Goal: Task Accomplishment & Management: Manage account settings

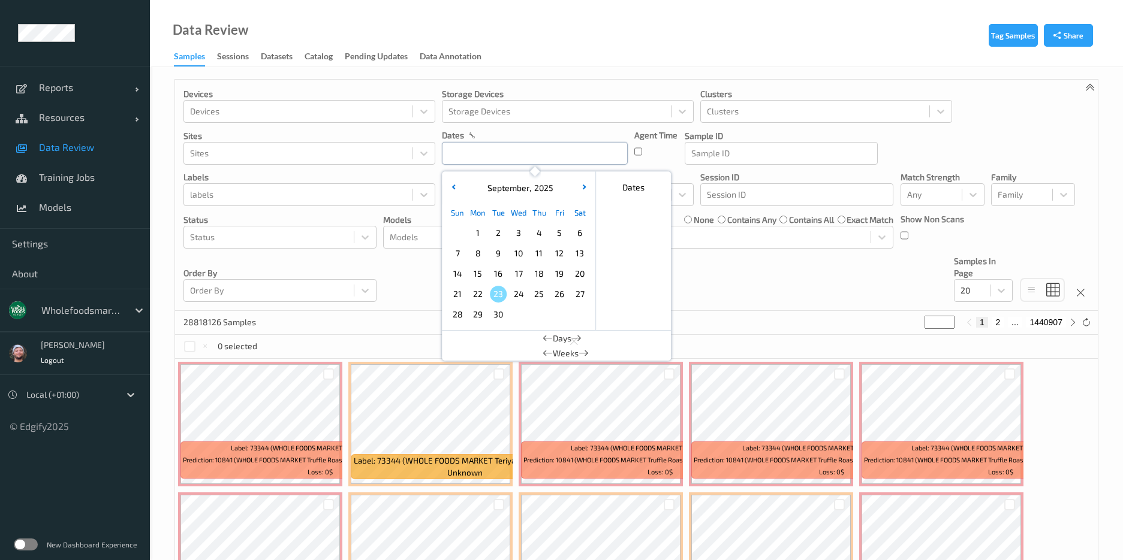
click at [507, 156] on input "text" at bounding box center [535, 153] width 186 height 23
click at [75, 312] on div at bounding box center [81, 310] width 81 height 14
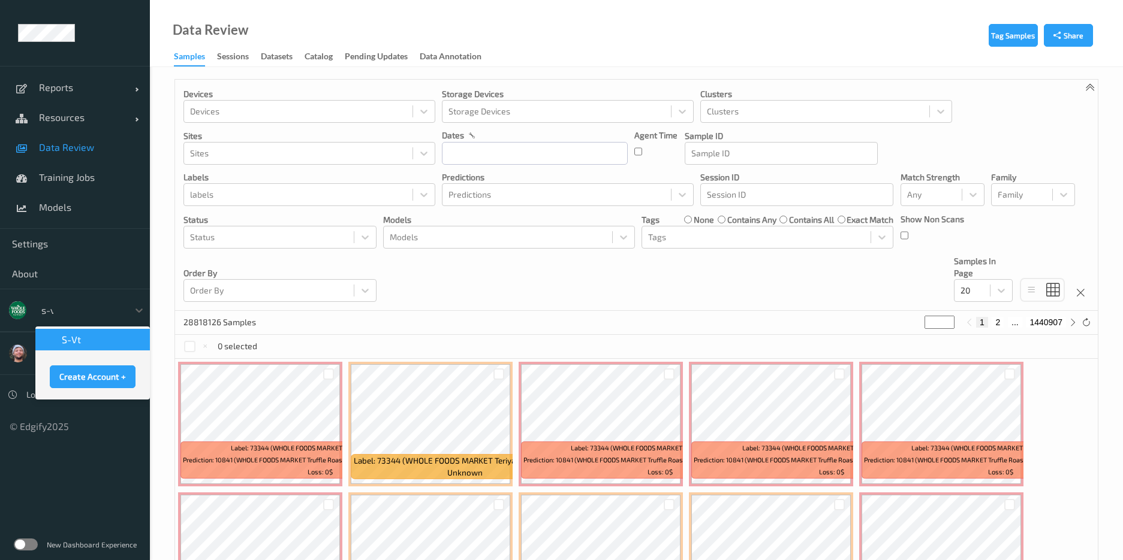
type input "s-vt"
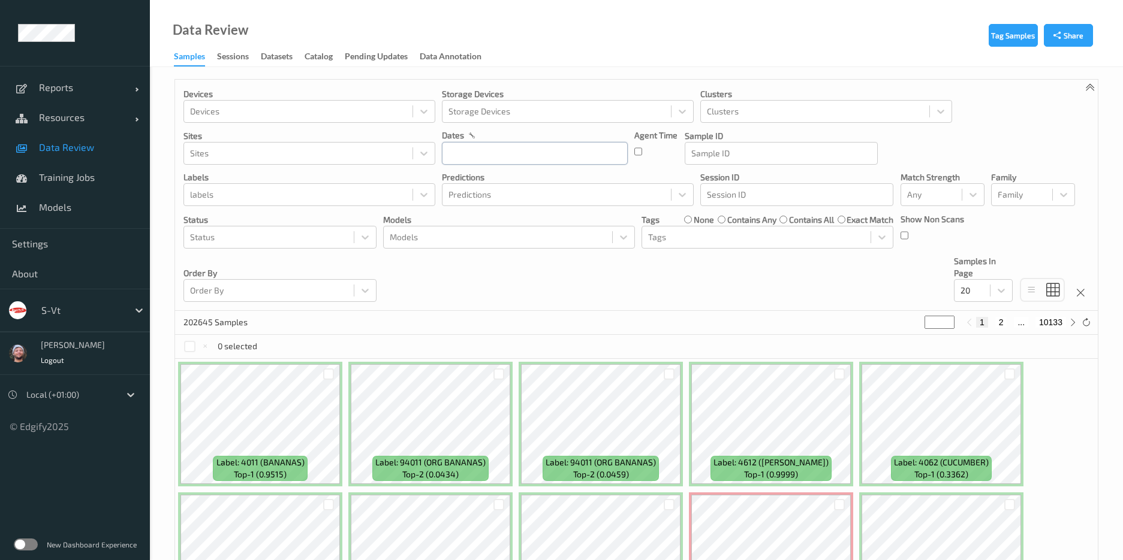
click at [473, 162] on input "text" at bounding box center [535, 153] width 186 height 23
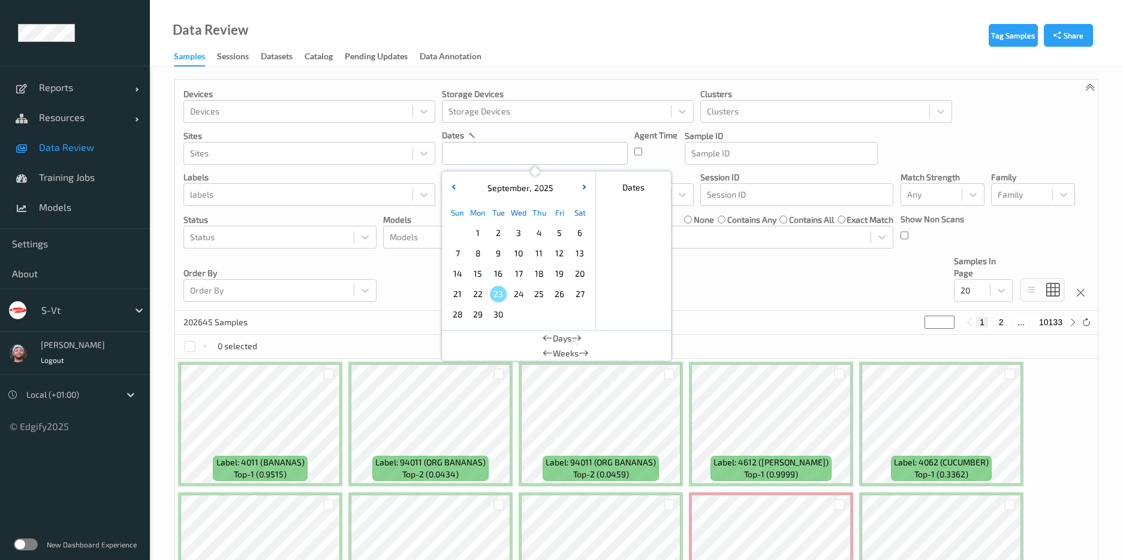
click at [479, 294] on span "22" at bounding box center [477, 294] width 17 height 17
type input "[DATE] 00:00 -> [DATE] 23:59"
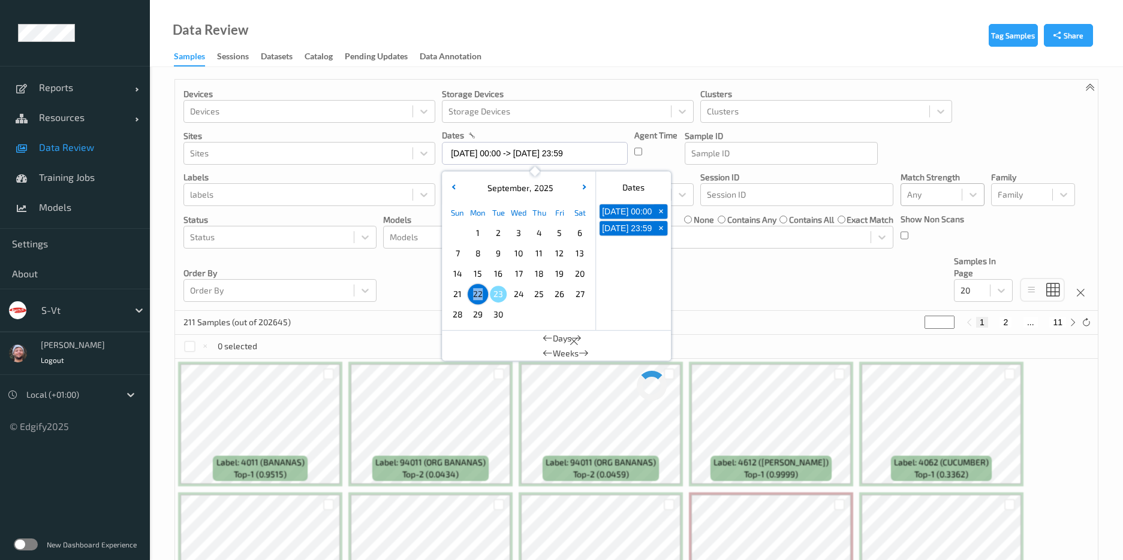
click at [922, 191] on div at bounding box center [931, 195] width 49 height 14
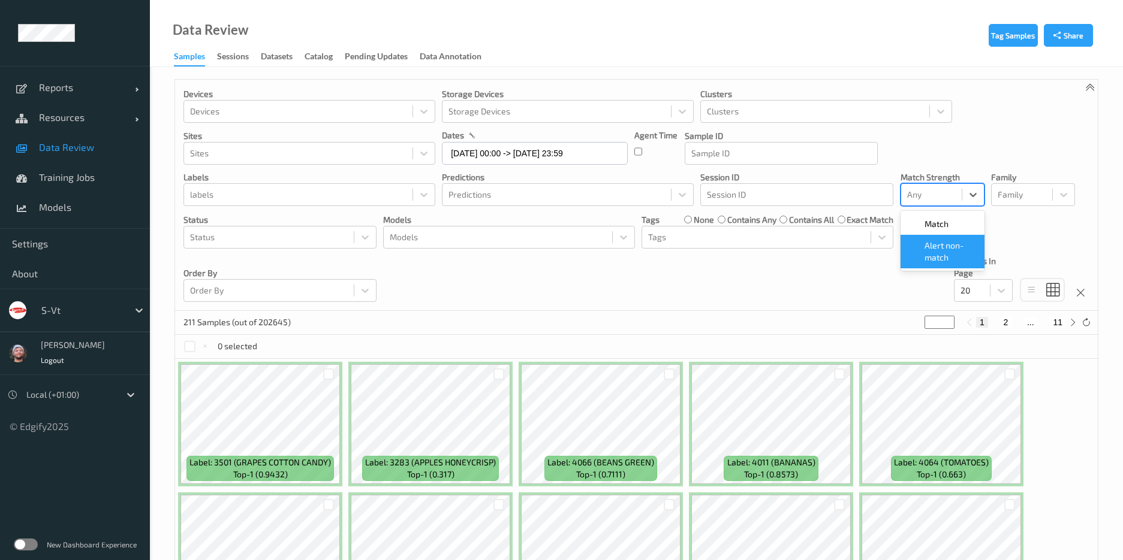
click at [931, 256] on span "Alert non-match" at bounding box center [950, 252] width 53 height 24
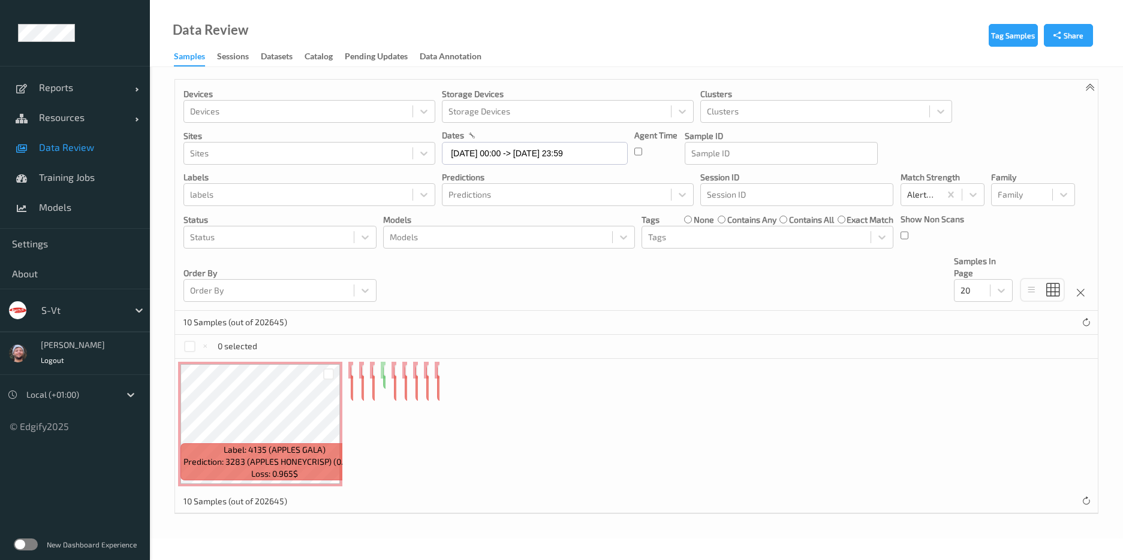
click at [708, 263] on div "Devices Devices Storage Devices Storage Devices Clusters Clusters Sites Sites d…" at bounding box center [636, 195] width 922 height 231
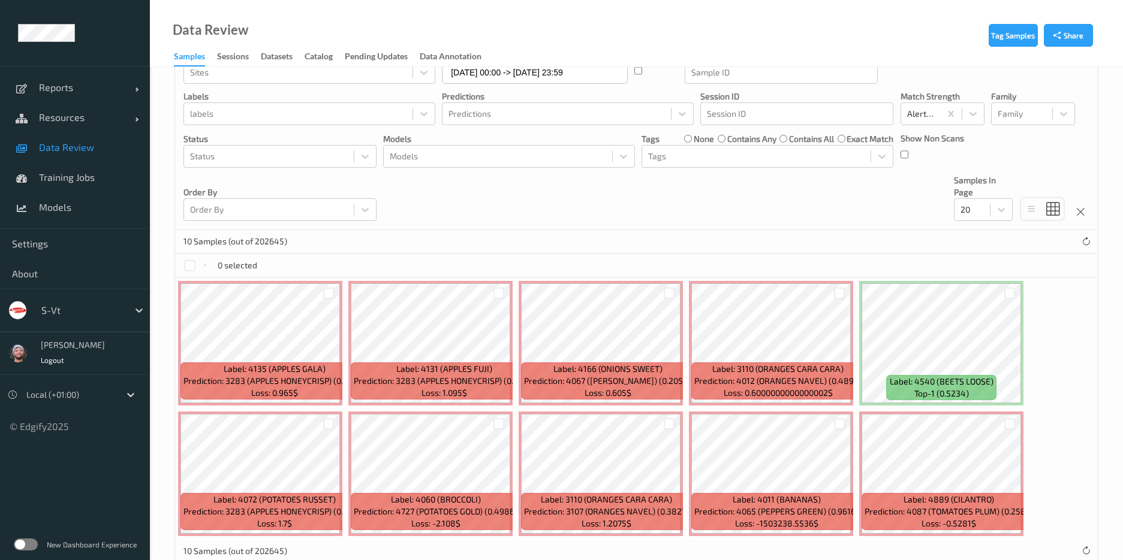
scroll to position [83, 0]
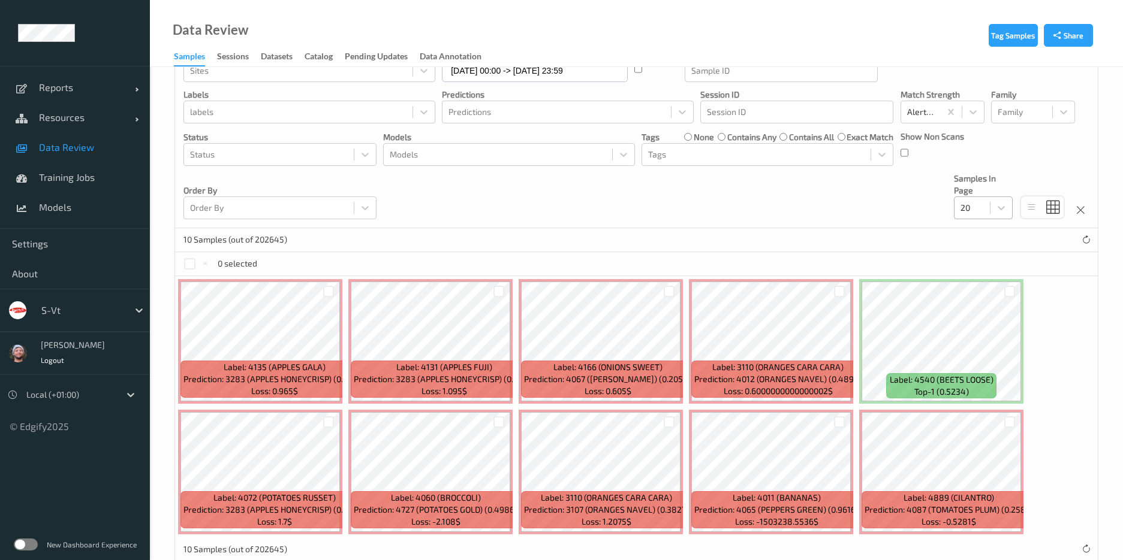
click at [970, 212] on div at bounding box center [971, 208] width 23 height 14
click at [972, 322] on span at bounding box center [969, 324] width 17 height 12
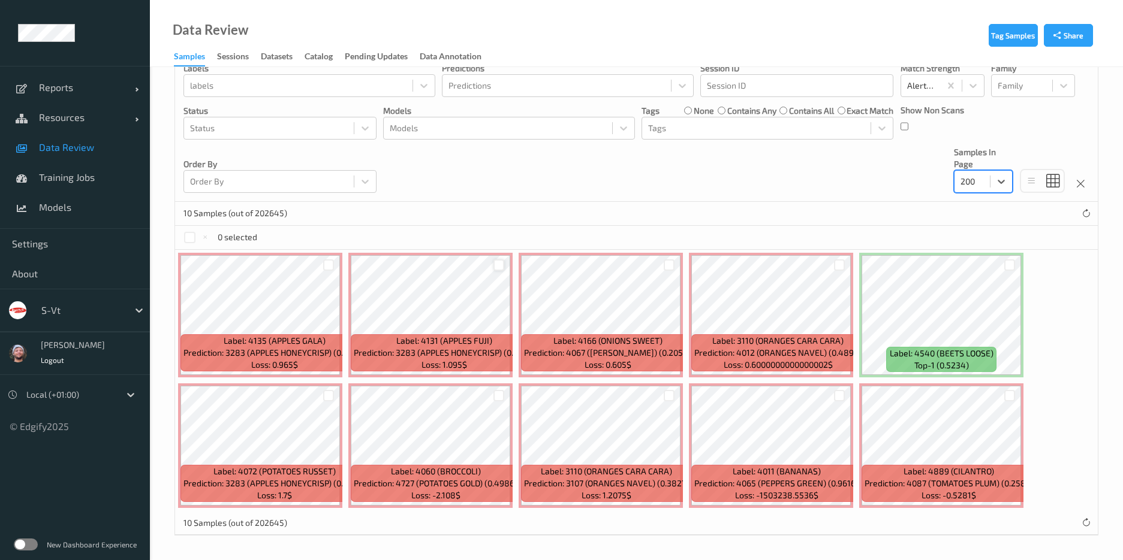
click at [496, 264] on div at bounding box center [498, 265] width 11 height 11
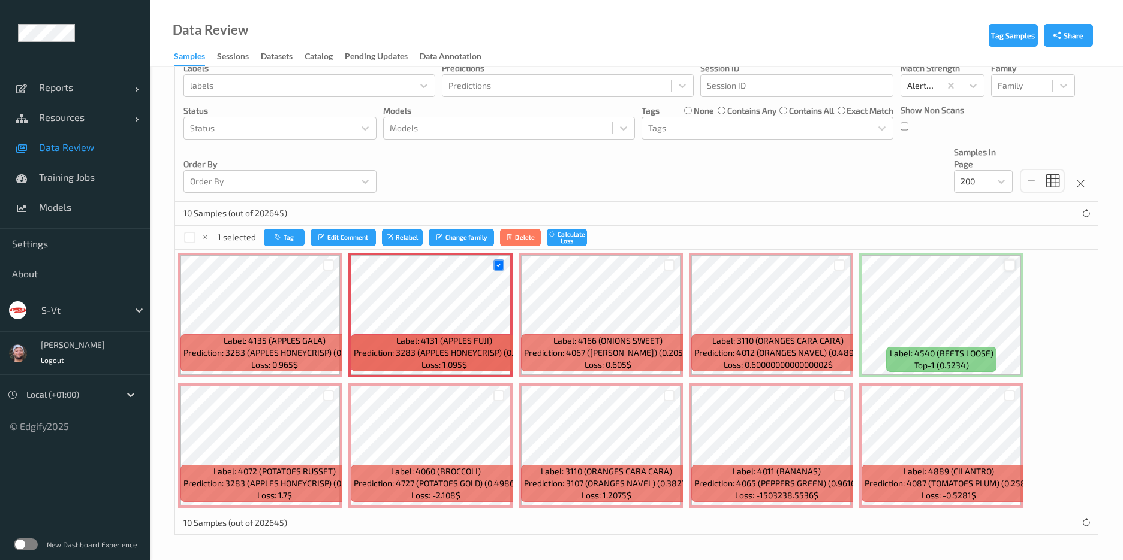
click at [1008, 264] on div at bounding box center [1009, 265] width 11 height 11
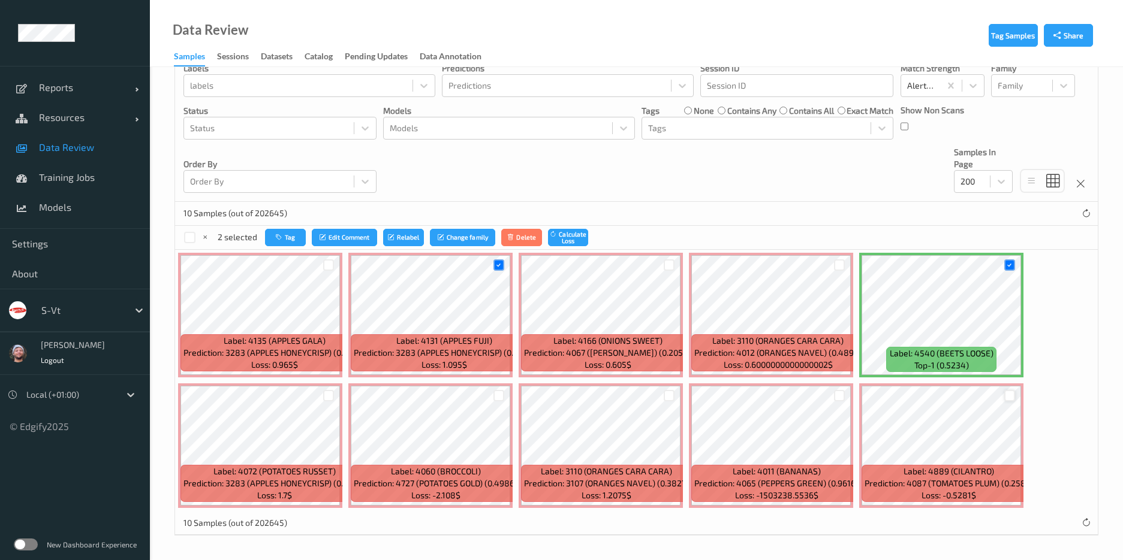
click at [1009, 395] on div at bounding box center [1009, 395] width 11 height 11
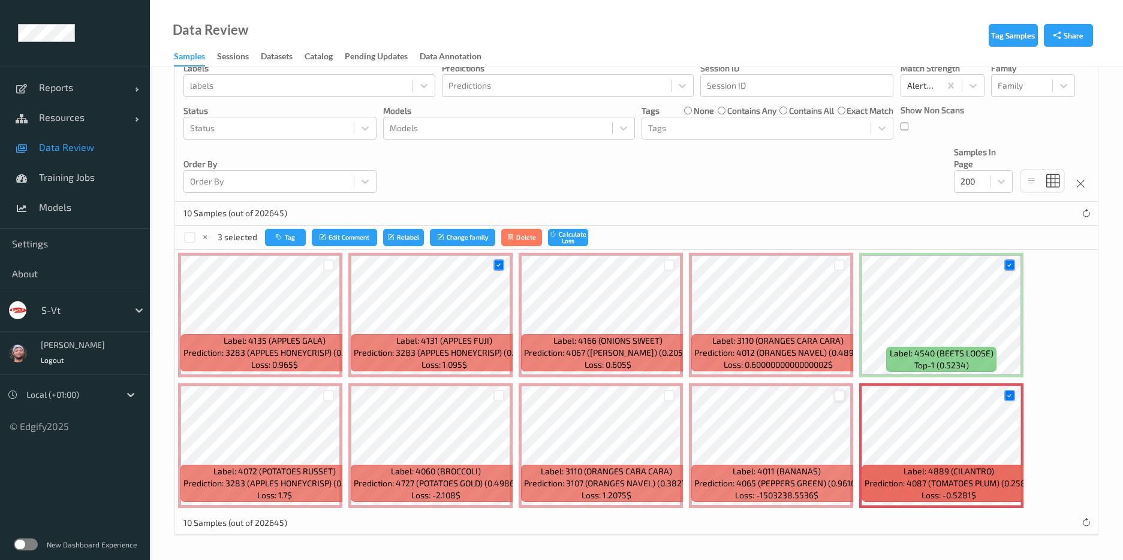
click at [835, 397] on div at bounding box center [839, 395] width 11 height 11
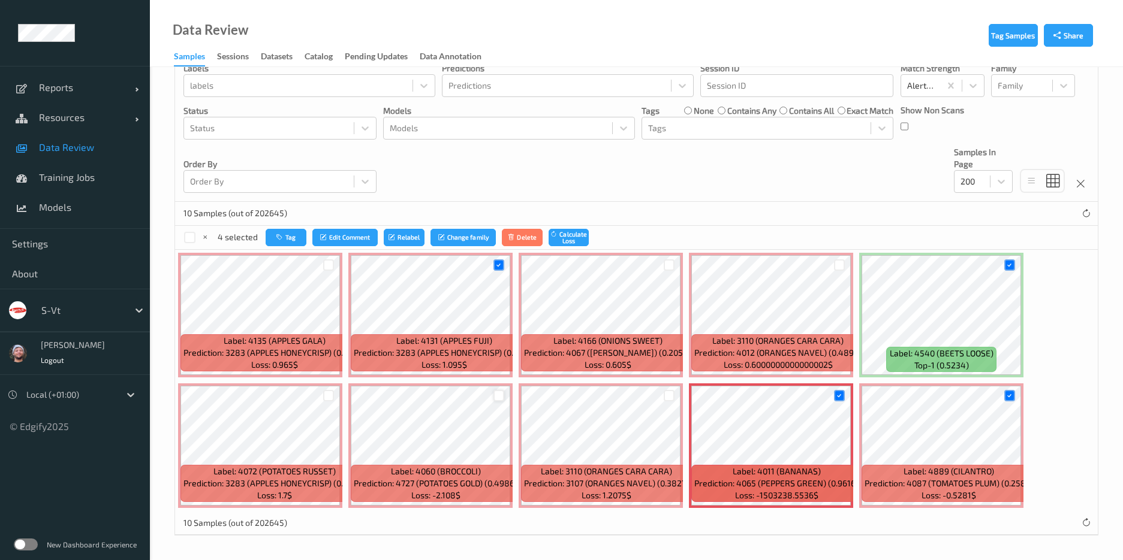
click at [494, 397] on div at bounding box center [498, 395] width 11 height 11
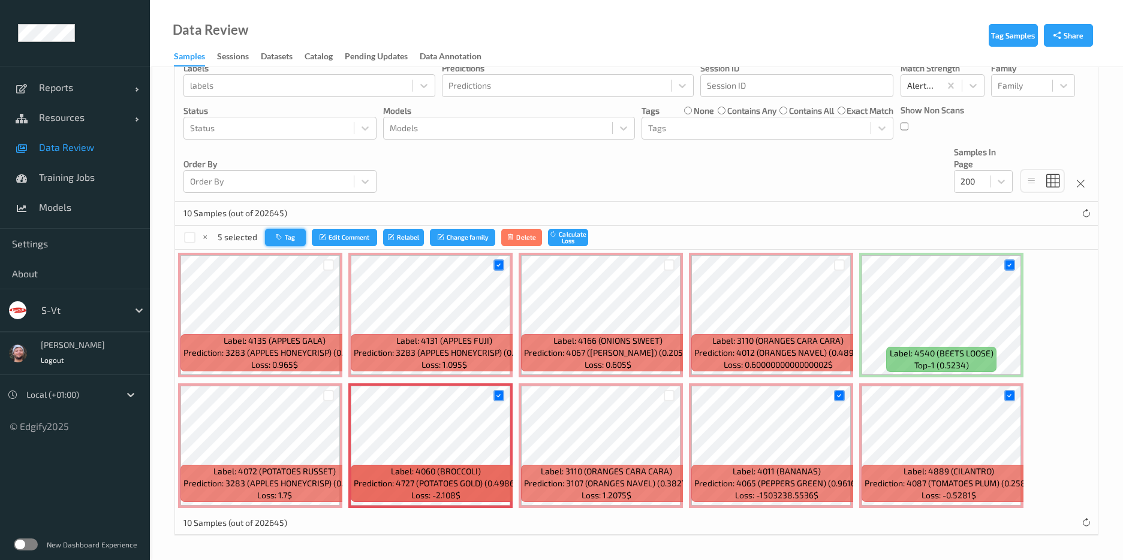
click at [287, 236] on button "Tag" at bounding box center [285, 237] width 41 height 17
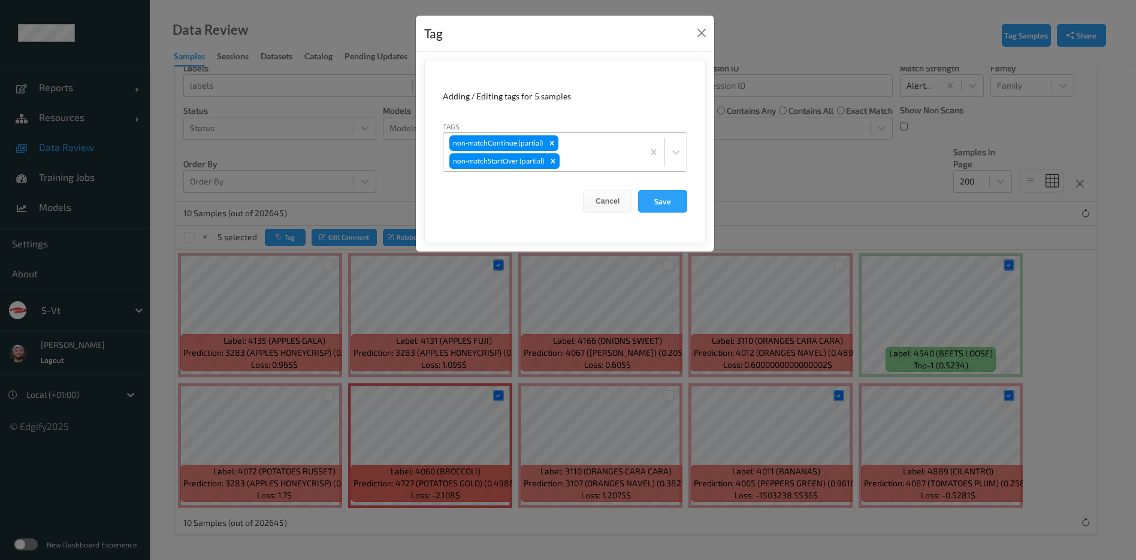
click at [563, 155] on input "text" at bounding box center [563, 161] width 2 height 12
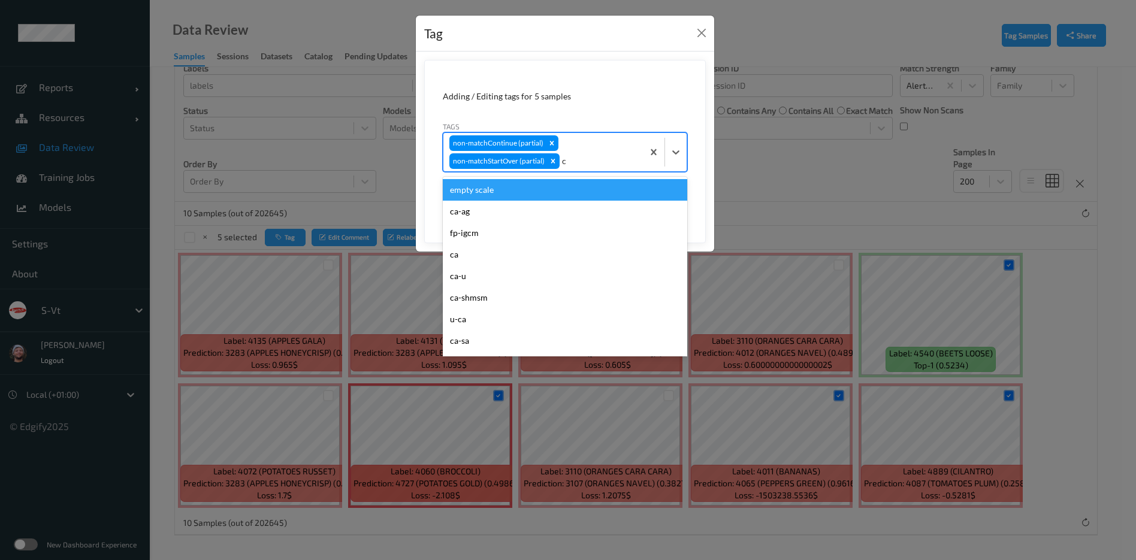
type input "ca"
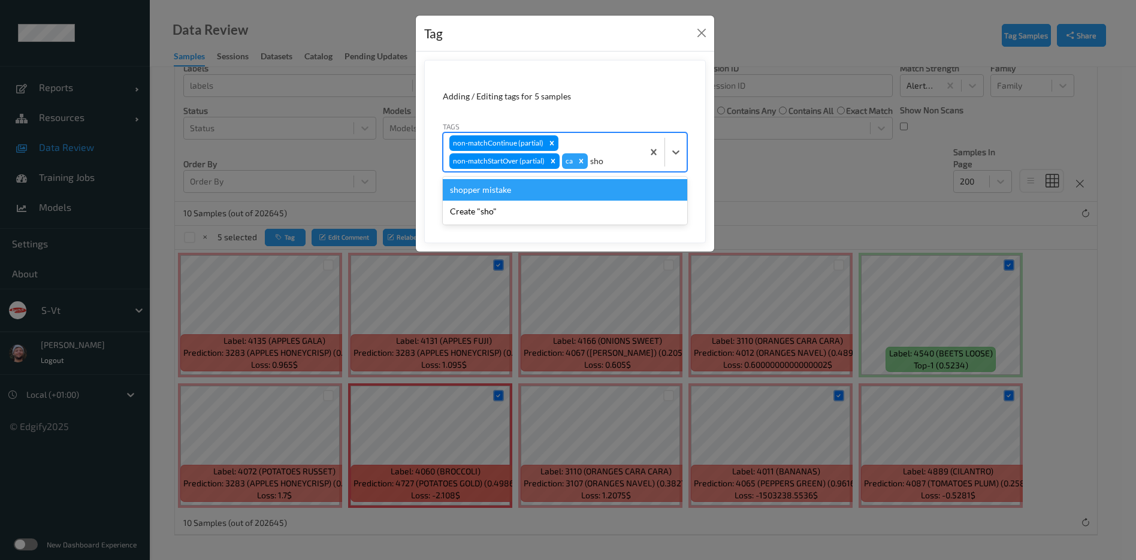
type input "shop"
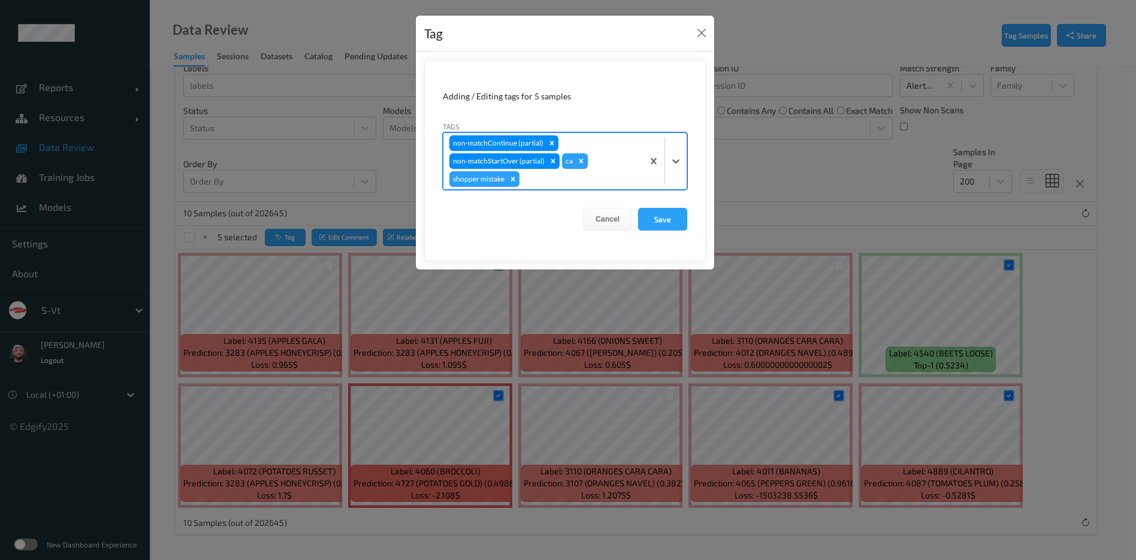
click at [638, 208] on button "Save" at bounding box center [662, 219] width 49 height 23
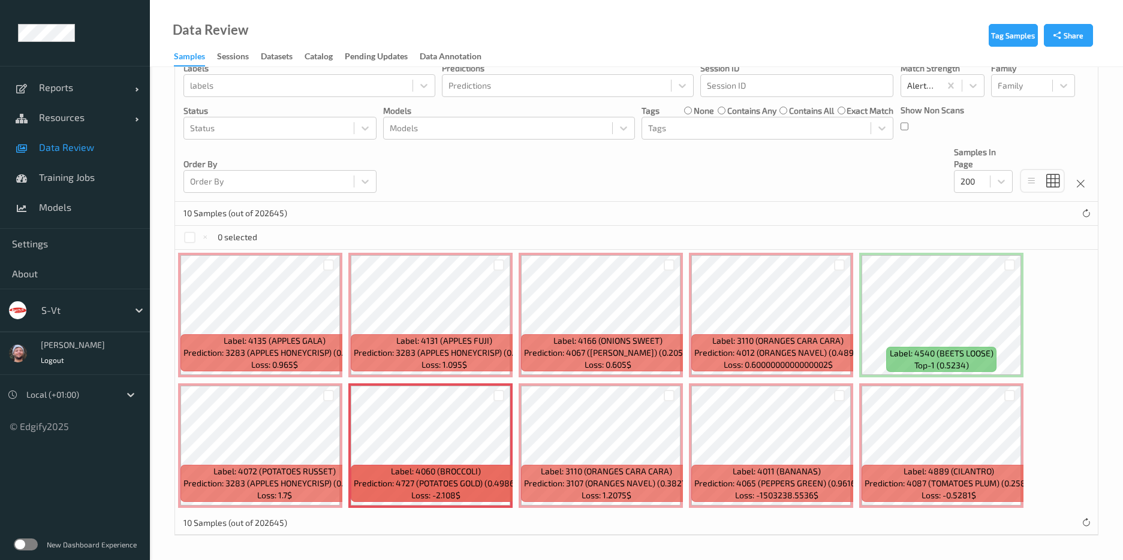
click at [695, 112] on label "none" at bounding box center [703, 111] width 20 height 12
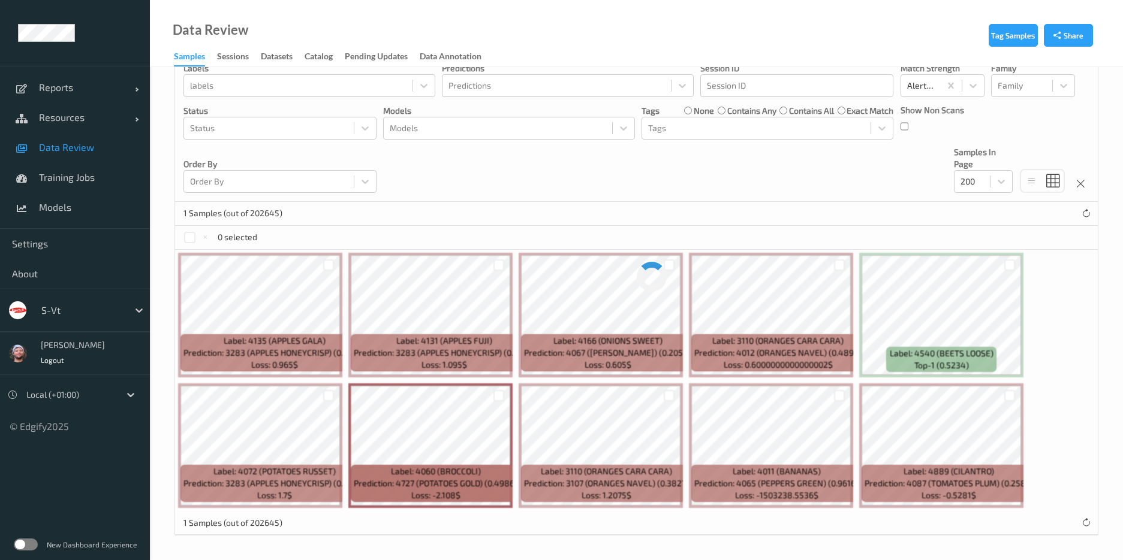
scroll to position [0, 0]
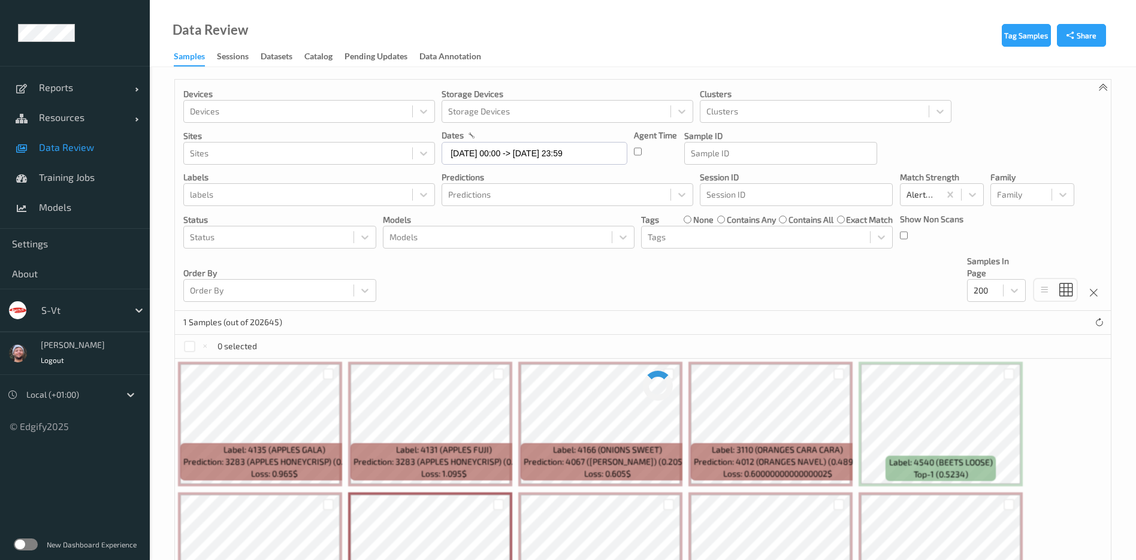
click at [687, 128] on div "Devices Devices Storage Devices Storage Devices Clusters Clusters Sites Sites d…" at bounding box center [643, 195] width 936 height 231
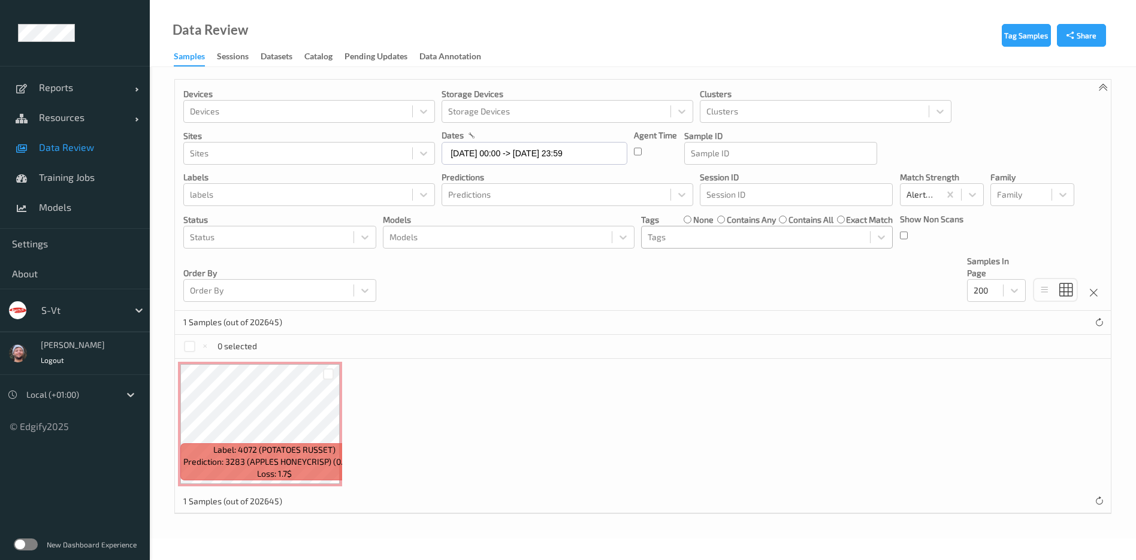
click at [695, 240] on div at bounding box center [756, 237] width 216 height 14
type input "ca"
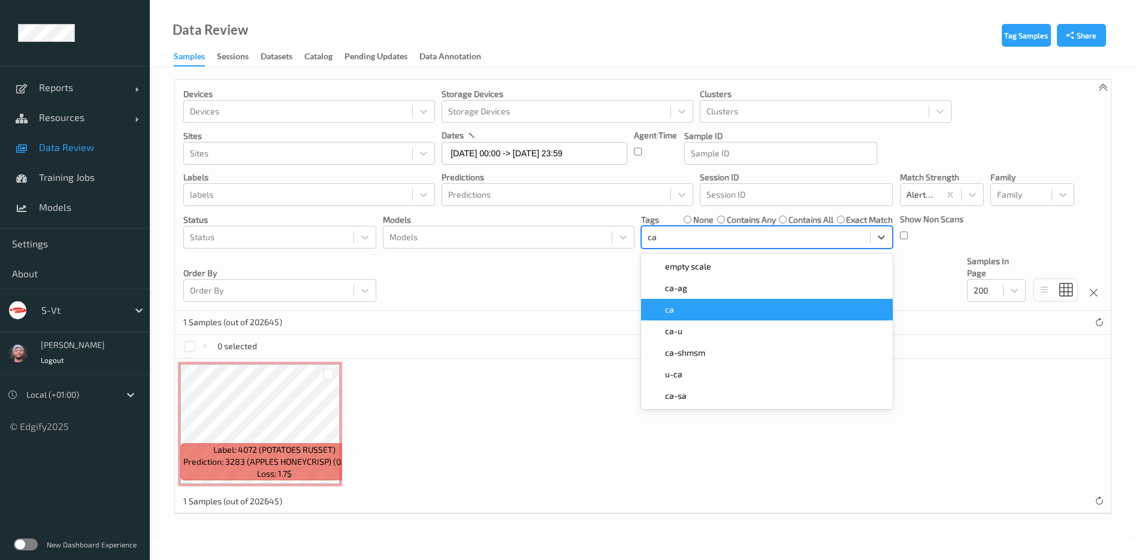
click at [677, 315] on div "ca" at bounding box center [766, 310] width 237 height 12
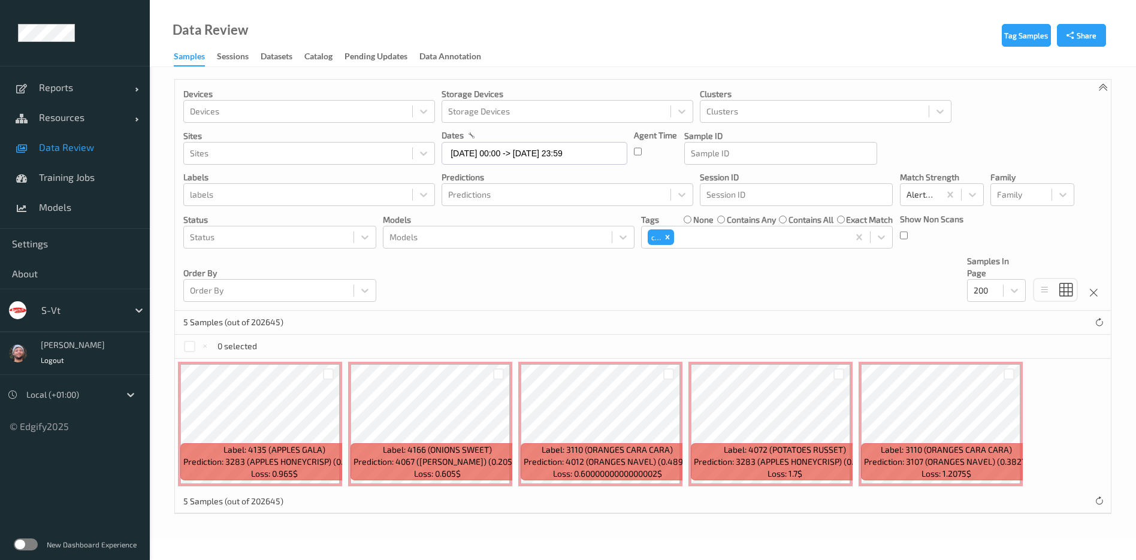
click at [515, 318] on div "5 Samples (out of 202645)" at bounding box center [643, 323] width 936 height 24
click at [499, 375] on div at bounding box center [498, 374] width 11 height 11
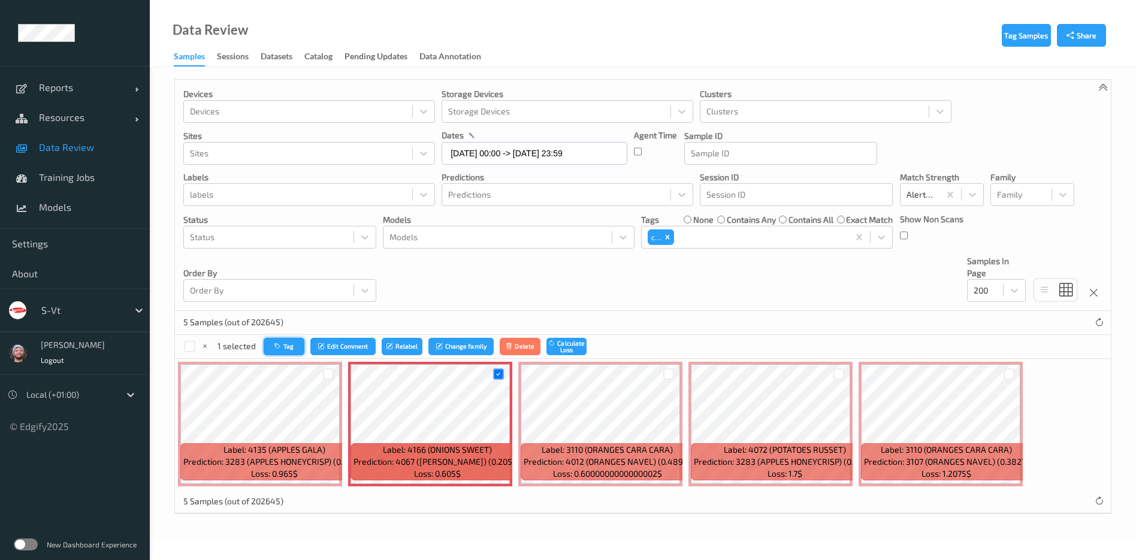
click at [270, 349] on button "Tag" at bounding box center [284, 346] width 41 height 17
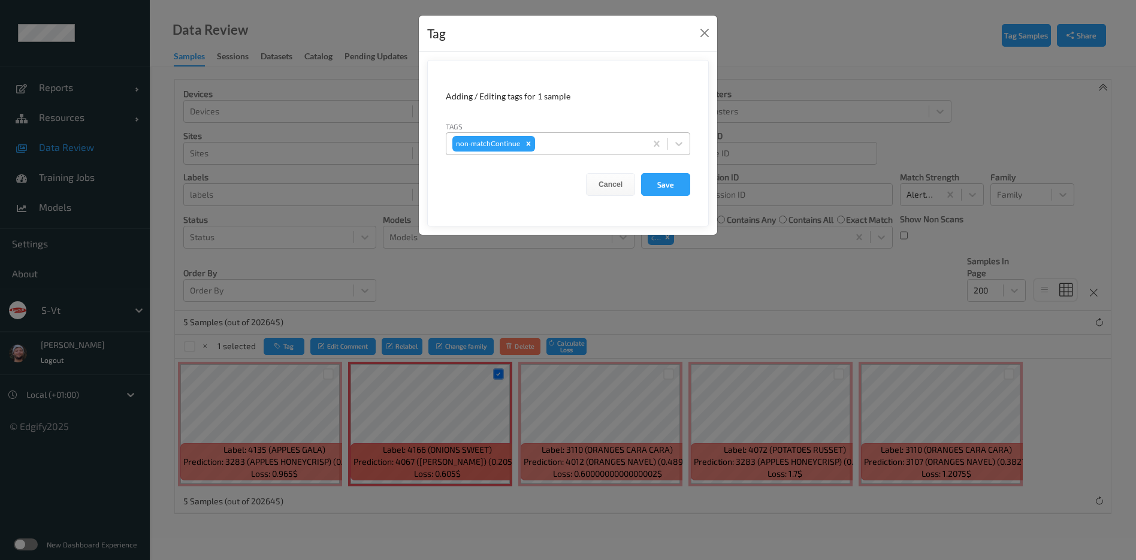
click at [571, 150] on div at bounding box center [589, 144] width 102 height 14
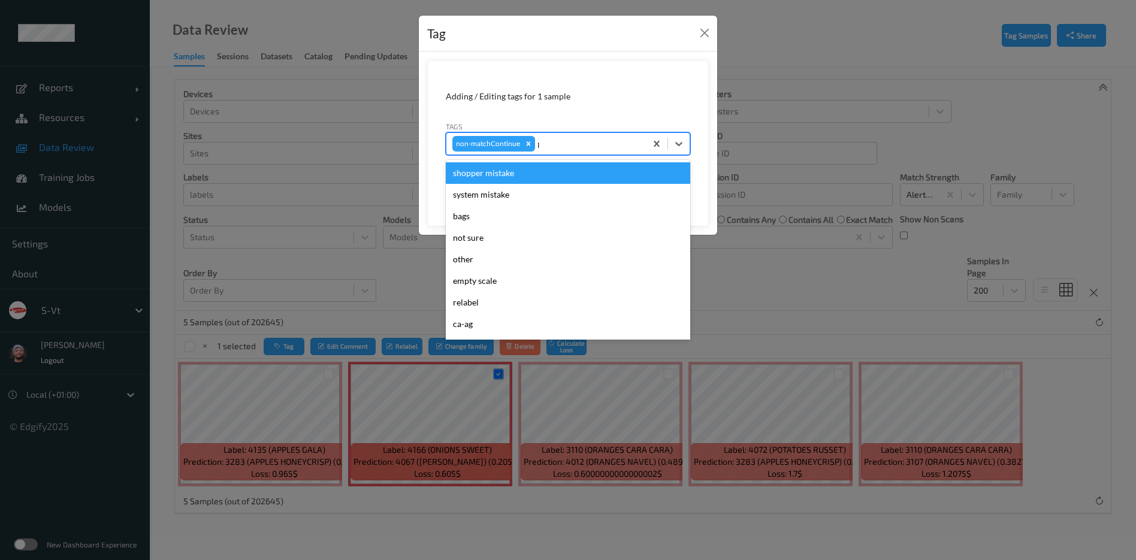
type input "pi"
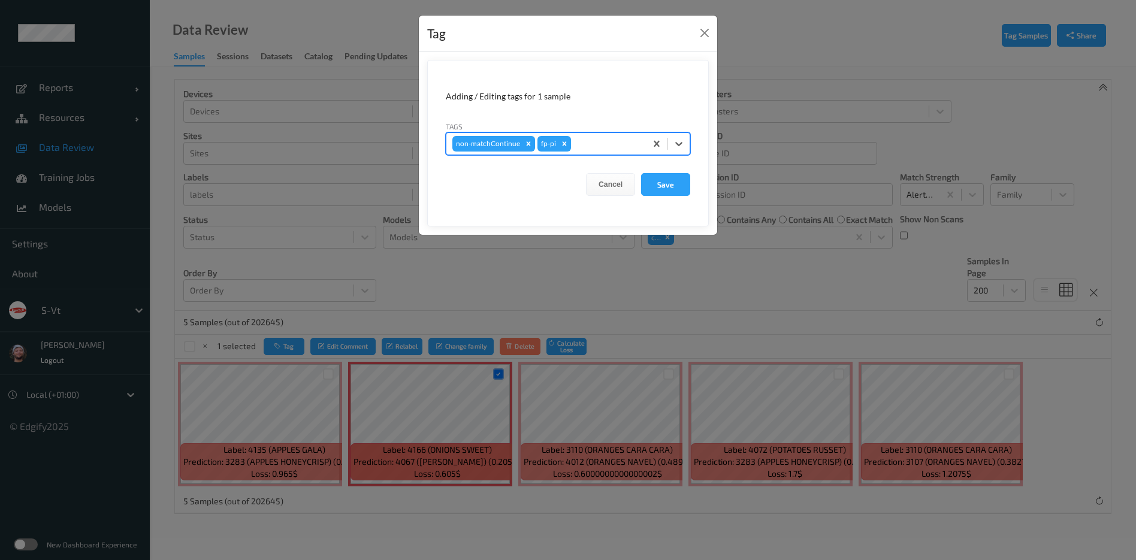
click at [641, 173] on button "Save" at bounding box center [665, 184] width 49 height 23
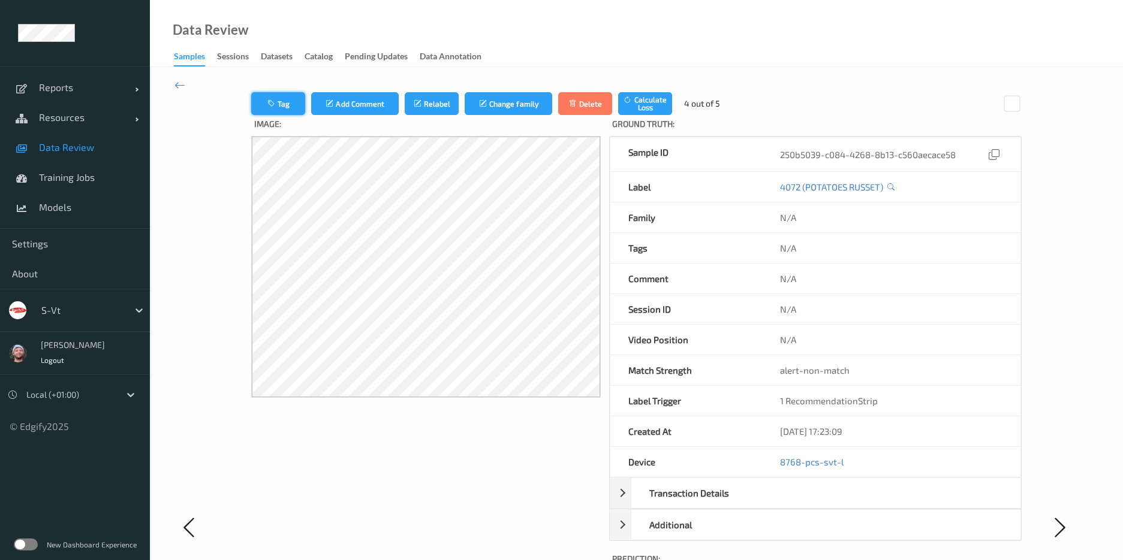
click at [292, 101] on button "Tag" at bounding box center [278, 103] width 54 height 23
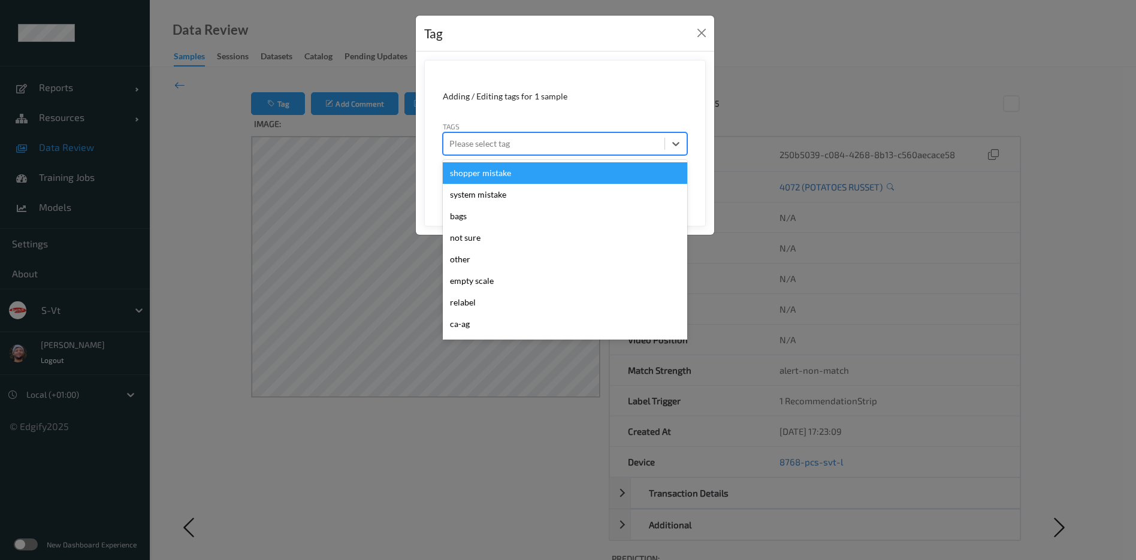
click at [580, 144] on div at bounding box center [554, 144] width 209 height 14
type input "ca"
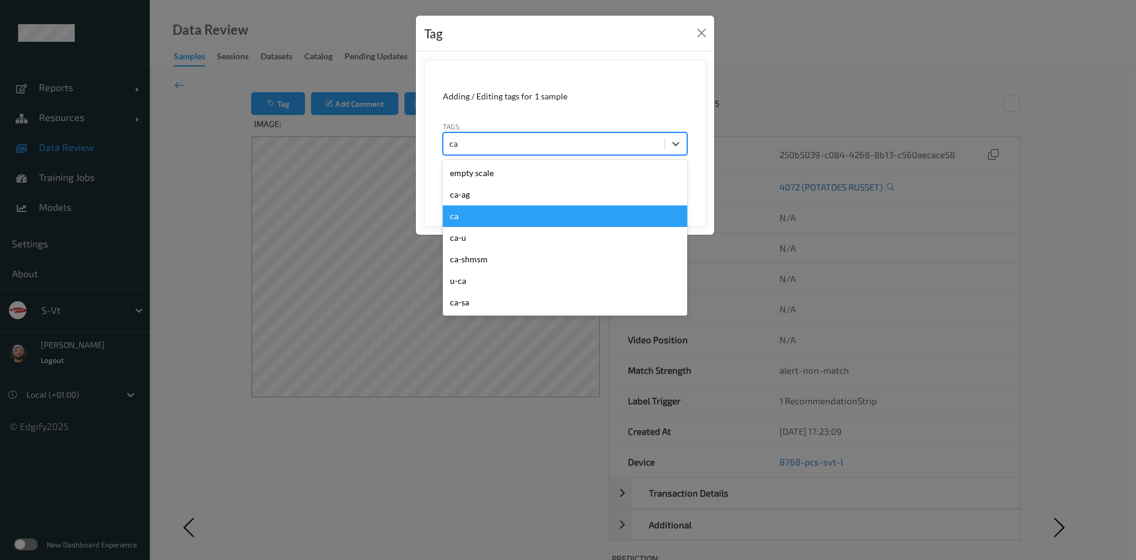
click at [508, 214] on div "ca" at bounding box center [565, 217] width 245 height 22
type input "s"
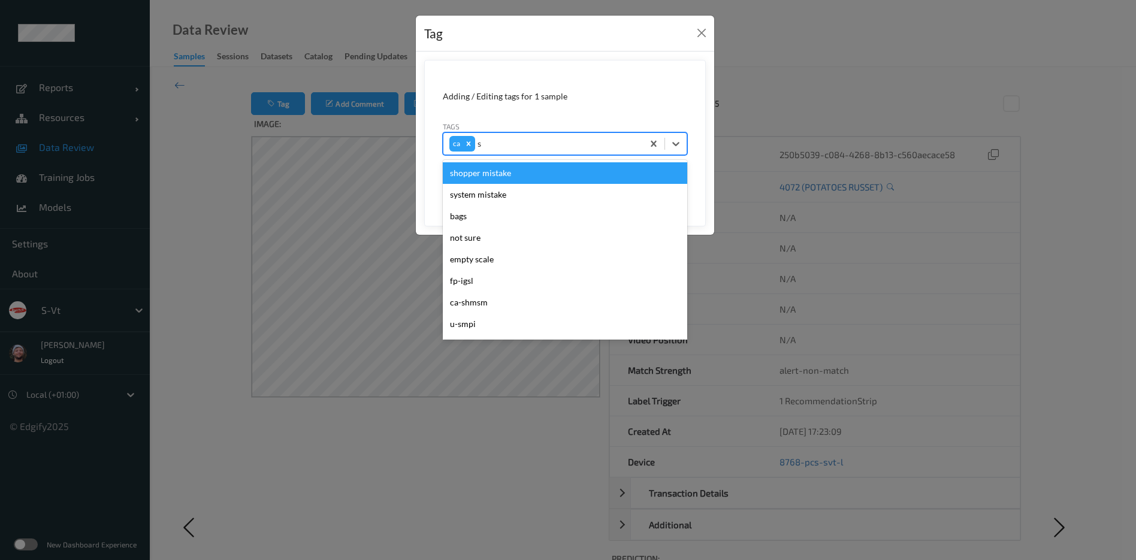
click at [562, 183] on div "shopper mistake" at bounding box center [565, 173] width 245 height 22
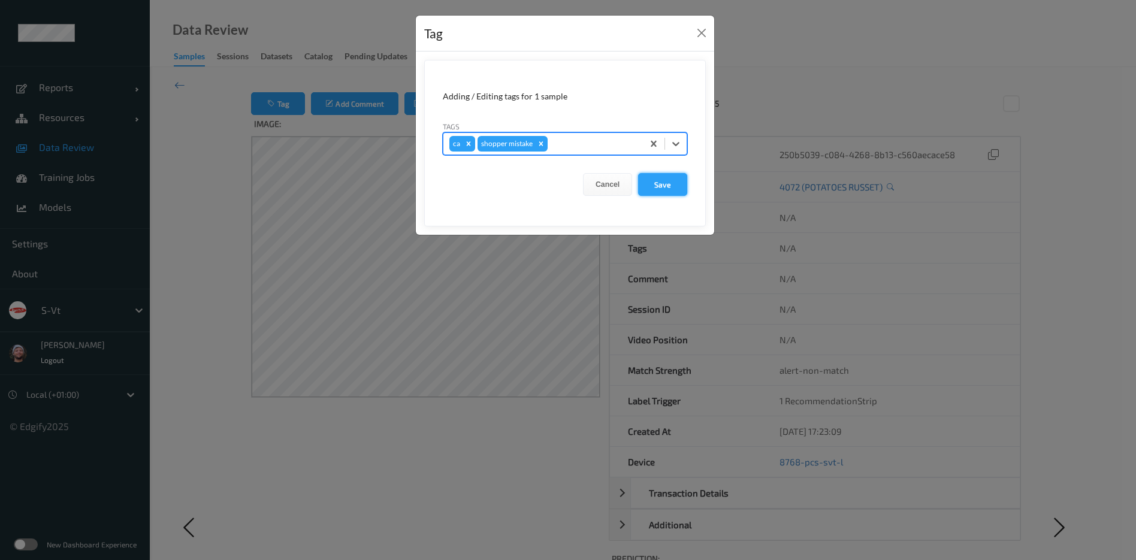
click at [662, 189] on button "Save" at bounding box center [662, 184] width 49 height 23
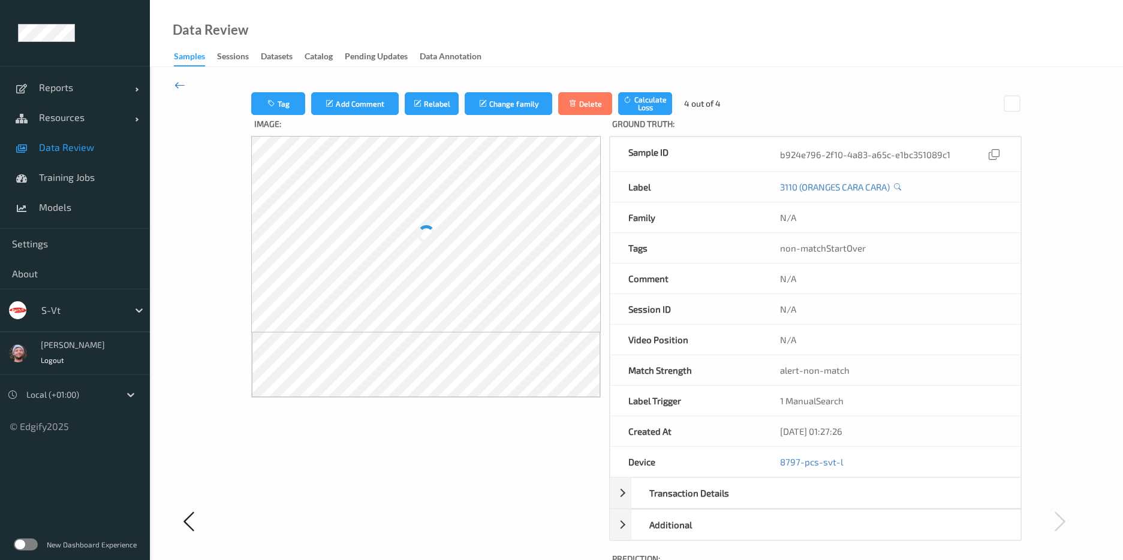
click at [183, 86] on icon at bounding box center [179, 85] width 11 height 13
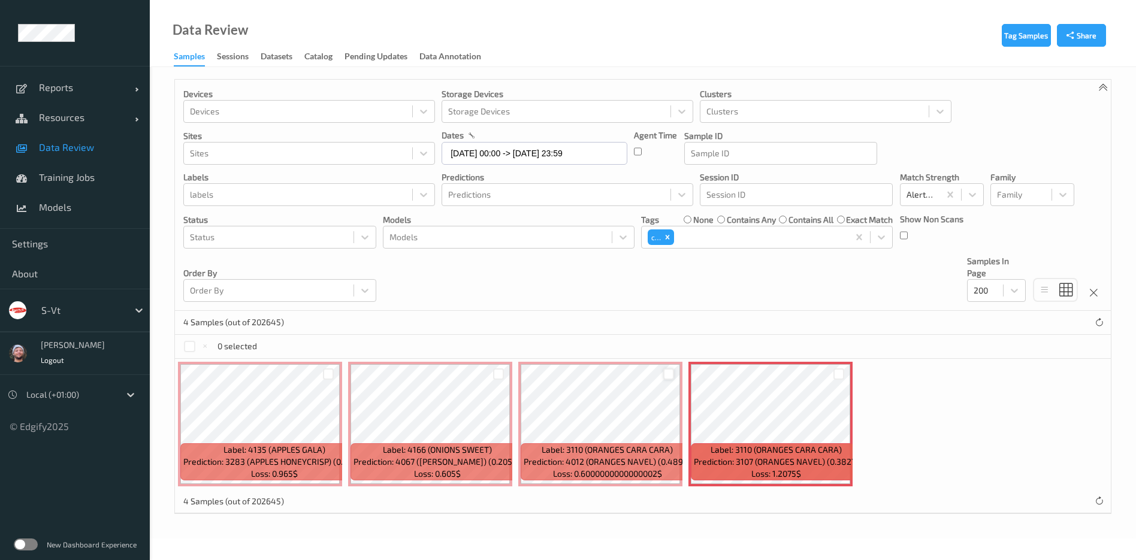
click at [669, 373] on div at bounding box center [668, 374] width 11 height 11
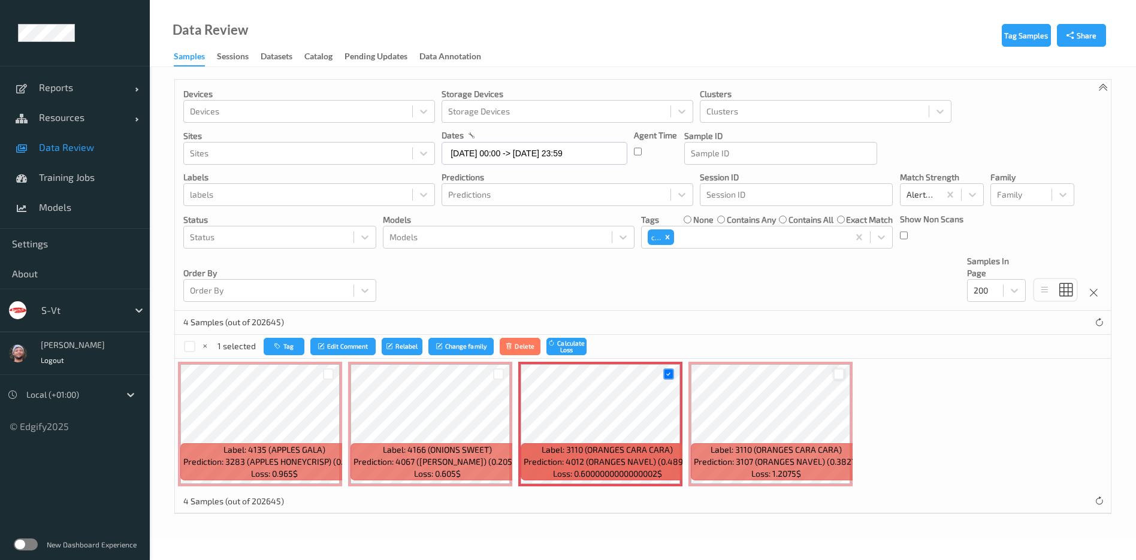
click at [838, 375] on div at bounding box center [839, 374] width 11 height 11
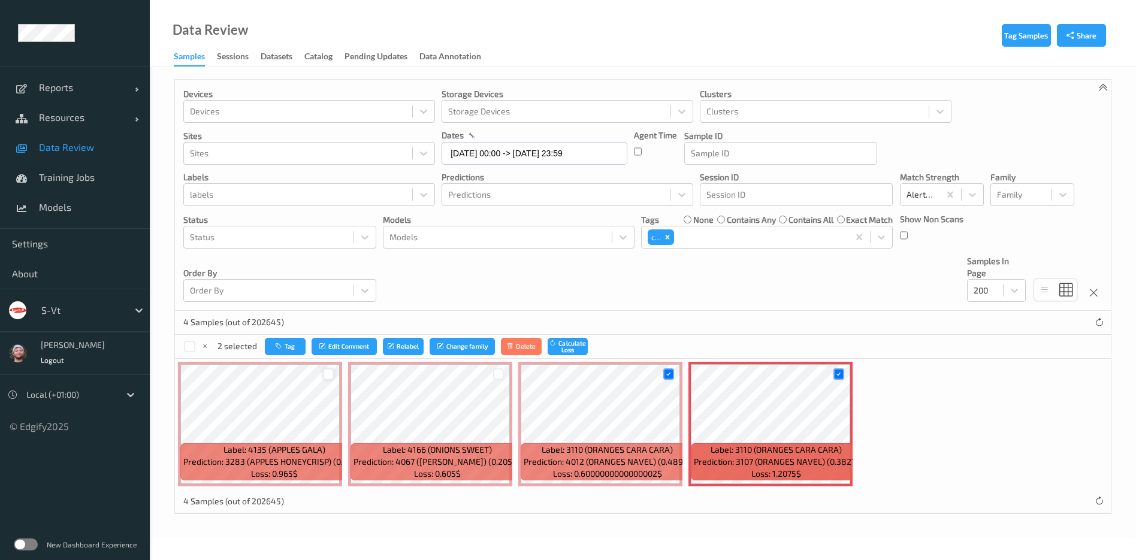
click at [327, 369] on div at bounding box center [328, 374] width 11 height 11
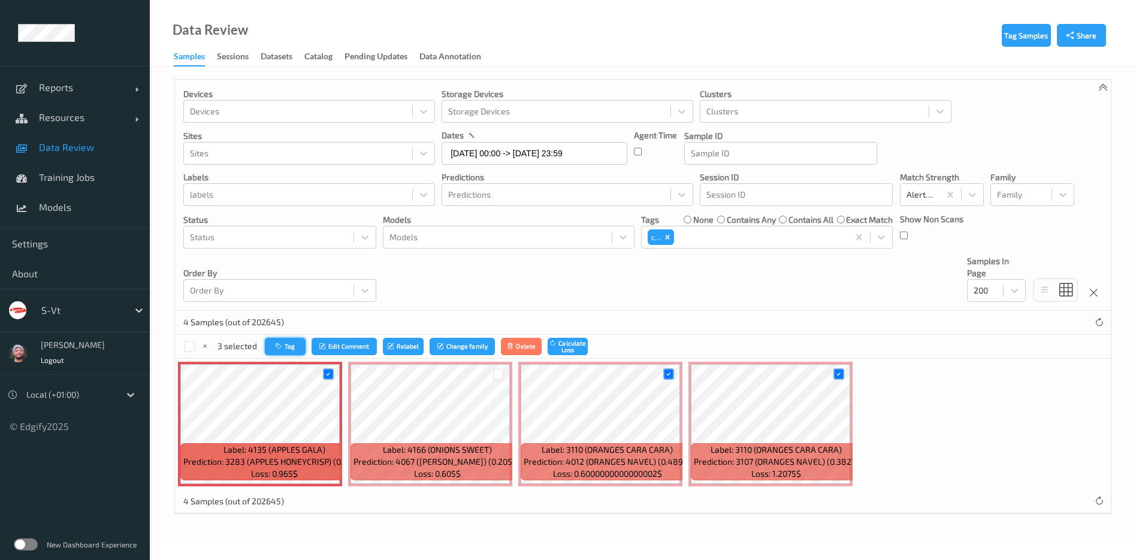
click at [292, 339] on button "Tag" at bounding box center [285, 346] width 41 height 17
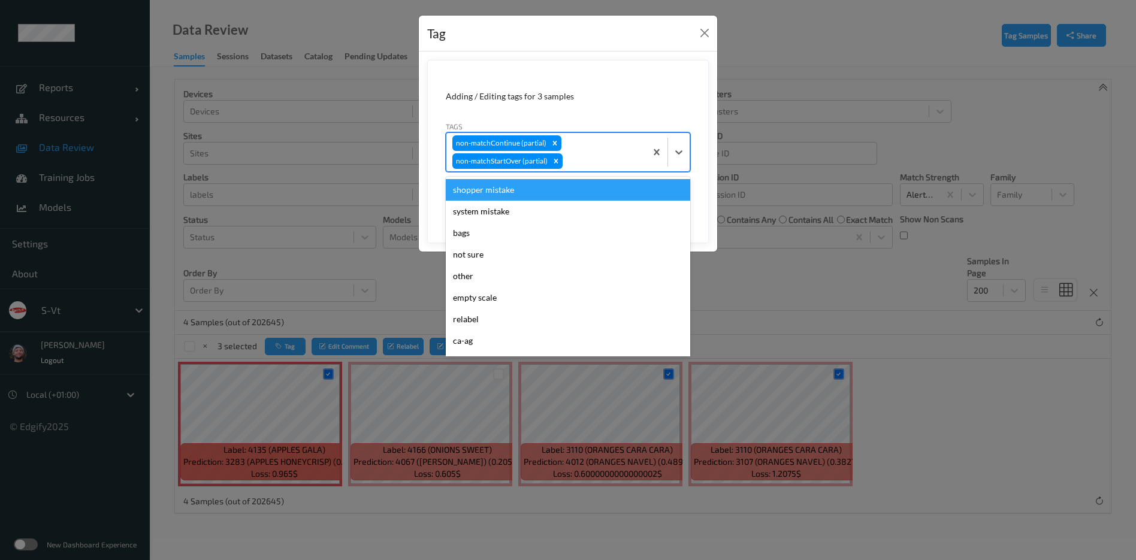
click at [594, 144] on div "non-matchContinue (partial) non-matchStartOver (partial)" at bounding box center [547, 152] width 200 height 38
type input "ig"
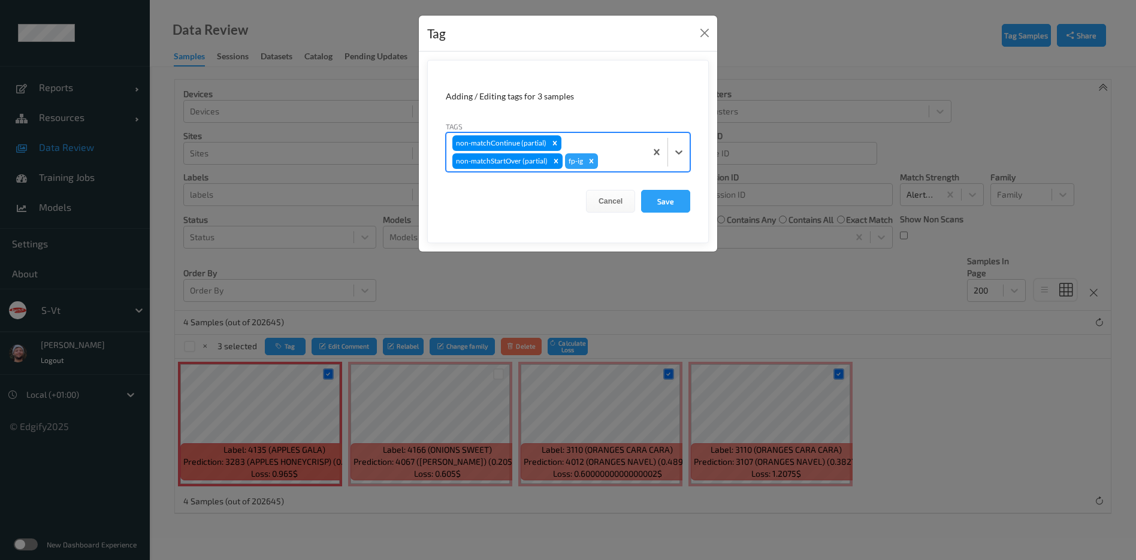
click at [641, 190] on button "Save" at bounding box center [665, 201] width 49 height 23
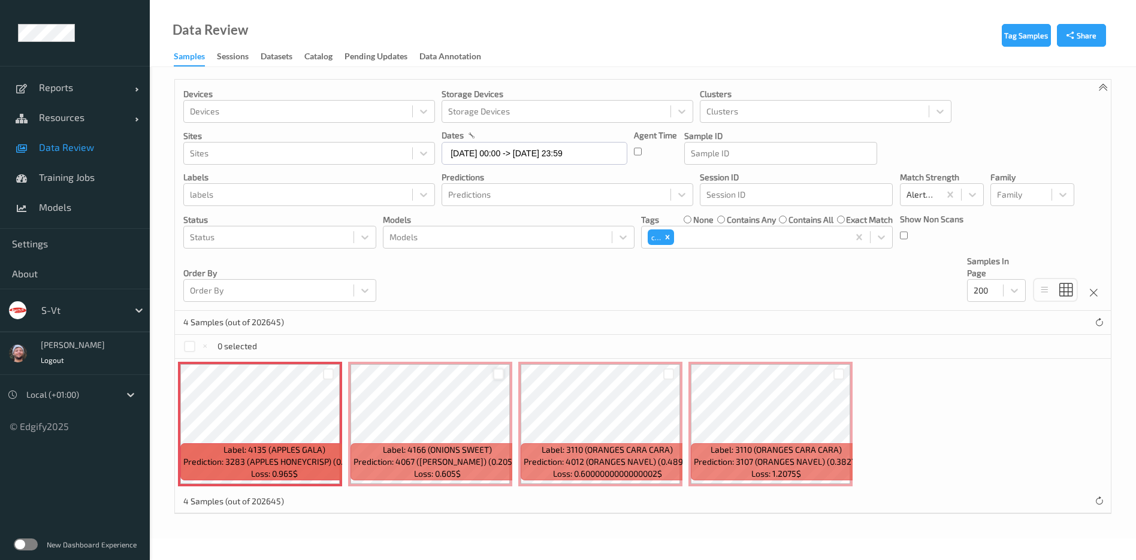
click at [495, 377] on div at bounding box center [498, 374] width 11 height 11
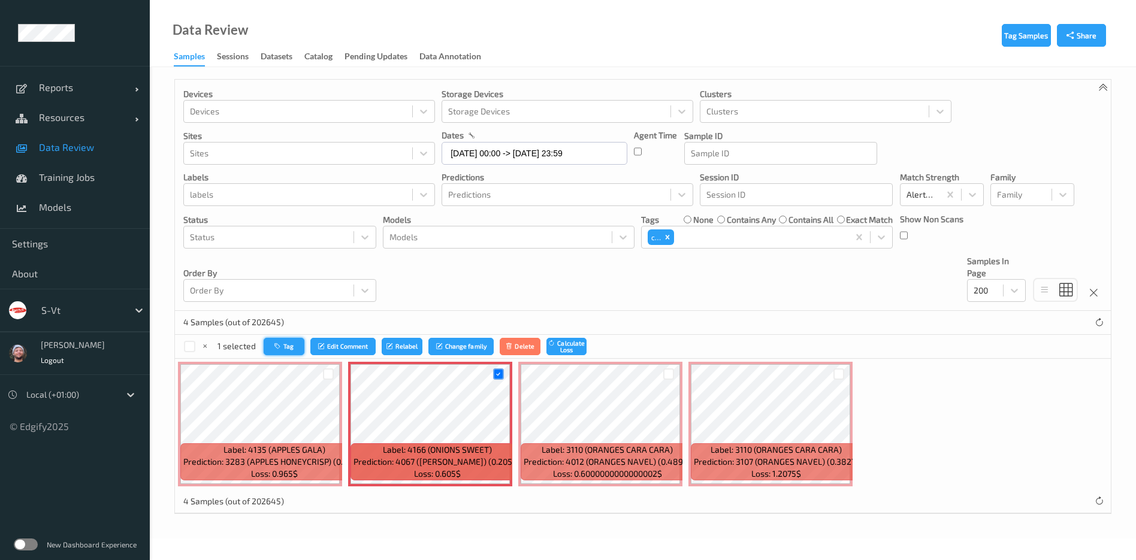
click at [274, 349] on icon "button" at bounding box center [278, 346] width 9 height 7
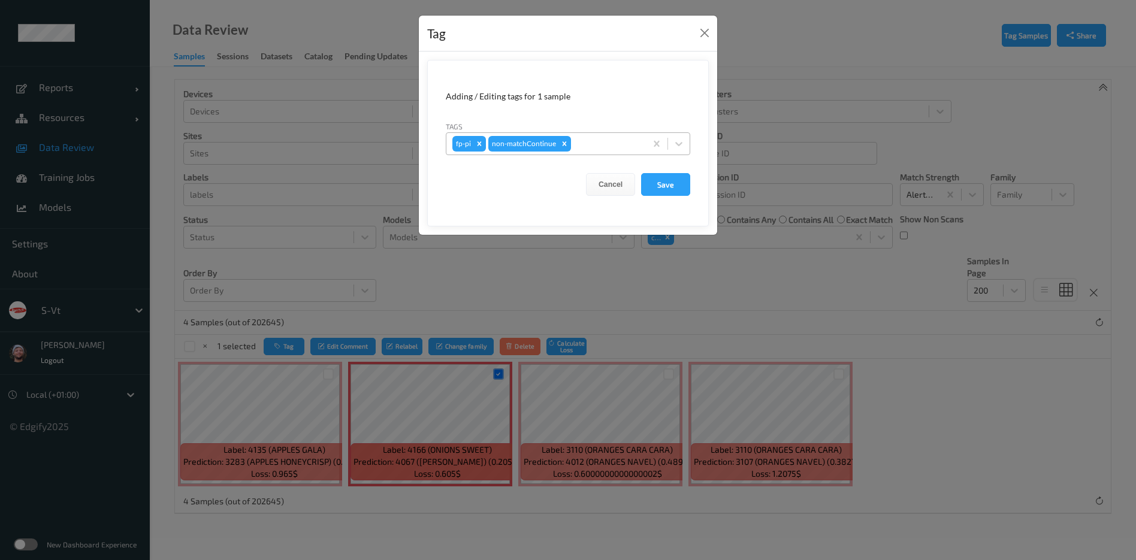
click at [595, 146] on div at bounding box center [607, 144] width 67 height 14
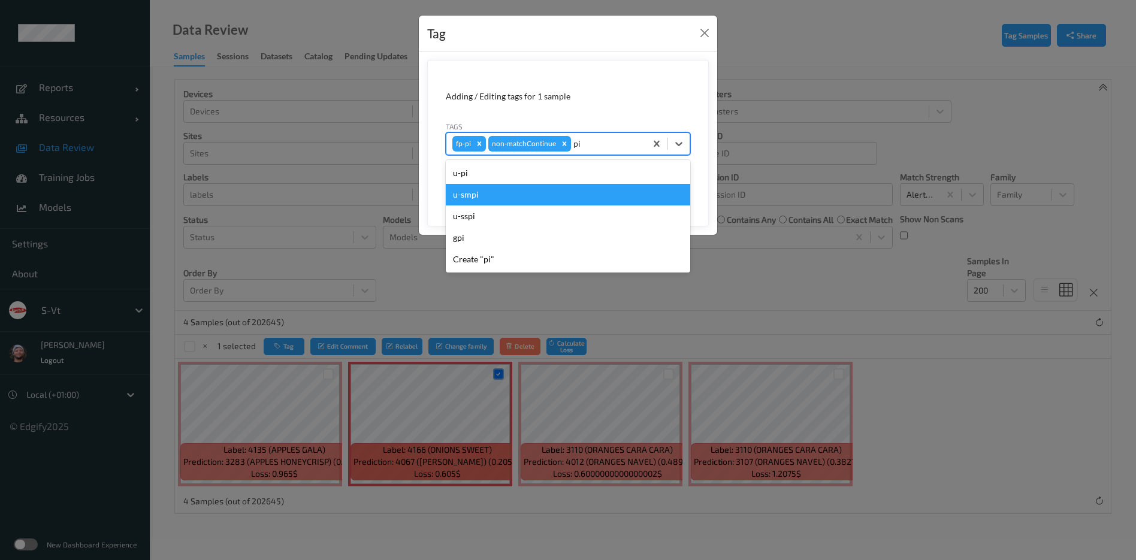
type input "pi"
click at [768, 199] on div "Tag Adding / Editing tags for 1 sample Tags option u-smpi focused, 2 of 5. 5 re…" at bounding box center [568, 280] width 1136 height 560
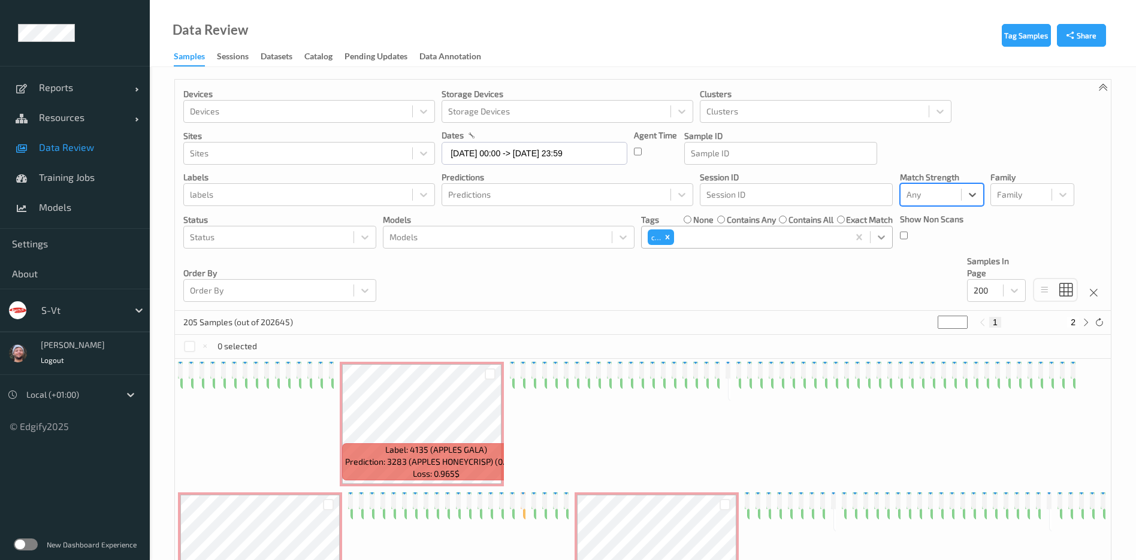
click at [880, 232] on icon at bounding box center [882, 237] width 12 height 12
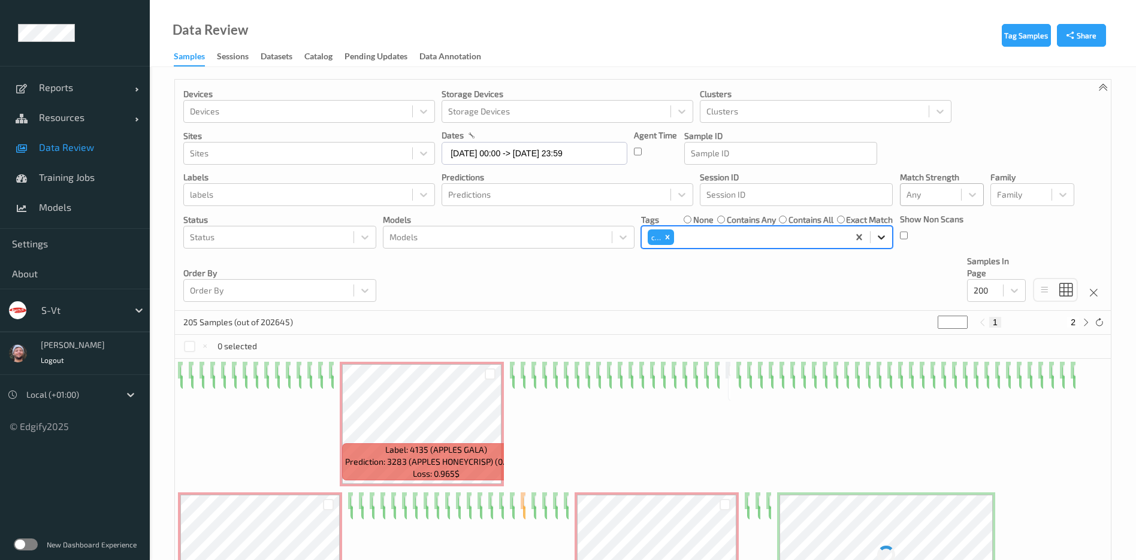
click at [875, 232] on div at bounding box center [882, 238] width 22 height 22
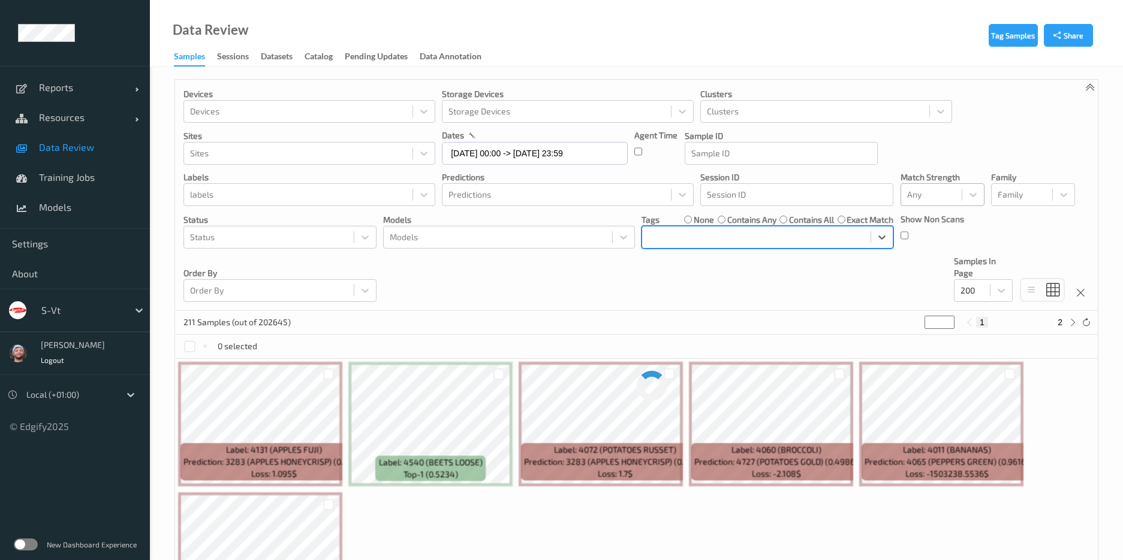
click at [667, 286] on div "Devices Devices Storage Devices Storage Devices Clusters Clusters Sites Sites d…" at bounding box center [636, 195] width 922 height 231
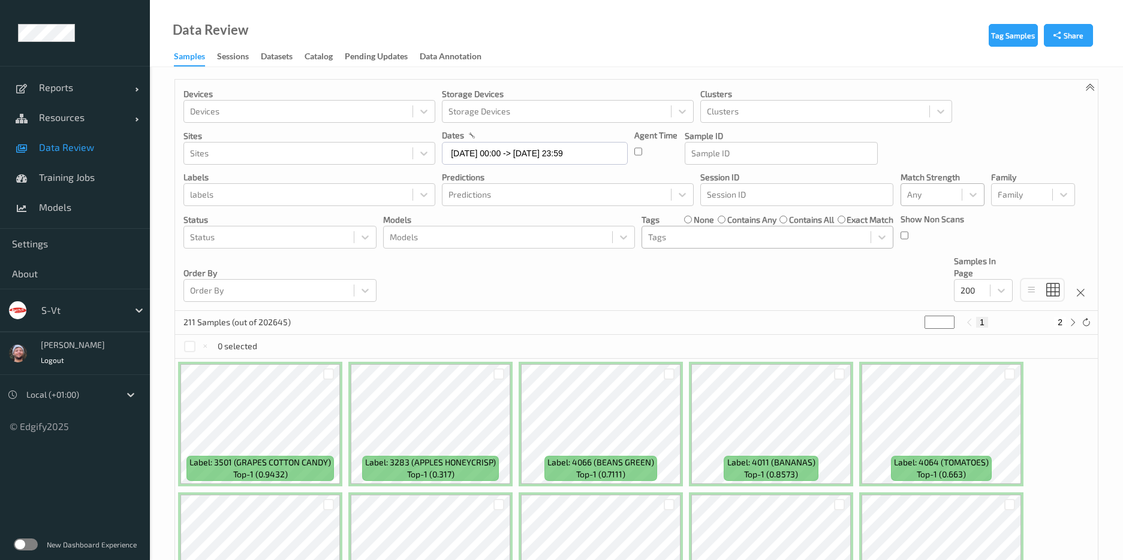
scroll to position [120, 0]
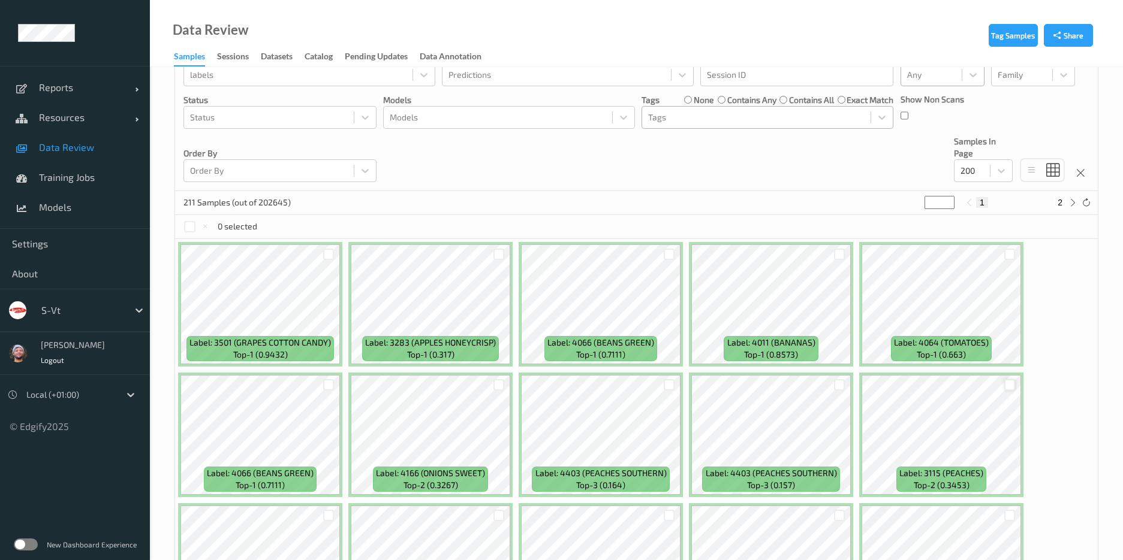
click at [1012, 379] on div at bounding box center [1009, 384] width 11 height 11
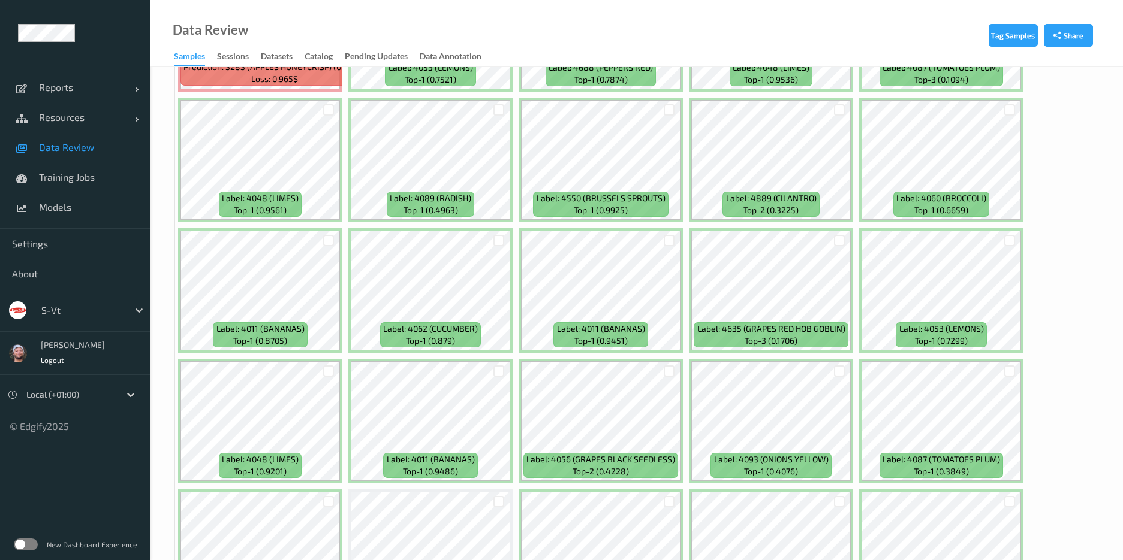
scroll to position [788, 0]
click at [497, 237] on div at bounding box center [498, 239] width 11 height 11
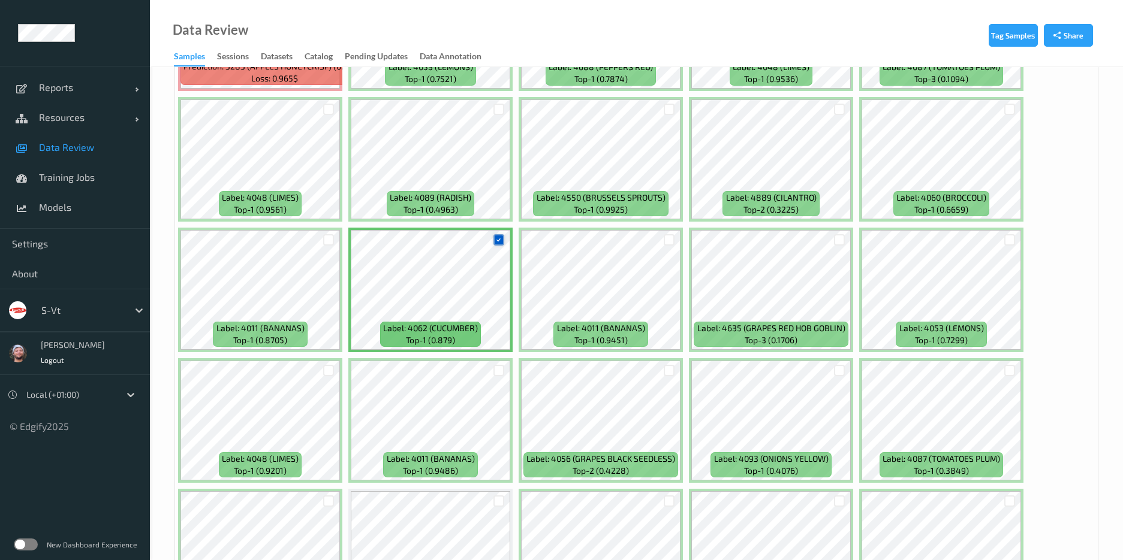
scroll to position [1077, 0]
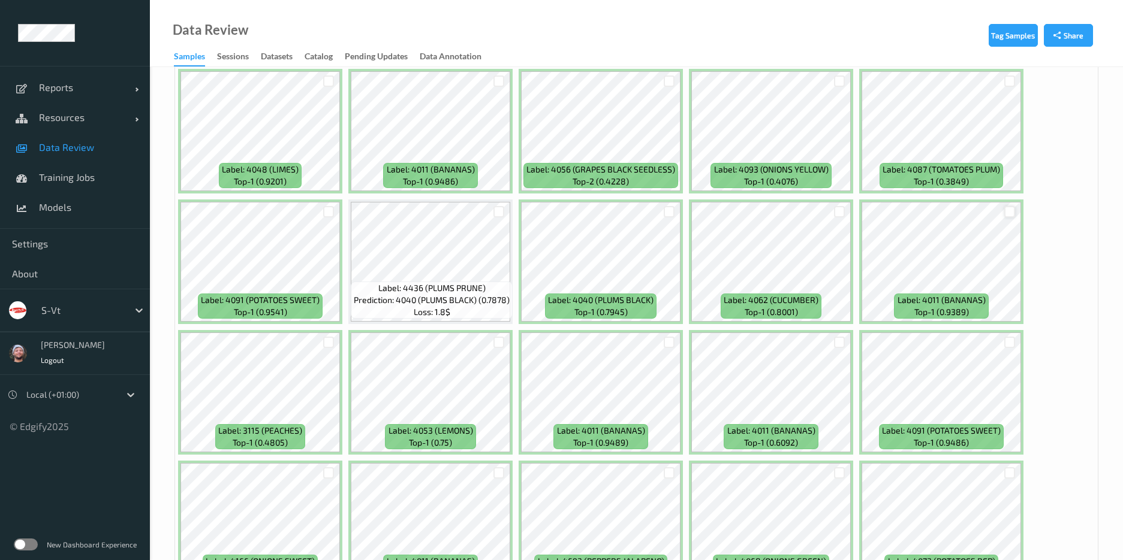
click at [1007, 212] on div at bounding box center [1009, 211] width 11 height 11
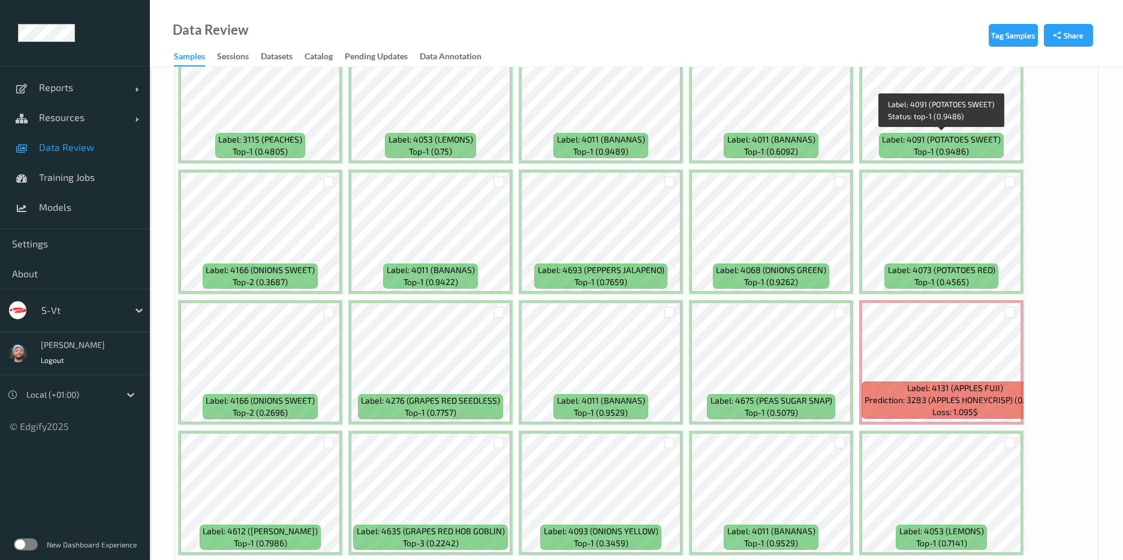
scroll to position [1307, 0]
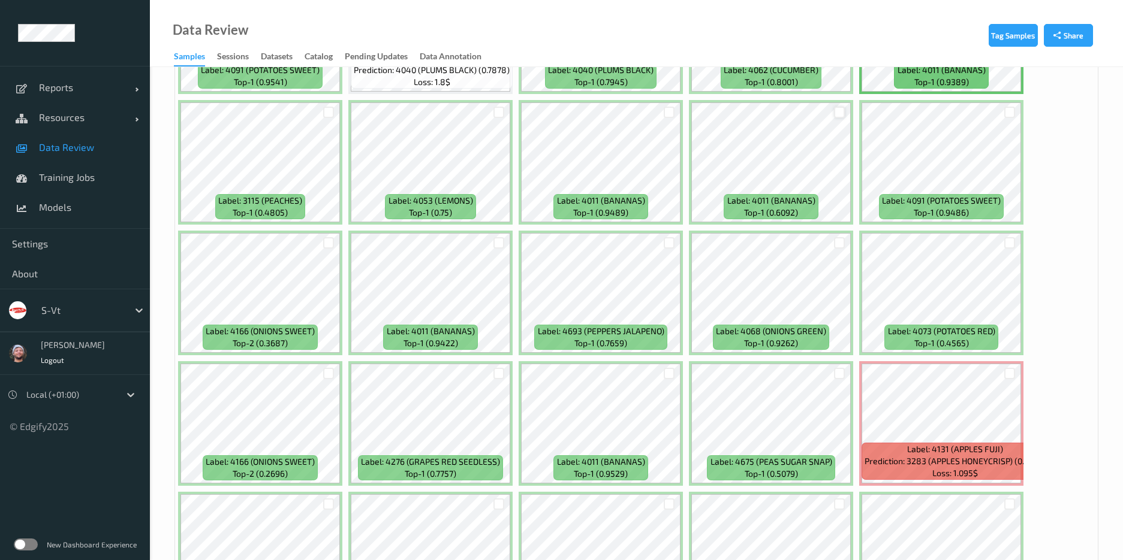
click at [839, 116] on div at bounding box center [839, 112] width 11 height 11
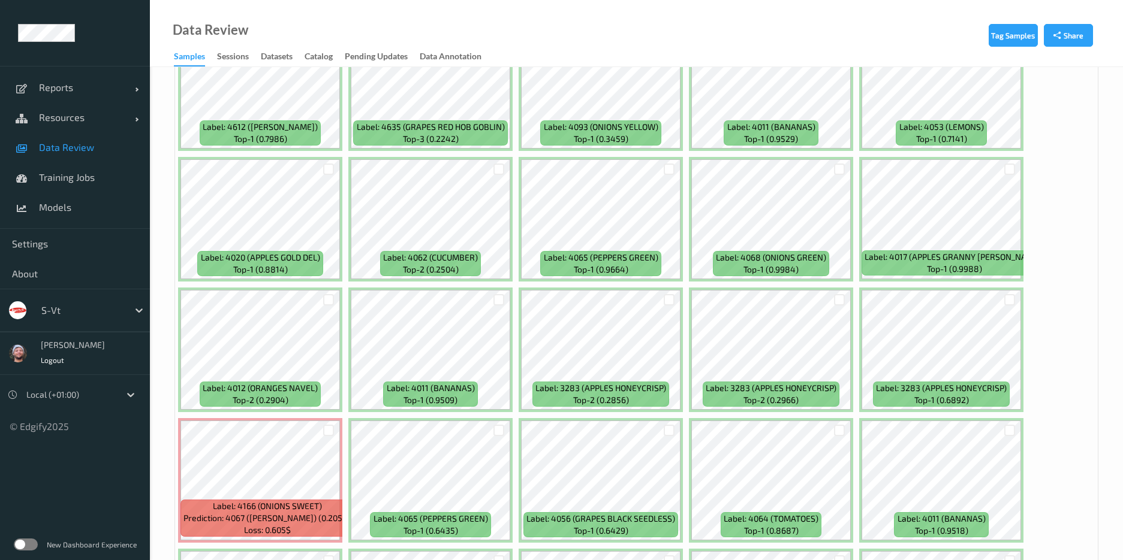
scroll to position [1776, 0]
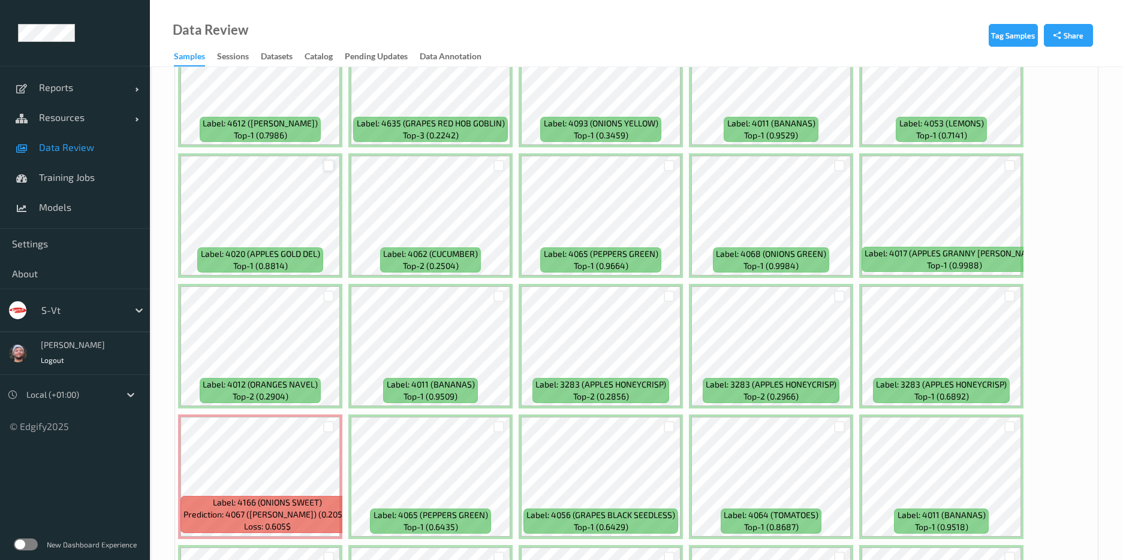
click at [324, 164] on div at bounding box center [328, 165] width 11 height 11
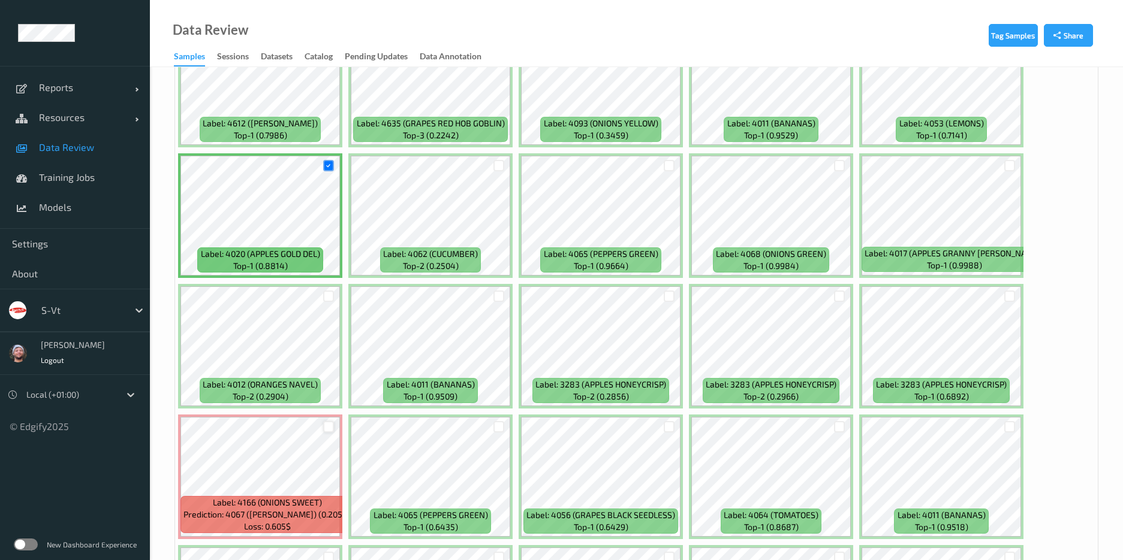
click at [327, 429] on div at bounding box center [328, 426] width 11 height 11
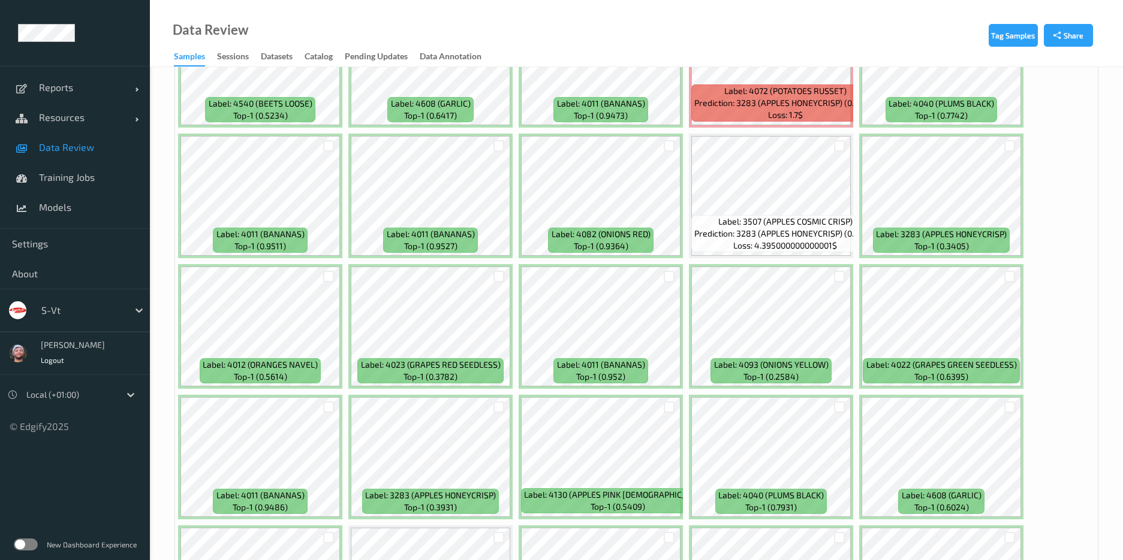
scroll to position [3132, 0]
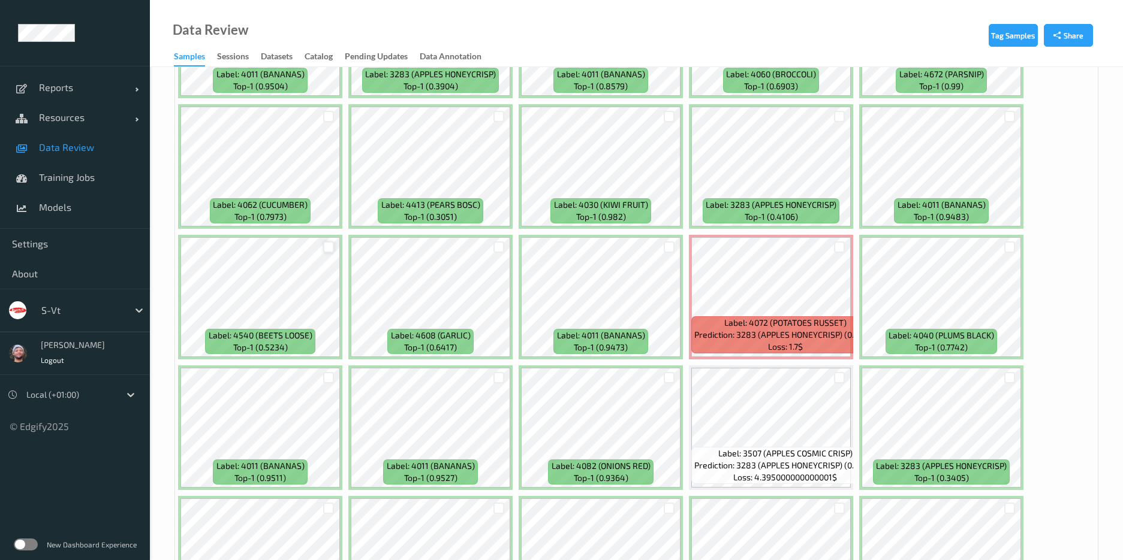
click at [326, 249] on div at bounding box center [328, 247] width 11 height 11
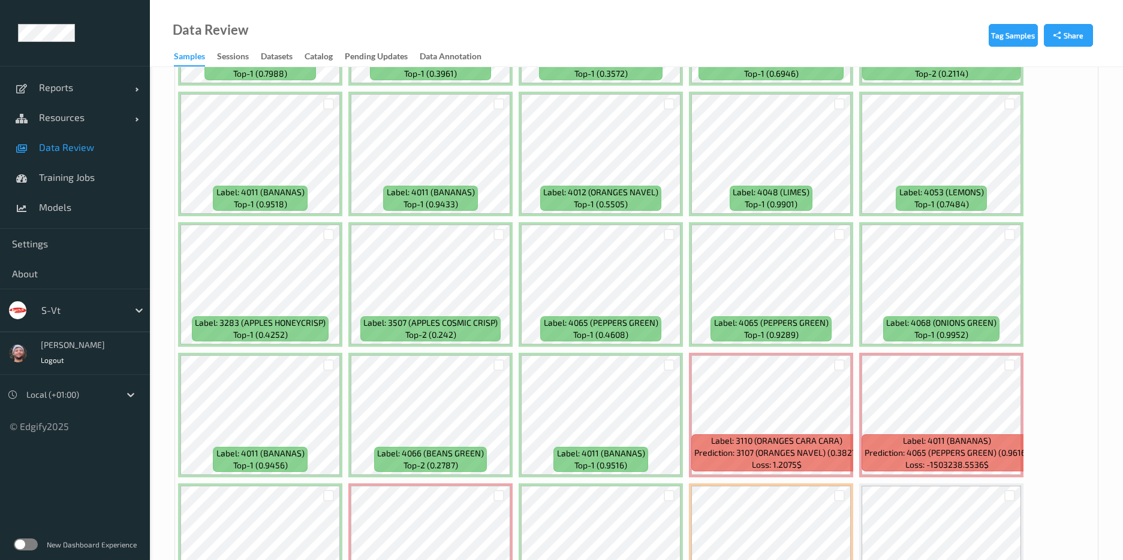
scroll to position [5074, 0]
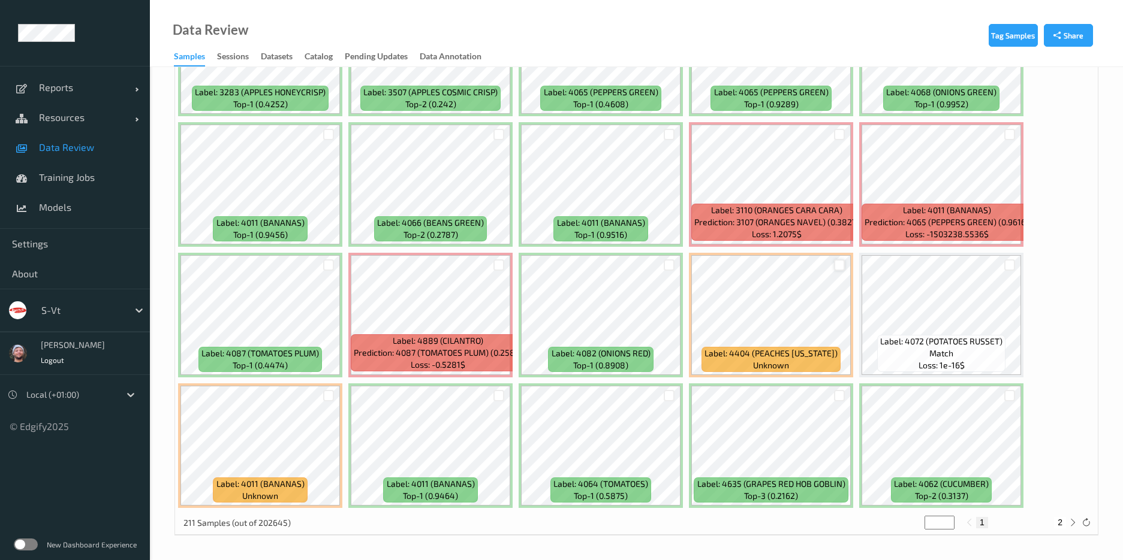
click at [837, 266] on div at bounding box center [839, 265] width 11 height 11
click at [1058, 526] on button "2" at bounding box center [1060, 522] width 12 height 11
type input "*"
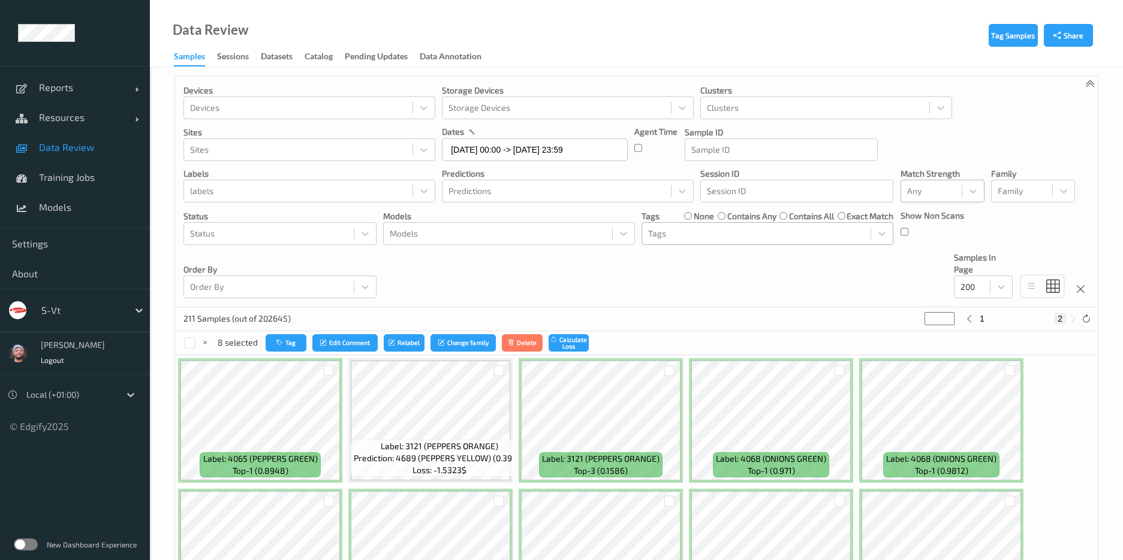
scroll to position [0, 0]
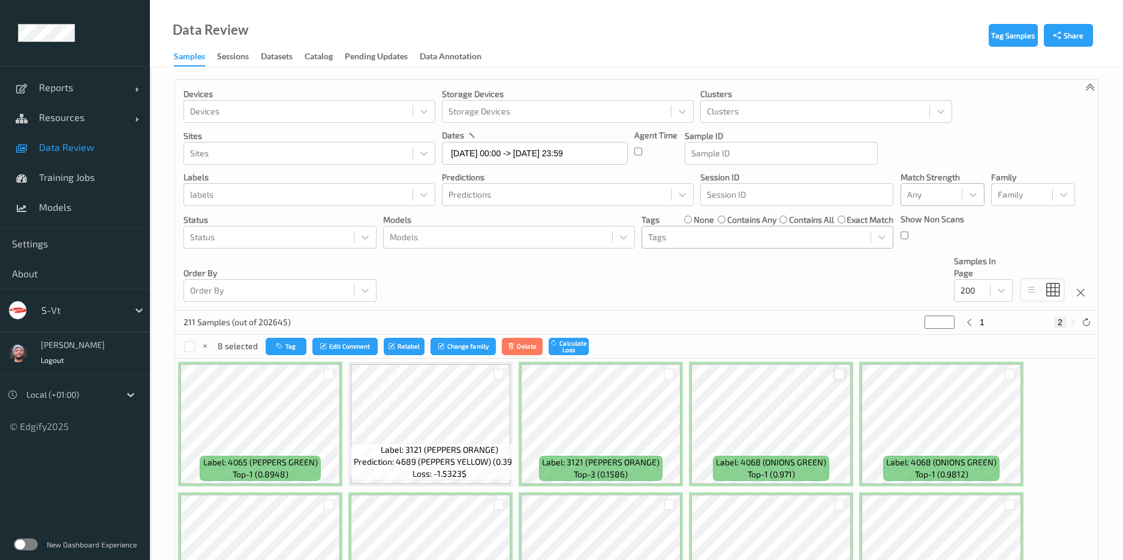
click at [837, 373] on div at bounding box center [839, 374] width 11 height 11
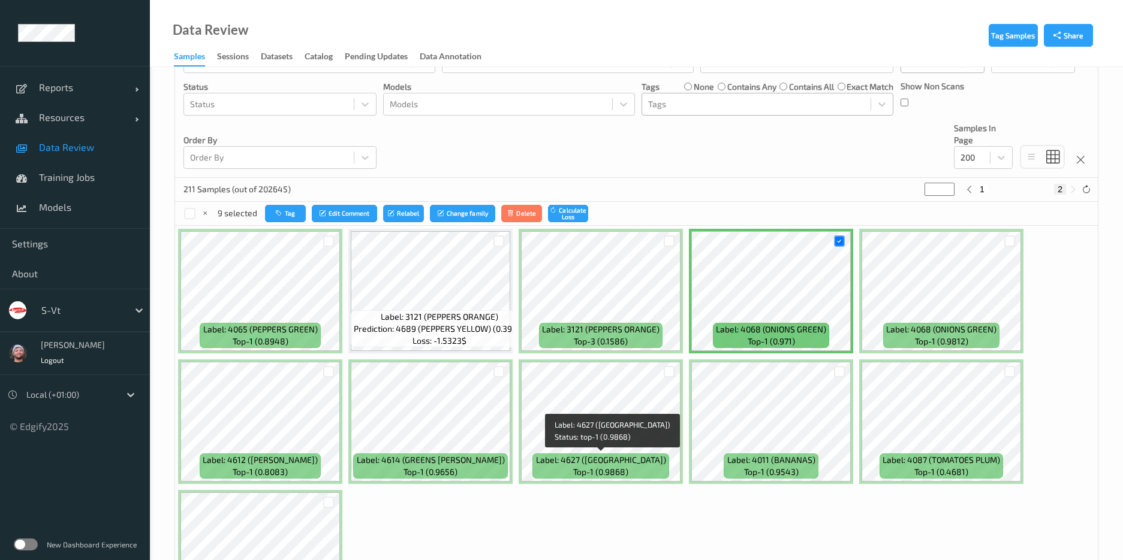
scroll to position [132, 0]
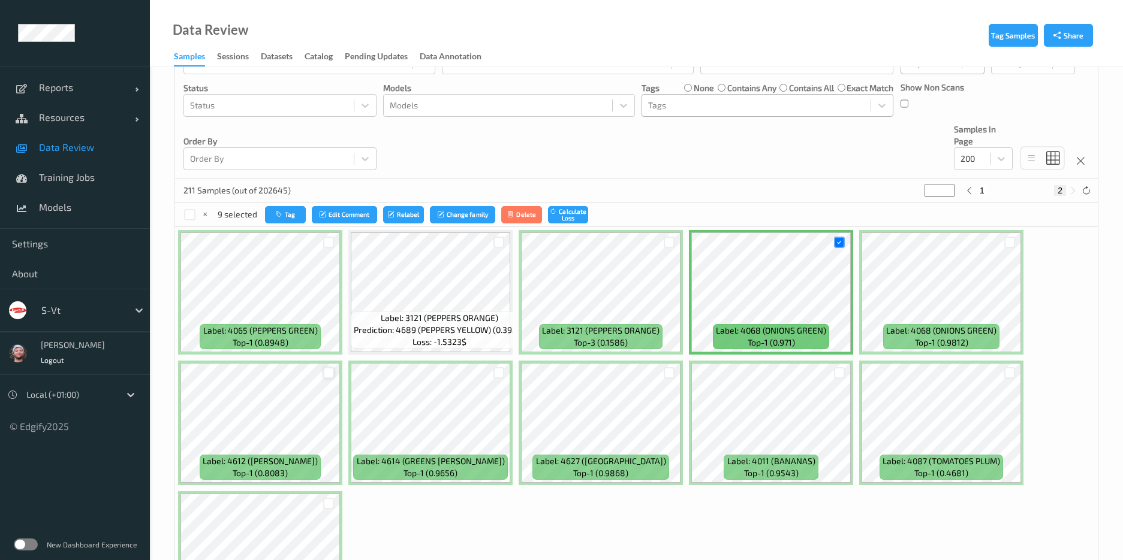
click at [324, 373] on div at bounding box center [328, 372] width 11 height 11
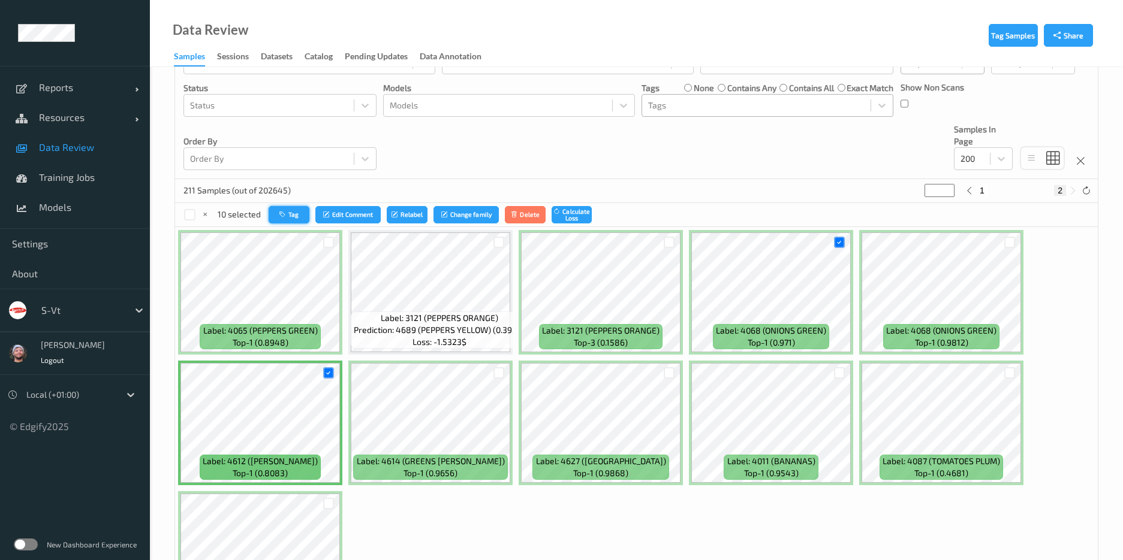
click at [297, 207] on button "Tag" at bounding box center [289, 214] width 41 height 17
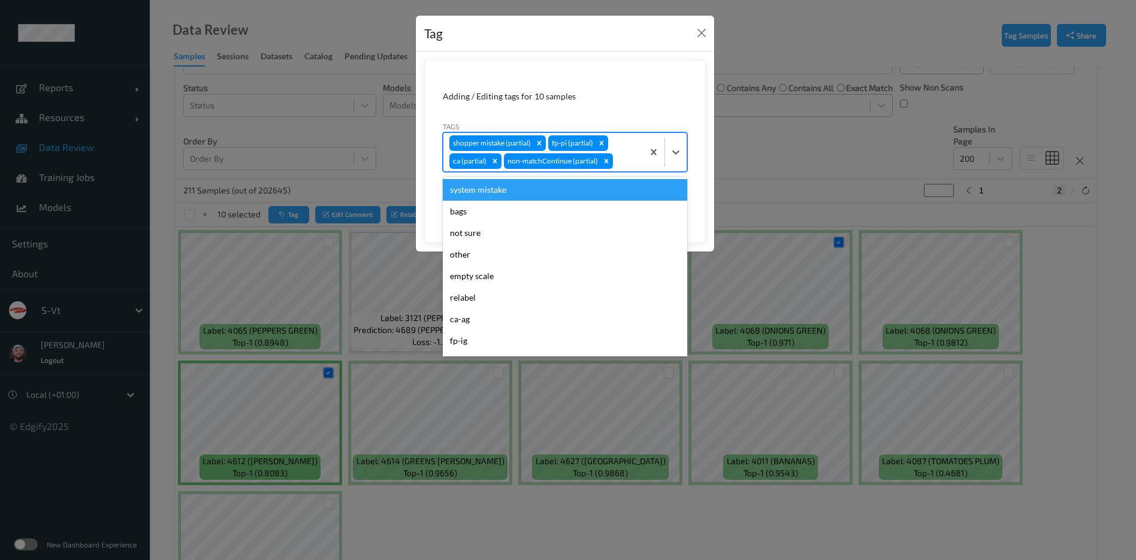
click at [617, 156] on div at bounding box center [627, 161] width 22 height 14
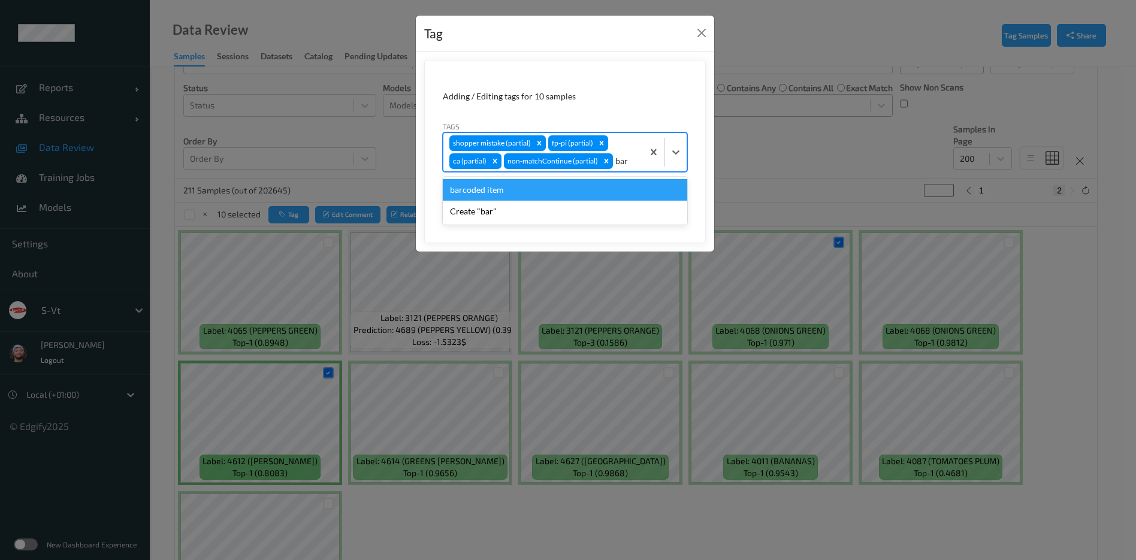
type input "barc"
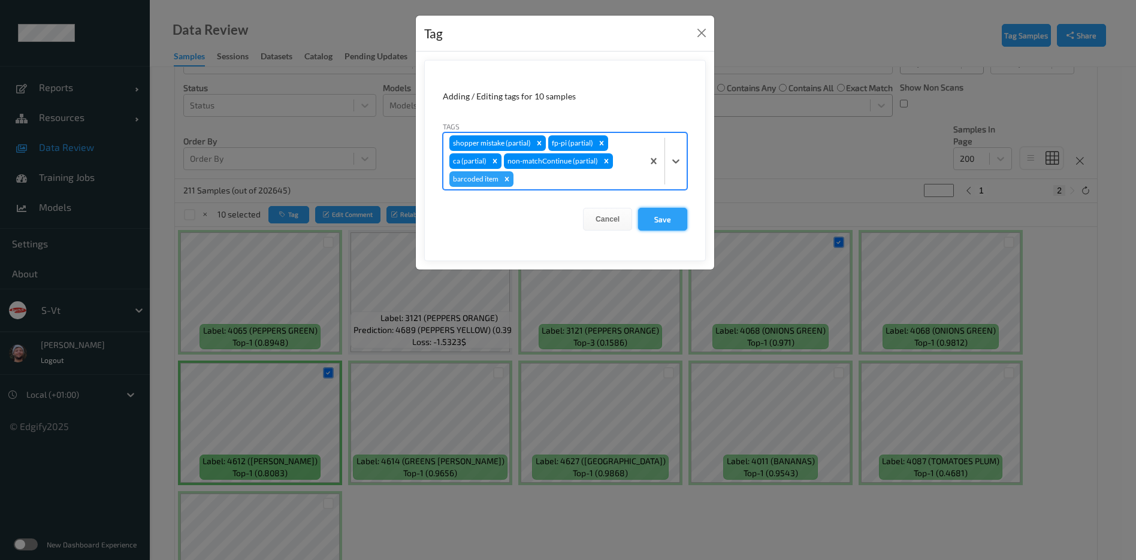
click at [665, 218] on button "Save" at bounding box center [662, 219] width 49 height 23
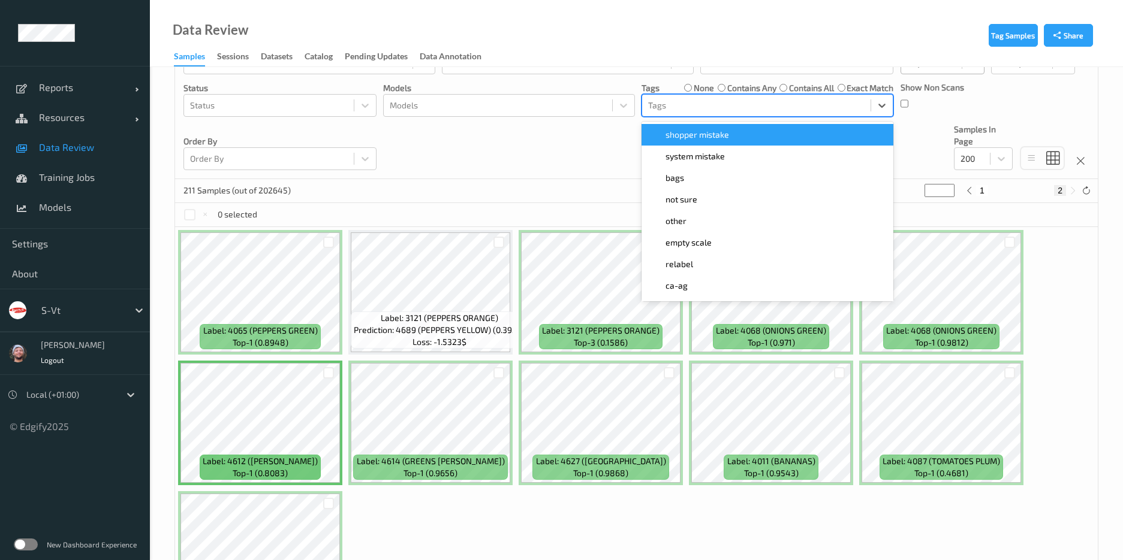
click at [696, 107] on div at bounding box center [756, 105] width 216 height 14
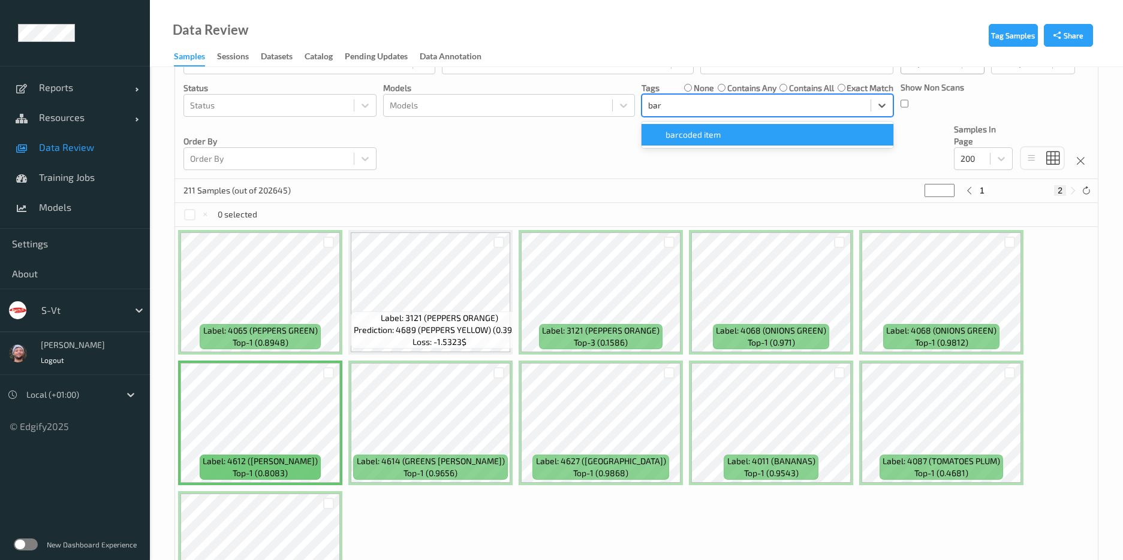
type input "barc"
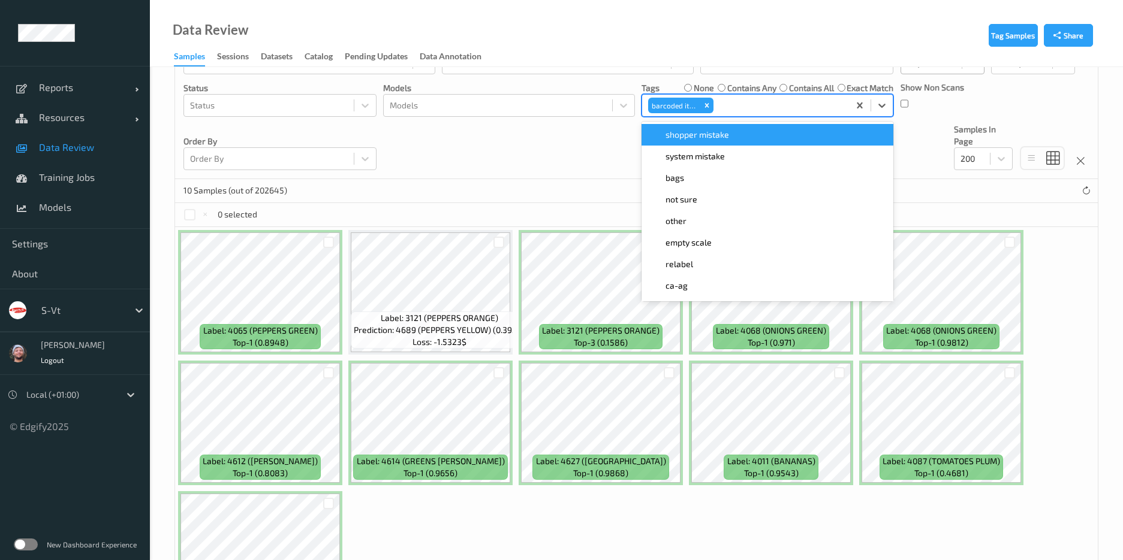
scroll to position [0, 0]
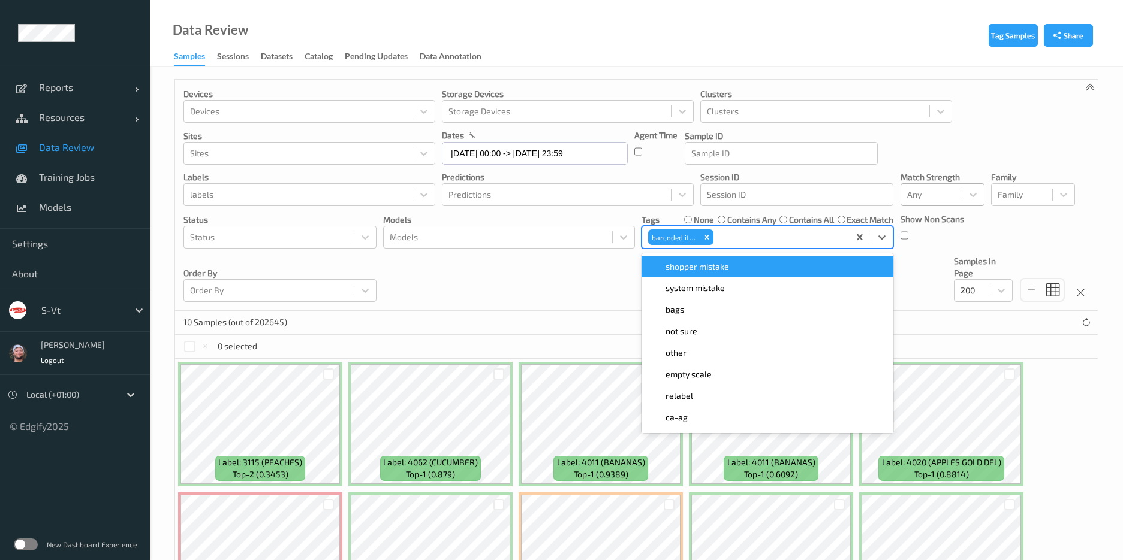
click at [509, 295] on div "Devices Devices Storage Devices Storage Devices Clusters Clusters Sites Sites d…" at bounding box center [636, 195] width 922 height 231
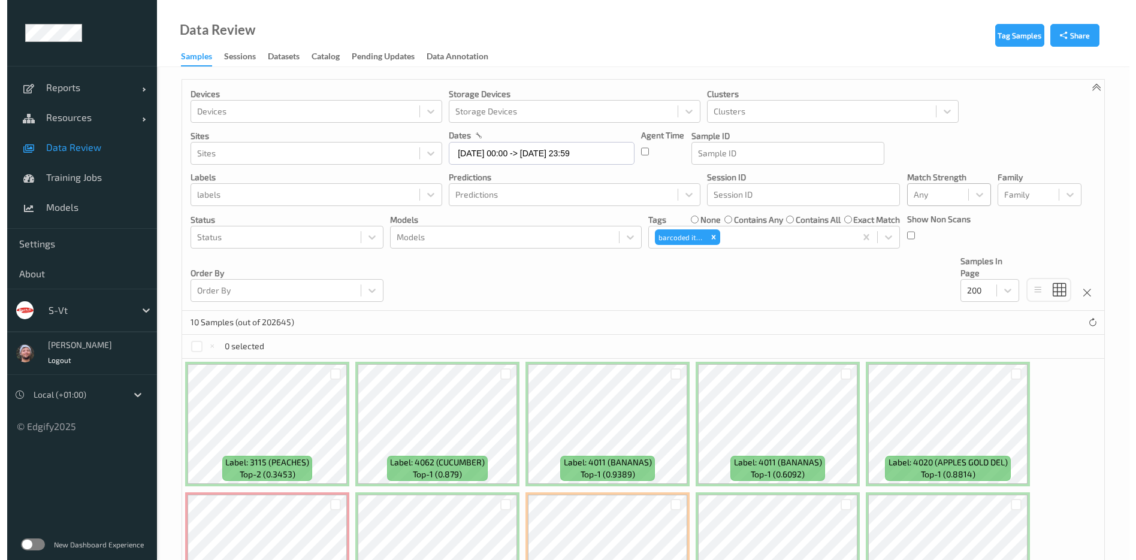
scroll to position [109, 0]
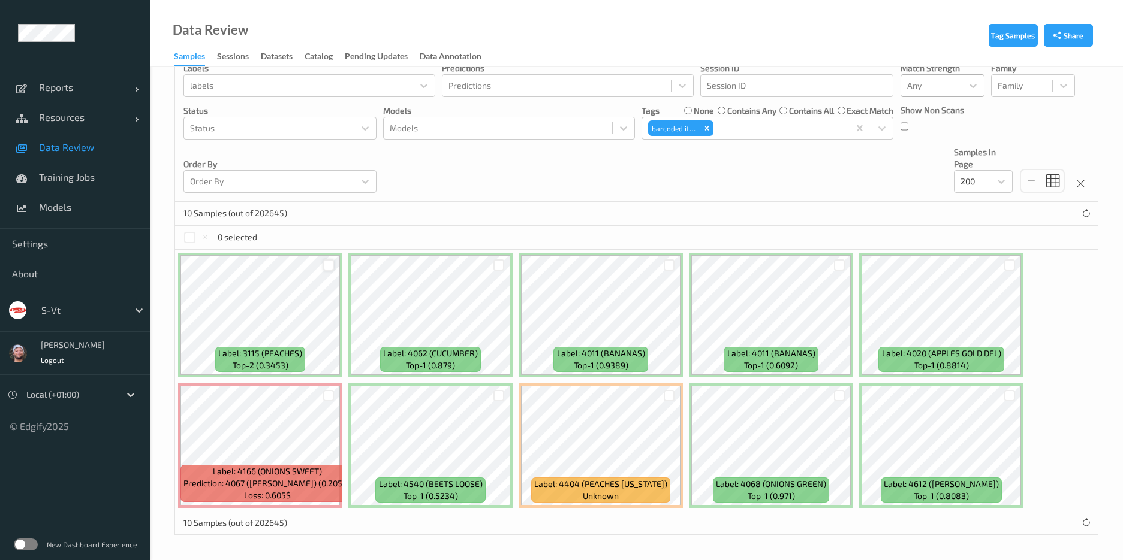
click at [324, 264] on div at bounding box center [328, 265] width 11 height 11
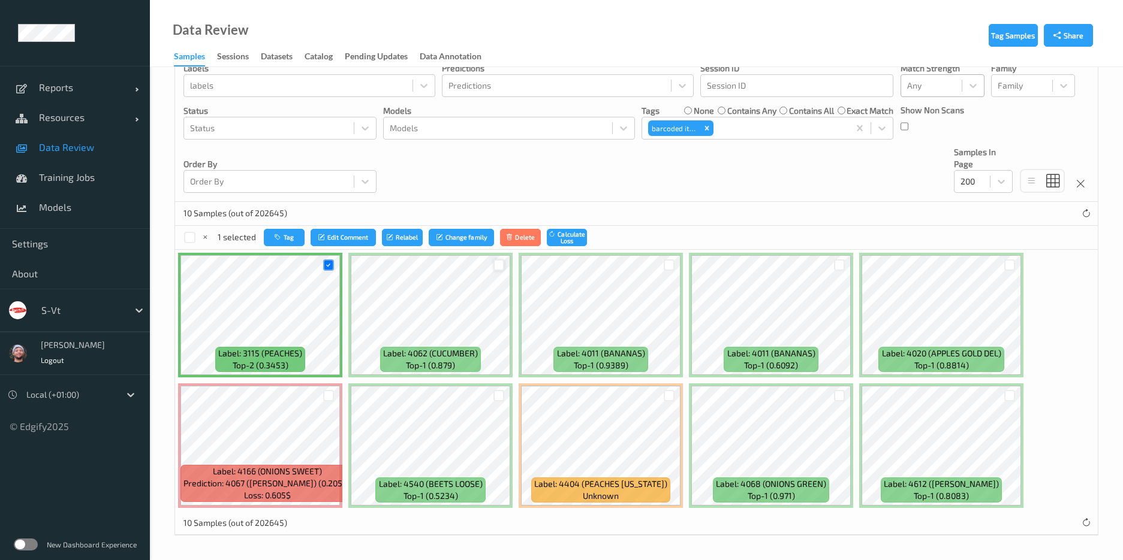
click at [499, 267] on div at bounding box center [498, 265] width 11 height 11
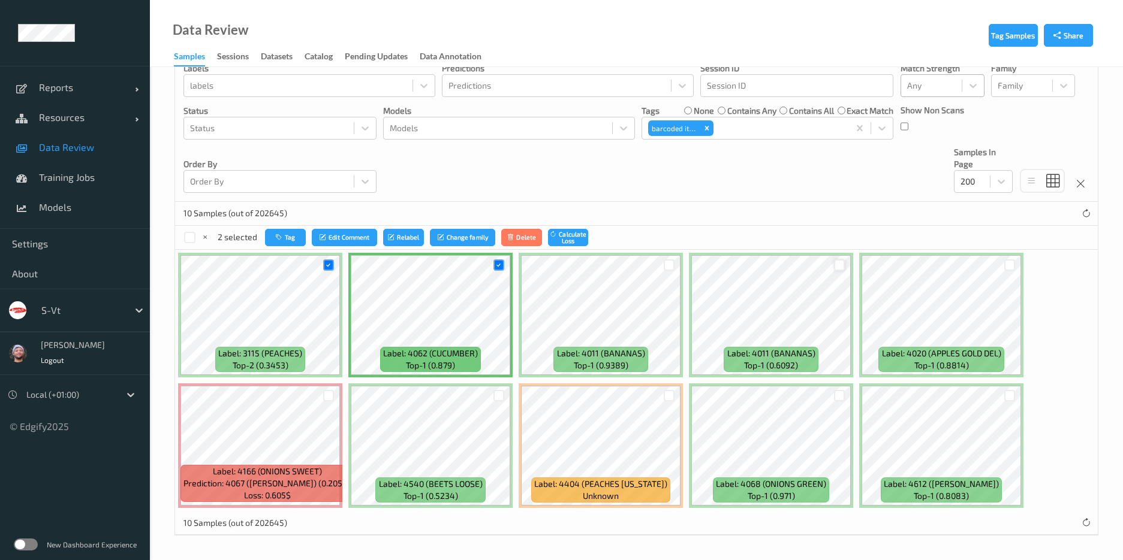
click at [838, 262] on div at bounding box center [839, 265] width 11 height 11
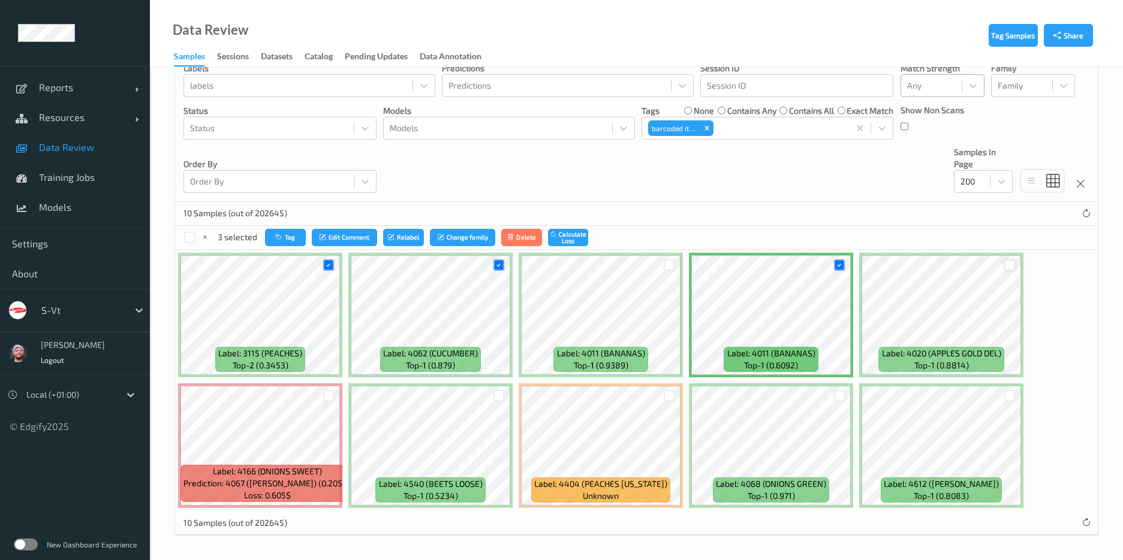
click at [1008, 270] on div at bounding box center [1009, 265] width 11 height 11
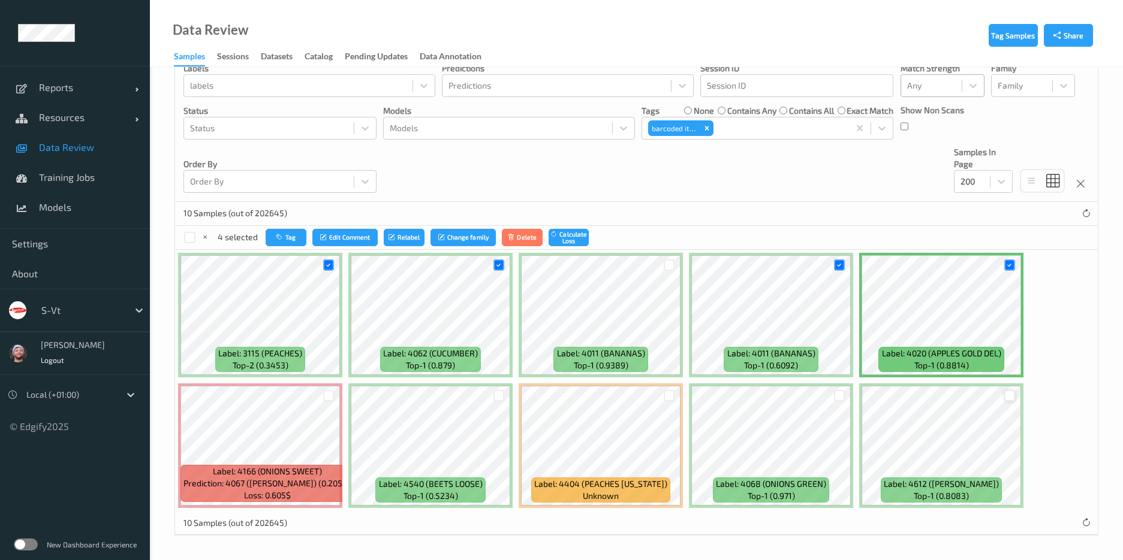
click at [1014, 393] on div at bounding box center [1009, 395] width 11 height 11
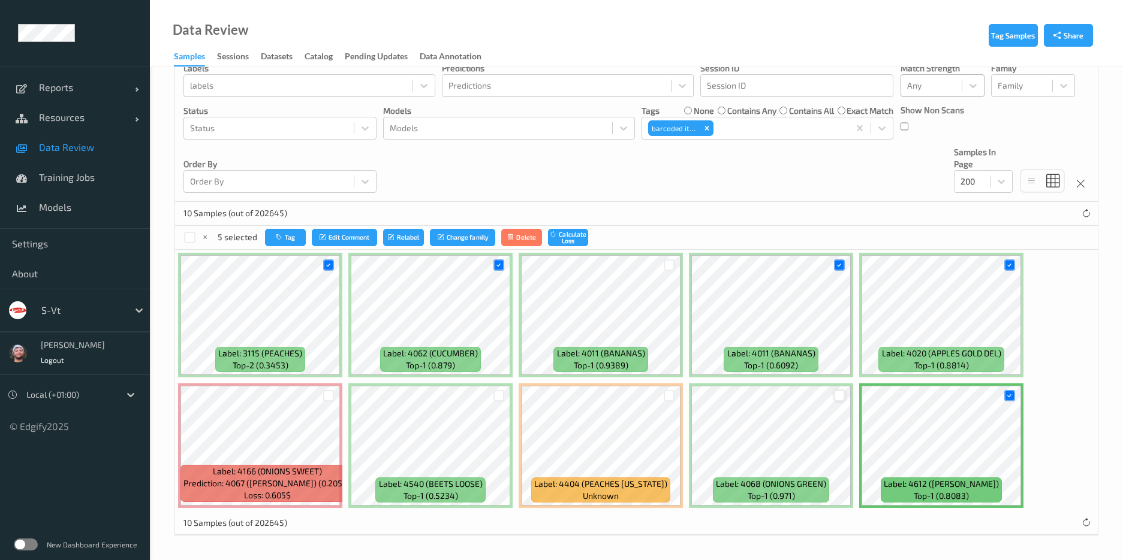
click at [842, 397] on div at bounding box center [839, 395] width 11 height 11
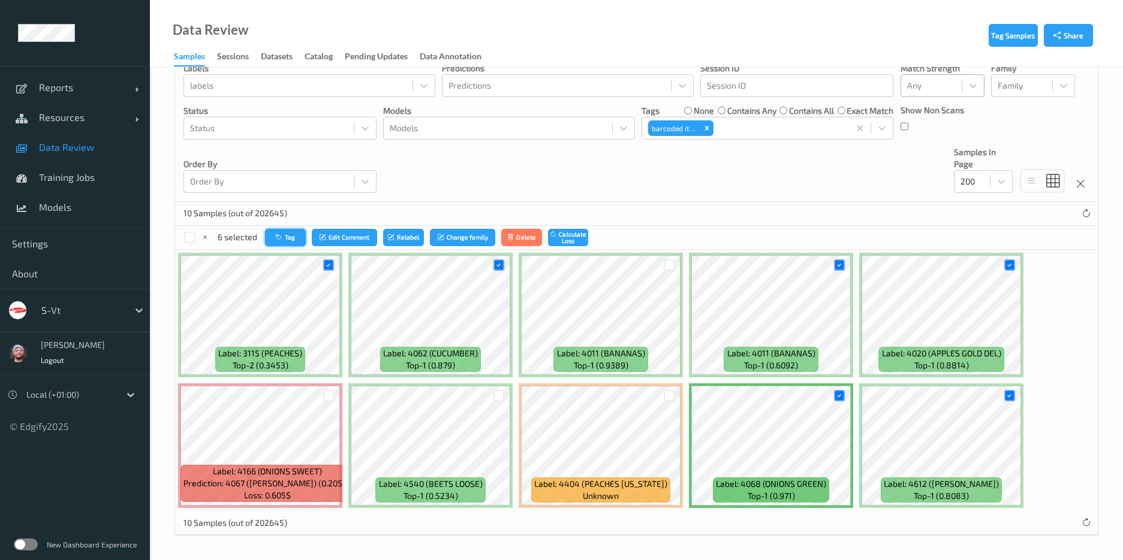
click at [282, 242] on button "Tag" at bounding box center [285, 237] width 41 height 17
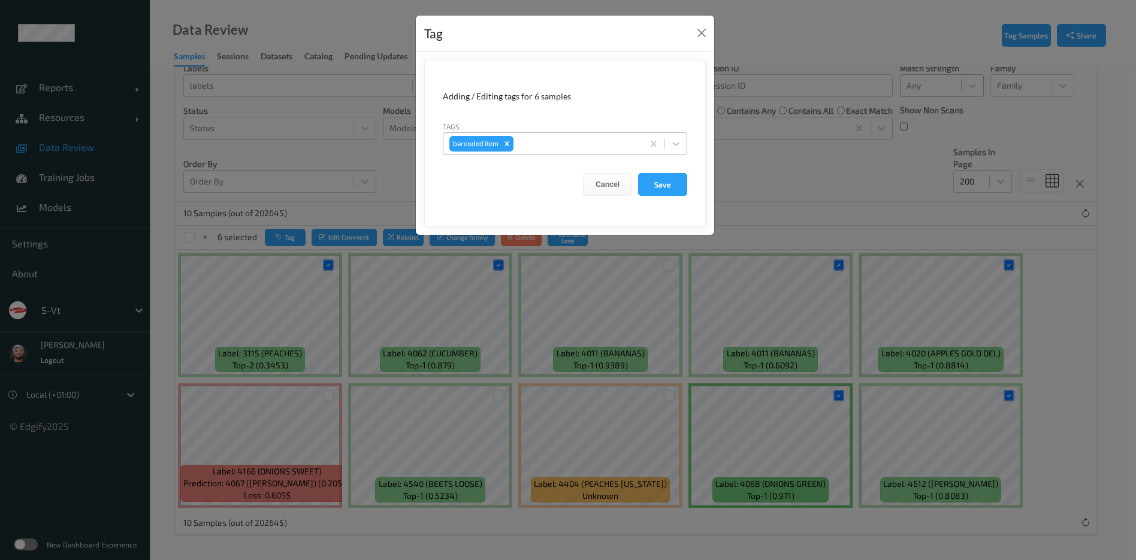
click at [551, 134] on div "barcoded item" at bounding box center [544, 144] width 200 height 20
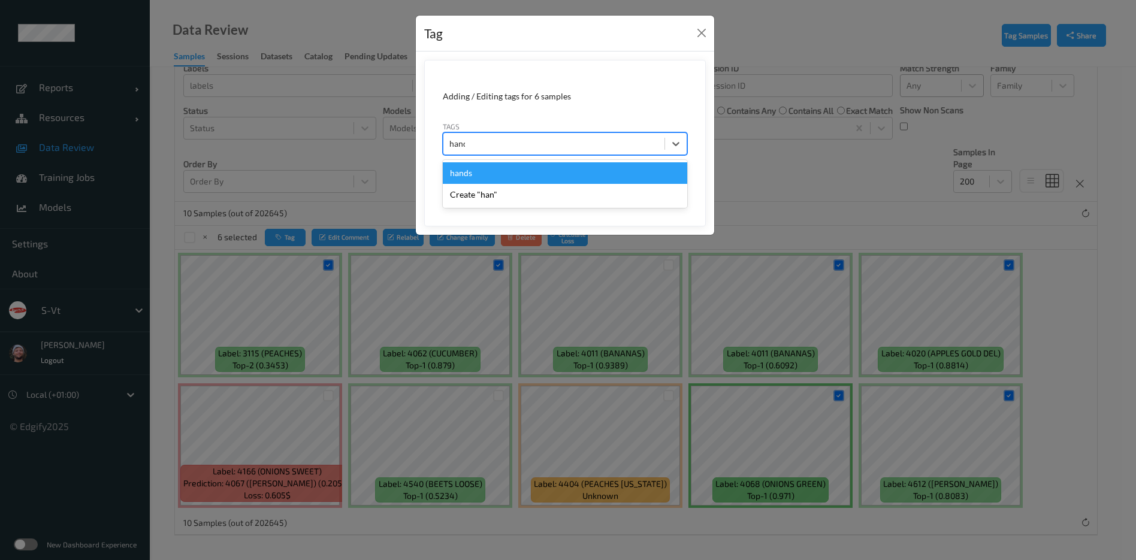
type input "hands"
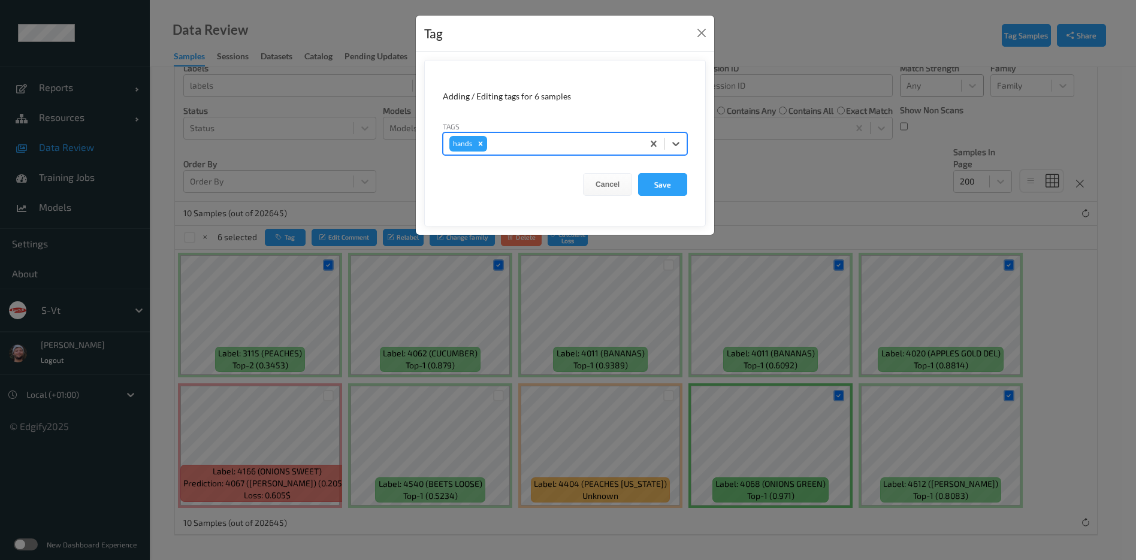
click at [638, 173] on button "Save" at bounding box center [662, 184] width 49 height 23
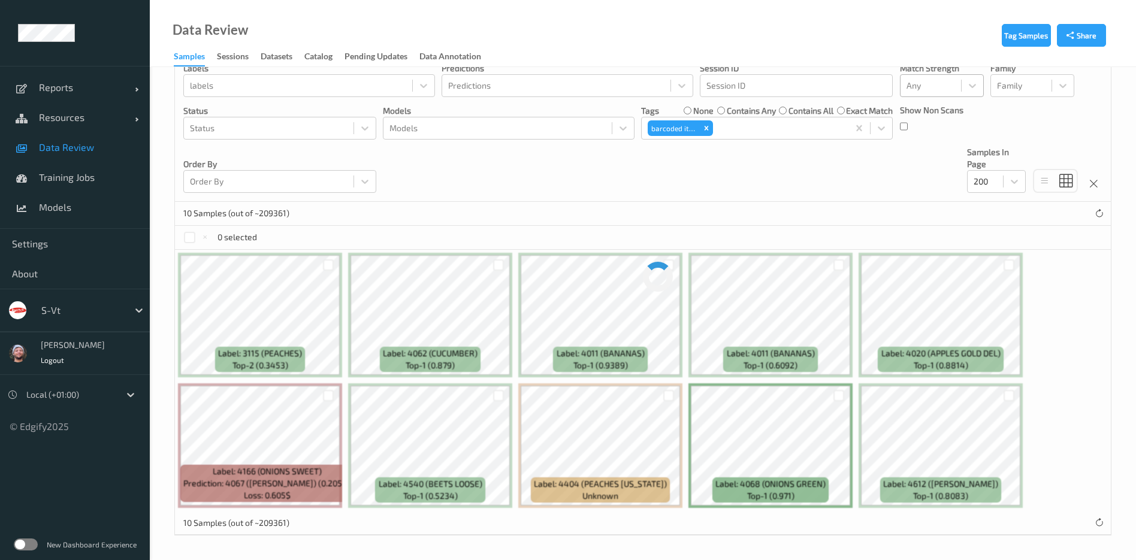
scroll to position [0, 0]
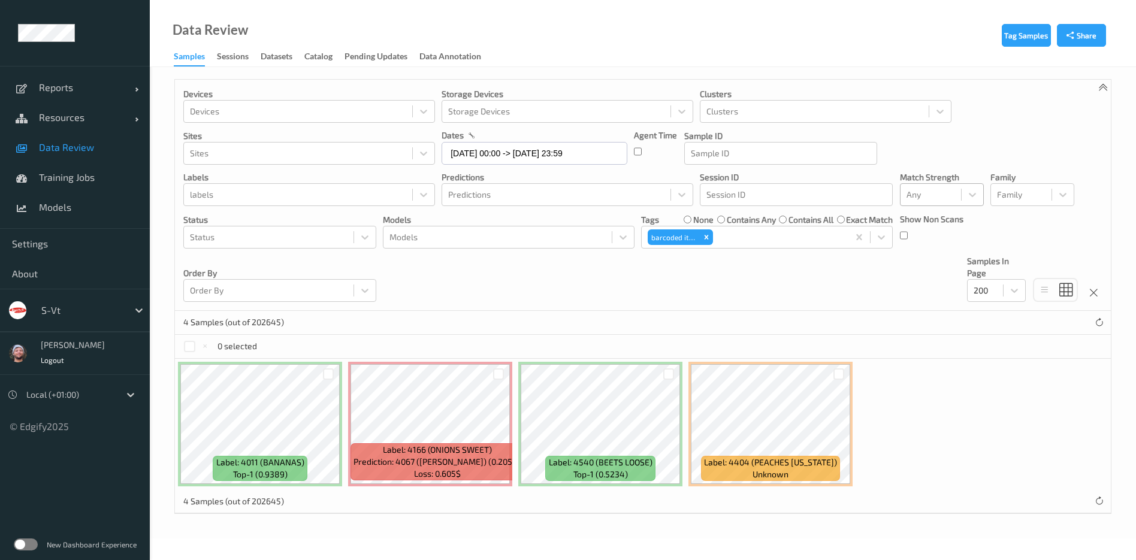
click at [322, 373] on div at bounding box center [328, 374] width 23 height 20
click at [326, 373] on div at bounding box center [328, 374] width 11 height 11
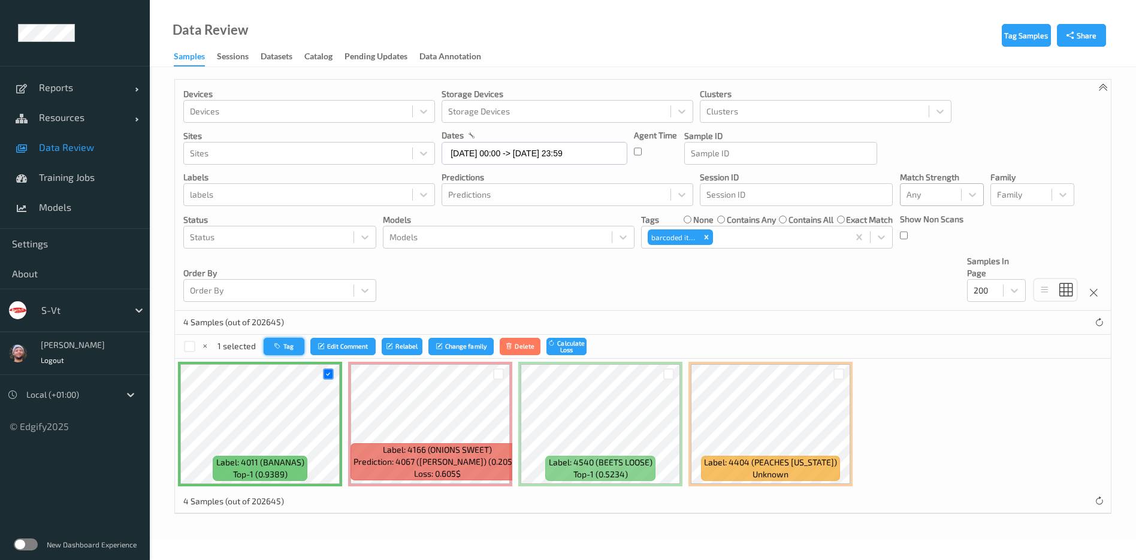
click at [291, 348] on button "Tag" at bounding box center [284, 346] width 41 height 17
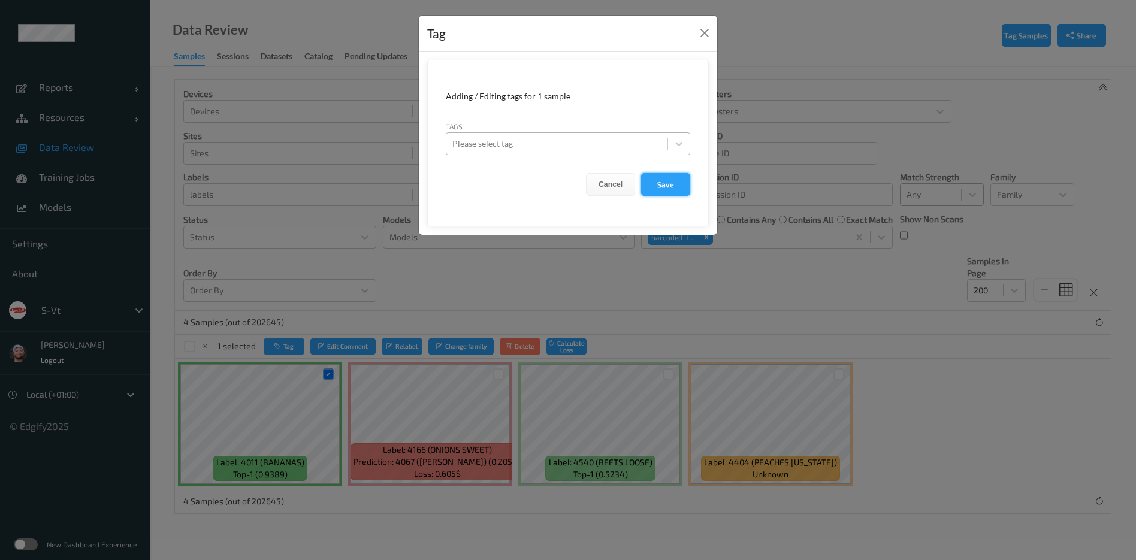
click at [671, 187] on button "Save" at bounding box center [665, 184] width 49 height 23
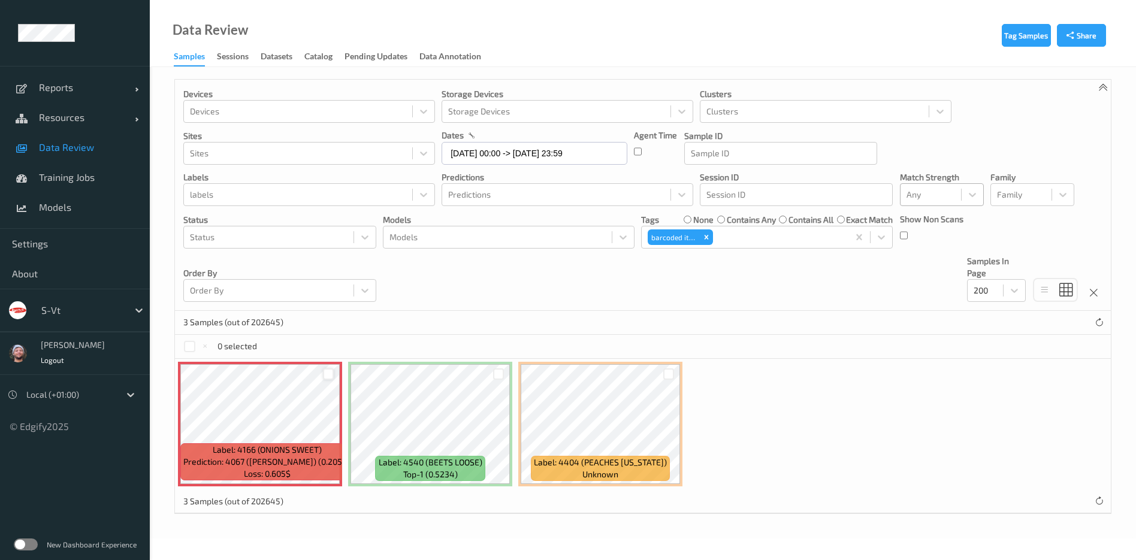
click at [324, 372] on div at bounding box center [328, 374] width 11 height 11
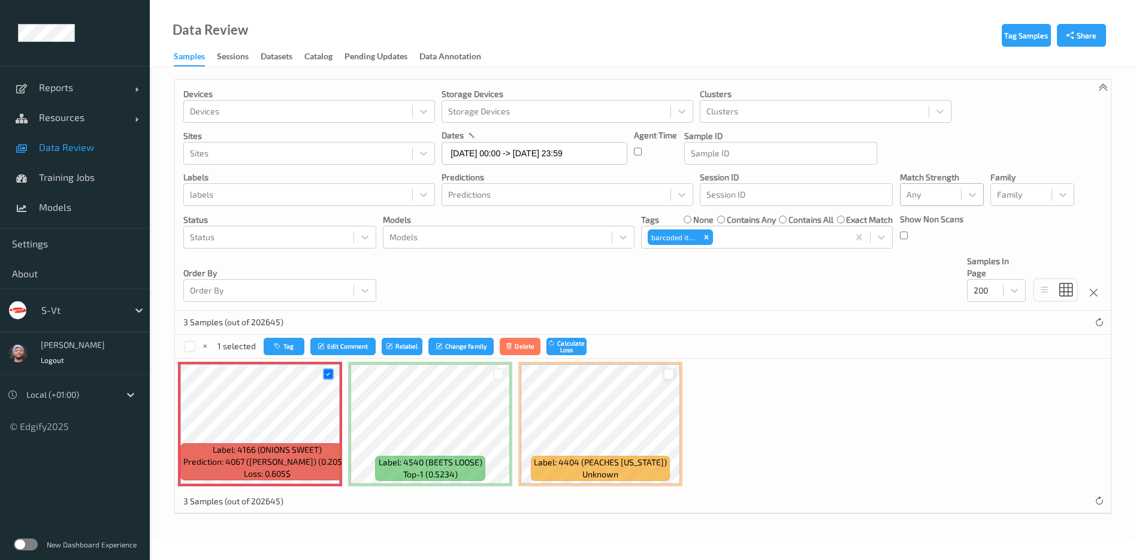
click at [668, 375] on div at bounding box center [668, 374] width 11 height 11
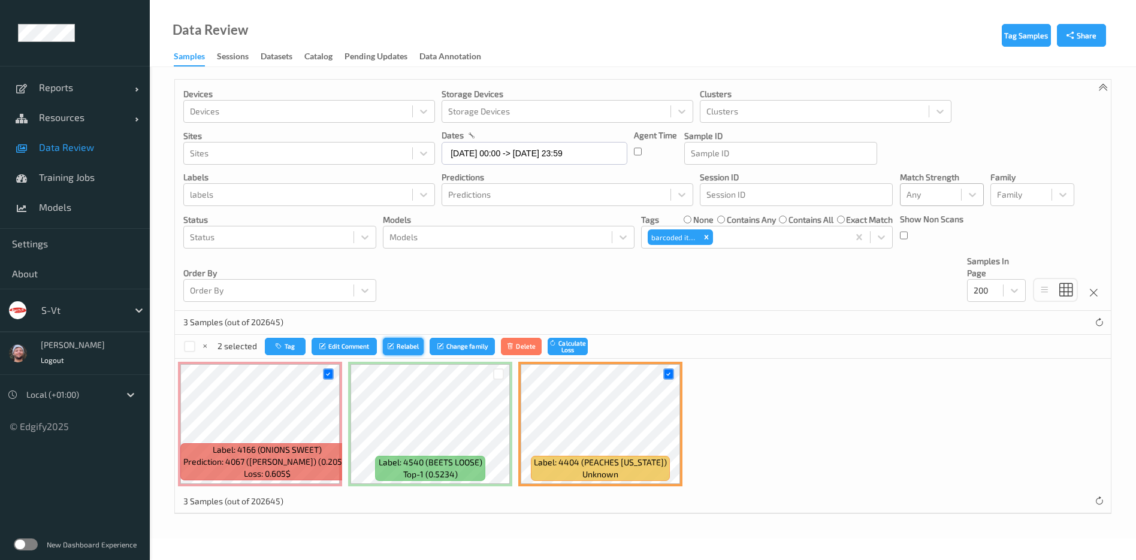
click at [390, 353] on button "Relabel" at bounding box center [403, 346] width 41 height 17
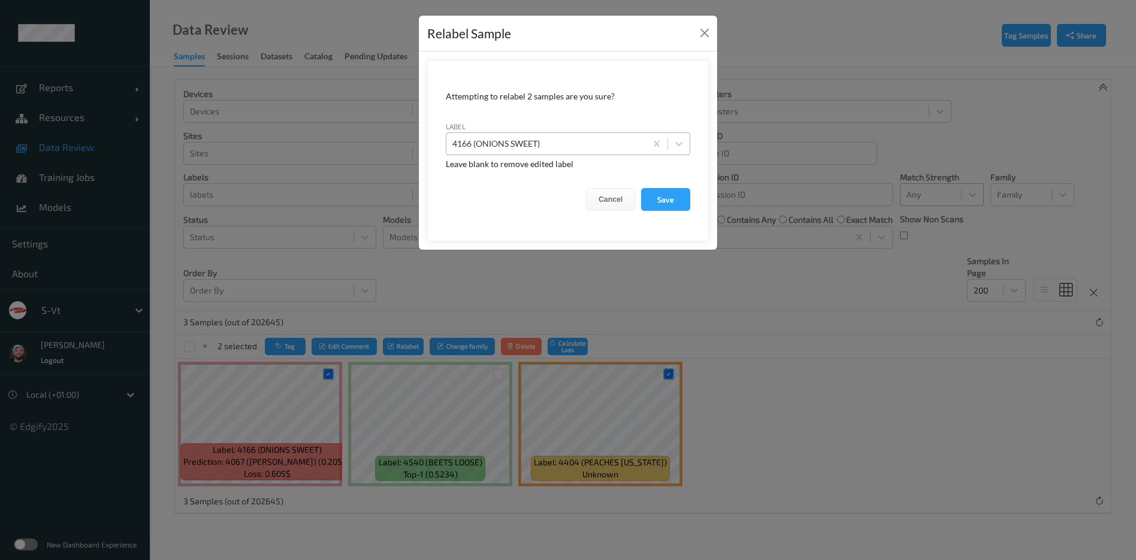
click at [520, 149] on div at bounding box center [547, 144] width 188 height 14
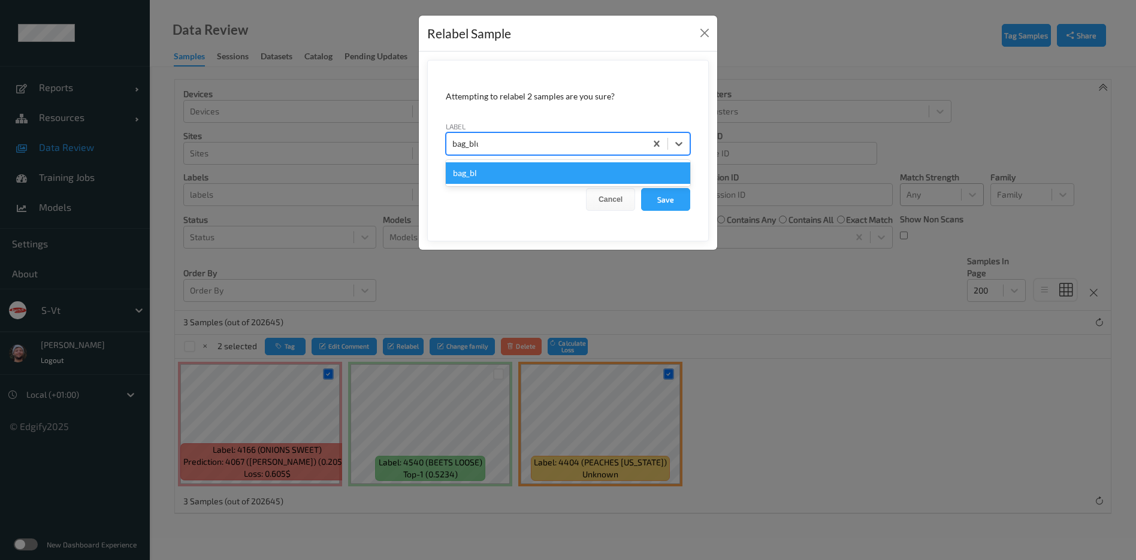
type input "bag_blur"
click at [641, 188] on button "Save" at bounding box center [665, 199] width 49 height 23
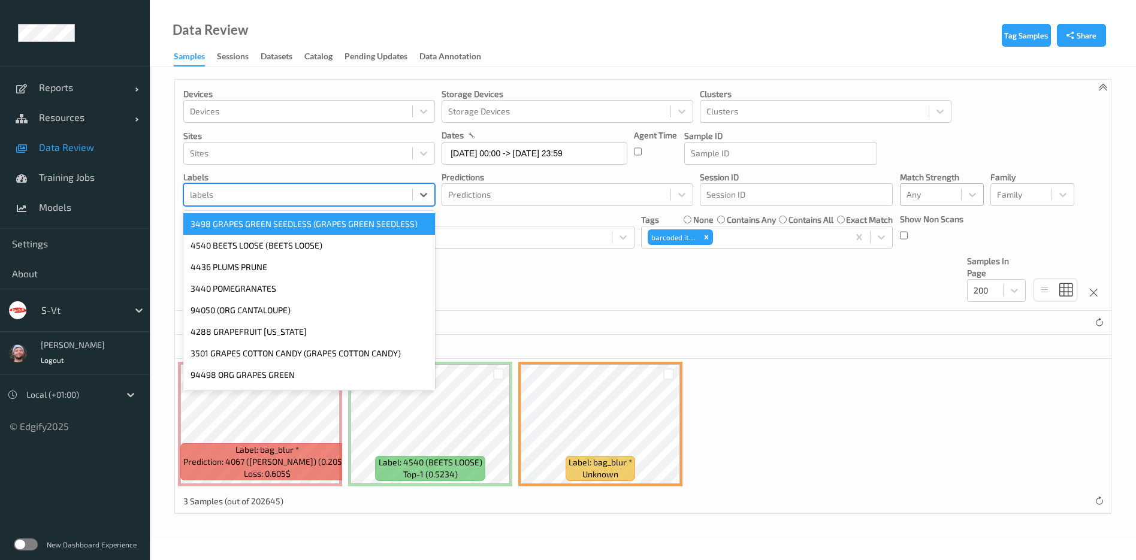
click at [253, 197] on div at bounding box center [298, 195] width 216 height 14
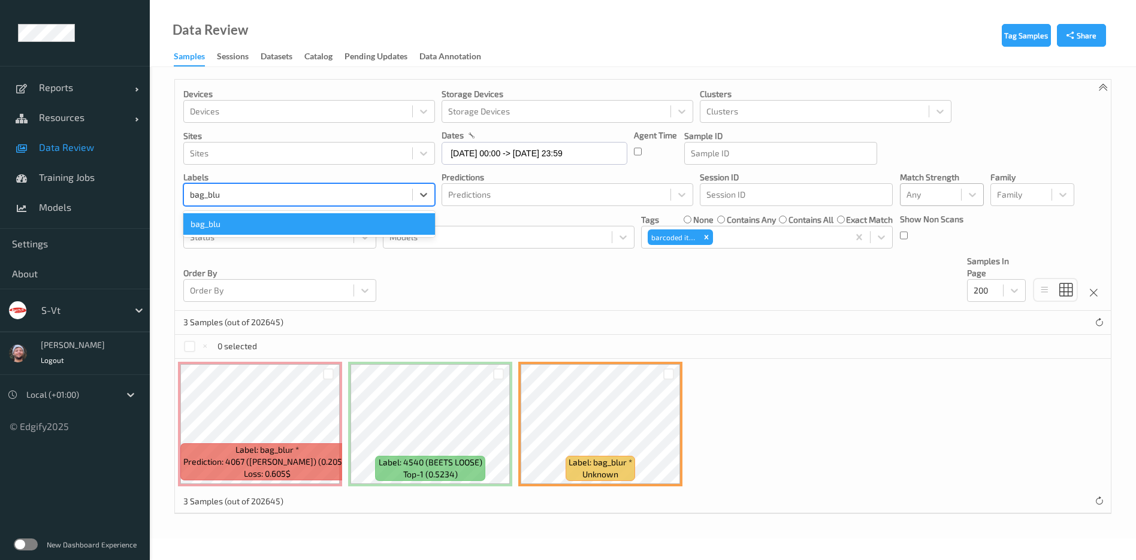
type input "bag_blur"
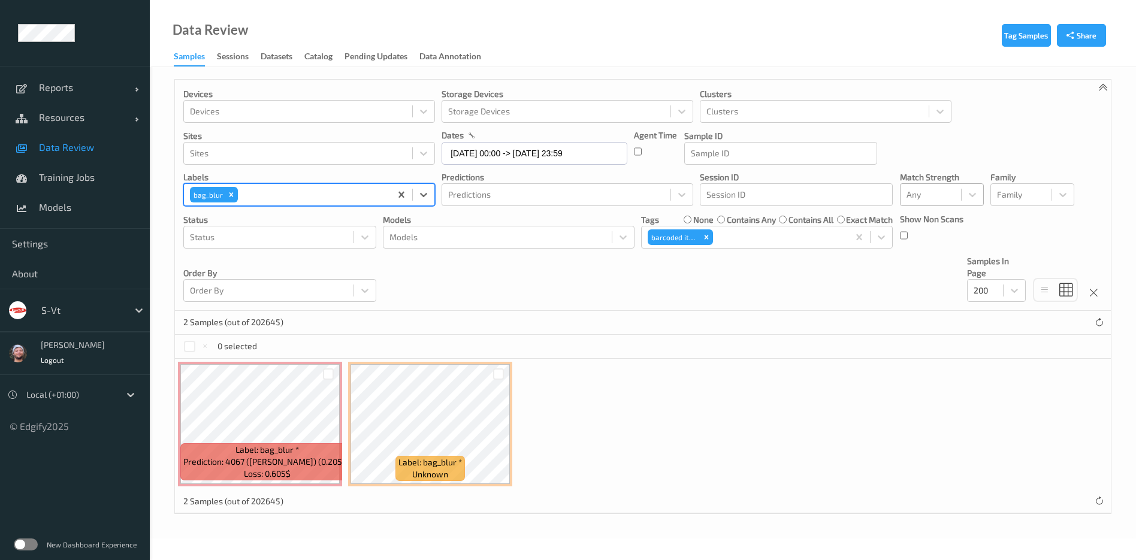
click at [196, 346] on div "0 selected" at bounding box center [220, 346] width 74 height 13
click at [187, 346] on div at bounding box center [189, 346] width 11 height 11
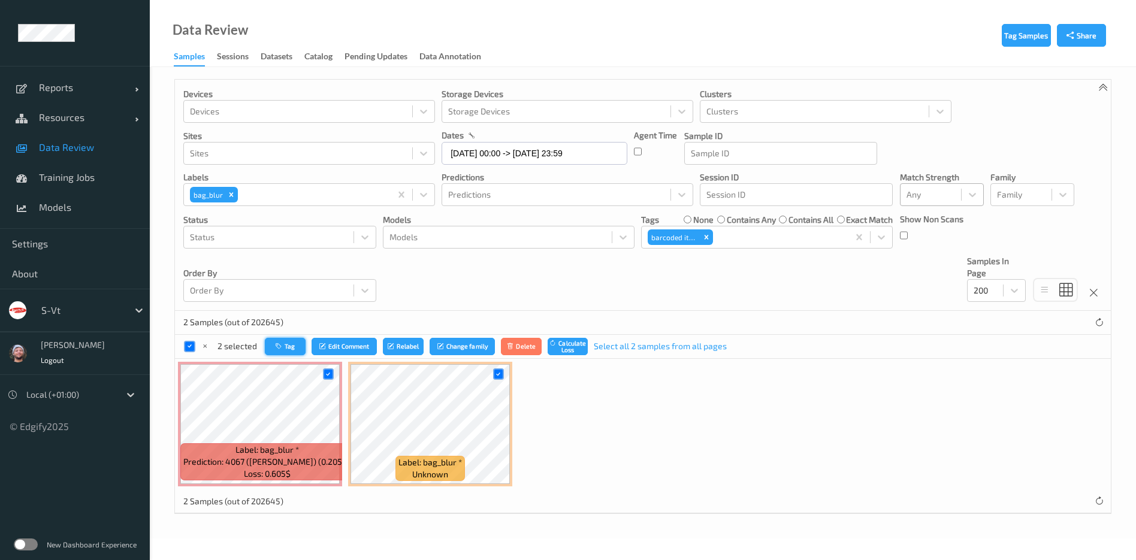
click at [272, 348] on button "Tag" at bounding box center [285, 346] width 41 height 17
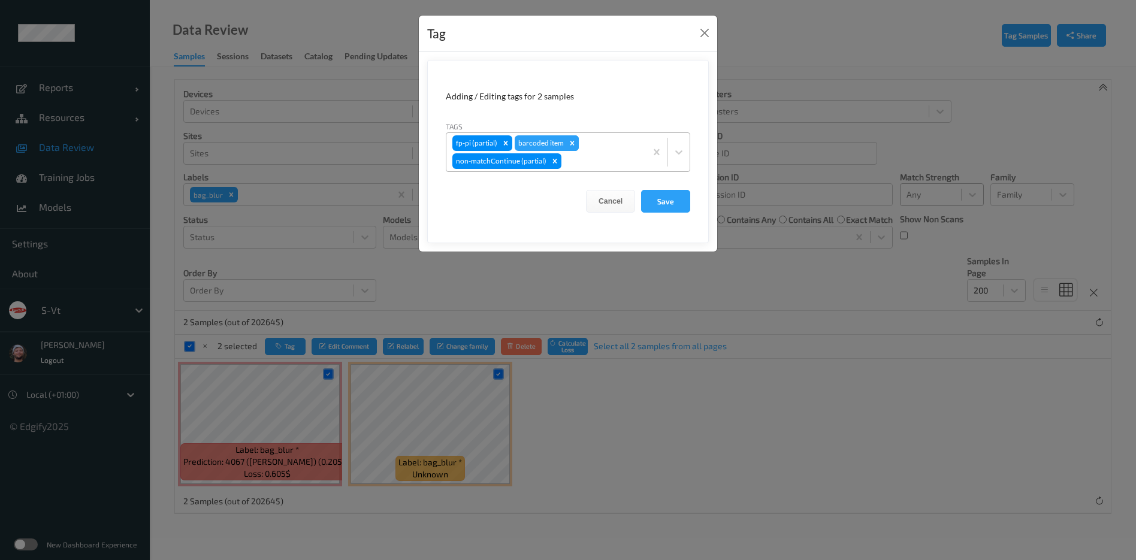
click at [574, 143] on icon "Remove barcoded item" at bounding box center [572, 143] width 8 height 8
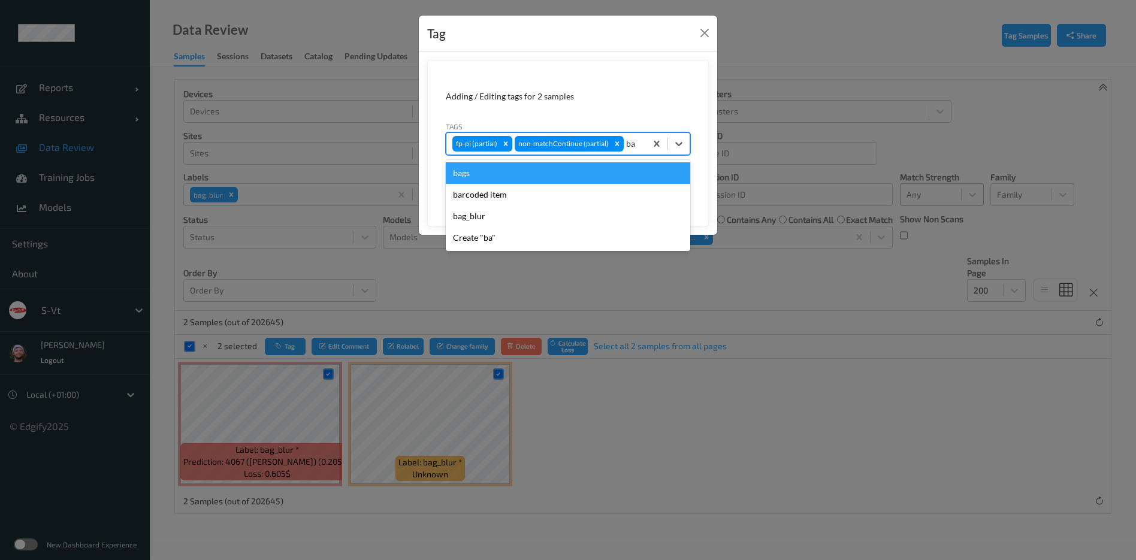
type input "bag"
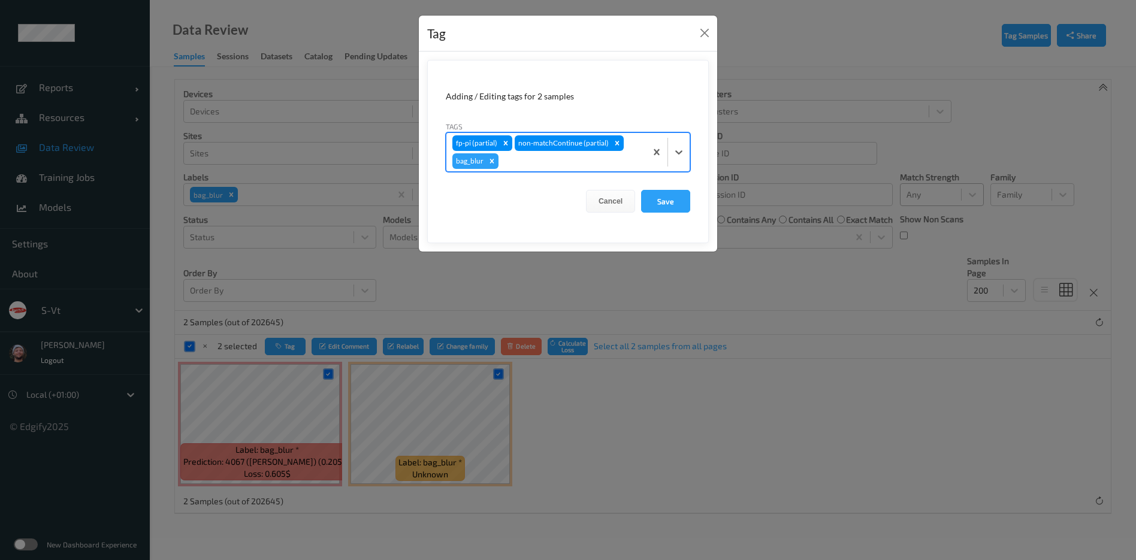
click at [641, 190] on button "Save" at bounding box center [665, 201] width 49 height 23
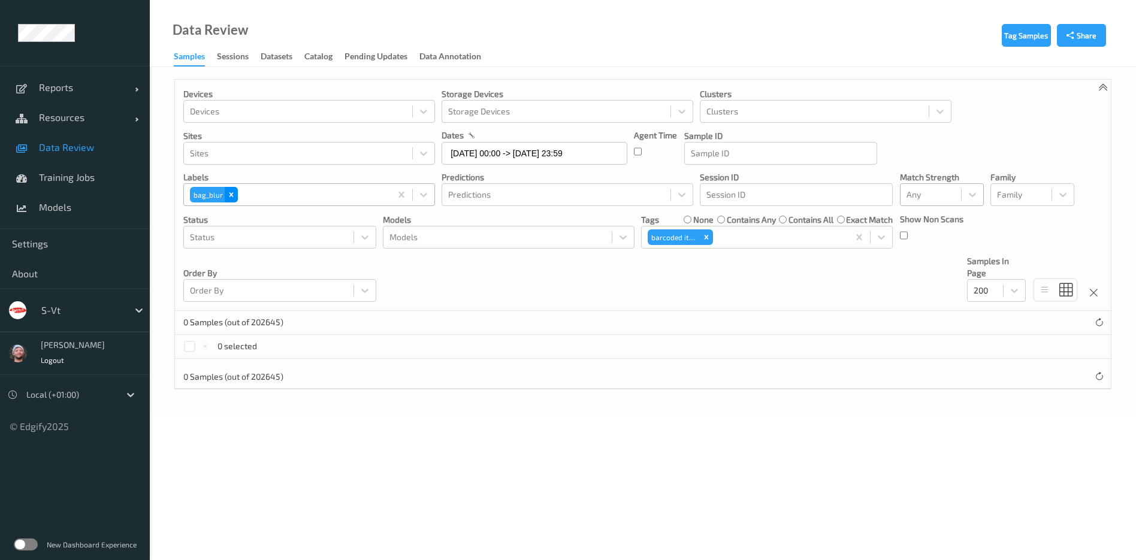
click at [236, 201] on div "bag_blur" at bounding box center [287, 195] width 207 height 20
click at [230, 194] on icon "Remove bag_blur" at bounding box center [232, 195] width 4 height 4
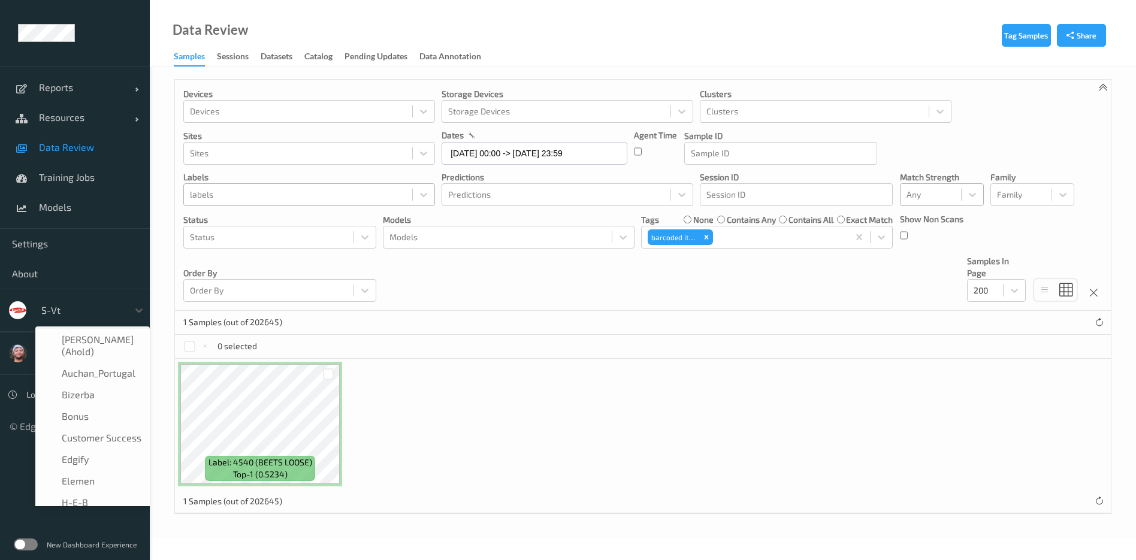
click at [105, 305] on div at bounding box center [81, 310] width 81 height 14
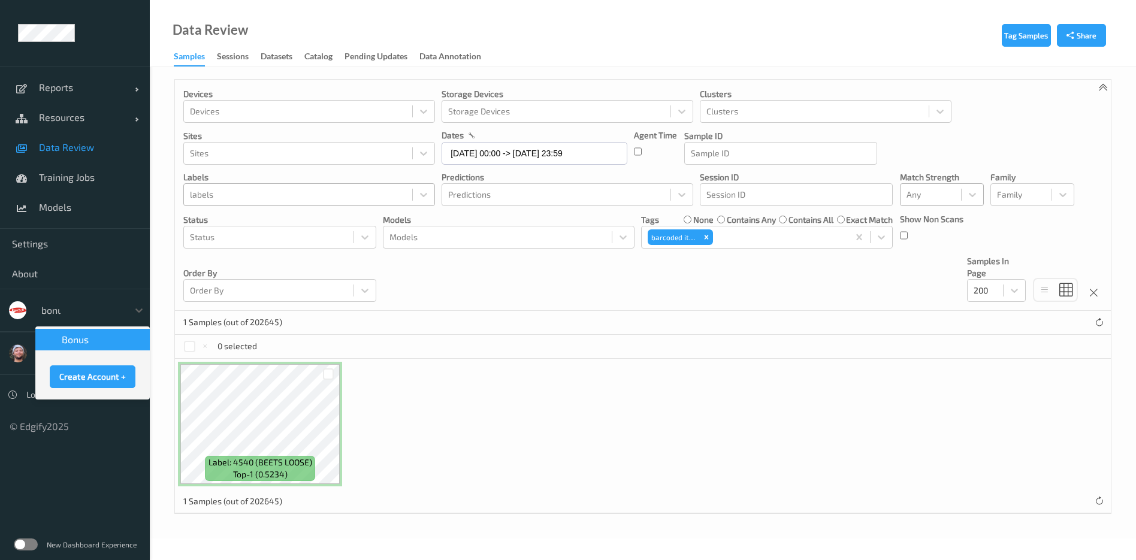
type input "bonus"
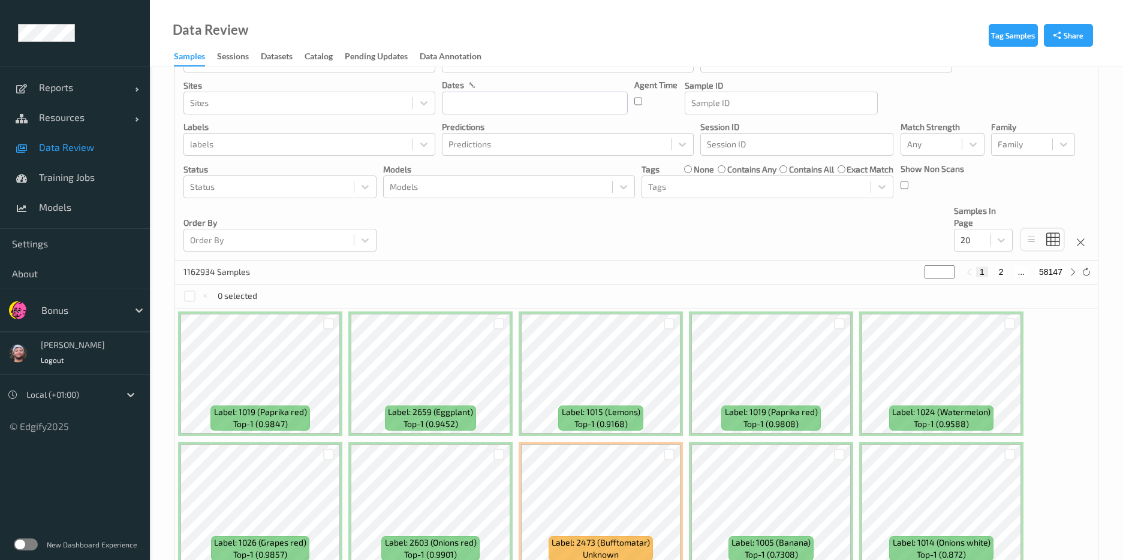
scroll to position [52, 0]
click at [948, 158] on div "Devices Devices Storage Devices Storage Devices Clusters Clusters Sites Sites d…" at bounding box center [636, 143] width 922 height 231
click at [922, 137] on div at bounding box center [931, 143] width 49 height 14
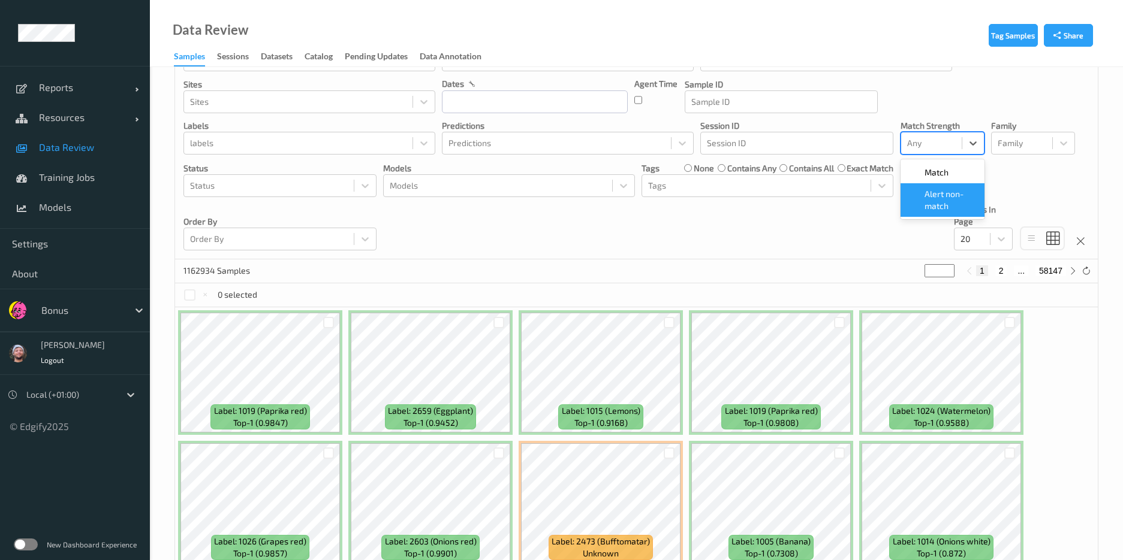
click at [934, 203] on span "Alert non-match" at bounding box center [950, 200] width 53 height 24
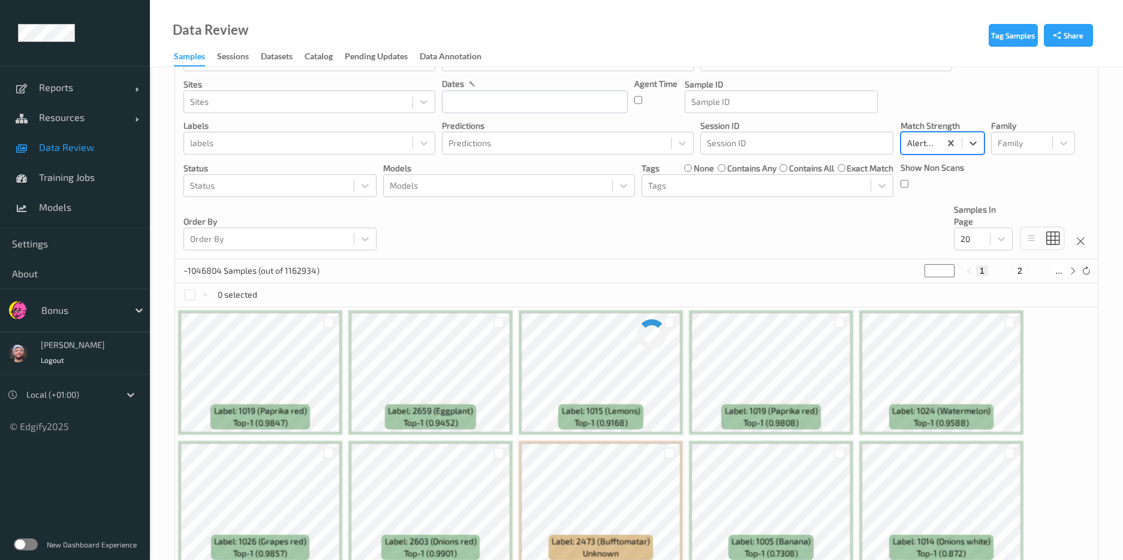
click at [762, 234] on div "Devices Devices Storage Devices Storage Devices Clusters Clusters Sites Sites d…" at bounding box center [636, 143] width 922 height 231
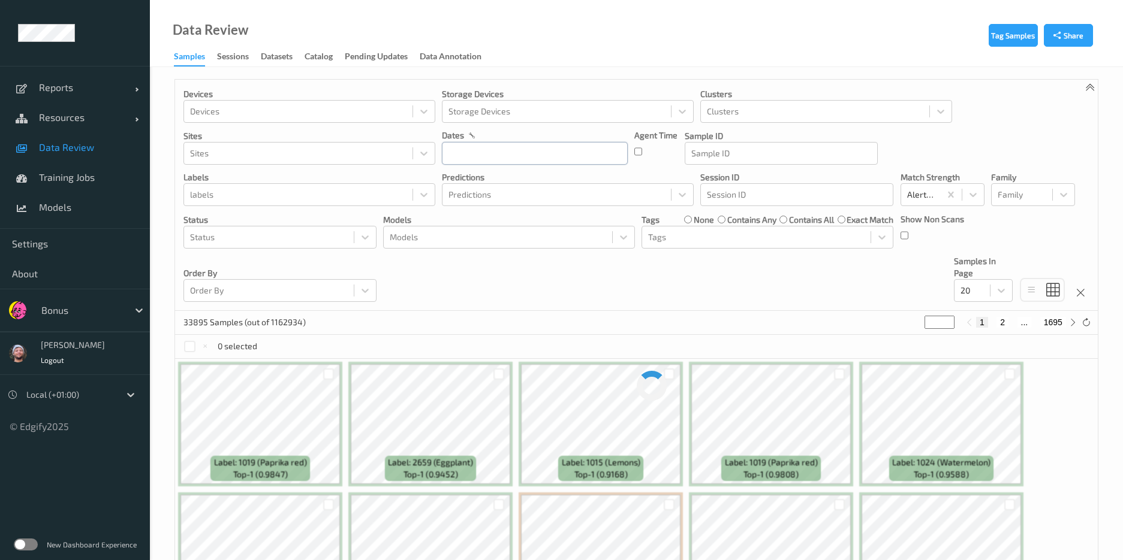
click at [532, 157] on input "text" at bounding box center [535, 153] width 186 height 23
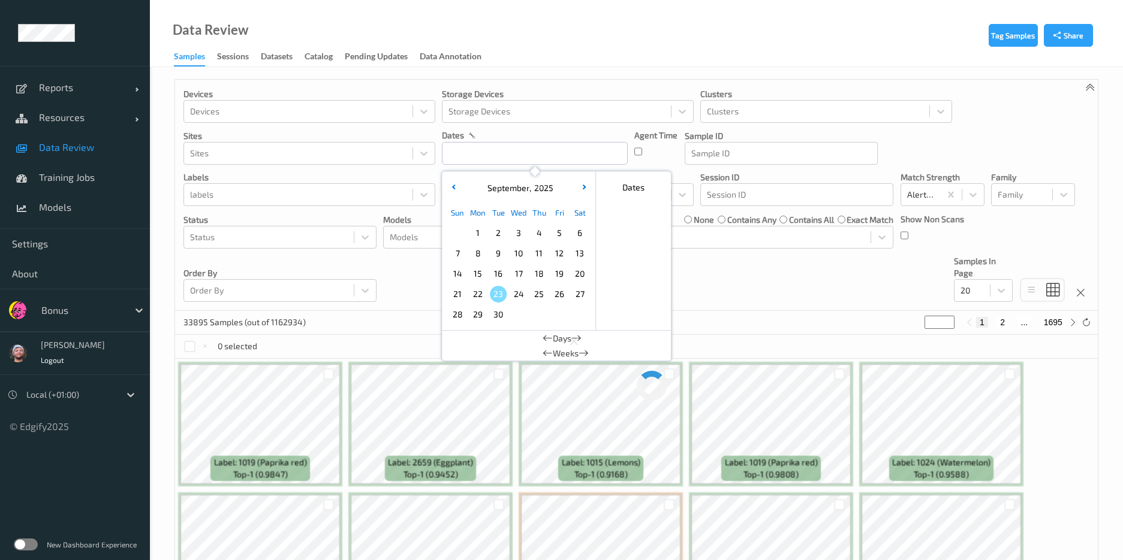
click at [470, 297] on span "22" at bounding box center [477, 294] width 17 height 17
type input "[DATE] 00:00 -> [DATE] 23:59"
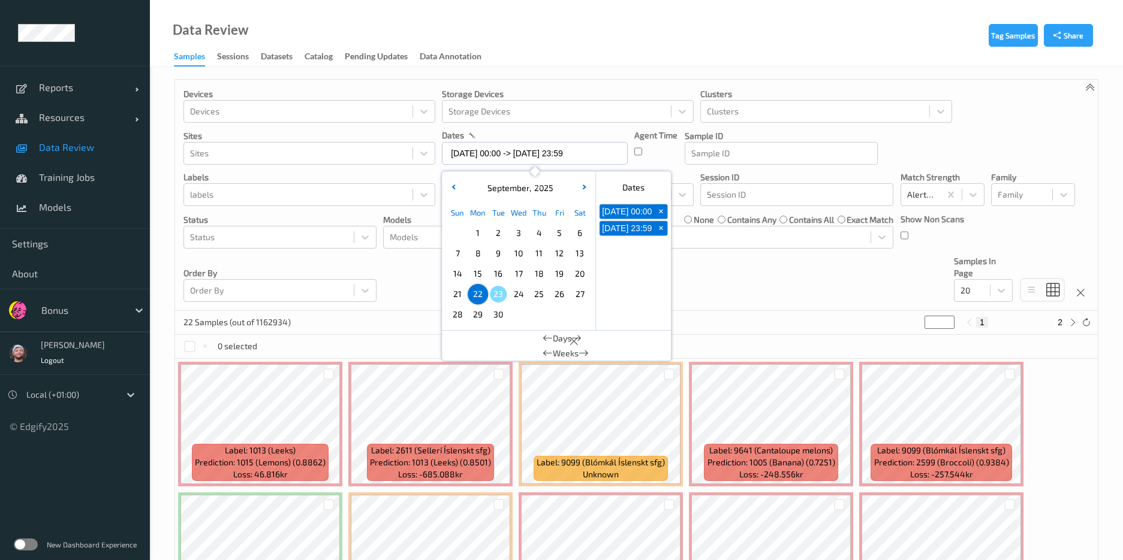
click at [693, 295] on div "Devices Devices Storage Devices Storage Devices Clusters Clusters Sites Sites d…" at bounding box center [636, 195] width 922 height 231
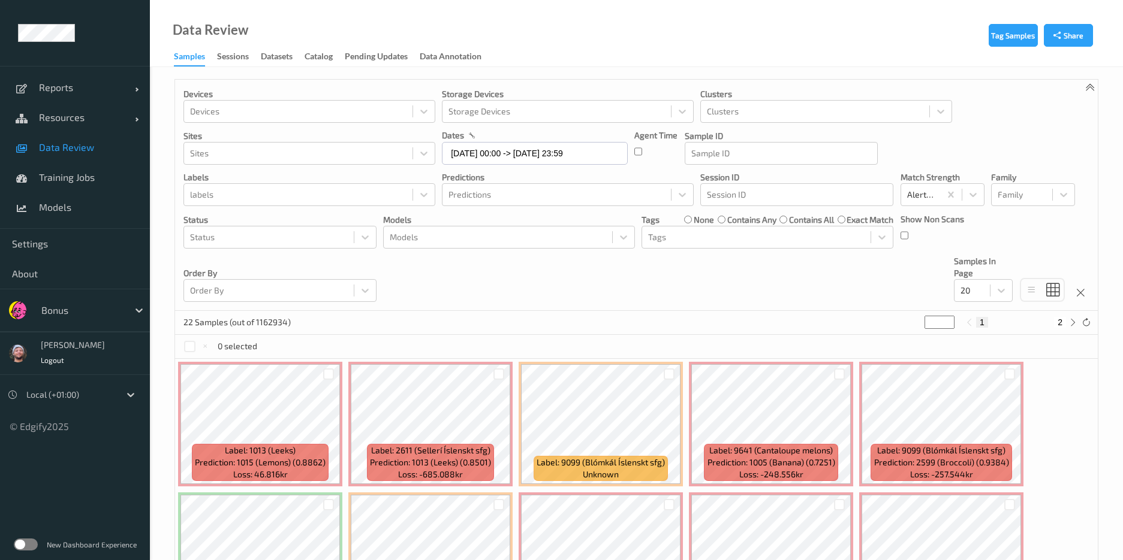
scroll to position [32, 0]
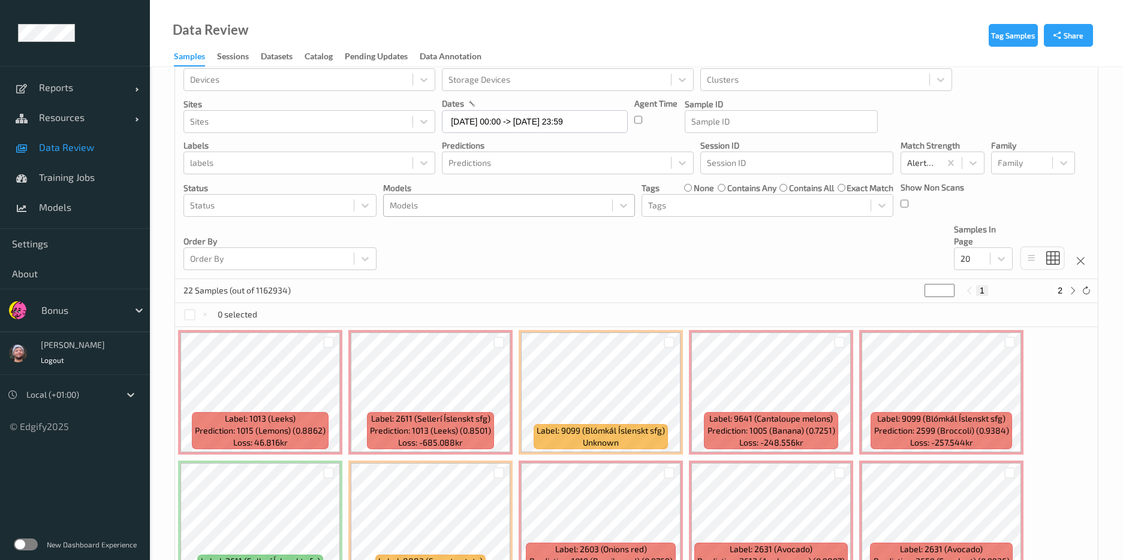
click at [476, 204] on div at bounding box center [498, 205] width 216 height 14
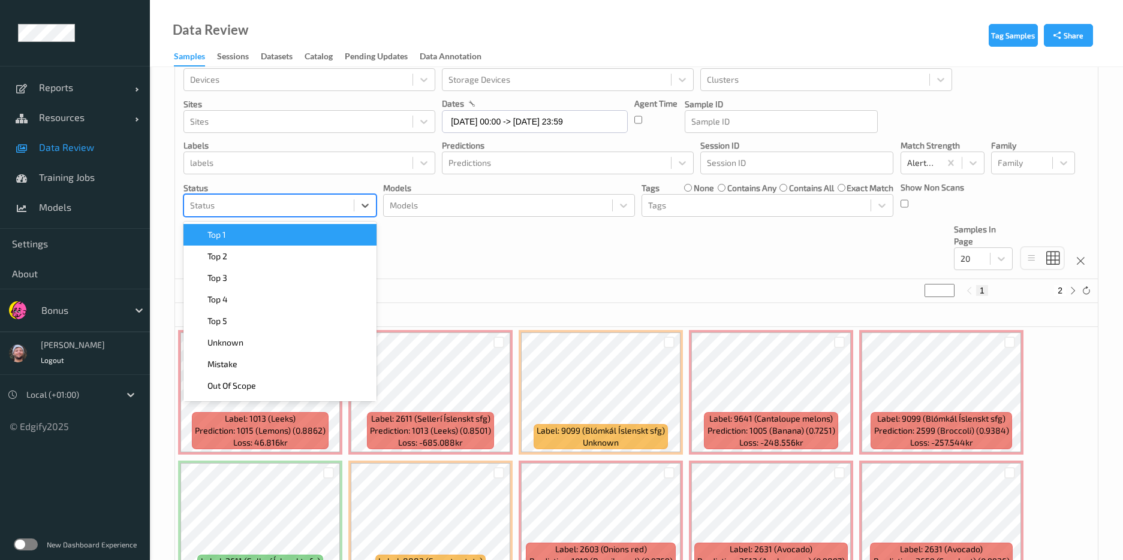
click at [312, 212] on div at bounding box center [269, 205] width 158 height 14
click at [292, 231] on div "Top 1" at bounding box center [280, 235] width 179 height 12
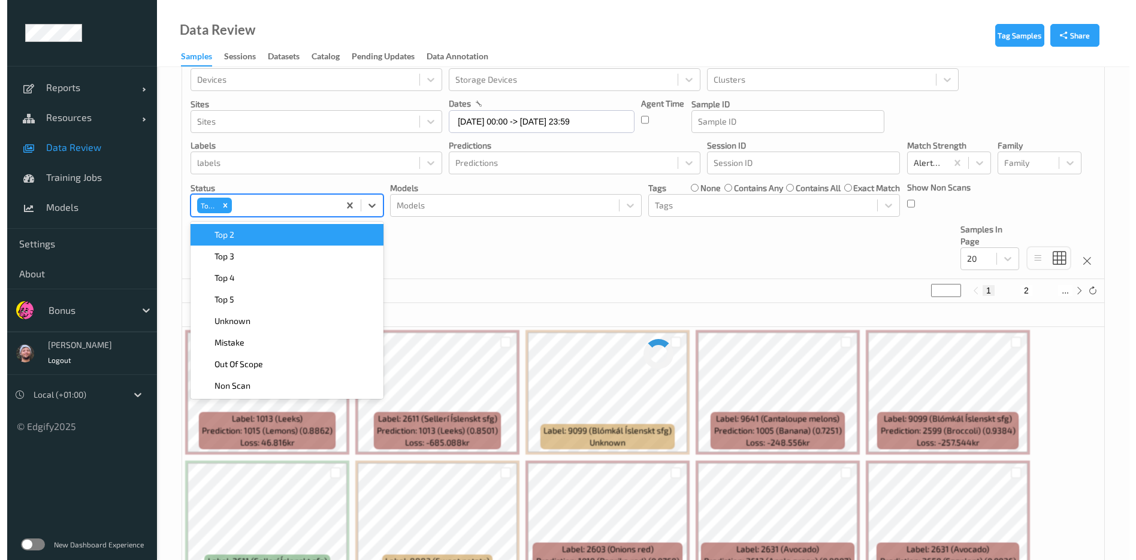
scroll to position [0, 0]
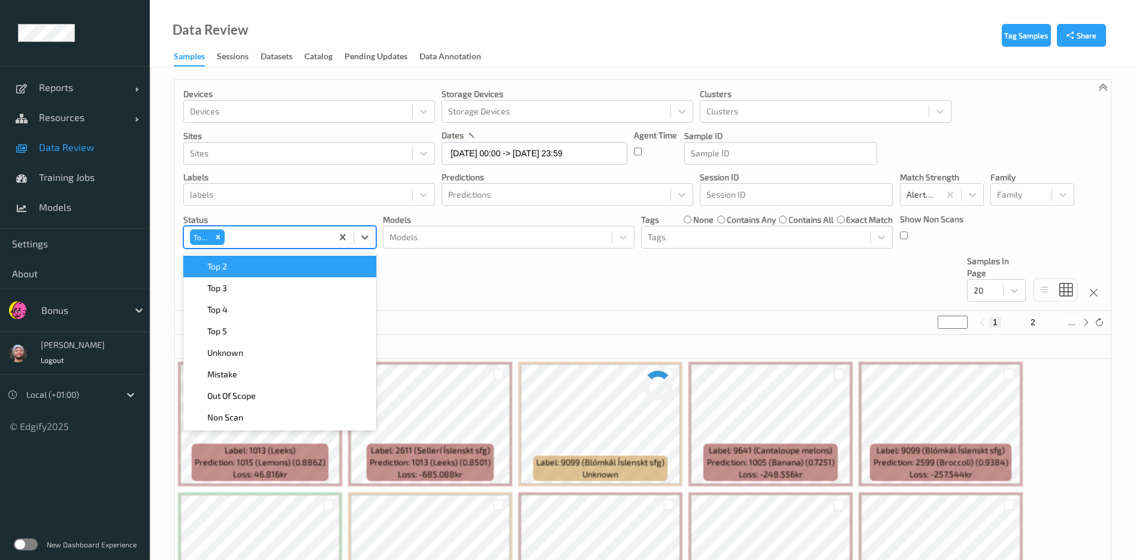
click at [292, 231] on div at bounding box center [276, 237] width 99 height 14
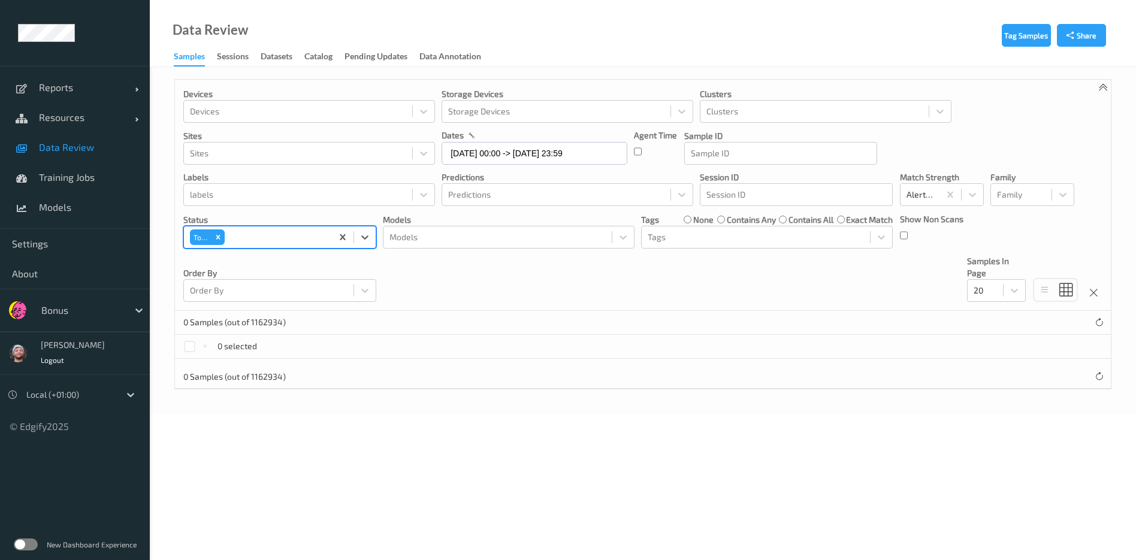
click at [277, 240] on div at bounding box center [276, 237] width 99 height 14
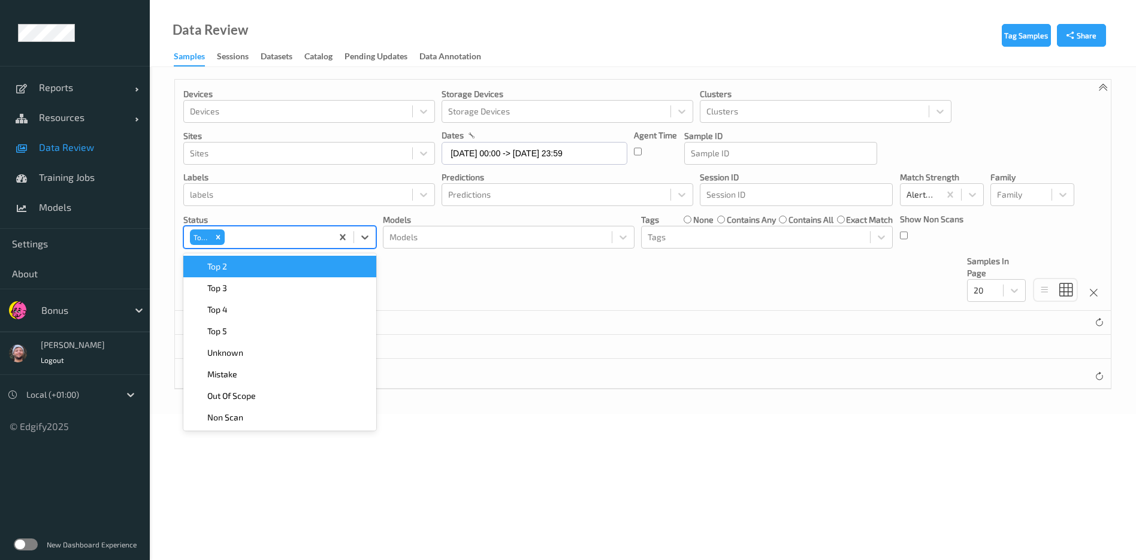
click at [258, 264] on div "Top 2" at bounding box center [280, 267] width 179 height 12
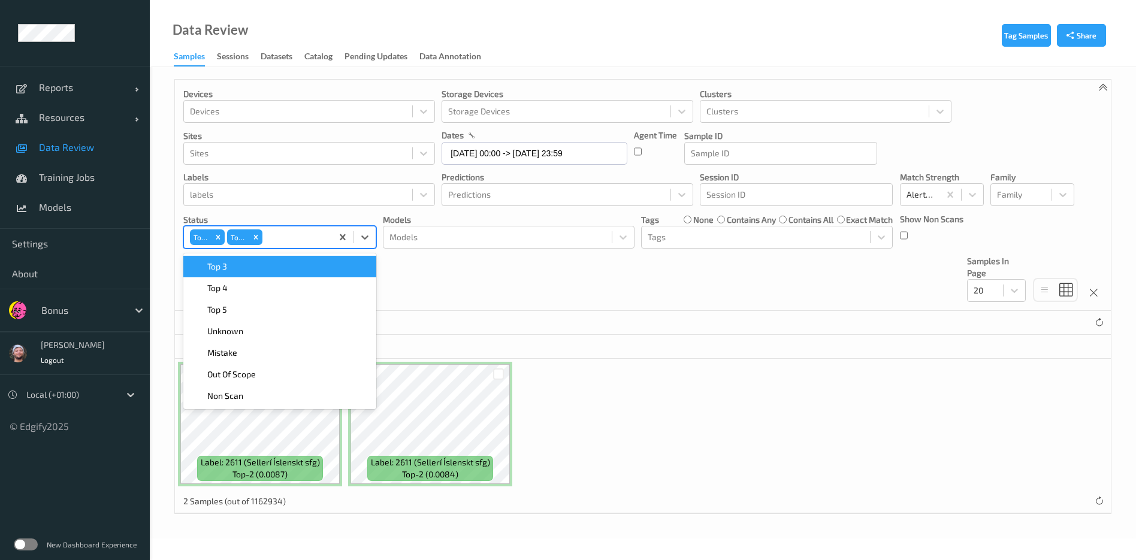
click at [258, 264] on div "Top 3" at bounding box center [280, 267] width 179 height 12
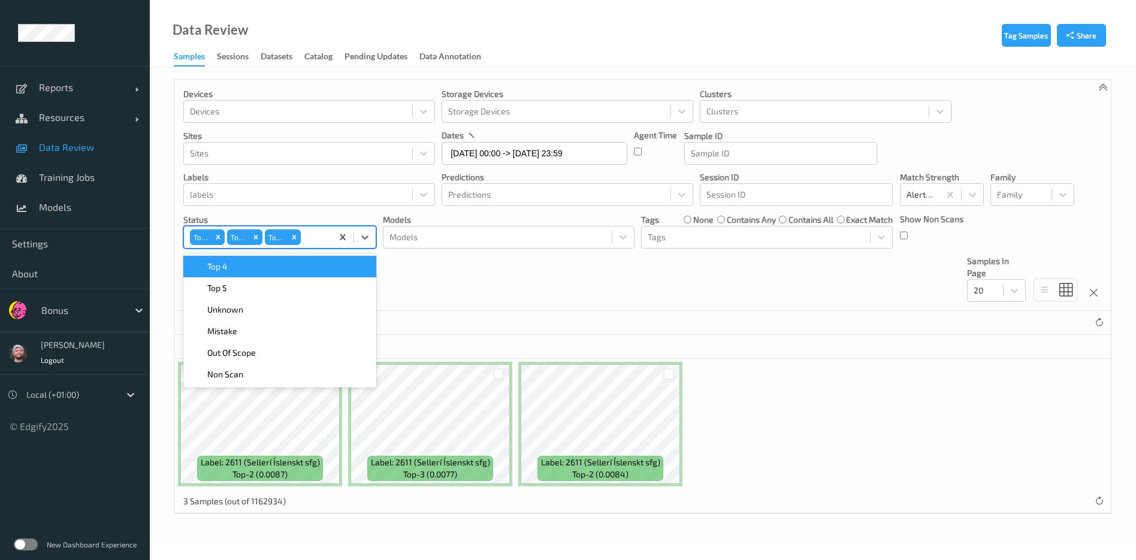
click at [542, 335] on div "0 selected" at bounding box center [643, 347] width 936 height 24
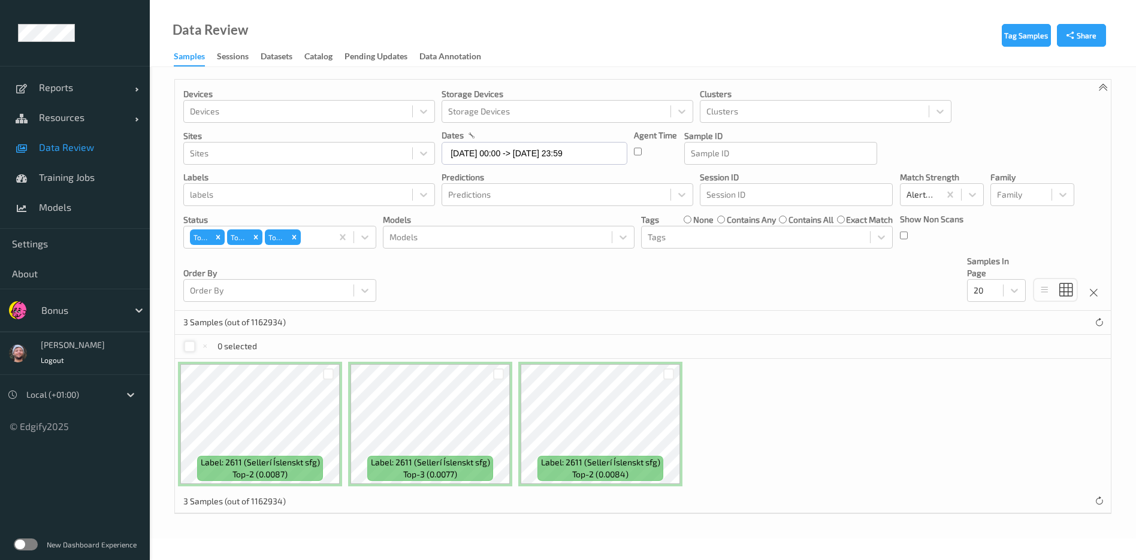
click at [183, 345] on div "0 selected" at bounding box center [220, 346] width 74 height 13
click at [189, 346] on div at bounding box center [189, 346] width 11 height 11
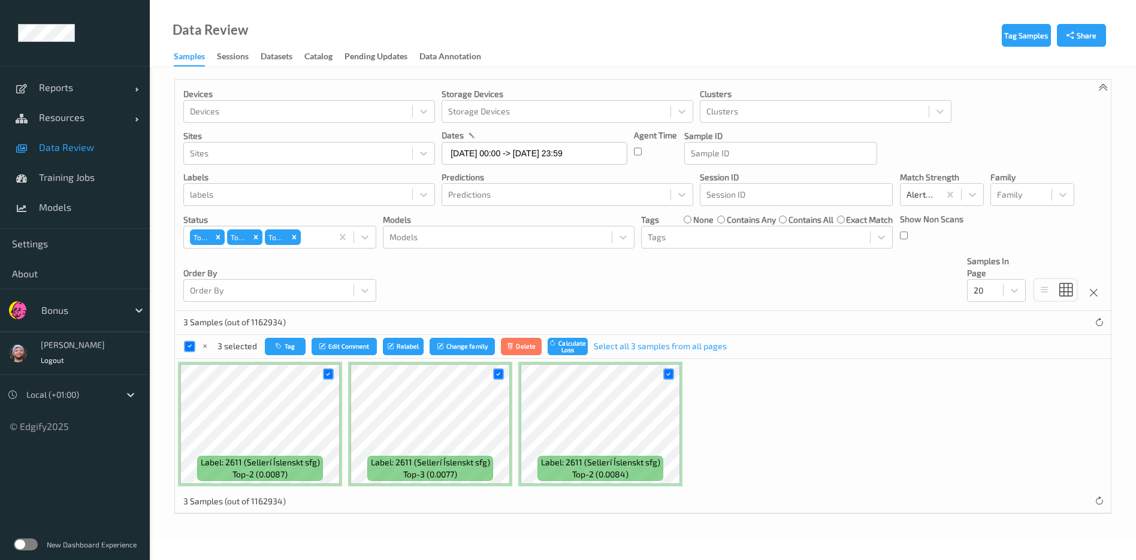
click at [278, 337] on div "3 selected Tag Edit Comment Relabel Change family Delete Calculate Loss Select …" at bounding box center [643, 347] width 936 height 24
click at [285, 345] on button "Tag" at bounding box center [285, 346] width 41 height 17
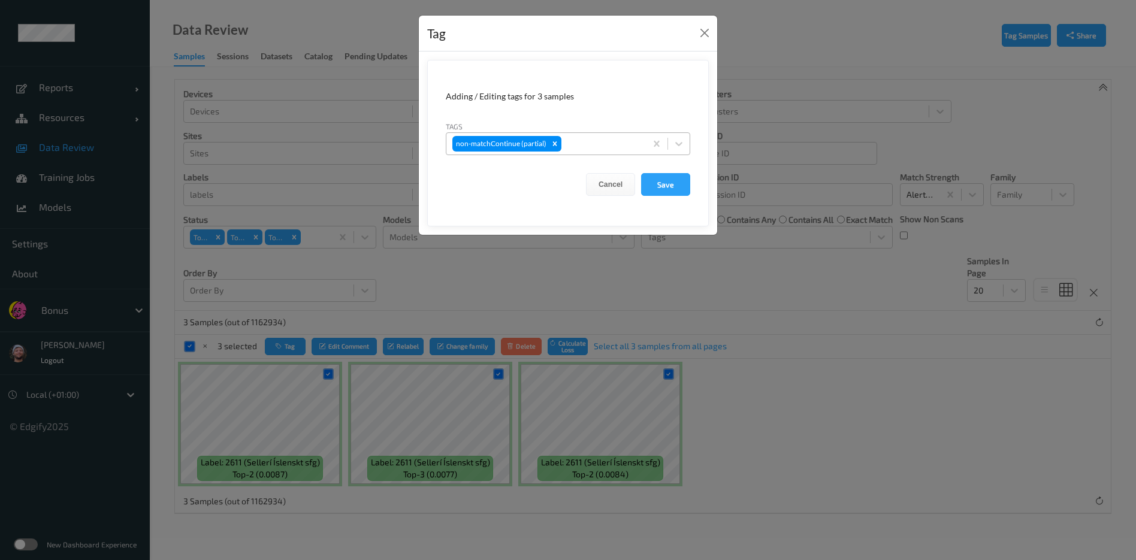
click at [586, 150] on div at bounding box center [602, 144] width 76 height 14
type input "wa"
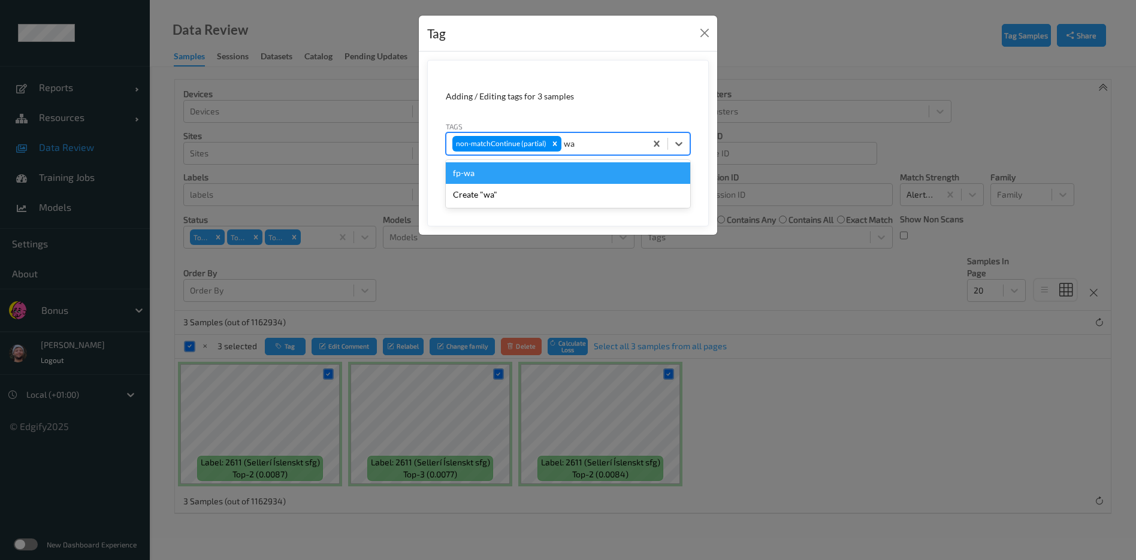
click at [510, 168] on div "fp-wa" at bounding box center [568, 173] width 245 height 22
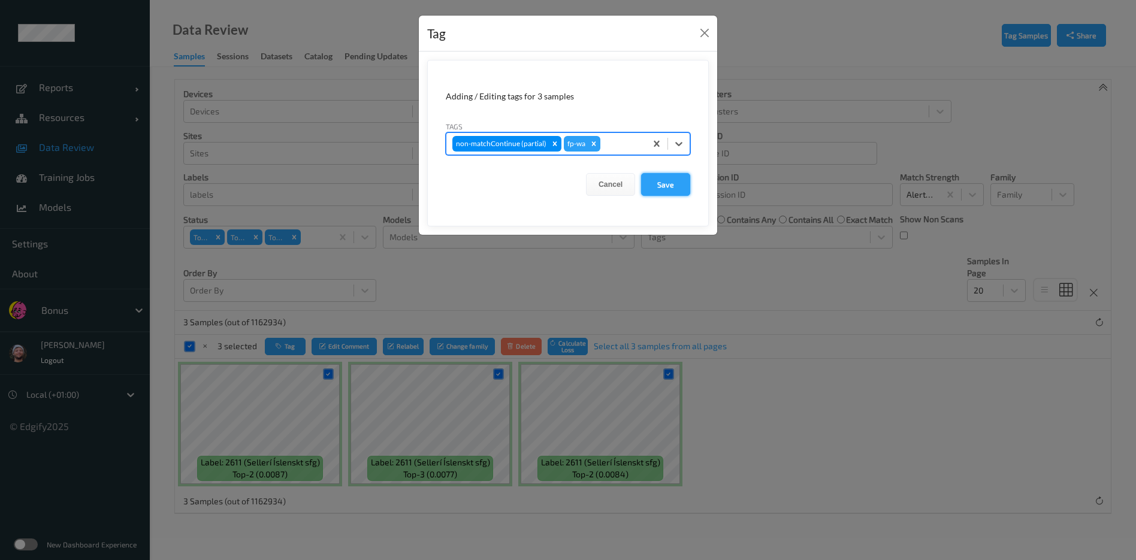
click at [674, 186] on button "Save" at bounding box center [665, 184] width 49 height 23
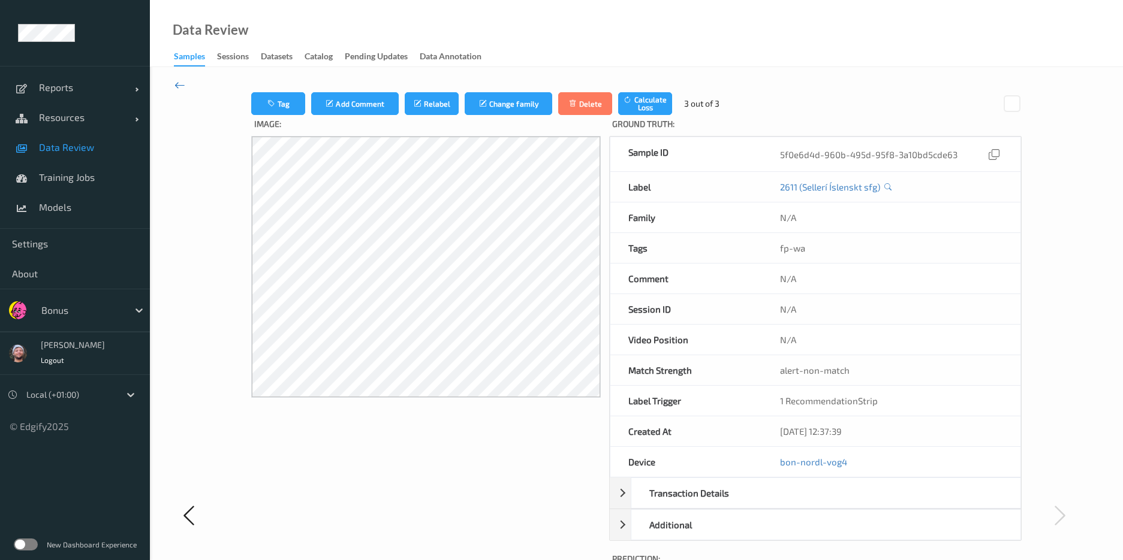
click at [179, 88] on icon at bounding box center [179, 85] width 11 height 13
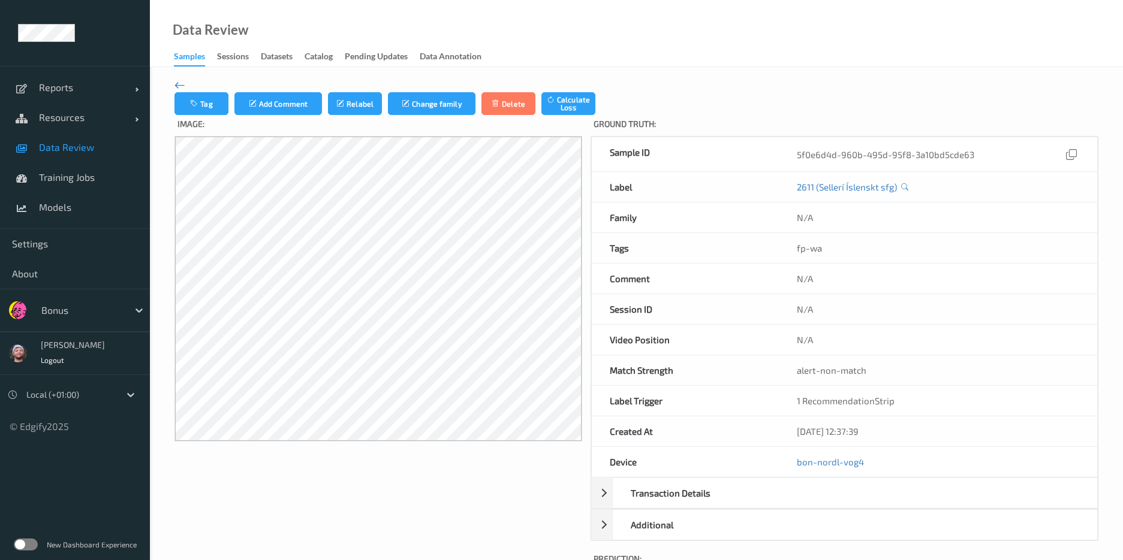
click at [180, 84] on icon at bounding box center [179, 85] width 11 height 13
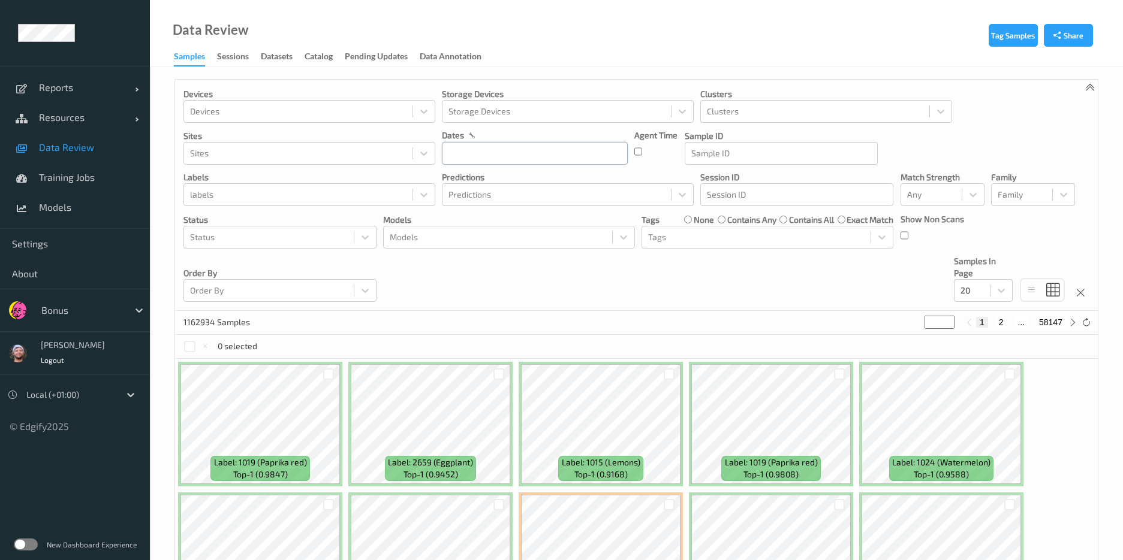
click at [572, 150] on input "text" at bounding box center [535, 153] width 186 height 23
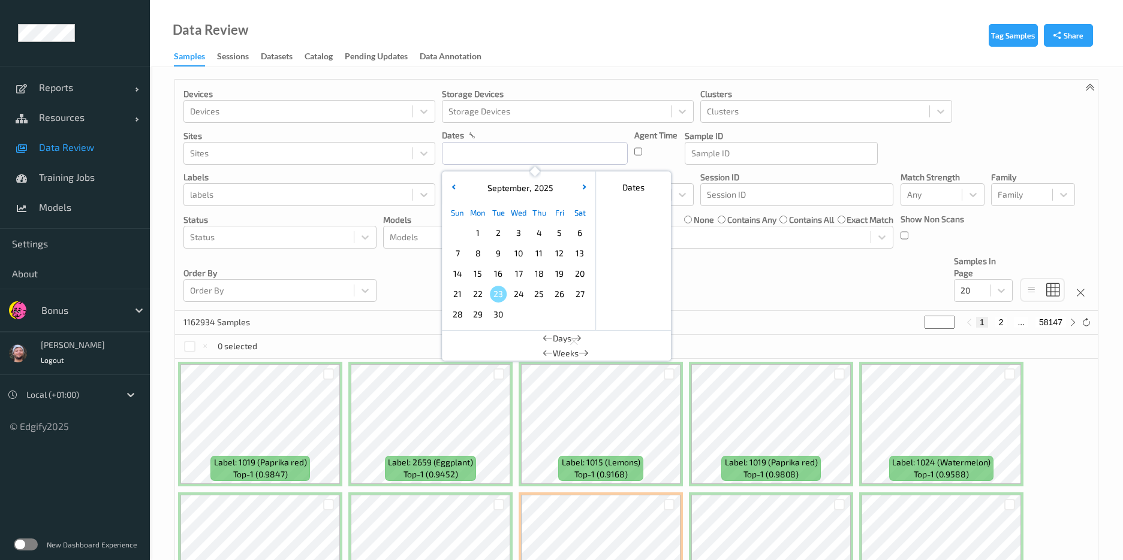
click at [481, 294] on span "22" at bounding box center [477, 294] width 17 height 17
type input "[DATE] 00:00 -> [DATE] 23:59"
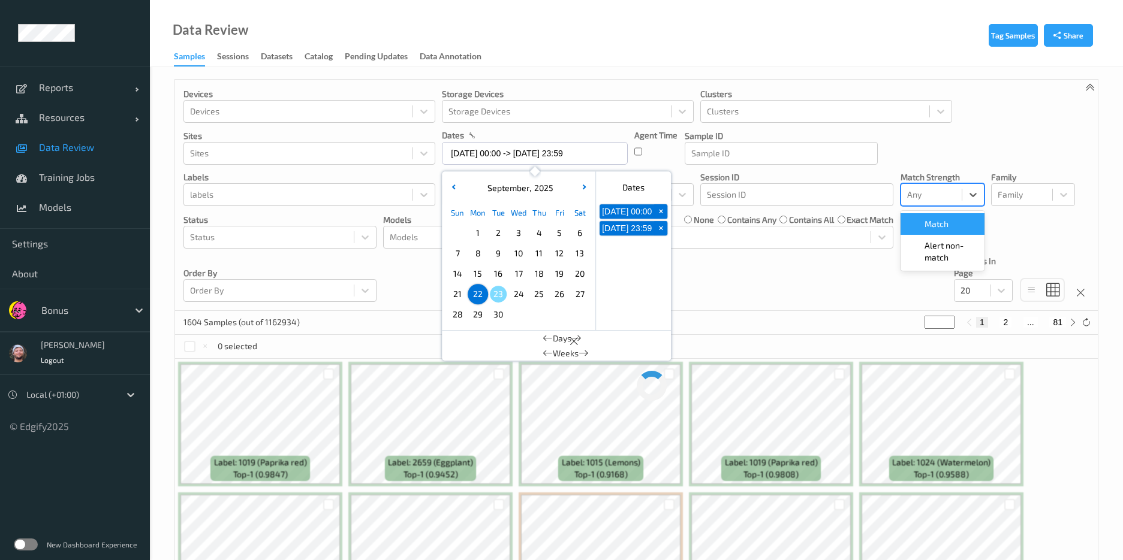
click at [944, 191] on div at bounding box center [931, 195] width 49 height 14
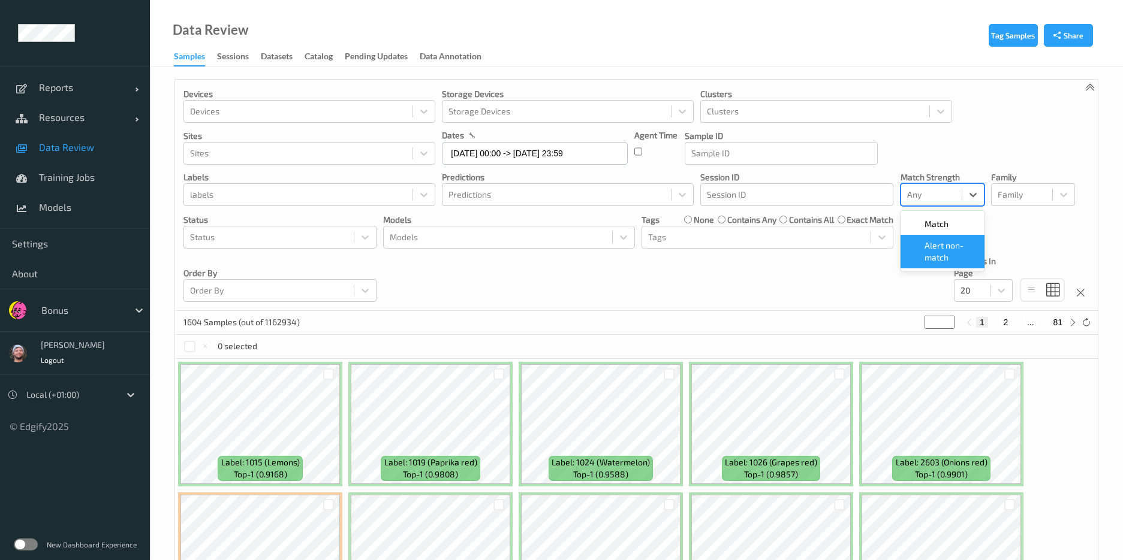
click at [925, 253] on span "Alert non-match" at bounding box center [950, 252] width 53 height 24
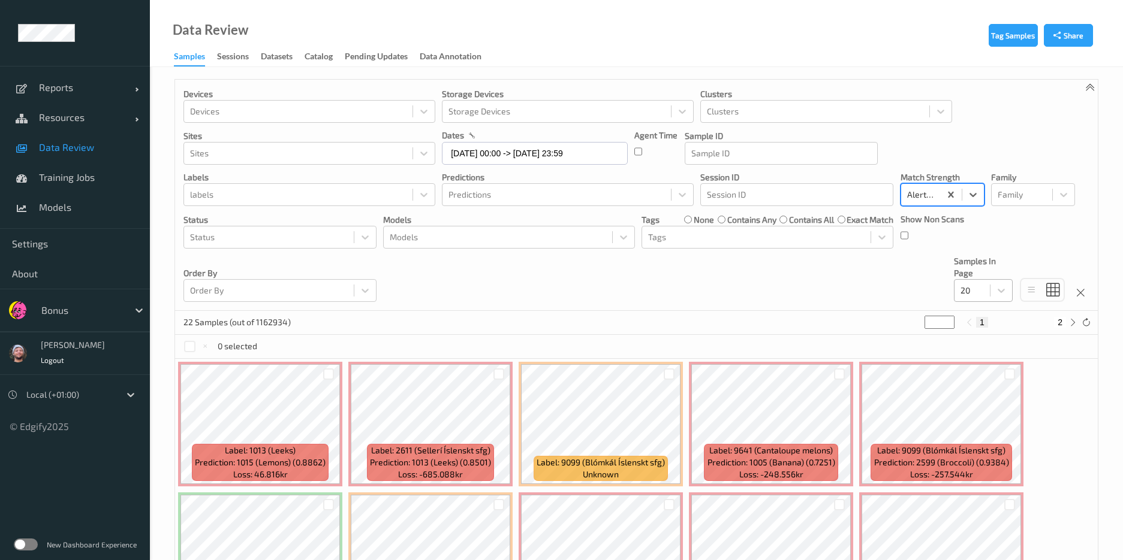
click at [970, 297] on div at bounding box center [971, 290] width 23 height 14
click at [998, 397] on div "200" at bounding box center [983, 407] width 59 height 22
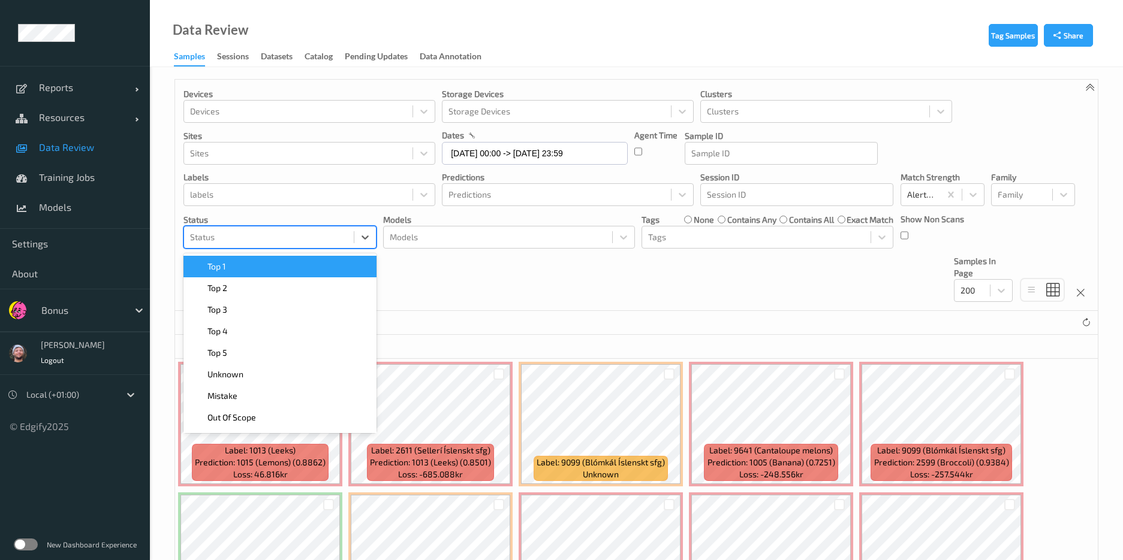
click at [254, 237] on div at bounding box center [269, 237] width 158 height 14
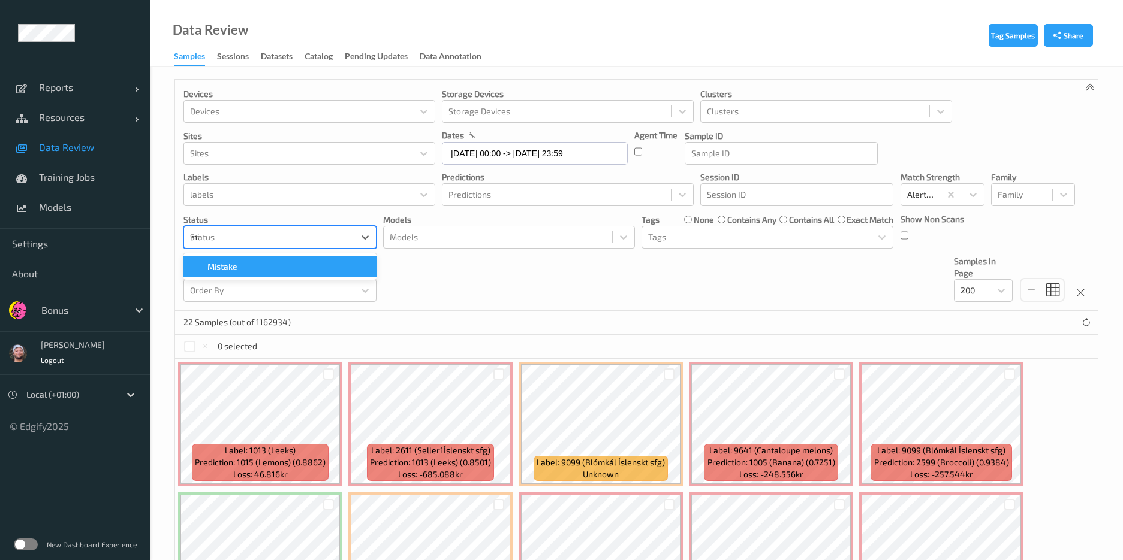
type input "mis"
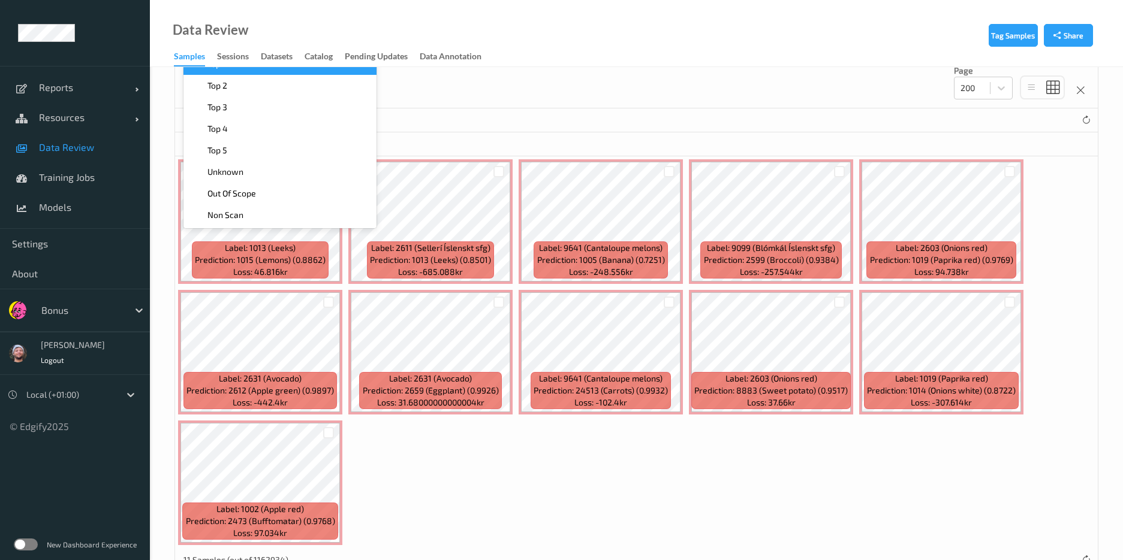
scroll to position [204, 0]
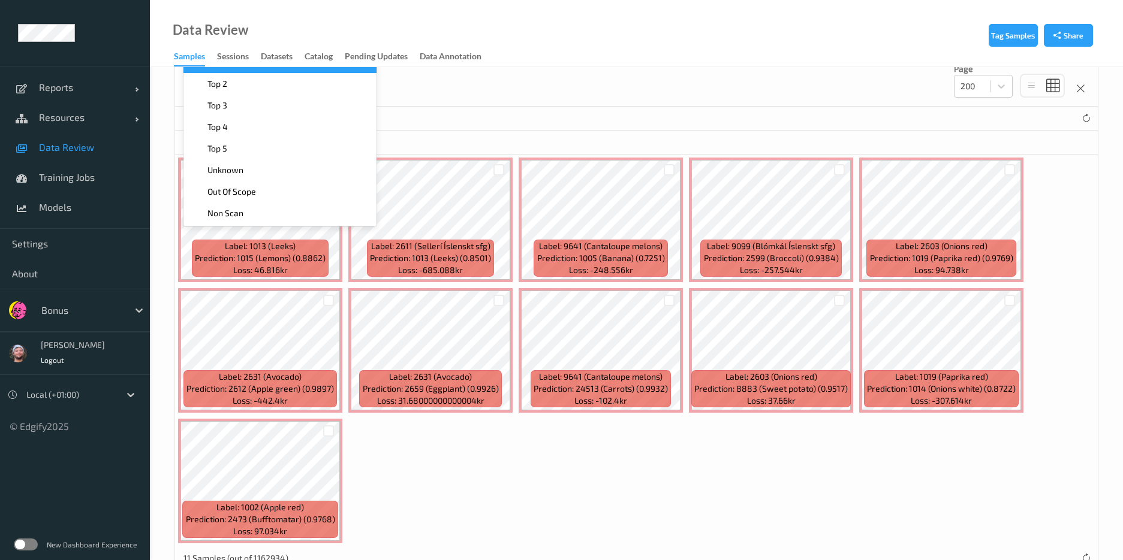
click at [432, 415] on div "Label: 1013 (Leeks) Prediction: 1015 (Lemons) (0.8862) Loss: 46.816kr Label: 26…" at bounding box center [636, 351] width 922 height 392
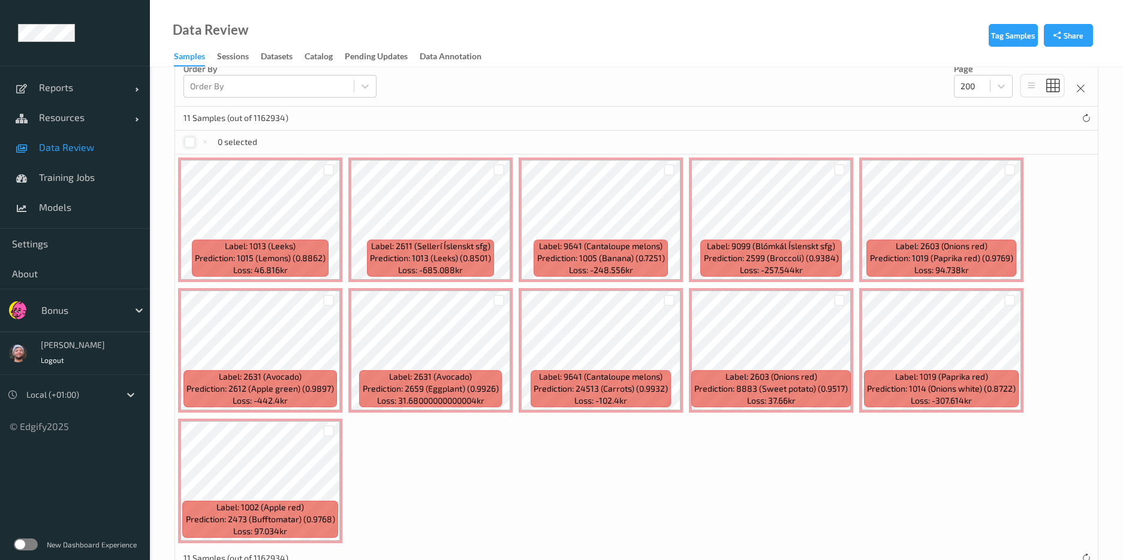
click at [188, 140] on div at bounding box center [189, 142] width 11 height 11
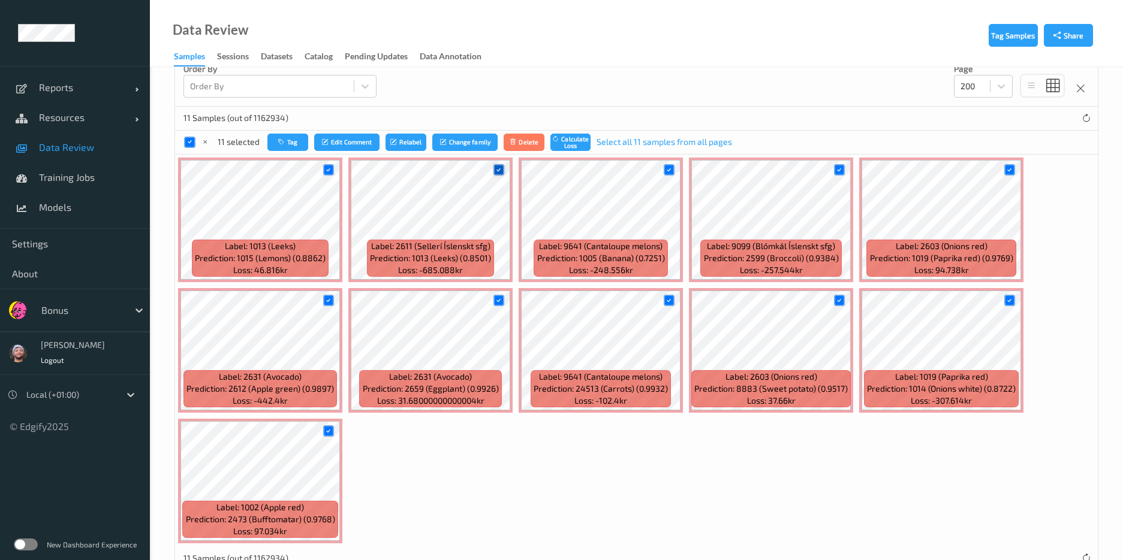
click at [498, 170] on icon at bounding box center [498, 170] width 8 height 8
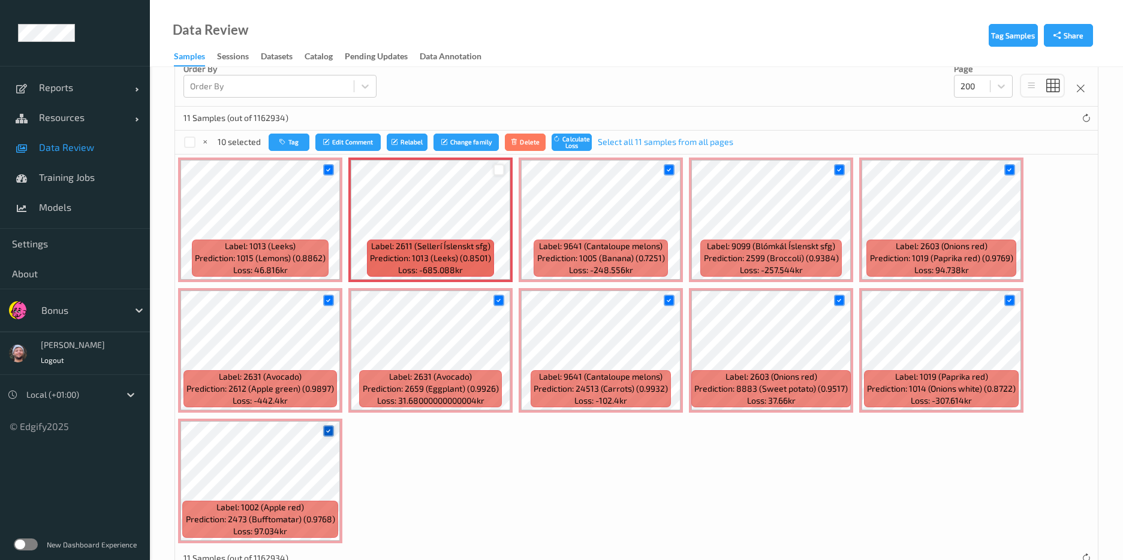
click at [326, 434] on icon at bounding box center [328, 431] width 8 height 8
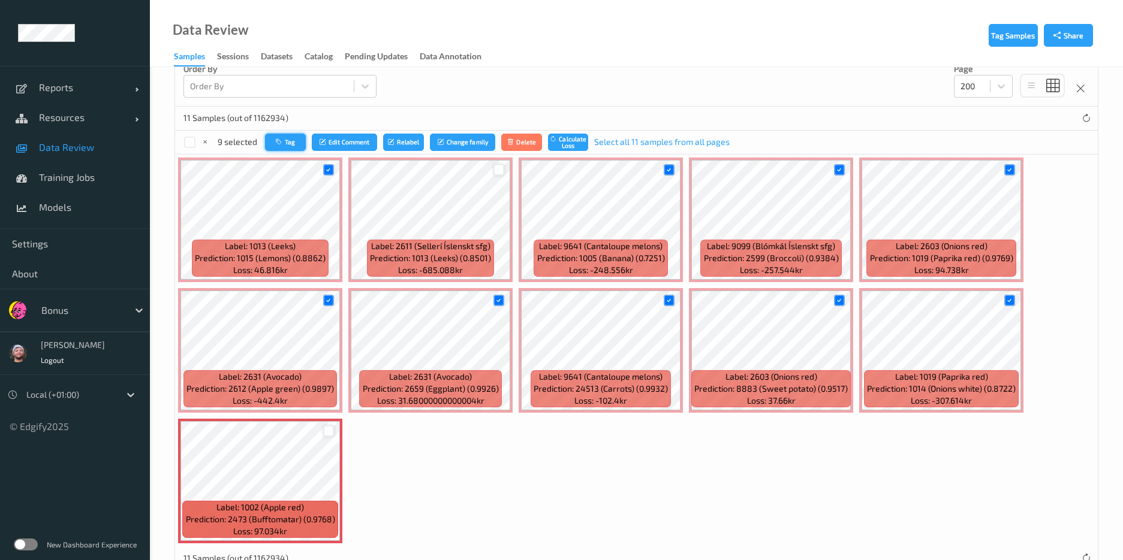
click at [275, 146] on button "Tag" at bounding box center [285, 142] width 41 height 17
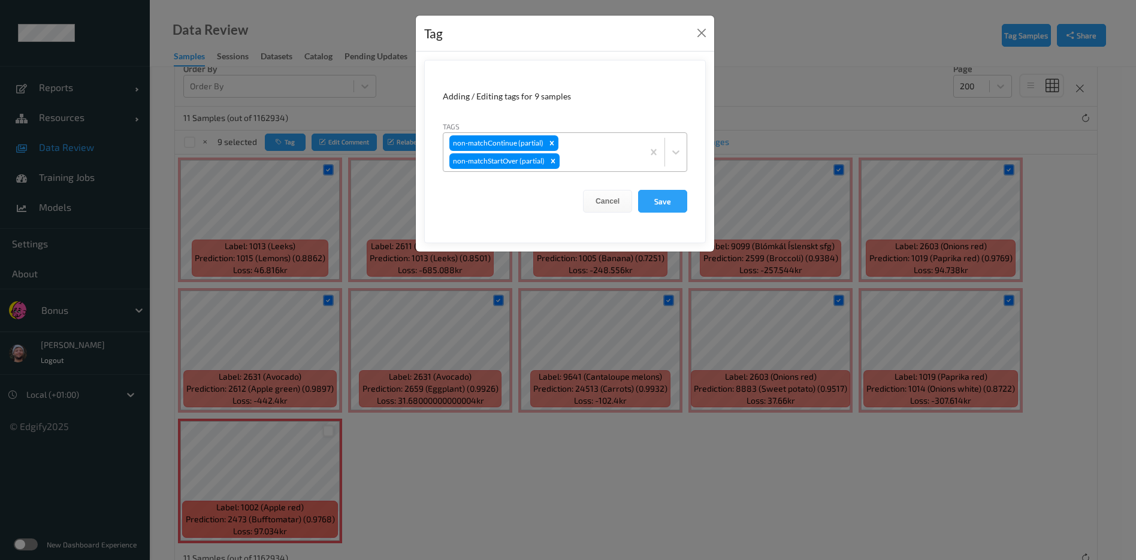
click at [588, 150] on div "non-matchContinue (partial) non-matchStartOver (partial)" at bounding box center [544, 152] width 200 height 38
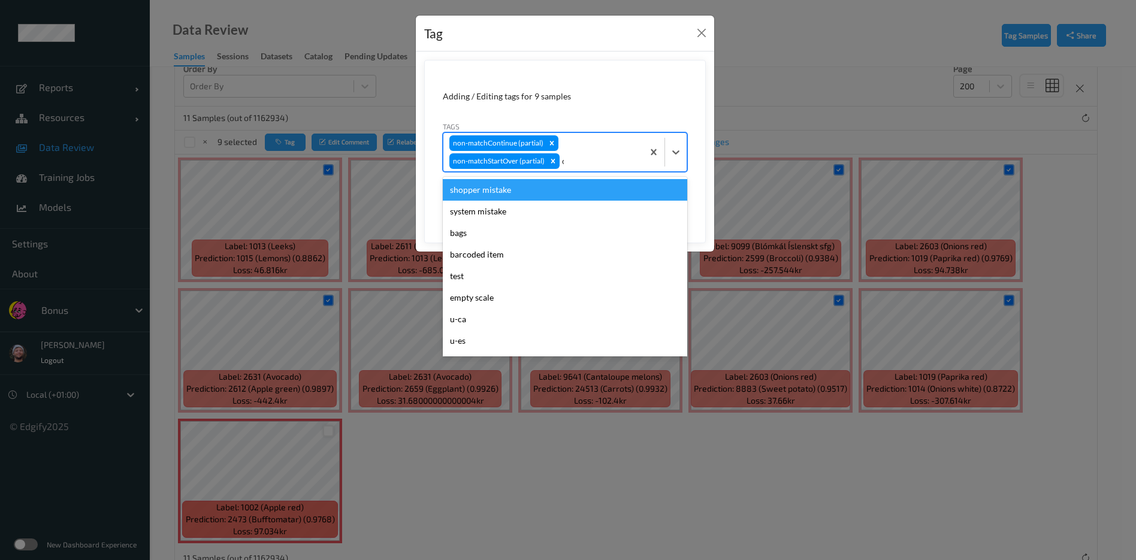
type input "ca"
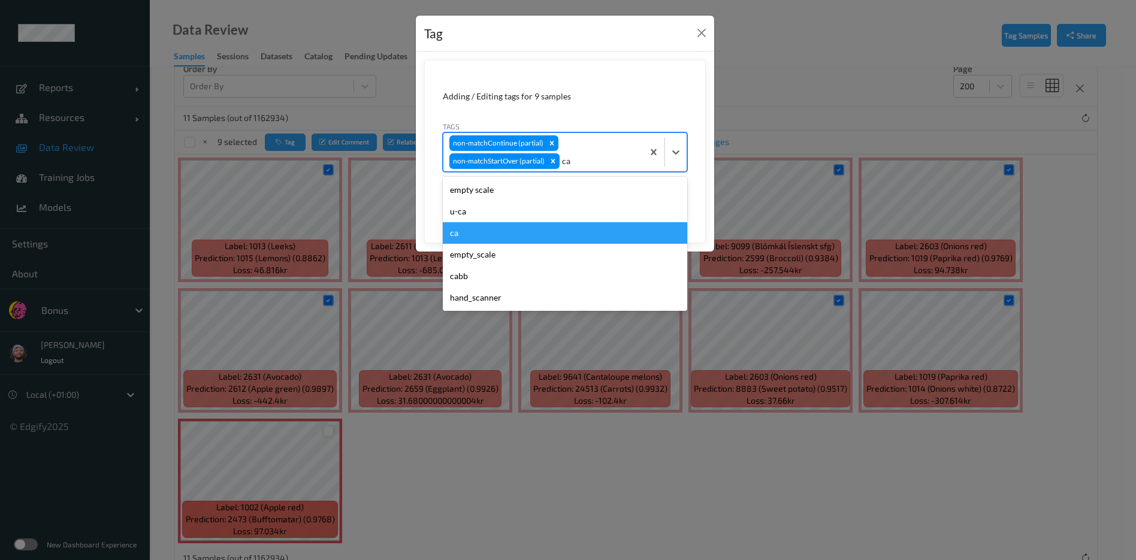
click at [556, 225] on div "ca" at bounding box center [565, 233] width 245 height 22
type input "s"
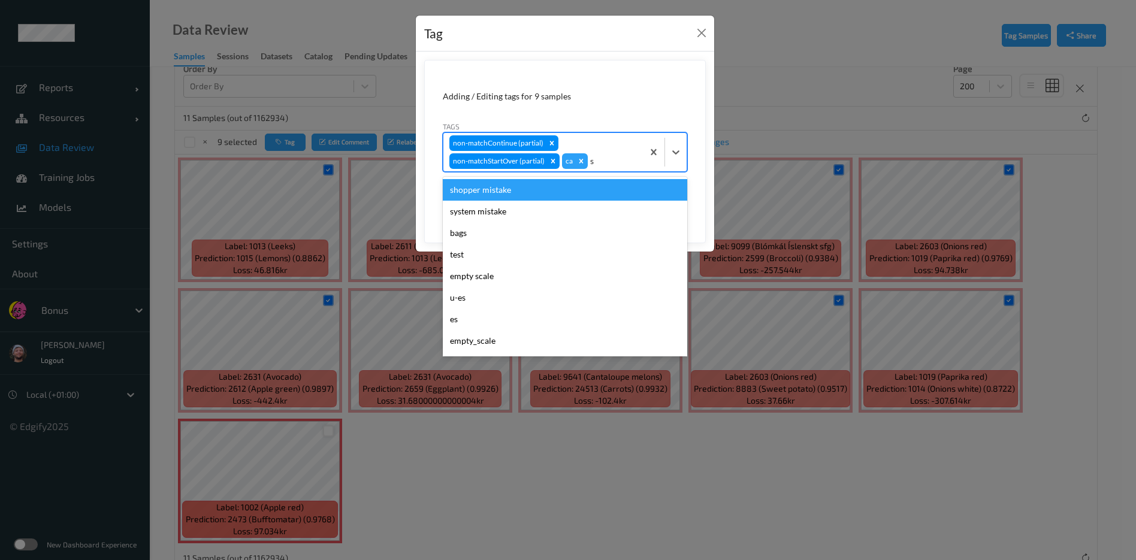
click at [560, 194] on div "shopper mistake" at bounding box center [565, 190] width 245 height 22
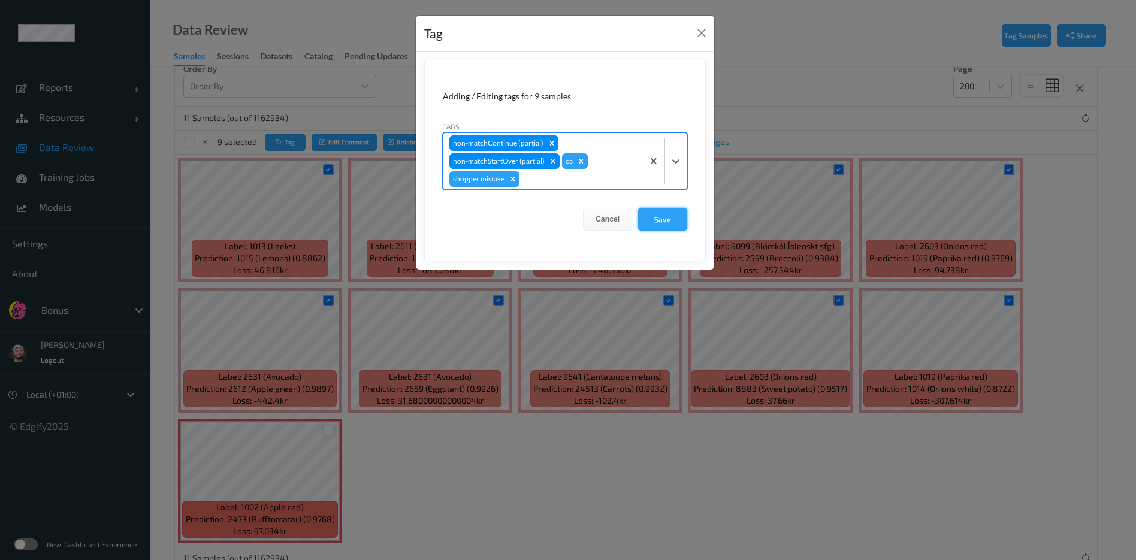
click at [663, 212] on button "Save" at bounding box center [662, 219] width 49 height 23
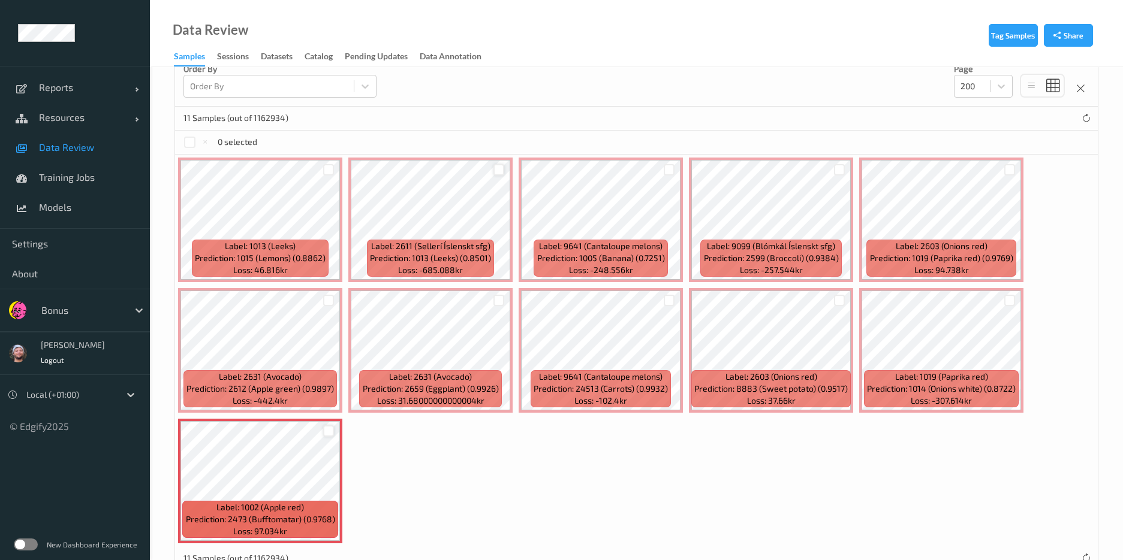
scroll to position [0, 0]
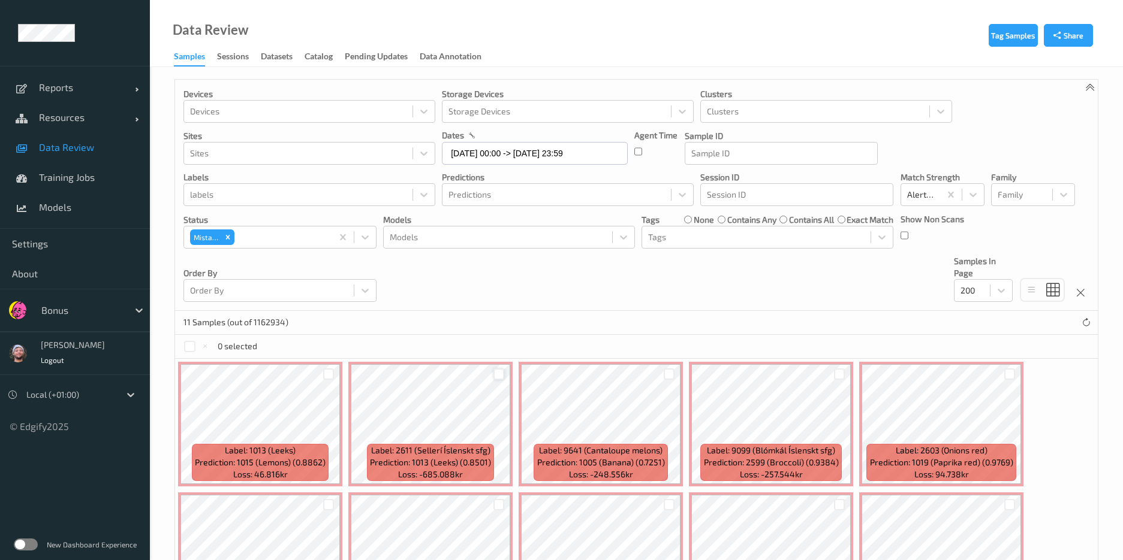
click at [690, 214] on div "none" at bounding box center [699, 220] width 30 height 12
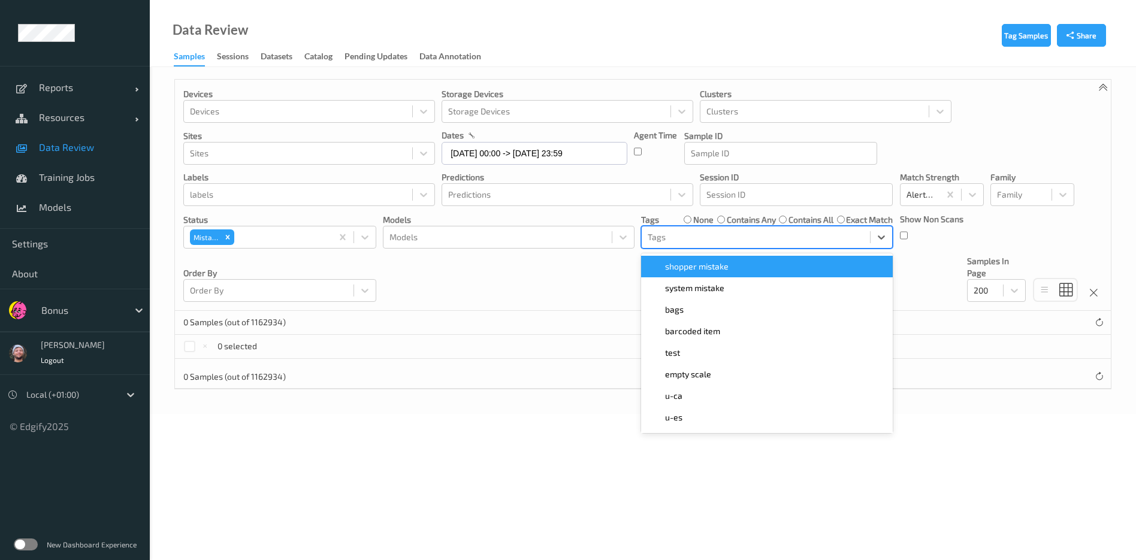
click at [680, 243] on div at bounding box center [756, 237] width 216 height 14
type input "ca"
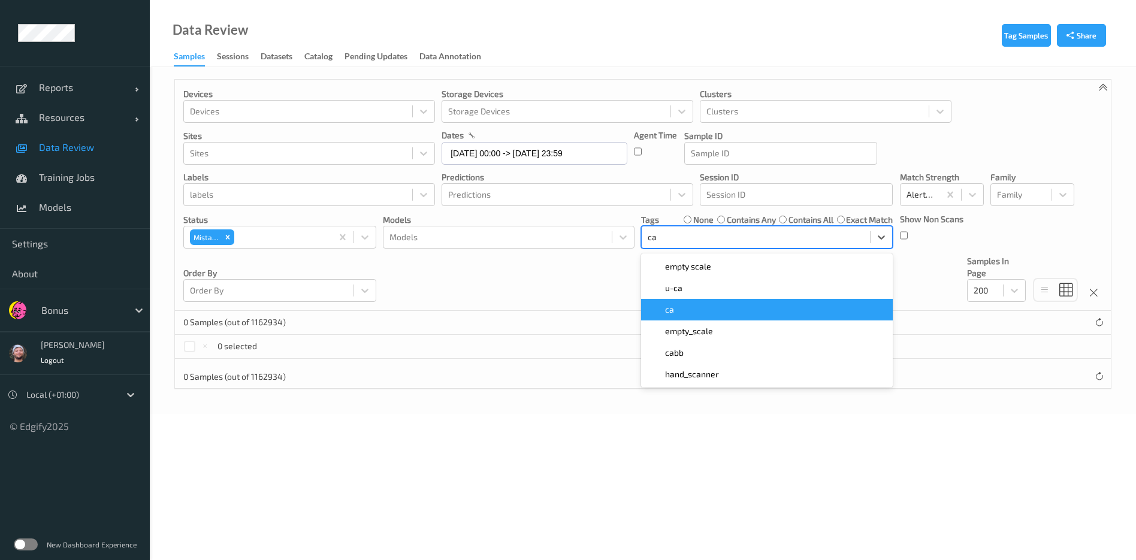
click at [703, 315] on div "ca" at bounding box center [766, 310] width 237 height 12
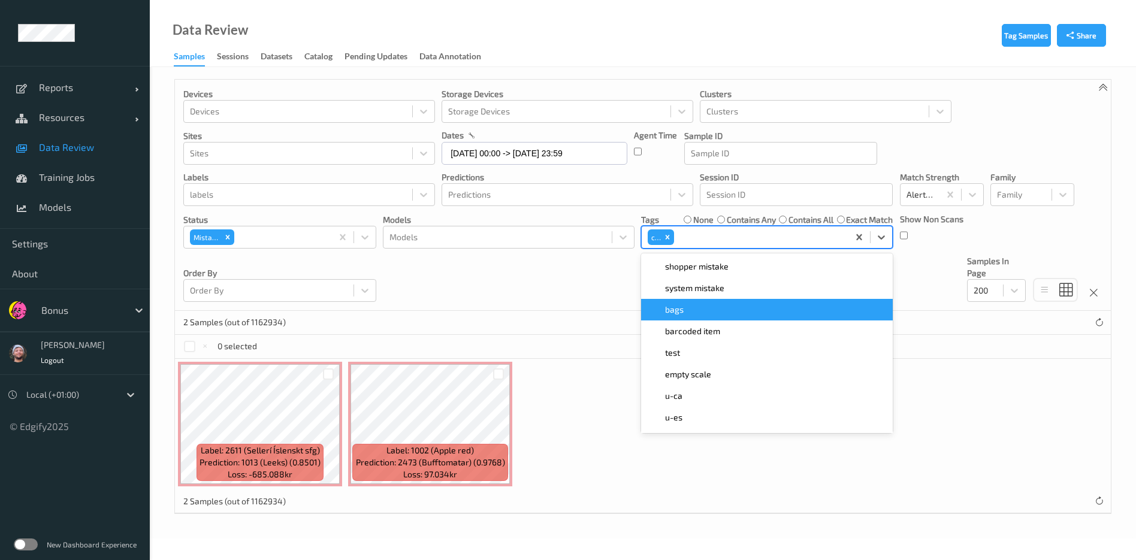
click at [473, 285] on div "Devices Devices Storage Devices Storage Devices Clusters Clusters Sites Sites d…" at bounding box center [643, 195] width 936 height 231
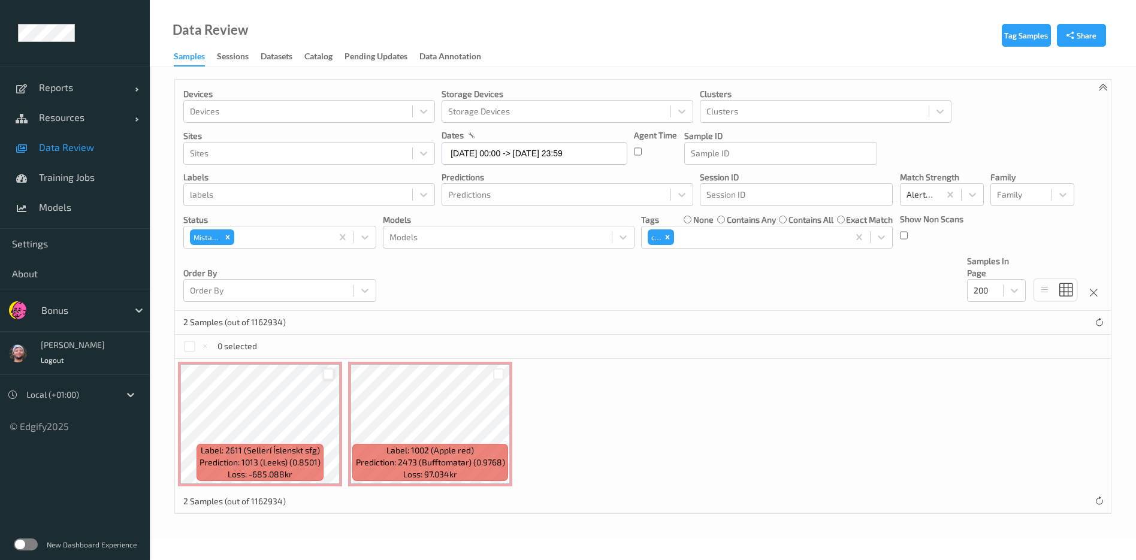
click at [331, 378] on div at bounding box center [328, 374] width 11 height 11
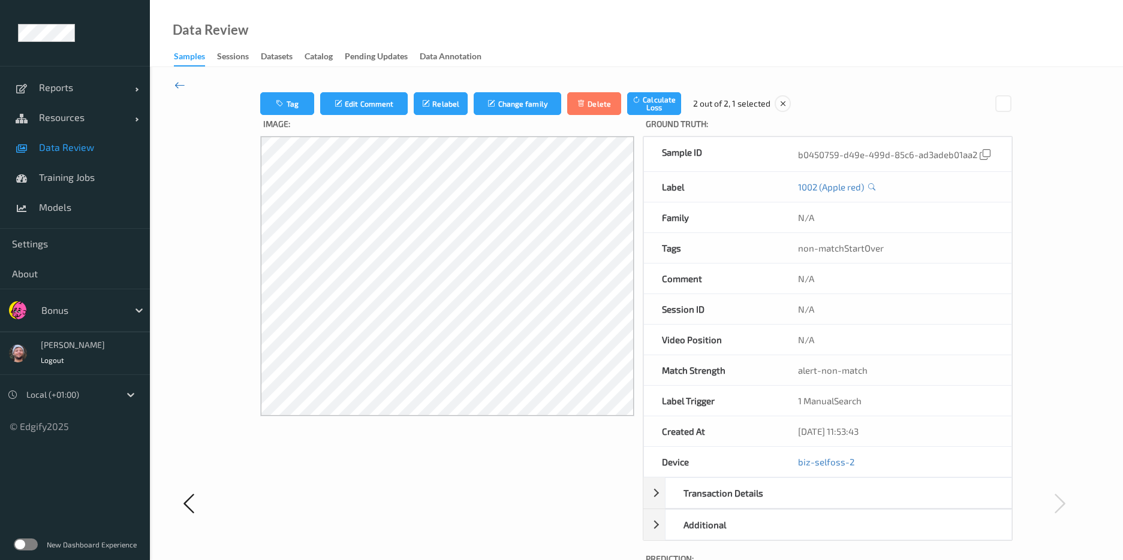
click at [183, 84] on icon at bounding box center [179, 85] width 11 height 13
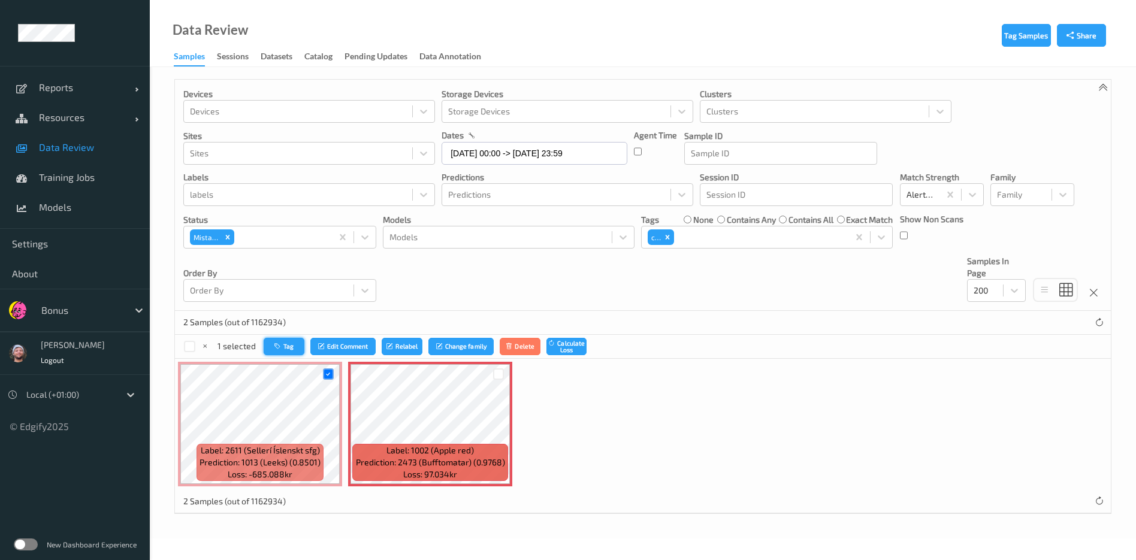
click at [301, 350] on button "Tag" at bounding box center [284, 346] width 41 height 17
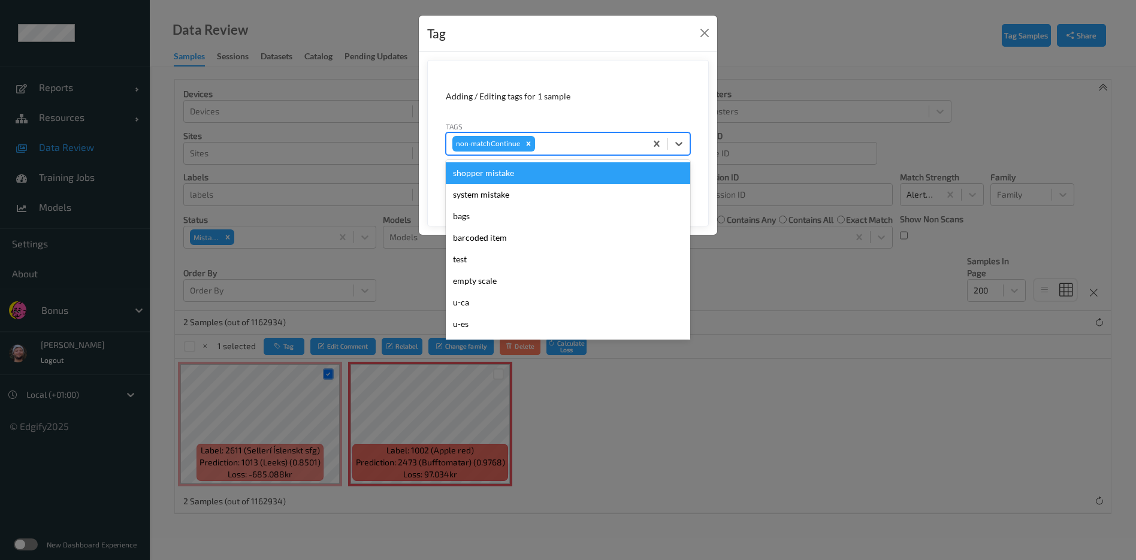
click at [558, 140] on div at bounding box center [589, 144] width 102 height 14
type input "ig"
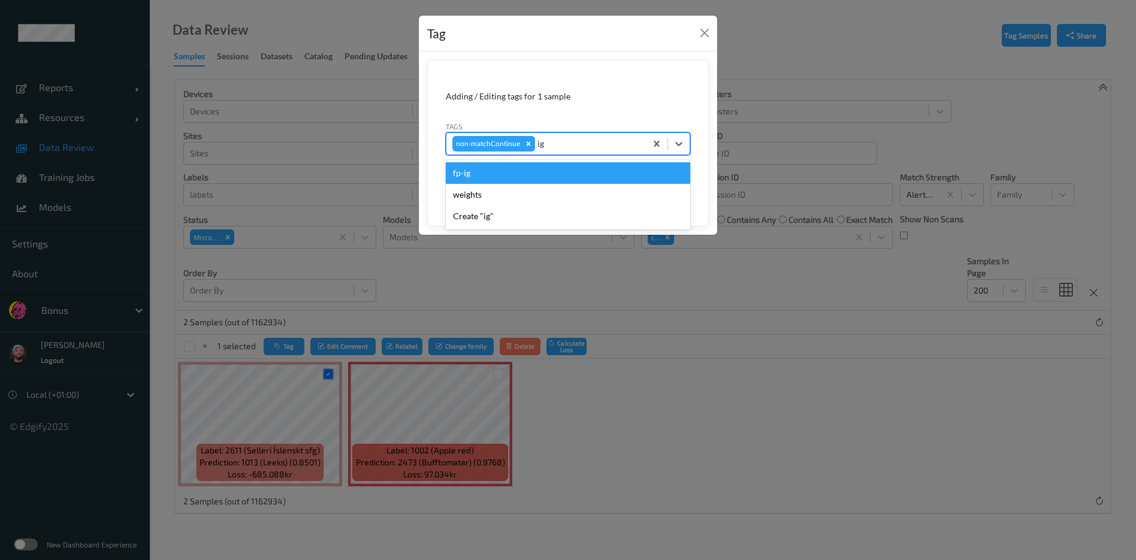
click at [501, 177] on div "fp-ig" at bounding box center [568, 173] width 245 height 22
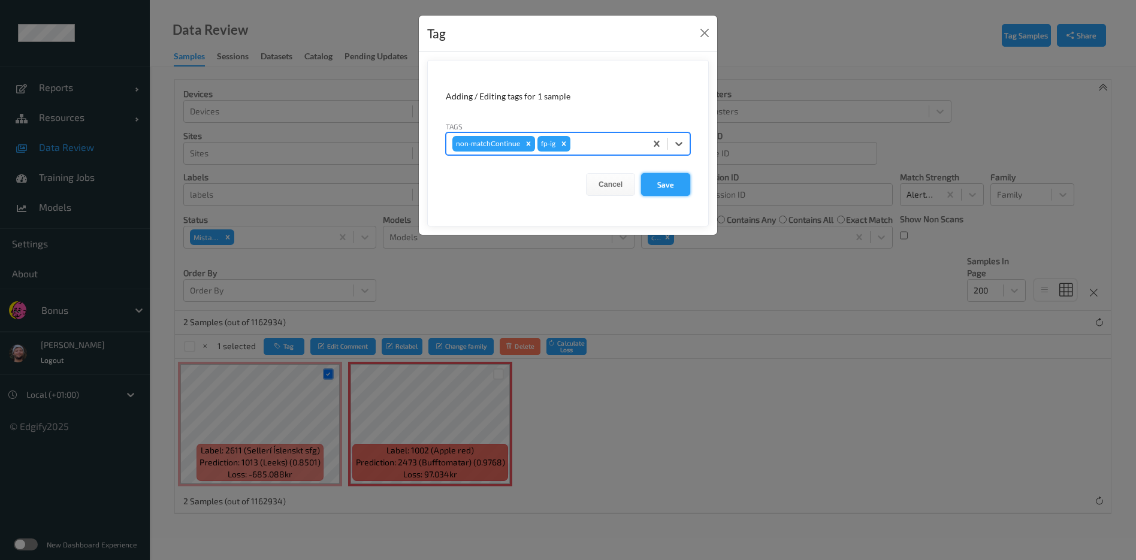
click at [668, 173] on button "Save" at bounding box center [665, 184] width 49 height 23
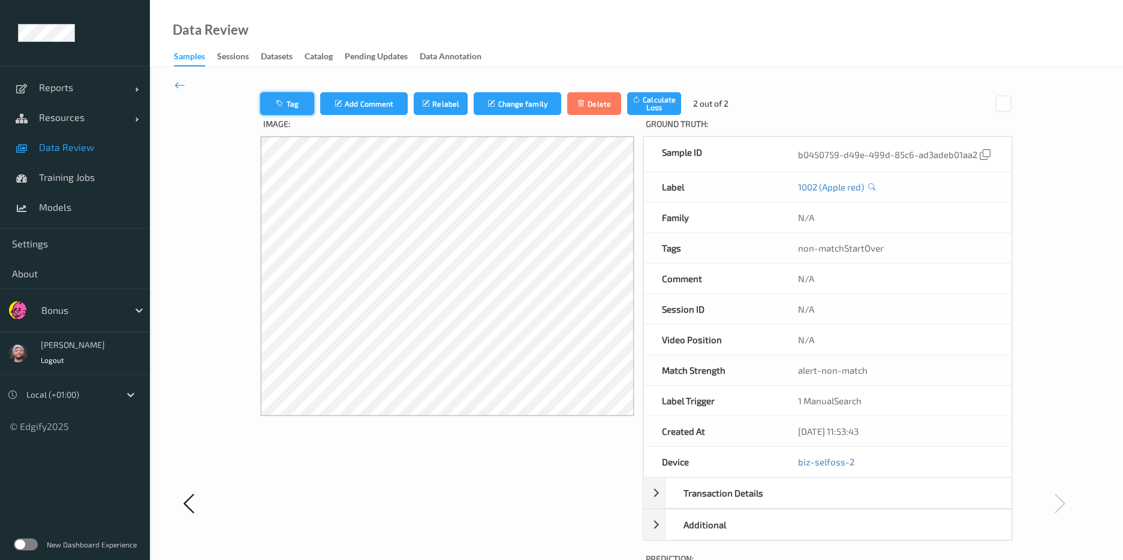
click at [289, 107] on button "Tag" at bounding box center [287, 103] width 54 height 23
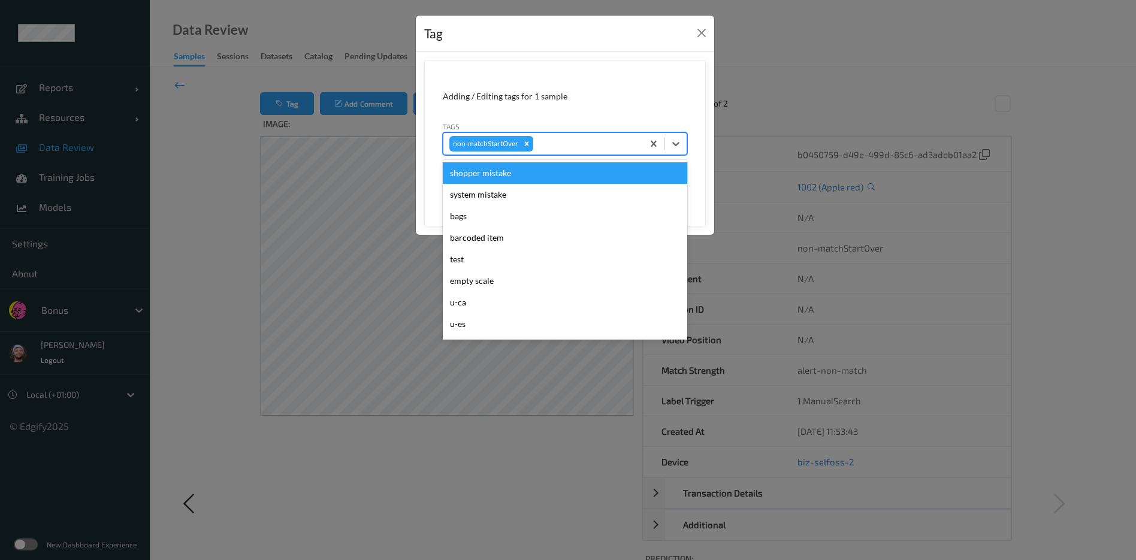
click at [575, 150] on div at bounding box center [586, 144] width 101 height 14
type input "pi"
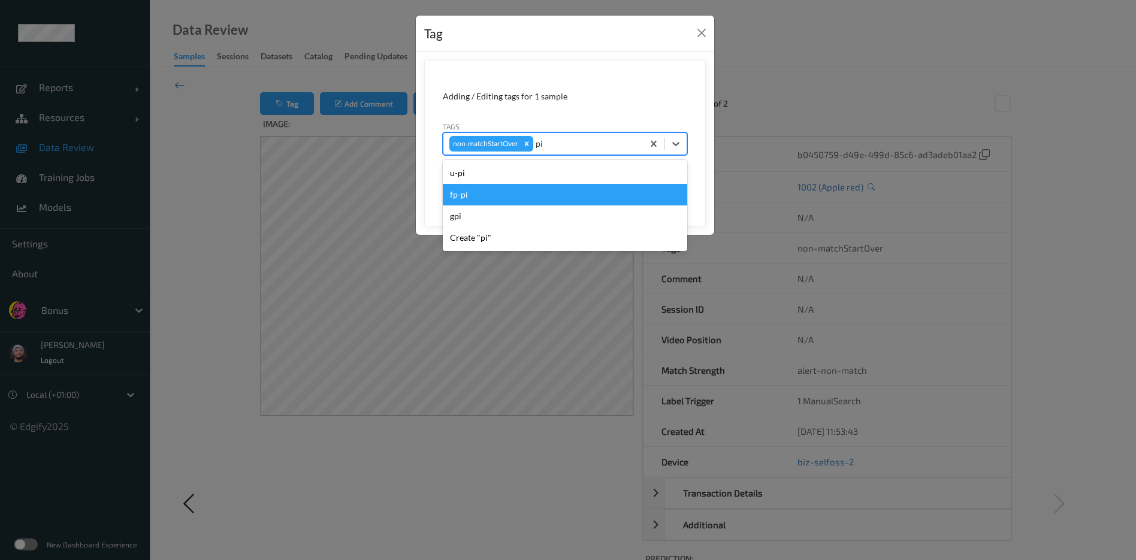
click at [519, 203] on div "fp-pi" at bounding box center [565, 195] width 245 height 22
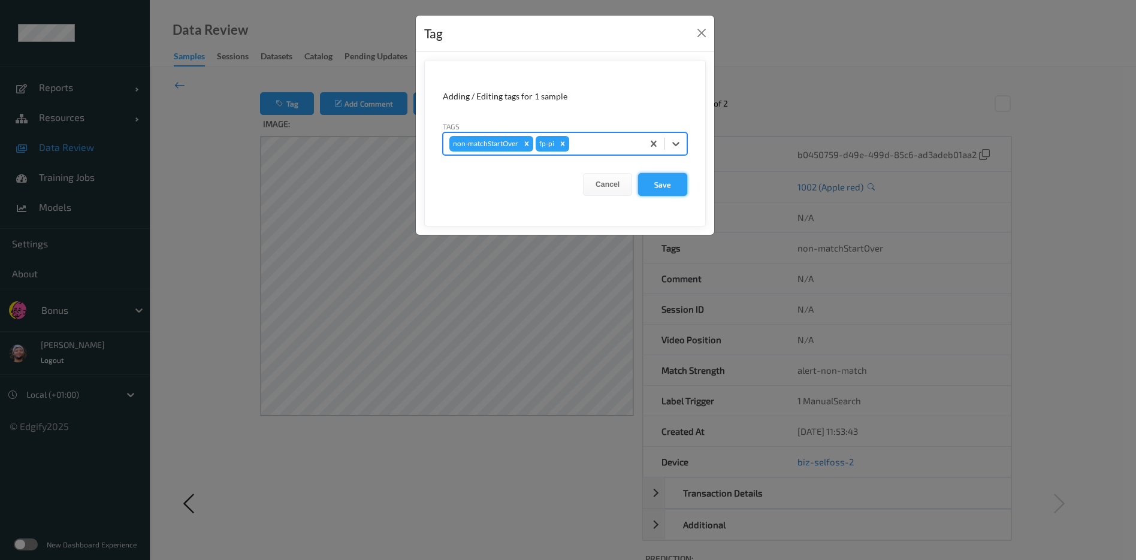
click at [650, 182] on button "Save" at bounding box center [662, 184] width 49 height 23
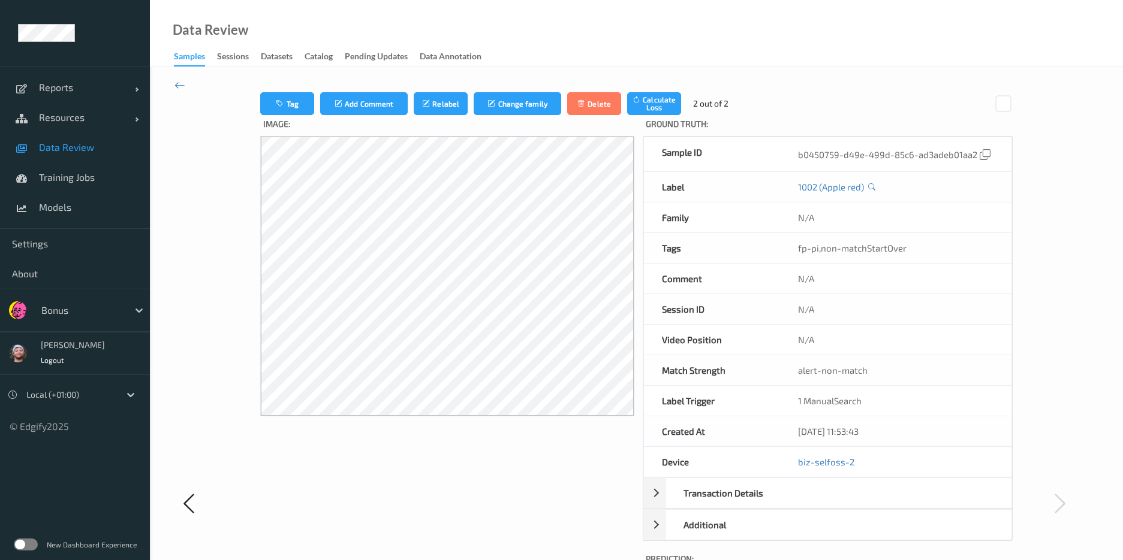
click at [87, 146] on span "Data Review" at bounding box center [88, 147] width 99 height 12
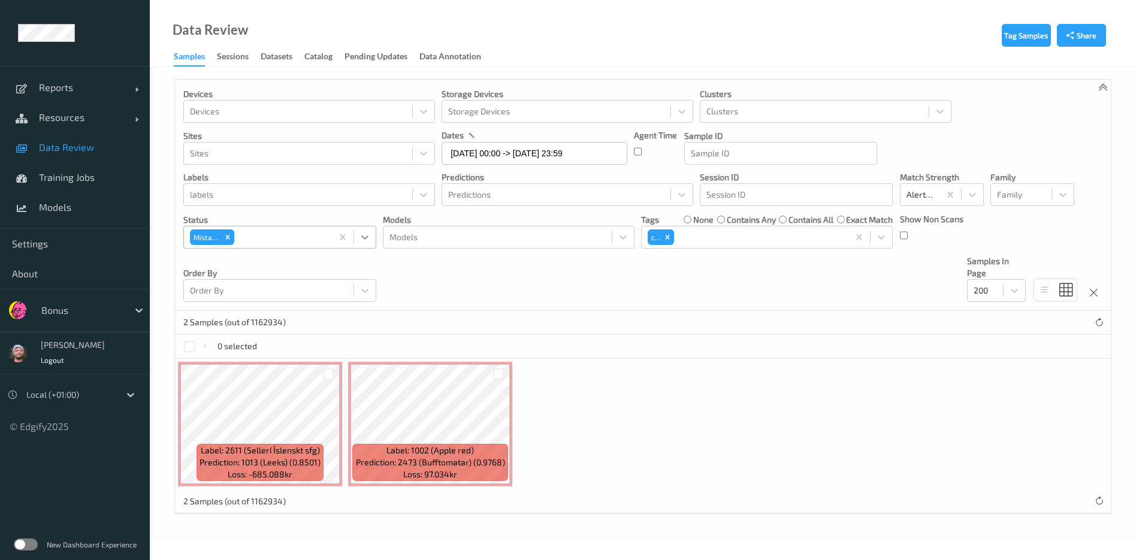
click at [357, 245] on div at bounding box center [365, 238] width 22 height 22
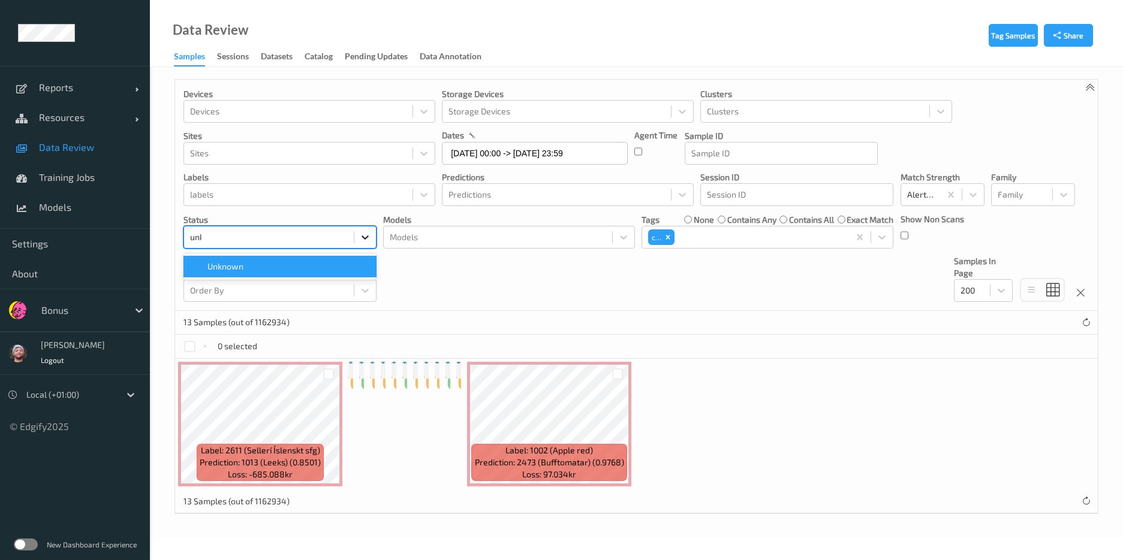
type input "unkn"
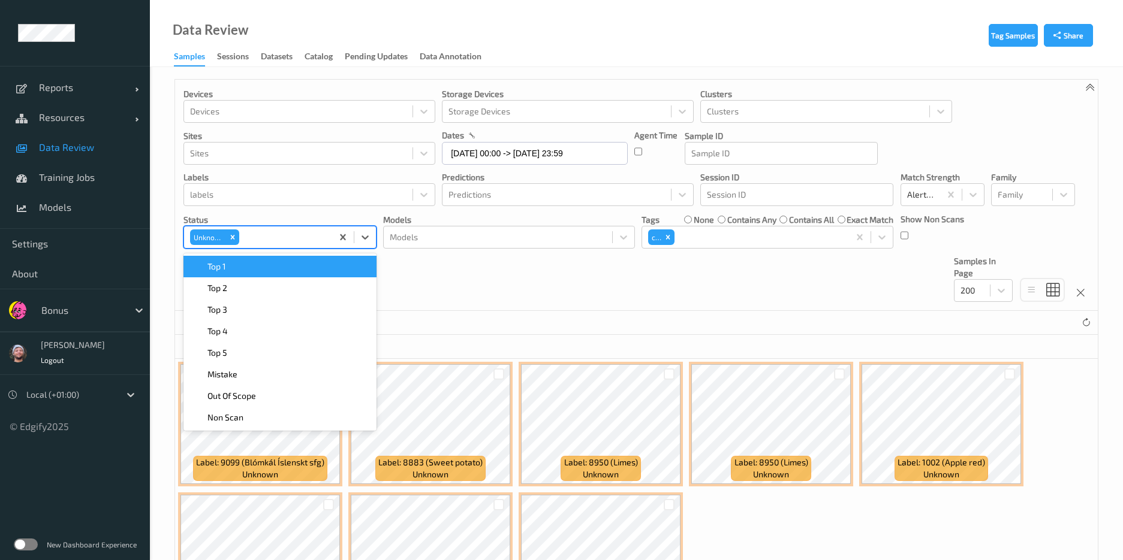
click at [632, 309] on div "Devices Devices Storage Devices Storage Devices Clusters Clusters Sites Sites d…" at bounding box center [636, 195] width 922 height 231
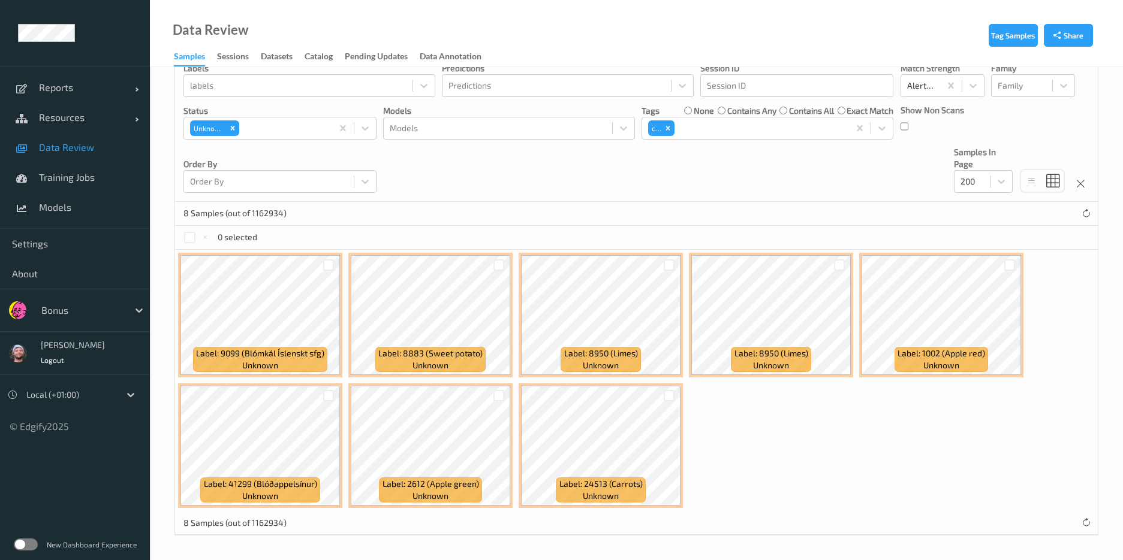
scroll to position [108, 0]
click at [666, 396] on div at bounding box center [668, 396] width 11 height 11
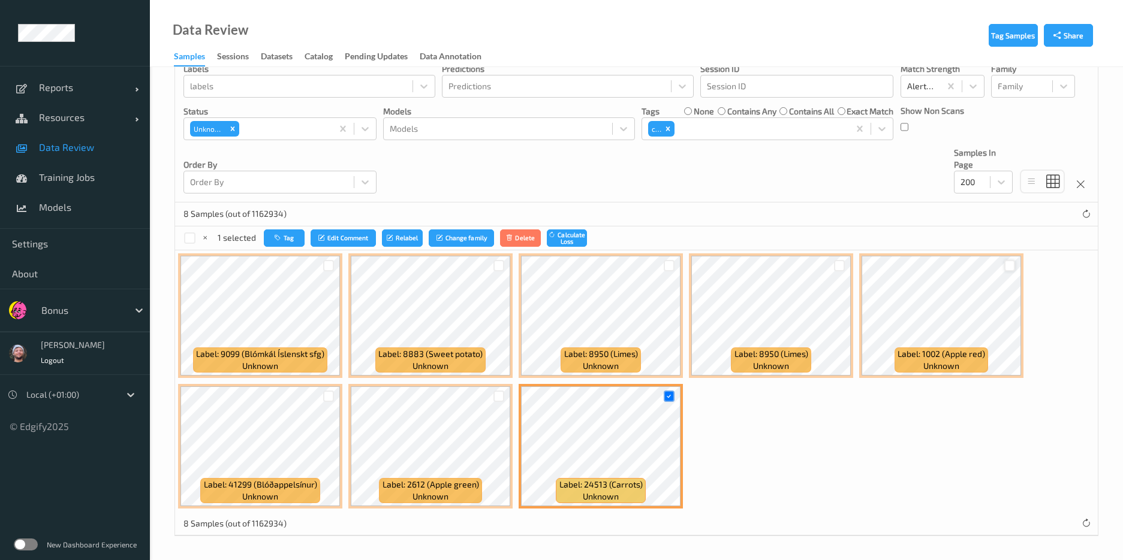
click at [1012, 265] on div at bounding box center [1009, 265] width 11 height 11
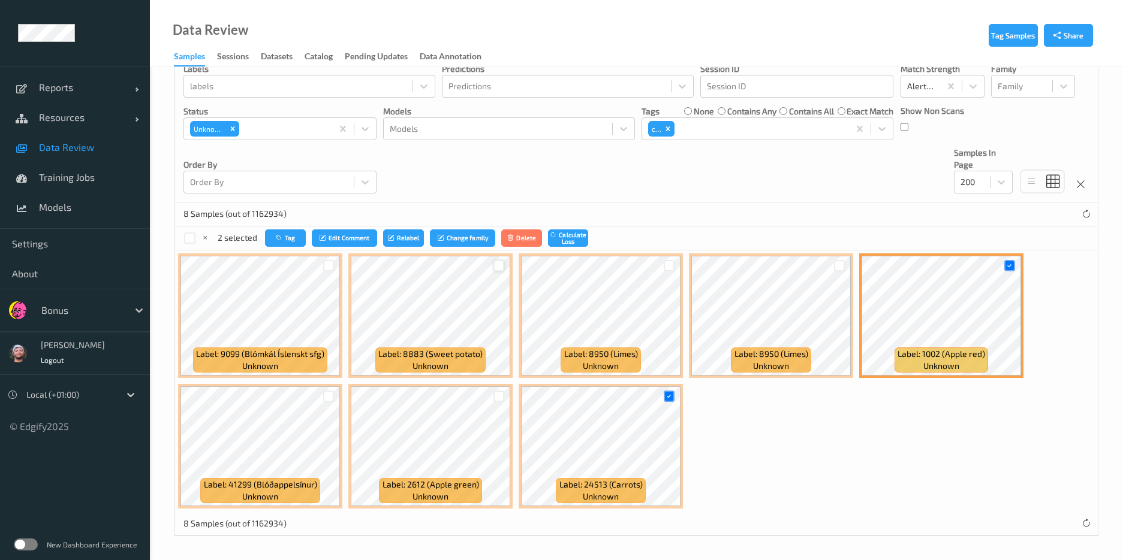
click at [504, 264] on div at bounding box center [498, 265] width 11 height 11
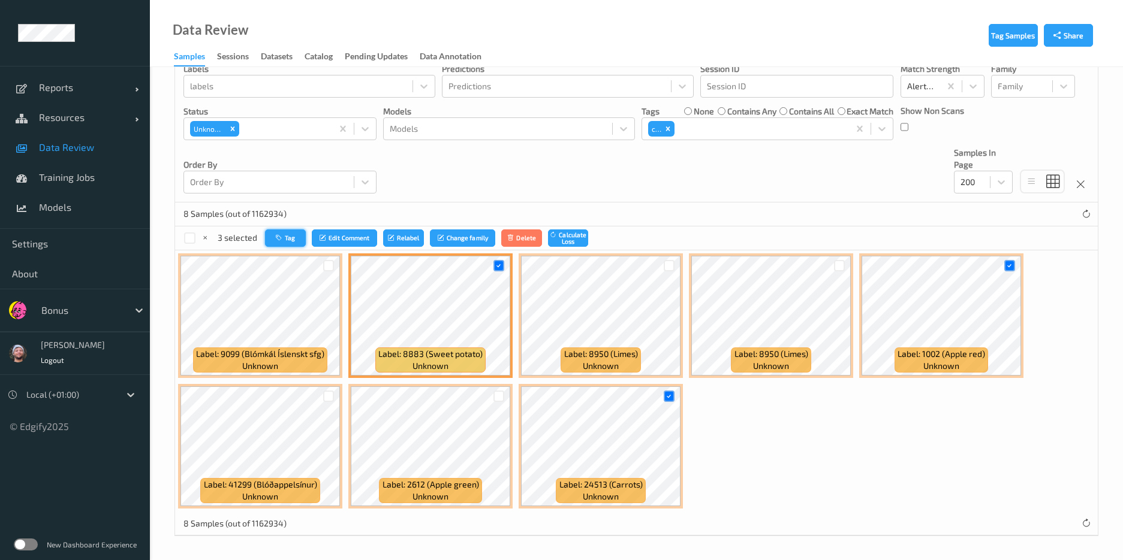
click at [282, 245] on button "Tag" at bounding box center [285, 238] width 41 height 17
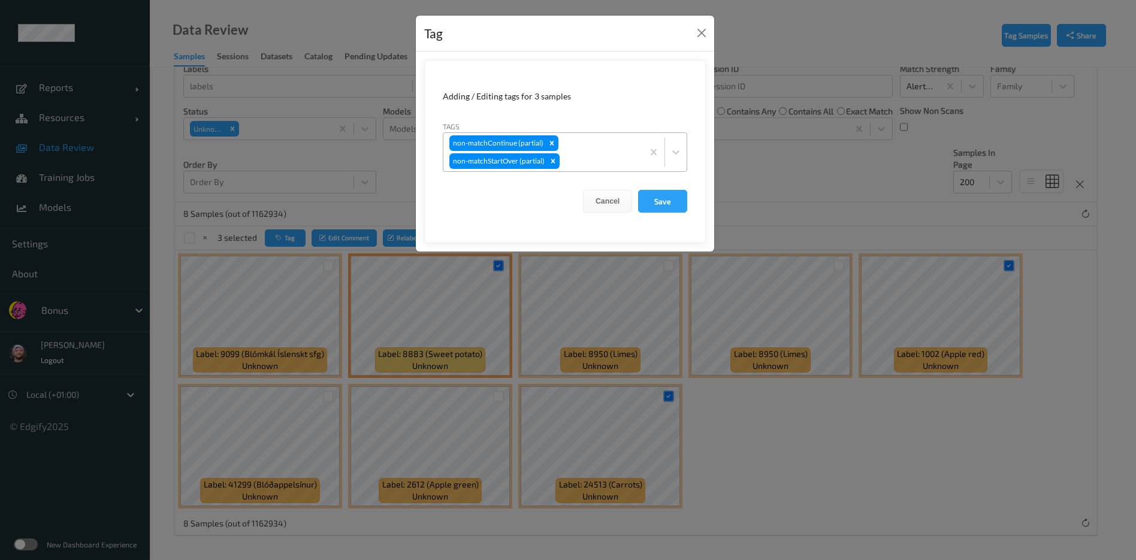
click at [595, 149] on div "non-matchContinue (partial) non-matchStartOver (partial)" at bounding box center [544, 152] width 200 height 38
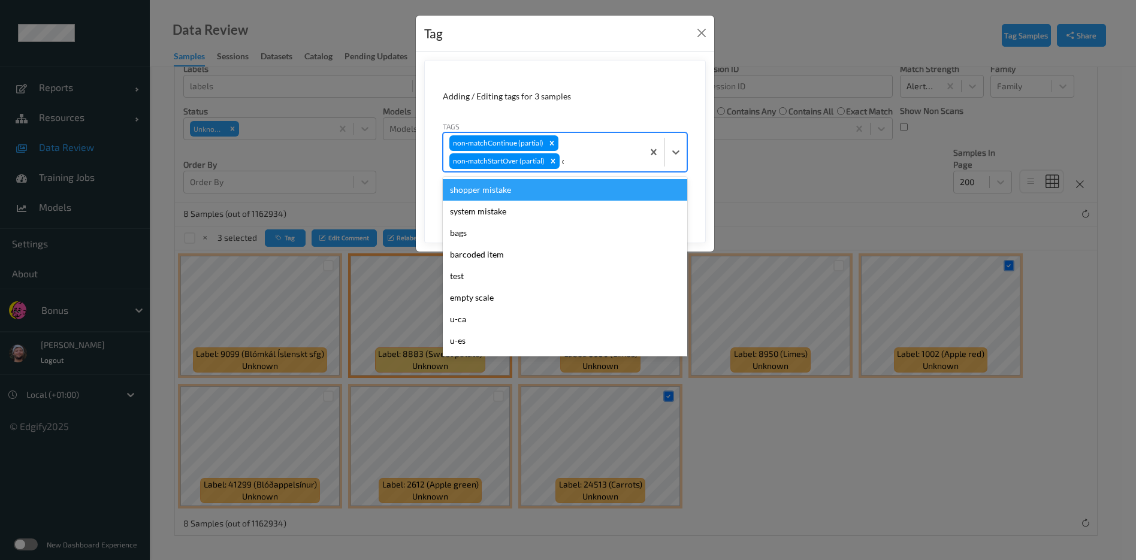
type input "ca"
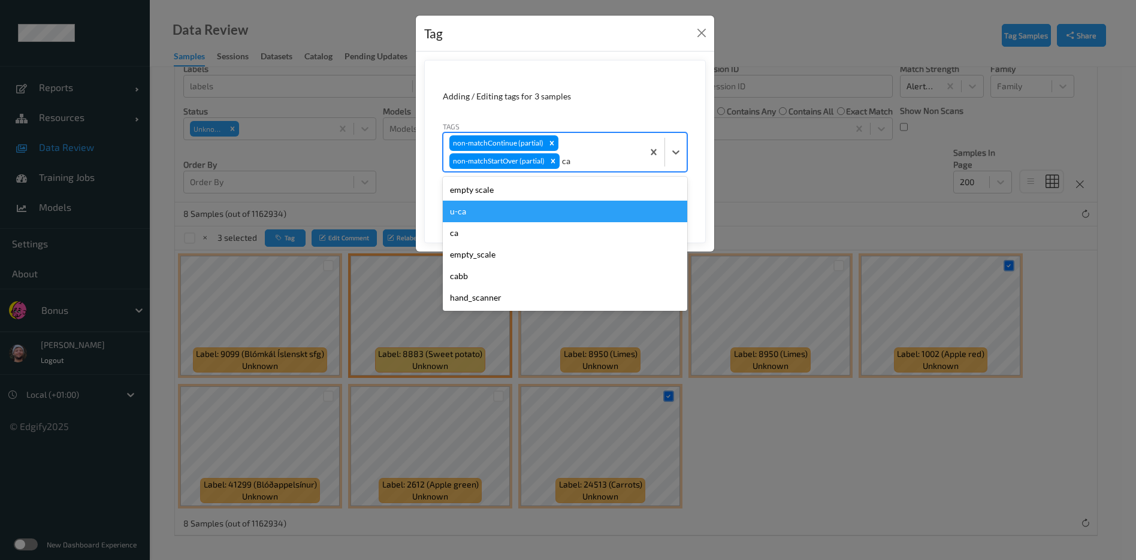
drag, startPoint x: 533, startPoint y: 225, endPoint x: 533, endPoint y: 212, distance: 13.2
click at [533, 212] on div "empty scale u-ca ca empty_scale cabb hand_scanner" at bounding box center [565, 244] width 245 height 134
click at [533, 212] on div "u-ca" at bounding box center [565, 212] width 245 height 22
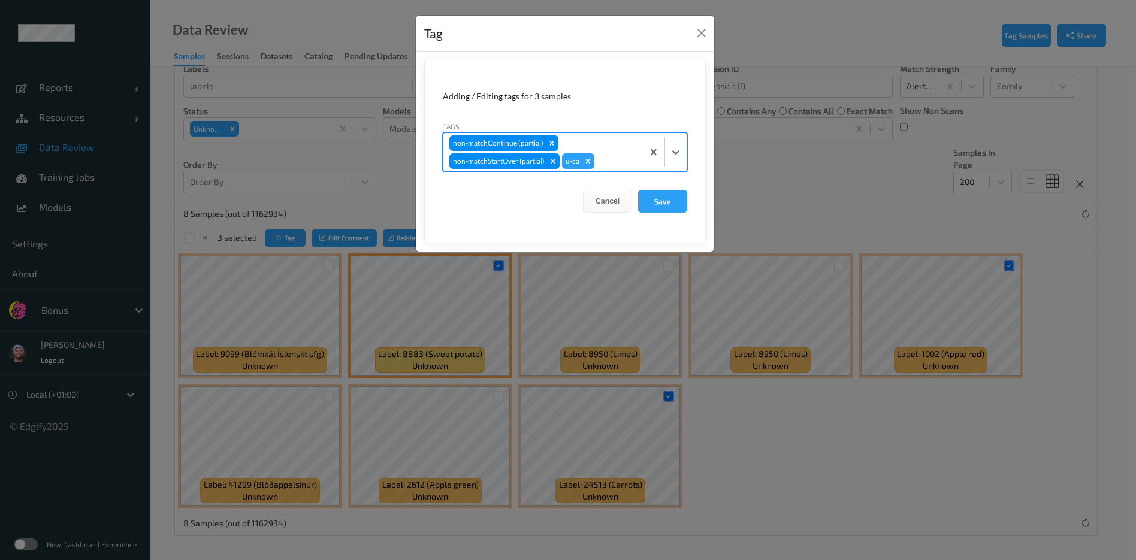
type input "s"
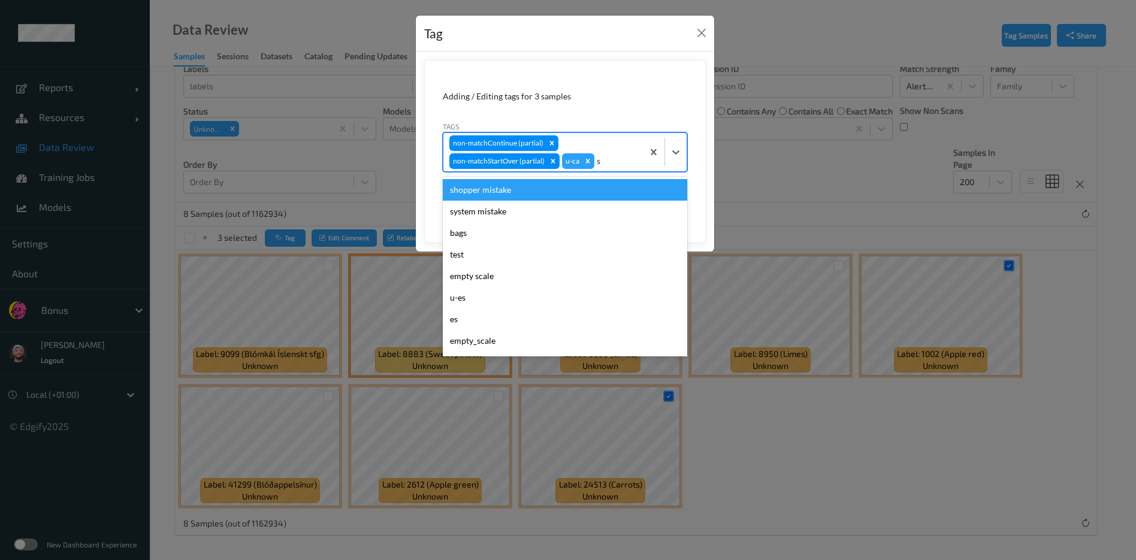
click at [541, 194] on div "shopper mistake" at bounding box center [565, 190] width 245 height 22
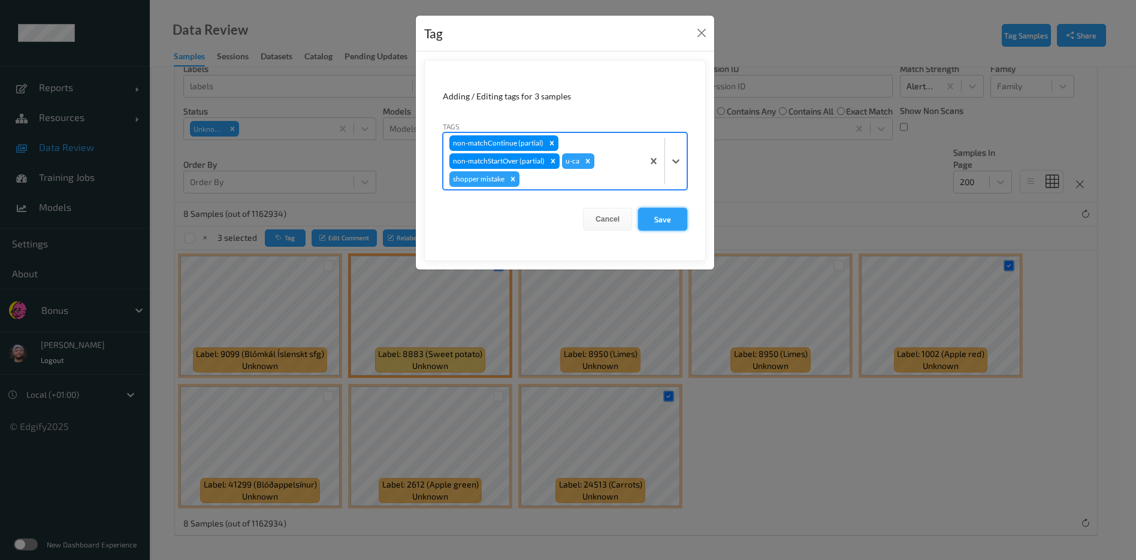
click at [672, 226] on button "Save" at bounding box center [662, 219] width 49 height 23
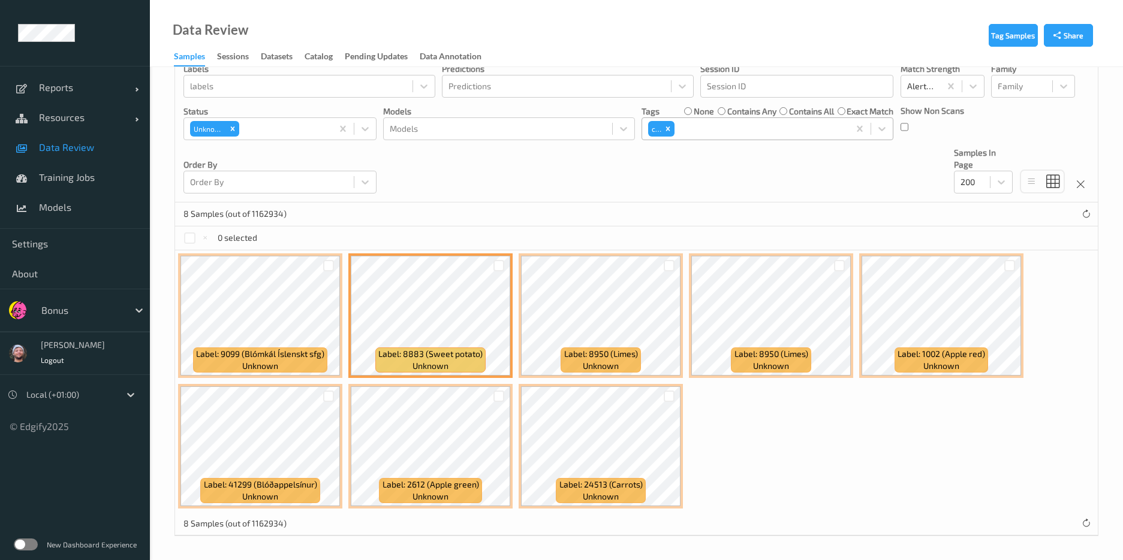
click at [719, 125] on div at bounding box center [760, 129] width 167 height 14
type input "ca"
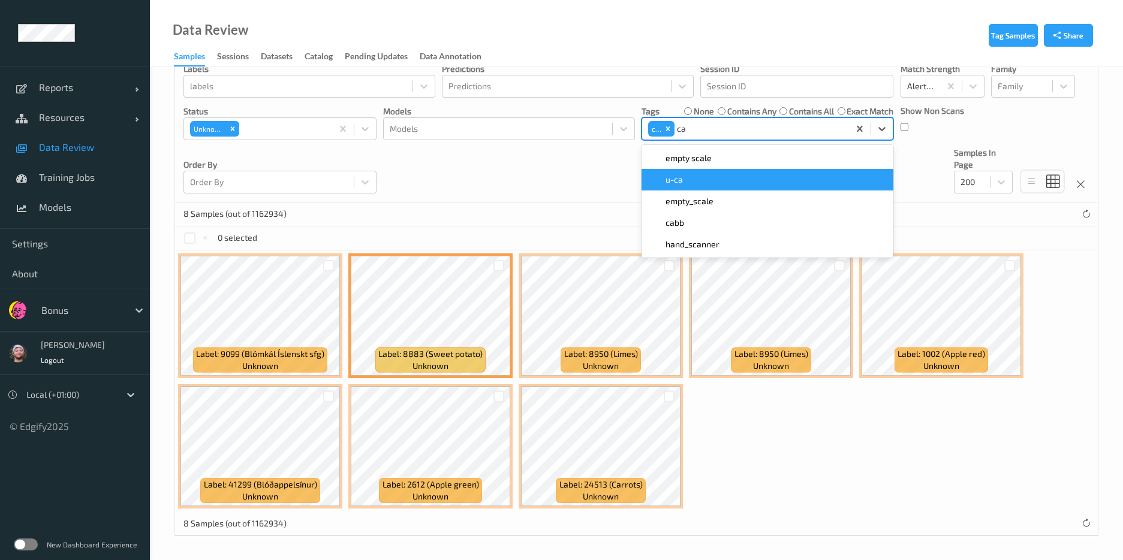
click at [680, 184] on span "u-ca" at bounding box center [673, 180] width 17 height 12
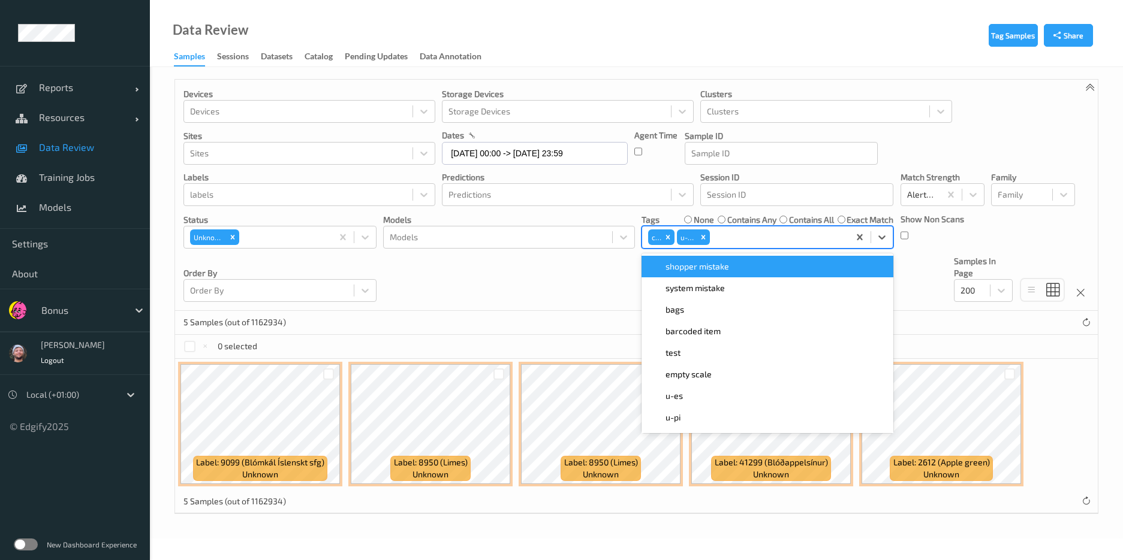
scroll to position [0, 0]
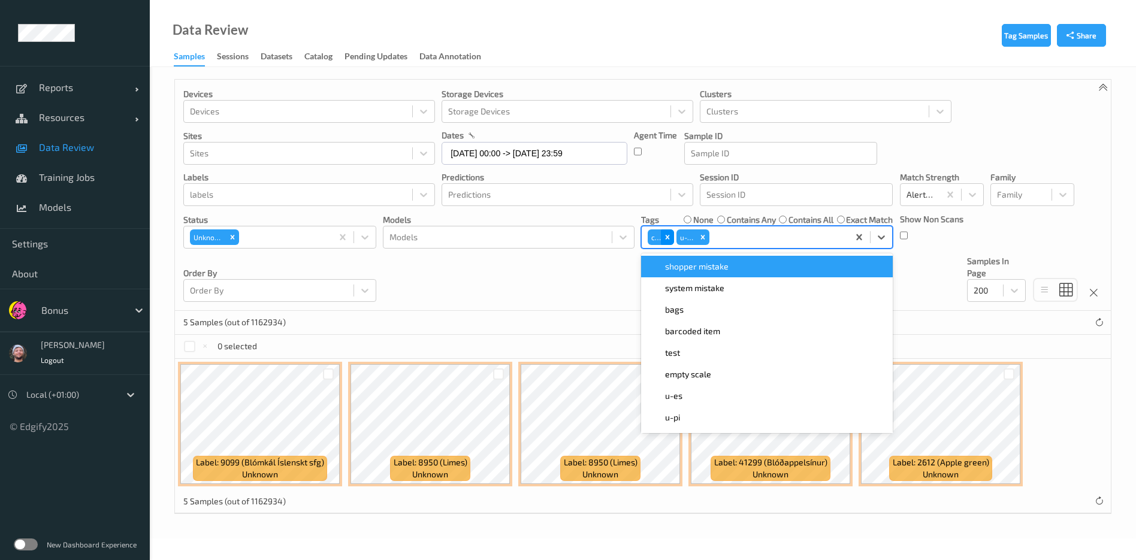
click at [666, 236] on icon "Remove ca" at bounding box center [667, 237] width 4 height 4
click at [535, 320] on div "5 Samples (out of 1162934)" at bounding box center [643, 323] width 936 height 24
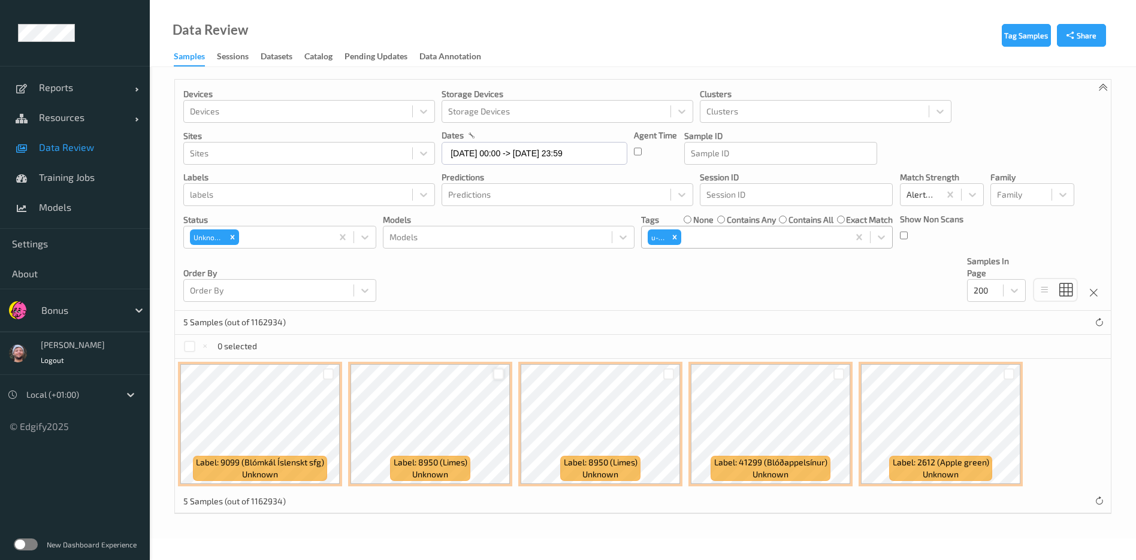
click at [497, 374] on div at bounding box center [498, 374] width 11 height 11
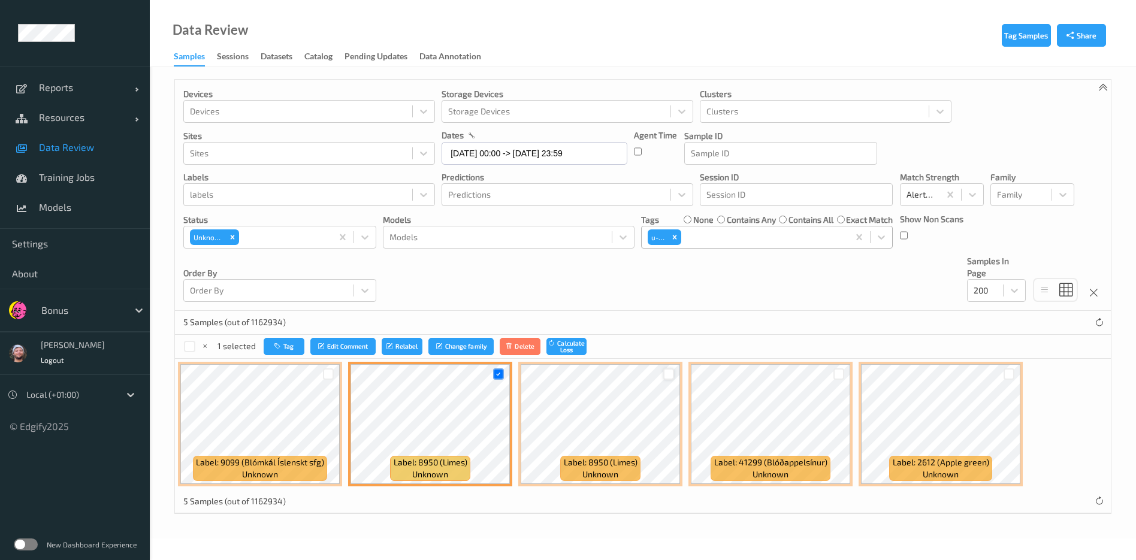
click at [665, 377] on div at bounding box center [668, 374] width 11 height 11
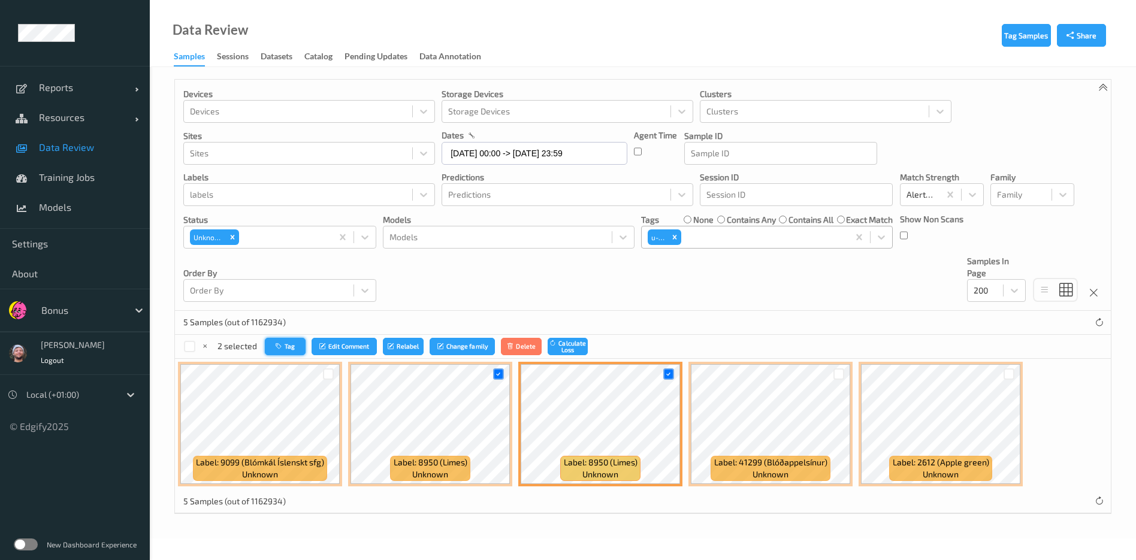
click at [281, 352] on button "Tag" at bounding box center [285, 346] width 41 height 17
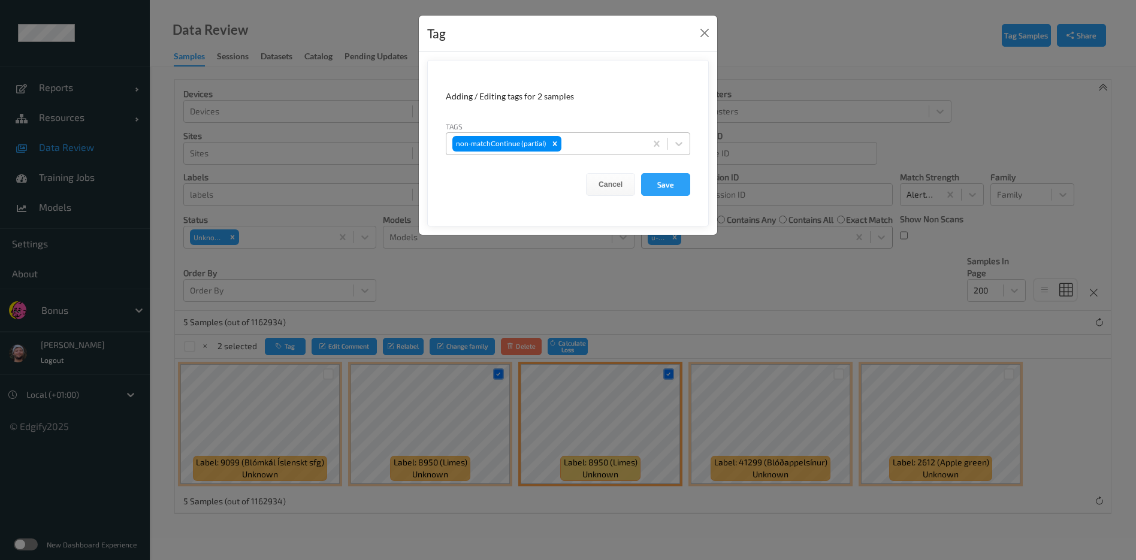
click at [572, 149] on div at bounding box center [602, 144] width 76 height 14
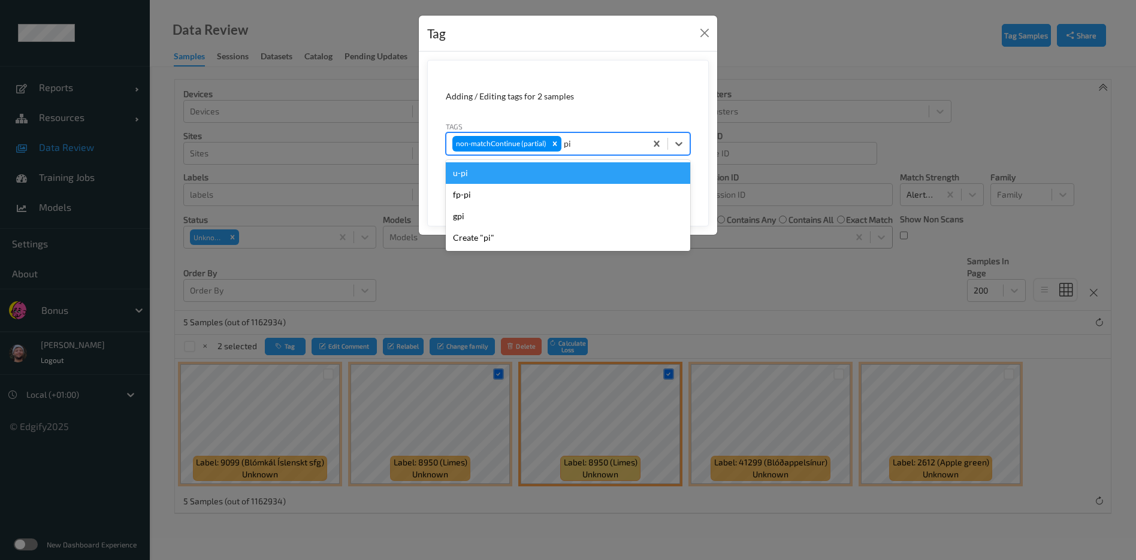
type input "pi"
click at [1007, 370] on div "Tag Adding / Editing tags for 2 samples Tags option u-pi focused, 1 of 4. 4 res…" at bounding box center [568, 280] width 1136 height 560
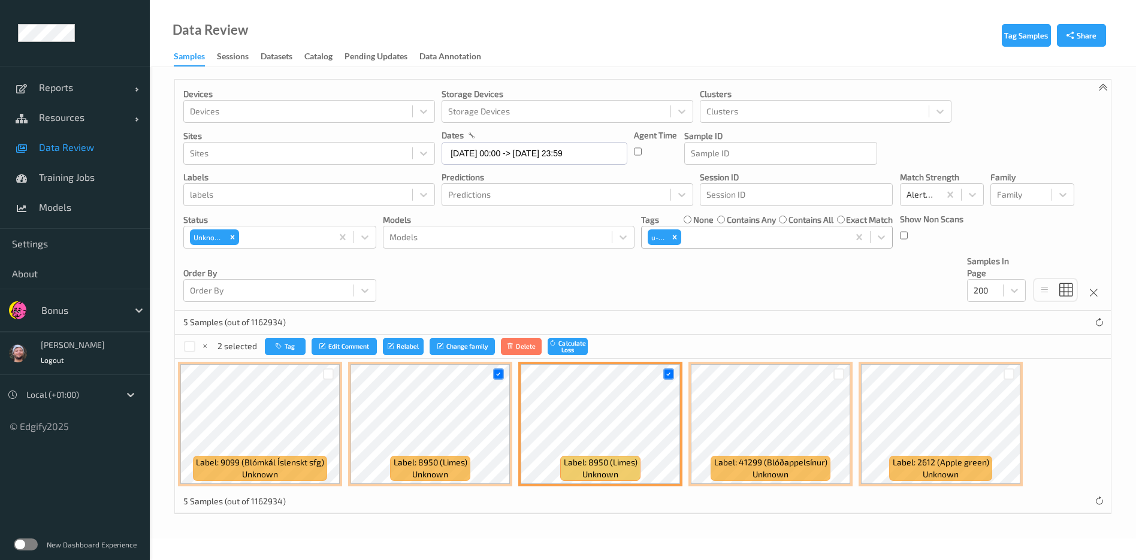
click at [1007, 370] on div "Tag Adding / Editing tags for 2 samples Tags non-matchContinue (partial) Cancel…" at bounding box center [568, 280] width 1136 height 560
click at [1007, 370] on div at bounding box center [1009, 374] width 11 height 11
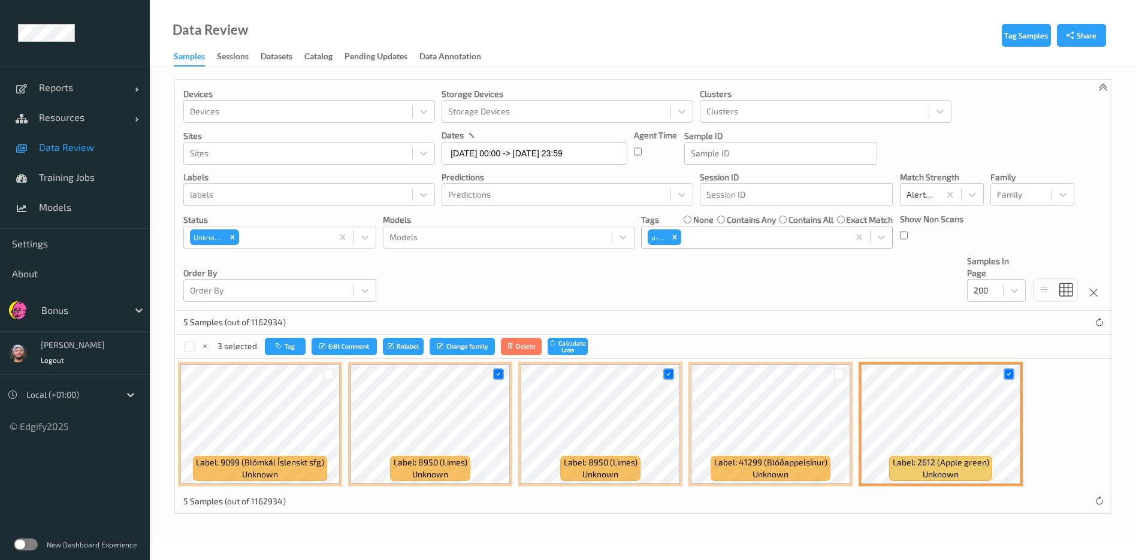
click at [289, 337] on div "3 selected Tag Edit Comment Relabel Change family Delete Calculate Loss" at bounding box center [643, 347] width 936 height 24
click at [282, 348] on icon "button" at bounding box center [280, 346] width 9 height 7
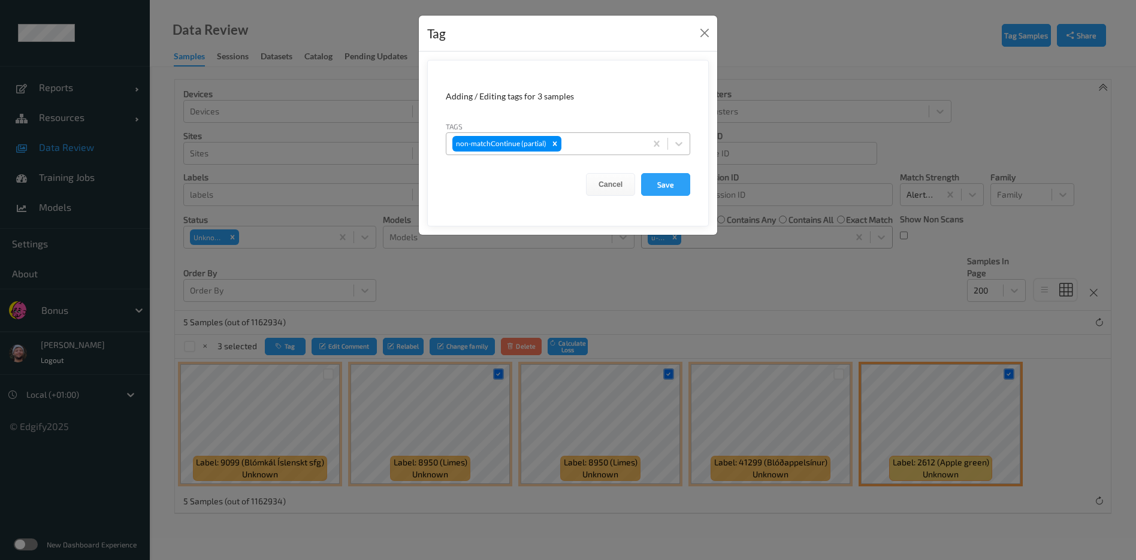
click at [581, 137] on div at bounding box center [602, 144] width 76 height 14
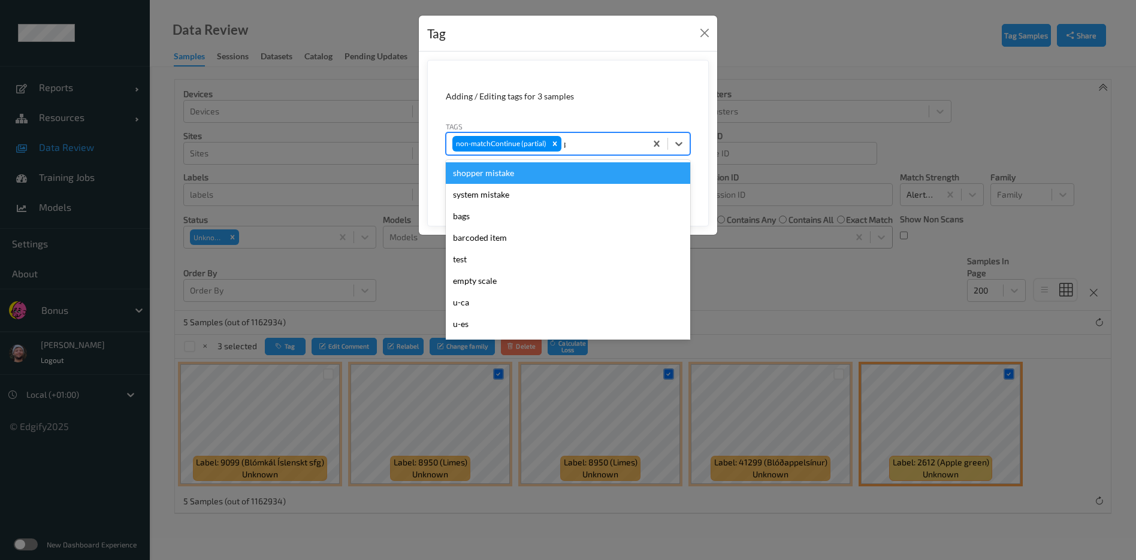
type input "pi"
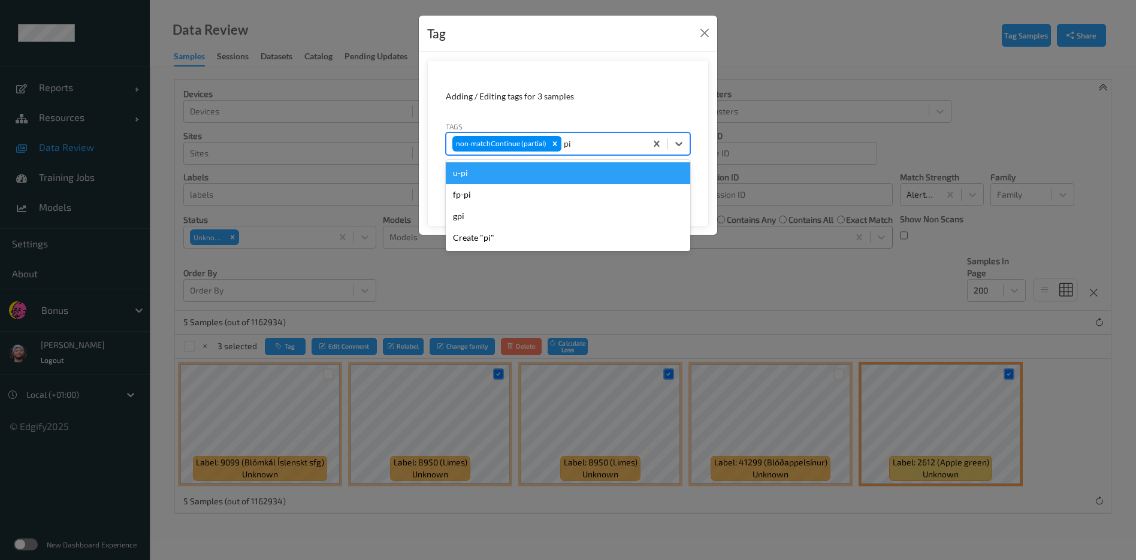
click at [580, 179] on div "u-pi" at bounding box center [568, 173] width 245 height 22
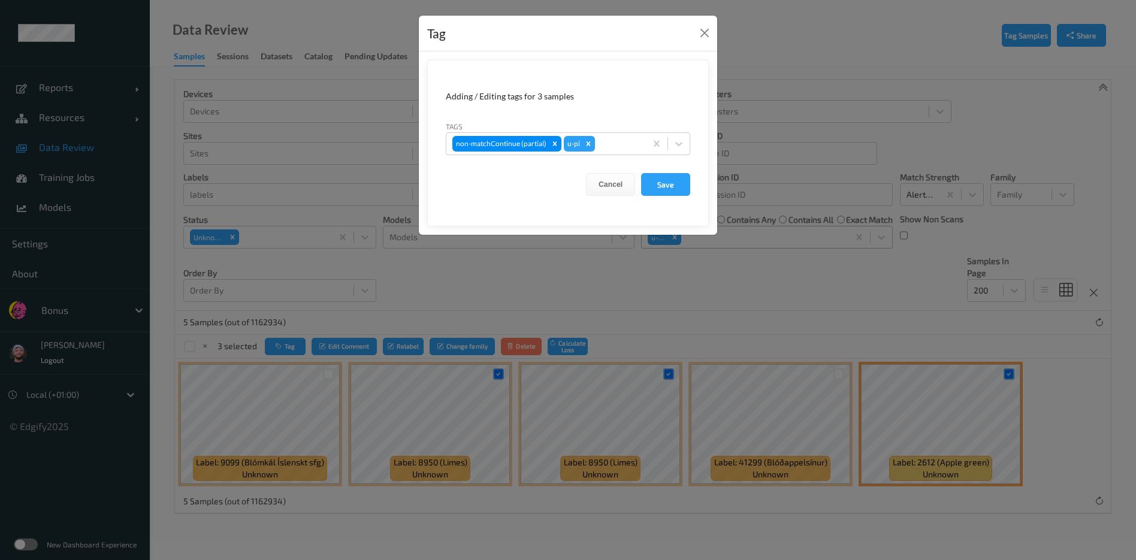
click at [639, 180] on div "Cancel Save" at bounding box center [568, 184] width 245 height 23
click at [660, 184] on button "Save" at bounding box center [665, 184] width 49 height 23
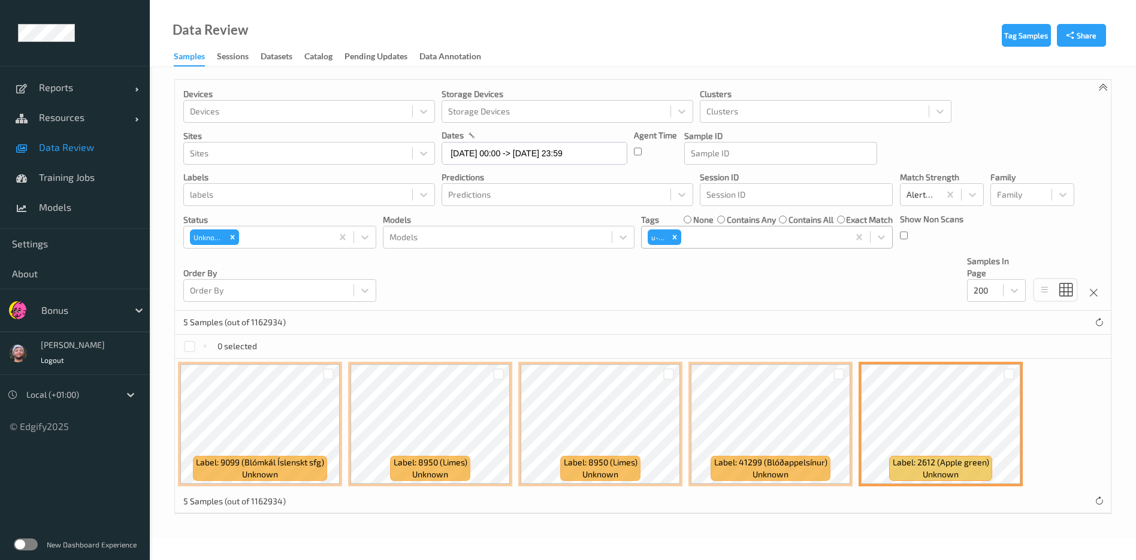
click at [721, 234] on div at bounding box center [763, 237] width 159 height 14
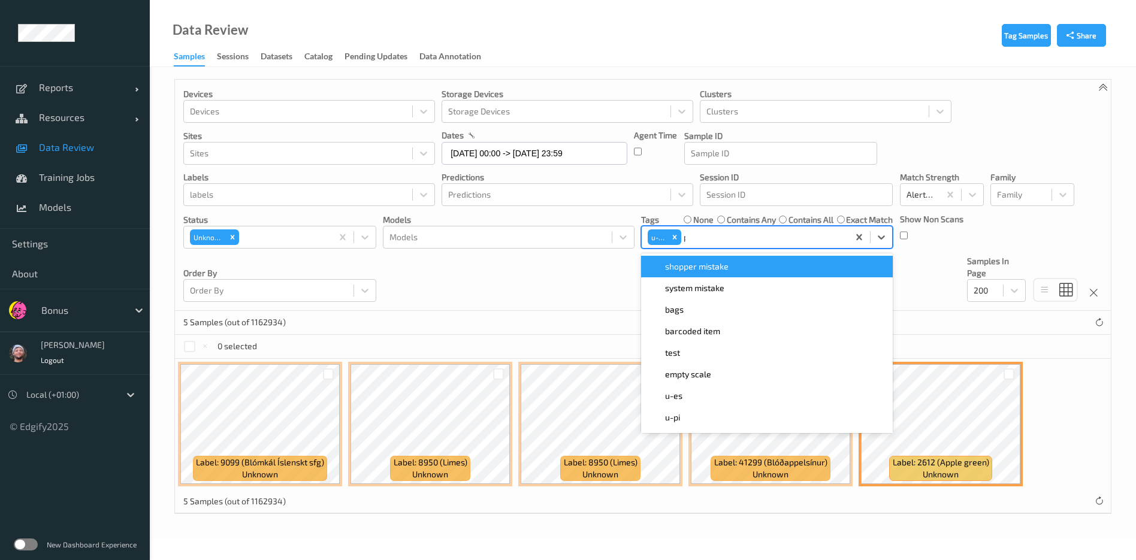
type input "pi"
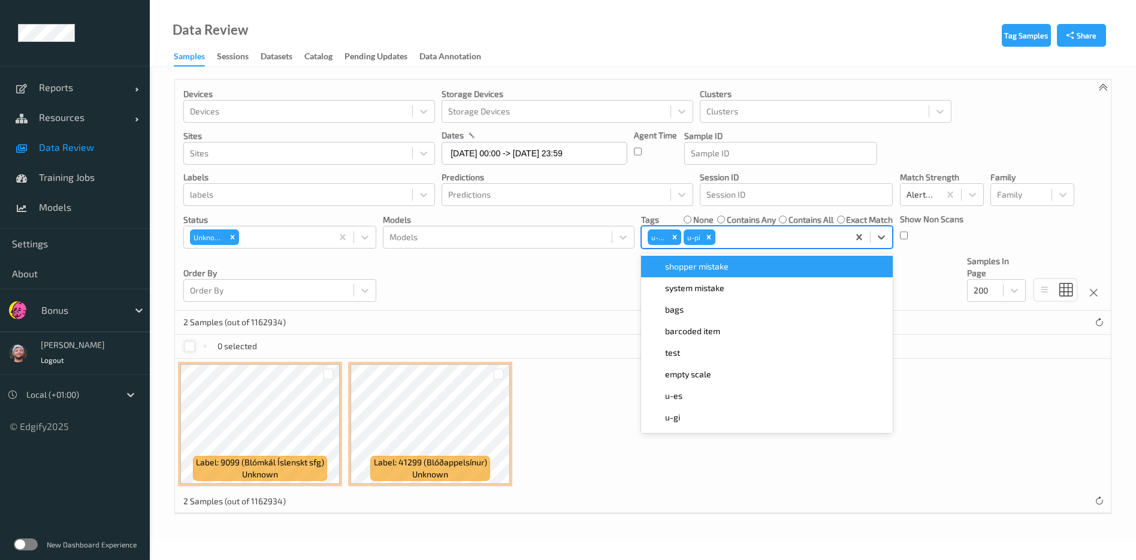
click at [193, 346] on div at bounding box center [189, 346] width 11 height 11
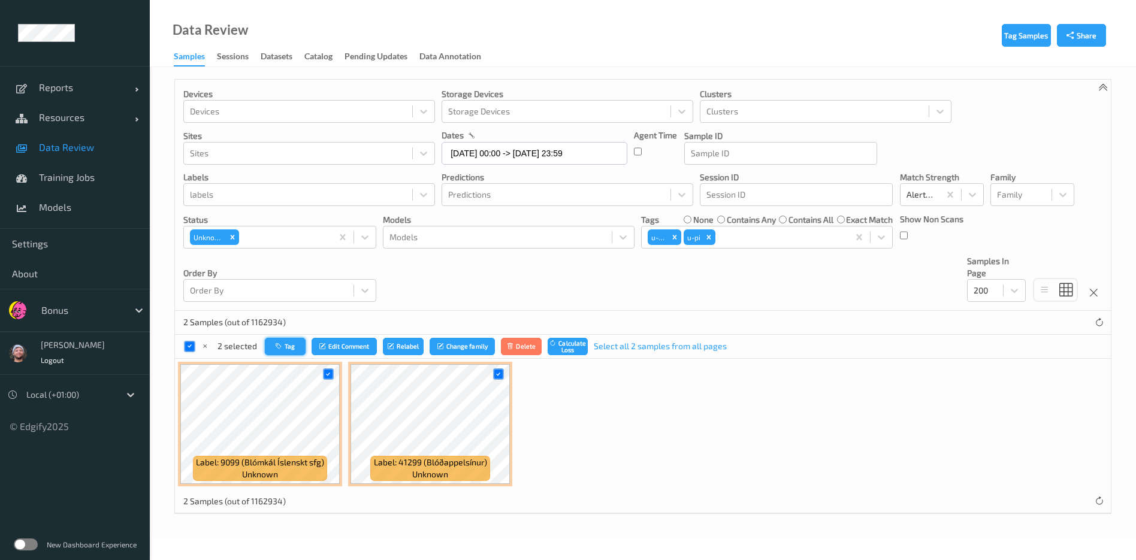
click at [278, 349] on icon "button" at bounding box center [280, 346] width 9 height 7
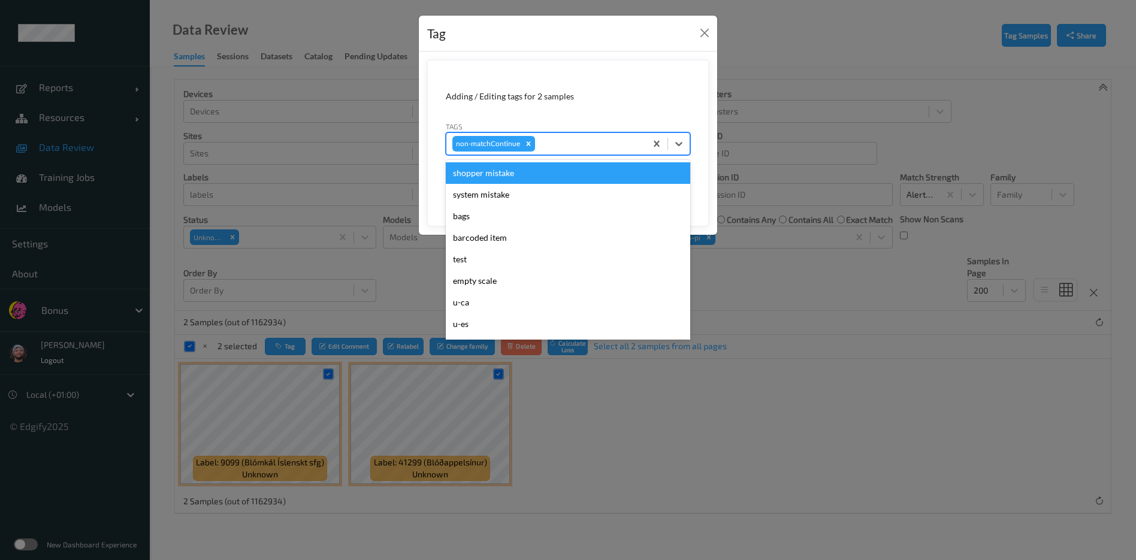
click at [572, 139] on div at bounding box center [589, 144] width 102 height 14
type input "gi"
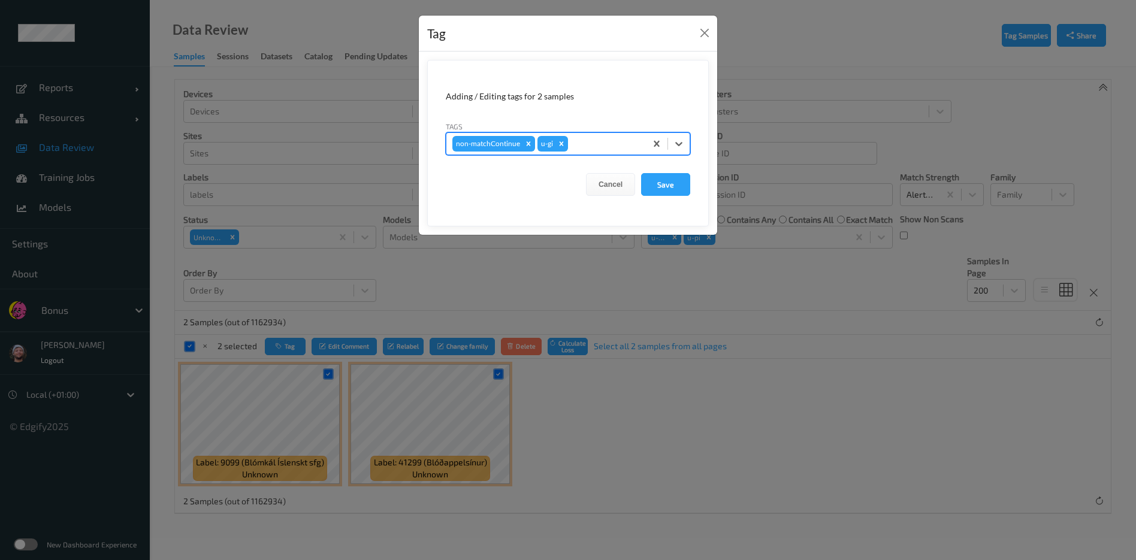
click at [641, 173] on button "Save" at bounding box center [665, 184] width 49 height 23
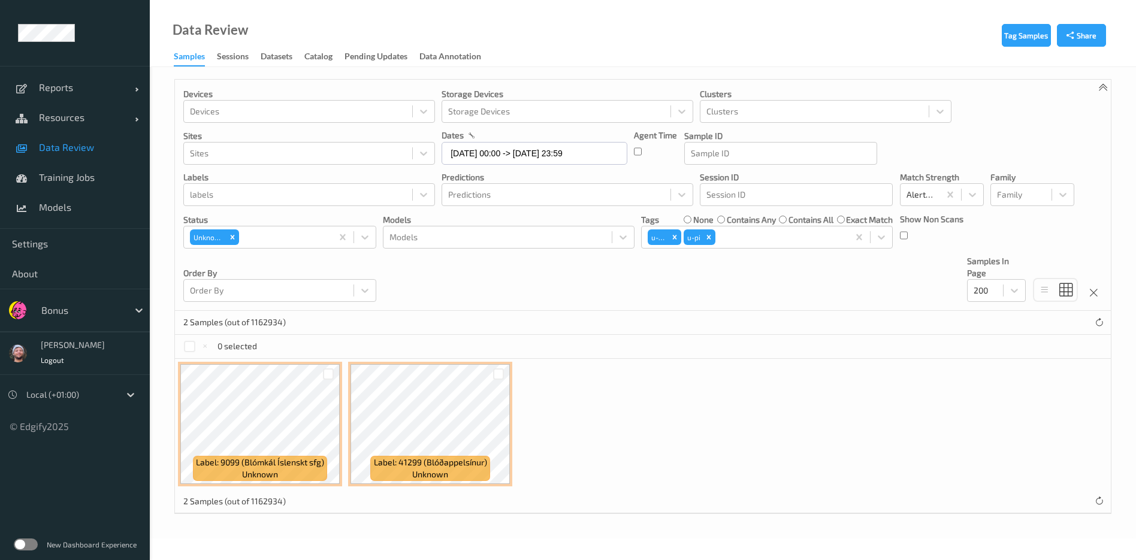
click at [90, 156] on link "Data Review" at bounding box center [75, 147] width 150 height 30
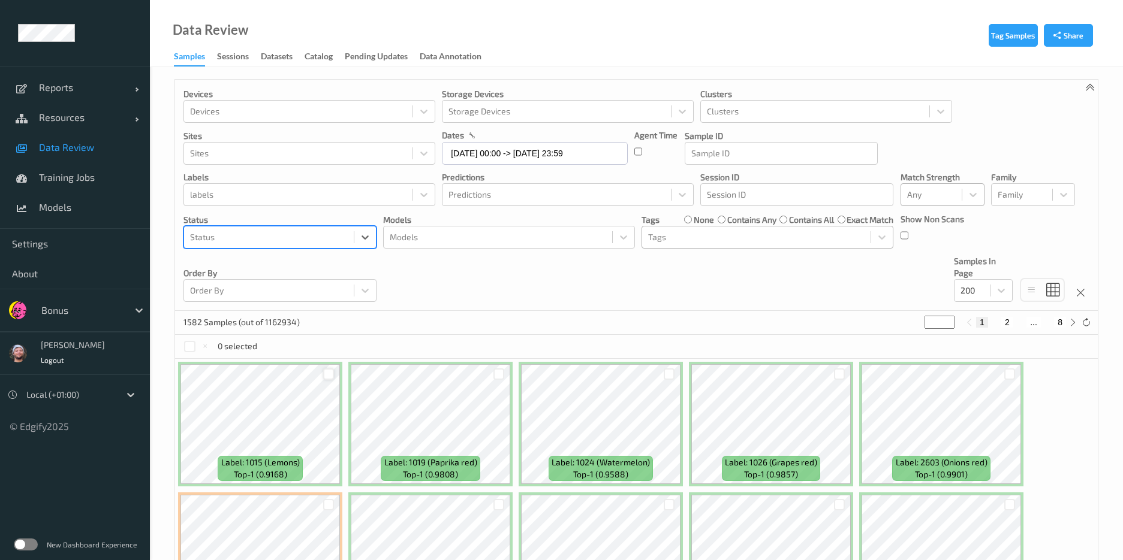
click at [327, 372] on div at bounding box center [328, 374] width 11 height 11
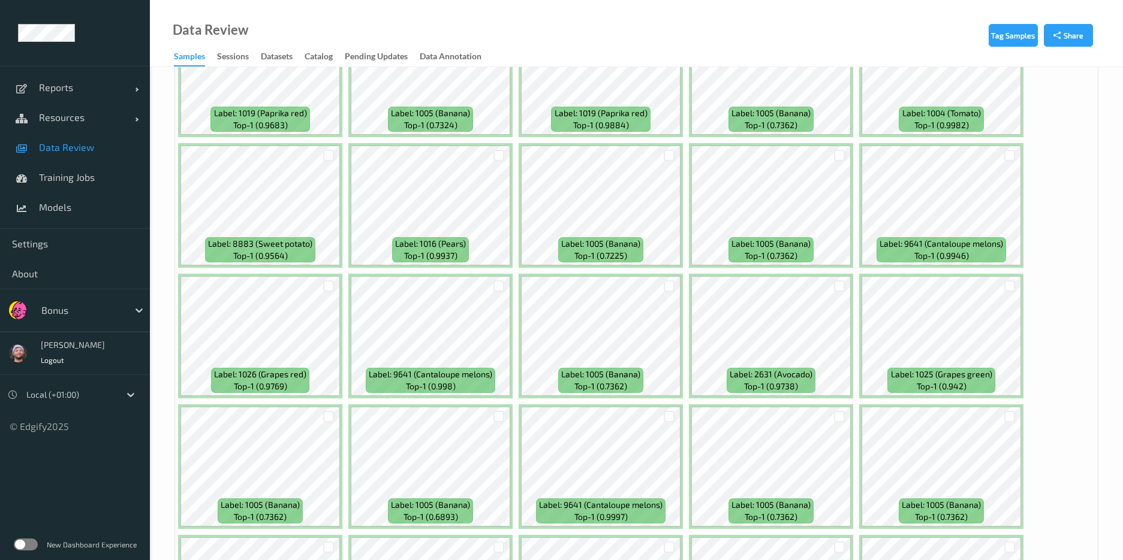
scroll to position [927, 0]
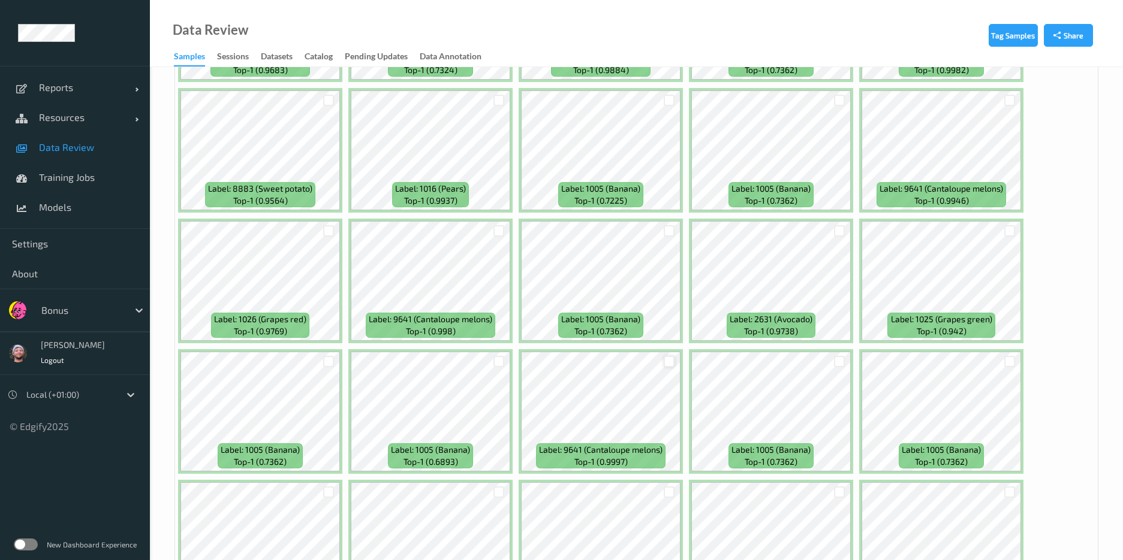
click at [668, 363] on div at bounding box center [668, 361] width 11 height 11
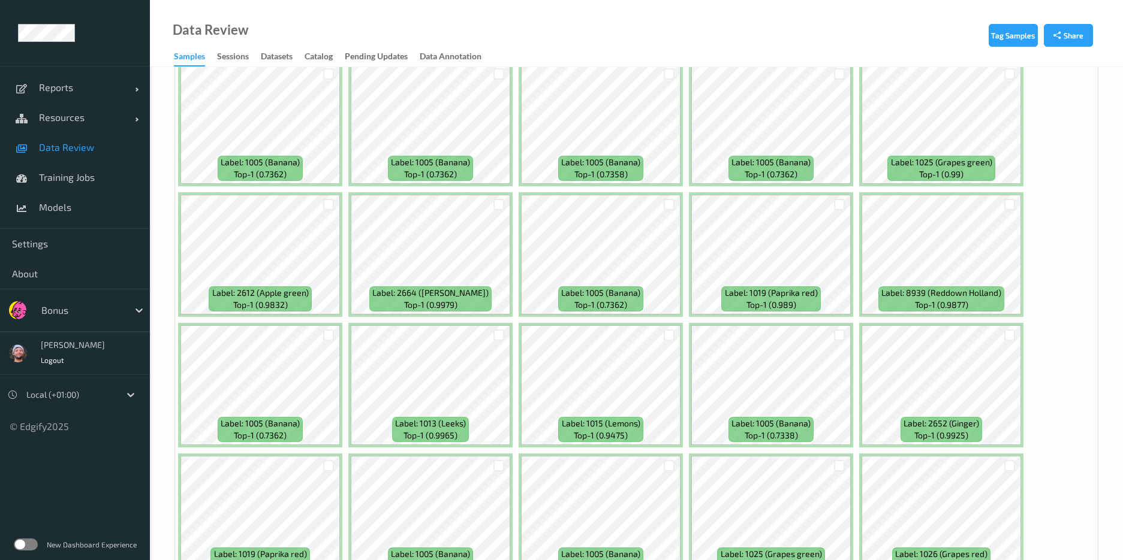
scroll to position [1530, 0]
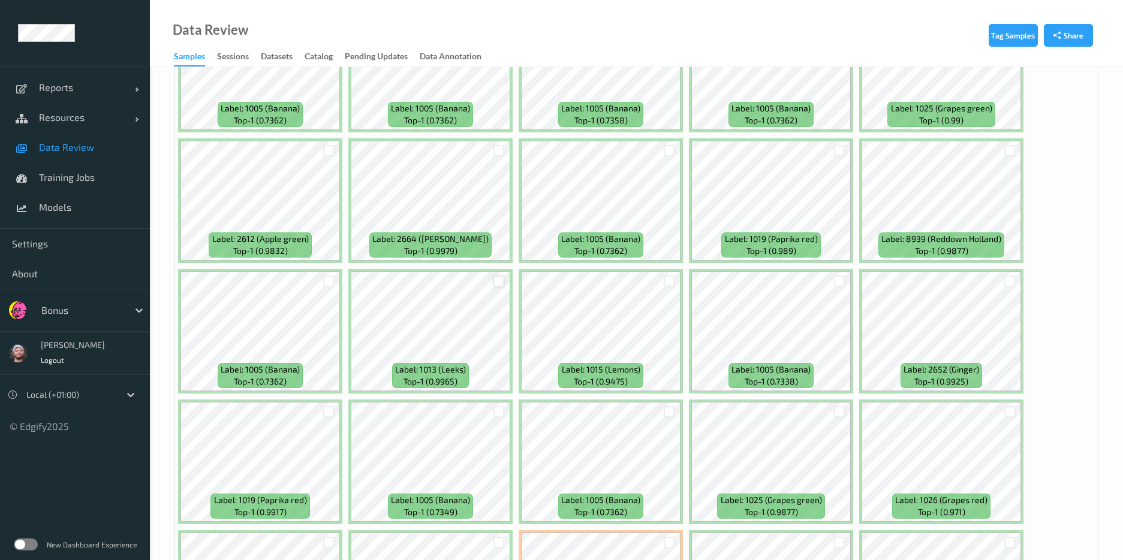
click at [499, 278] on div at bounding box center [498, 281] width 11 height 11
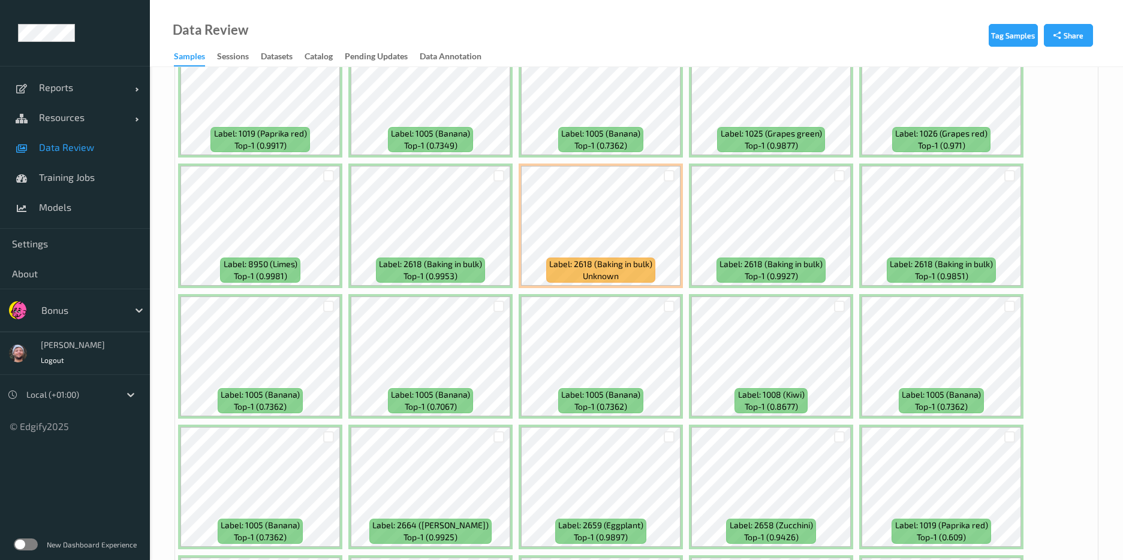
scroll to position [1909, 0]
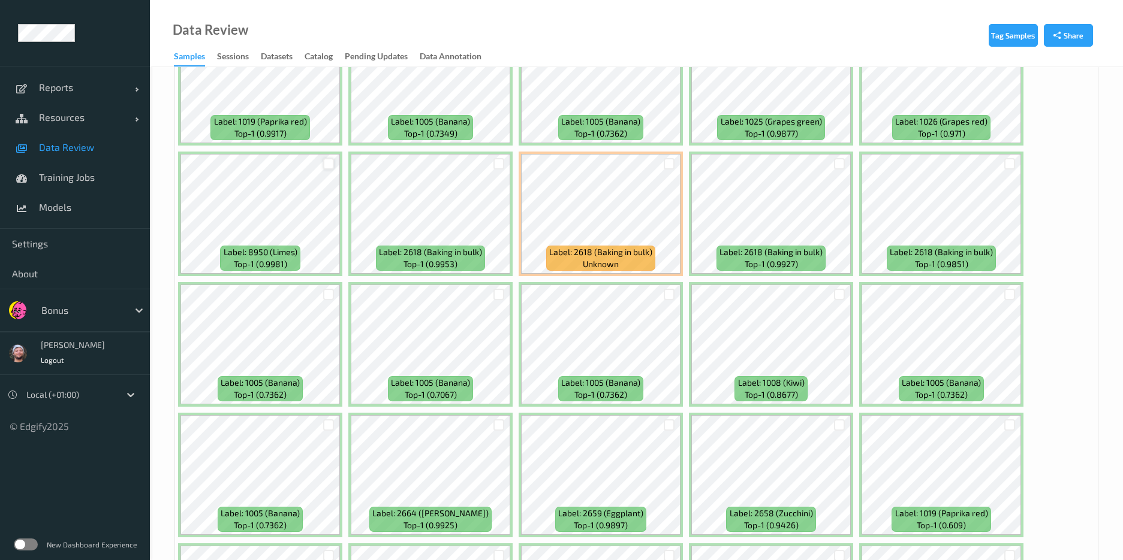
click at [326, 163] on div at bounding box center [328, 163] width 11 height 11
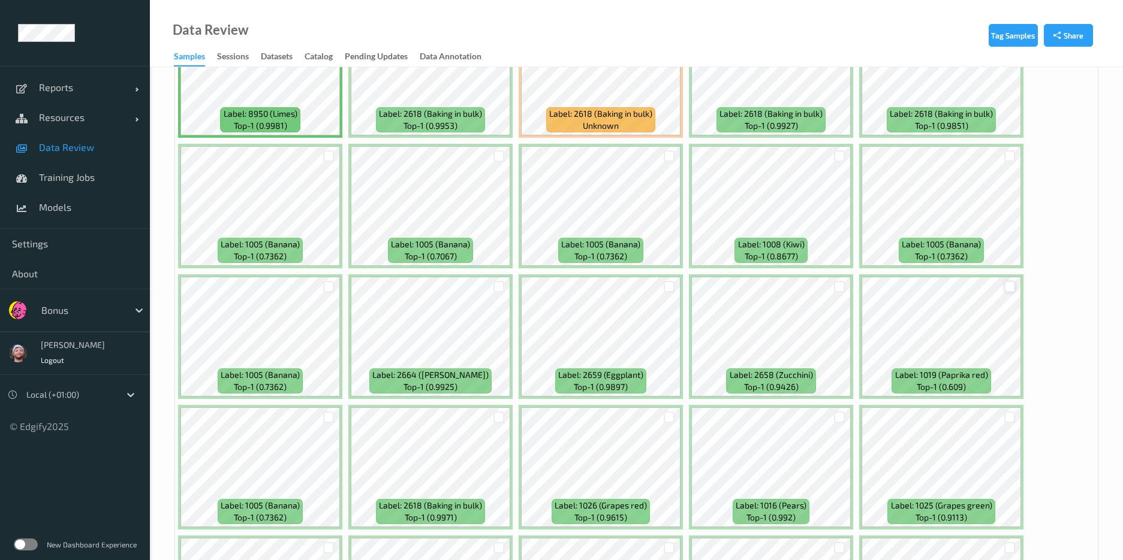
click at [1006, 285] on div at bounding box center [1009, 286] width 11 height 11
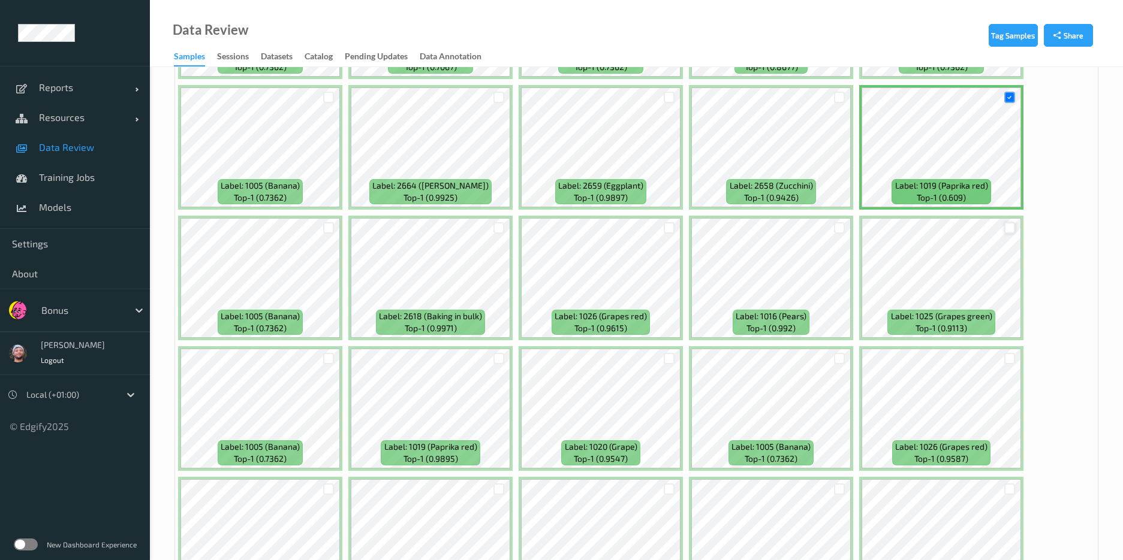
click at [1004, 229] on div at bounding box center [1009, 227] width 11 height 11
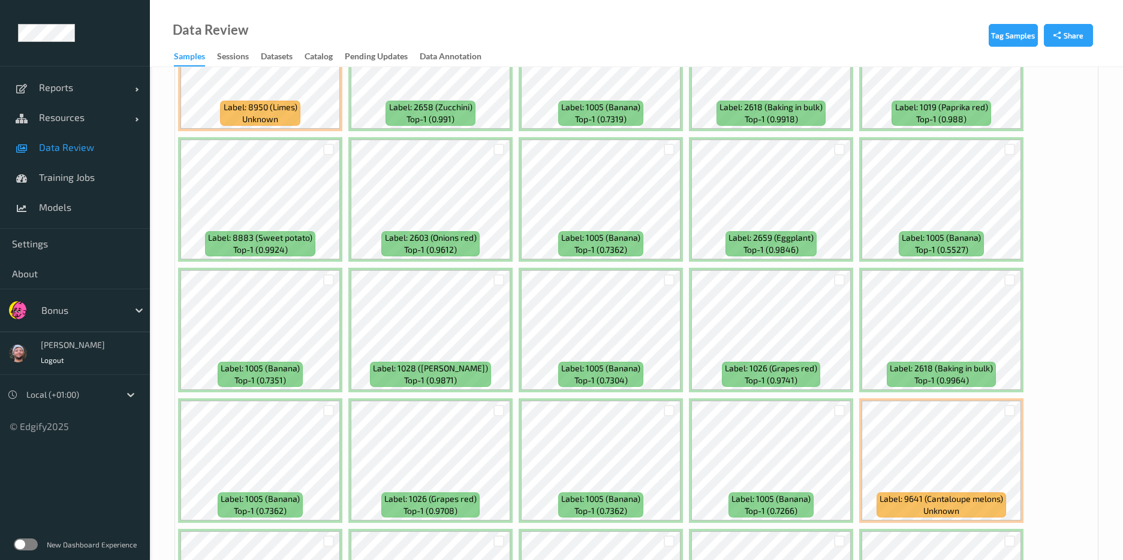
scroll to position [4930, 0]
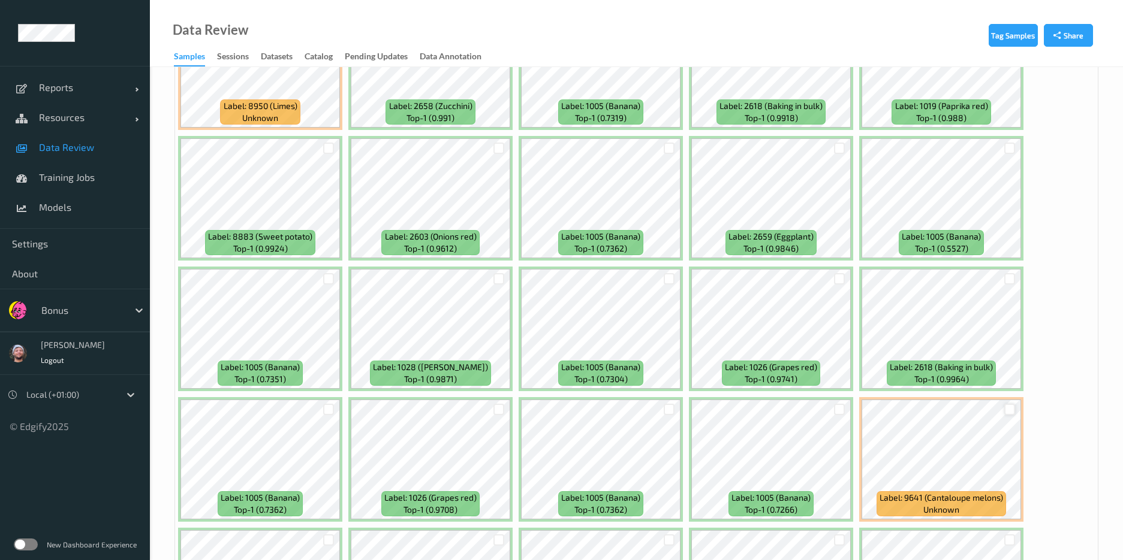
click at [1008, 414] on div at bounding box center [1009, 409] width 11 height 11
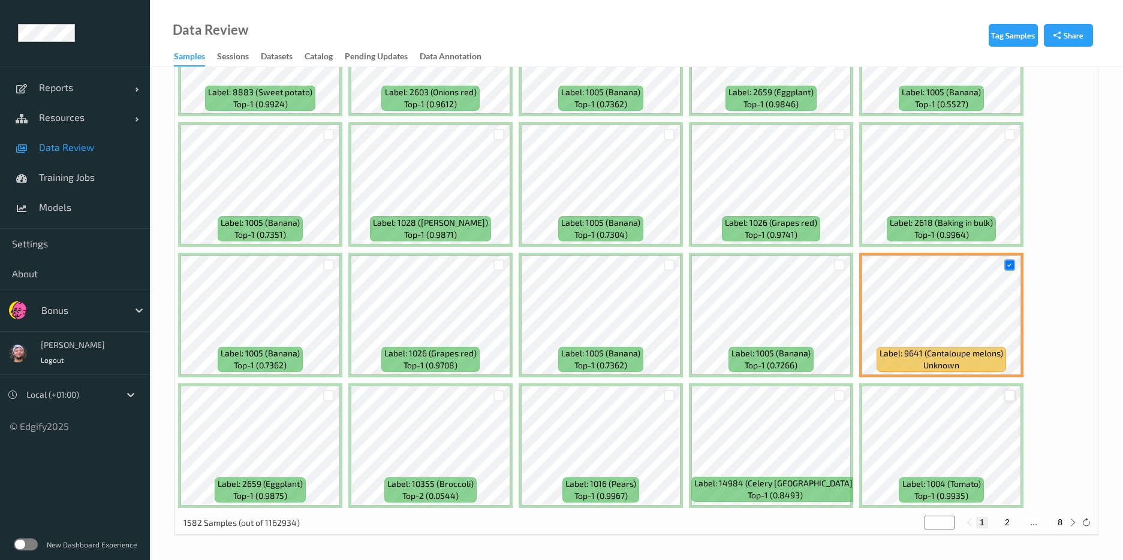
click at [1006, 396] on div at bounding box center [1009, 395] width 11 height 11
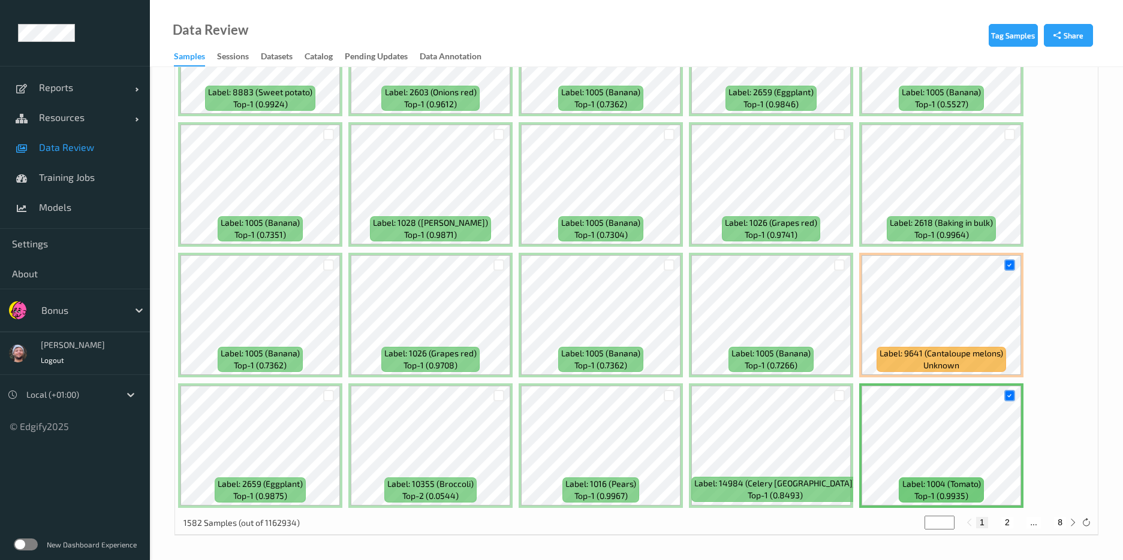
click at [1004, 521] on button "2" at bounding box center [1007, 522] width 12 height 11
type input "*"
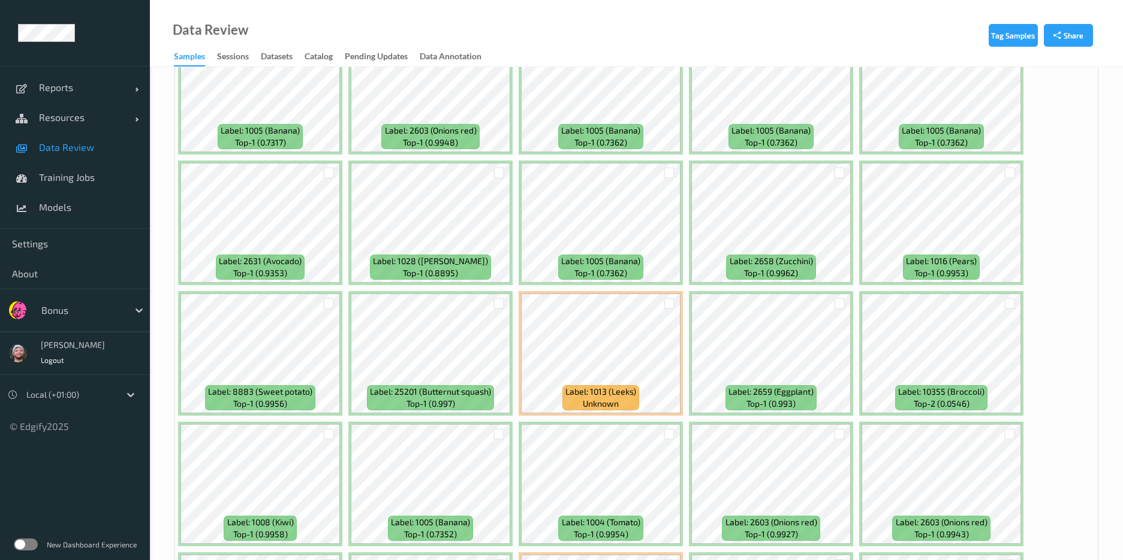
scroll to position [856, 0]
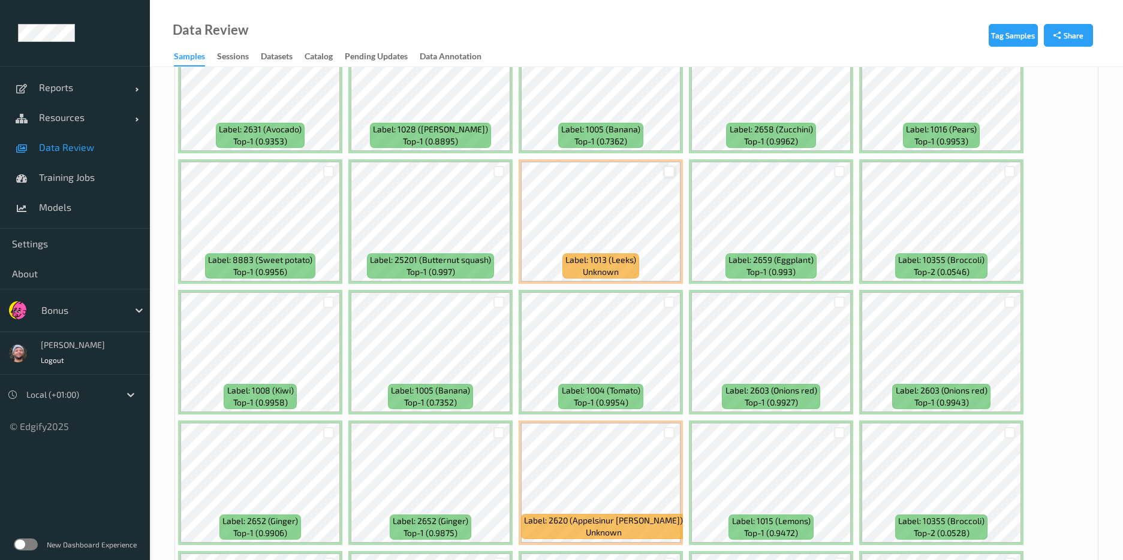
click at [663, 172] on div at bounding box center [668, 171] width 11 height 11
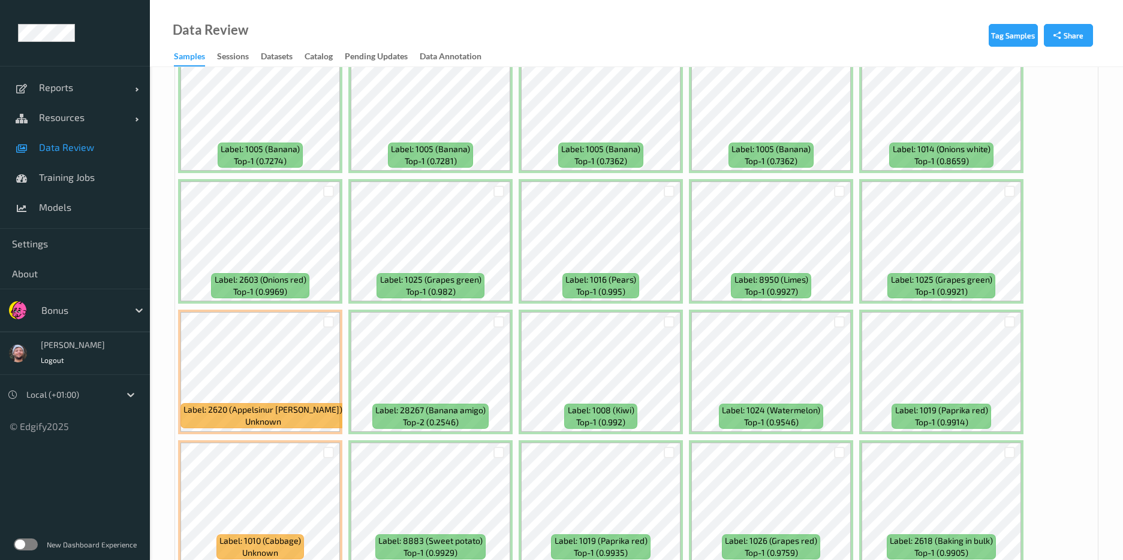
scroll to position [2442, 0]
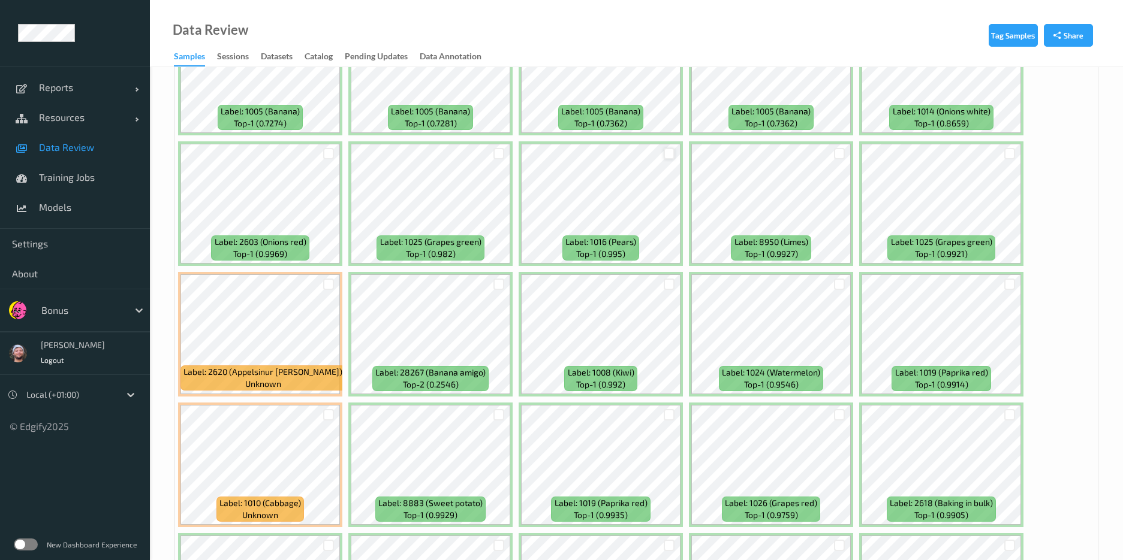
click at [669, 148] on div at bounding box center [668, 153] width 11 height 11
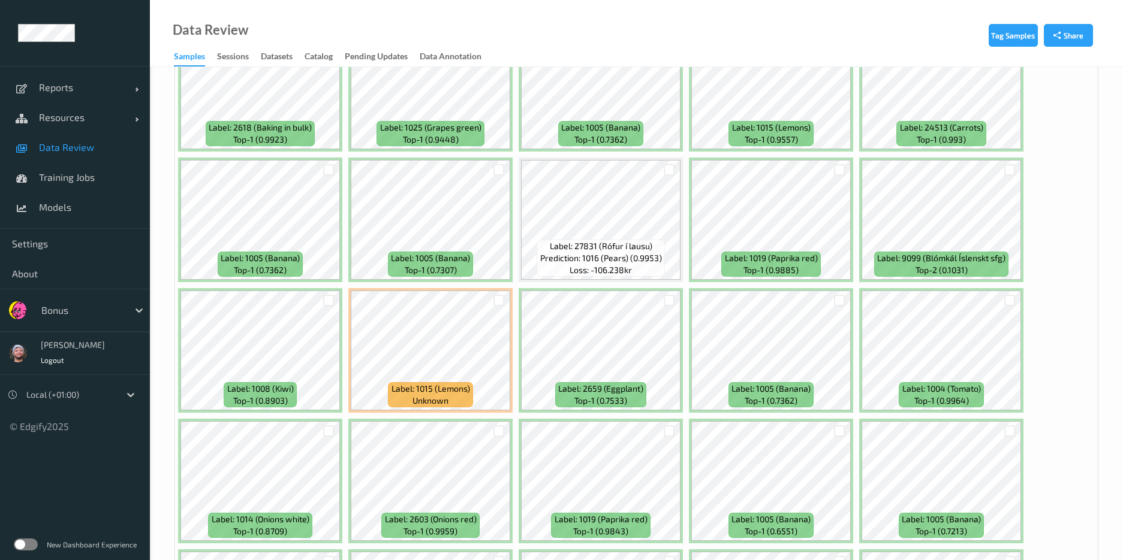
scroll to position [2965, 0]
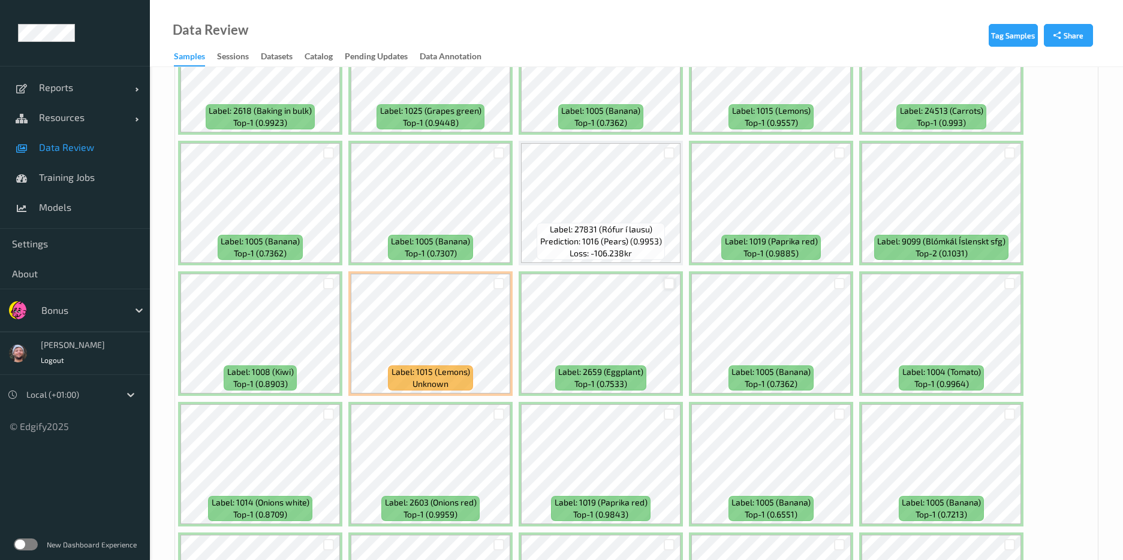
click at [672, 285] on div at bounding box center [668, 283] width 11 height 11
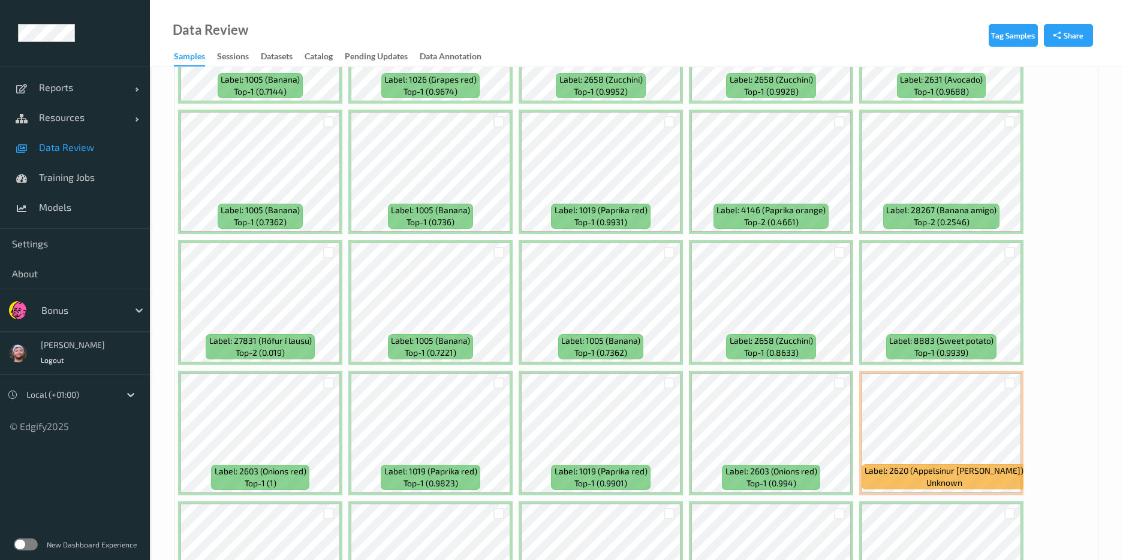
scroll to position [4306, 0]
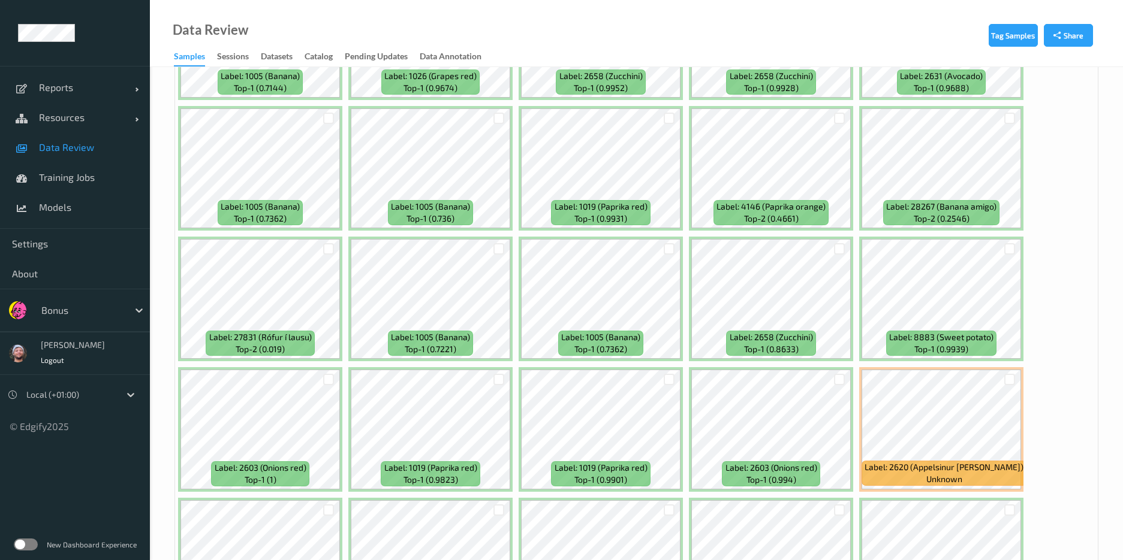
click at [322, 379] on div at bounding box center [328, 380] width 23 height 20
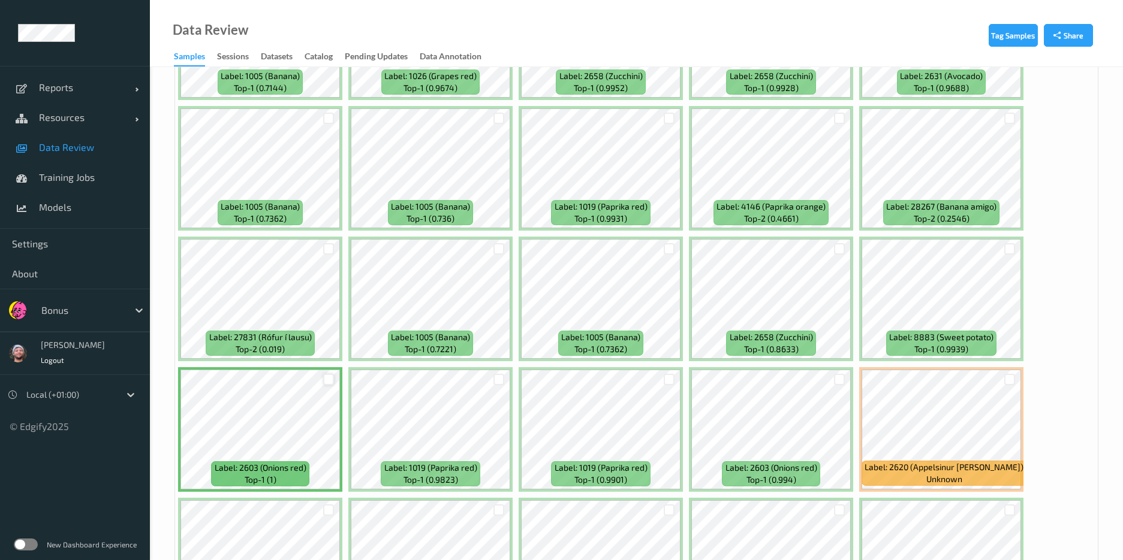
click at [325, 381] on div at bounding box center [328, 379] width 11 height 11
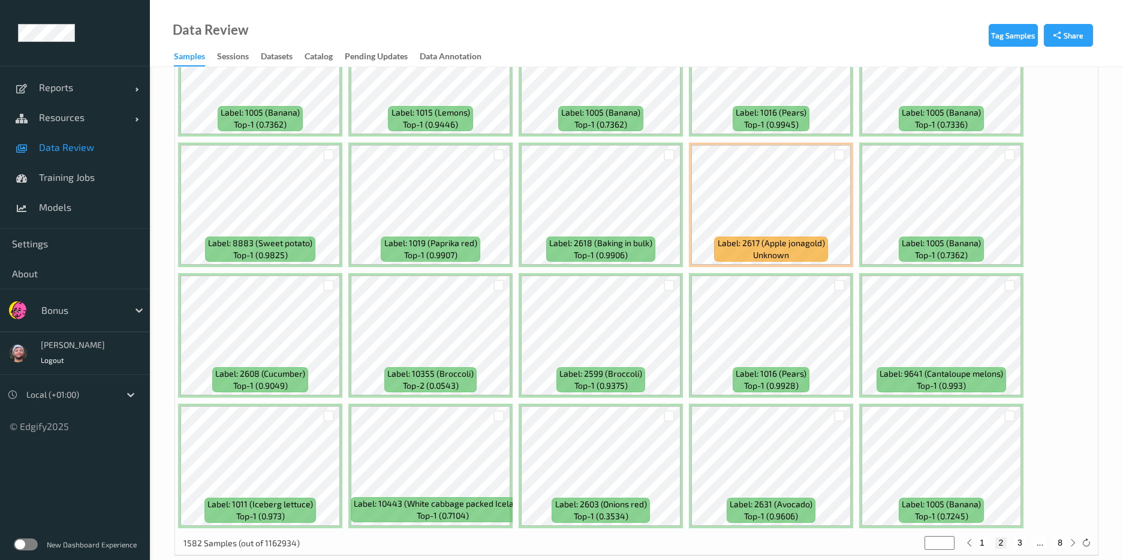
scroll to position [5074, 0]
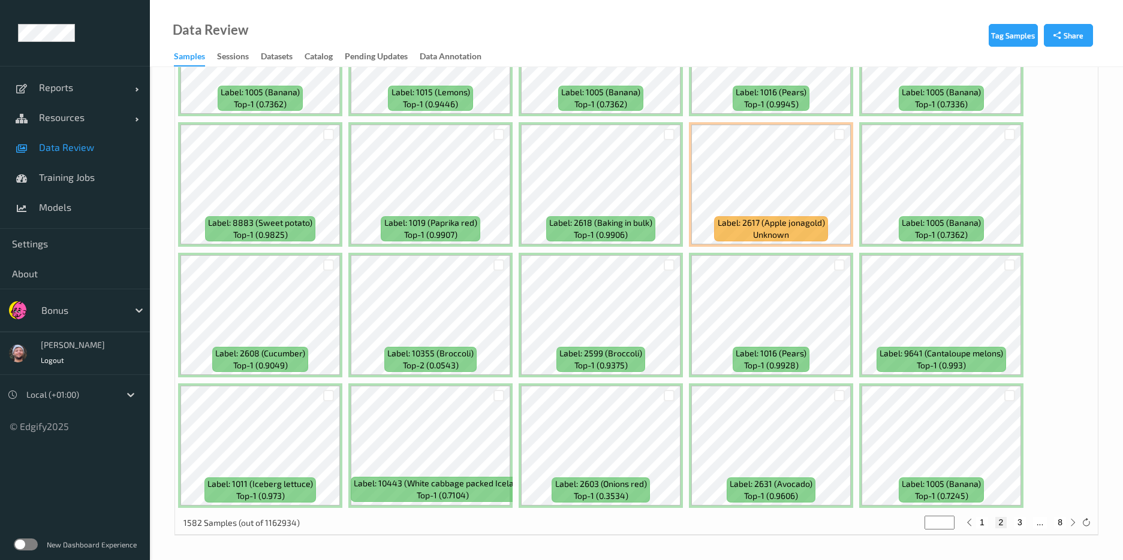
click at [1019, 524] on button "3" at bounding box center [1019, 522] width 12 height 11
type input "*"
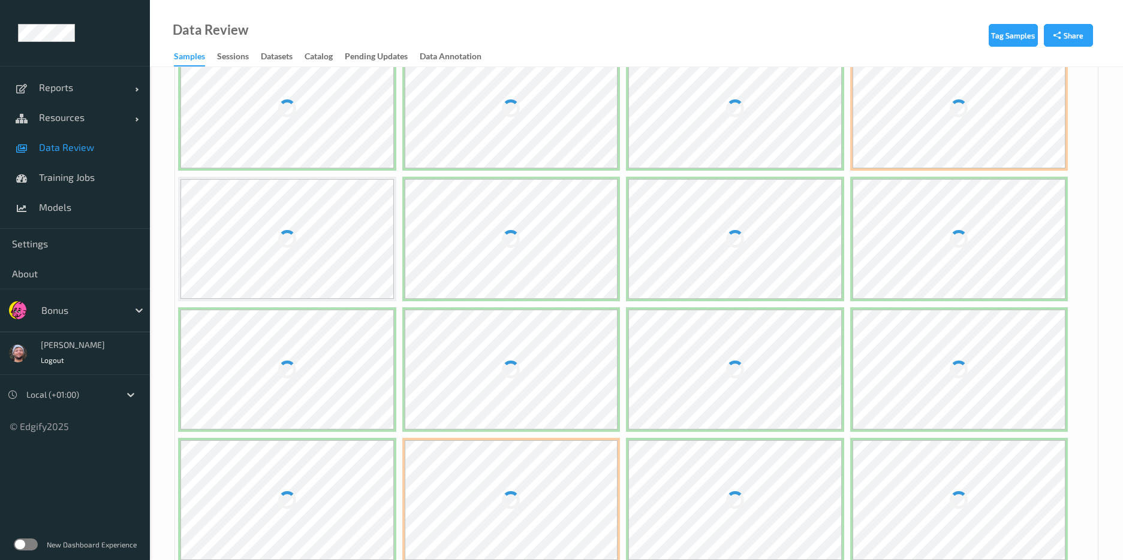
scroll to position [0, 0]
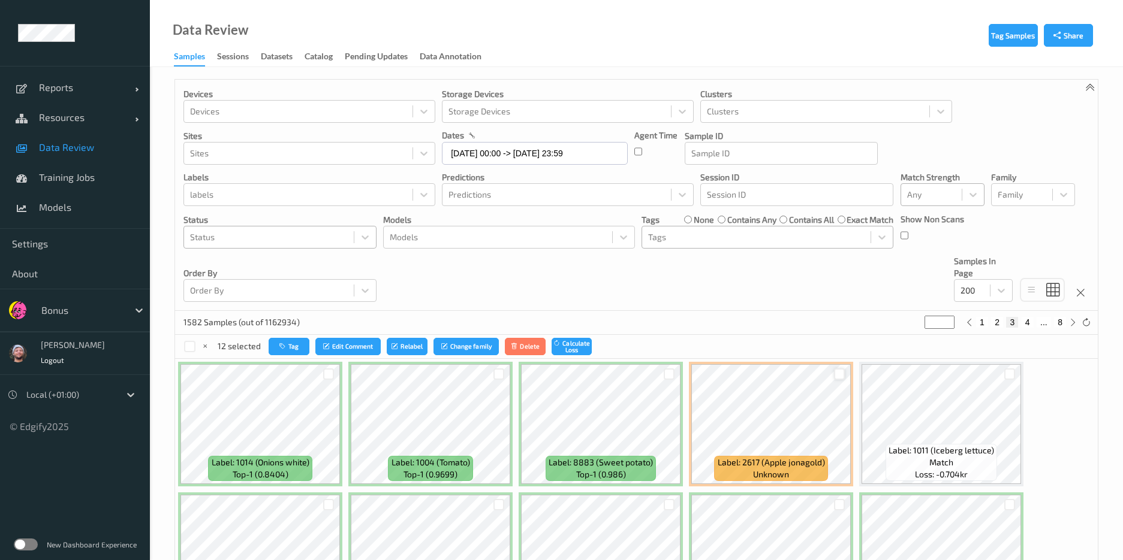
click at [844, 379] on div at bounding box center [839, 374] width 11 height 11
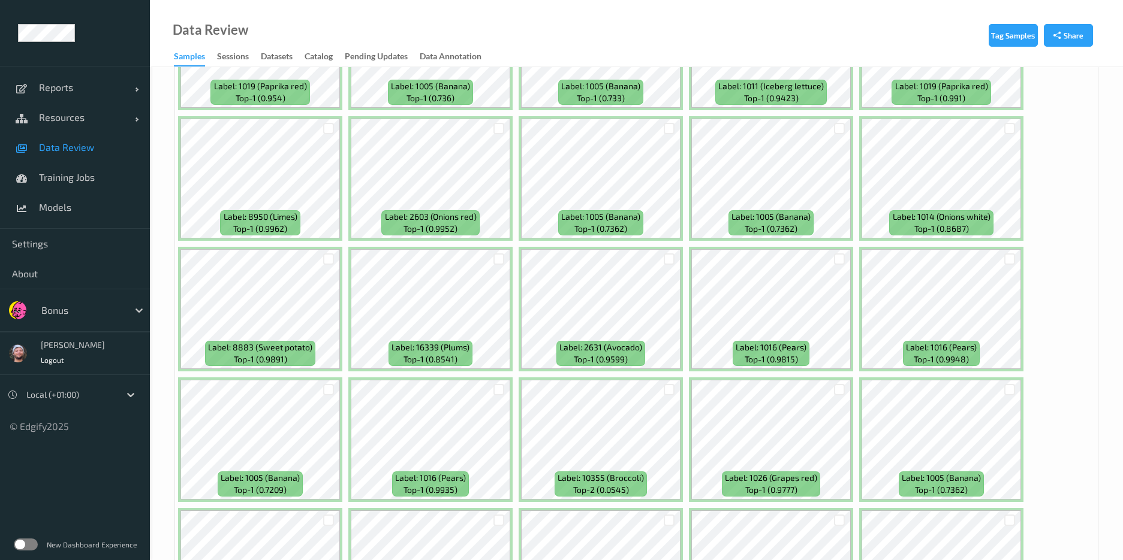
scroll to position [1028, 0]
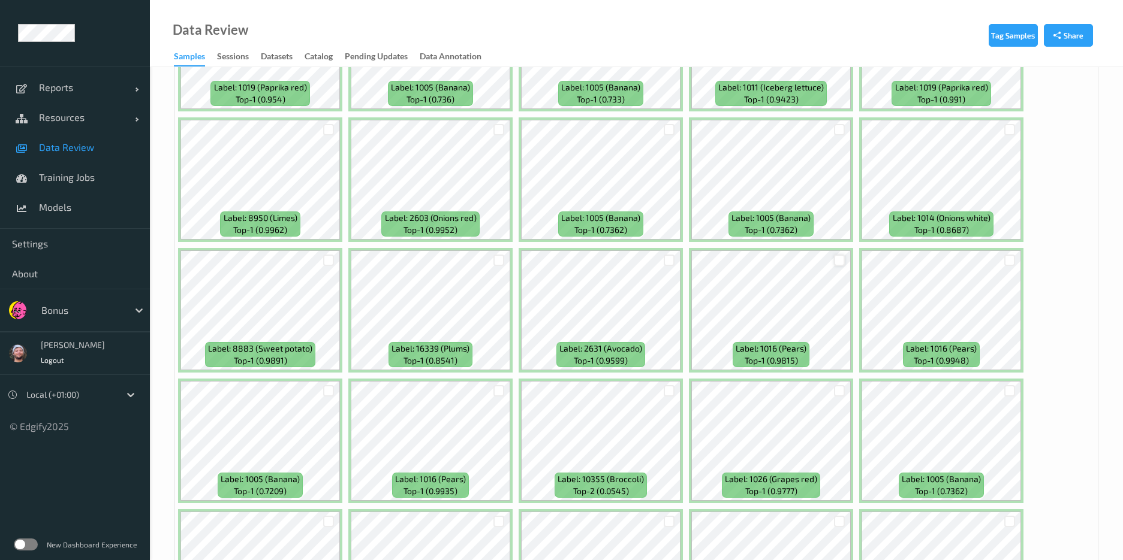
click at [839, 260] on div at bounding box center [839, 260] width 11 height 11
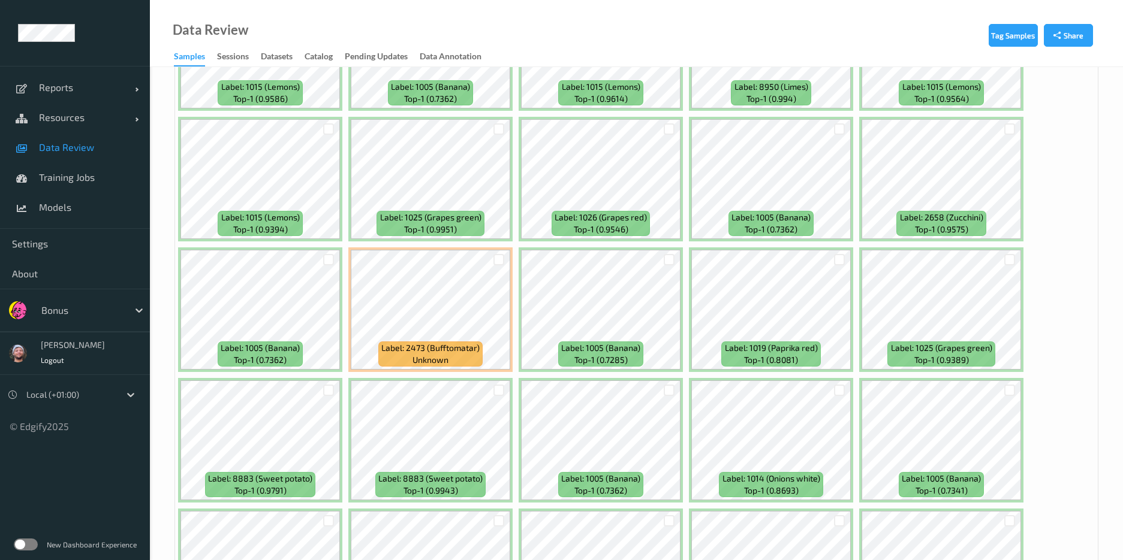
click at [839, 260] on div at bounding box center [839, 259] width 11 height 11
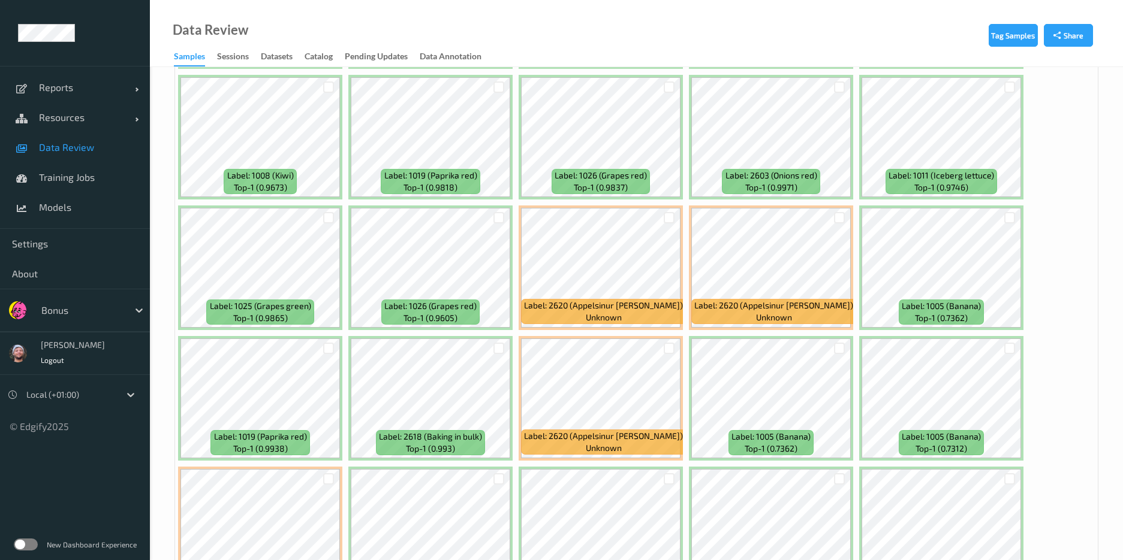
scroll to position [4469, 0]
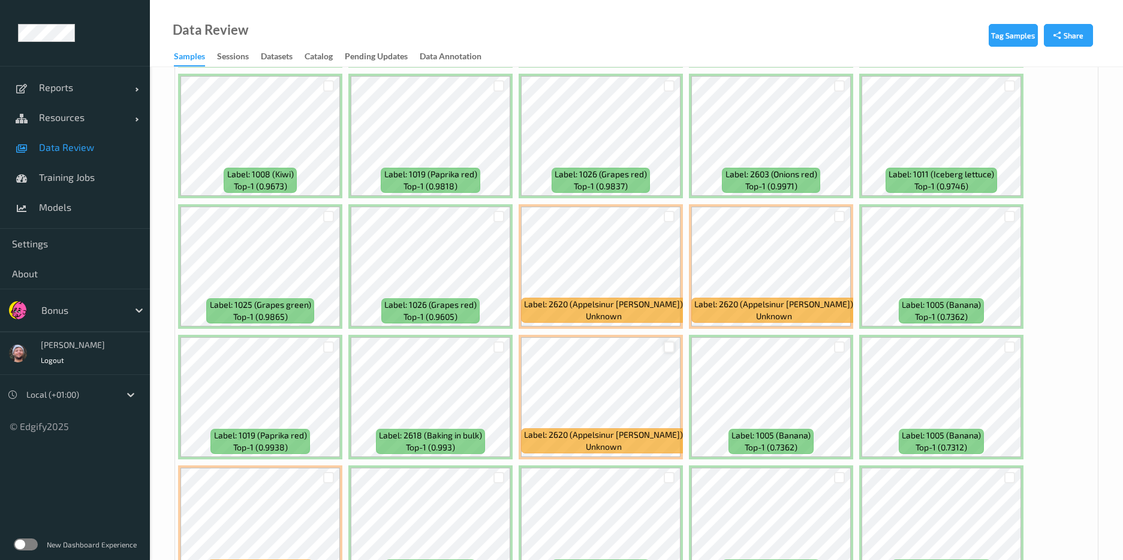
click at [669, 346] on div at bounding box center [668, 347] width 11 height 11
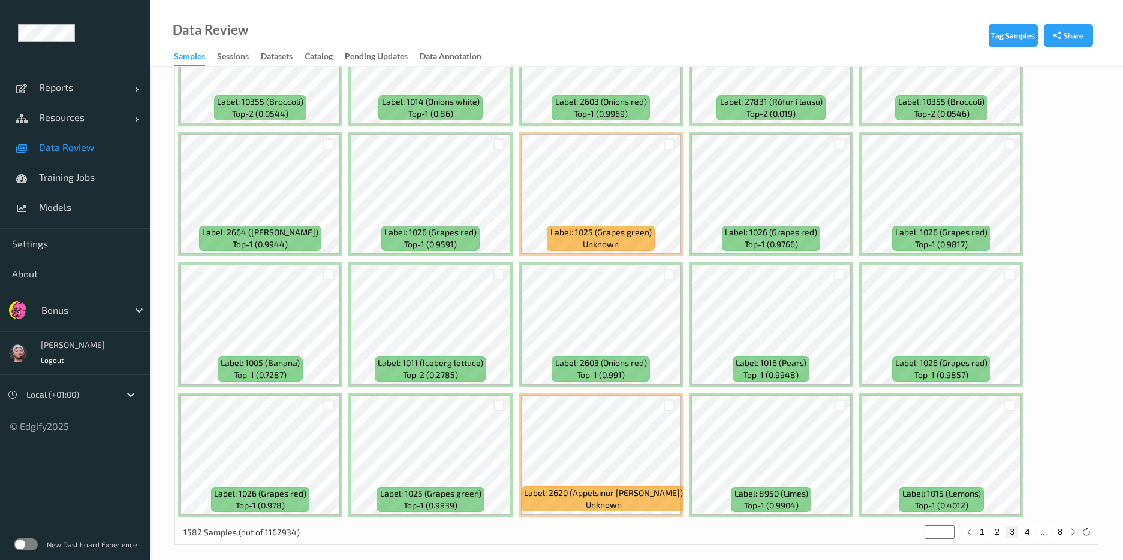
scroll to position [5074, 0]
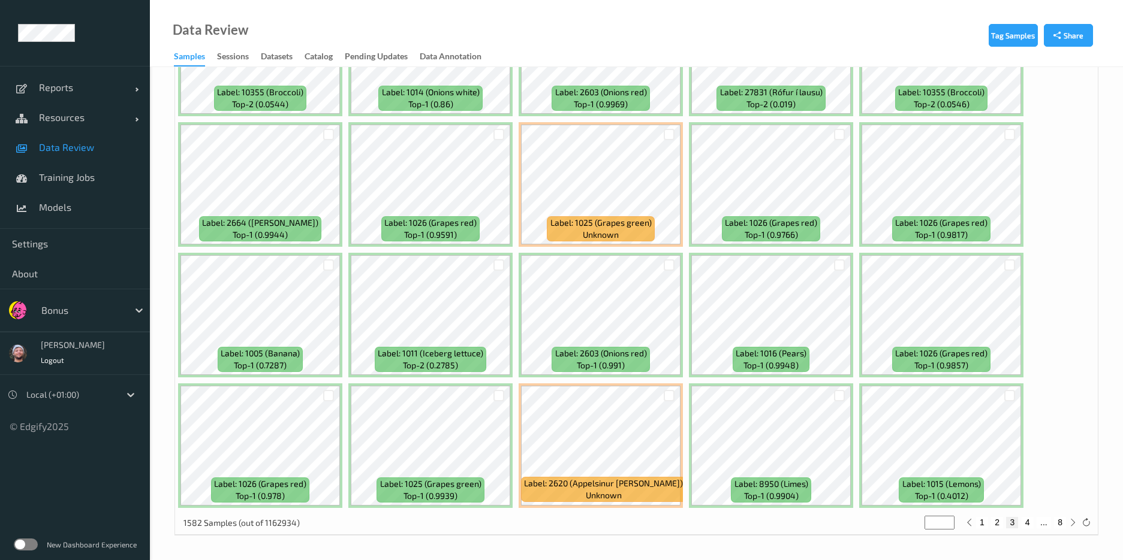
click at [1028, 523] on button "4" at bounding box center [1027, 522] width 12 height 11
type input "*"
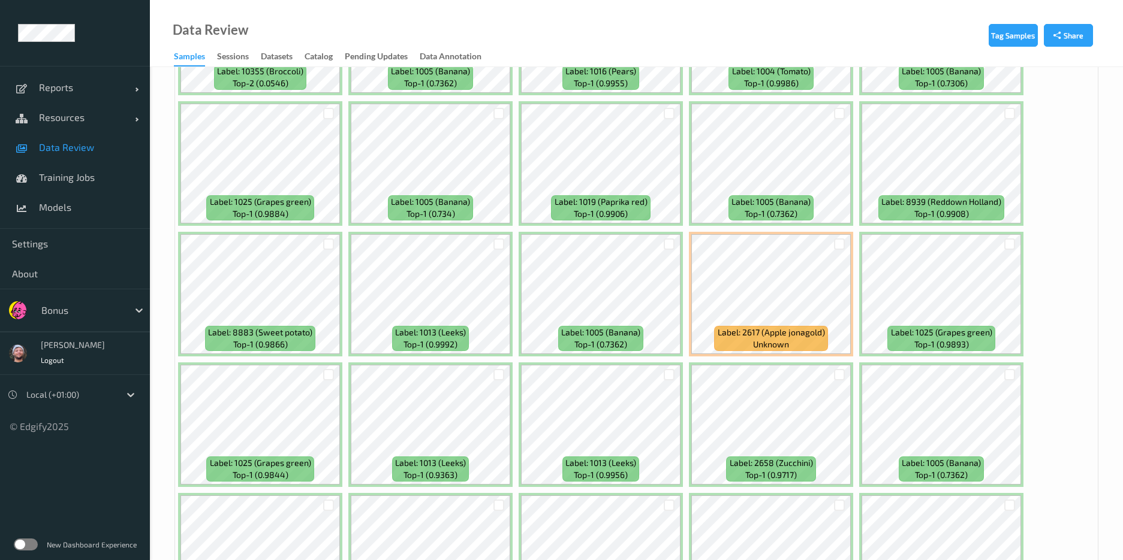
scroll to position [422, 0]
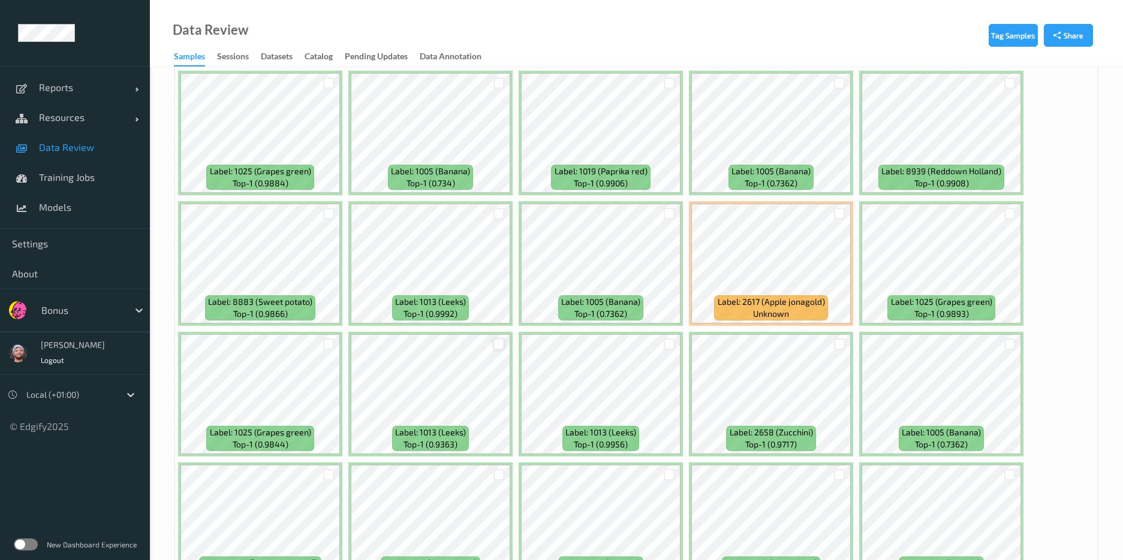
click at [502, 344] on div at bounding box center [498, 344] width 11 height 11
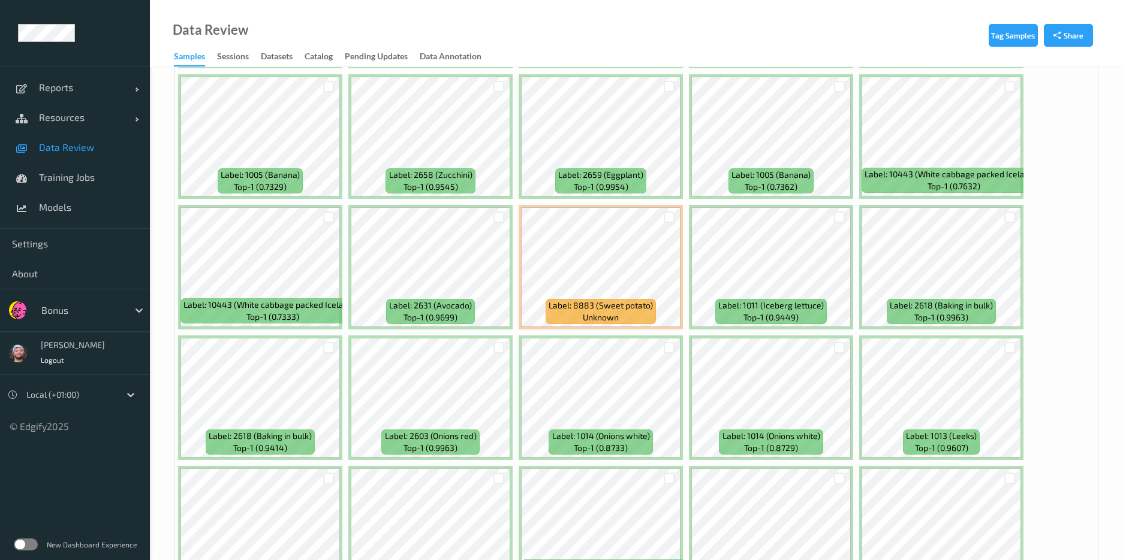
scroll to position [2472, 0]
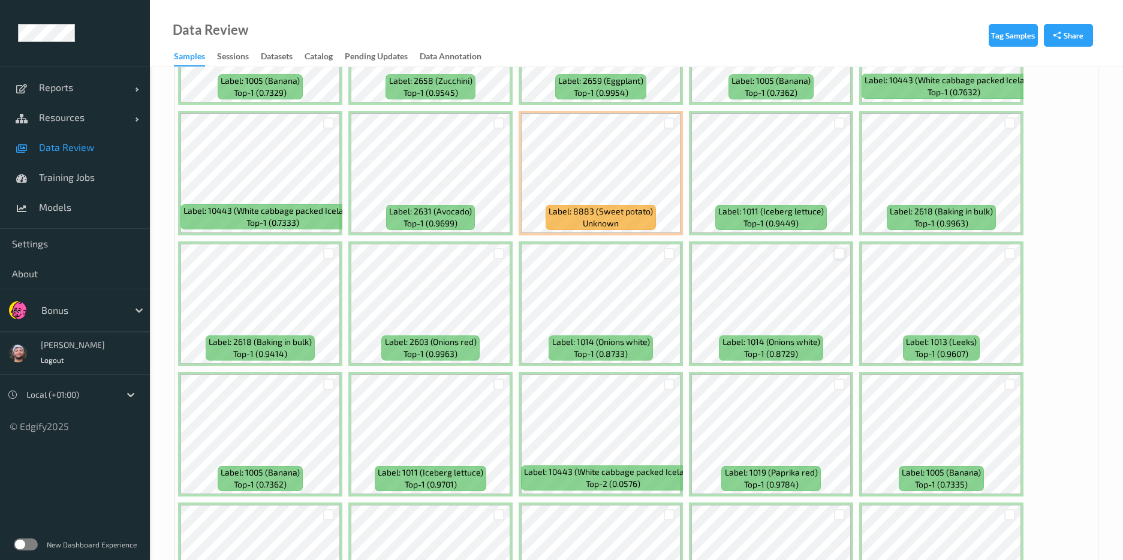
click at [841, 253] on div at bounding box center [839, 253] width 11 height 11
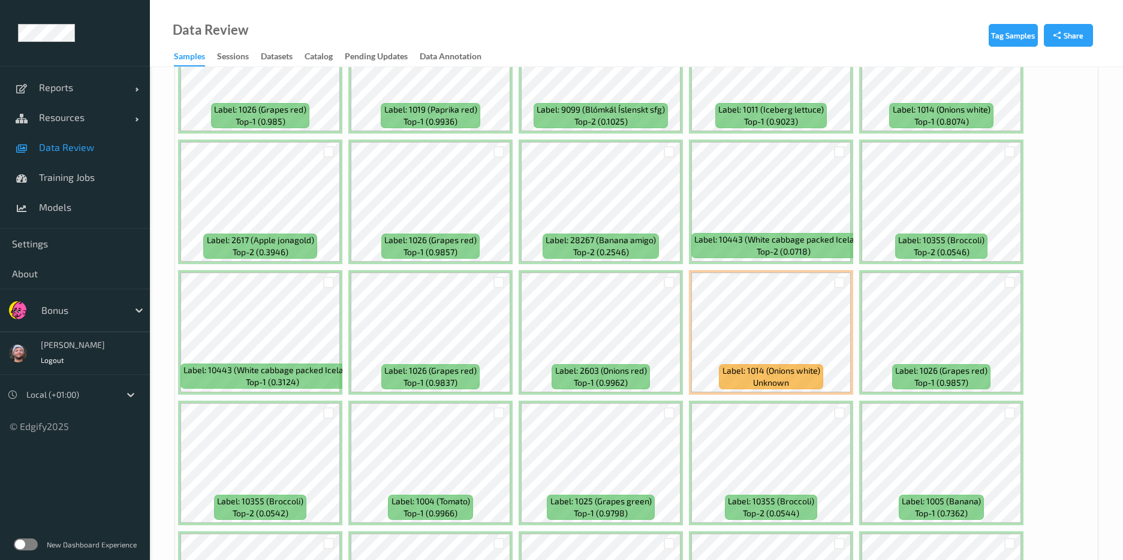
scroll to position [2972, 0]
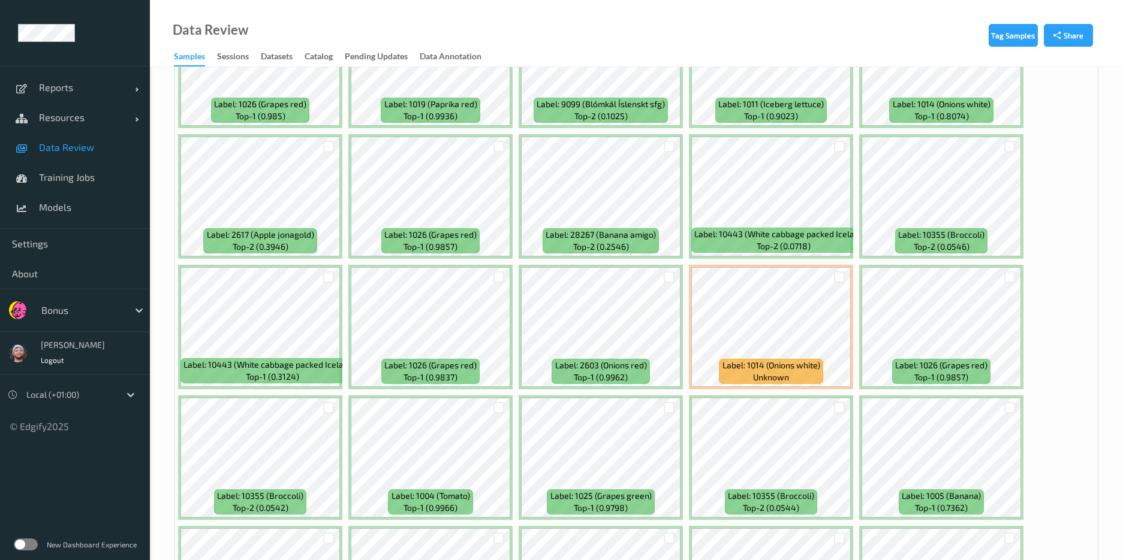
click at [834, 277] on div at bounding box center [839, 277] width 11 height 11
click at [667, 276] on div at bounding box center [668, 277] width 11 height 11
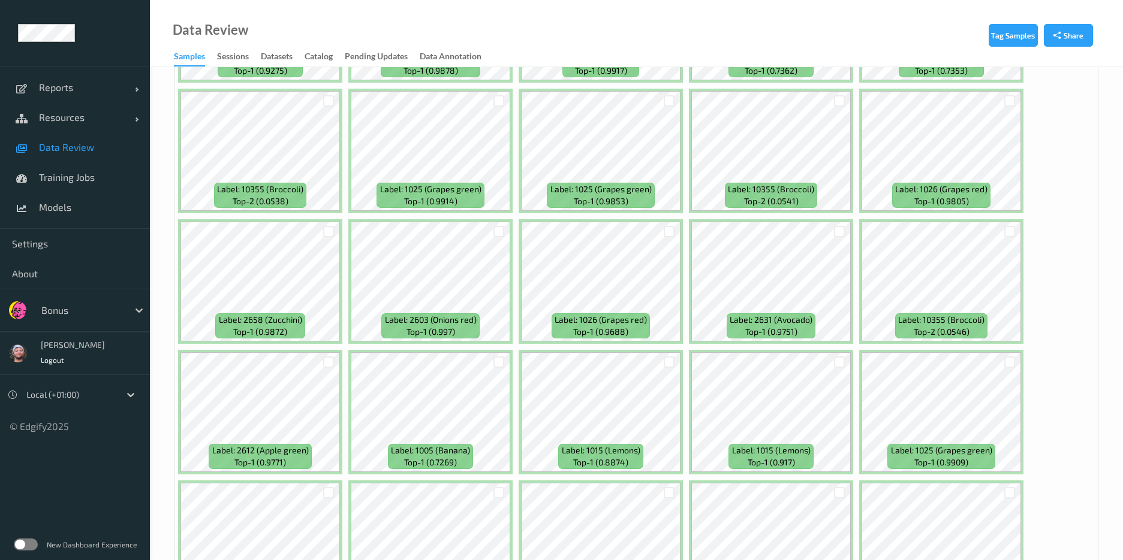
scroll to position [5074, 0]
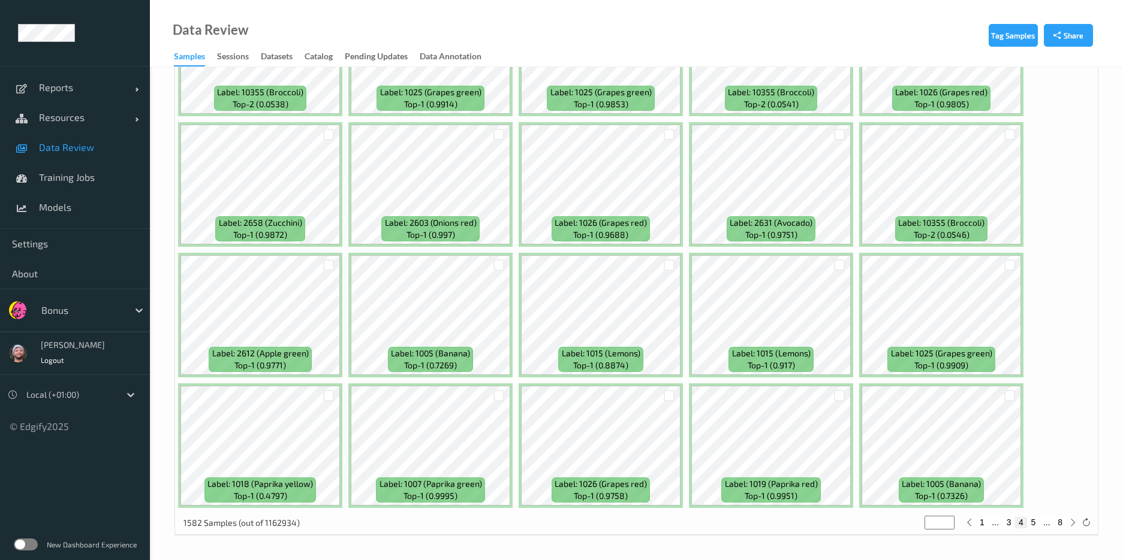
click at [1037, 527] on button "5" at bounding box center [1033, 522] width 12 height 11
type input "*"
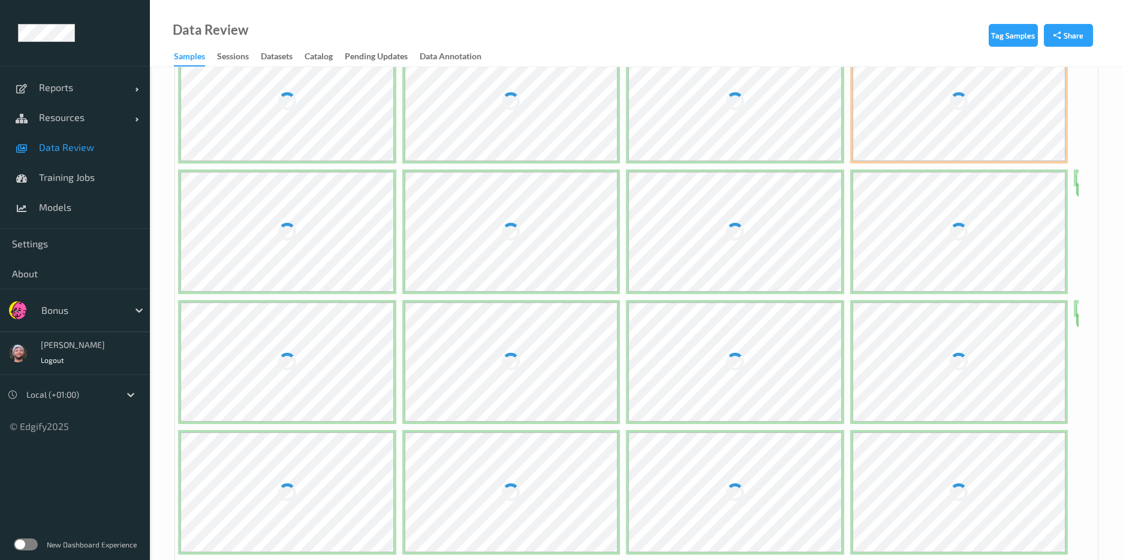
scroll to position [0, 0]
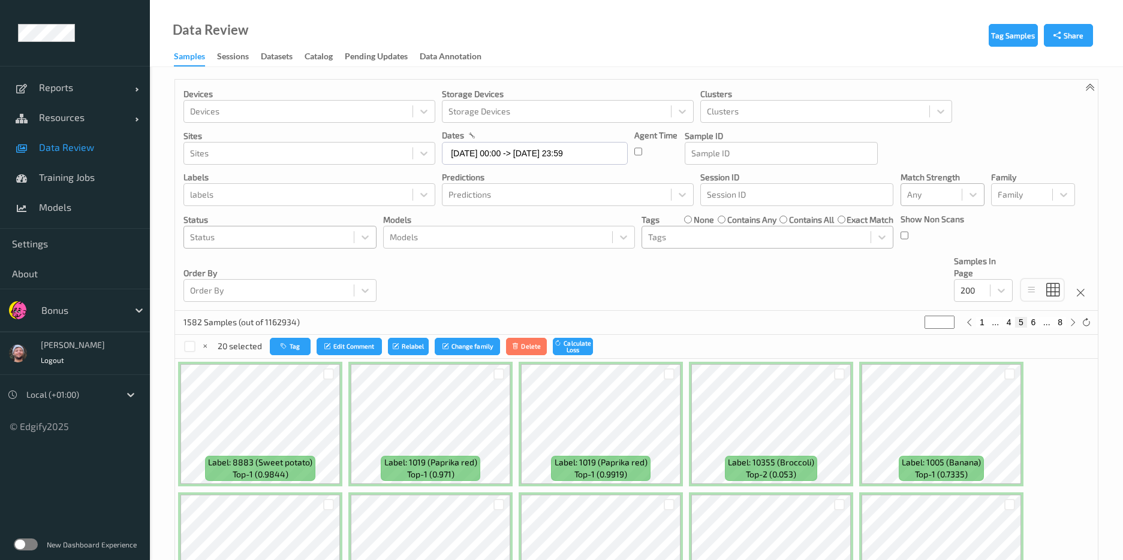
click at [701, 296] on div "Devices Devices Storage Devices Storage Devices Clusters Clusters Sites Sites d…" at bounding box center [636, 195] width 922 height 231
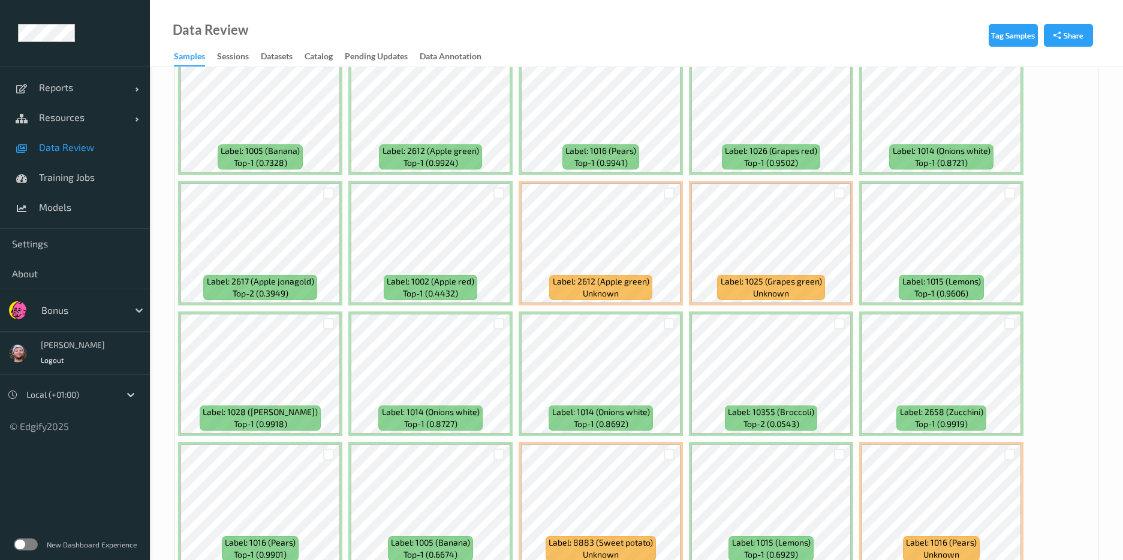
scroll to position [1618, 0]
click at [496, 194] on div at bounding box center [498, 193] width 11 height 11
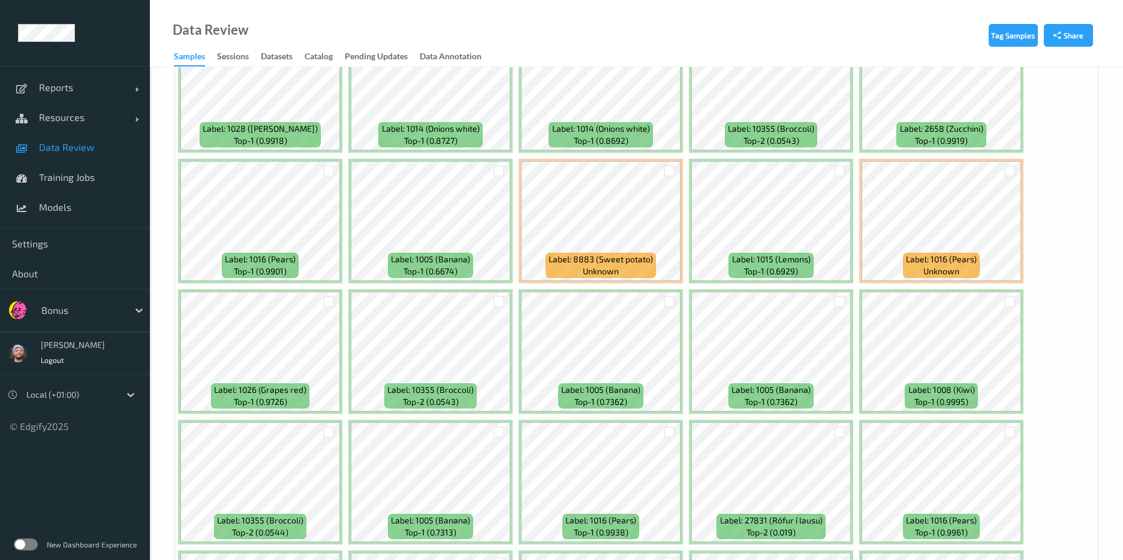
scroll to position [1906, 0]
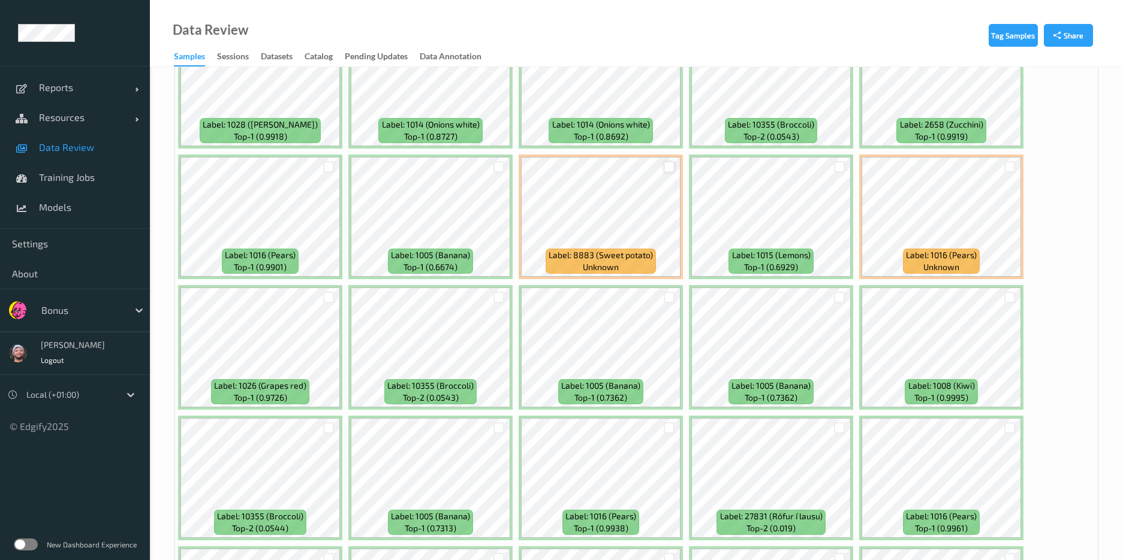
click at [670, 167] on div at bounding box center [668, 166] width 11 height 11
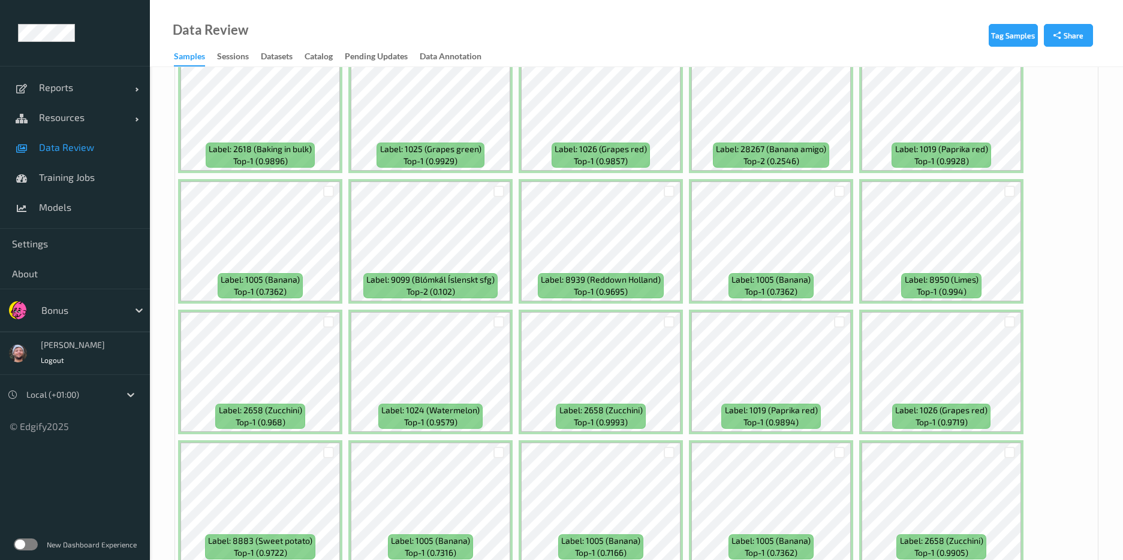
scroll to position [3306, 0]
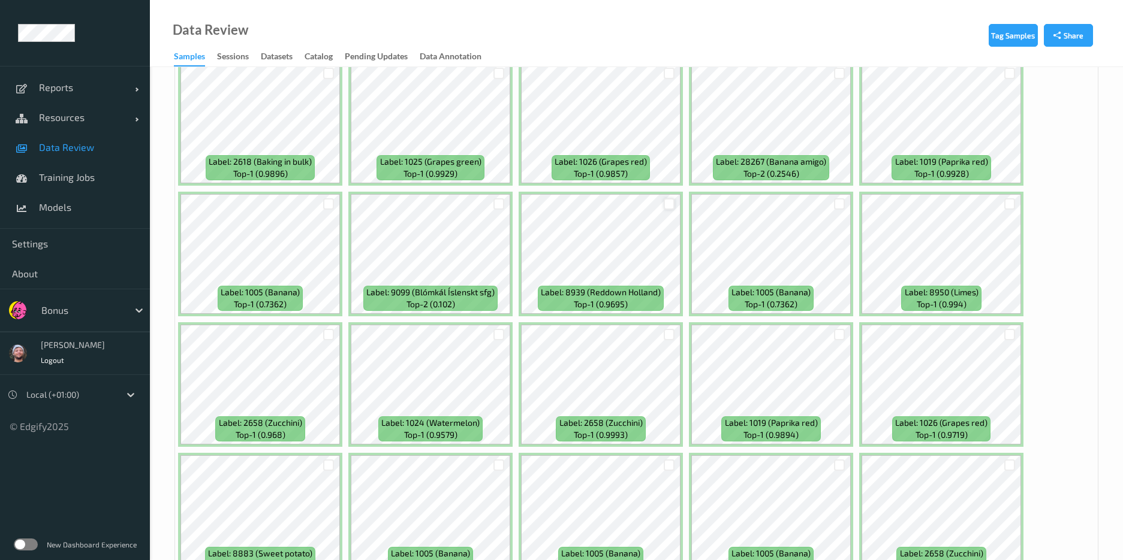
click at [663, 204] on div at bounding box center [668, 203] width 11 height 11
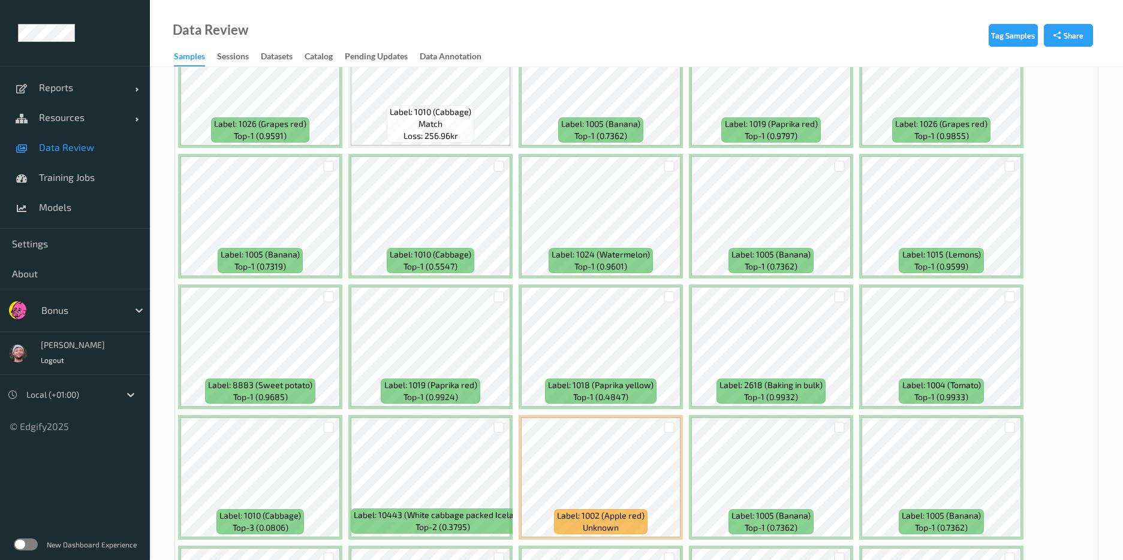
scroll to position [5074, 0]
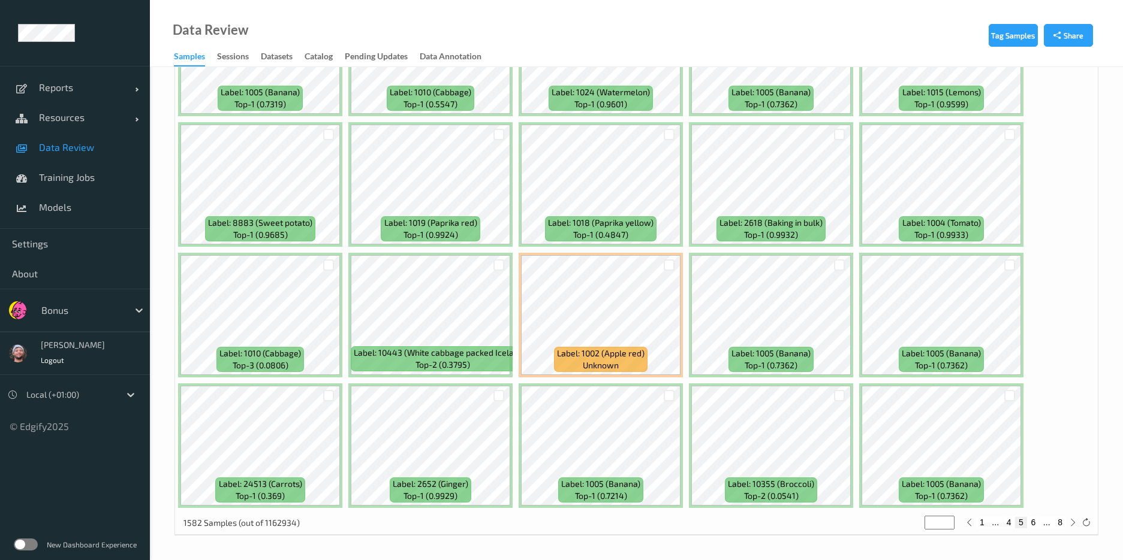
click at [1034, 524] on button "6" at bounding box center [1033, 522] width 12 height 11
type input "*"
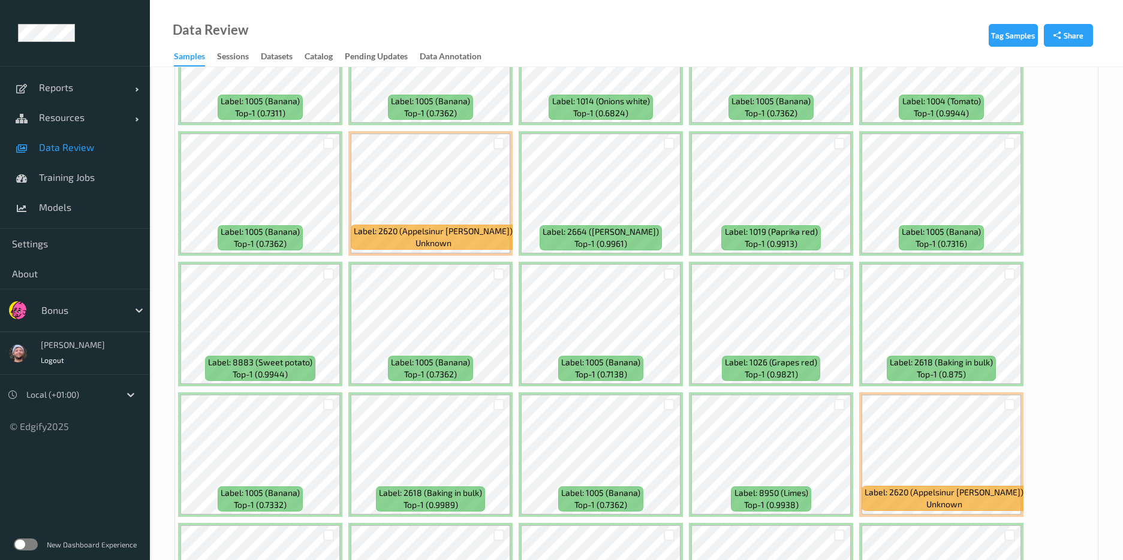
scroll to position [1677, 0]
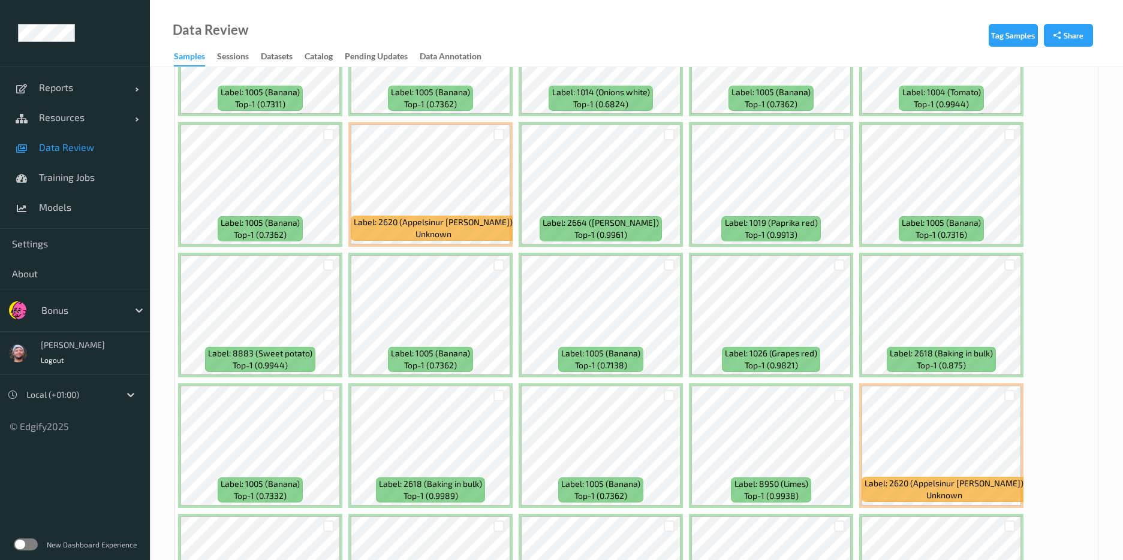
click at [494, 128] on div at bounding box center [498, 135] width 23 height 20
click at [500, 135] on div at bounding box center [498, 134] width 11 height 11
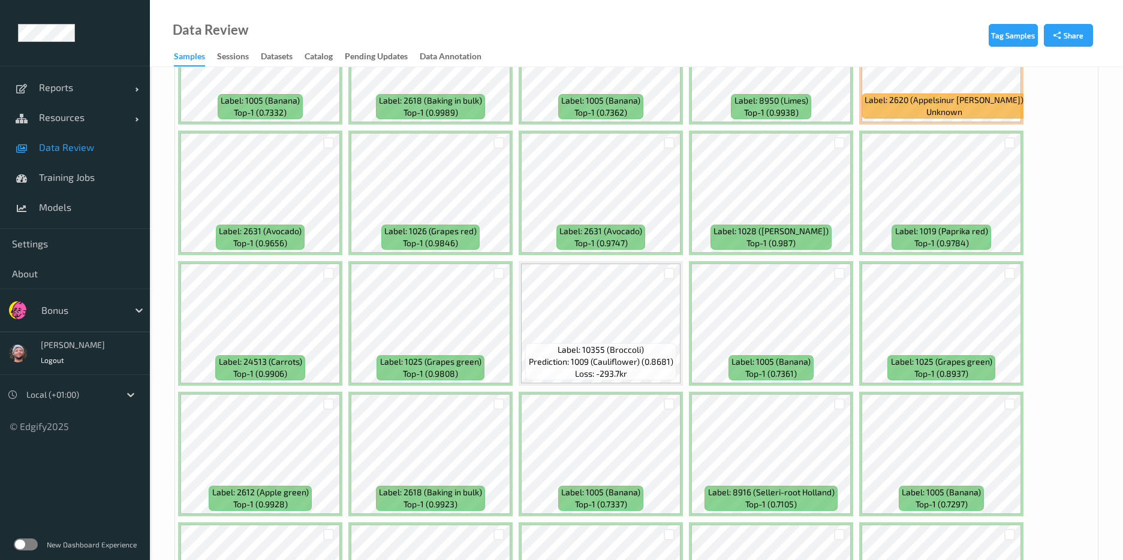
scroll to position [2014, 0]
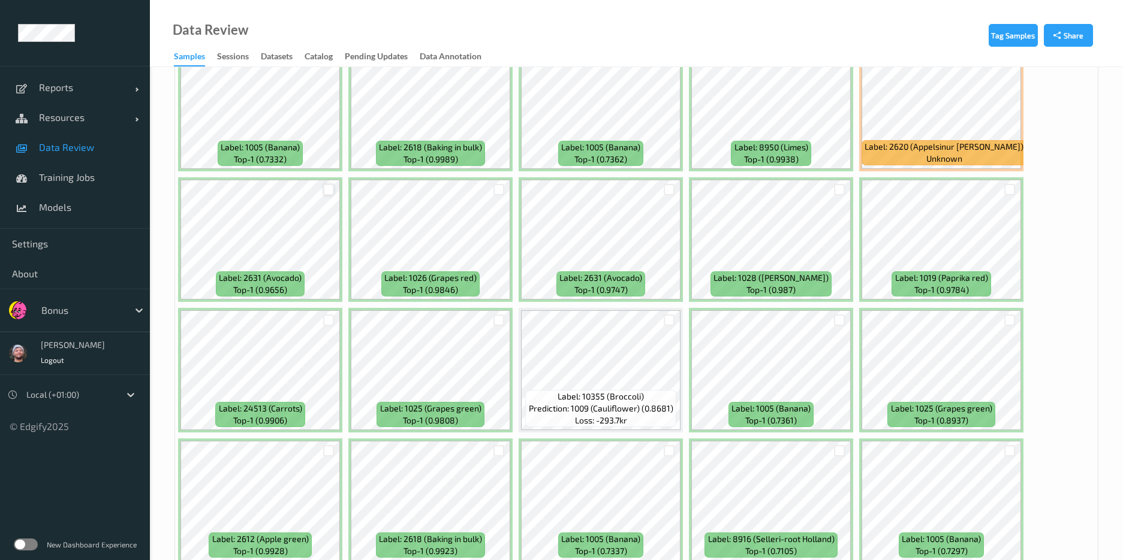
click at [327, 189] on div at bounding box center [328, 189] width 11 height 11
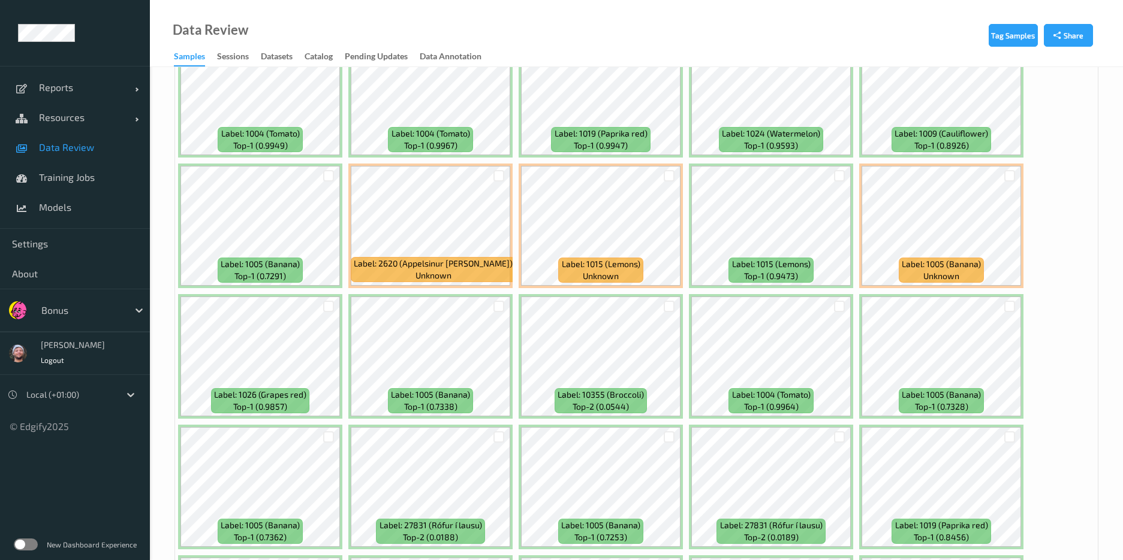
scroll to position [4243, 0]
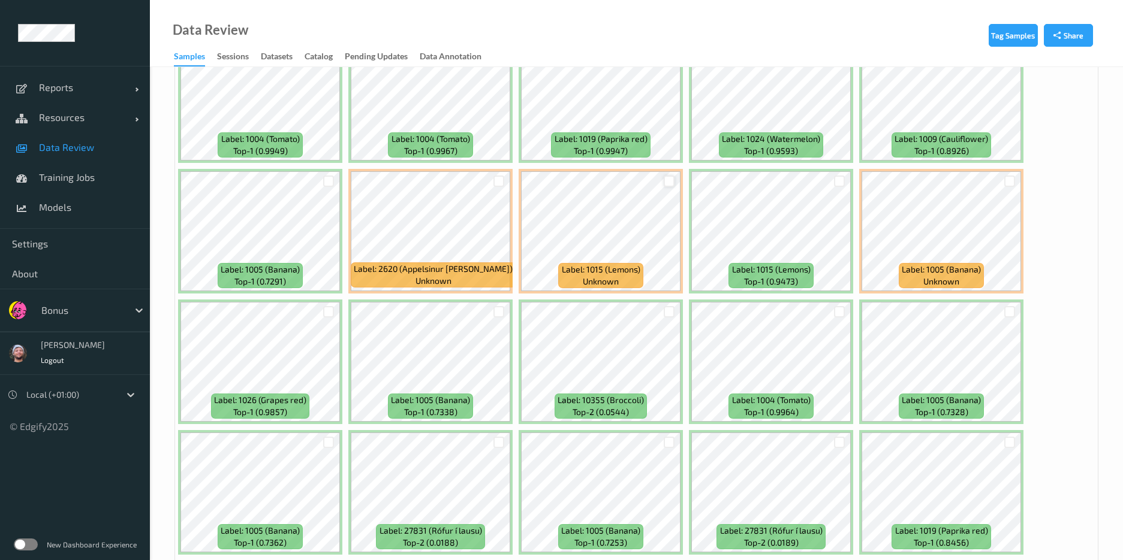
click at [668, 181] on div at bounding box center [668, 181] width 11 height 11
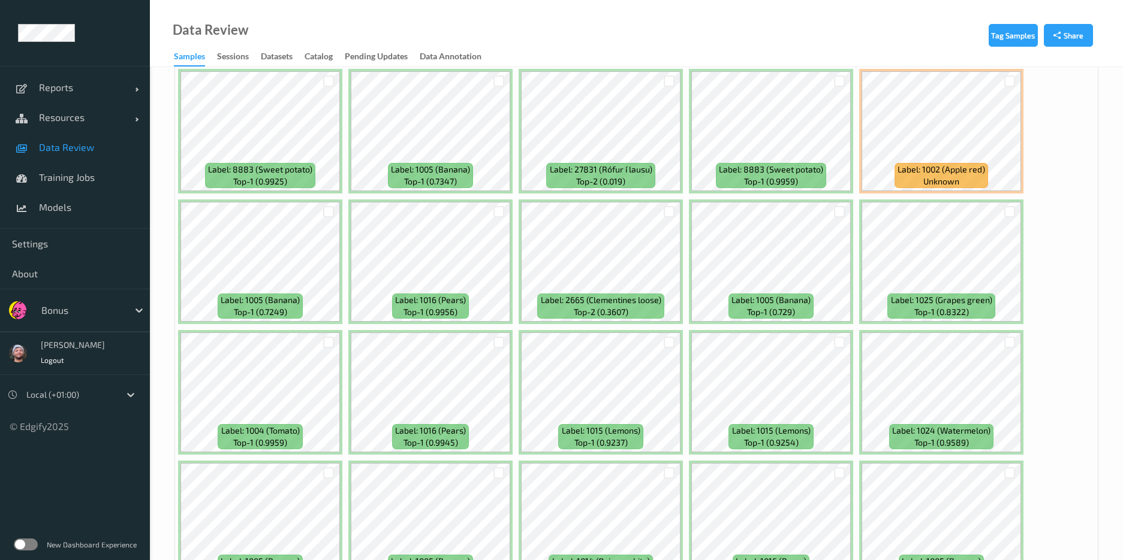
scroll to position [5074, 0]
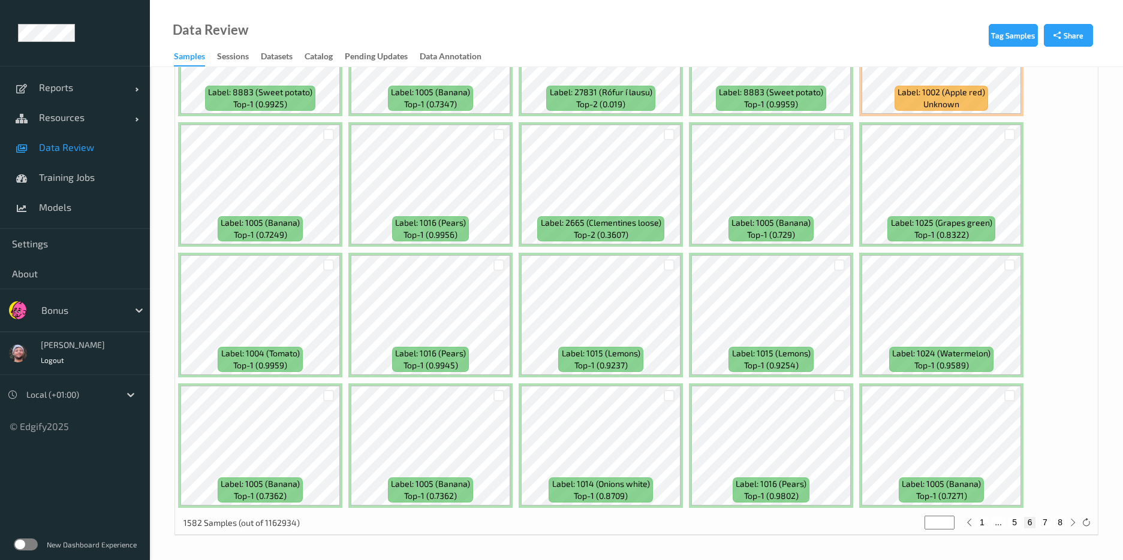
click at [1042, 520] on button "7" at bounding box center [1045, 522] width 12 height 11
type input "*"
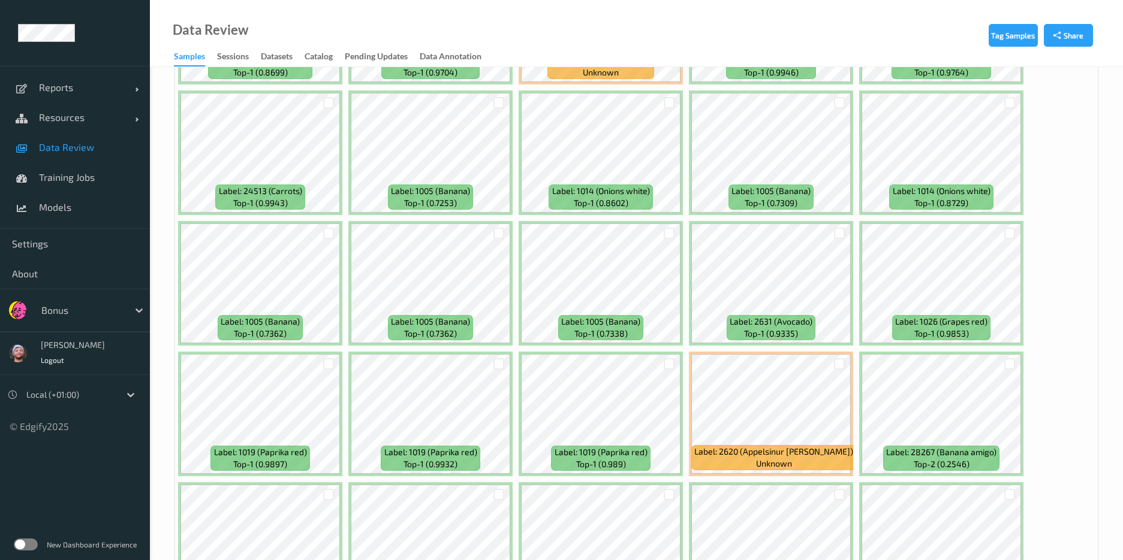
scroll to position [1057, 0]
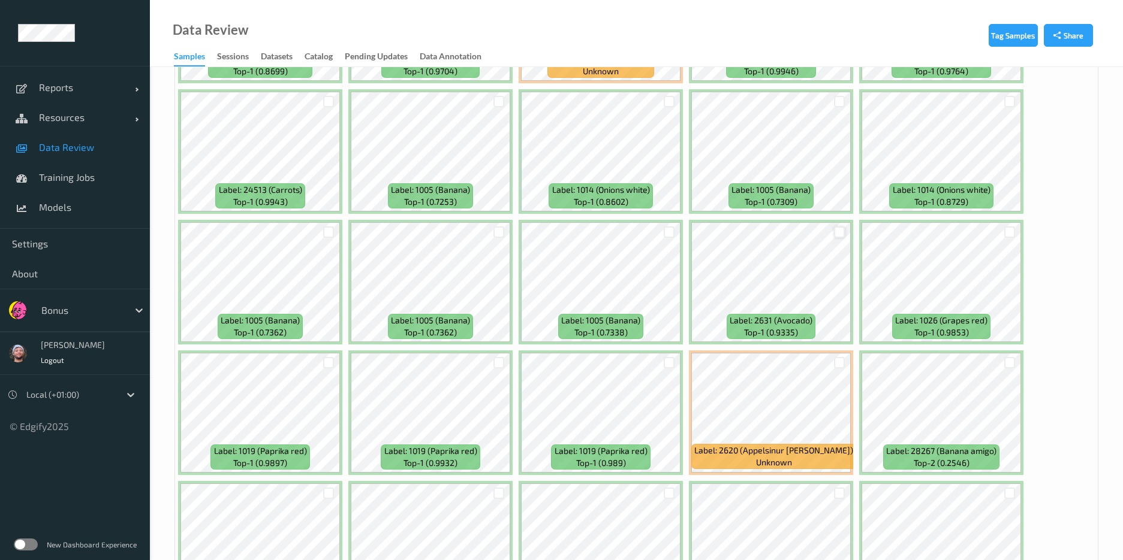
click at [838, 232] on div at bounding box center [839, 232] width 11 height 11
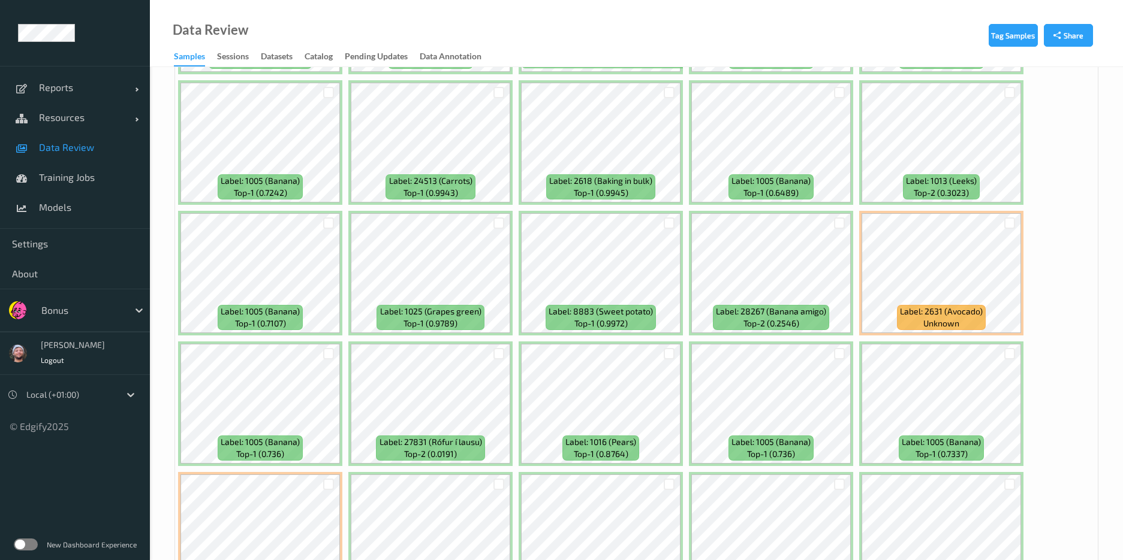
scroll to position [2988, 0]
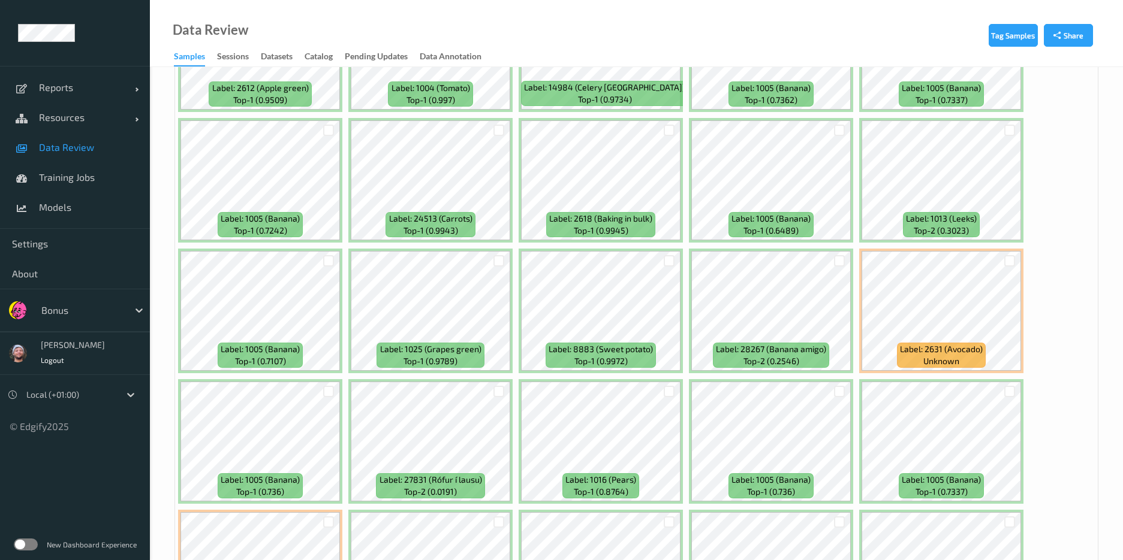
click at [1010, 255] on div at bounding box center [1009, 260] width 11 height 11
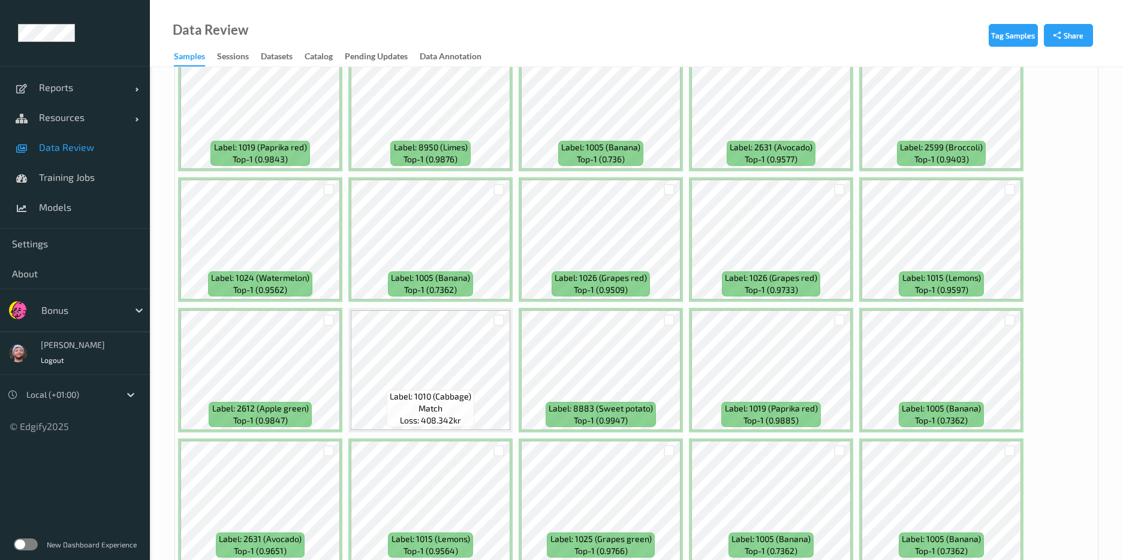
scroll to position [5074, 0]
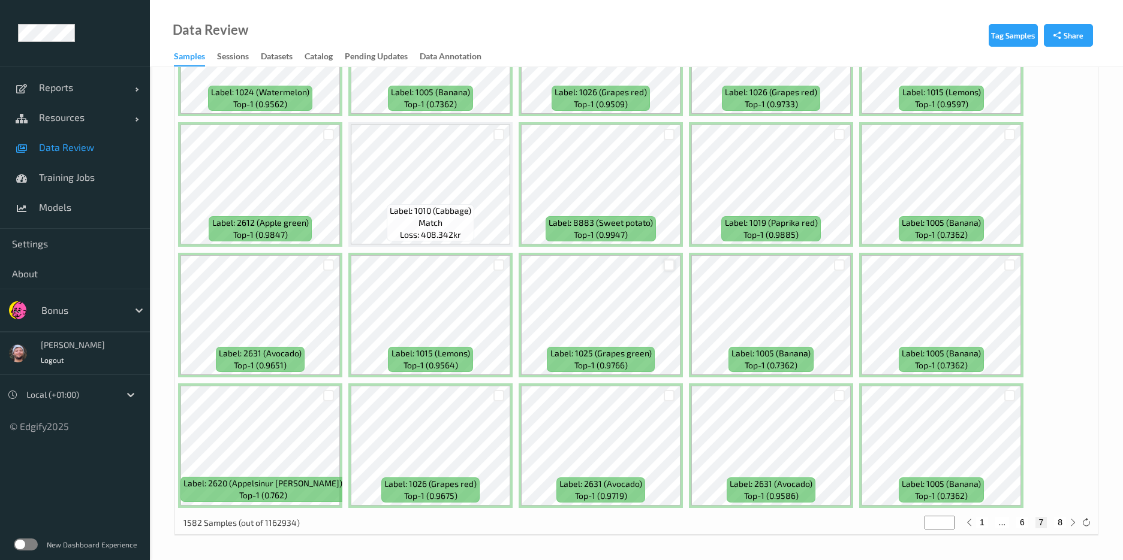
click at [670, 266] on div at bounding box center [668, 265] width 11 height 11
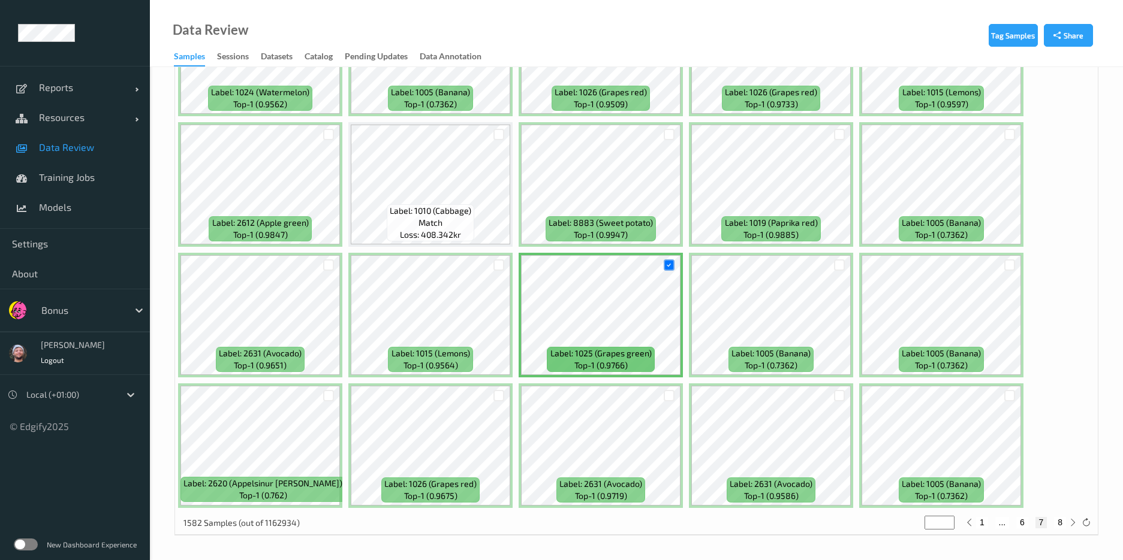
click at [1063, 521] on button "8" at bounding box center [1060, 522] width 12 height 11
type input "*"
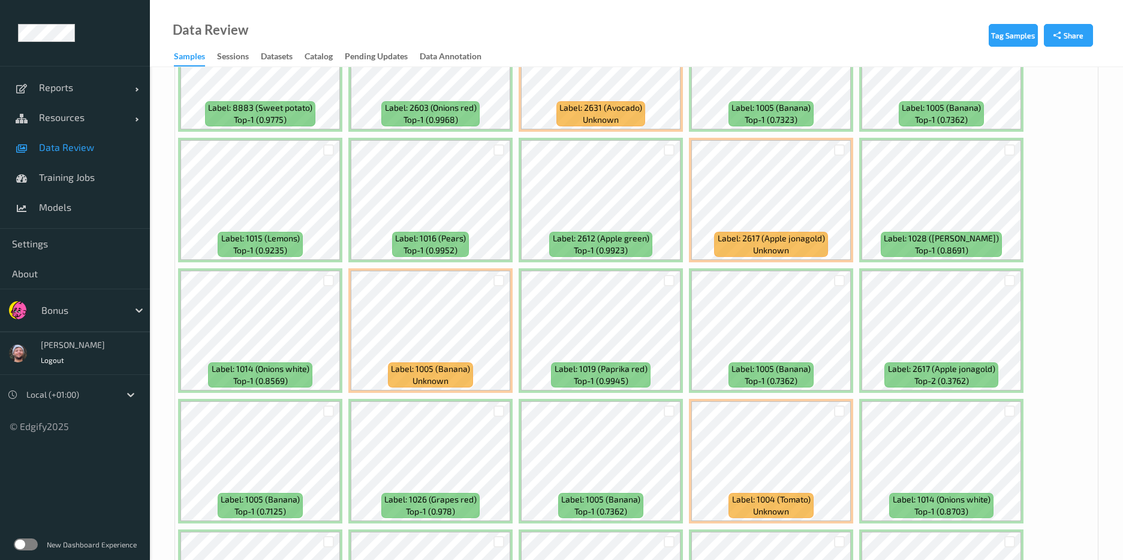
scroll to position [392, 0]
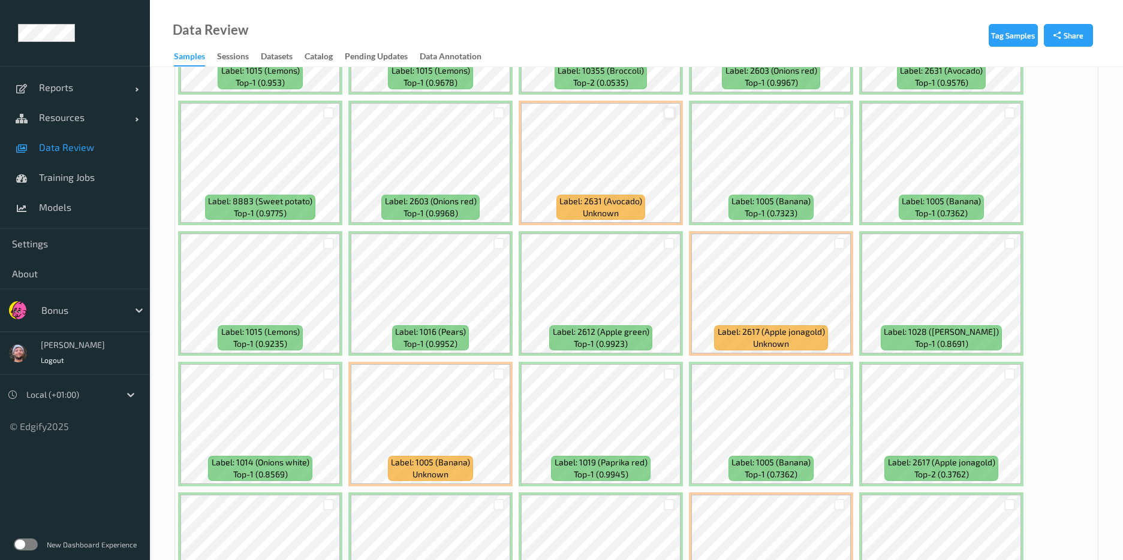
click at [671, 113] on div at bounding box center [668, 112] width 11 height 11
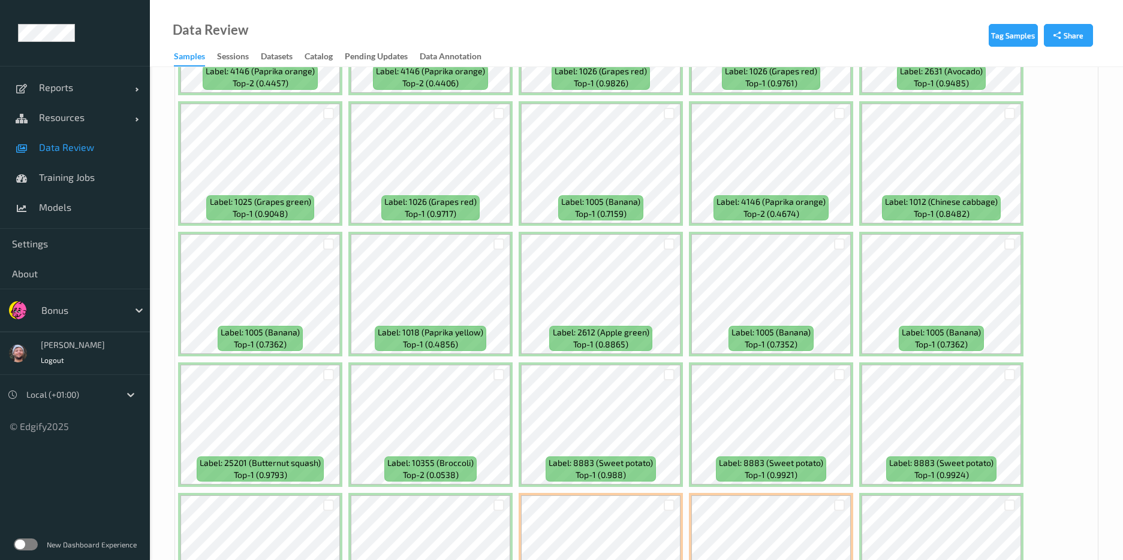
scroll to position [3399, 0]
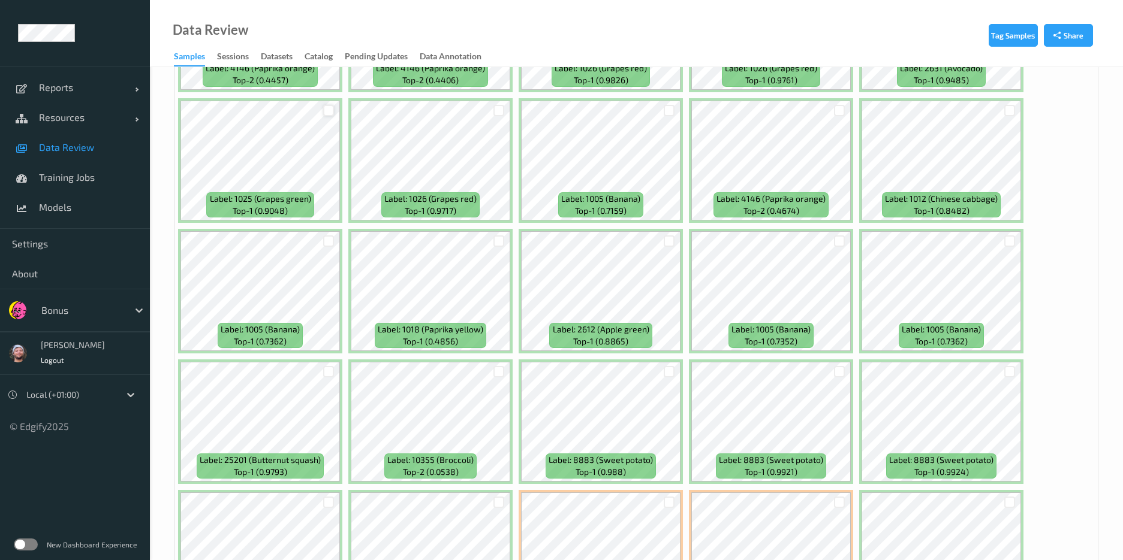
click at [328, 108] on div at bounding box center [328, 110] width 11 height 11
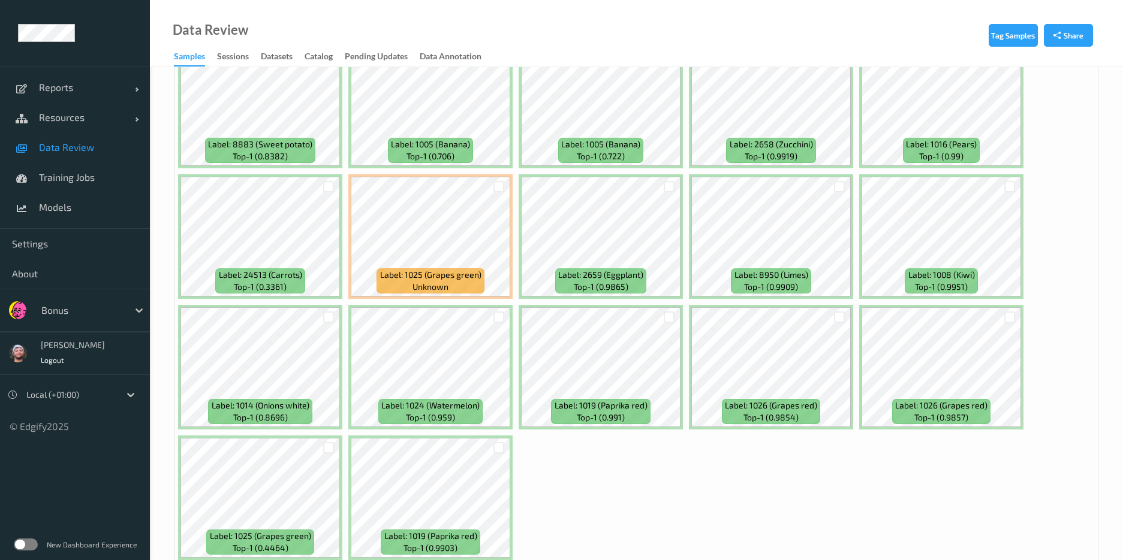
scroll to position [4644, 0]
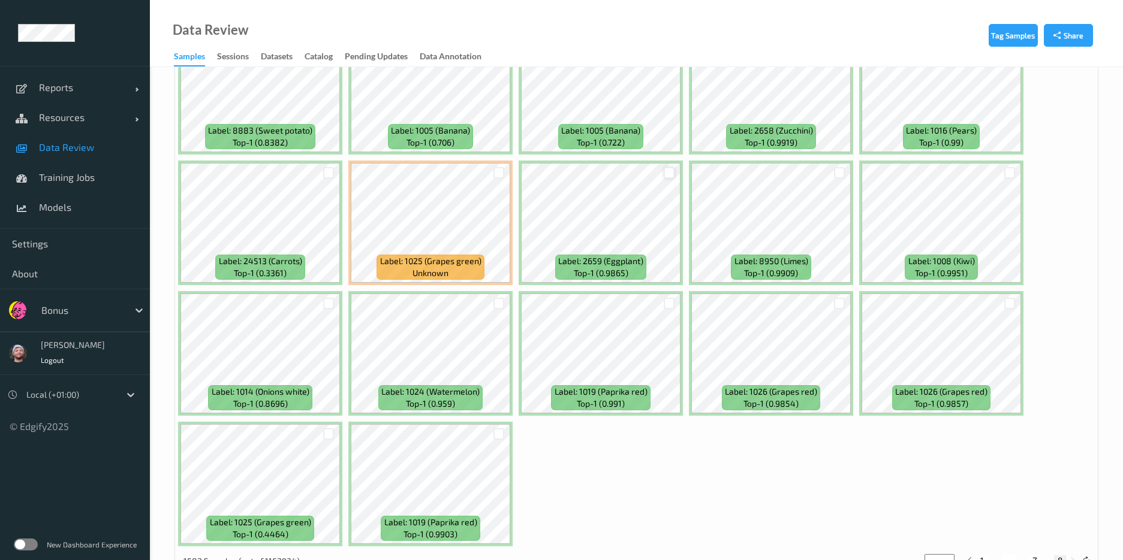
click at [669, 174] on div at bounding box center [668, 172] width 11 height 11
click at [325, 175] on div at bounding box center [328, 172] width 11 height 11
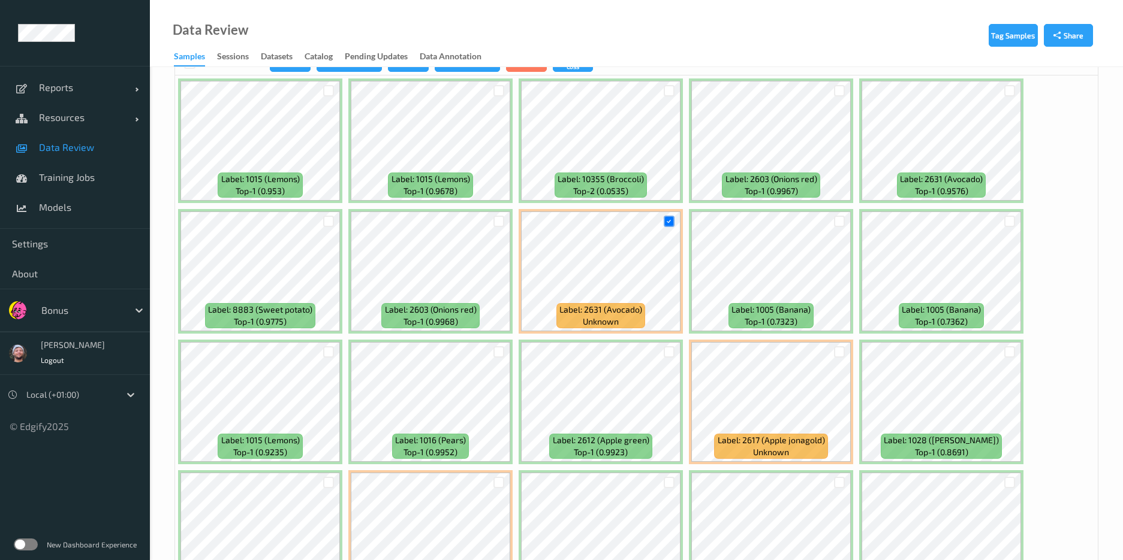
scroll to position [0, 0]
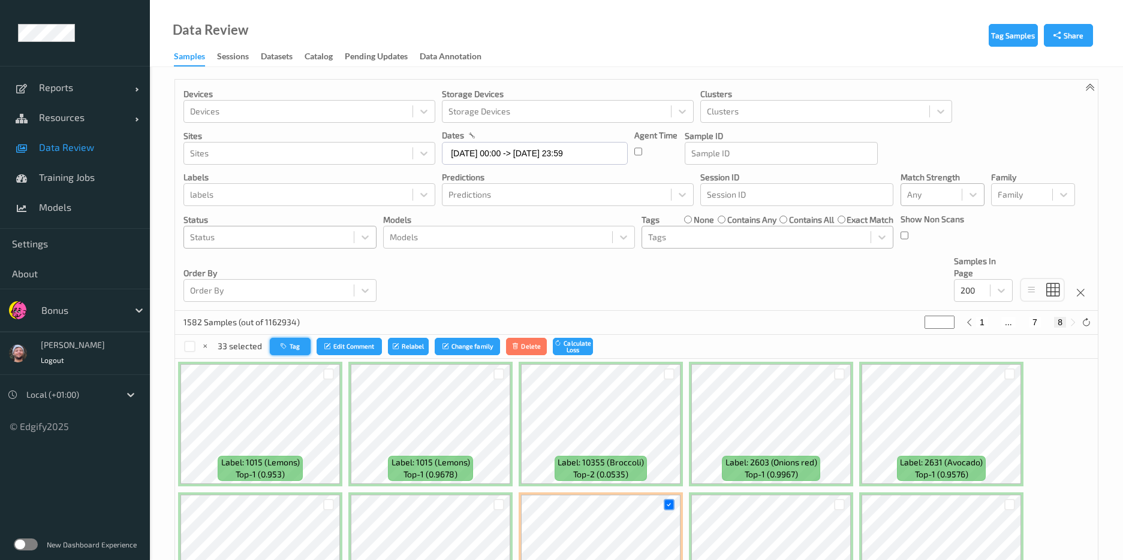
click at [305, 343] on button "Tag" at bounding box center [290, 346] width 41 height 17
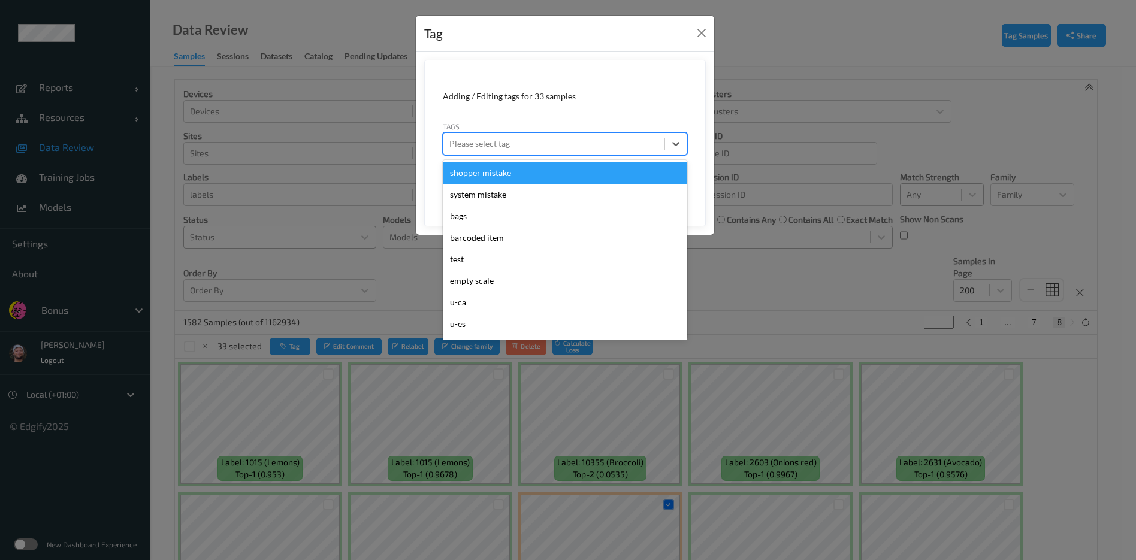
click at [575, 147] on div at bounding box center [554, 144] width 209 height 14
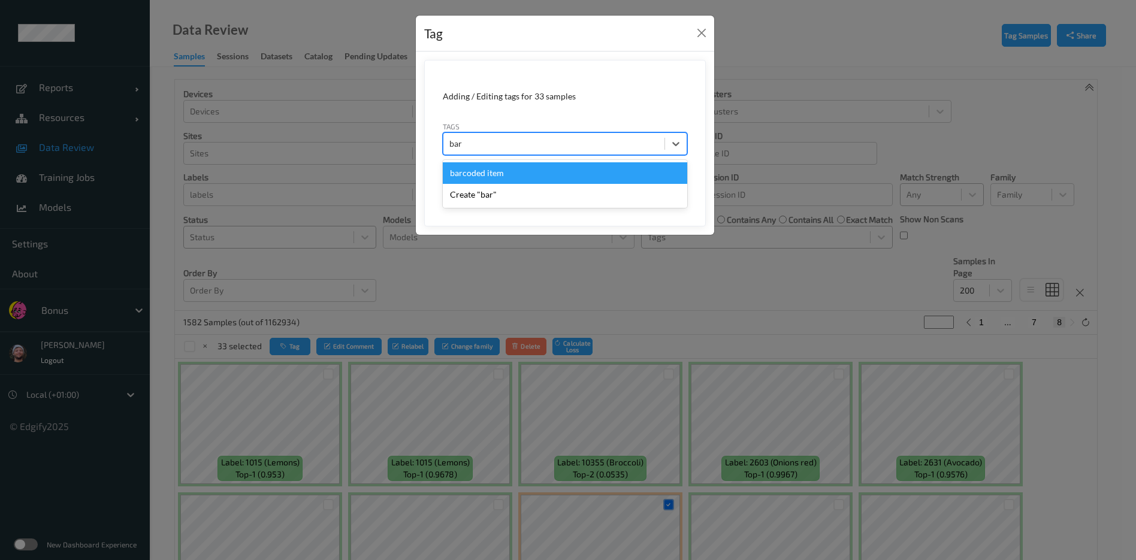
type input "barc"
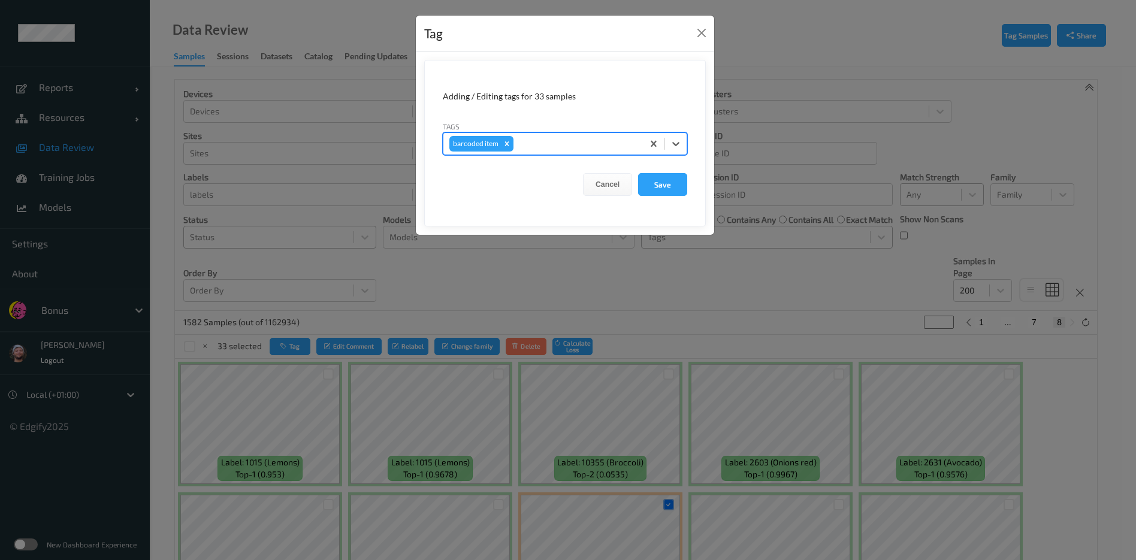
click at [638, 173] on button "Save" at bounding box center [662, 184] width 49 height 23
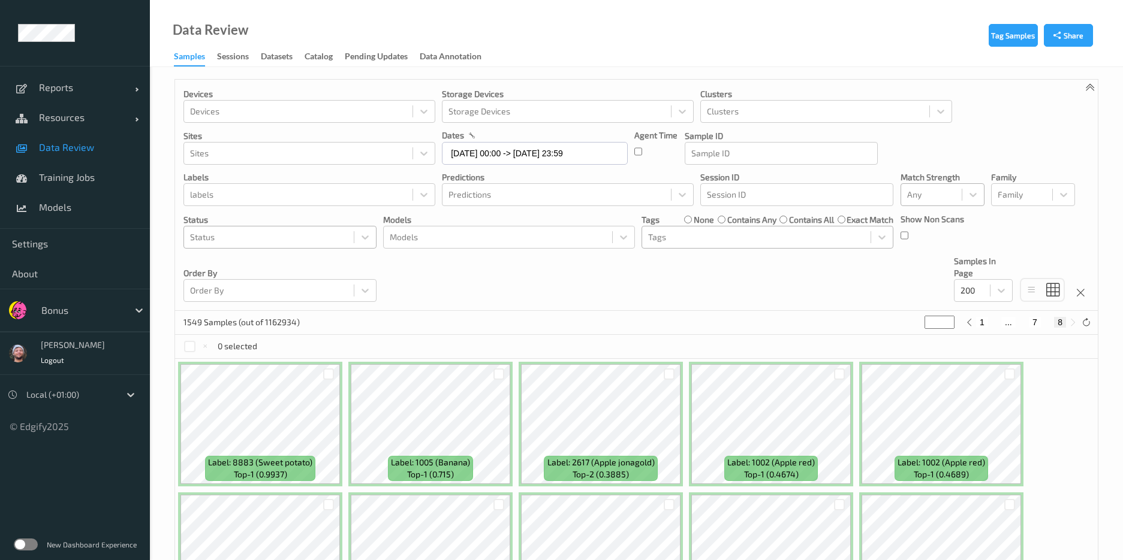
click at [693, 235] on div at bounding box center [756, 237] width 216 height 14
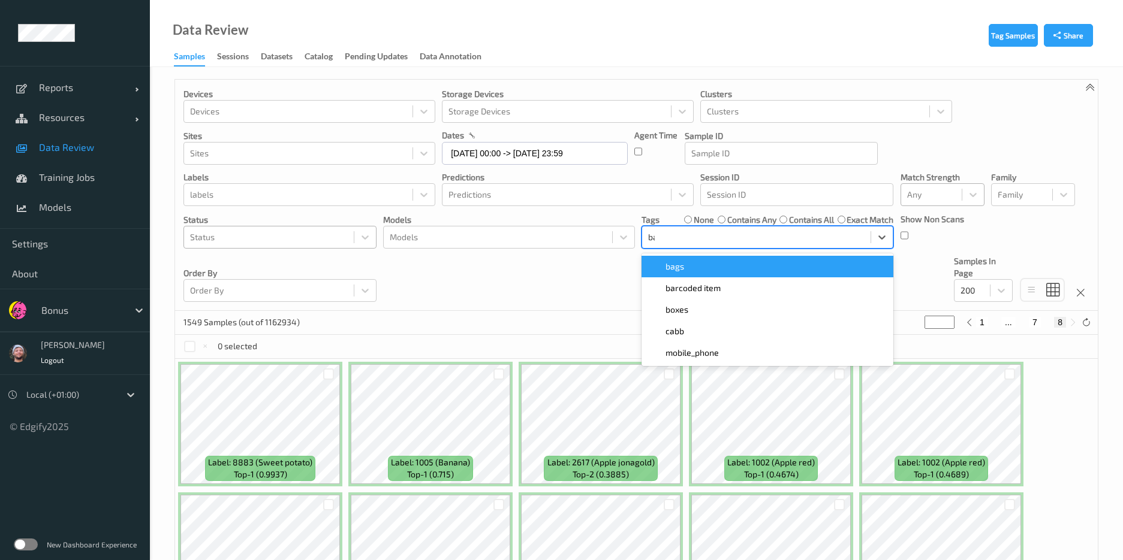
type input "bar"
type input "*"
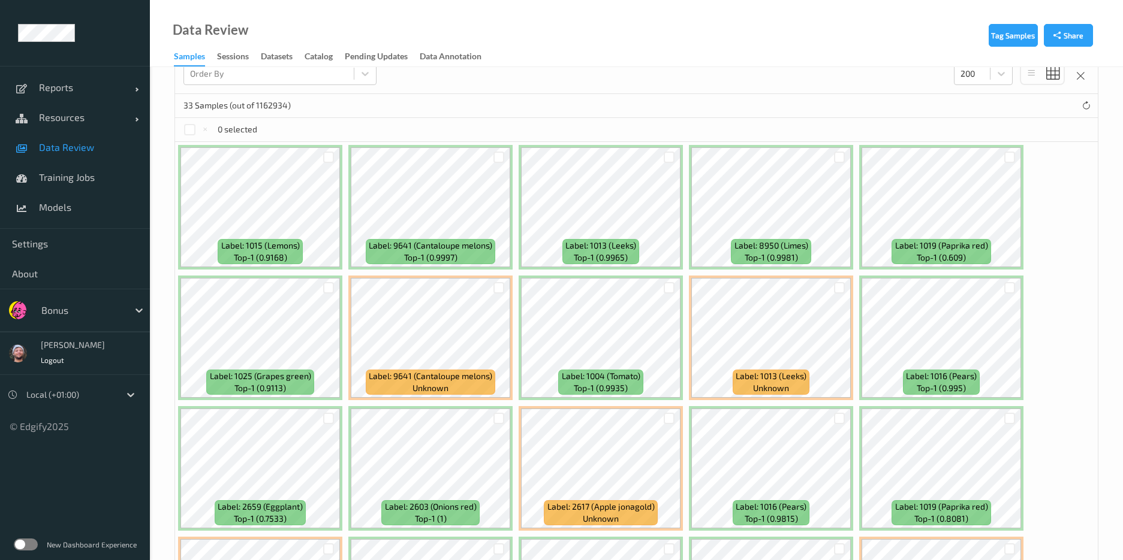
scroll to position [218, 0]
click at [326, 156] on div at bounding box center [328, 156] width 11 height 11
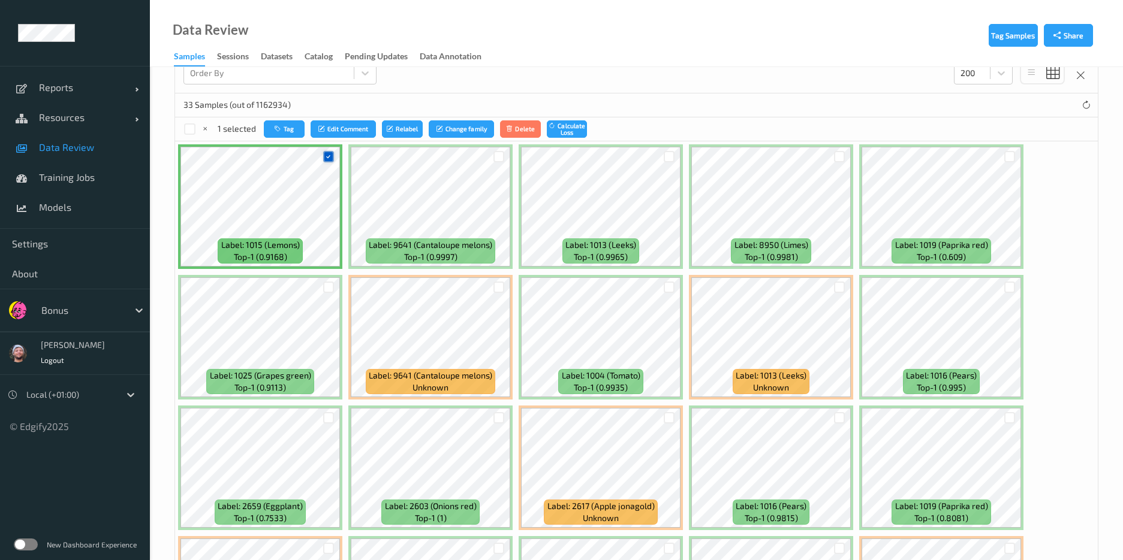
click at [328, 153] on icon at bounding box center [328, 157] width 8 height 8
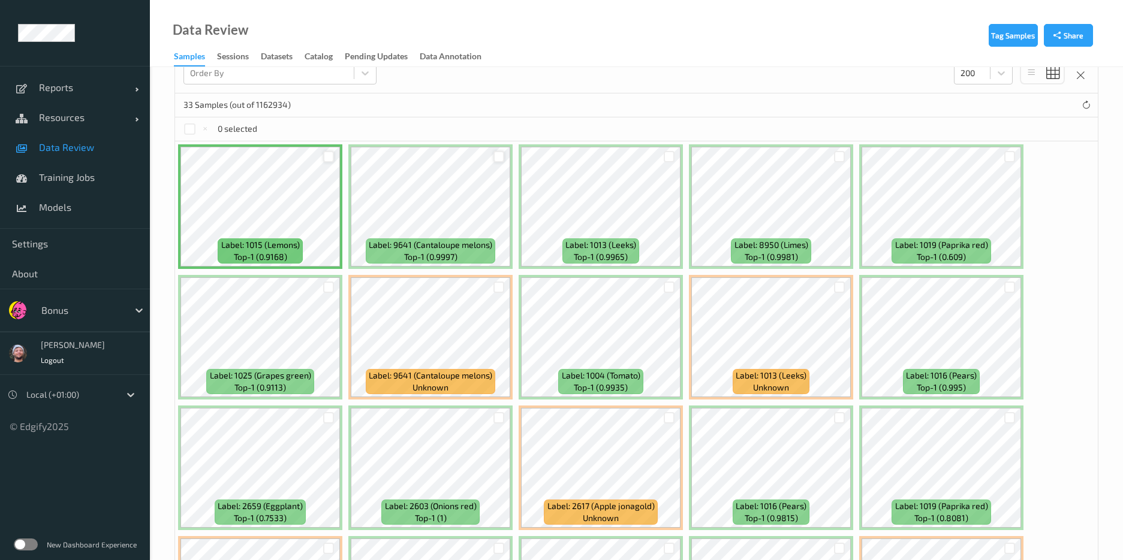
click at [496, 158] on div at bounding box center [498, 156] width 11 height 11
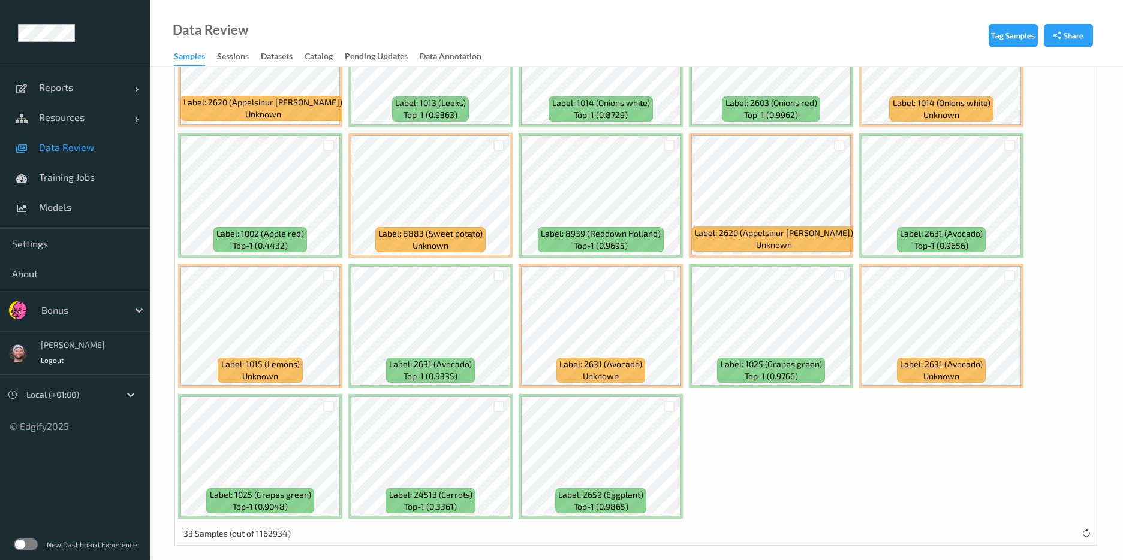
scroll to position [762, 0]
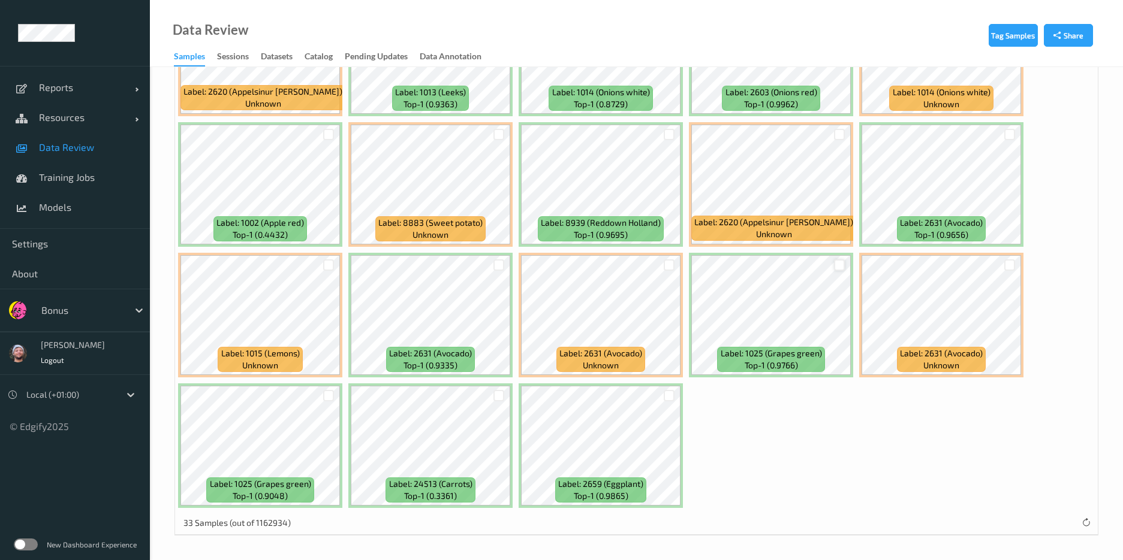
click at [839, 266] on div at bounding box center [839, 265] width 11 height 11
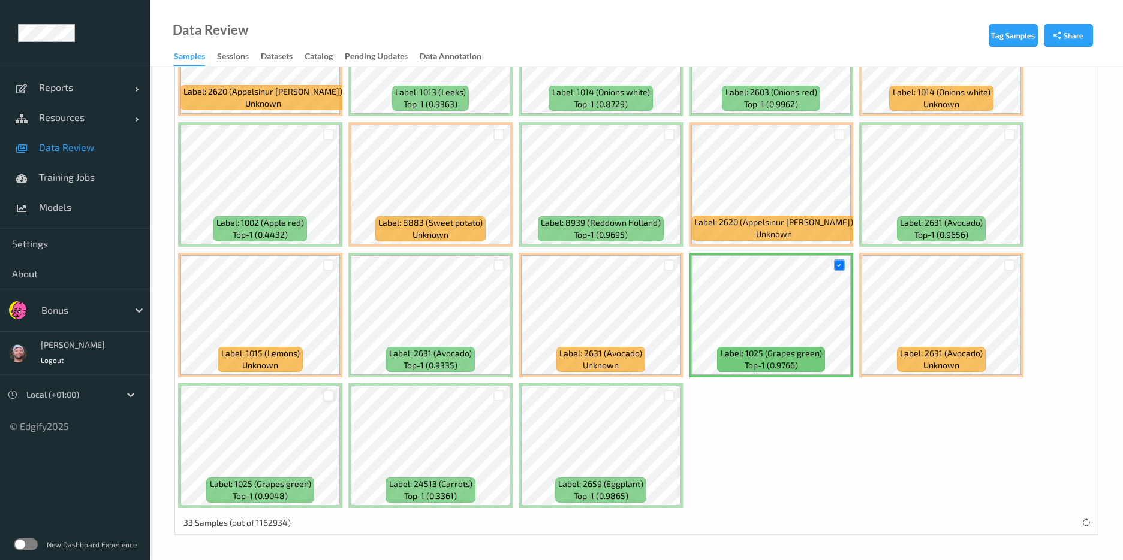
click at [325, 398] on div at bounding box center [328, 395] width 11 height 11
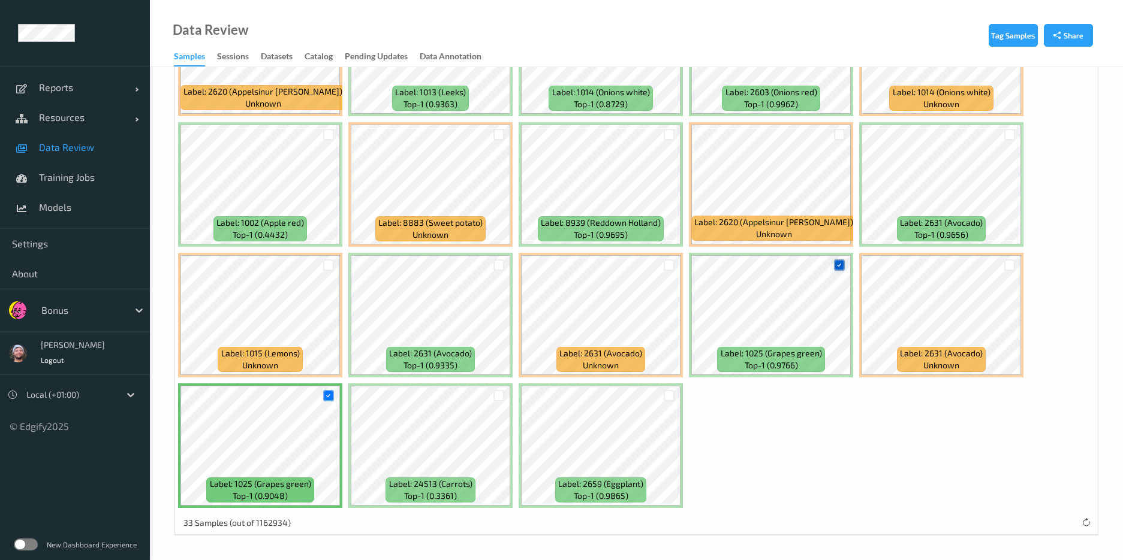
click at [843, 262] on div at bounding box center [839, 265] width 11 height 11
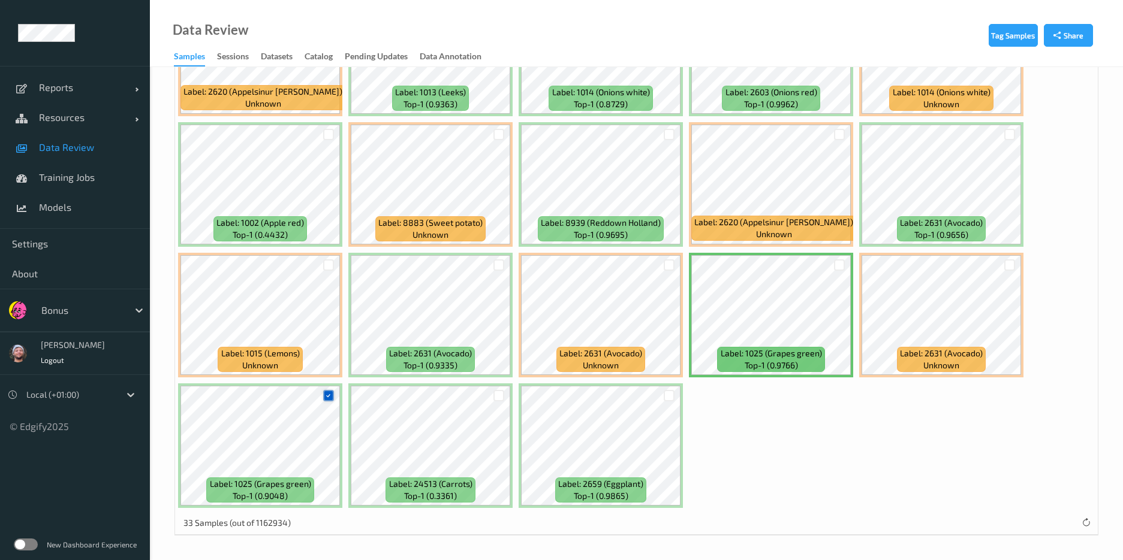
click at [326, 395] on icon at bounding box center [328, 396] width 8 height 8
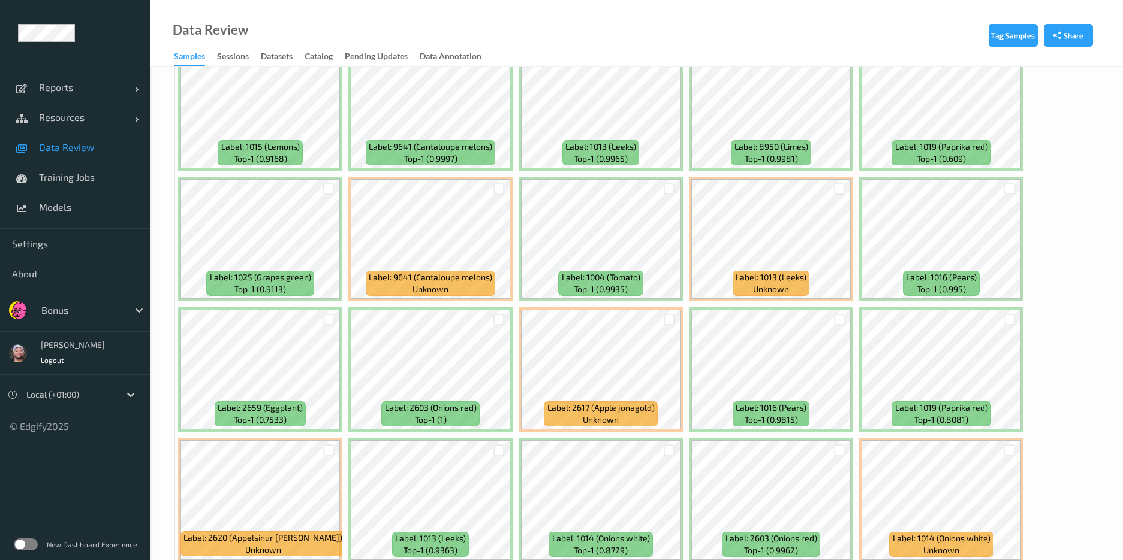
scroll to position [0, 0]
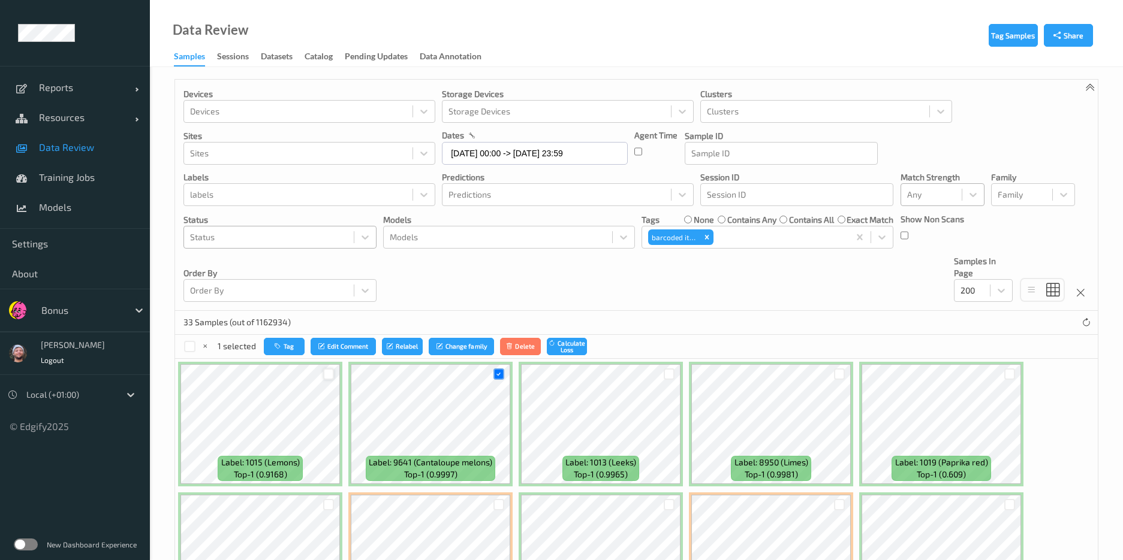
click at [291, 337] on div "1 selected Tag Edit Comment Relabel Change family Delete Calculate Loss" at bounding box center [636, 347] width 922 height 24
click at [291, 342] on button "Tag" at bounding box center [284, 346] width 41 height 17
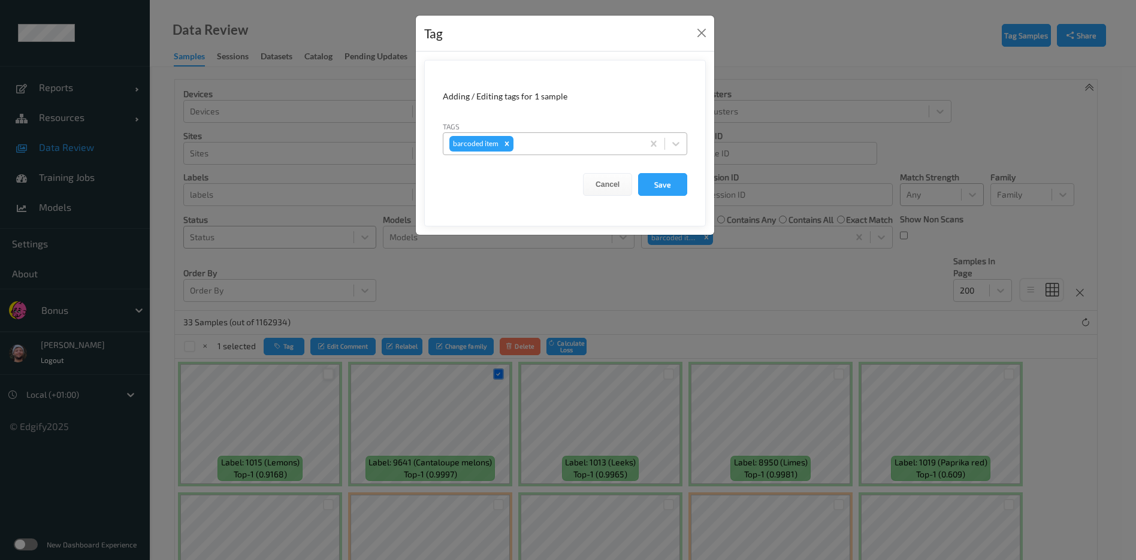
click at [539, 138] on div at bounding box center [576, 144] width 121 height 14
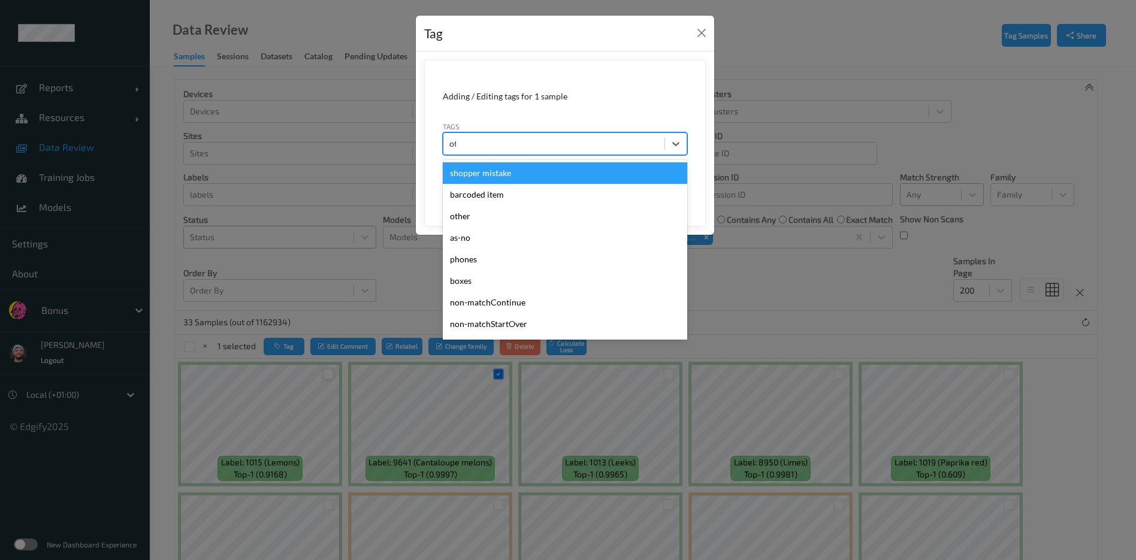
type input "other"
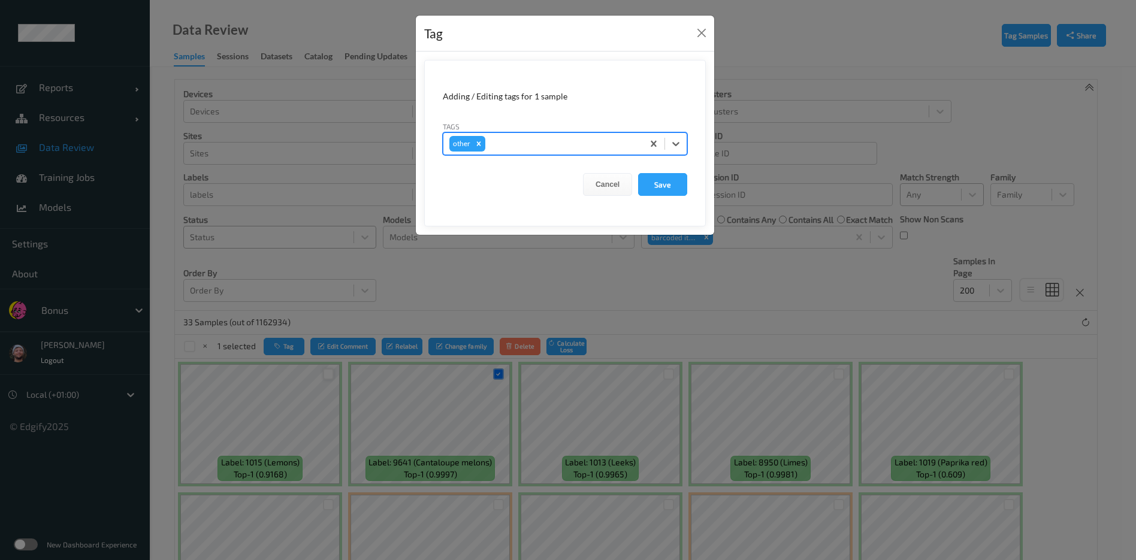
click at [638, 173] on button "Save" at bounding box center [662, 184] width 49 height 23
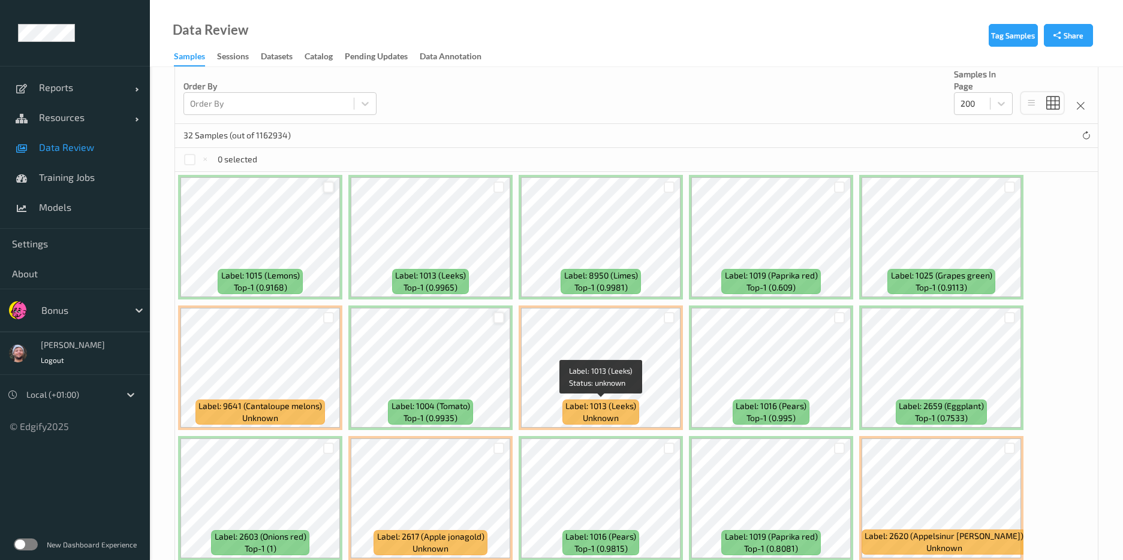
scroll to position [188, 0]
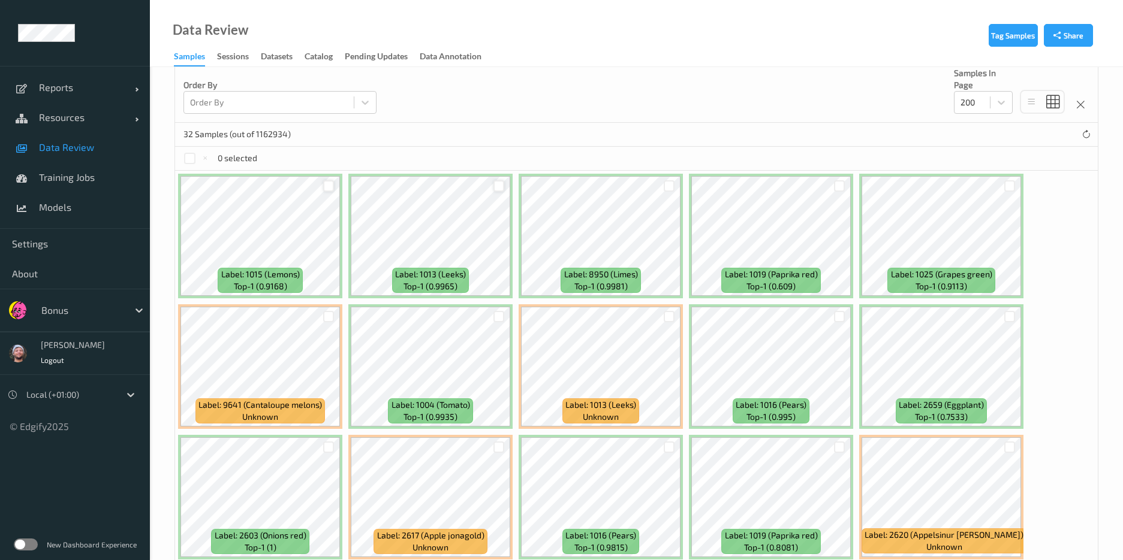
click at [495, 187] on div at bounding box center [498, 185] width 11 height 11
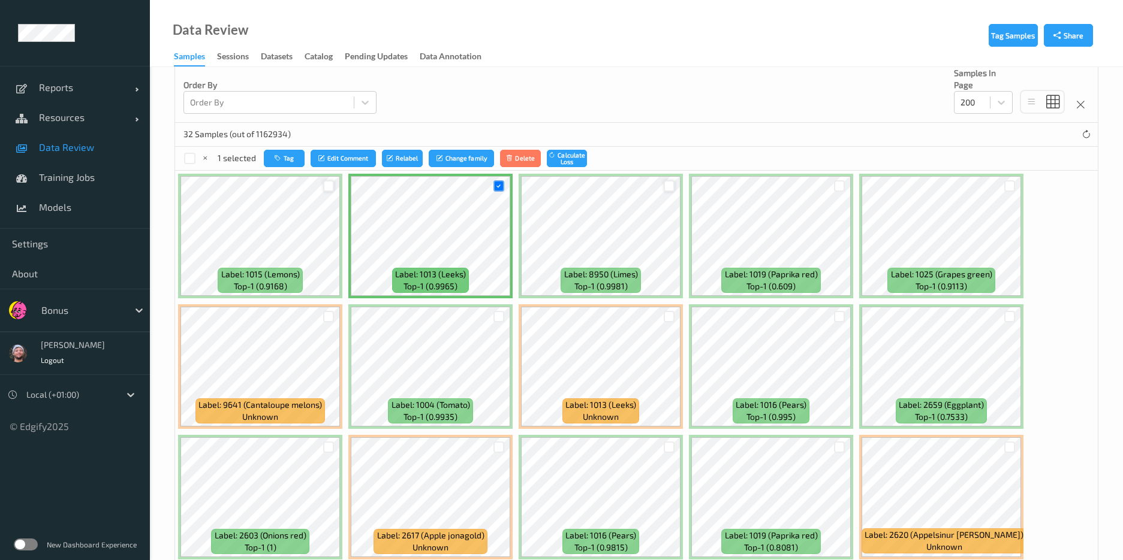
click at [672, 184] on div at bounding box center [668, 185] width 11 height 11
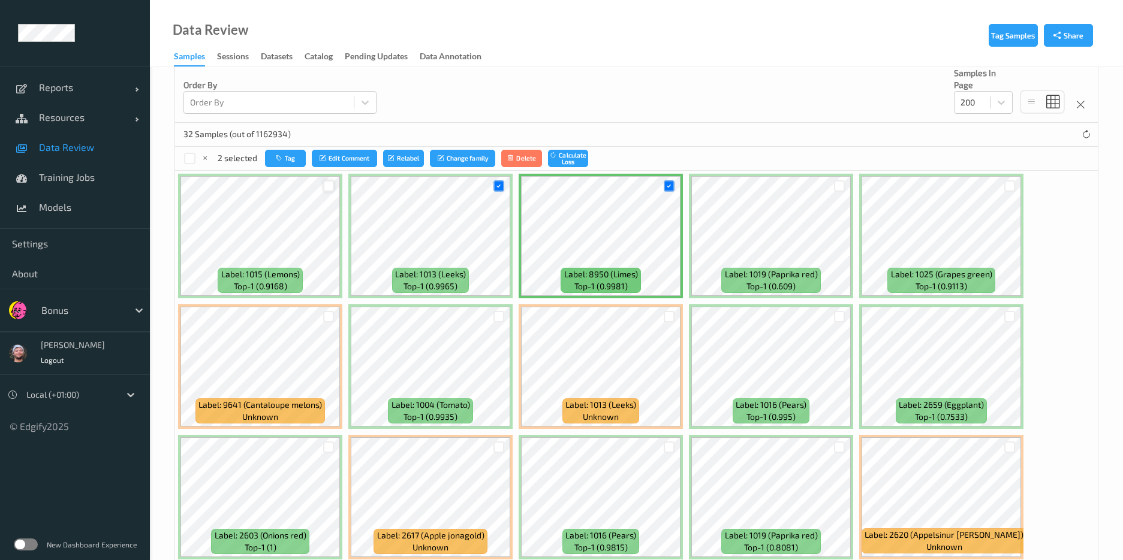
click at [660, 325] on div at bounding box center [668, 317] width 23 height 20
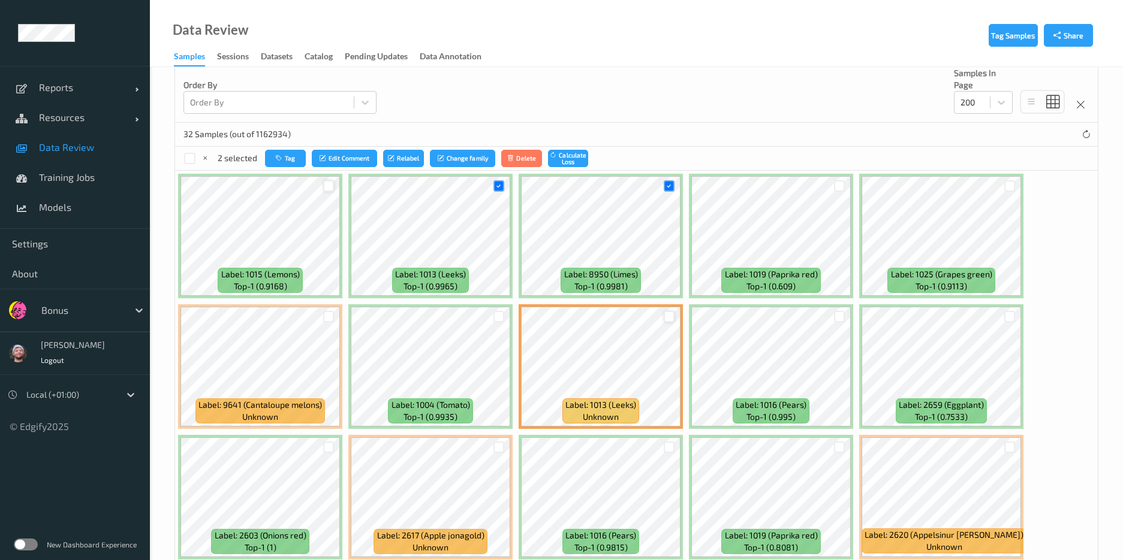
click at [668, 318] on div at bounding box center [668, 316] width 11 height 11
click at [493, 318] on div at bounding box center [498, 316] width 11 height 11
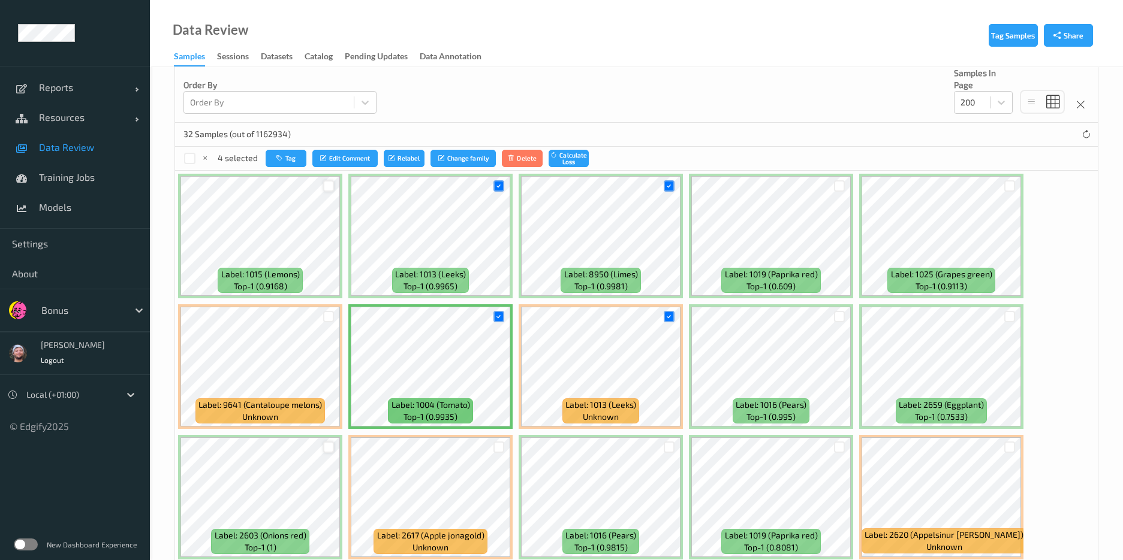
drag, startPoint x: 336, startPoint y: 442, endPoint x: 327, endPoint y: 448, distance: 11.6
click at [327, 448] on div at bounding box center [328, 448] width 23 height 20
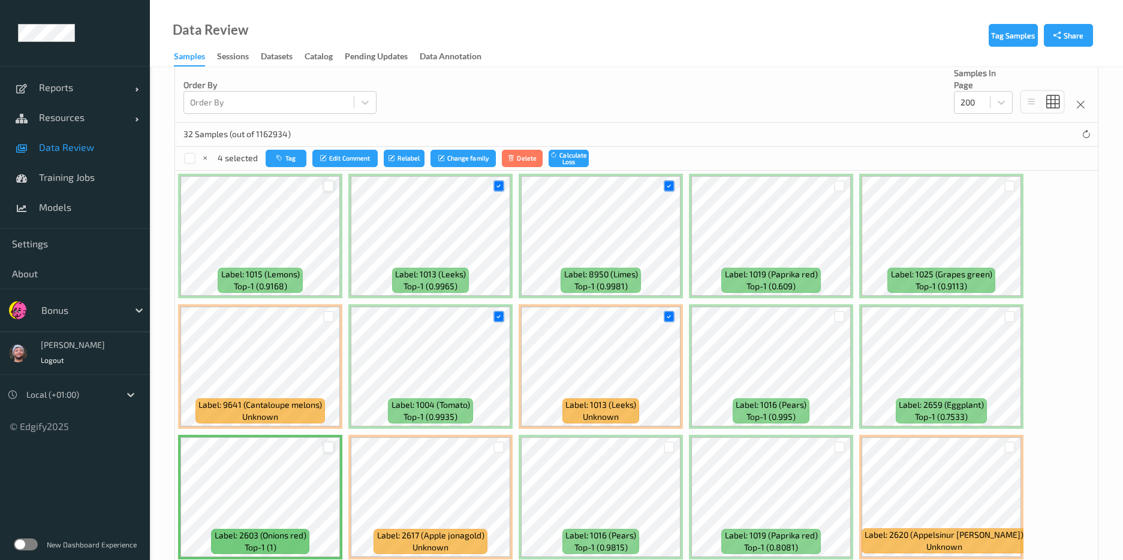
click at [327, 448] on div at bounding box center [328, 447] width 11 height 11
click at [501, 445] on div at bounding box center [498, 447] width 11 height 11
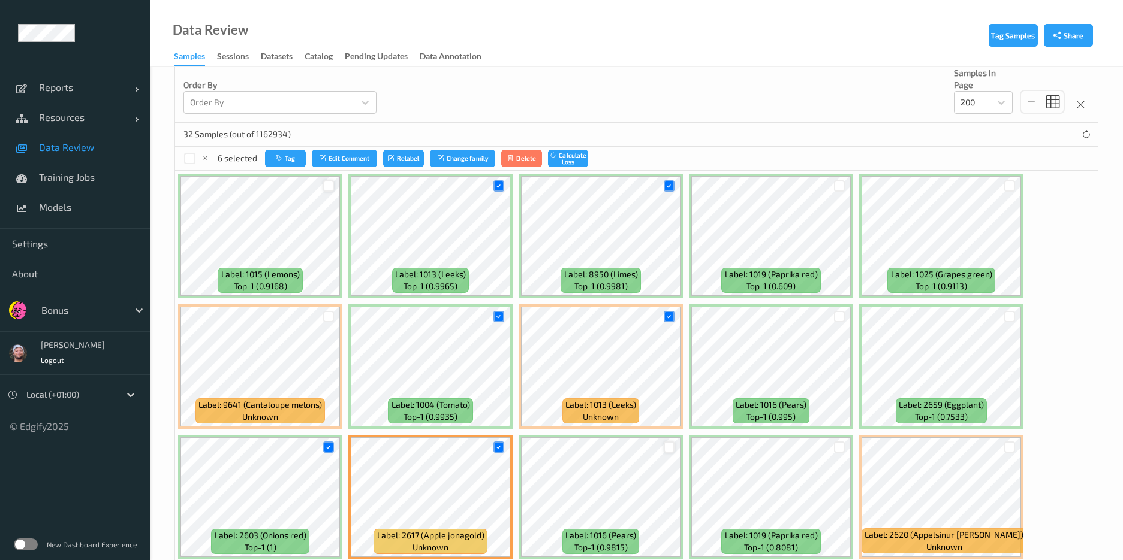
click at [673, 445] on div at bounding box center [668, 447] width 11 height 11
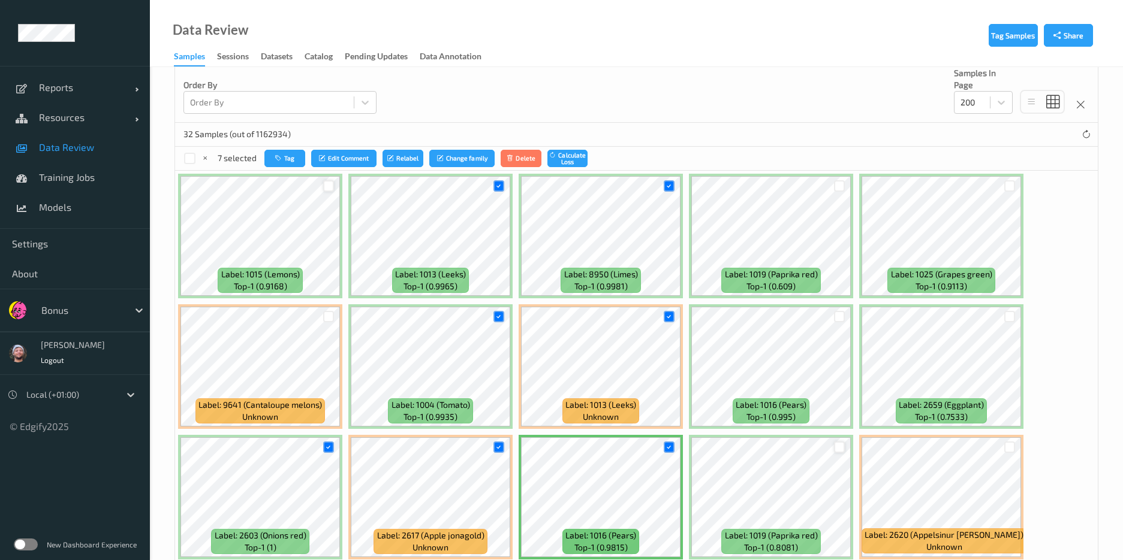
click at [839, 445] on div at bounding box center [839, 447] width 11 height 11
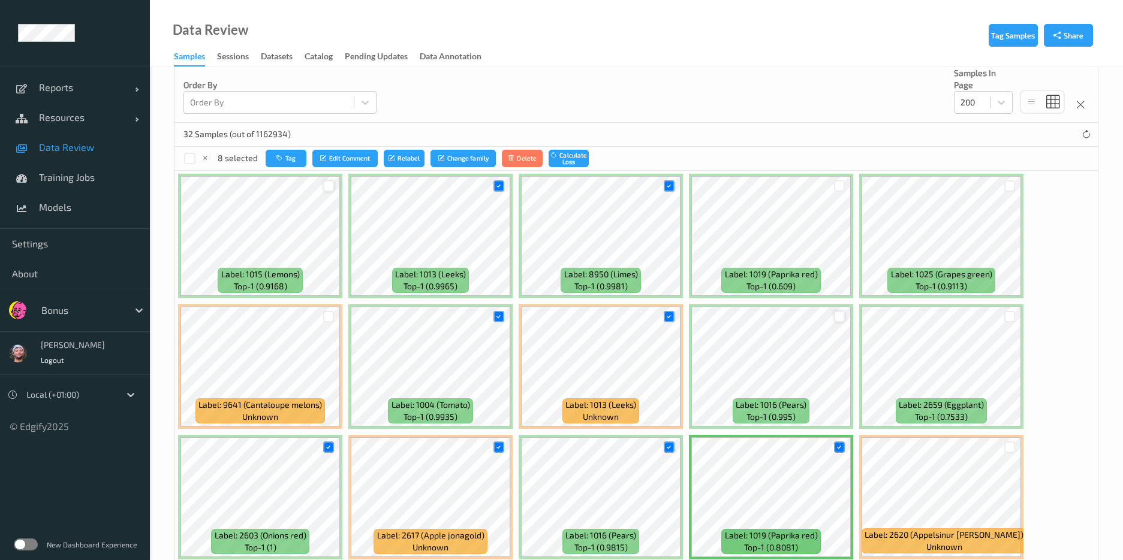
click at [837, 312] on div at bounding box center [839, 316] width 11 height 11
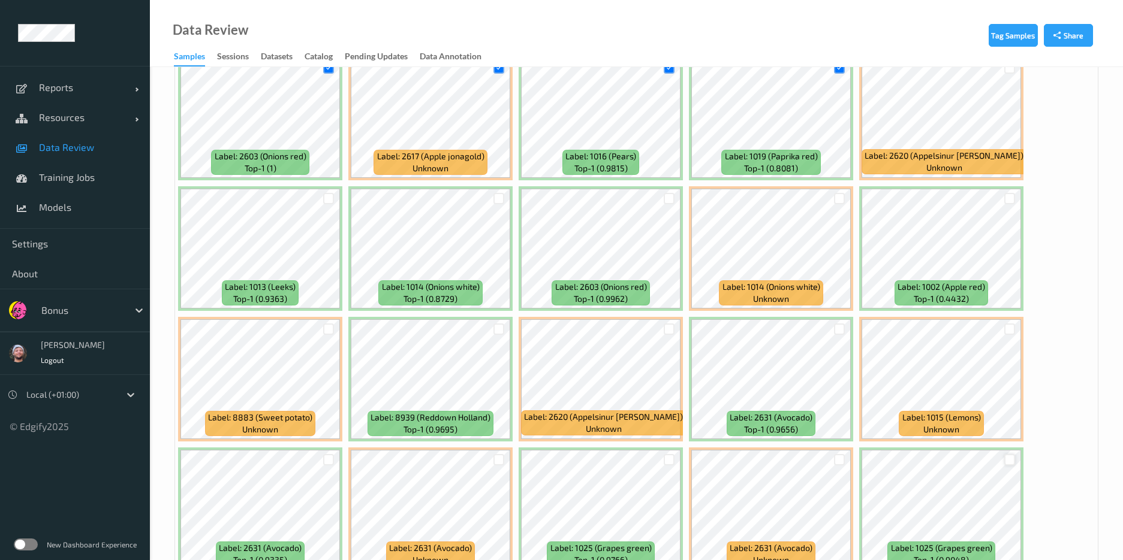
scroll to position [575, 0]
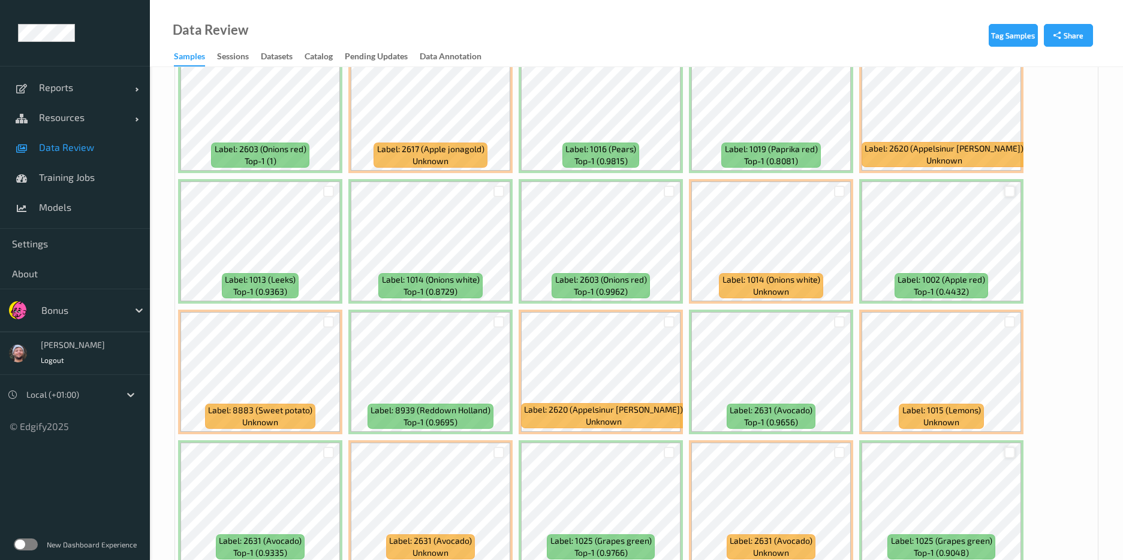
click at [1010, 192] on div at bounding box center [1009, 191] width 11 height 11
click at [837, 192] on div at bounding box center [839, 191] width 11 height 11
click at [668, 189] on div at bounding box center [668, 191] width 11 height 11
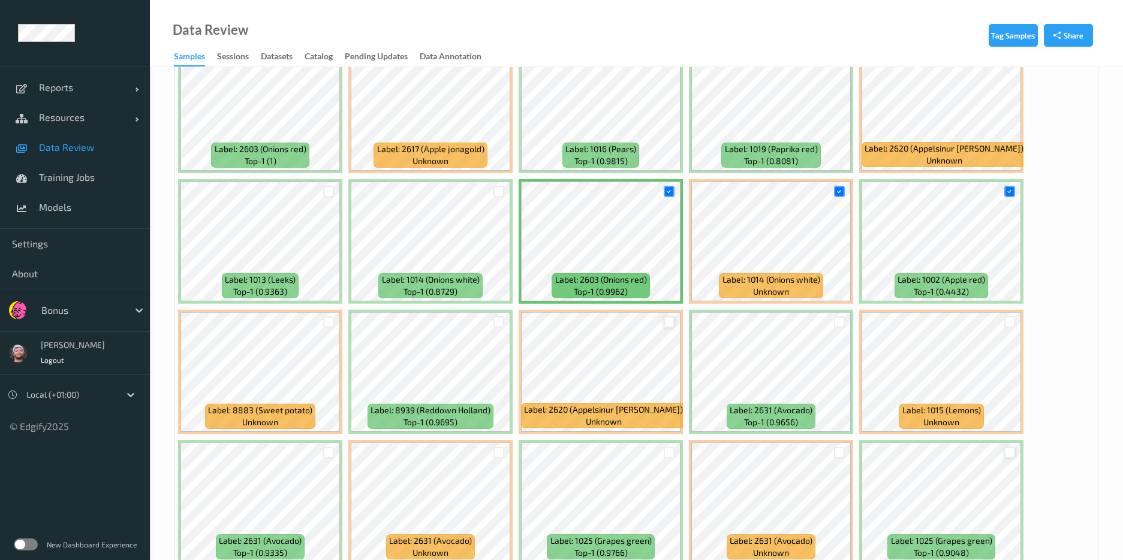
click at [666, 325] on div at bounding box center [668, 321] width 11 height 11
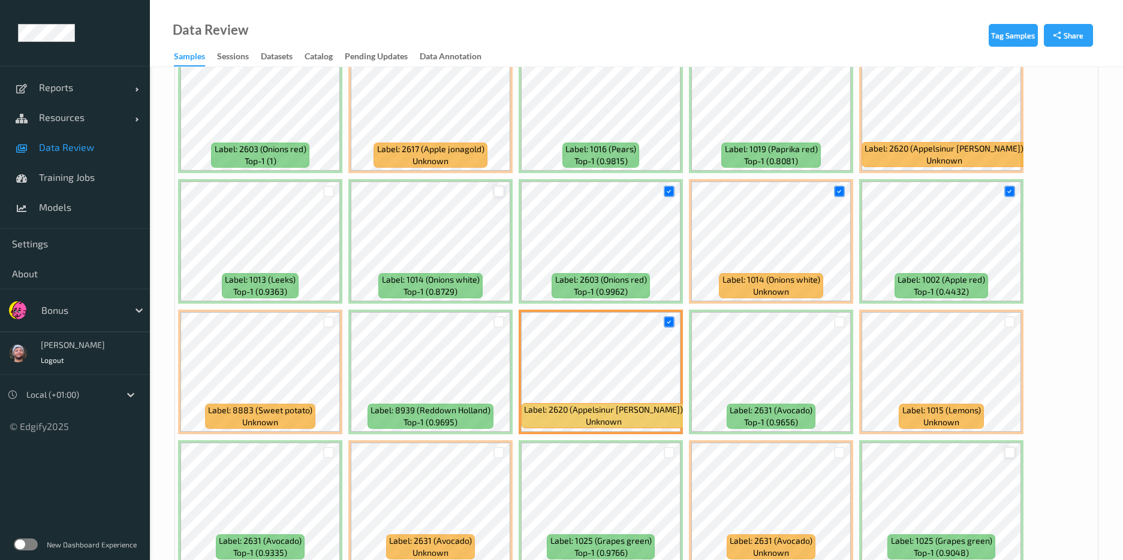
click at [494, 192] on div at bounding box center [498, 191] width 11 height 11
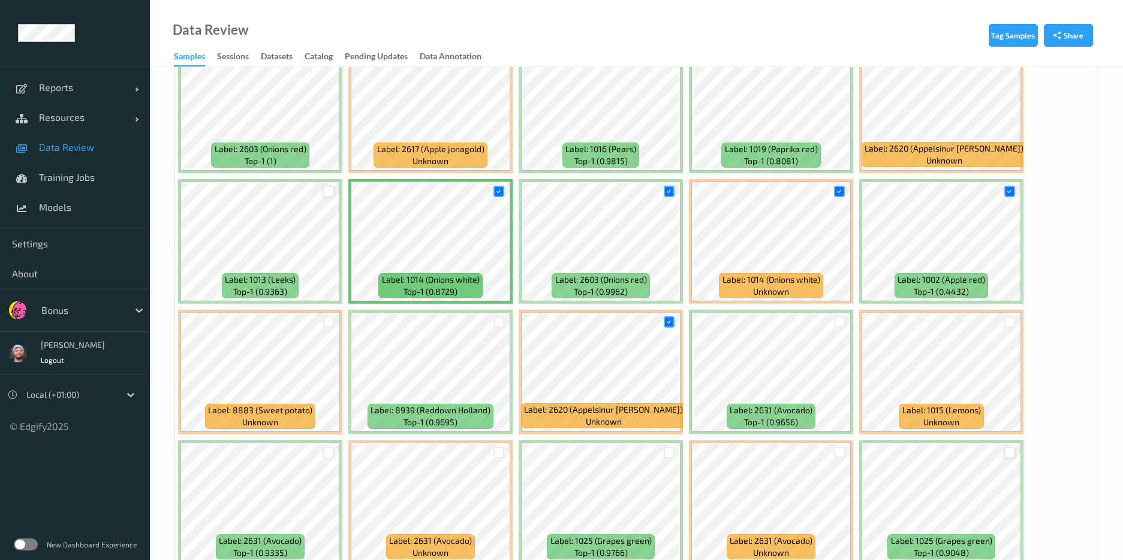
click at [327, 190] on div at bounding box center [328, 191] width 11 height 11
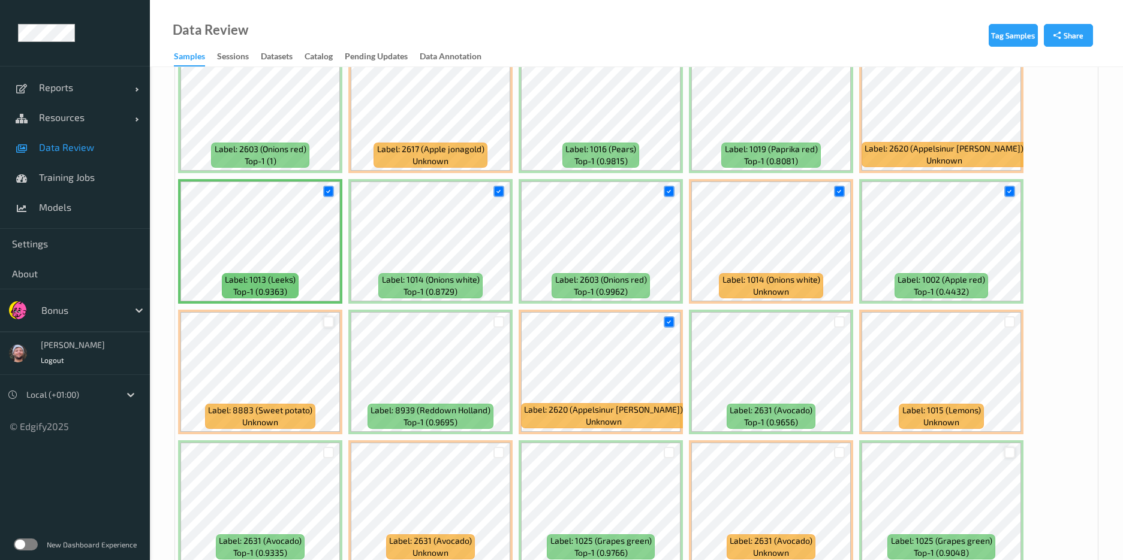
click at [332, 324] on div at bounding box center [328, 321] width 11 height 11
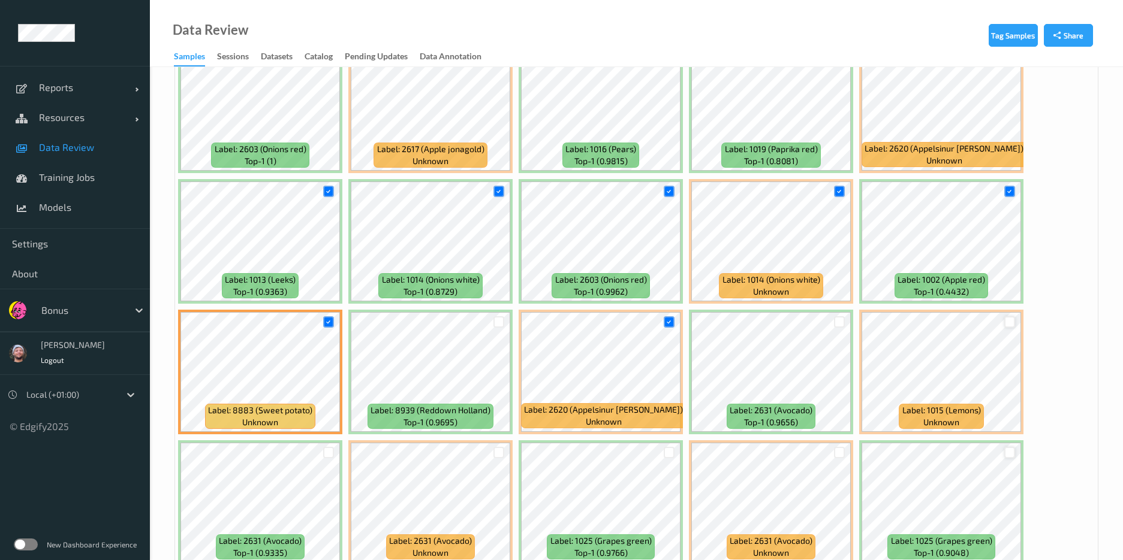
click at [1008, 318] on div at bounding box center [1009, 321] width 11 height 11
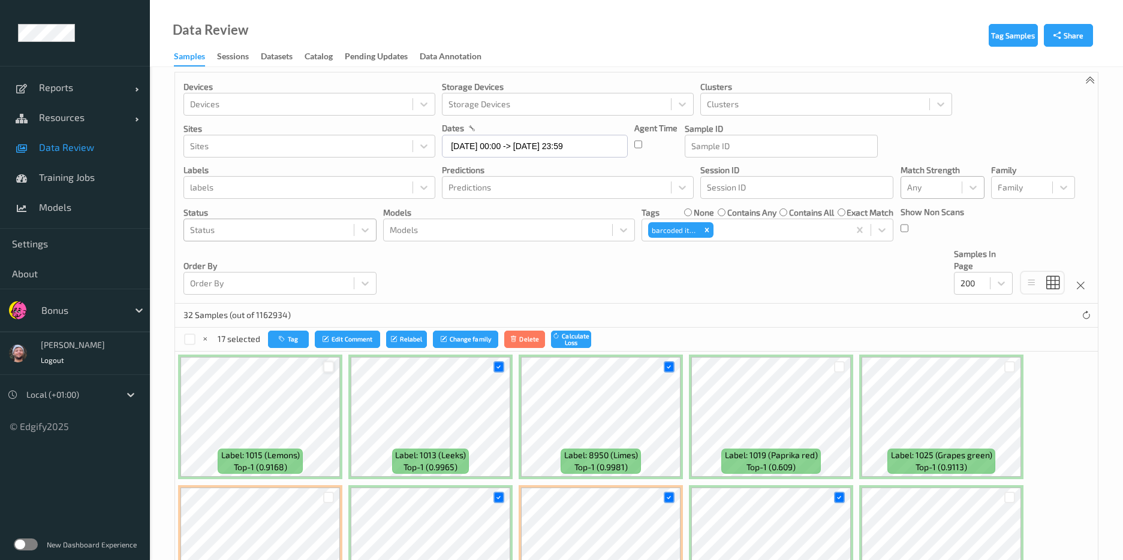
scroll to position [0, 0]
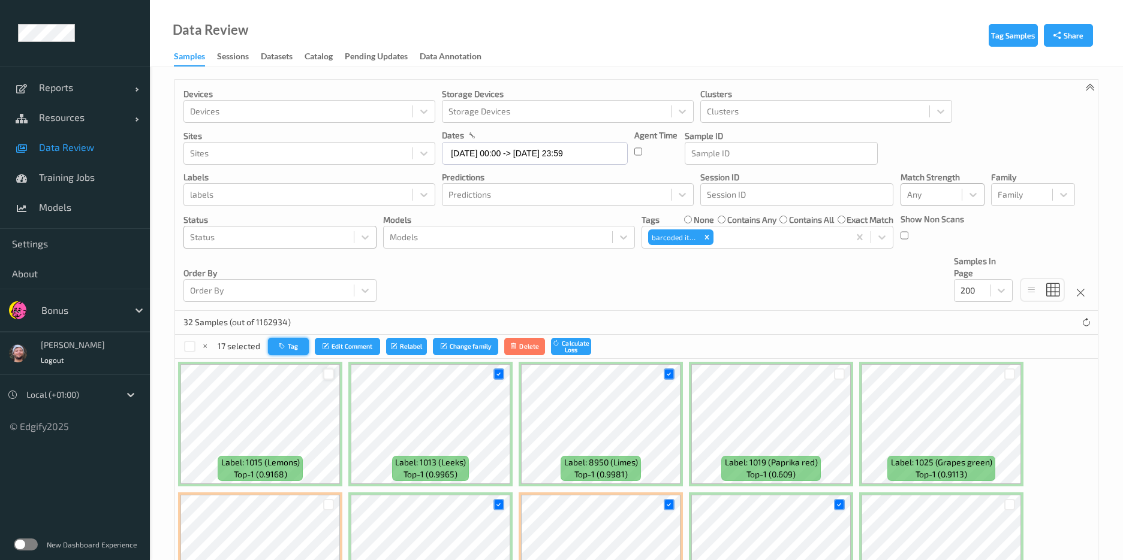
click at [282, 353] on button "Tag" at bounding box center [288, 346] width 41 height 17
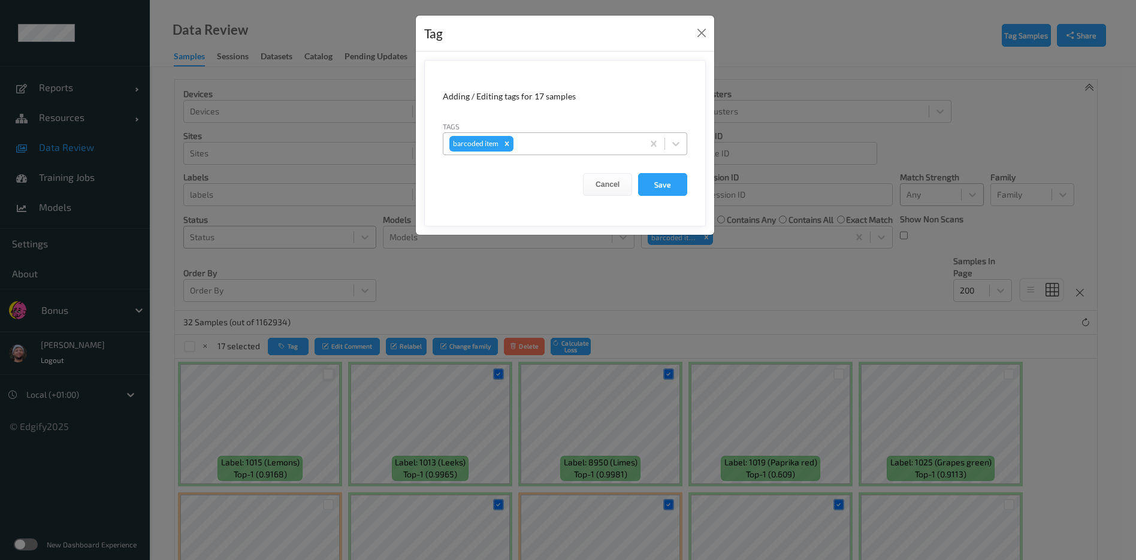
click at [542, 144] on div at bounding box center [576, 144] width 121 height 14
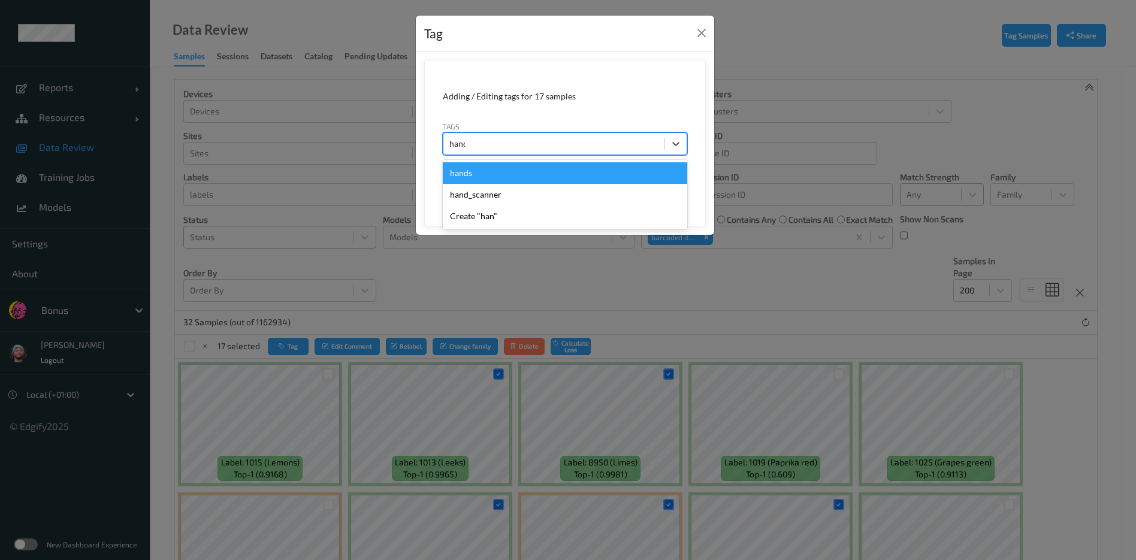
type input "hands"
click at [638, 173] on button "Save" at bounding box center [662, 184] width 49 height 23
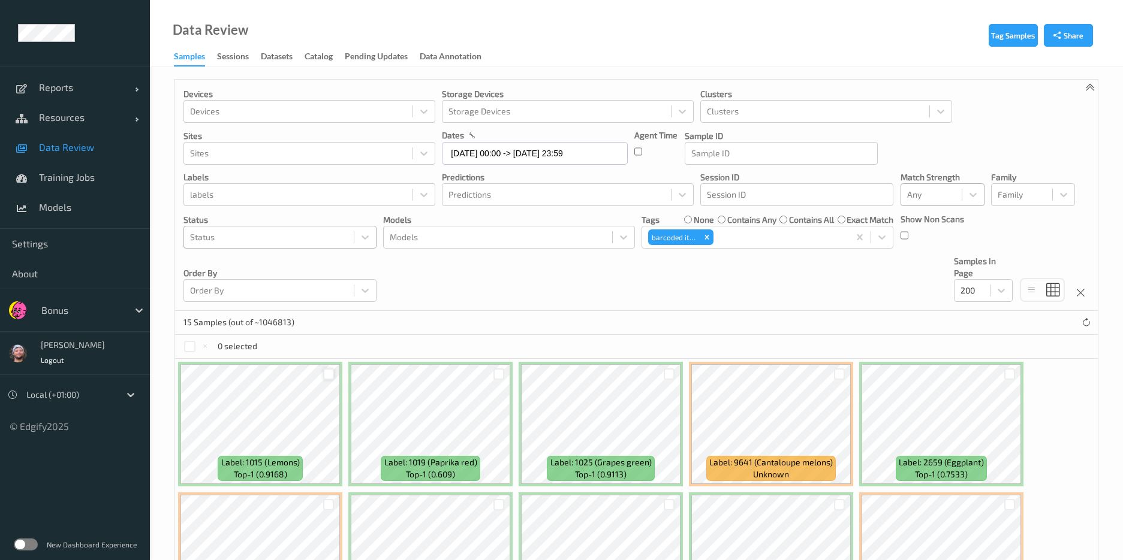
scroll to position [240, 0]
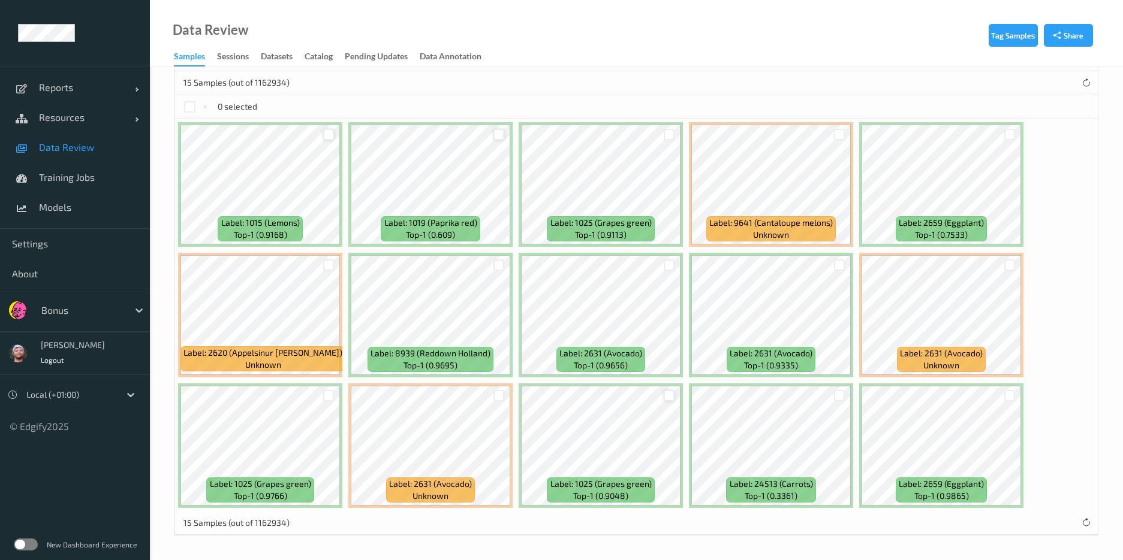
click at [493, 138] on div at bounding box center [498, 134] width 11 height 11
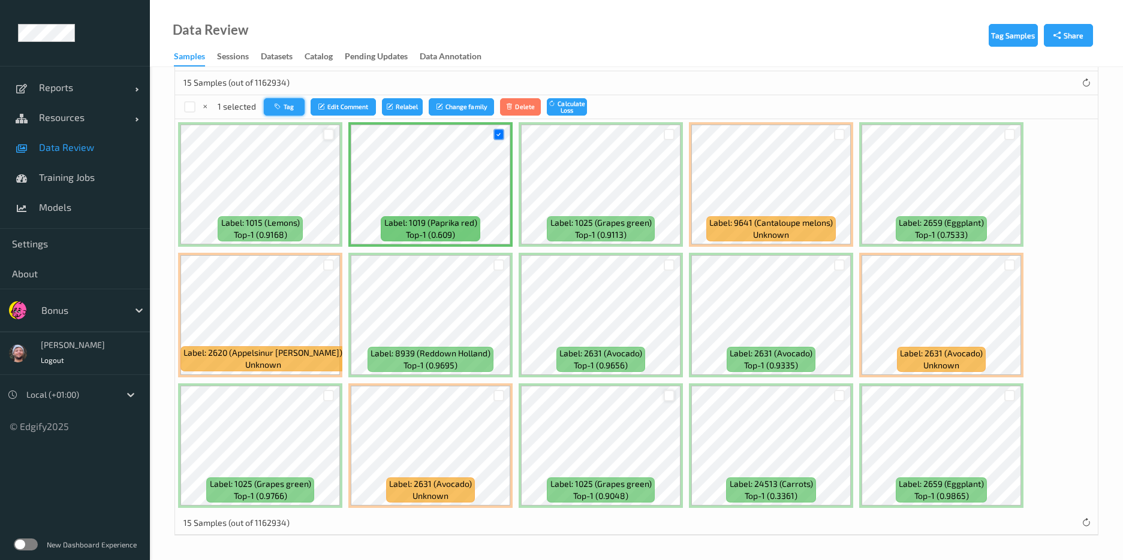
click at [295, 107] on button "Tag" at bounding box center [284, 106] width 41 height 17
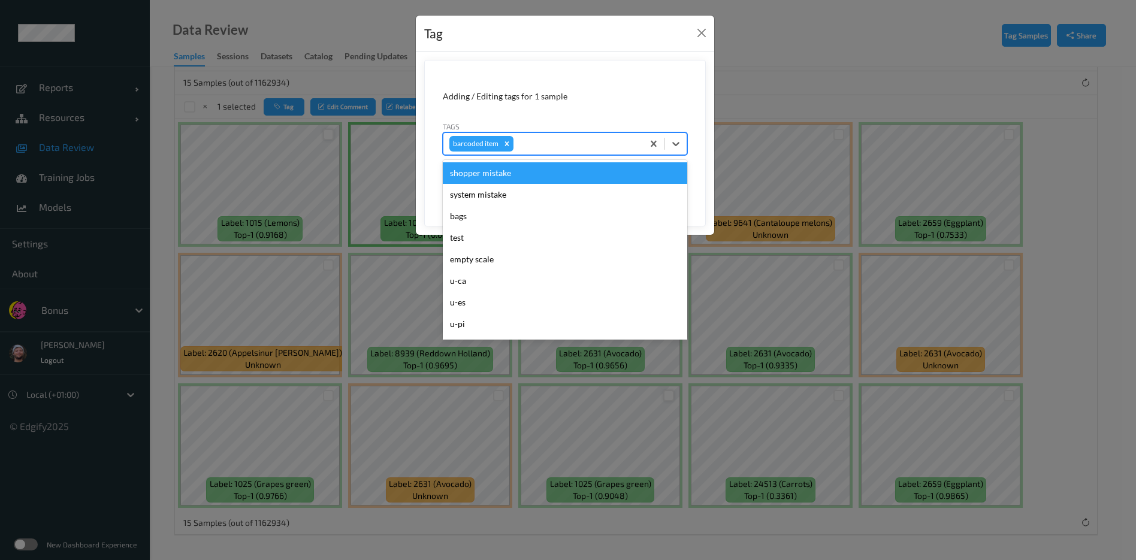
click at [537, 138] on div at bounding box center [576, 144] width 121 height 14
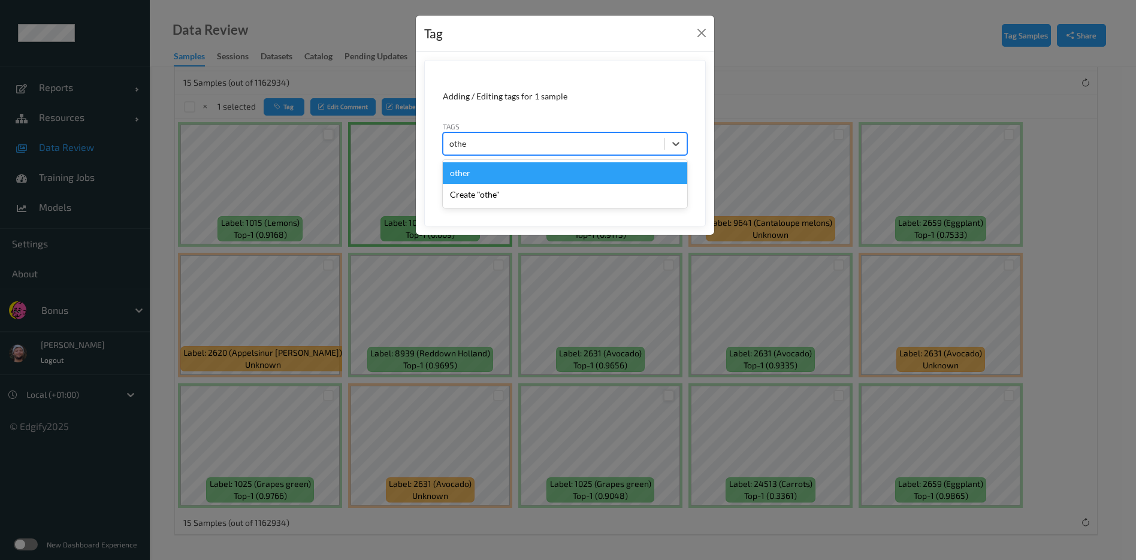
type input "other"
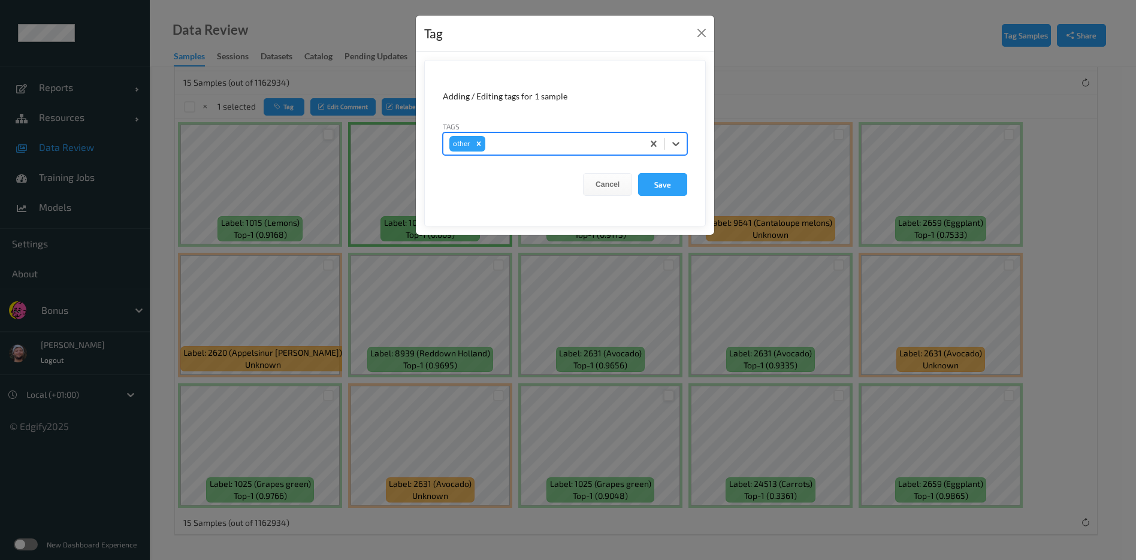
click at [638, 173] on button "Save" at bounding box center [662, 184] width 49 height 23
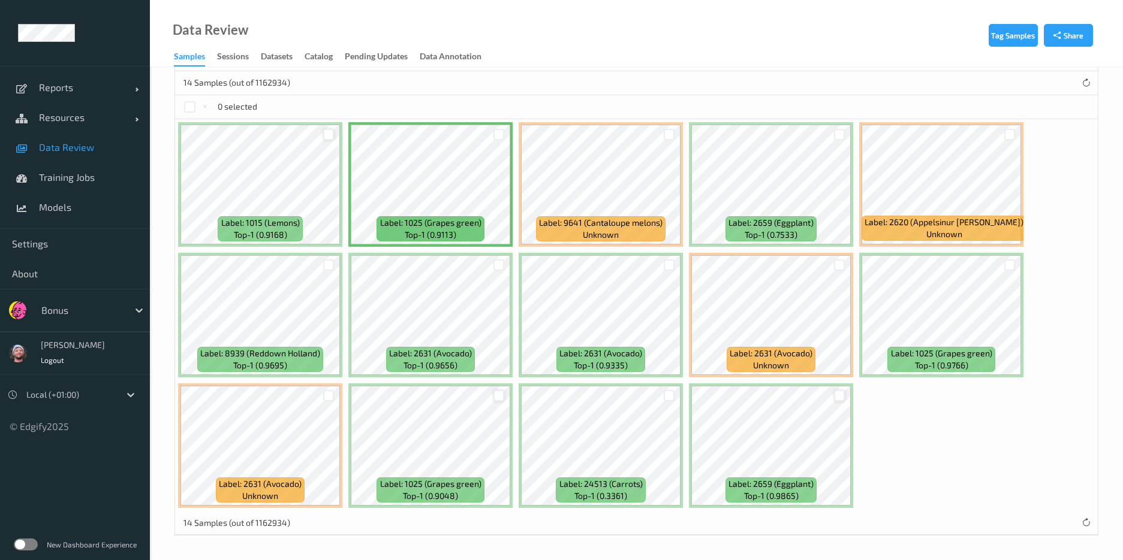
click at [842, 392] on div at bounding box center [839, 395] width 11 height 11
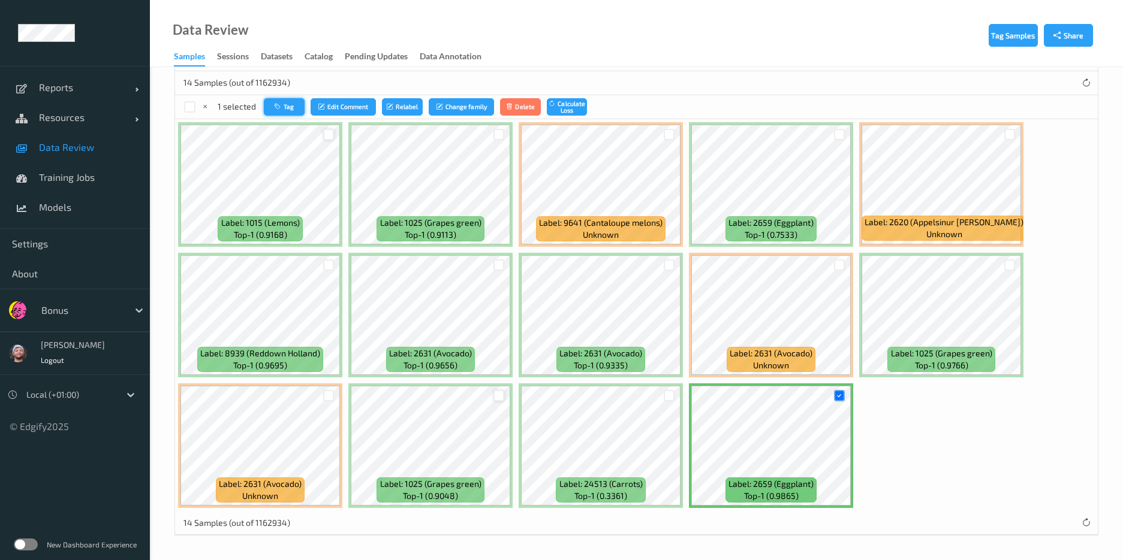
click at [282, 108] on icon "button" at bounding box center [278, 106] width 9 height 7
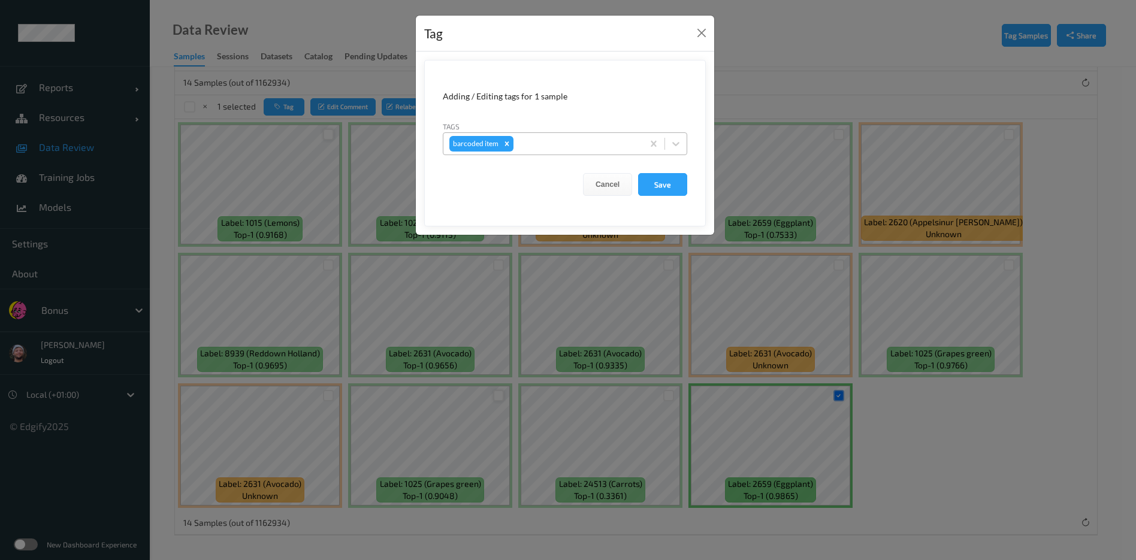
click at [536, 143] on div at bounding box center [576, 144] width 121 height 14
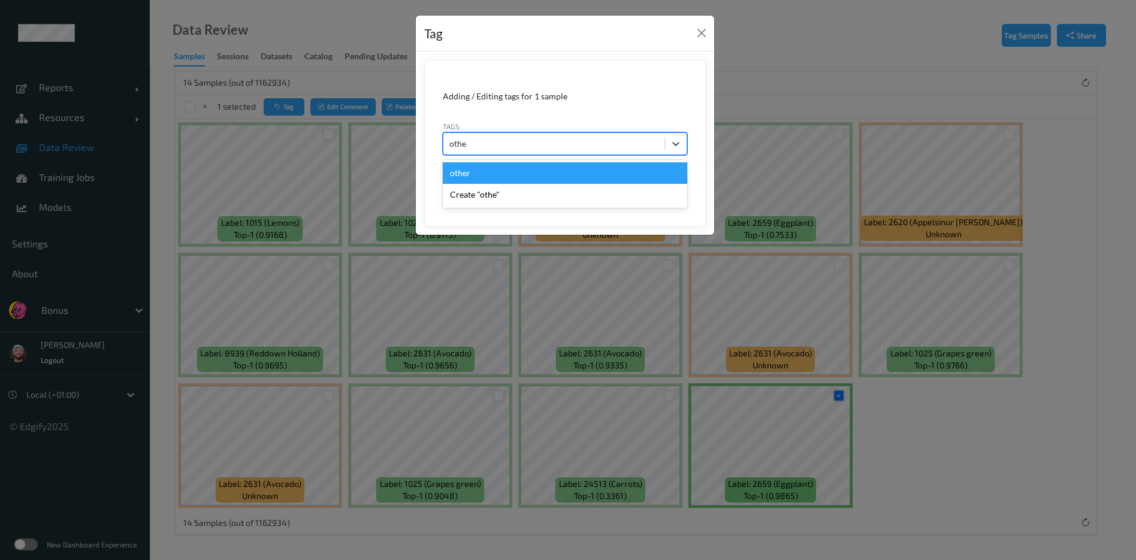
type input "other"
click at [638, 173] on button "Save" at bounding box center [662, 184] width 49 height 23
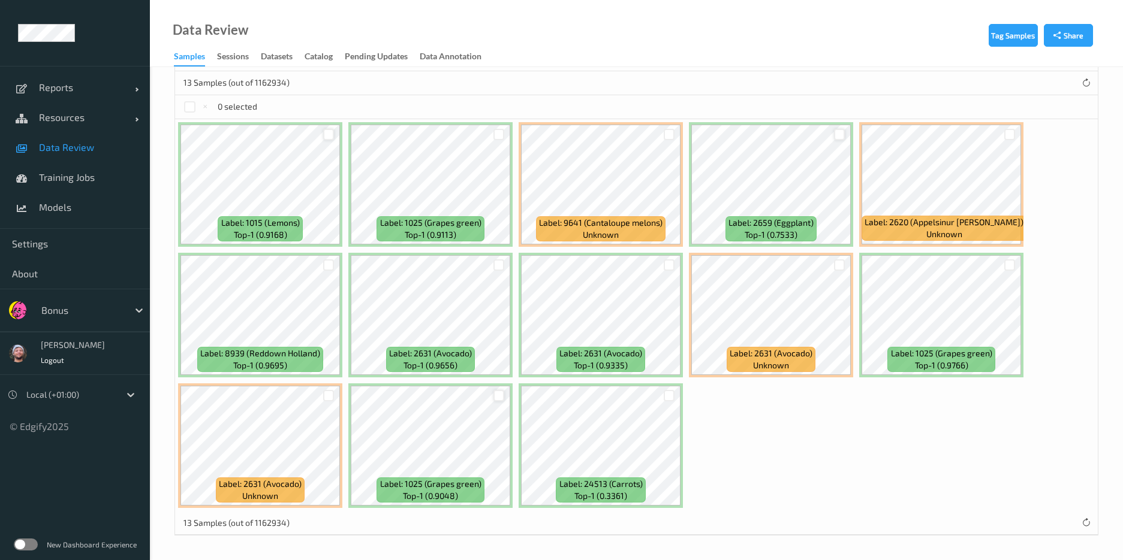
click at [838, 137] on div at bounding box center [839, 134] width 11 height 11
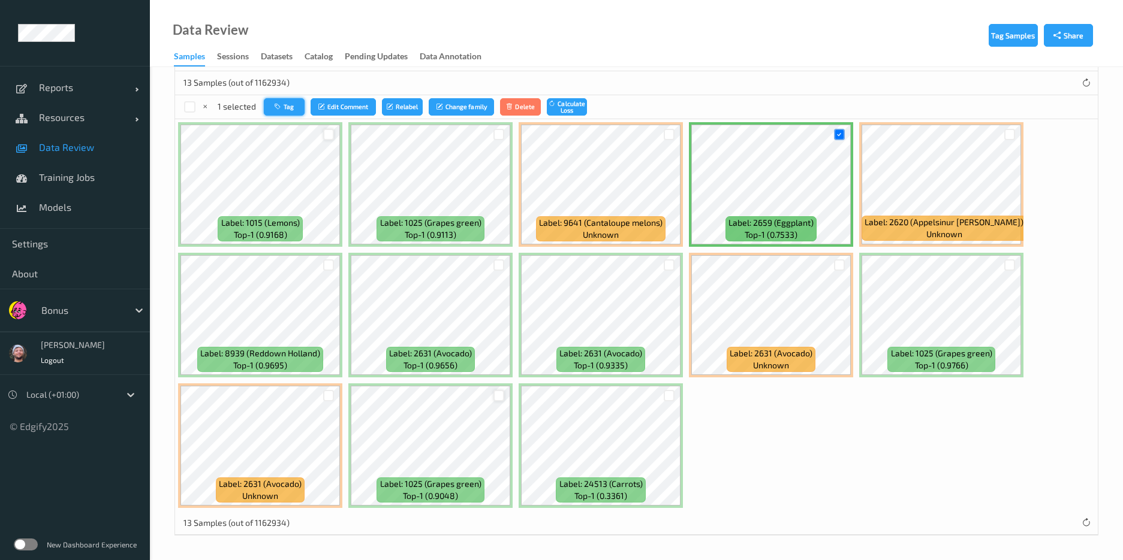
click at [267, 111] on button "Tag" at bounding box center [284, 106] width 41 height 17
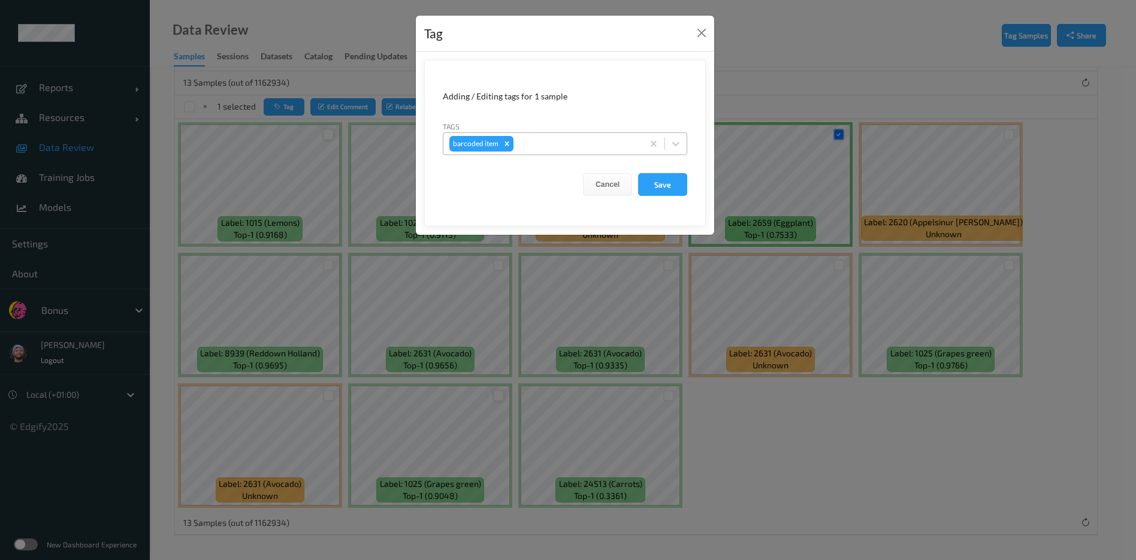
click at [578, 140] on div at bounding box center [576, 144] width 121 height 14
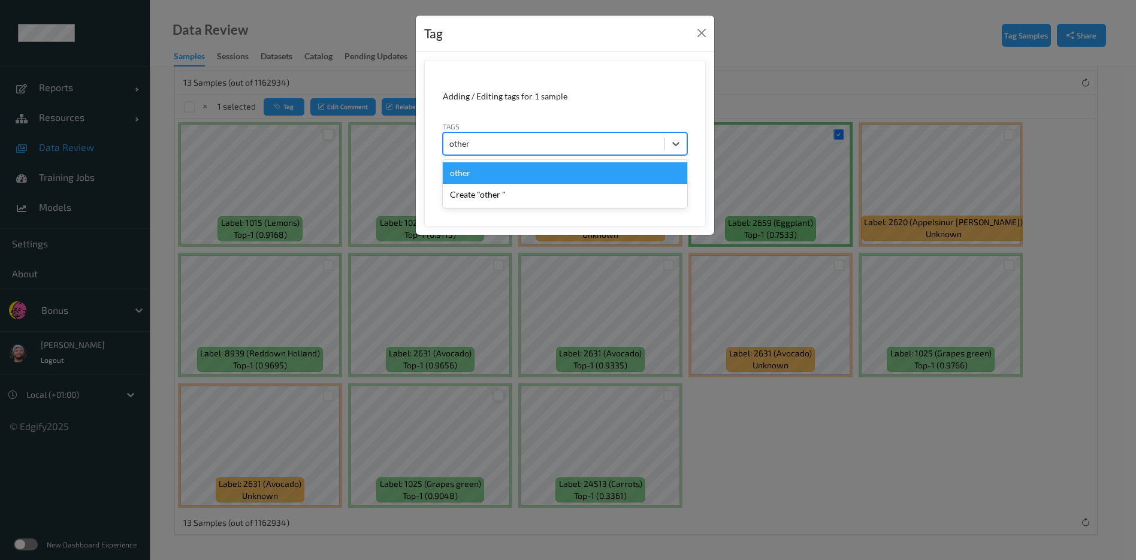
type input "other"
type input "boxes"
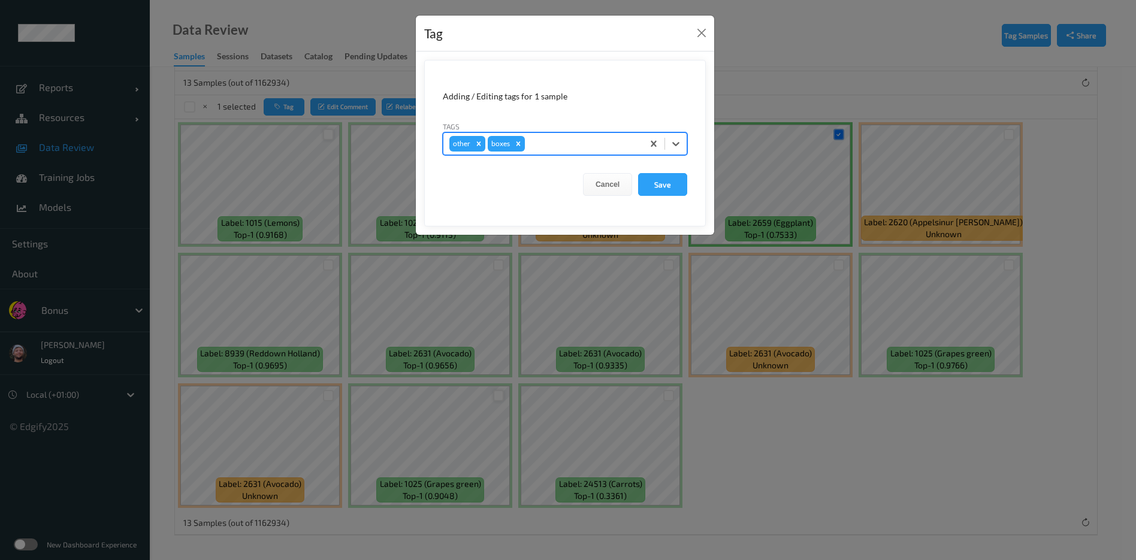
click at [638, 173] on button "Save" at bounding box center [662, 184] width 49 height 23
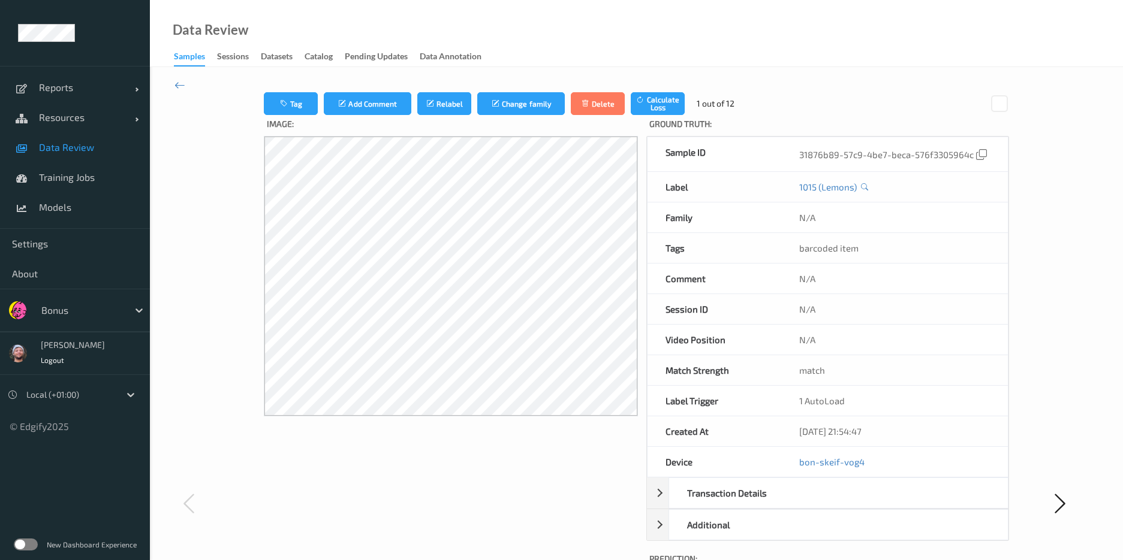
scroll to position [228, 0]
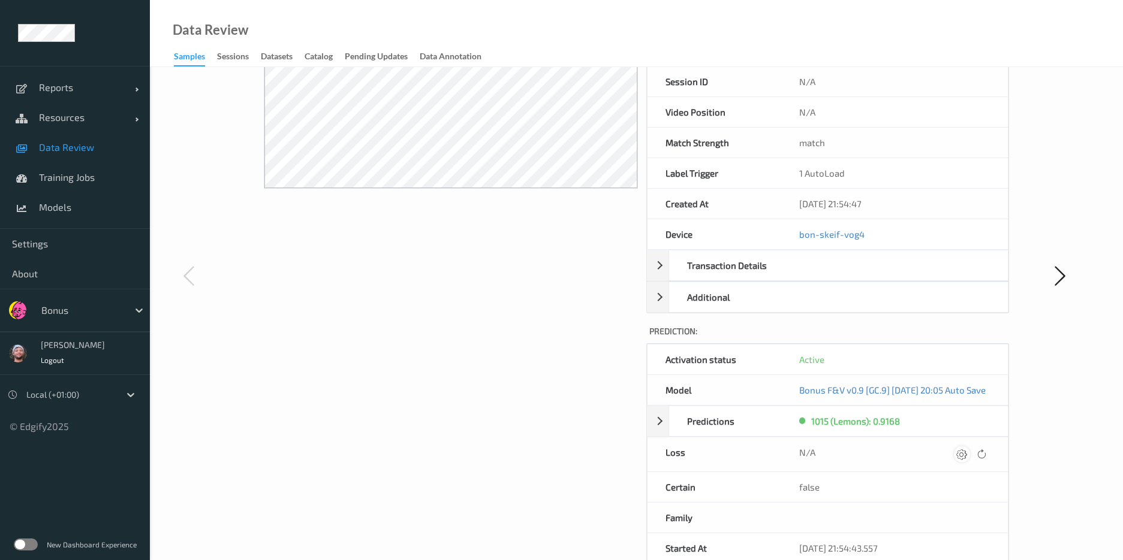
click at [967, 454] on icon at bounding box center [961, 454] width 11 height 11
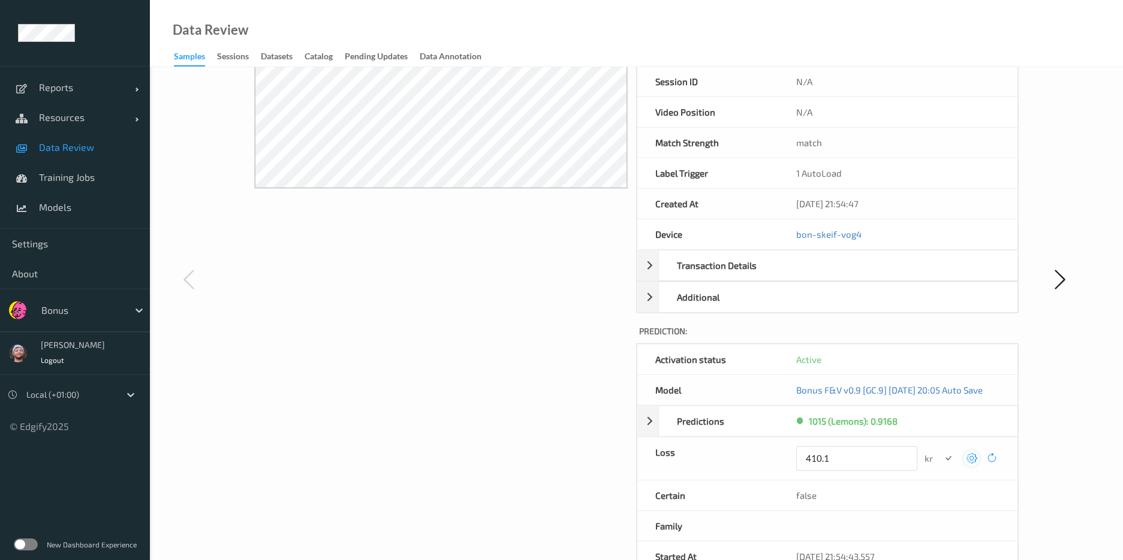
type input "410.1"
click at [940, 451] on button "submit" at bounding box center [948, 459] width 16 height 16
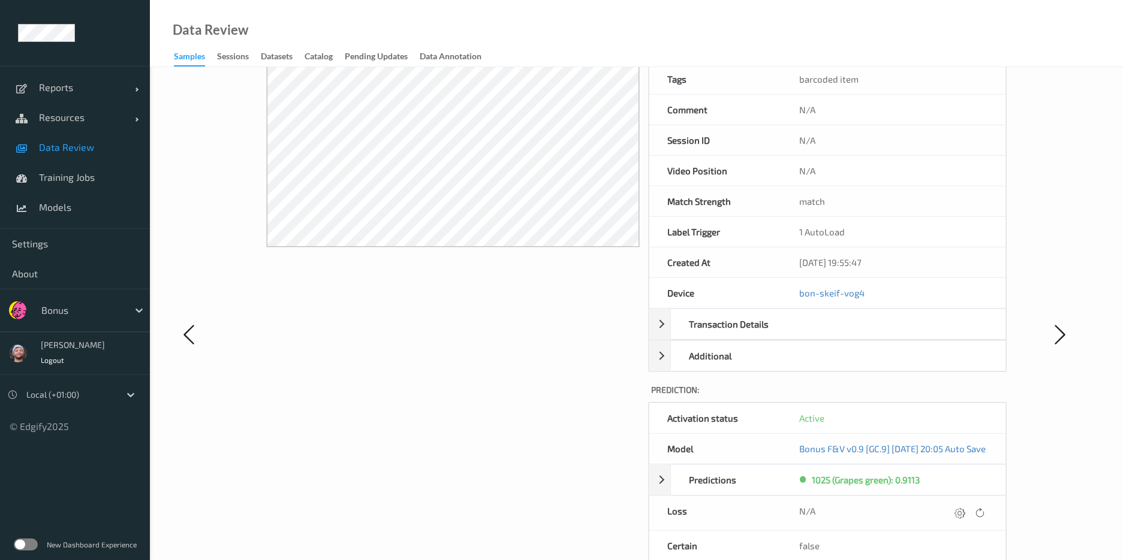
scroll to position [170, 0]
click at [965, 509] on icon at bounding box center [959, 511] width 11 height 11
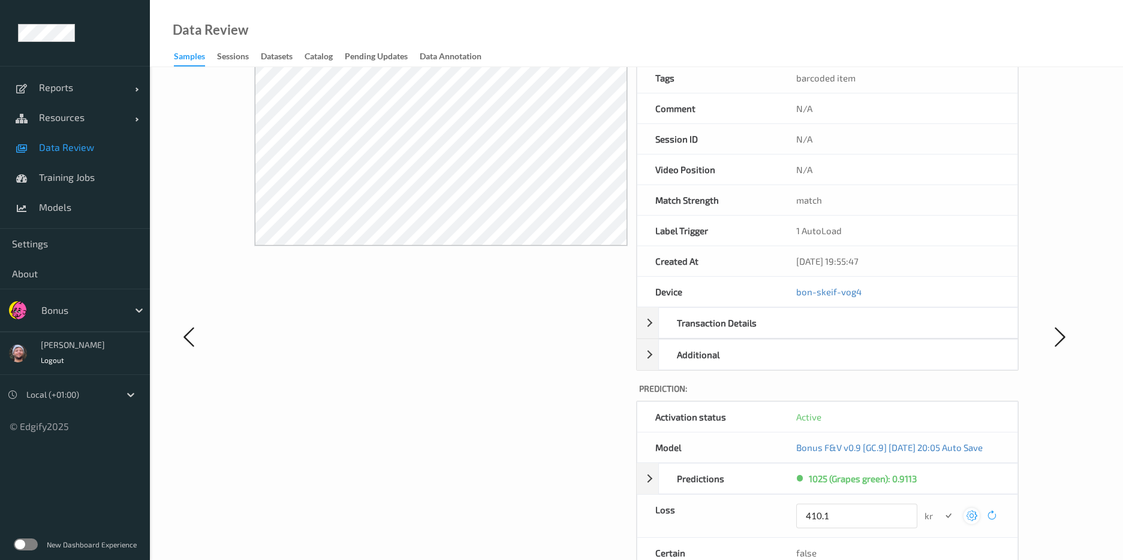
click at [940, 508] on button "submit" at bounding box center [948, 516] width 16 height 16
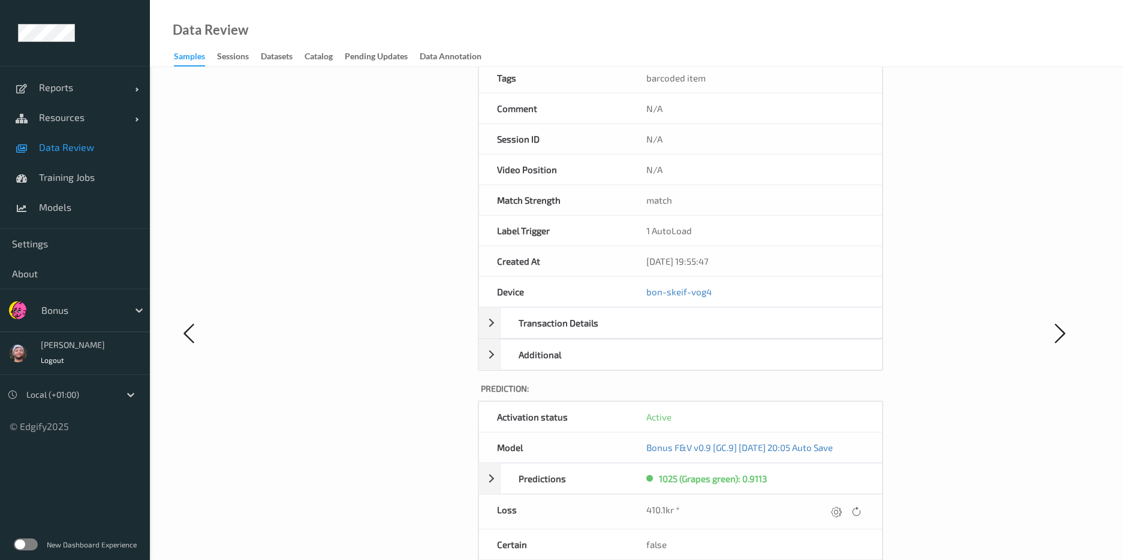
scroll to position [0, 0]
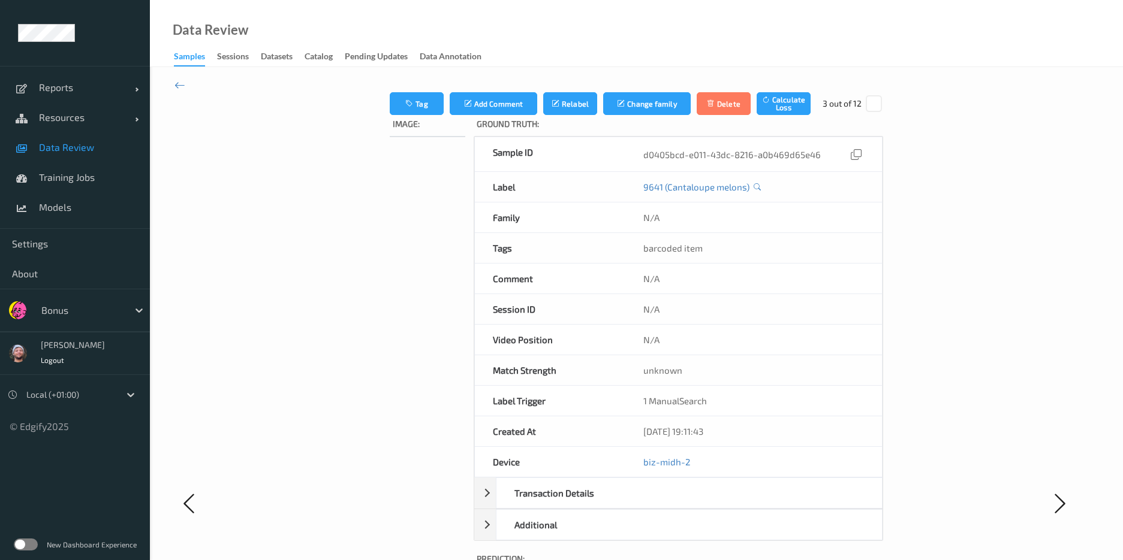
scroll to position [183, 0]
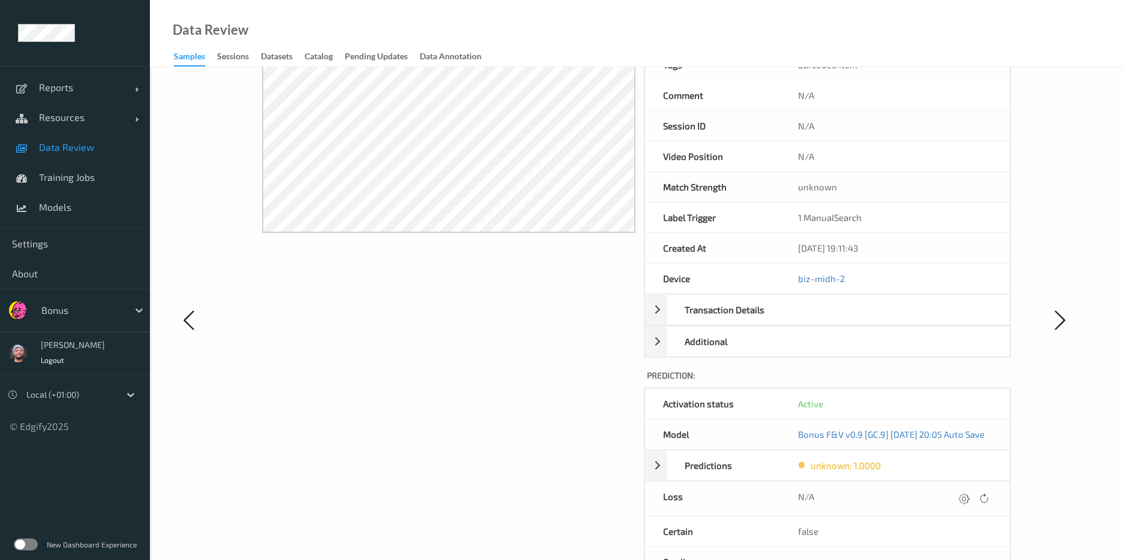
click at [971, 484] on div "N/A" at bounding box center [895, 499] width 230 height 34
click at [971, 489] on div "N/A" at bounding box center [895, 499] width 230 height 34
click at [969, 499] on icon at bounding box center [963, 498] width 11 height 11
click at [940, 495] on button "submit" at bounding box center [948, 503] width 16 height 16
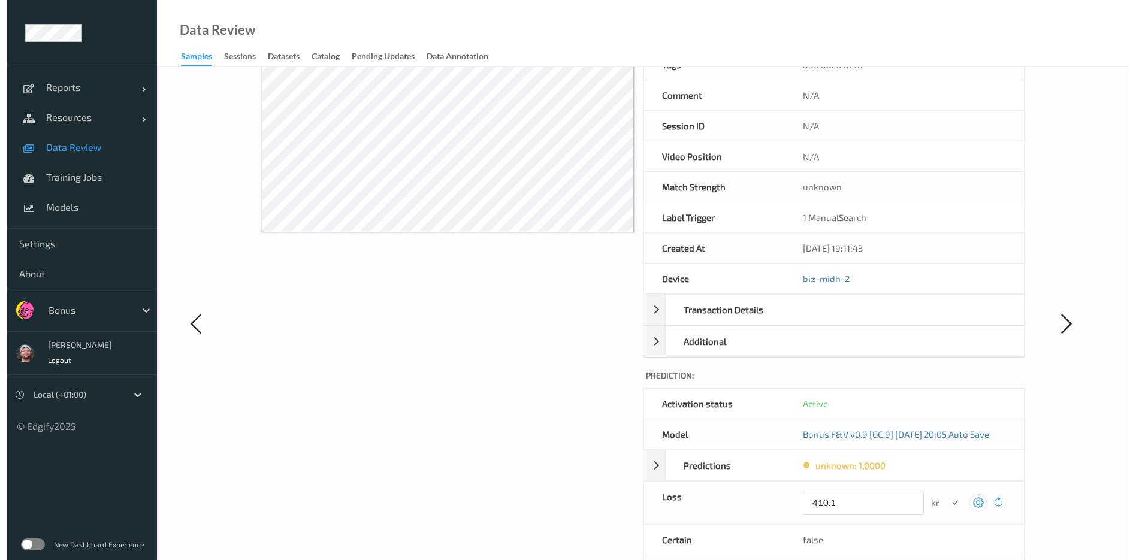
scroll to position [0, 0]
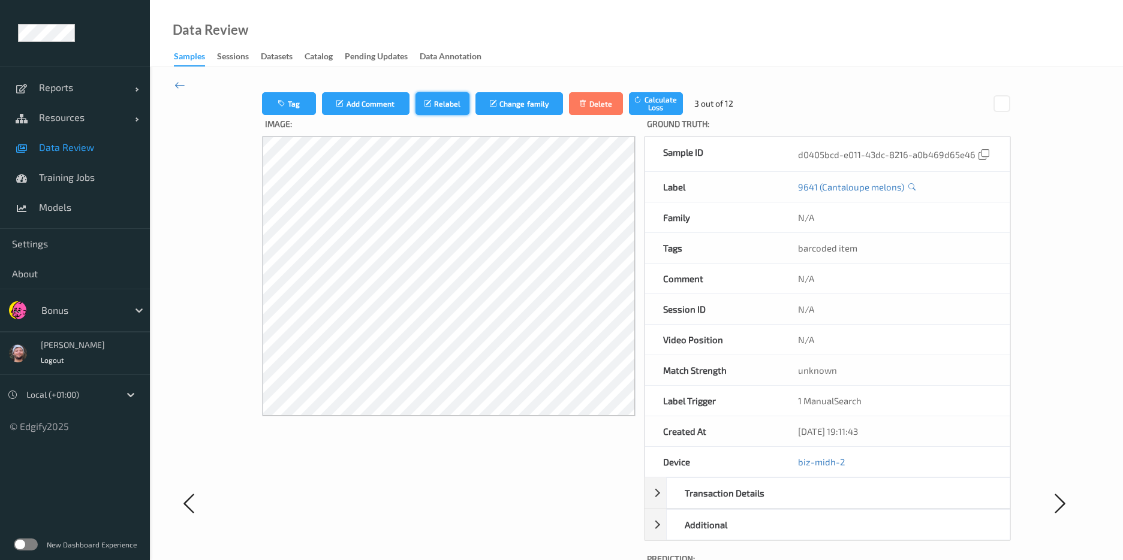
click at [424, 105] on icon "submit" at bounding box center [429, 103] width 10 height 8
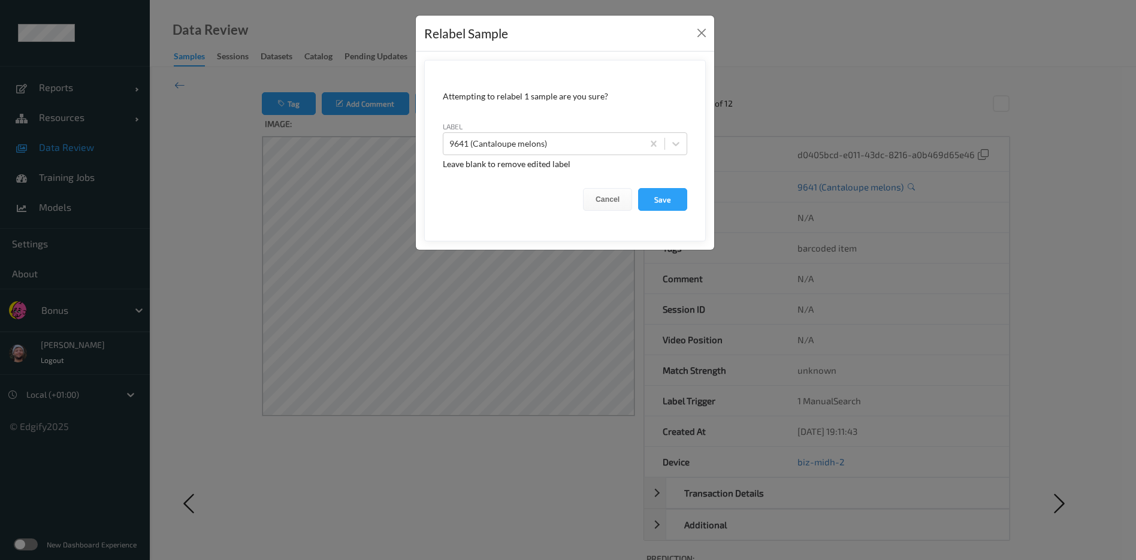
click at [537, 129] on div "label 9641 (Cantaloupe melons)" at bounding box center [565, 137] width 245 height 35
click at [538, 138] on div at bounding box center [544, 144] width 188 height 14
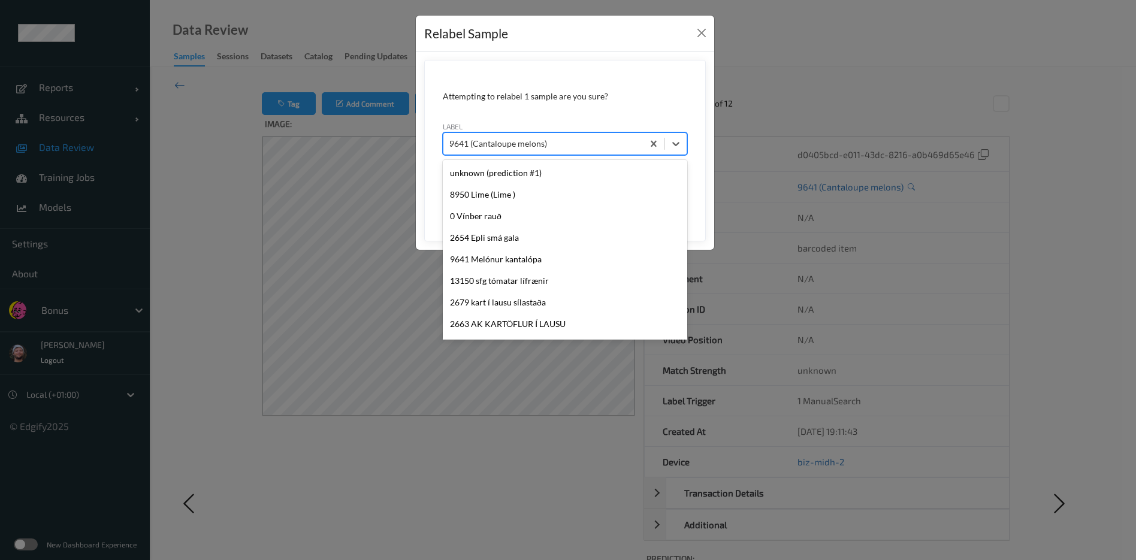
type input "32"
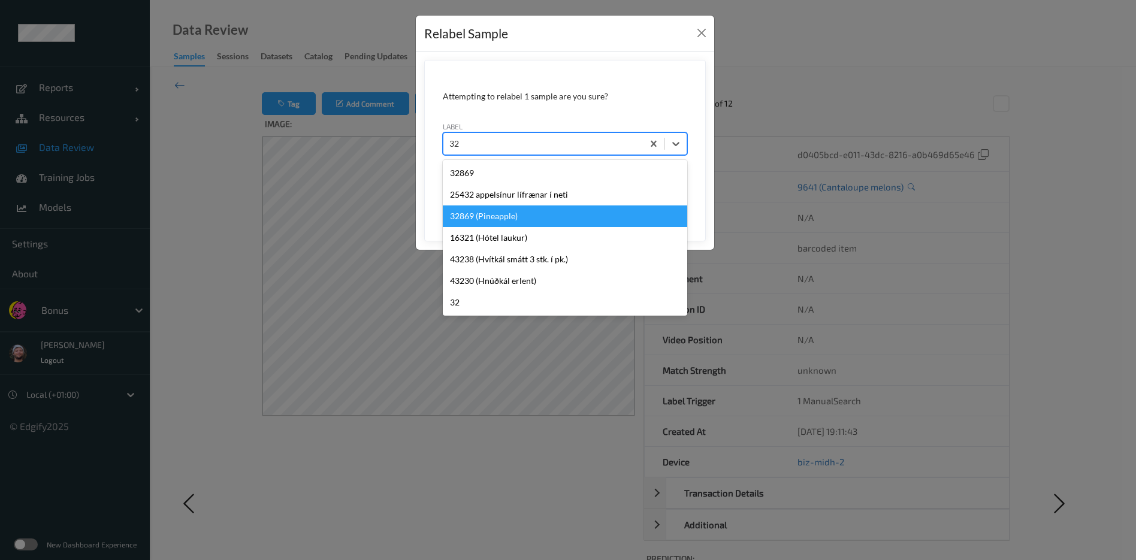
click at [500, 213] on div "32869 (Pineapple)" at bounding box center [565, 217] width 245 height 22
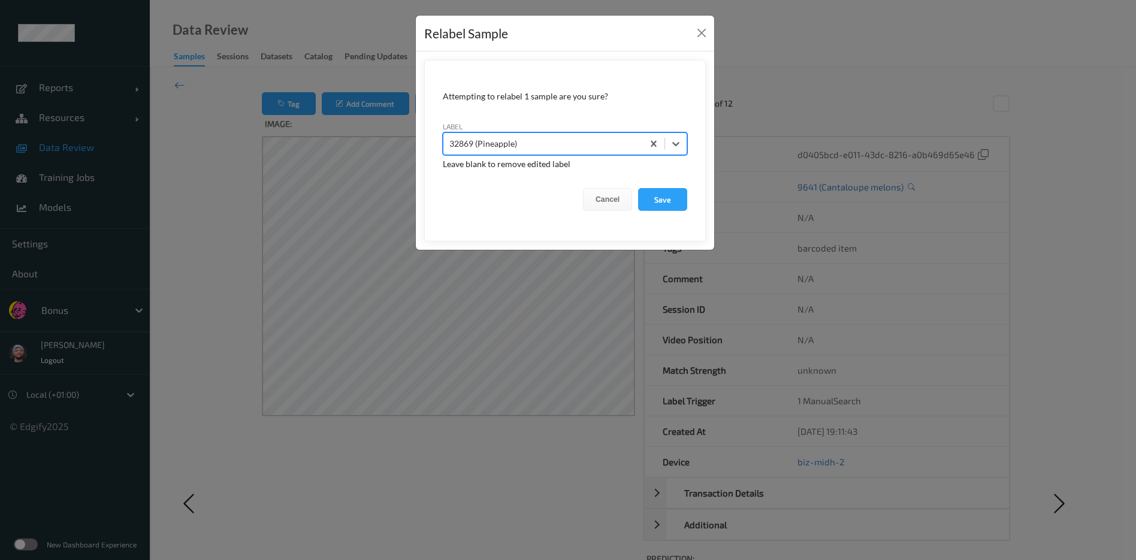
click at [638, 188] on button "Save" at bounding box center [662, 199] width 49 height 23
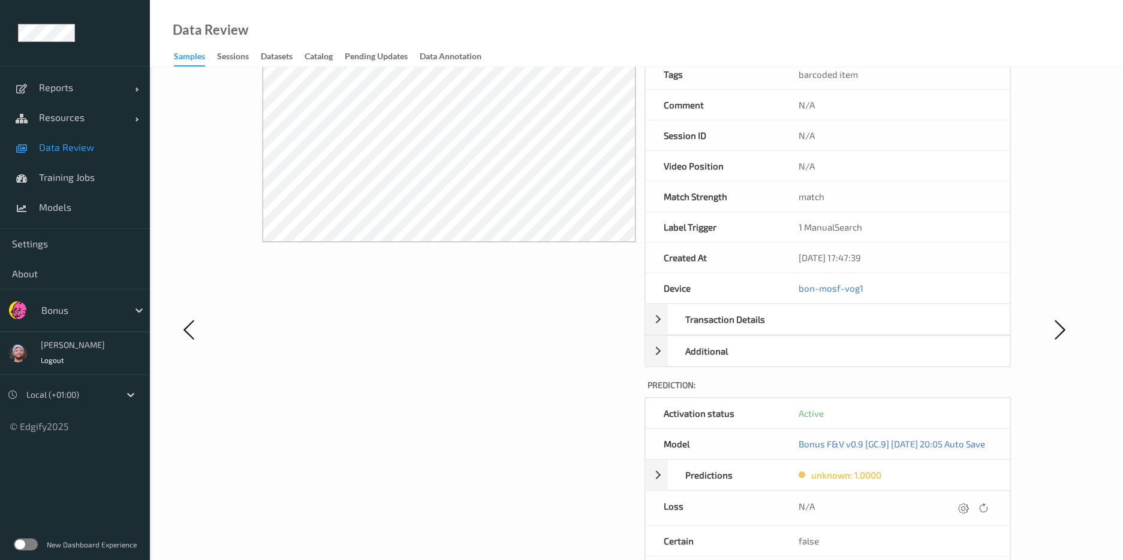
scroll to position [188, 0]
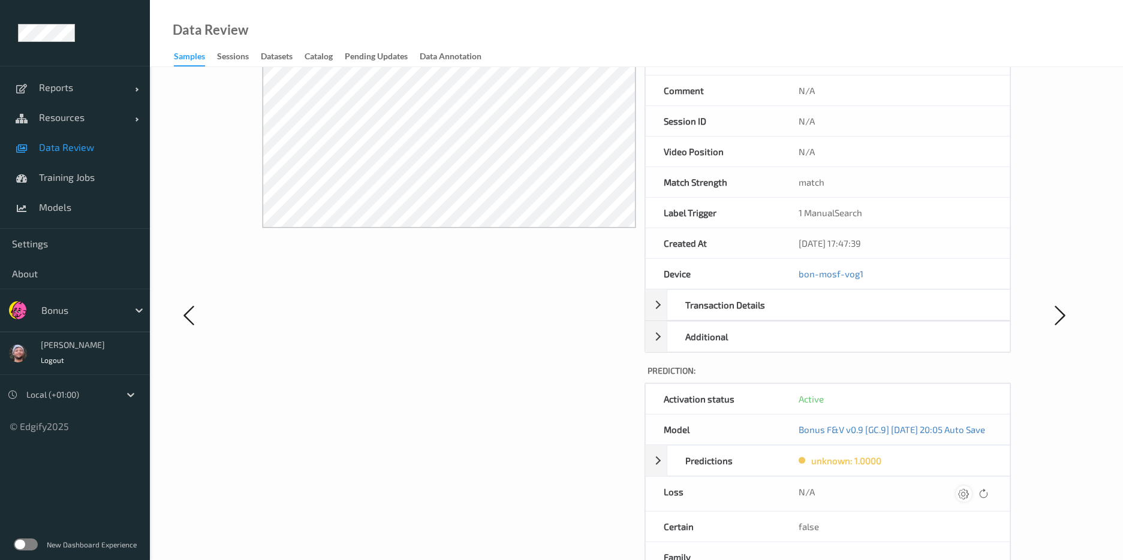
click at [969, 499] on icon at bounding box center [963, 493] width 11 height 11
click at [940, 490] on button "submit" at bounding box center [948, 498] width 16 height 16
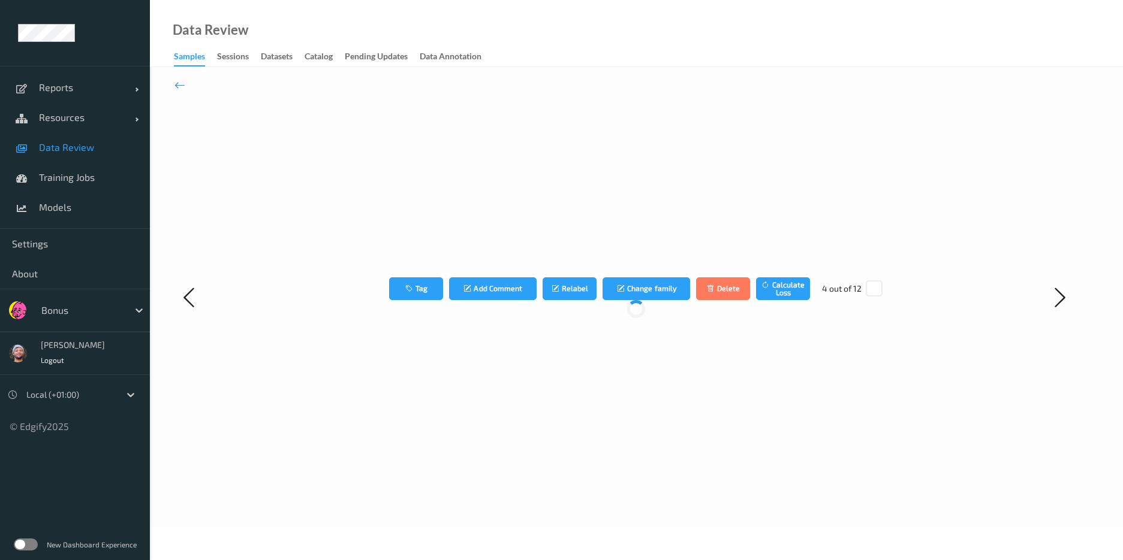
scroll to position [0, 0]
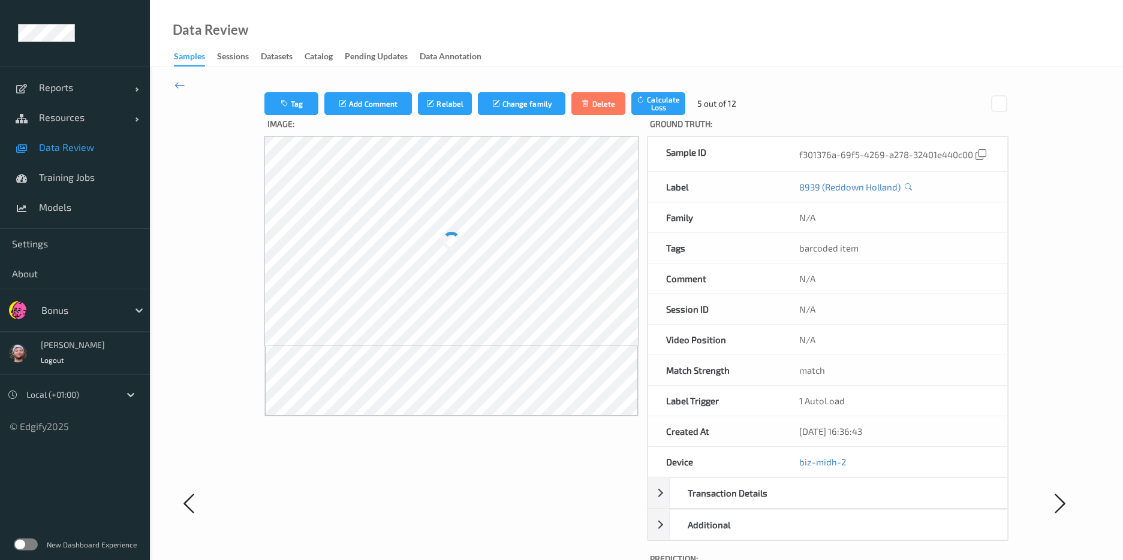
scroll to position [219, 0]
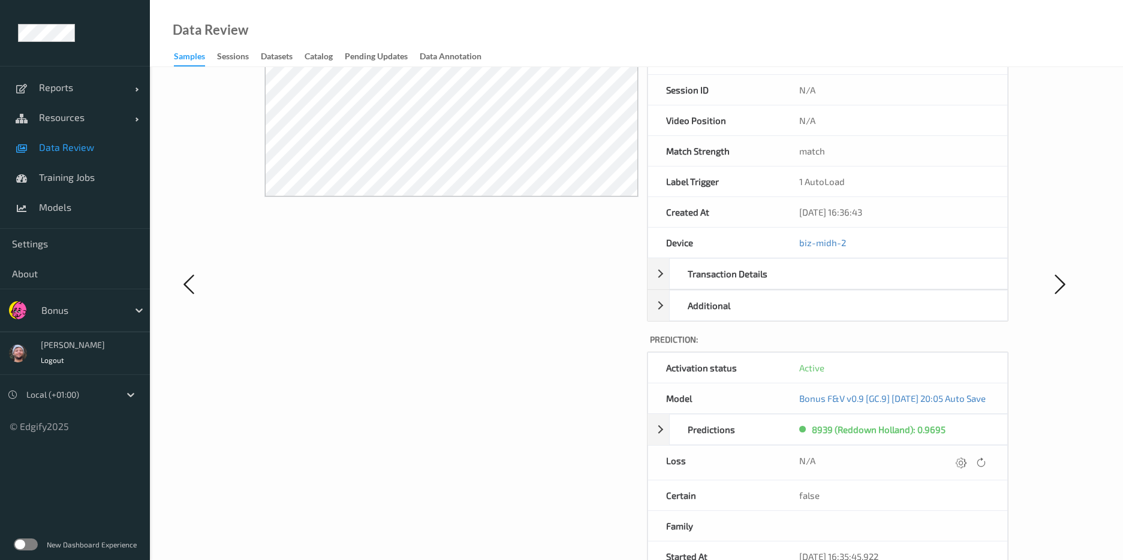
click at [974, 475] on div "N/A" at bounding box center [894, 463] width 226 height 34
click at [966, 464] on icon at bounding box center [960, 462] width 11 height 11
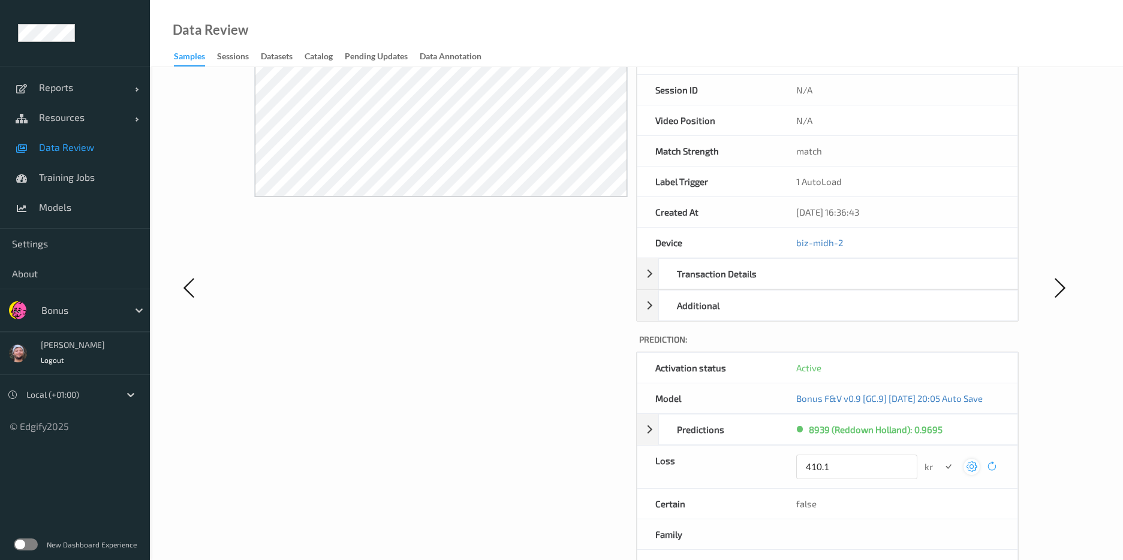
click at [940, 459] on button "submit" at bounding box center [948, 467] width 16 height 16
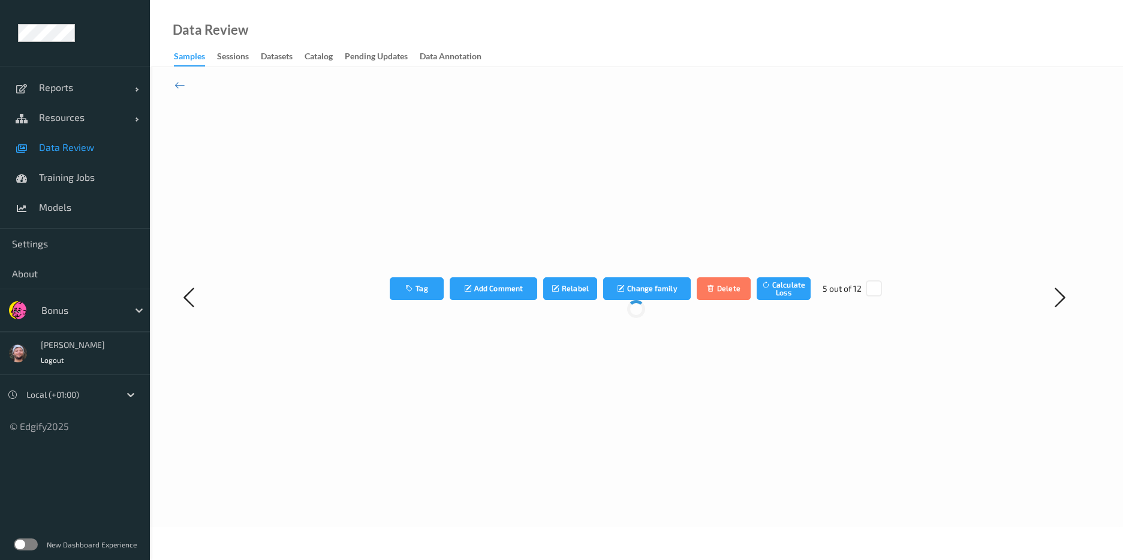
scroll to position [0, 0]
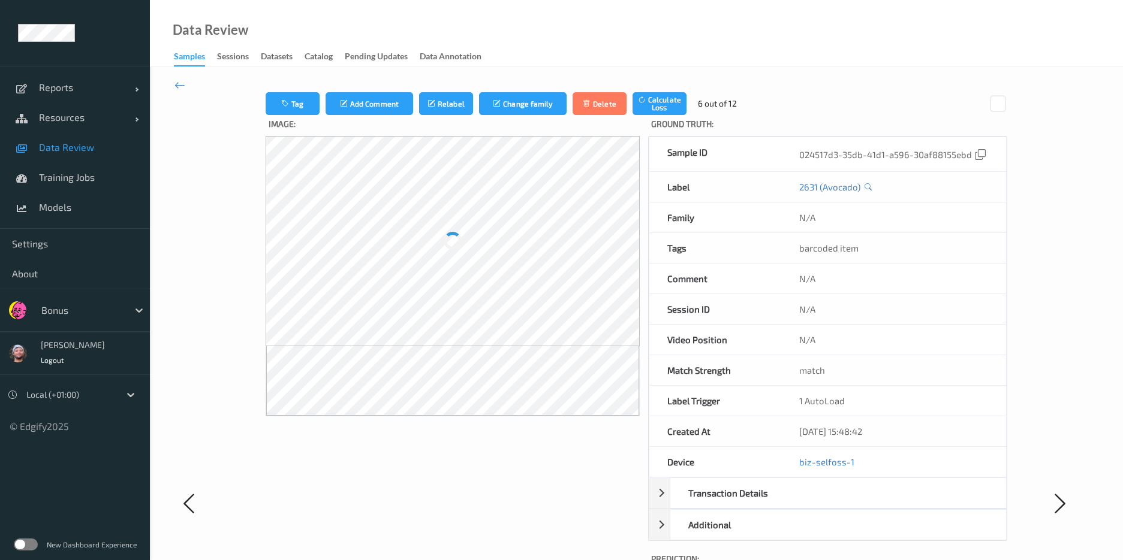
scroll to position [233, 0]
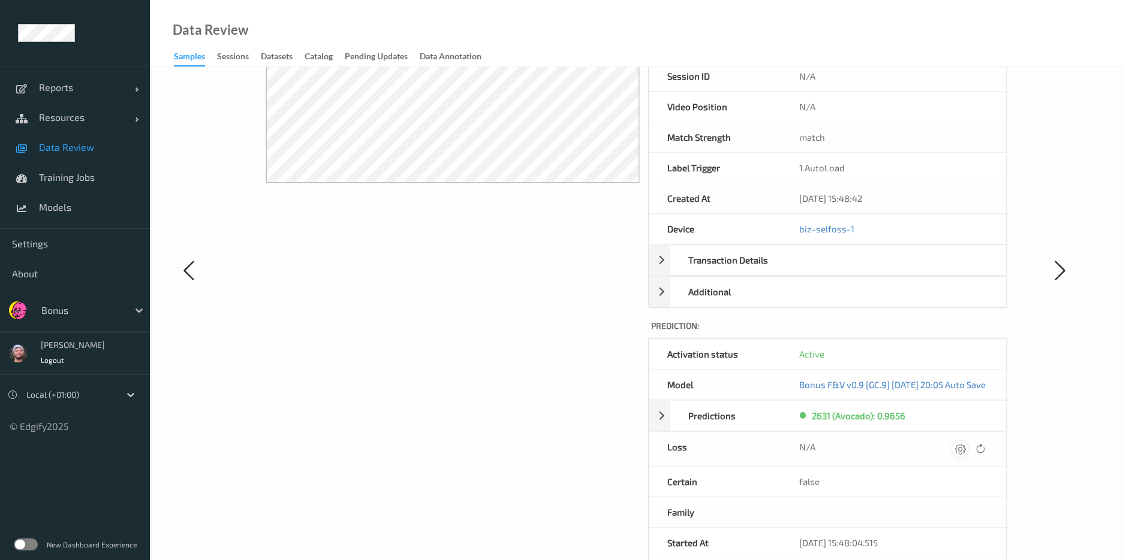
click at [966, 449] on icon at bounding box center [960, 449] width 11 height 11
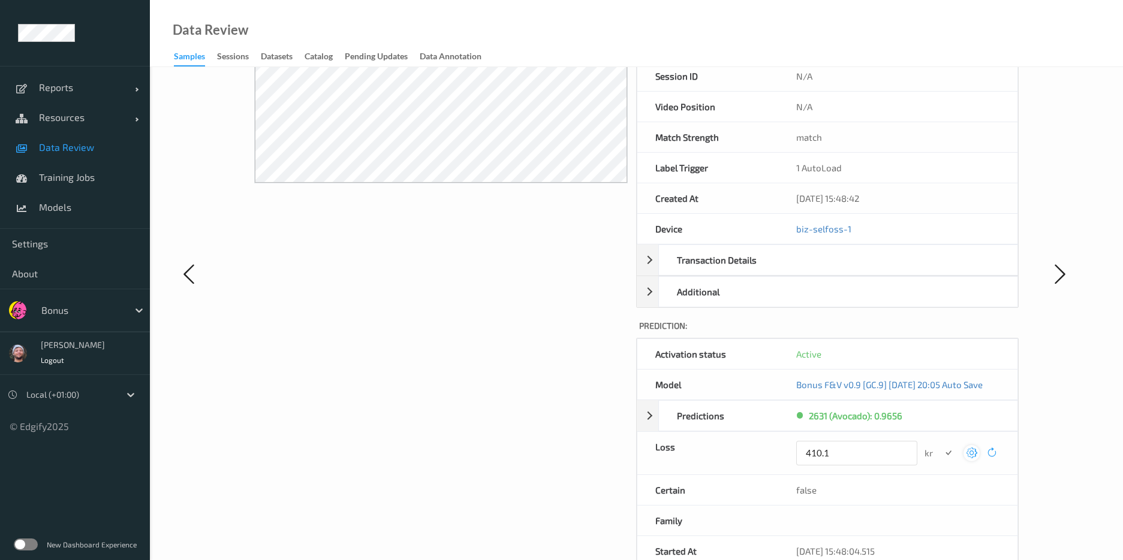
scroll to position [0, 0]
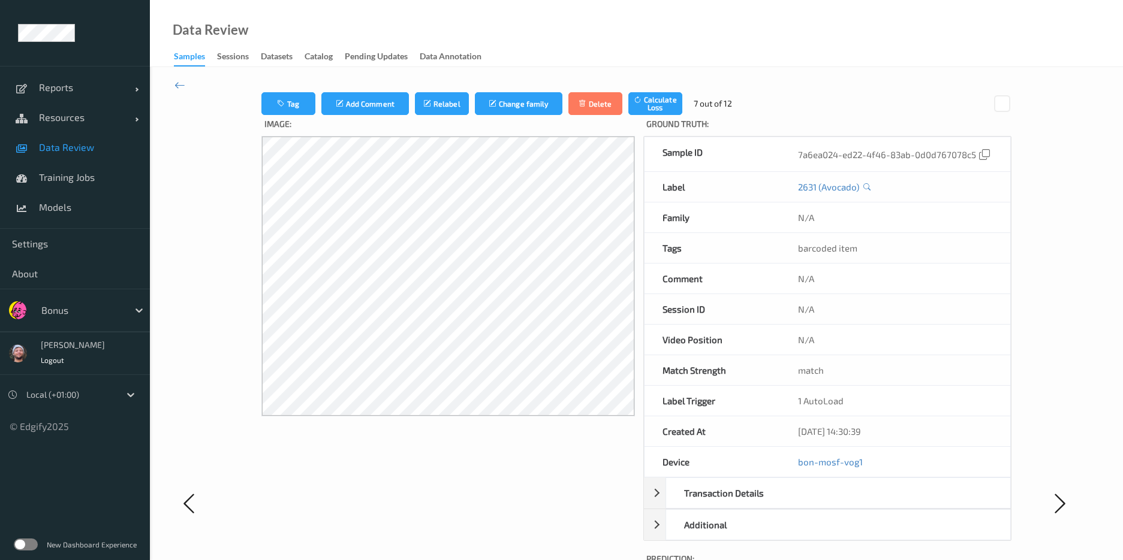
scroll to position [291, 0]
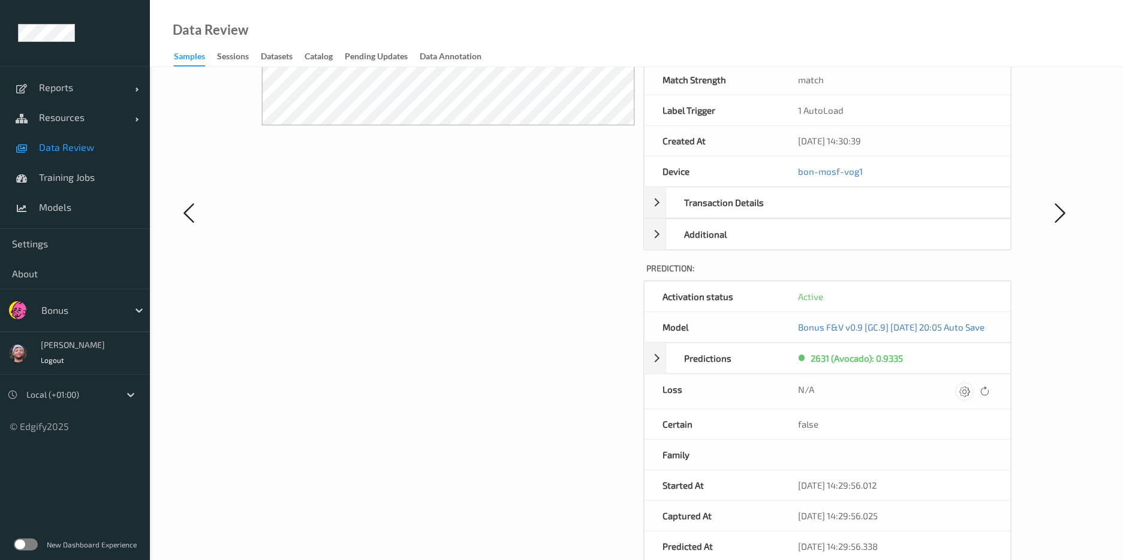
click at [969, 397] on icon at bounding box center [964, 391] width 11 height 11
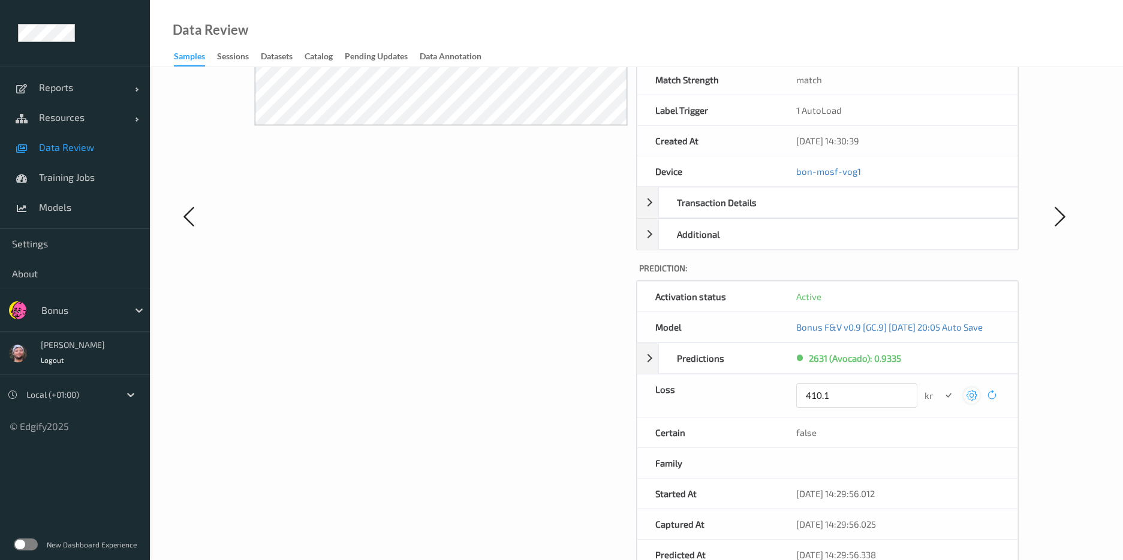
click at [940, 388] on button "submit" at bounding box center [948, 396] width 16 height 16
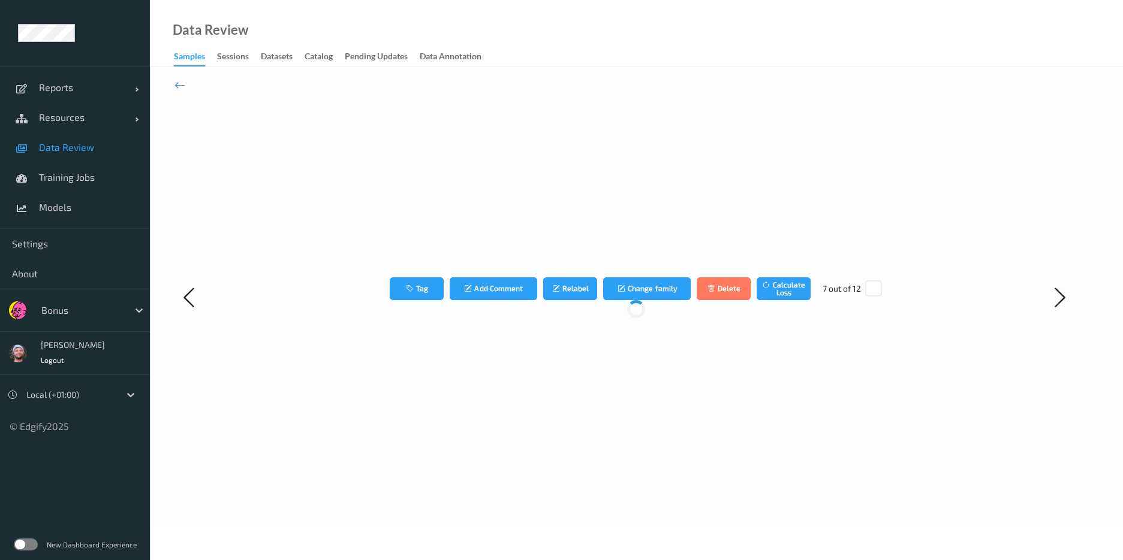
scroll to position [0, 0]
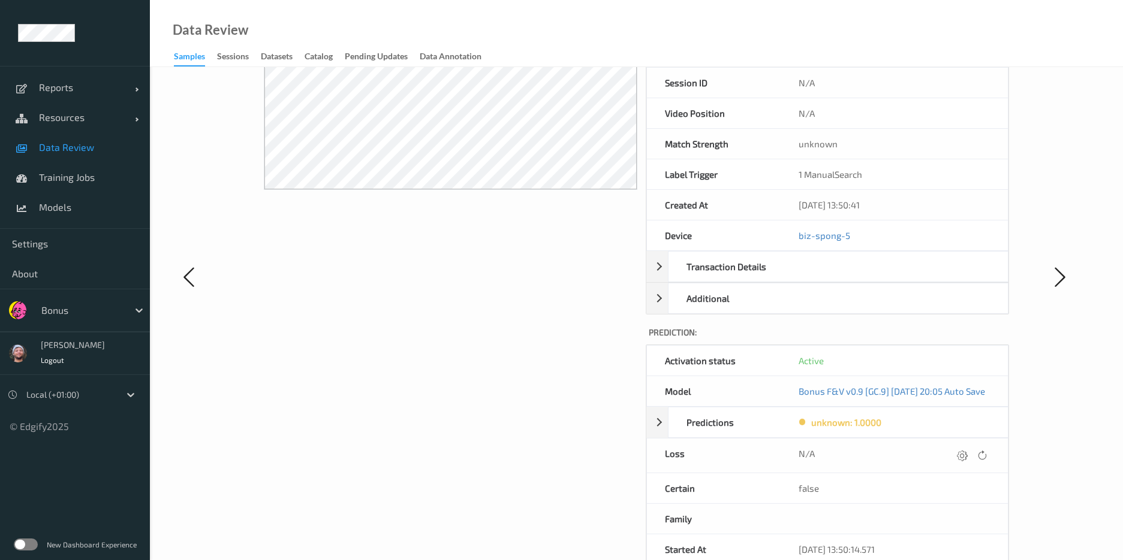
scroll to position [228, 0]
click at [967, 457] on icon at bounding box center [962, 454] width 11 height 11
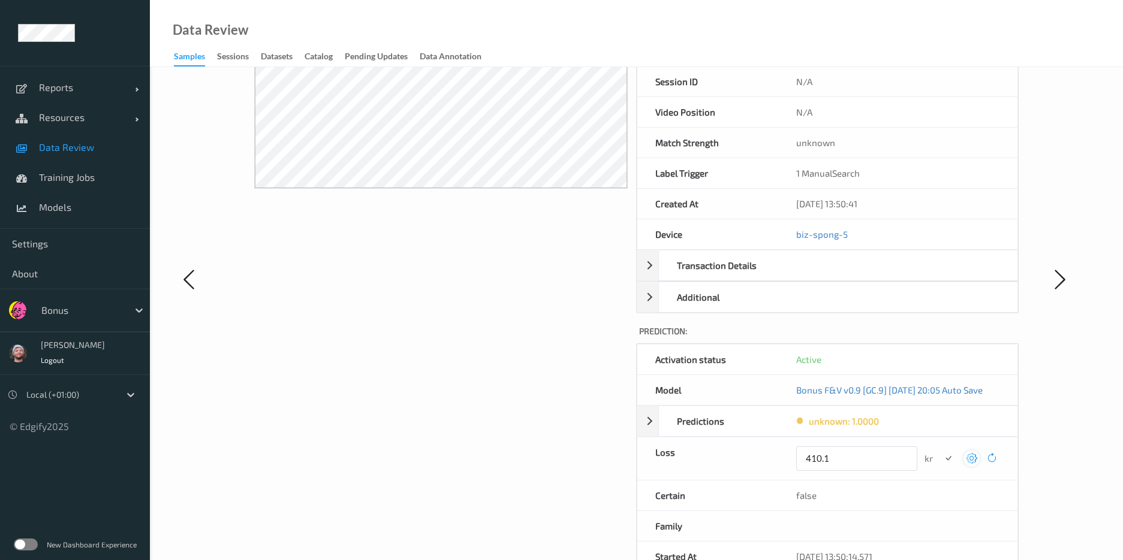
click at [940, 451] on button "submit" at bounding box center [948, 459] width 16 height 16
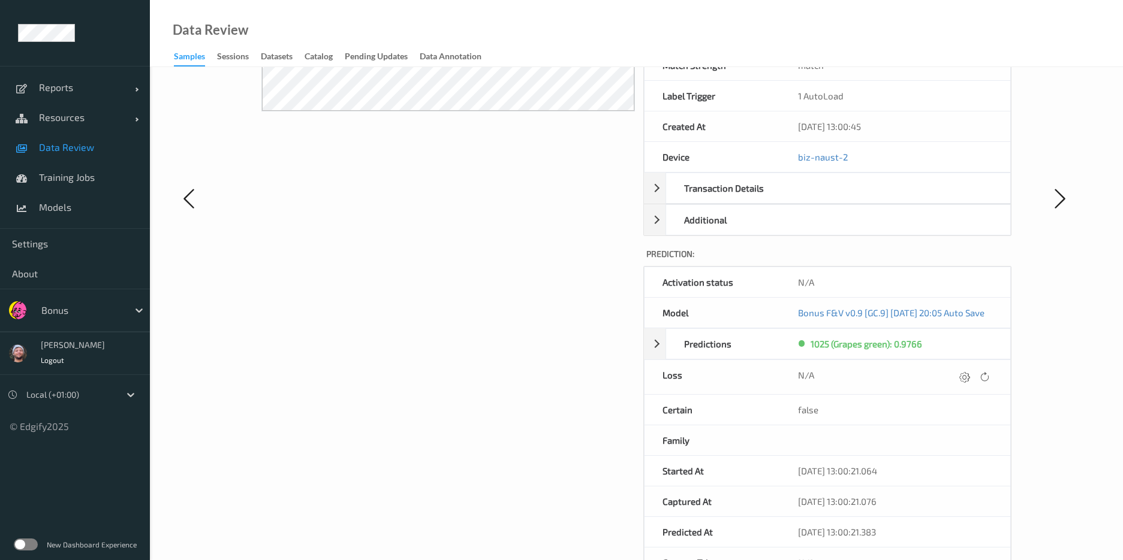
scroll to position [307, 0]
click at [970, 371] on icon at bounding box center [964, 375] width 11 height 11
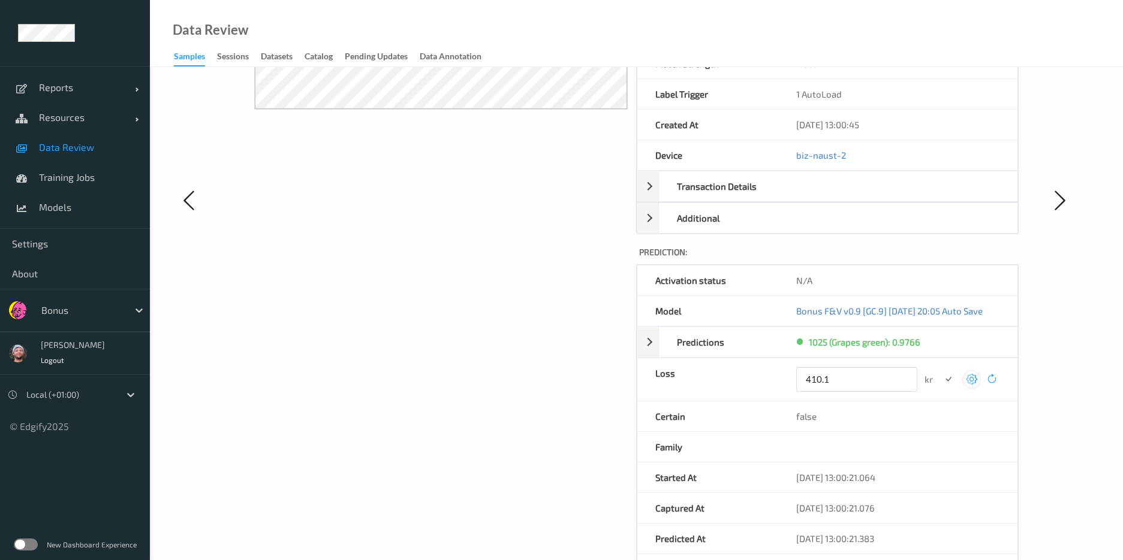
click at [940, 372] on button "submit" at bounding box center [948, 380] width 16 height 16
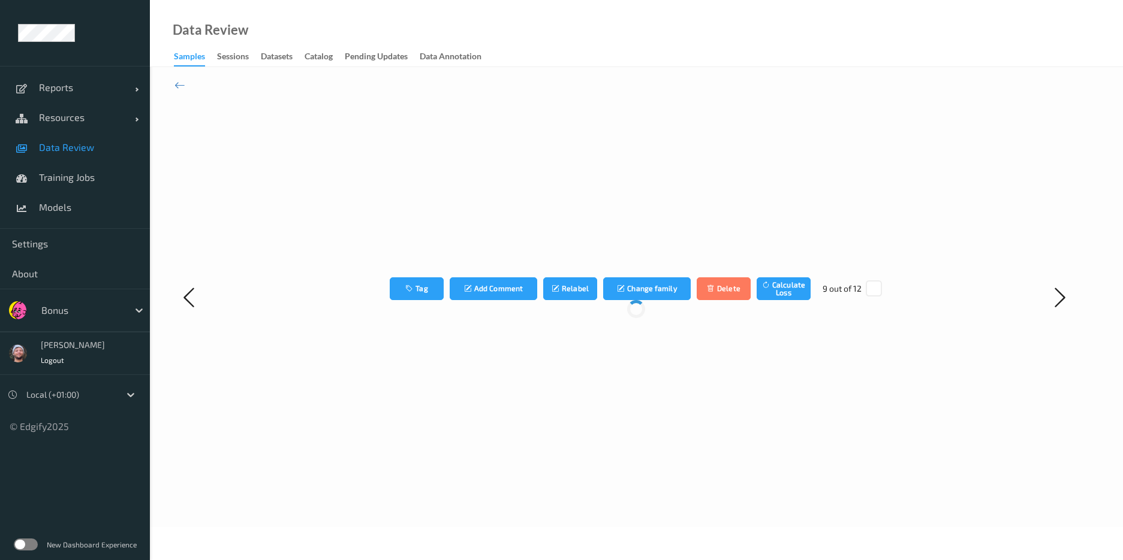
scroll to position [0, 0]
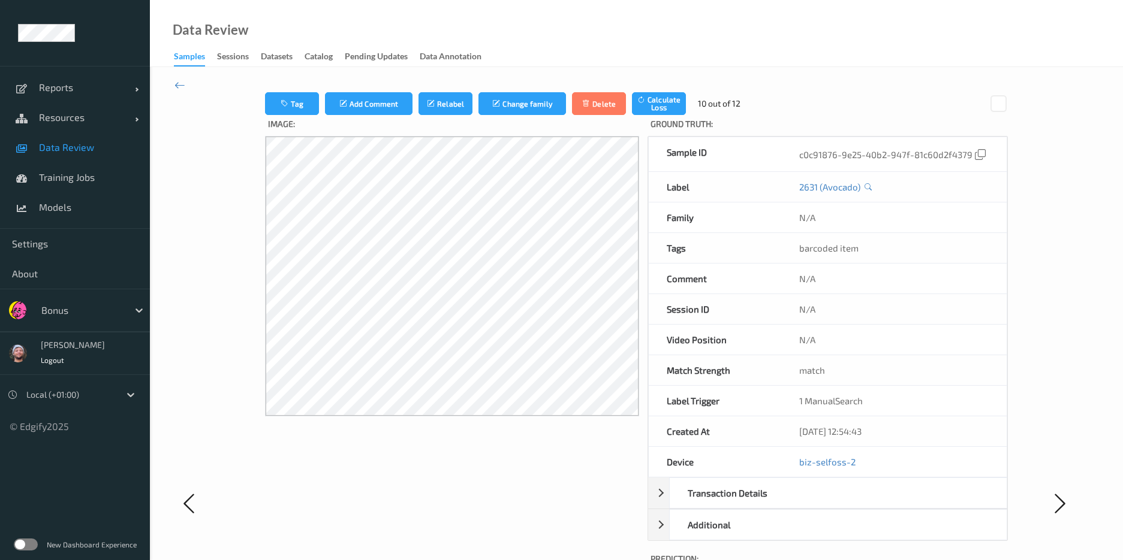
scroll to position [204, 0]
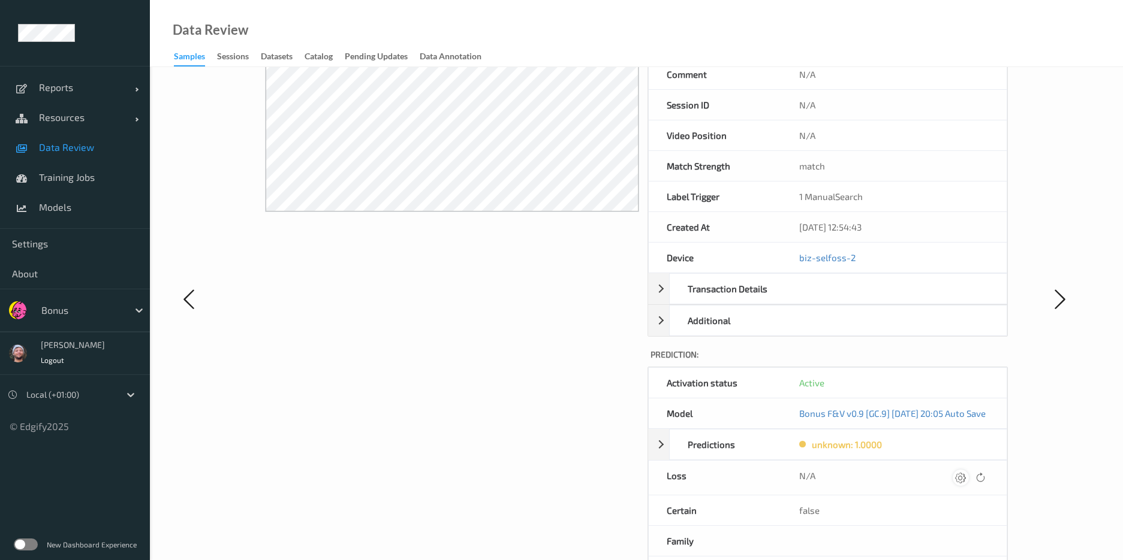
click at [966, 473] on icon at bounding box center [960, 477] width 11 height 11
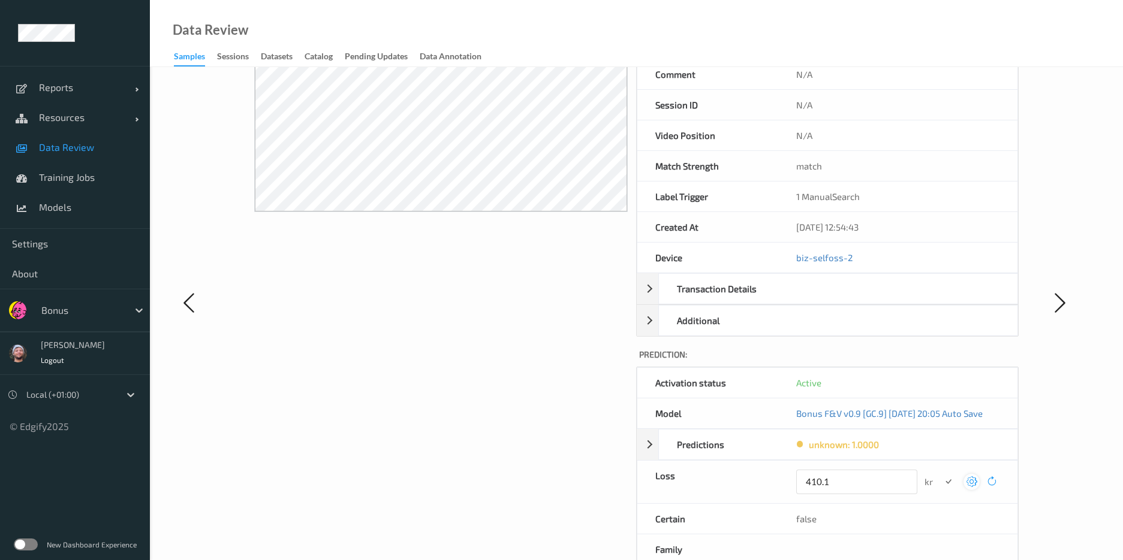
click at [940, 474] on button "submit" at bounding box center [948, 482] width 16 height 16
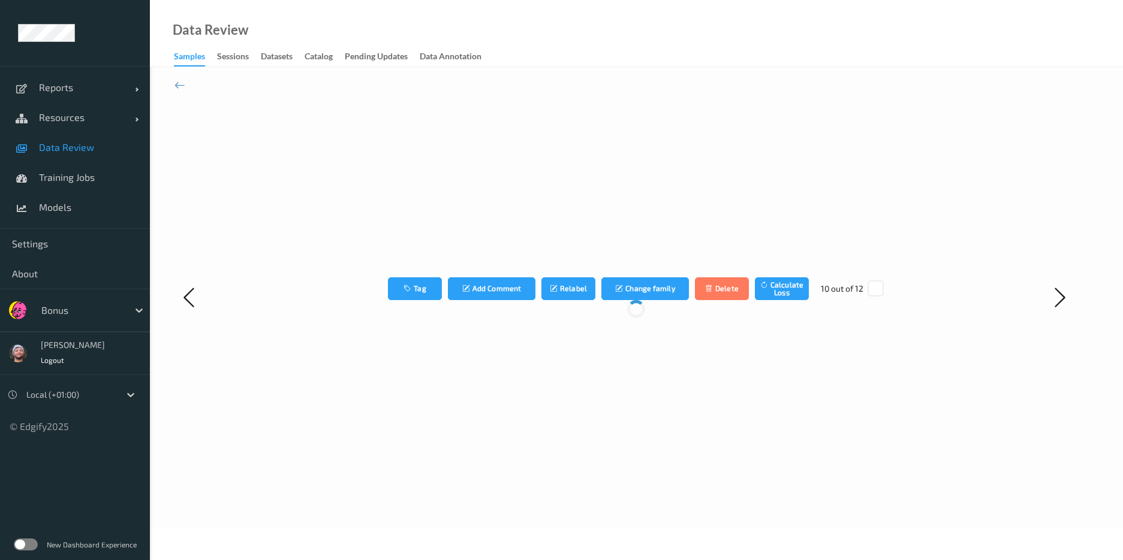
scroll to position [0, 0]
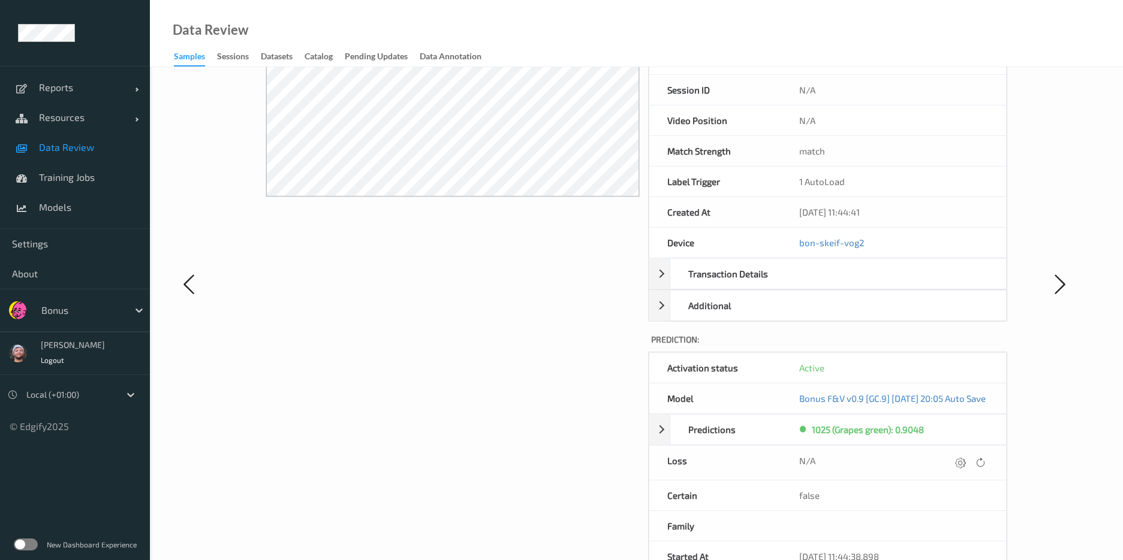
scroll to position [231, 0]
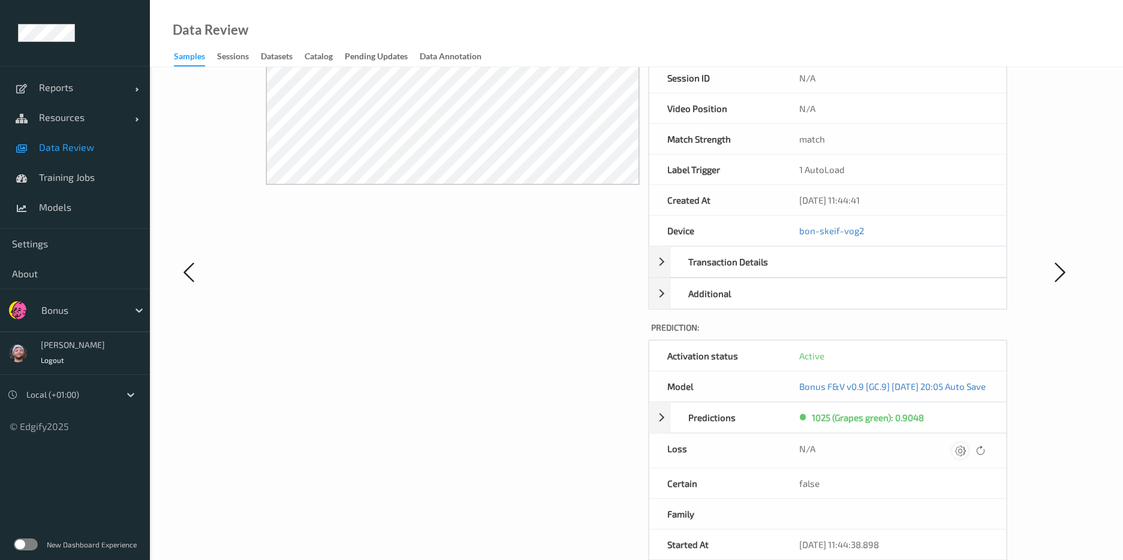
click at [966, 448] on icon at bounding box center [960, 450] width 11 height 11
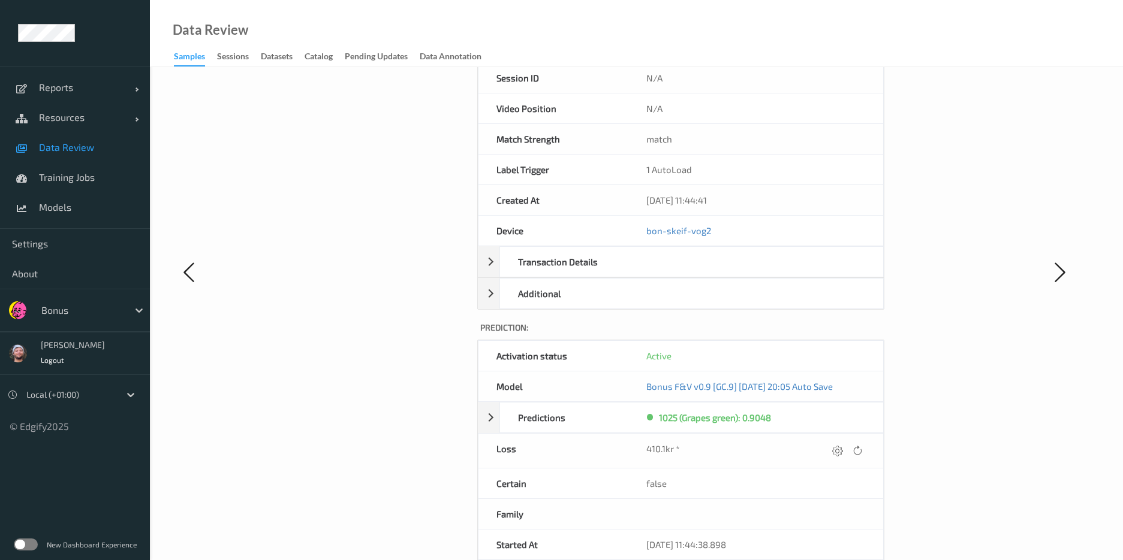
scroll to position [0, 0]
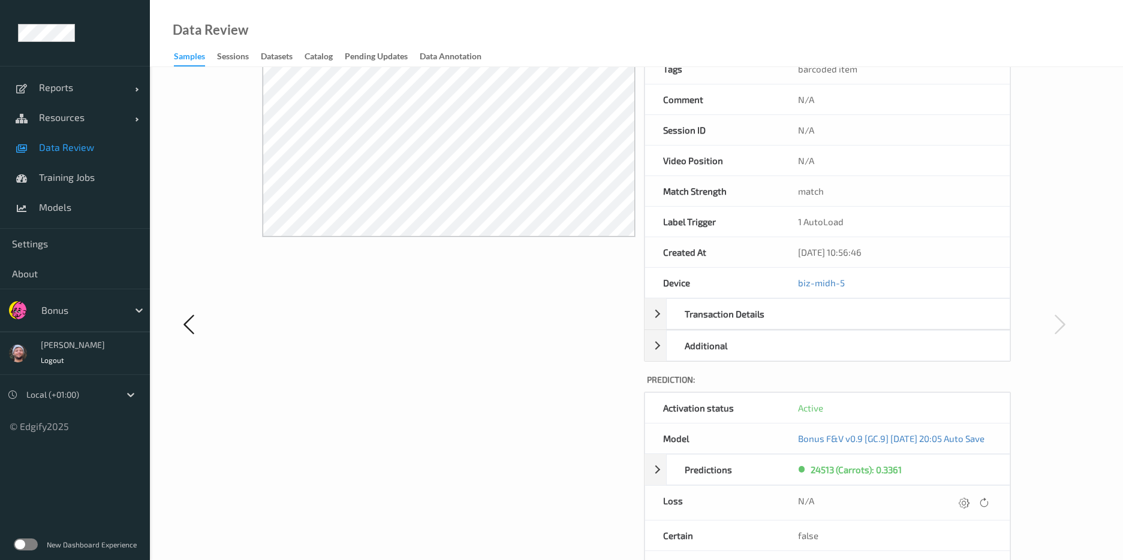
scroll to position [194, 0]
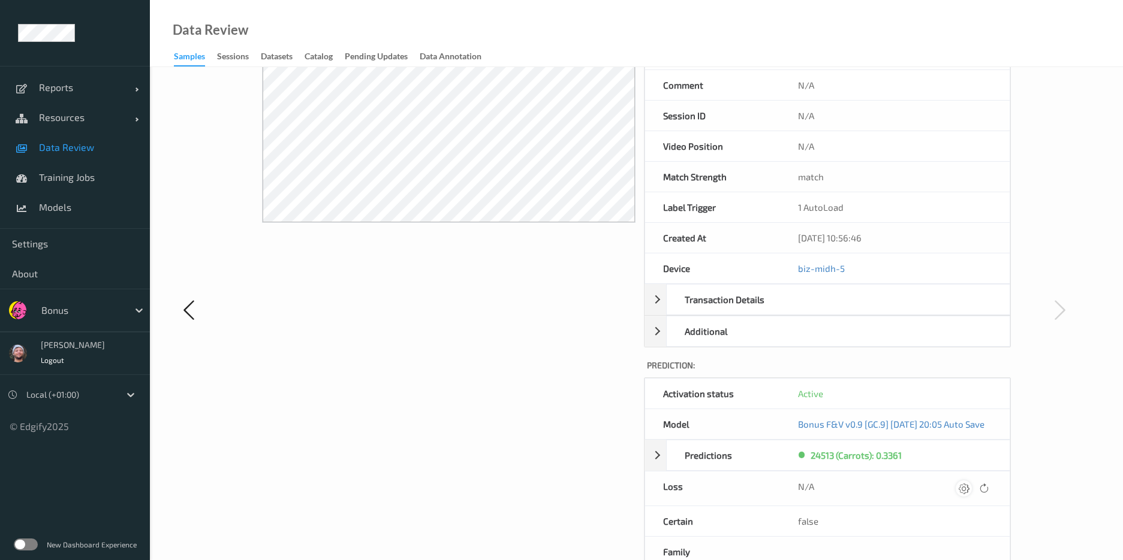
click at [971, 495] on div at bounding box center [963, 489] width 16 height 16
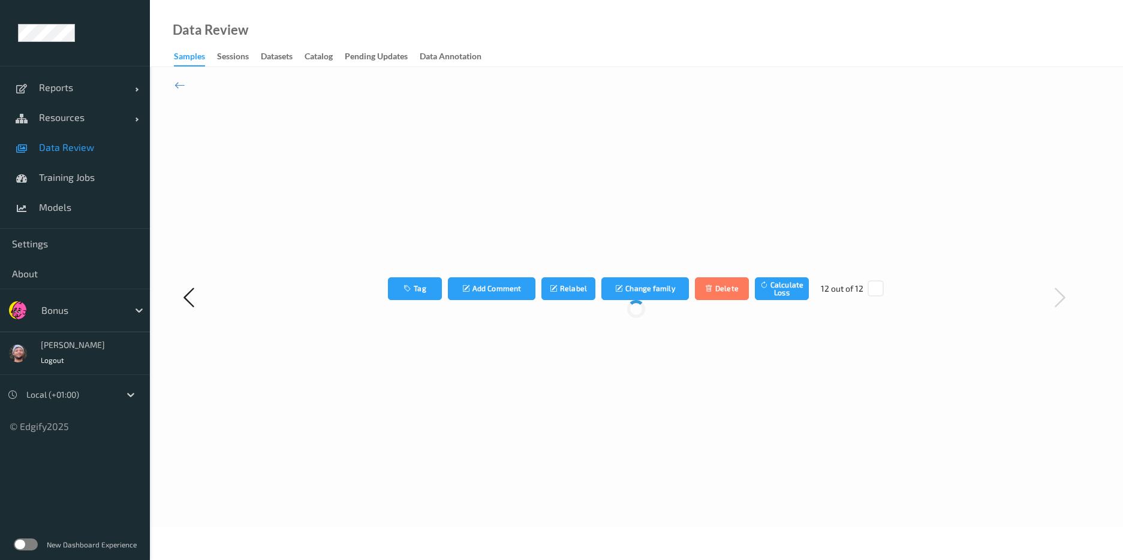
scroll to position [0, 0]
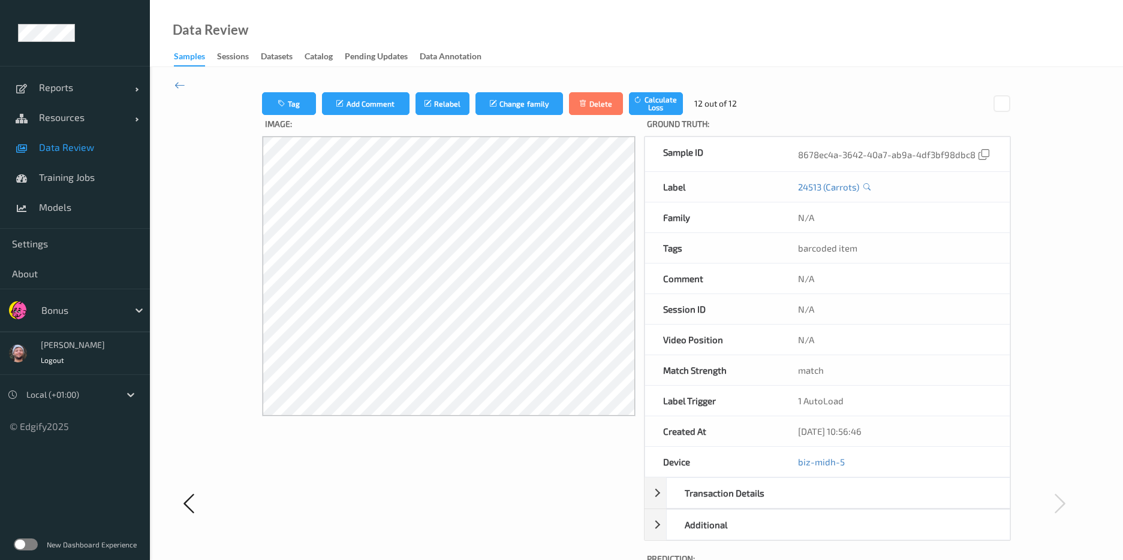
click at [109, 158] on link "Data Review" at bounding box center [75, 147] width 150 height 30
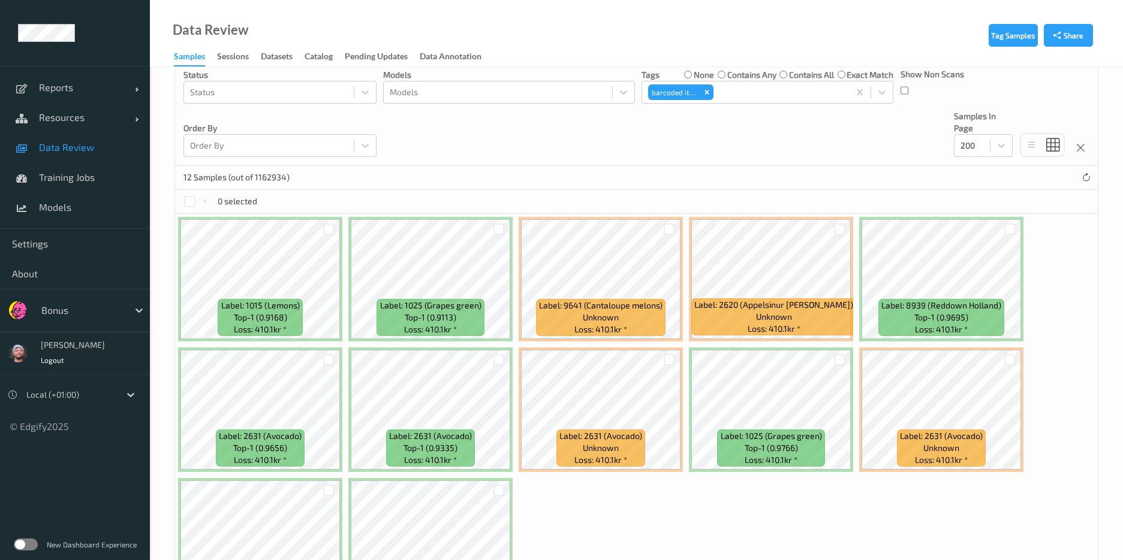
scroll to position [160, 0]
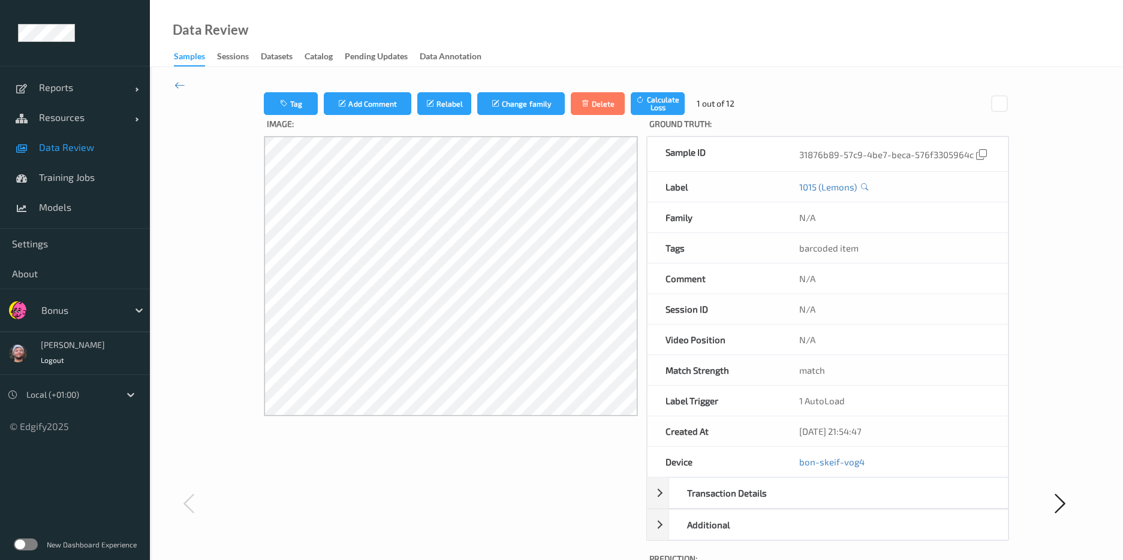
click at [70, 158] on link "Data Review" at bounding box center [75, 147] width 150 height 30
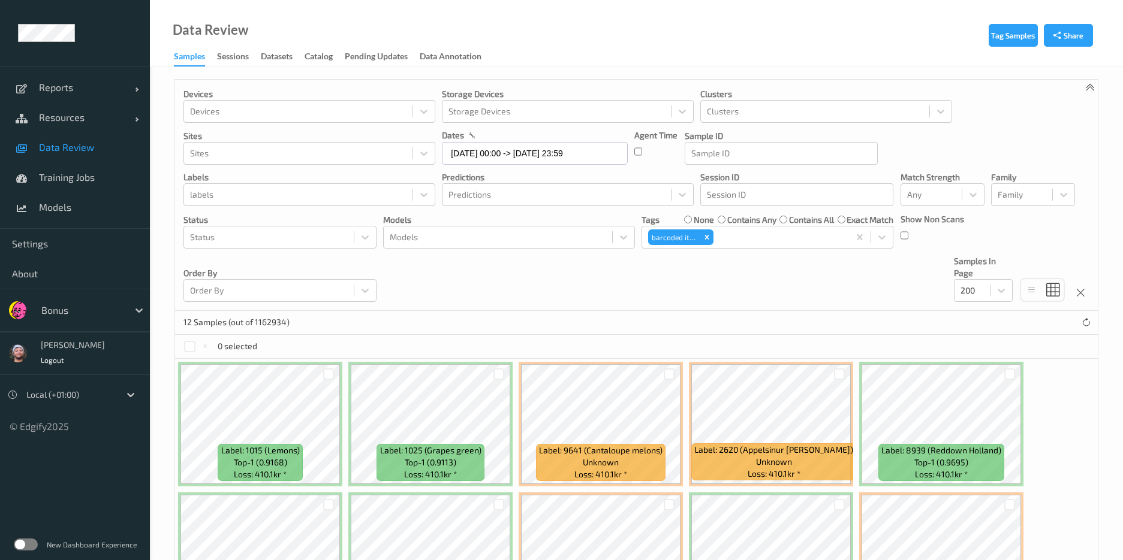
click at [475, 257] on div "Devices Devices Storage Devices Storage Devices Clusters Clusters Sites Sites d…" at bounding box center [636, 195] width 922 height 231
click at [464, 242] on div at bounding box center [498, 237] width 216 height 14
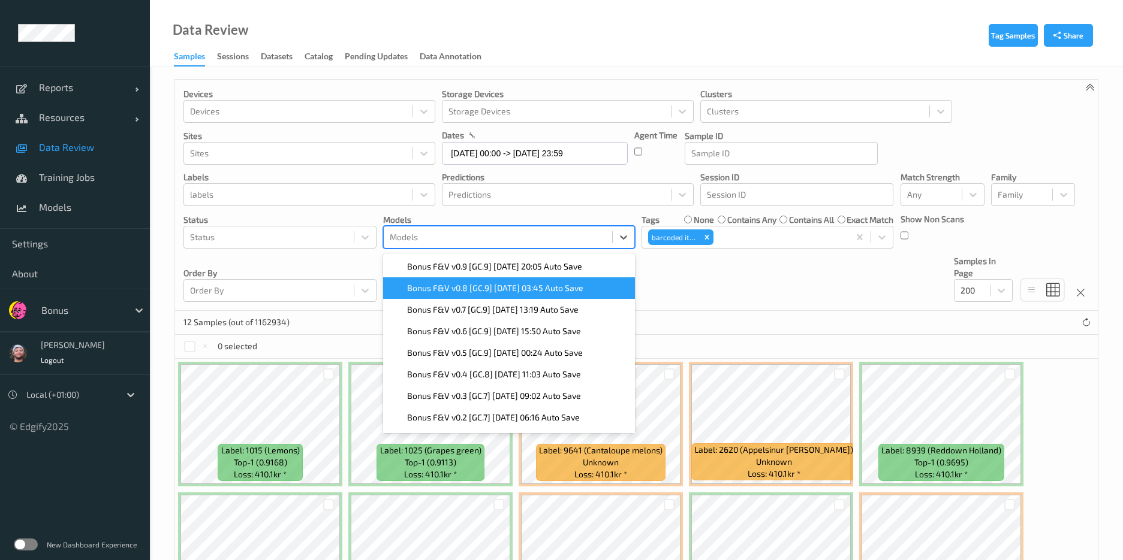
click at [685, 296] on div "Devices Devices Storage Devices Storage Devices Clusters Clusters Sites Sites d…" at bounding box center [636, 195] width 922 height 231
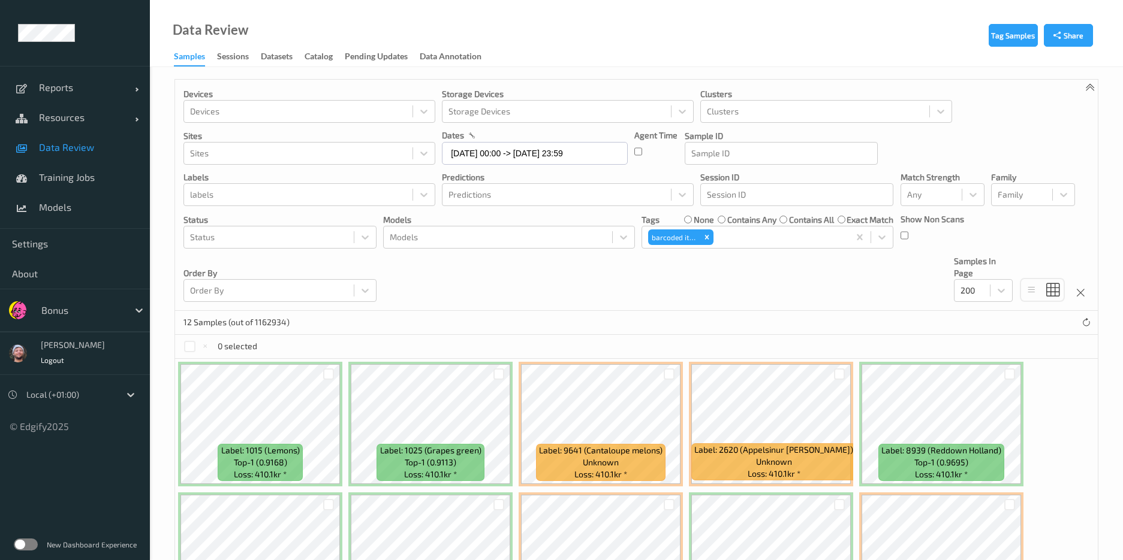
click at [681, 291] on div "Devices Devices Storage Devices Storage Devices Clusters Clusters Sites Sites d…" at bounding box center [636, 195] width 922 height 231
click at [686, 297] on div "Devices Devices Storage Devices Storage Devices Clusters Clusters Sites Sites d…" at bounding box center [636, 195] width 922 height 231
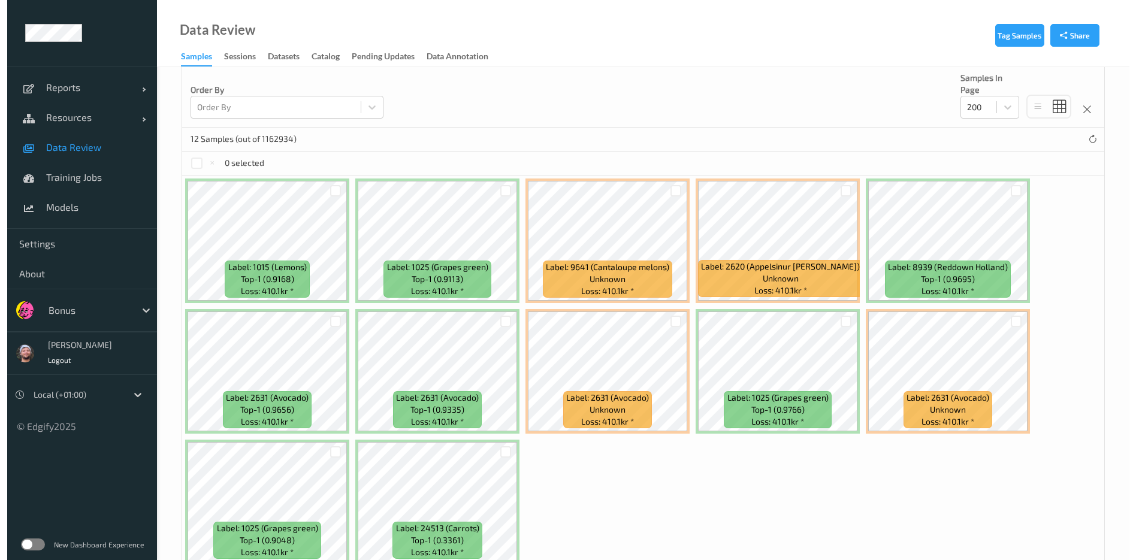
scroll to position [195, 0]
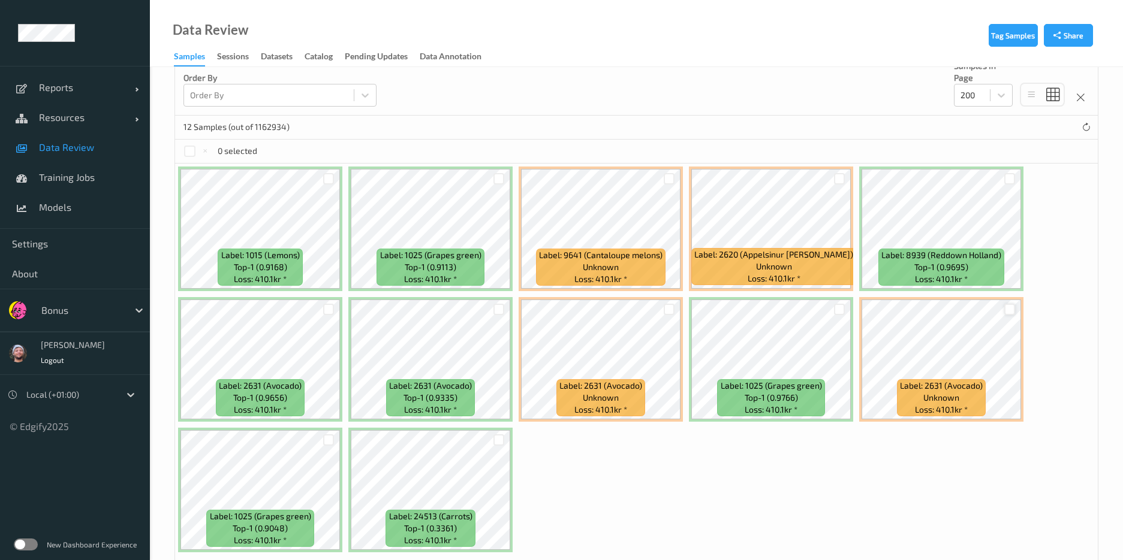
click at [1007, 306] on div at bounding box center [1009, 309] width 11 height 11
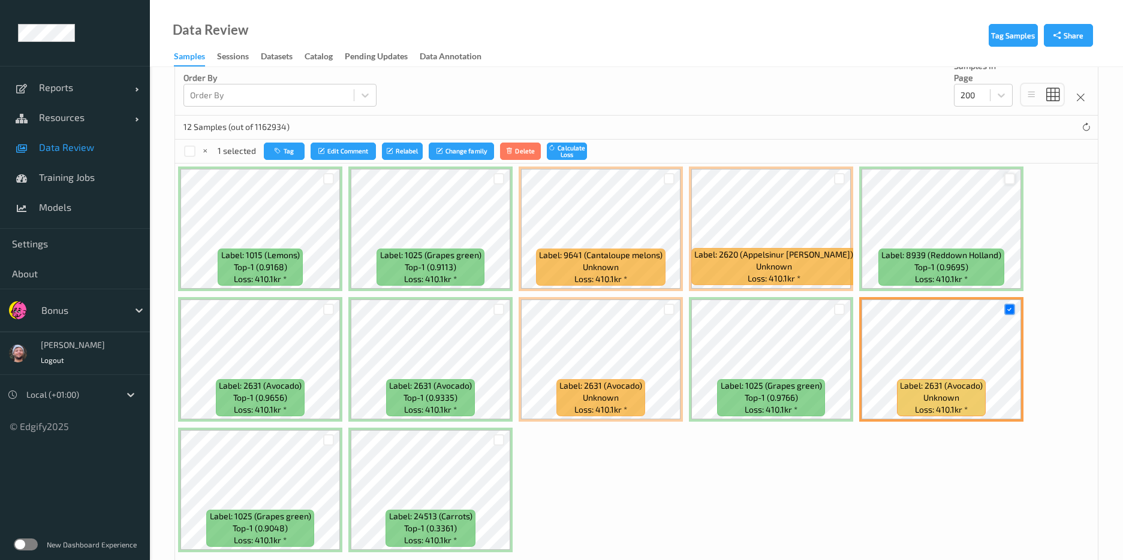
click at [1007, 179] on div at bounding box center [1009, 178] width 11 height 11
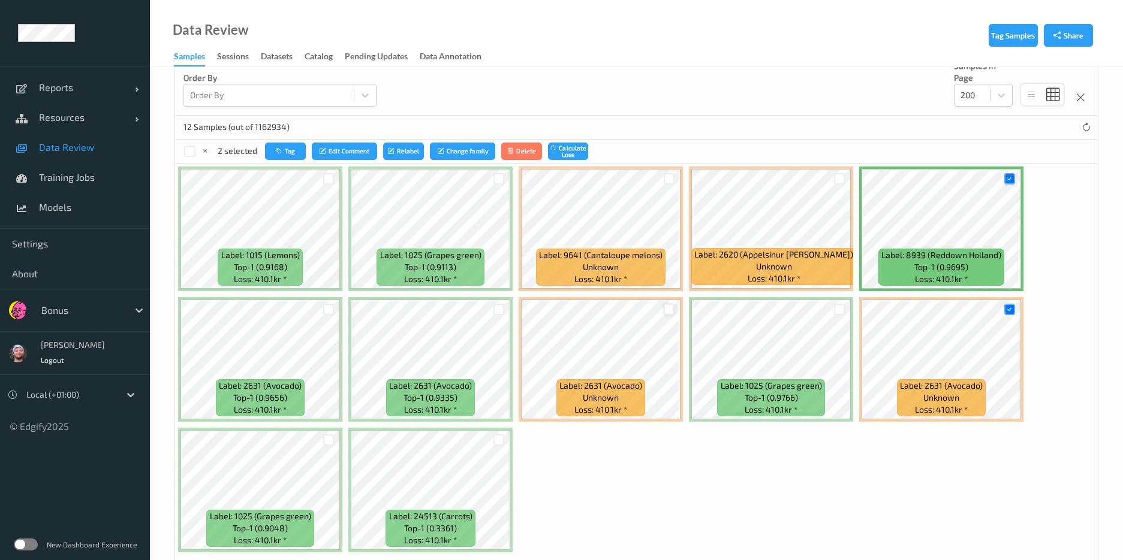
click at [670, 304] on div at bounding box center [668, 309] width 11 height 11
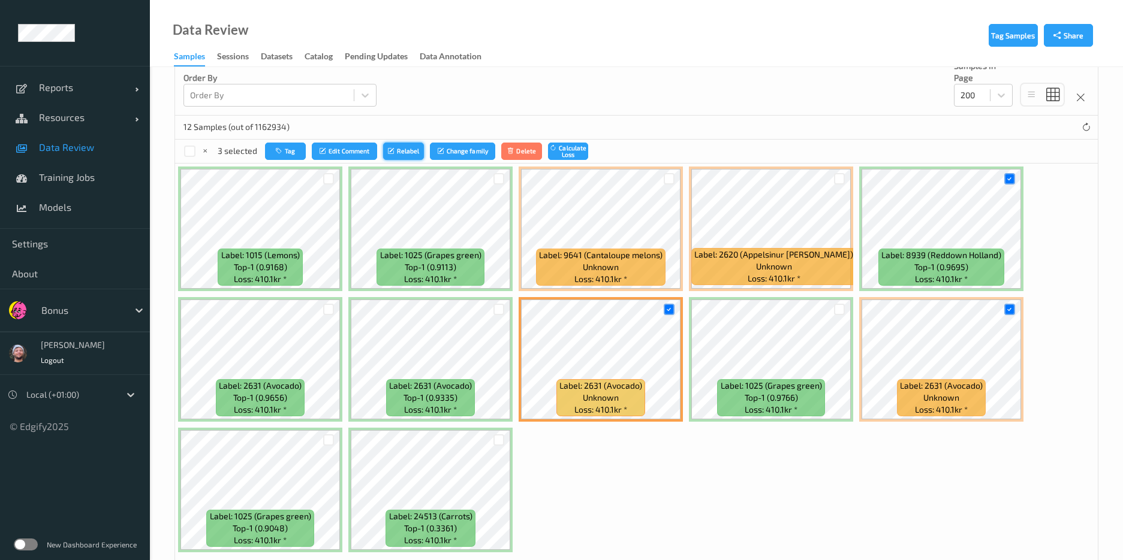
click at [400, 145] on button "Relabel" at bounding box center [403, 151] width 41 height 17
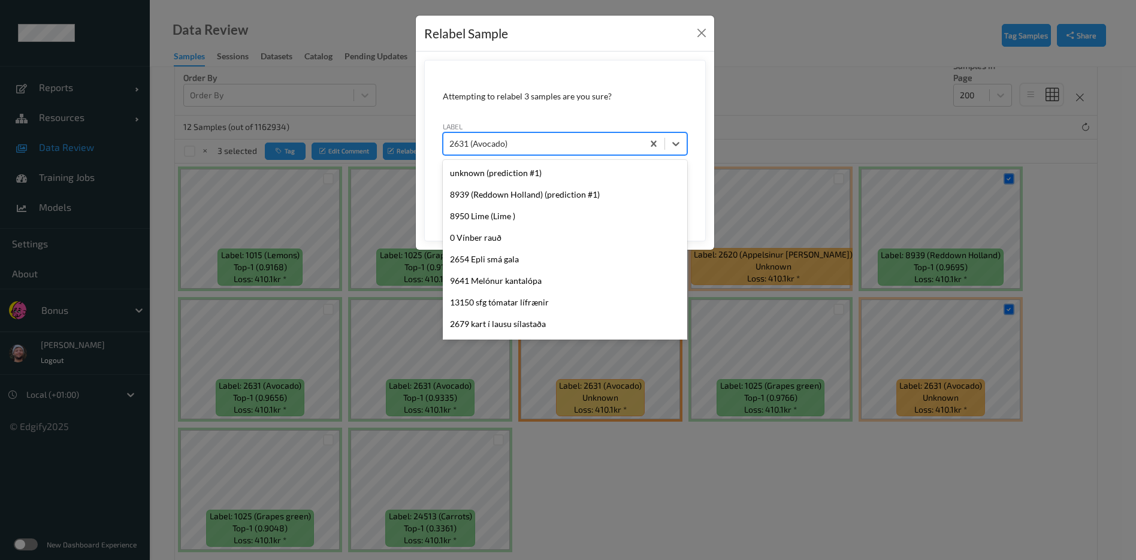
click at [524, 150] on div at bounding box center [544, 144] width 188 height 14
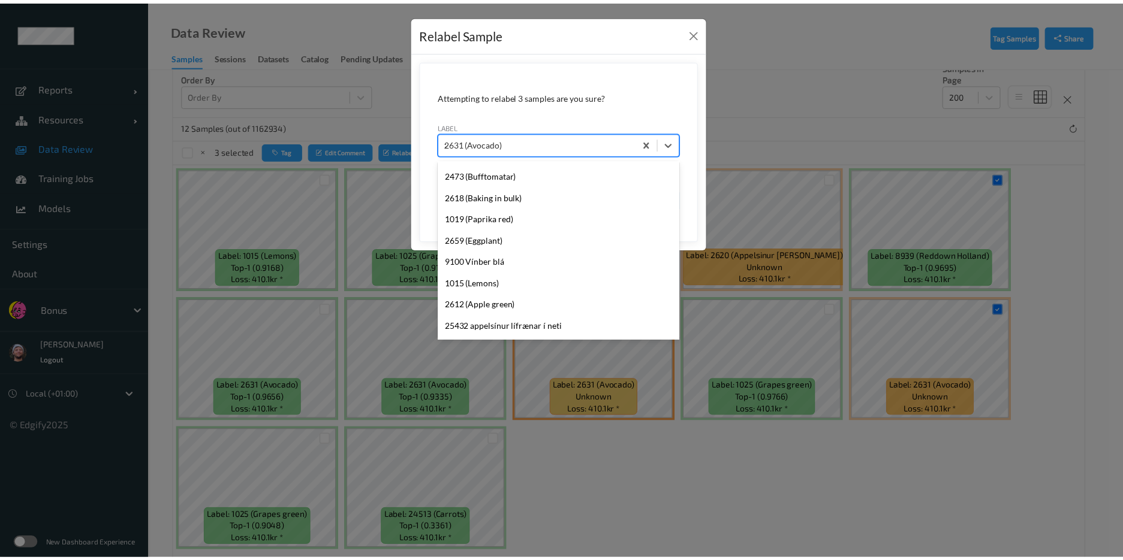
scroll to position [0, 0]
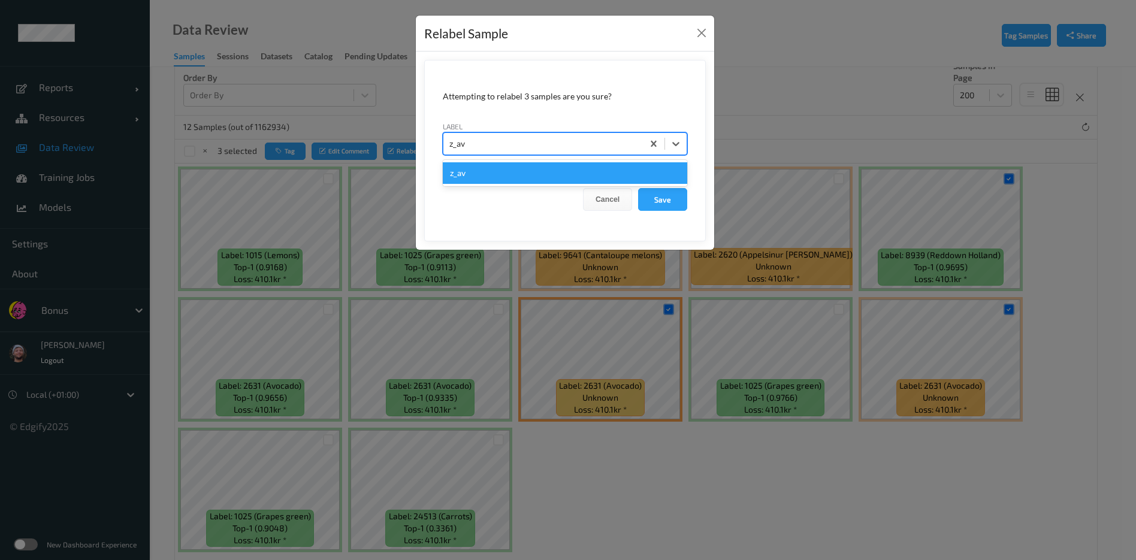
type input "z_avo"
click at [638, 188] on button "Save" at bounding box center [662, 199] width 49 height 23
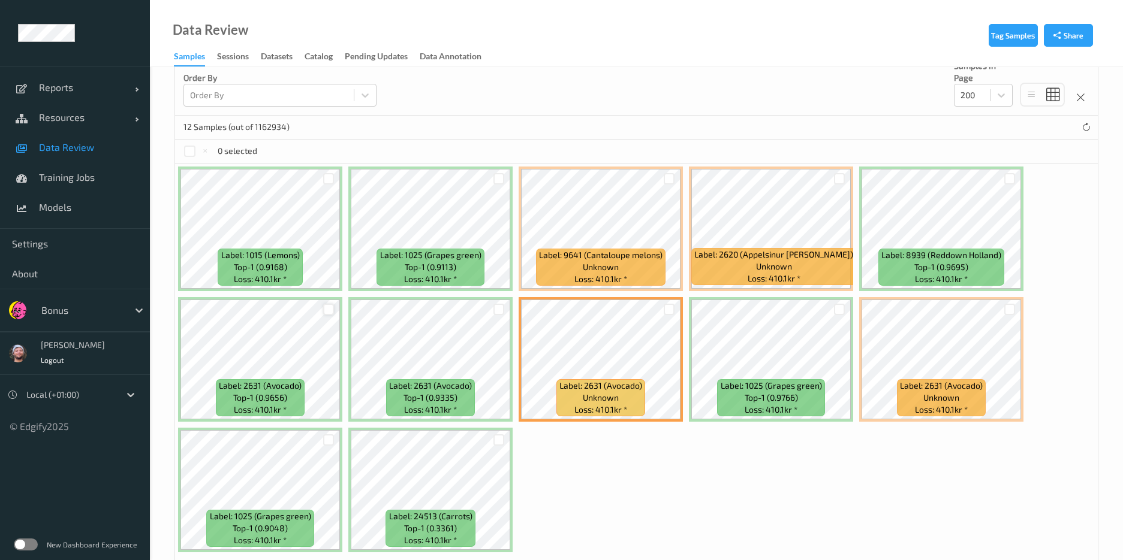
click at [328, 308] on div at bounding box center [328, 309] width 11 height 11
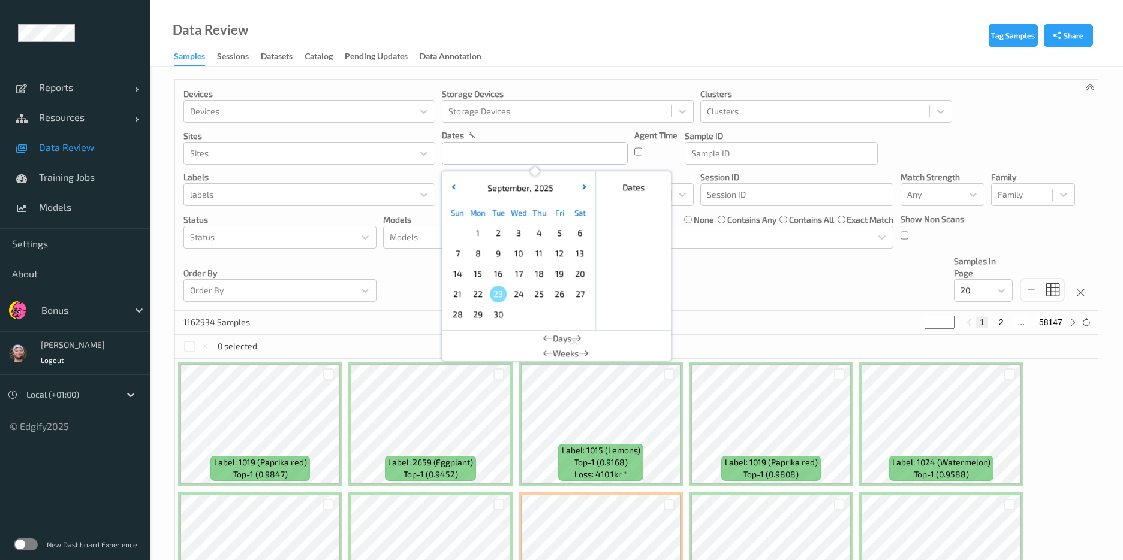
click at [482, 293] on span "22" at bounding box center [477, 294] width 17 height 17
type input "[DATE] 00:00 -> [DATE] 23:59"
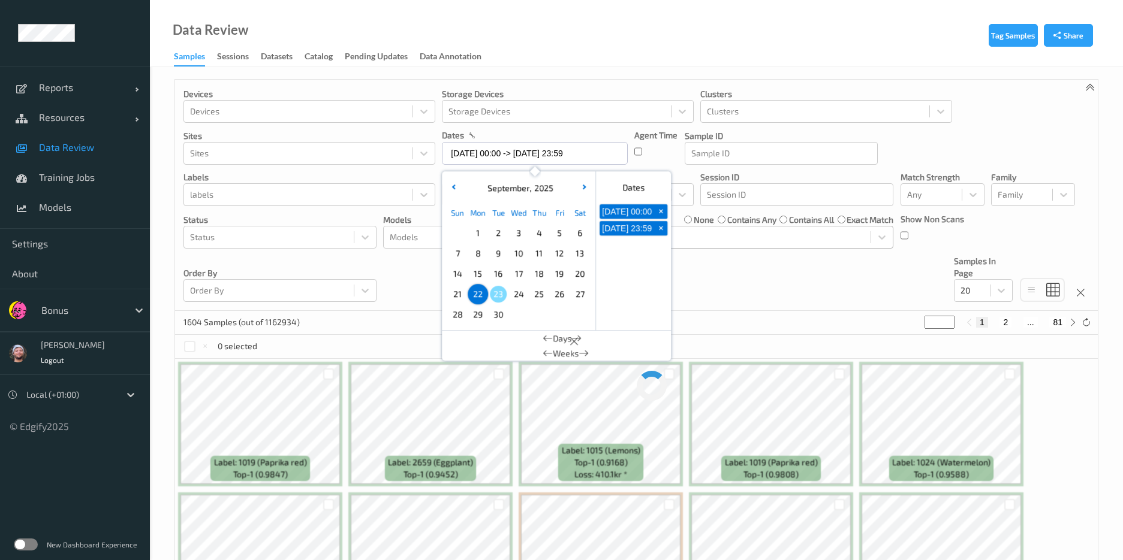
click at [765, 237] on div at bounding box center [756, 237] width 216 height 14
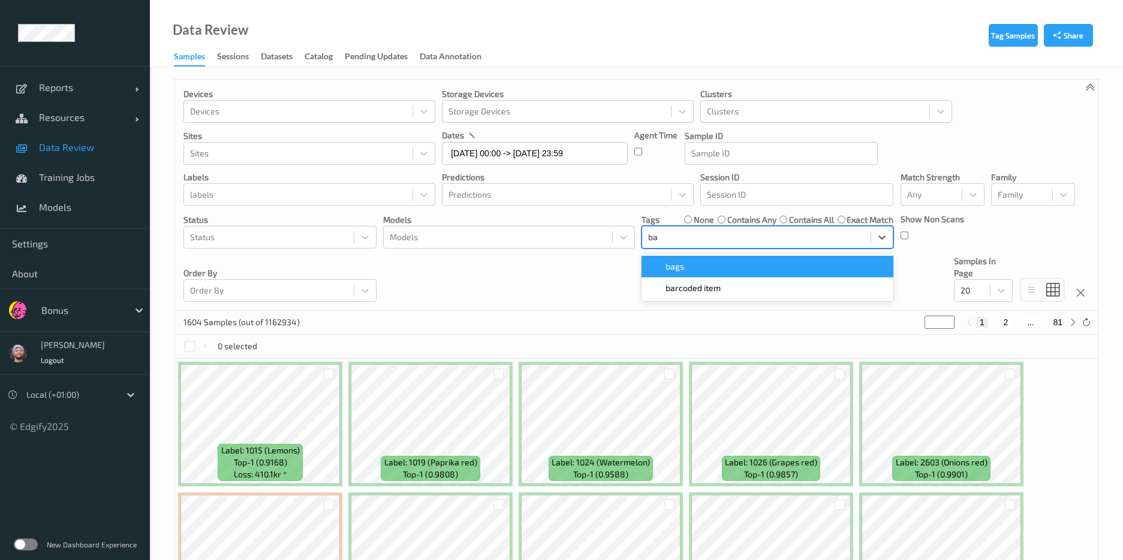
type input "bar"
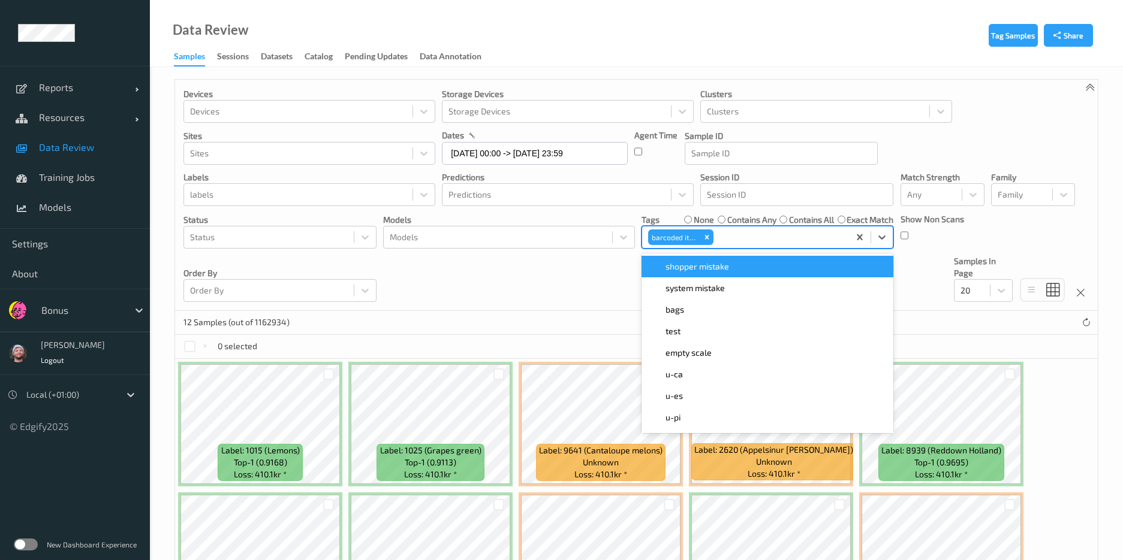
click at [503, 269] on div "Devices Devices Storage Devices Storage Devices Clusters Clusters Sites Sites d…" at bounding box center [636, 195] width 922 height 231
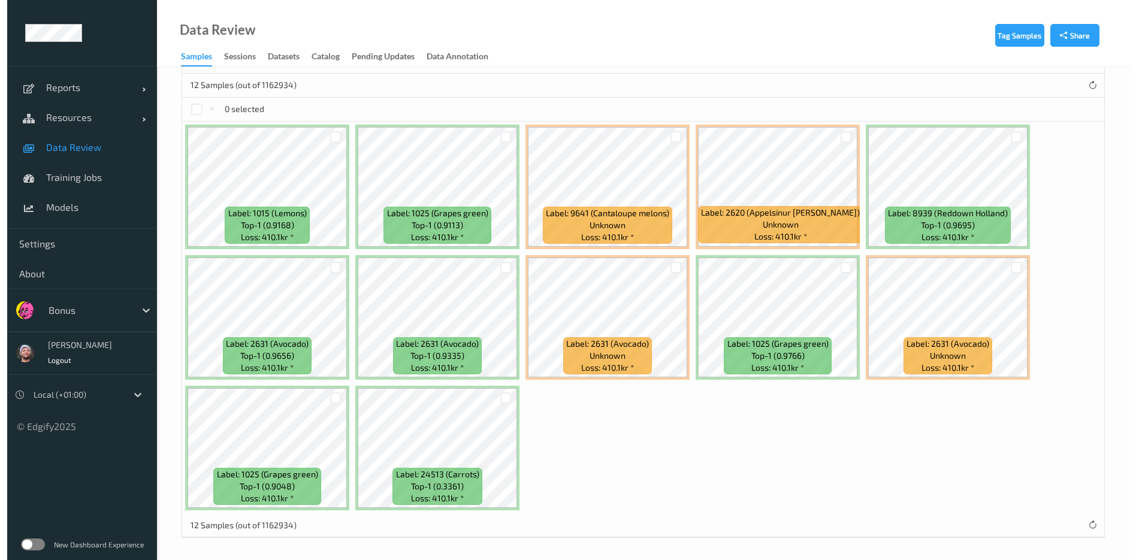
scroll to position [240, 0]
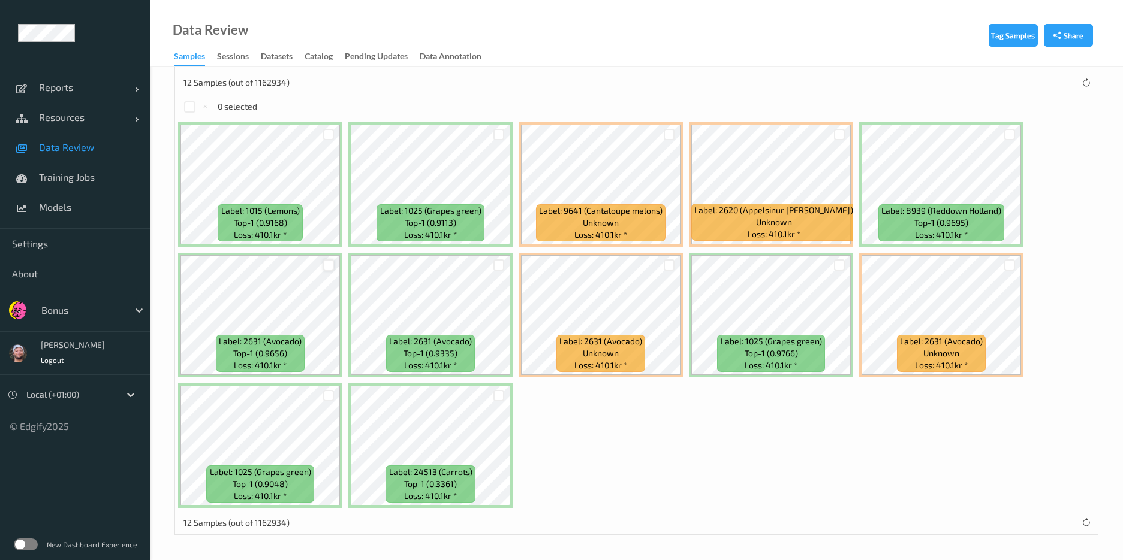
click at [325, 266] on div at bounding box center [328, 265] width 11 height 11
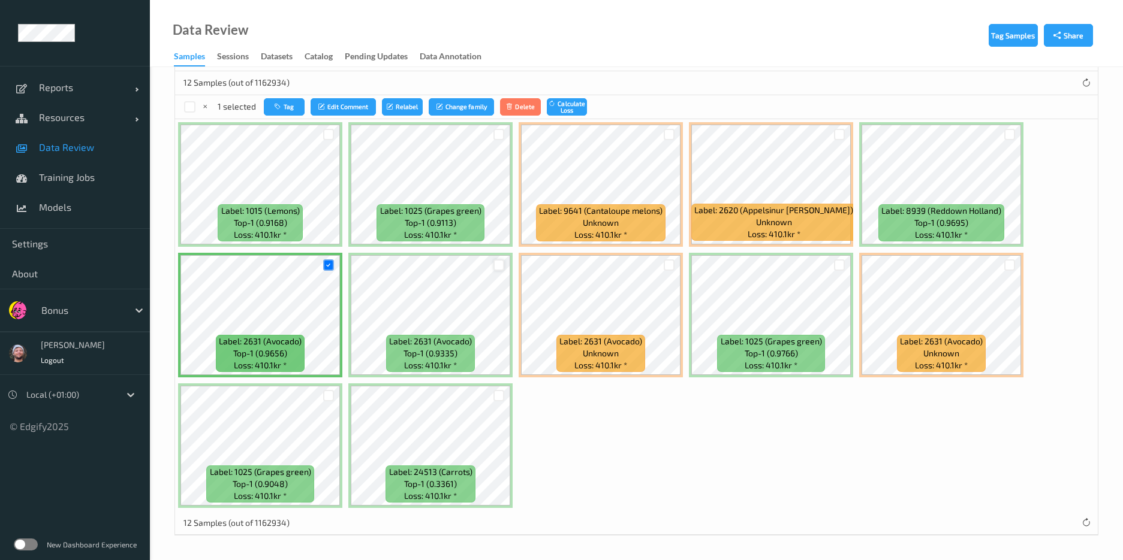
click at [498, 264] on div at bounding box center [498, 265] width 11 height 11
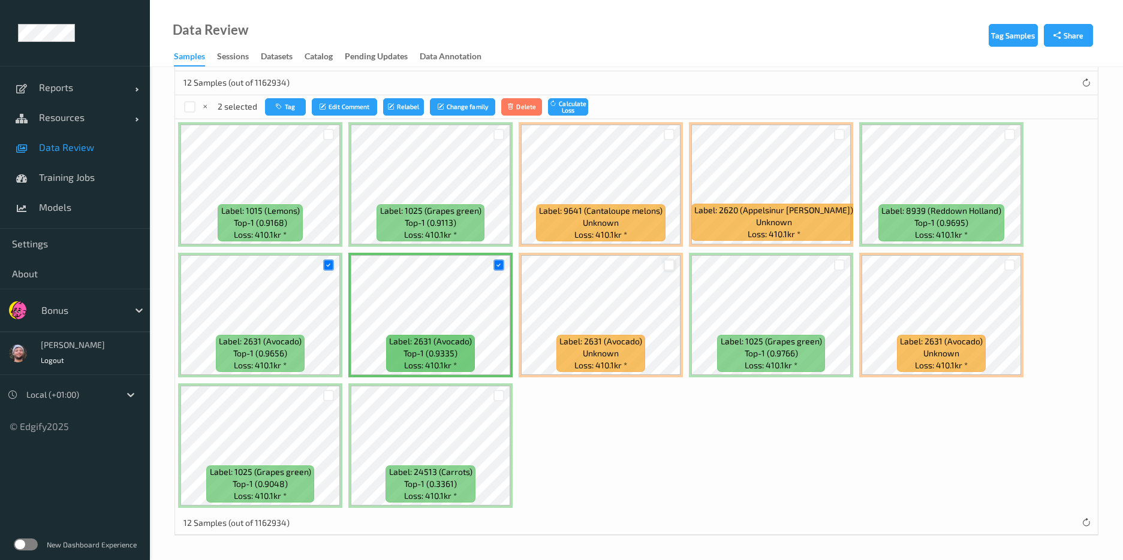
click at [672, 262] on div at bounding box center [668, 265] width 11 height 11
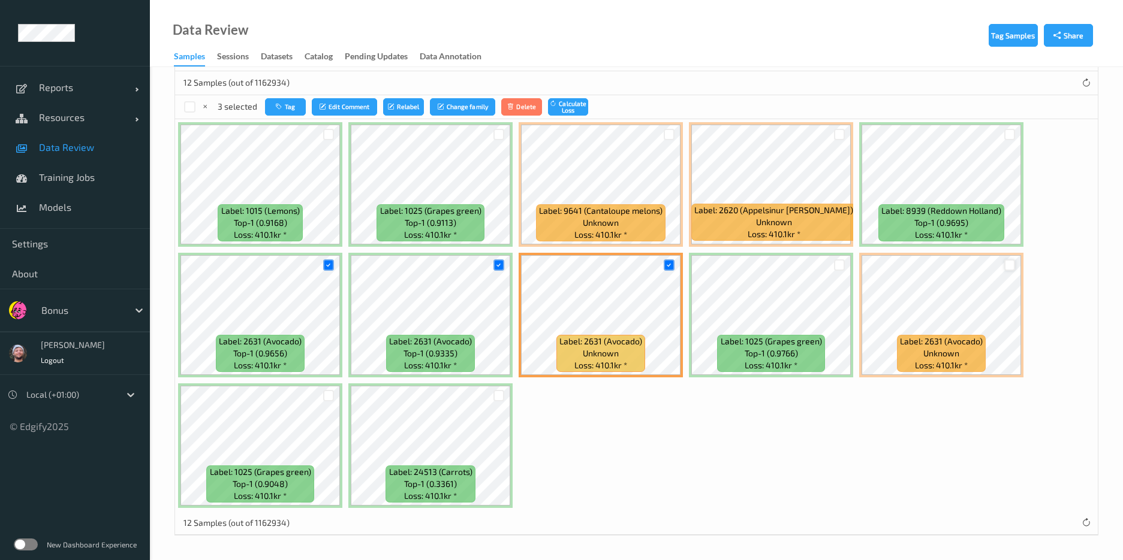
click at [1011, 265] on div at bounding box center [1009, 265] width 11 height 11
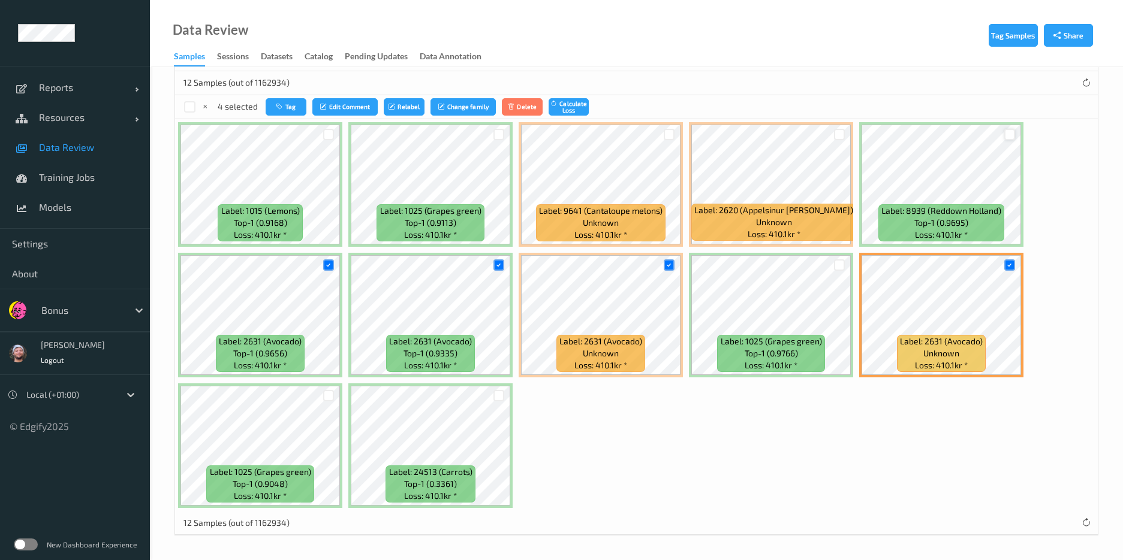
click at [1009, 131] on div at bounding box center [1009, 134] width 11 height 11
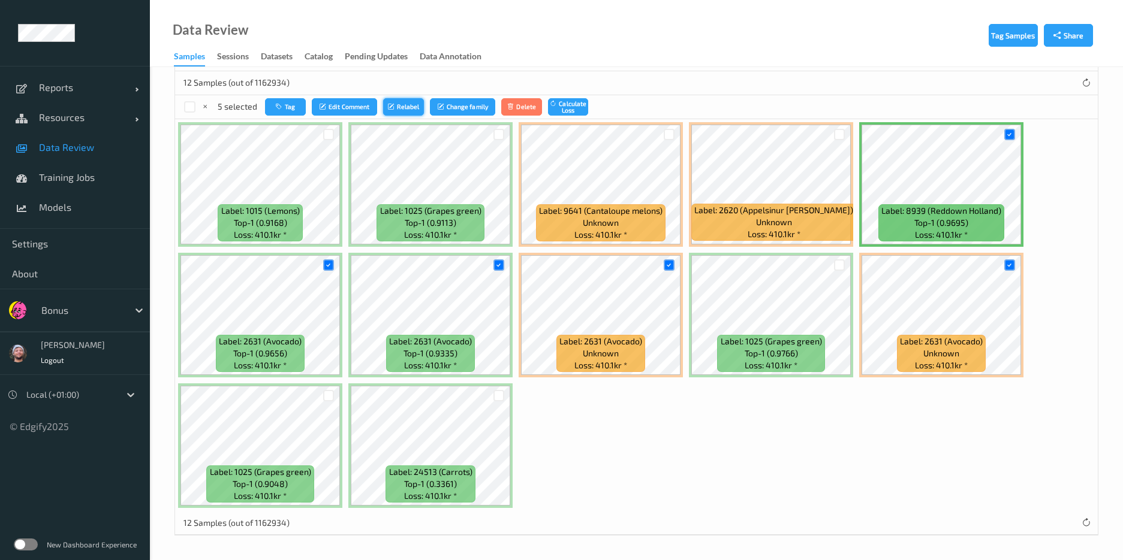
click at [386, 110] on button "Relabel" at bounding box center [403, 106] width 41 height 17
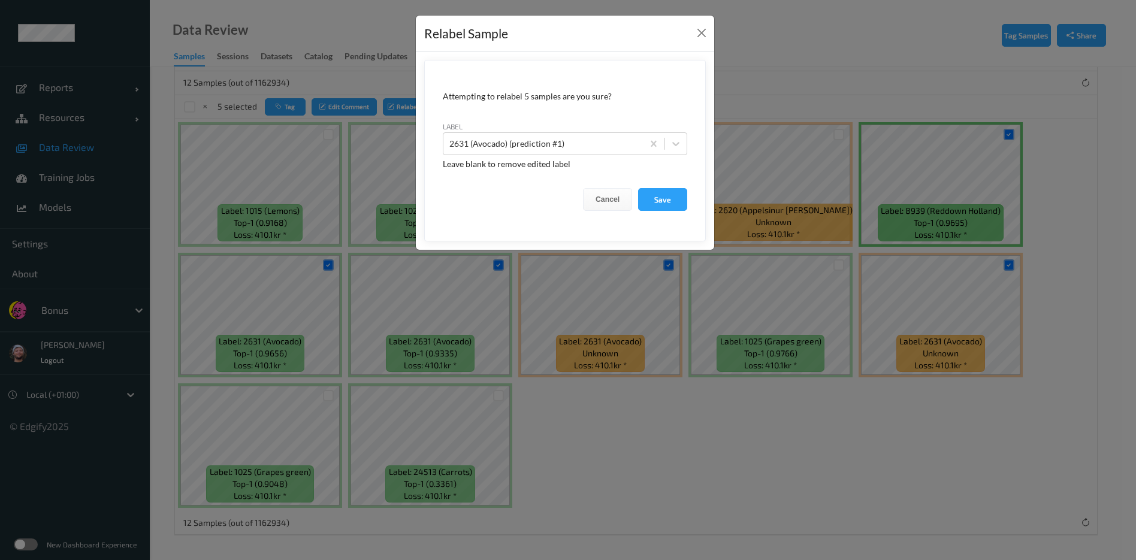
click at [595, 130] on div "label 2631 (Avocado) (prediction #1)" at bounding box center [565, 137] width 245 height 35
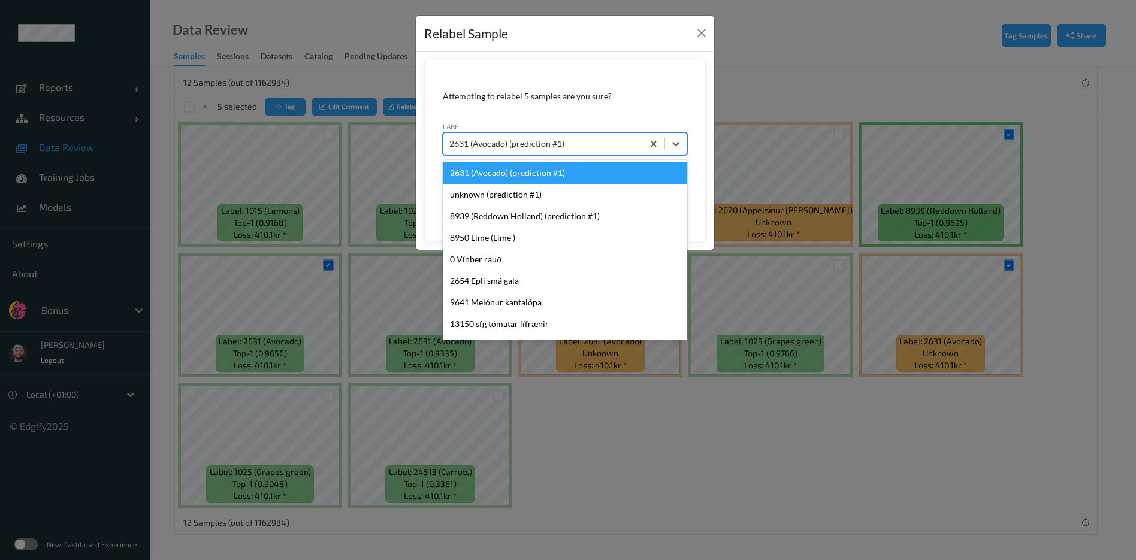
click at [586, 150] on div at bounding box center [544, 144] width 188 height 14
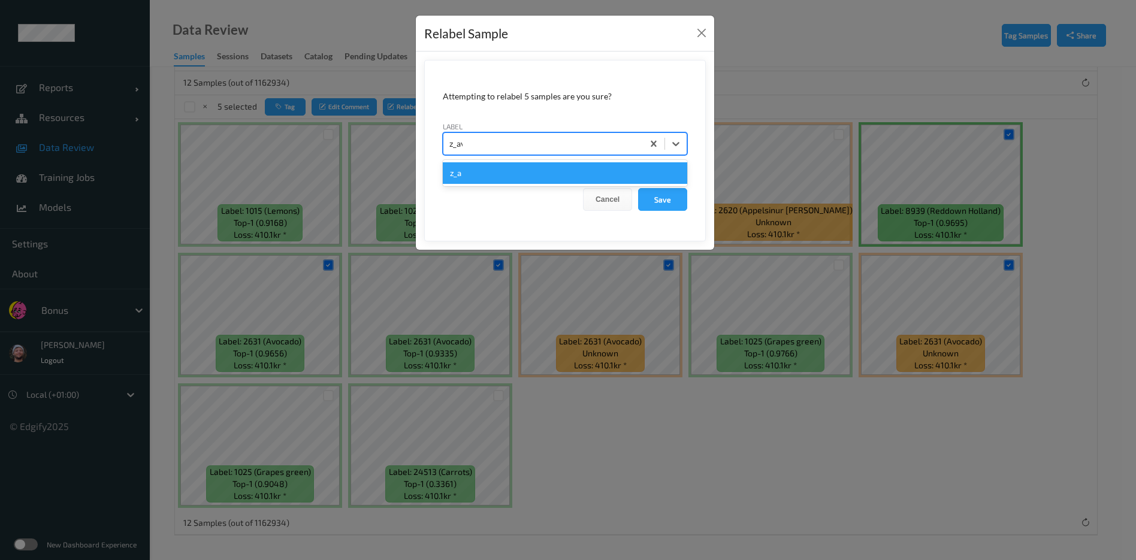
type input "z_avo"
click at [638, 188] on button "Save" at bounding box center [662, 199] width 49 height 23
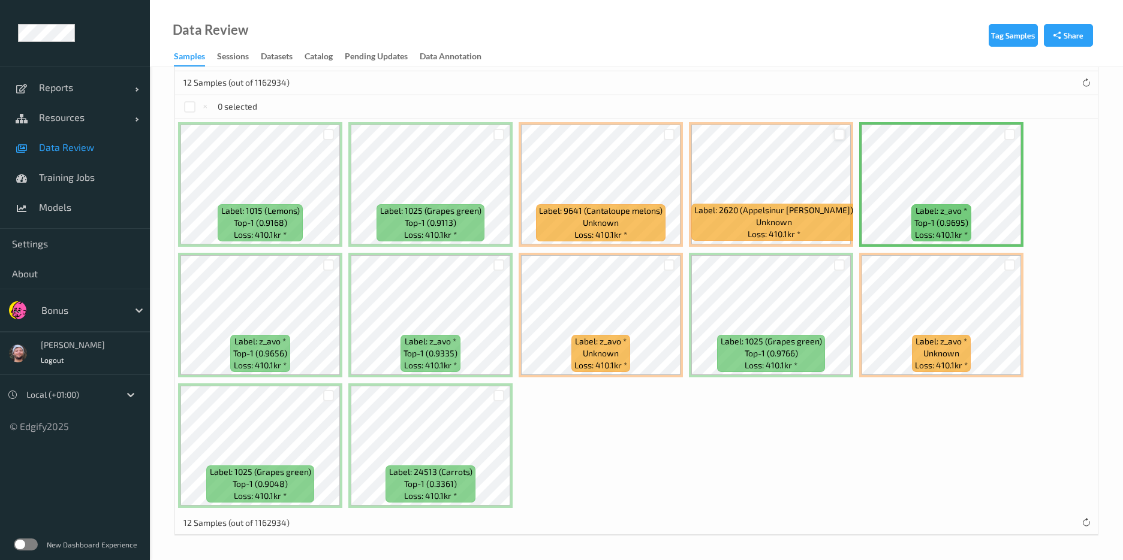
click at [843, 137] on div at bounding box center [839, 134] width 11 height 11
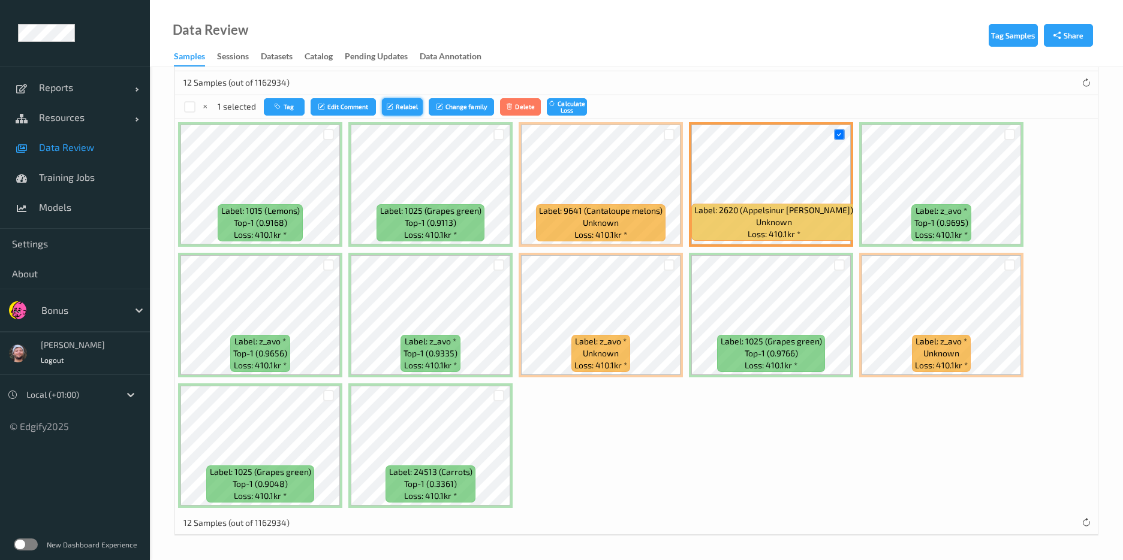
click at [402, 98] on button "Relabel" at bounding box center [402, 106] width 41 height 17
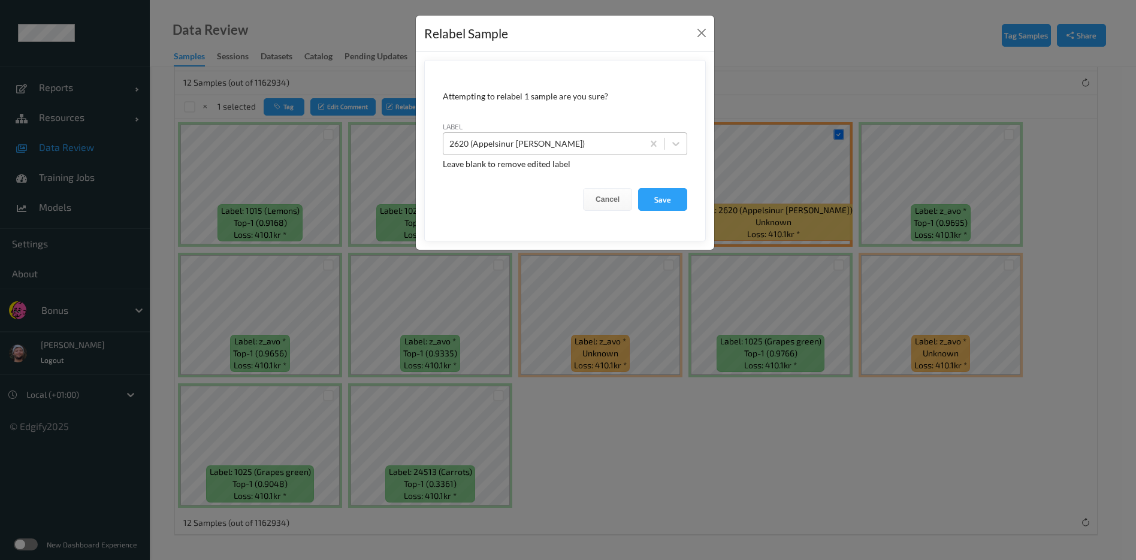
click at [571, 134] on div "2620 (Appelsinur [PERSON_NAME])" at bounding box center [544, 143] width 200 height 19
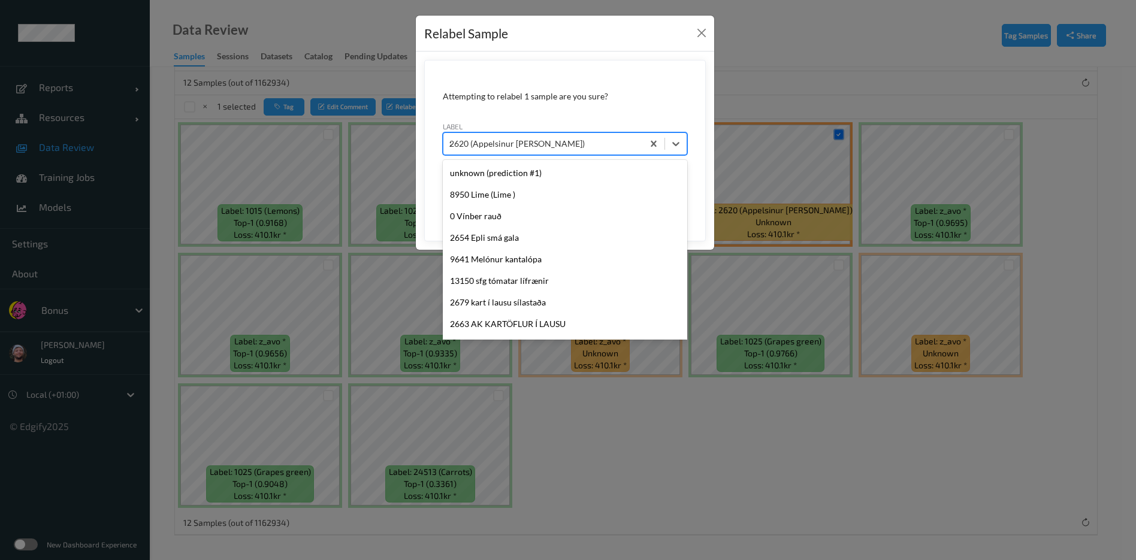
scroll to position [0, 0]
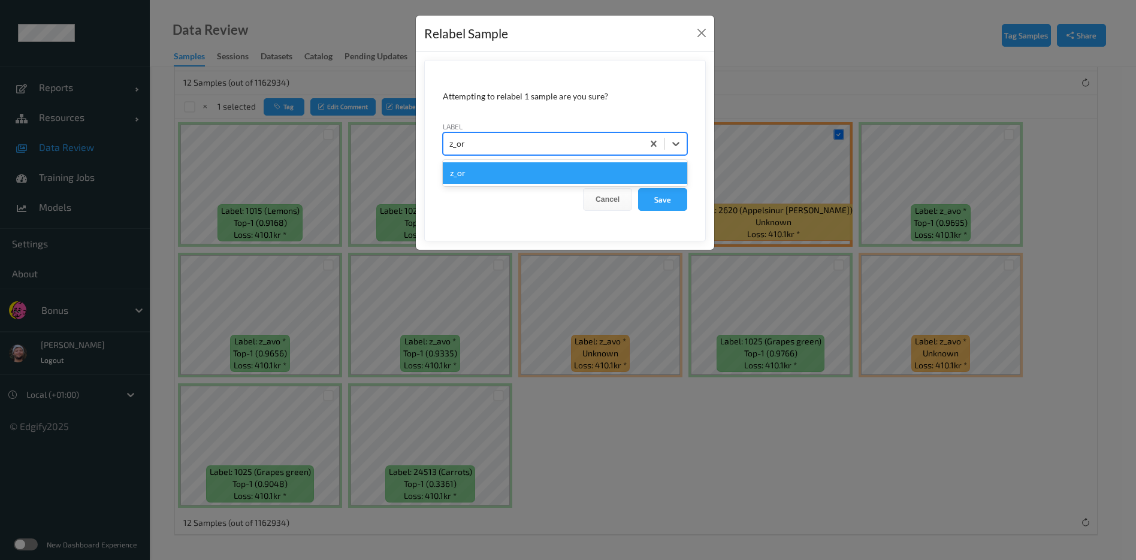
type input "z_orn"
click at [638, 188] on button "Save" at bounding box center [662, 199] width 49 height 23
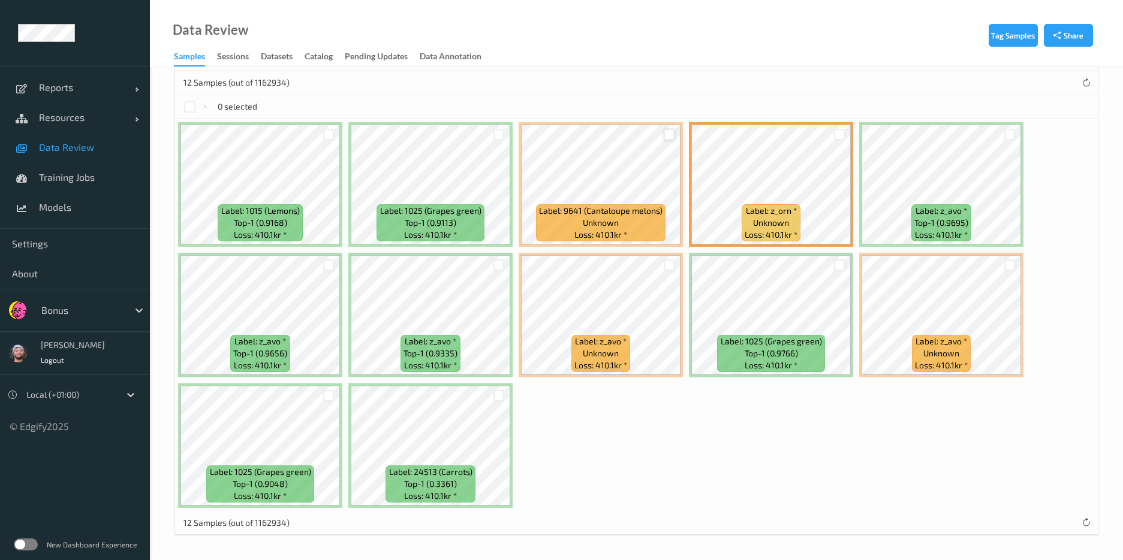
click at [668, 135] on div at bounding box center [668, 134] width 11 height 11
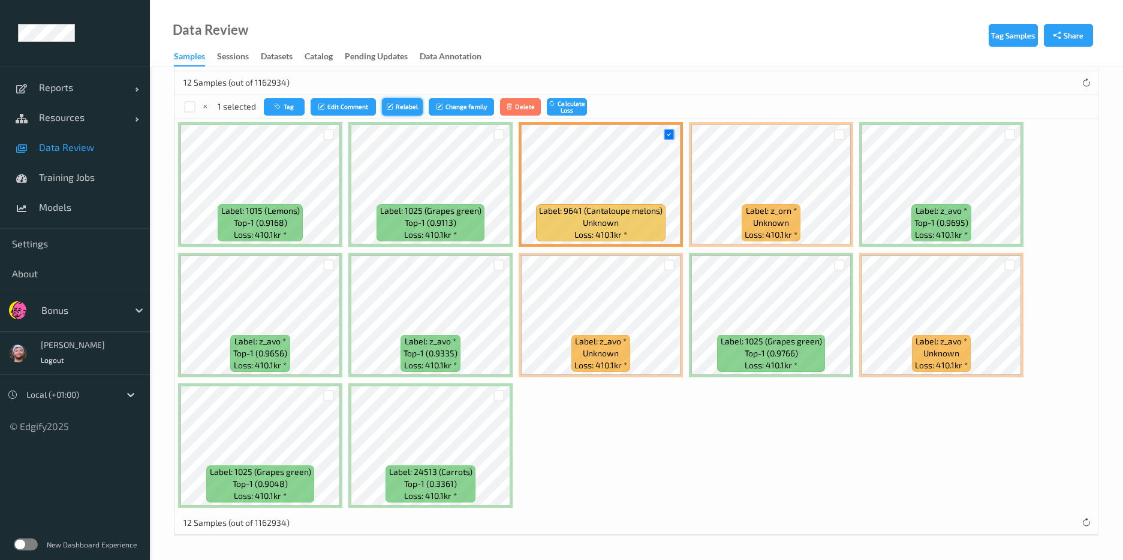
click at [382, 107] on button "Relabel" at bounding box center [402, 106] width 41 height 17
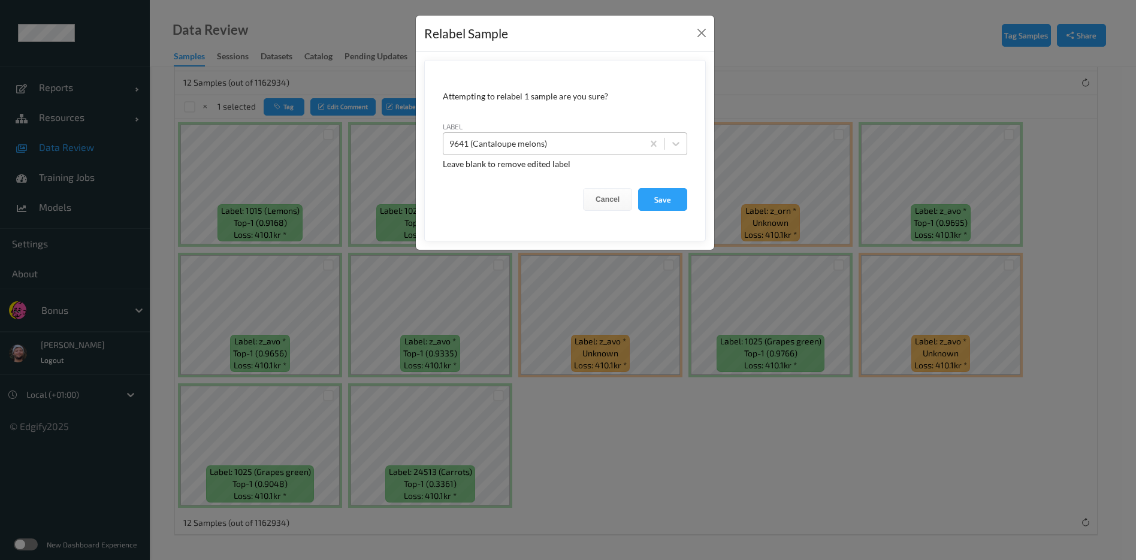
click at [514, 146] on div at bounding box center [544, 144] width 188 height 14
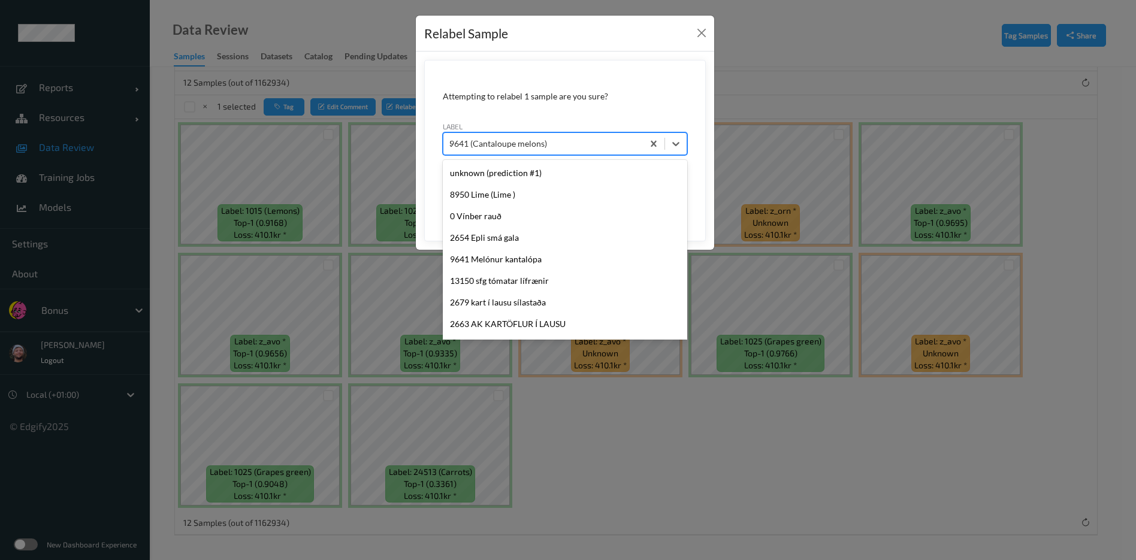
scroll to position [717, 0]
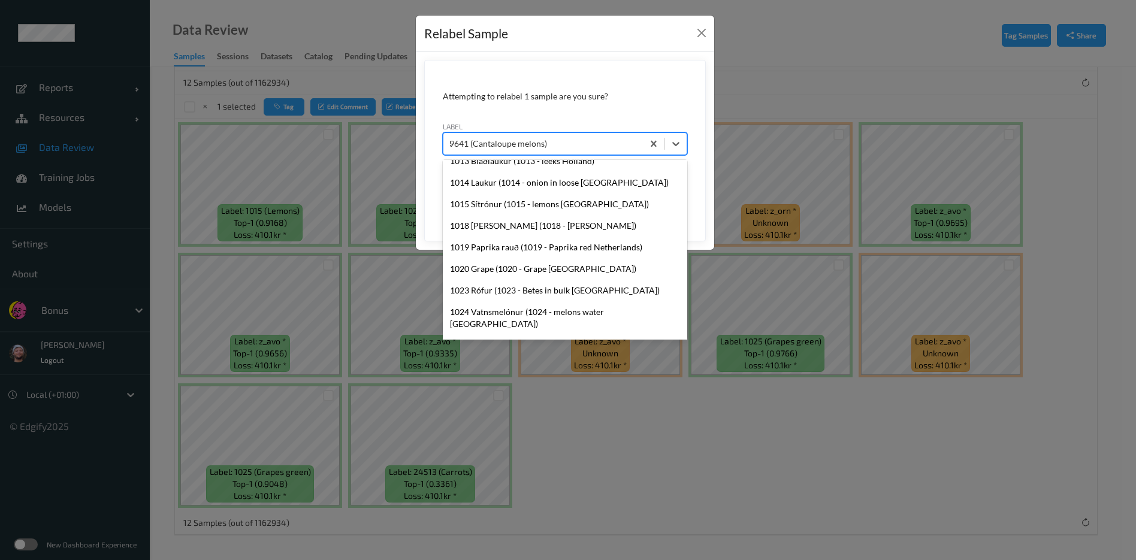
type input "32"
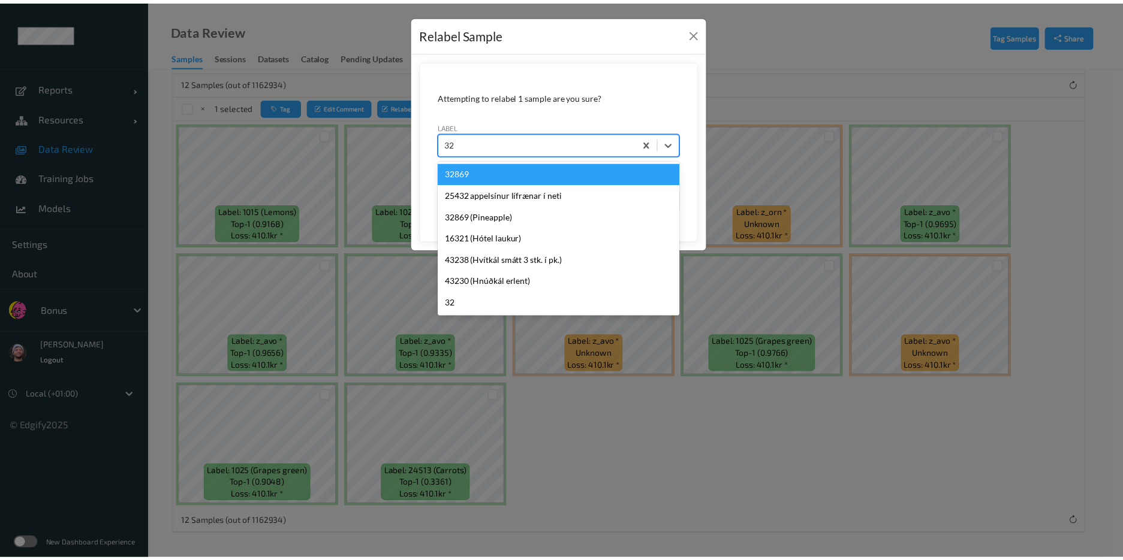
scroll to position [0, 0]
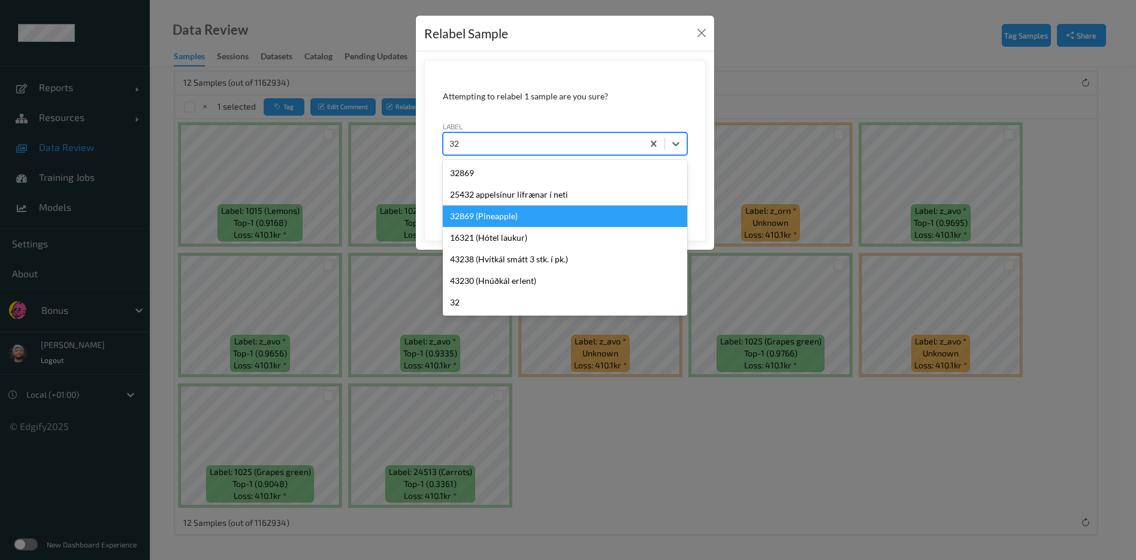
click at [498, 222] on div "32869 (Pineapple)" at bounding box center [565, 217] width 245 height 22
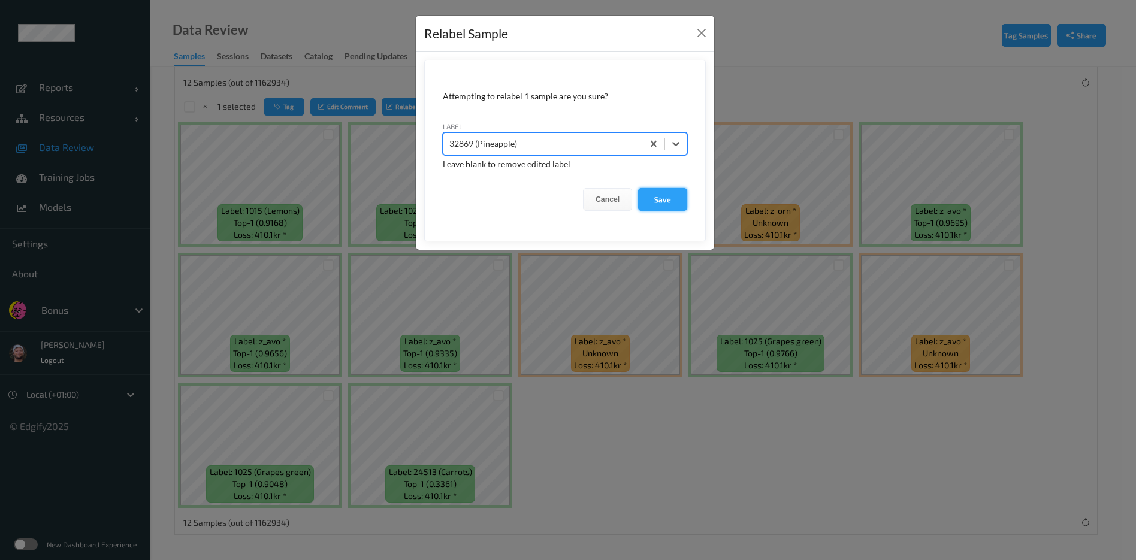
click at [669, 201] on button "Save" at bounding box center [662, 199] width 49 height 23
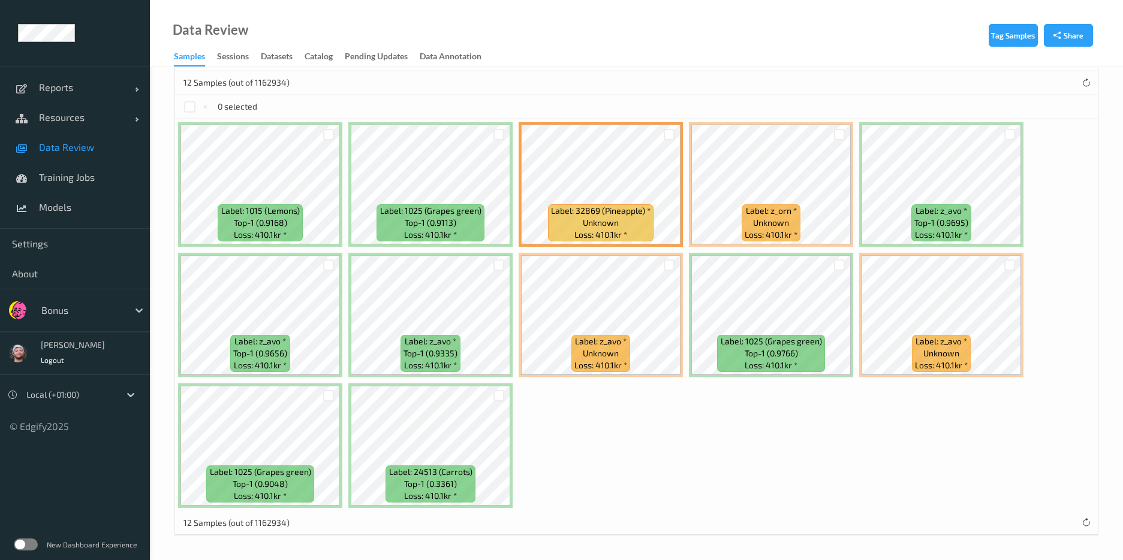
click at [126, 157] on link "Data Review" at bounding box center [75, 147] width 150 height 30
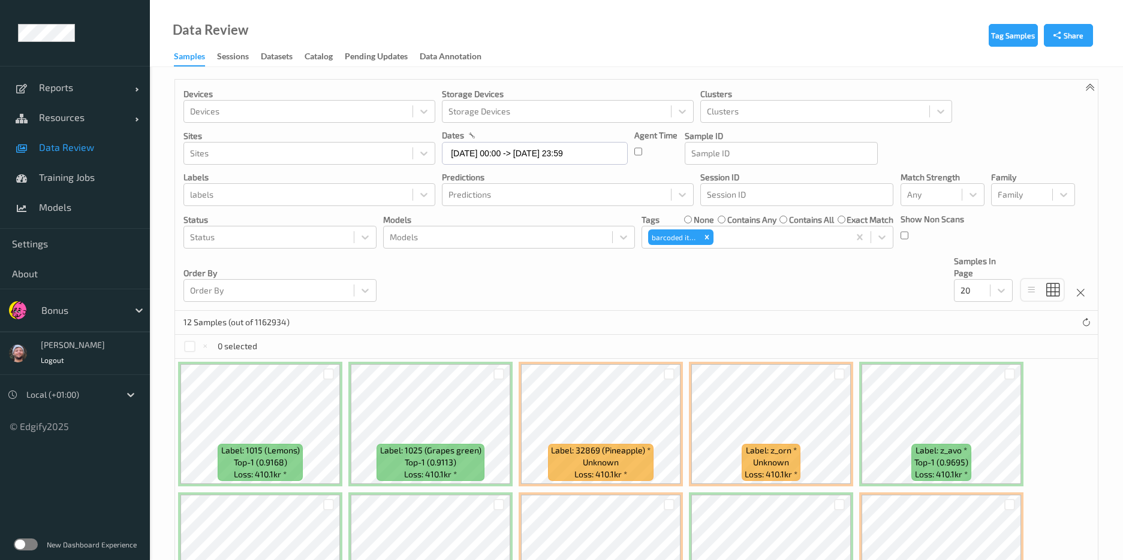
click at [64, 304] on div at bounding box center [81, 310] width 81 height 14
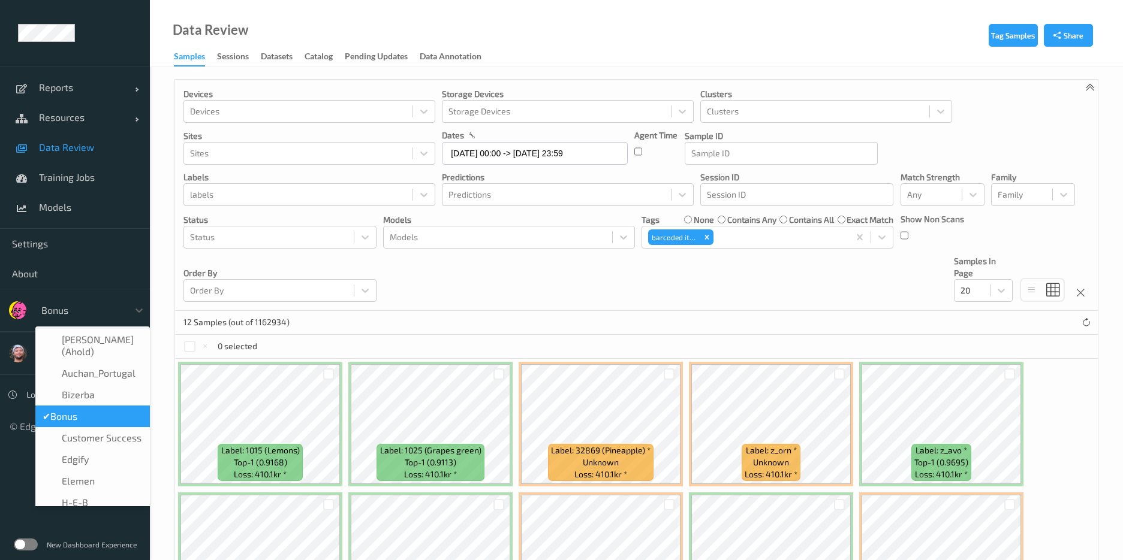
type input "t"
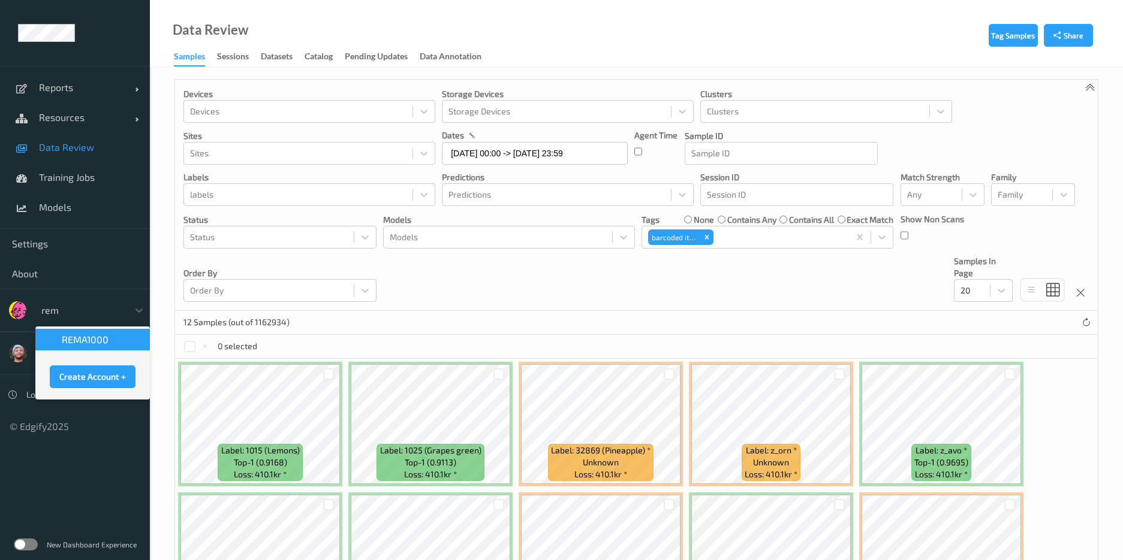
type input "rema"
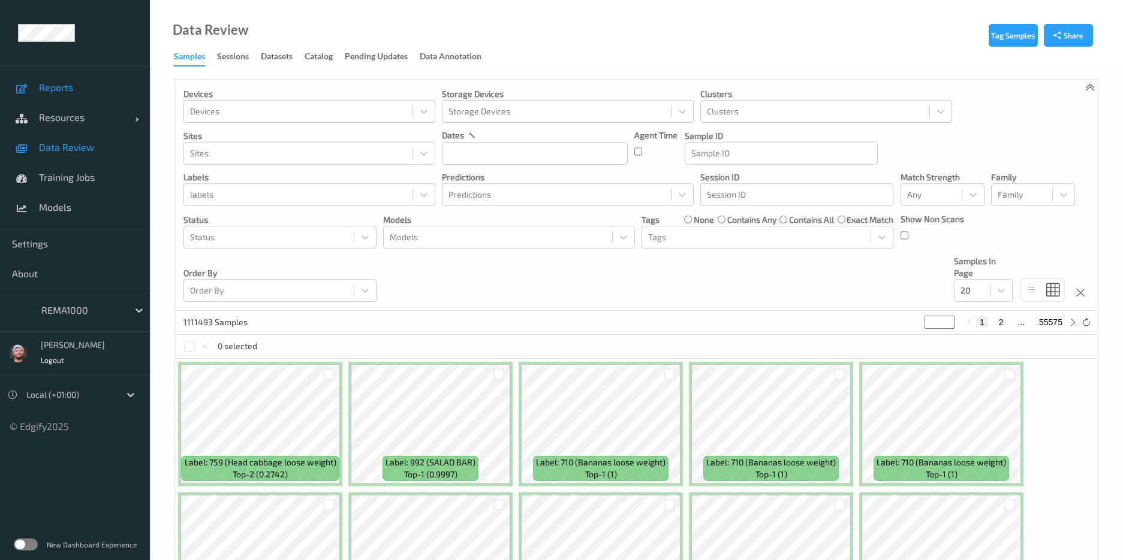
click at [68, 101] on link "Reports" at bounding box center [75, 88] width 150 height 30
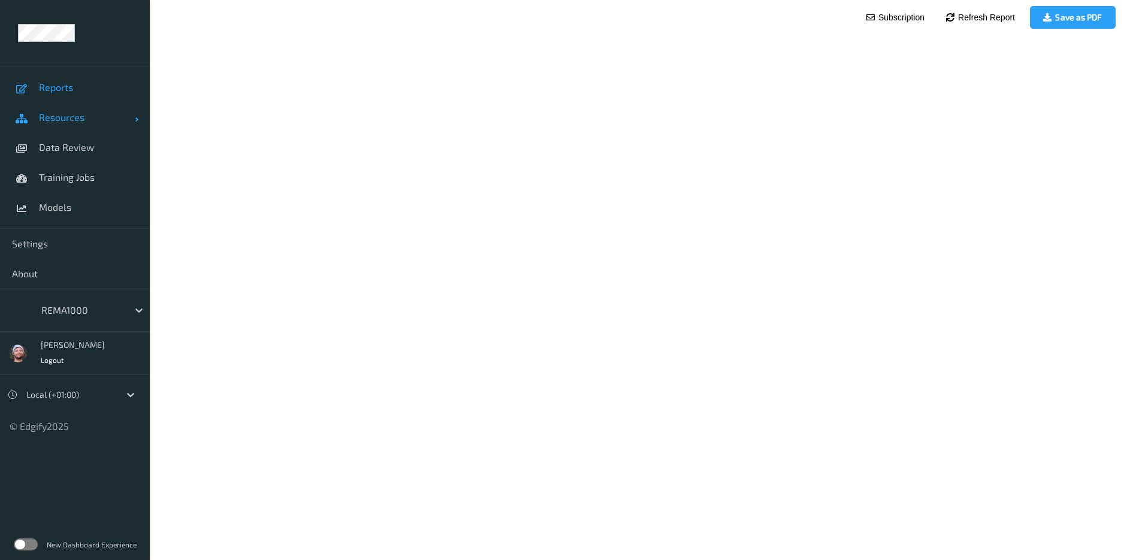
click at [81, 117] on span "Resources" at bounding box center [87, 117] width 96 height 12
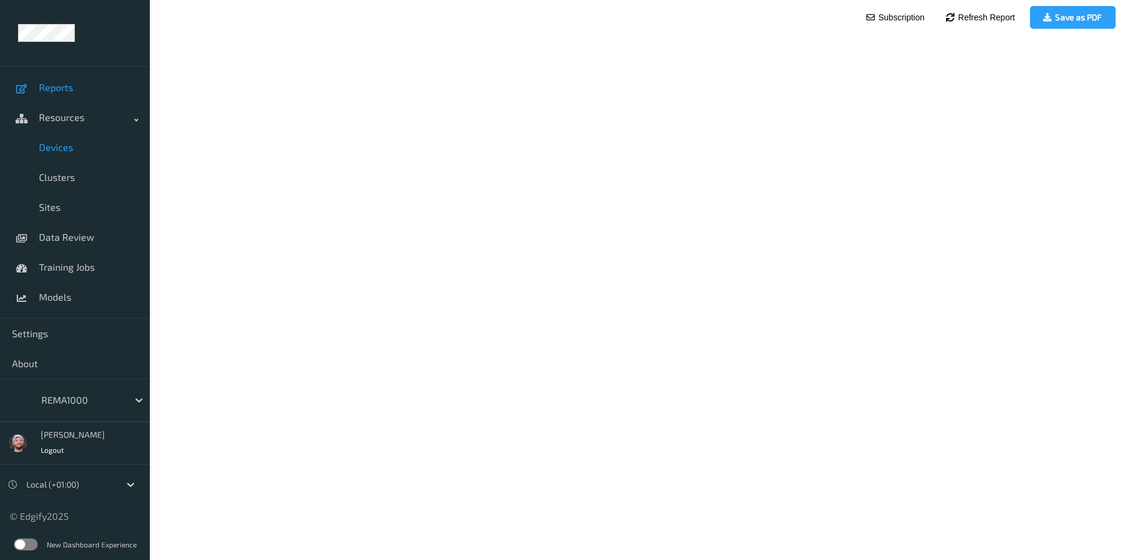
click at [89, 139] on link "Devices" at bounding box center [75, 147] width 150 height 30
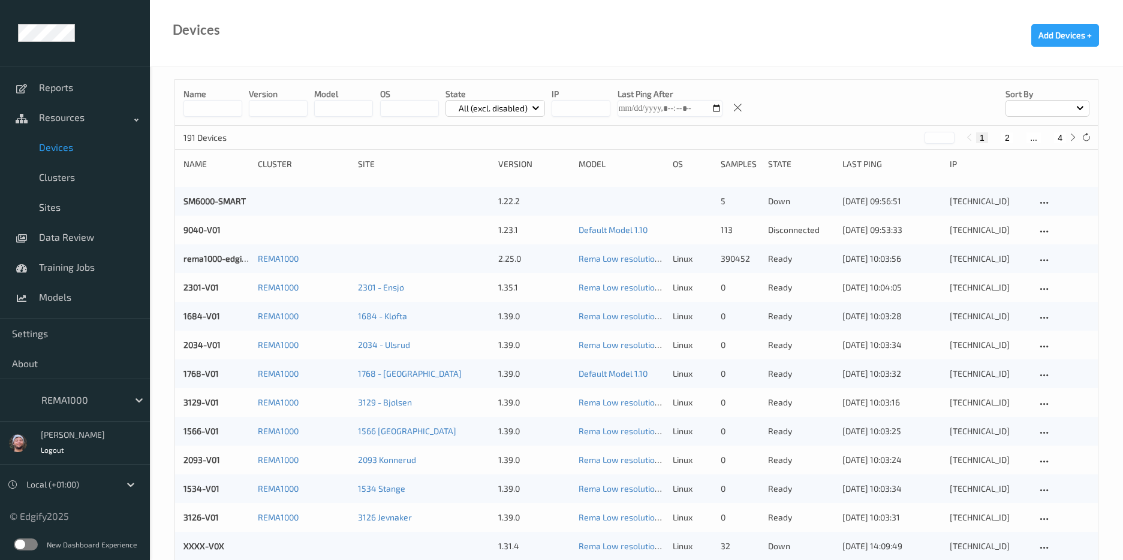
click at [1056, 134] on button "4" at bounding box center [1060, 137] width 12 height 11
type input "*"
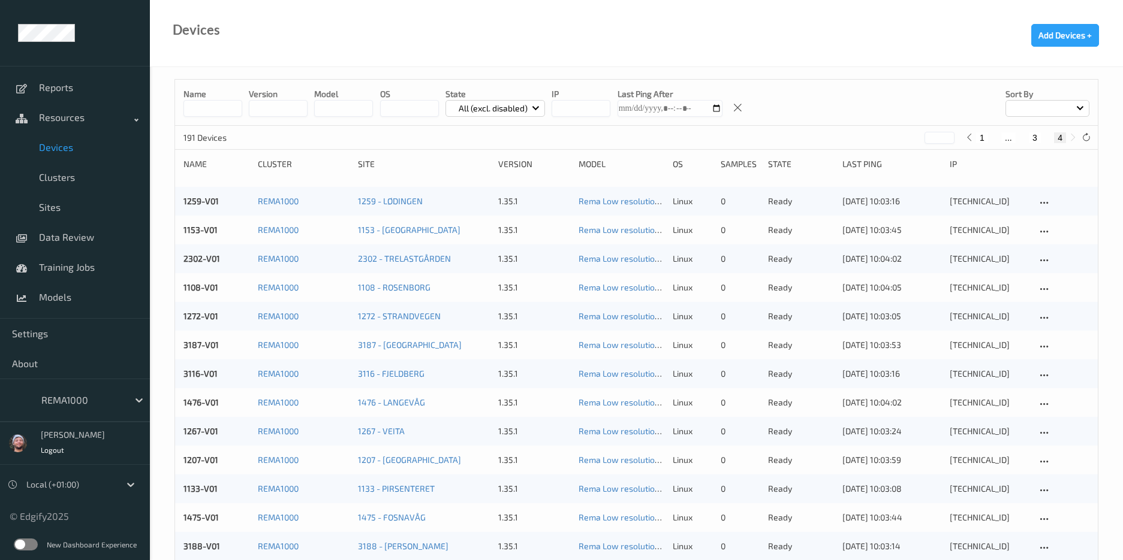
scroll to position [831, 0]
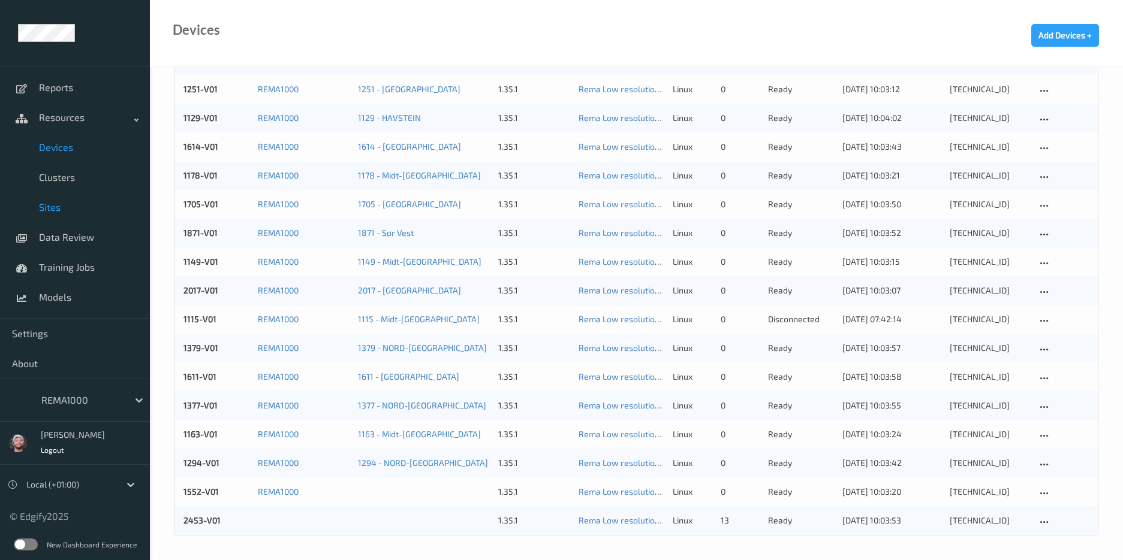
click at [74, 195] on link "Sites" at bounding box center [75, 207] width 150 height 30
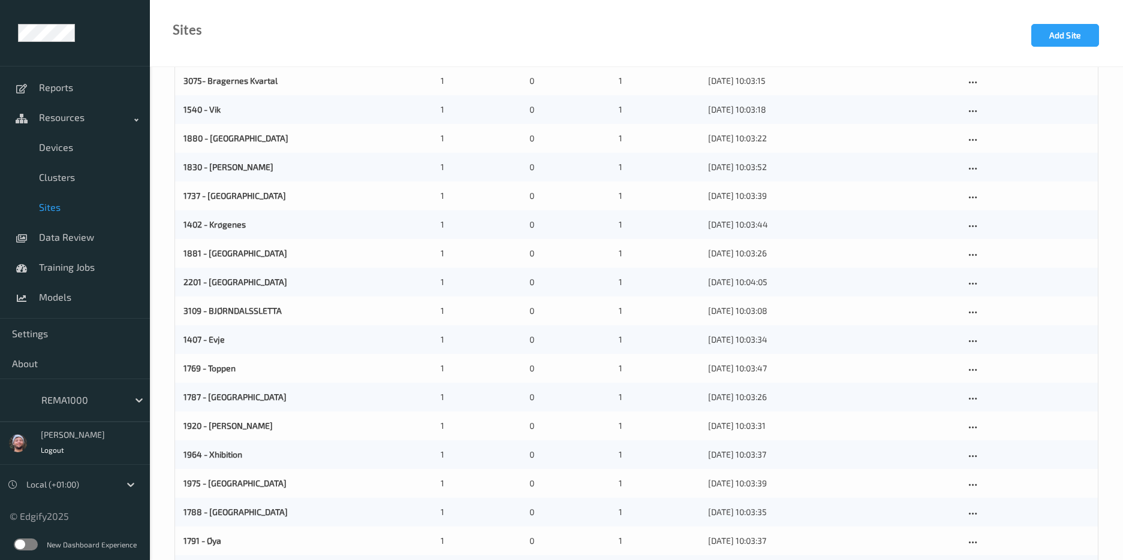
scroll to position [1090, 0]
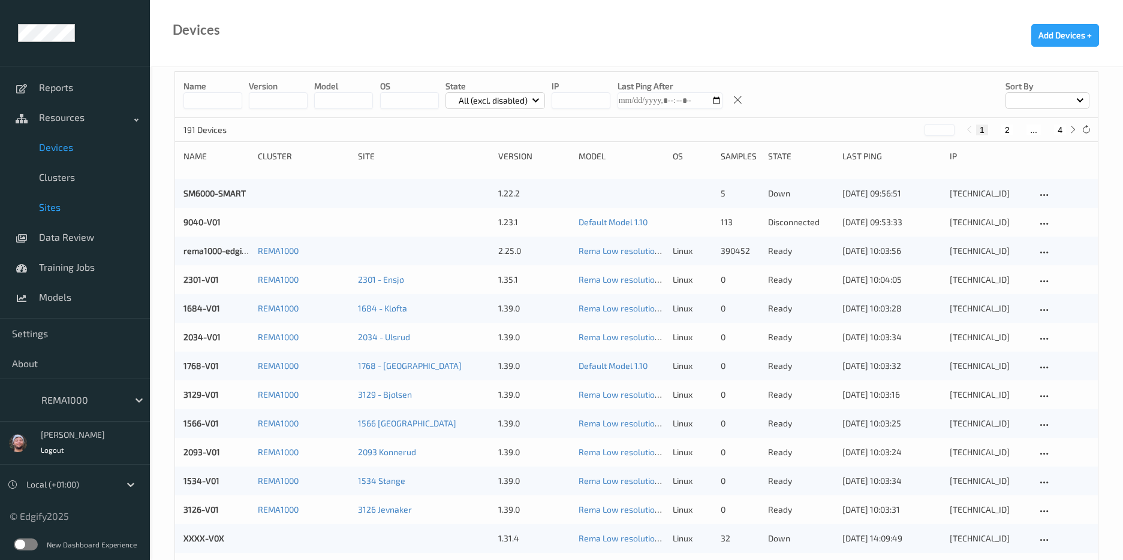
click at [91, 206] on span "Sites" at bounding box center [88, 207] width 99 height 12
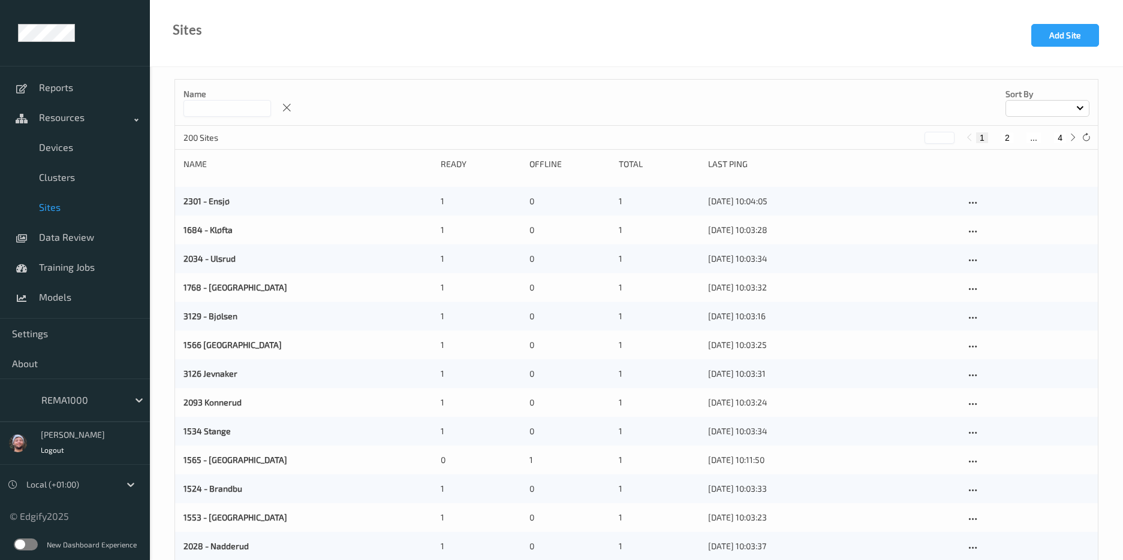
click at [227, 107] on input at bounding box center [227, 108] width 88 height 17
type input "*"
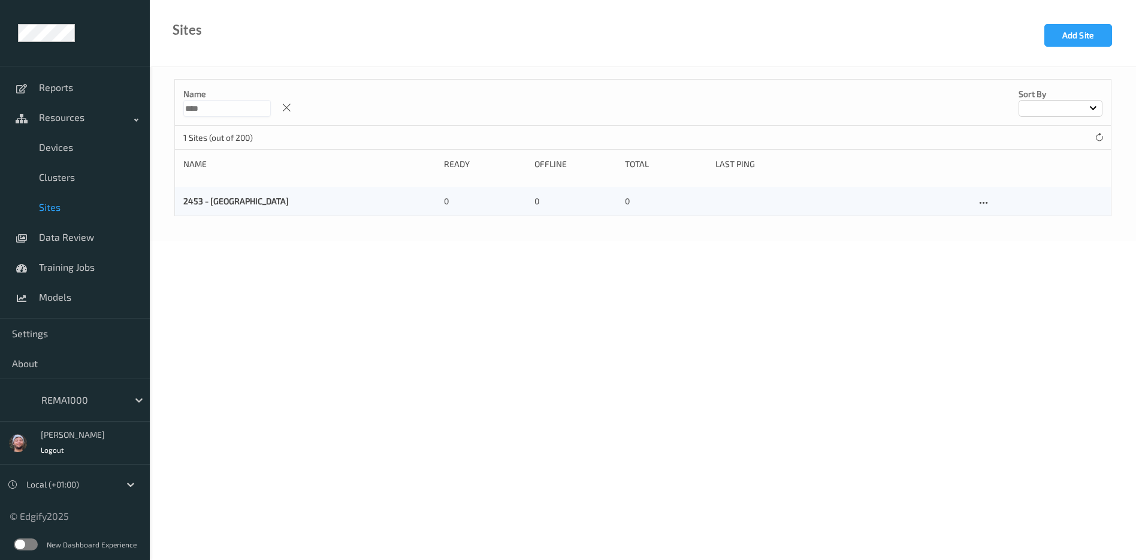
type input "****"
click at [71, 203] on span "Sites" at bounding box center [88, 207] width 99 height 12
click at [68, 152] on span "Devices" at bounding box center [88, 147] width 99 height 12
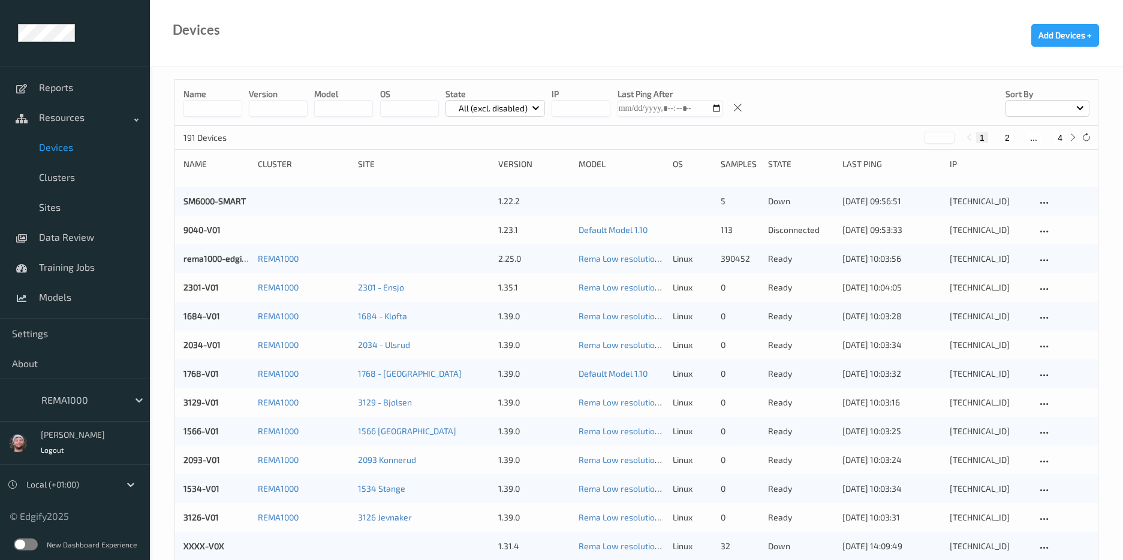
click at [1061, 143] on button "4" at bounding box center [1060, 137] width 12 height 11
type input "*"
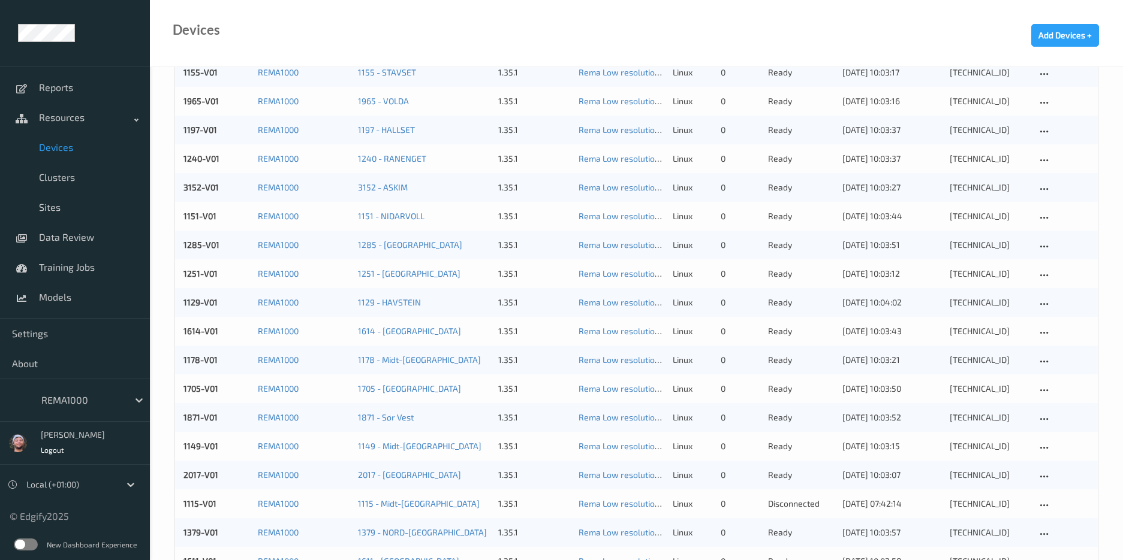
scroll to position [831, 0]
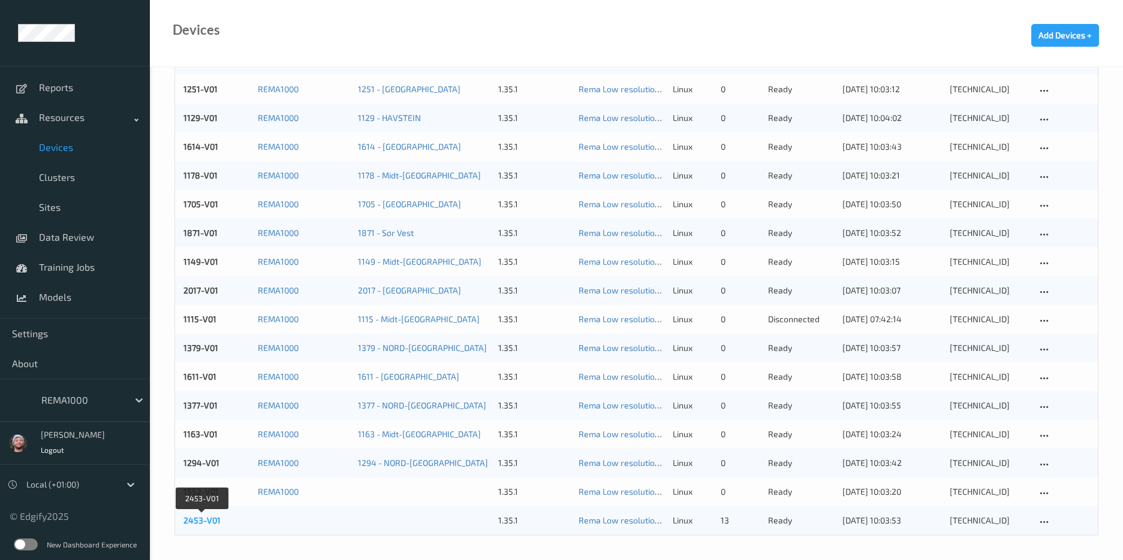
click at [208, 524] on link "2453-V01" at bounding box center [201, 520] width 37 height 10
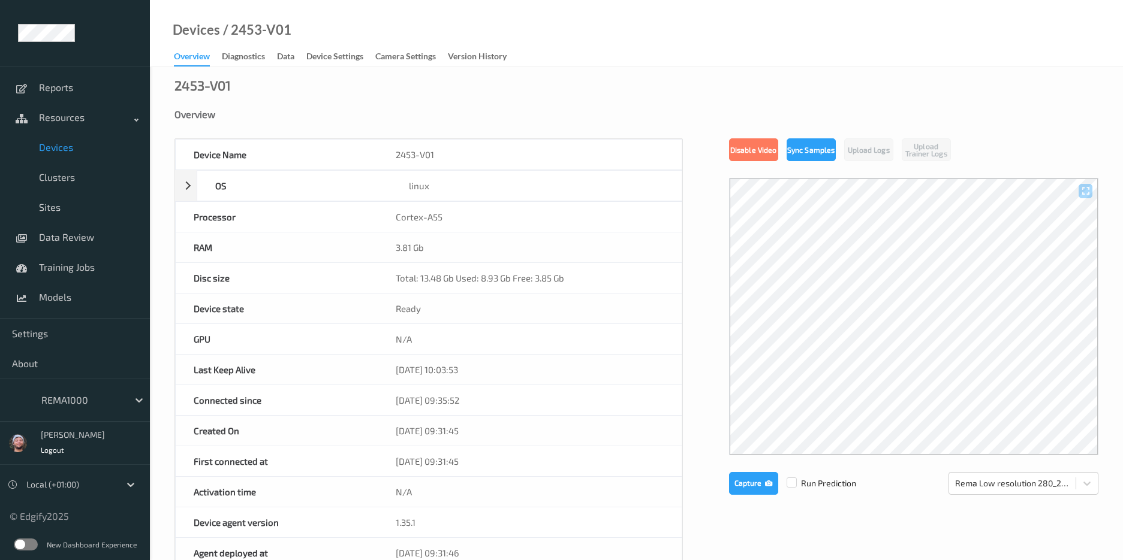
scroll to position [123, 0]
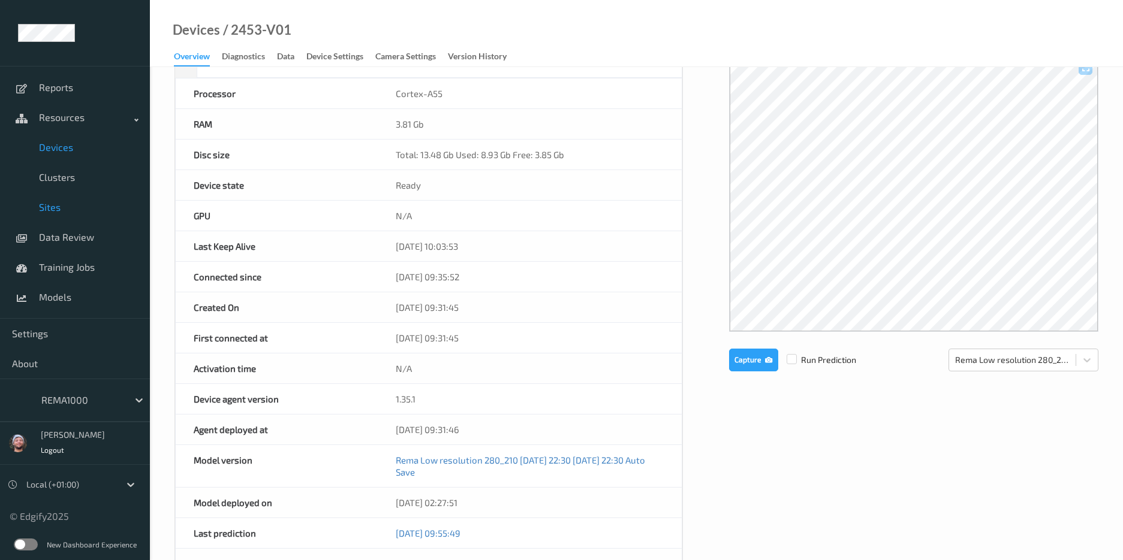
click at [64, 201] on span "Sites" at bounding box center [88, 207] width 99 height 12
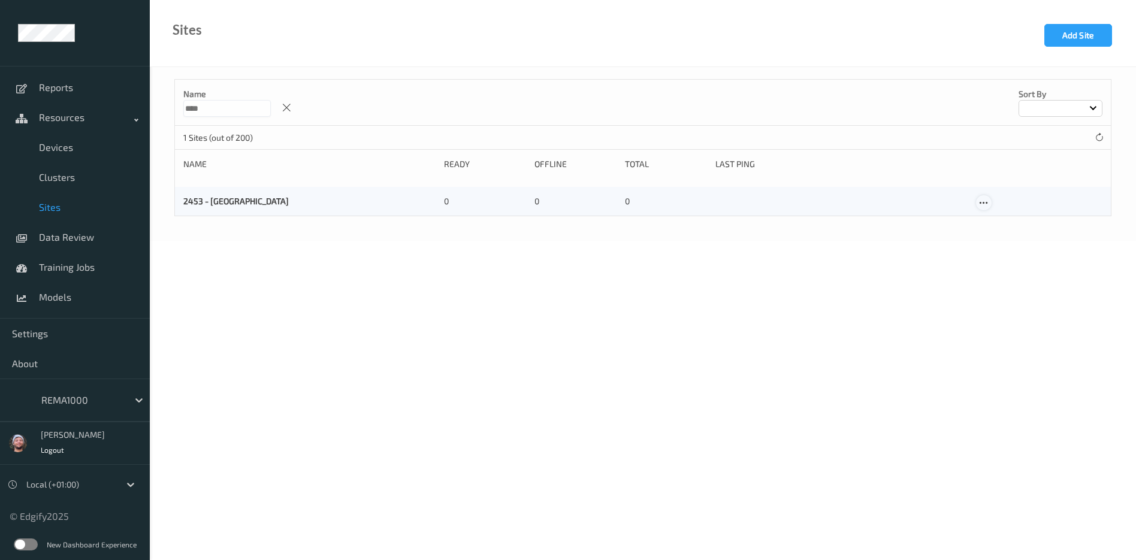
click at [979, 203] on icon at bounding box center [984, 203] width 10 height 11
click at [997, 216] on link "Edit Site" at bounding box center [1008, 224] width 63 height 22
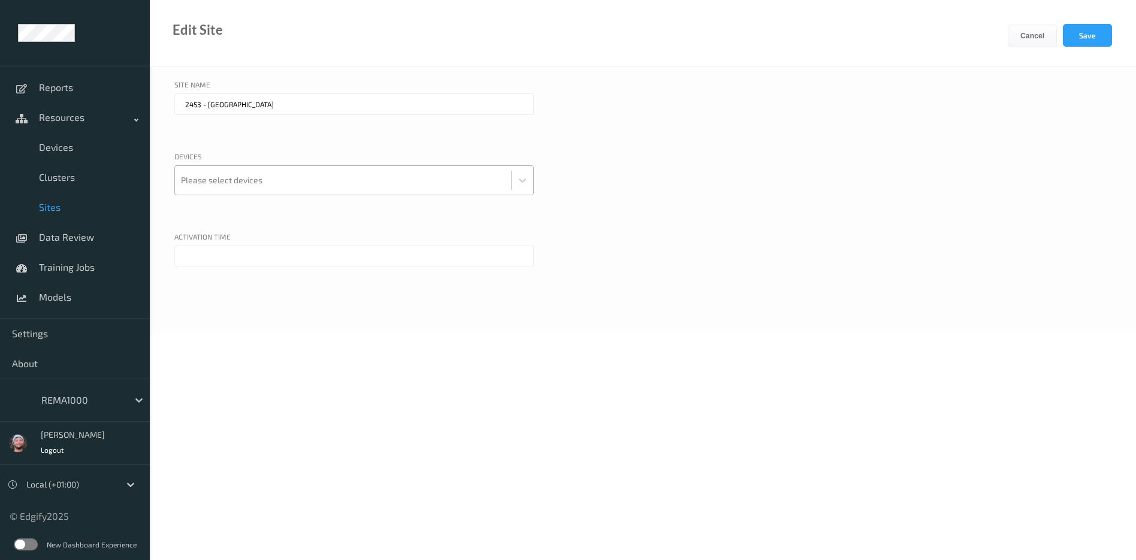
click at [231, 185] on div at bounding box center [343, 180] width 324 height 24
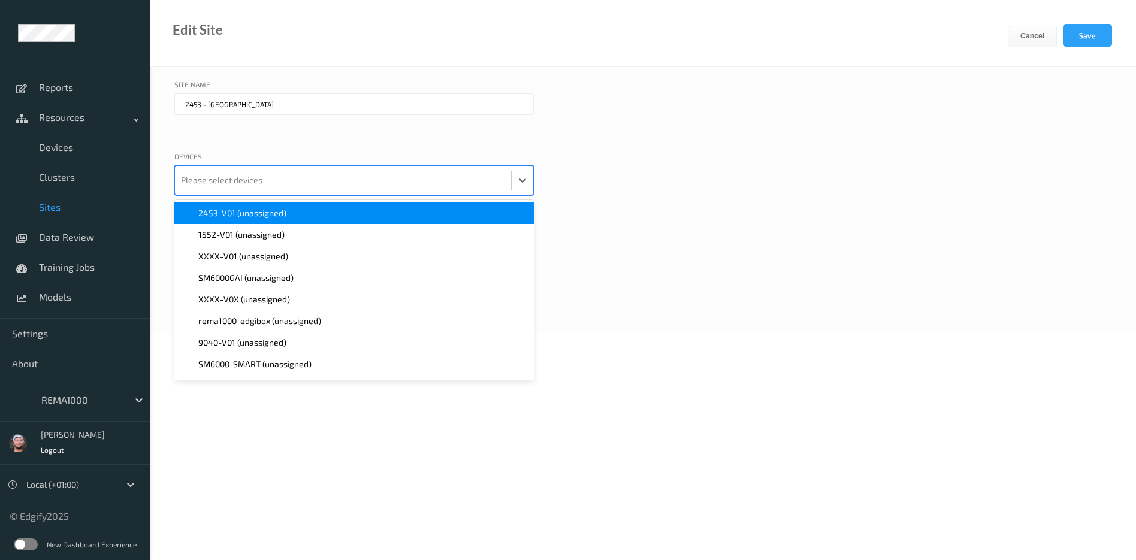
click at [234, 210] on span "2453-V01 (unassigned)" at bounding box center [242, 213] width 88 height 12
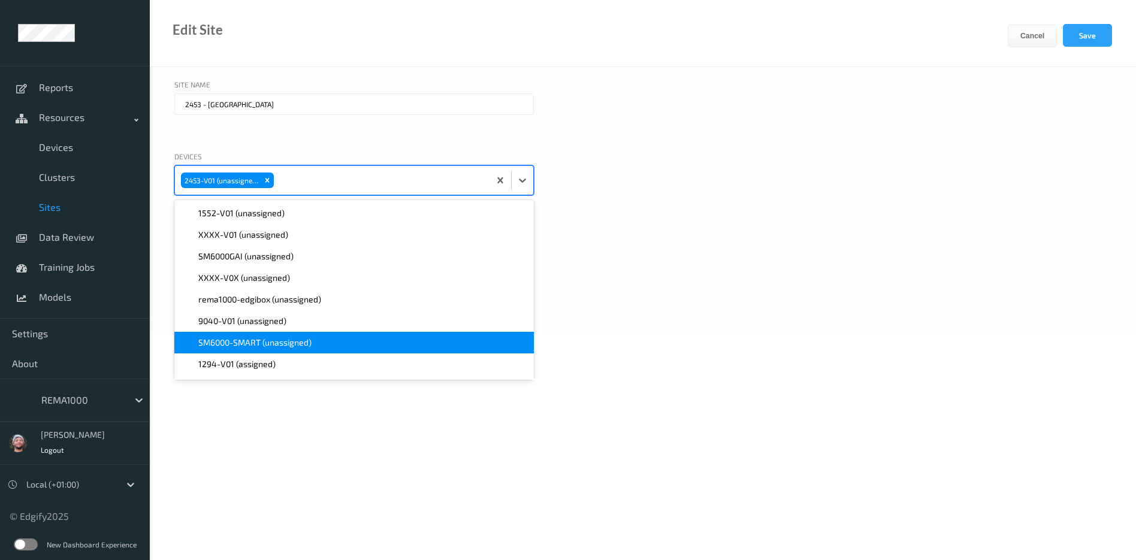
click at [294, 432] on body "Reports Resources Devices Clusters Sites Data Review Training Jobs Models Setti…" at bounding box center [568, 280] width 1136 height 560
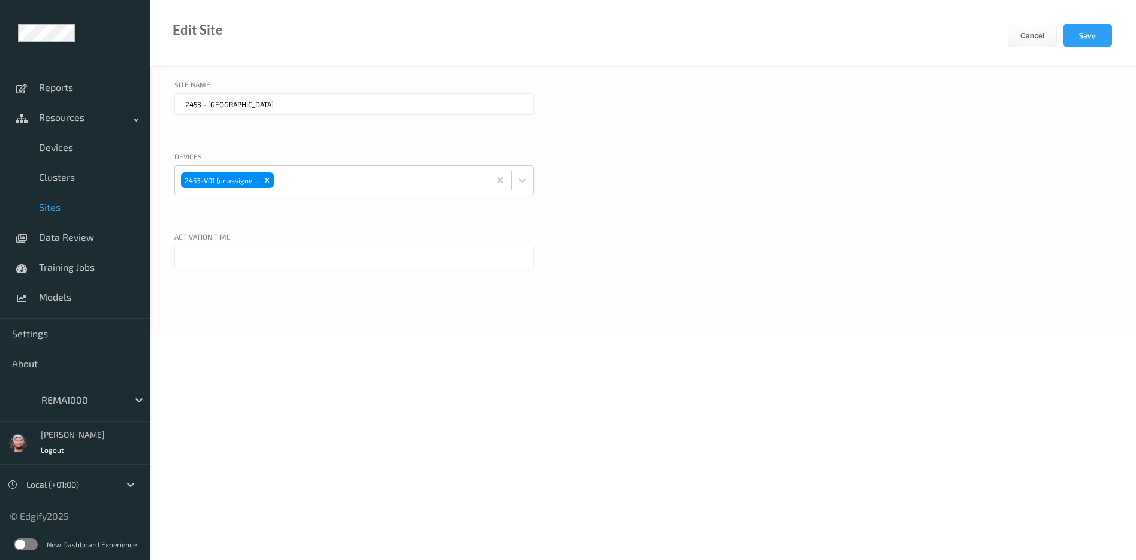
click at [239, 248] on input "text" at bounding box center [354, 257] width 360 height 22
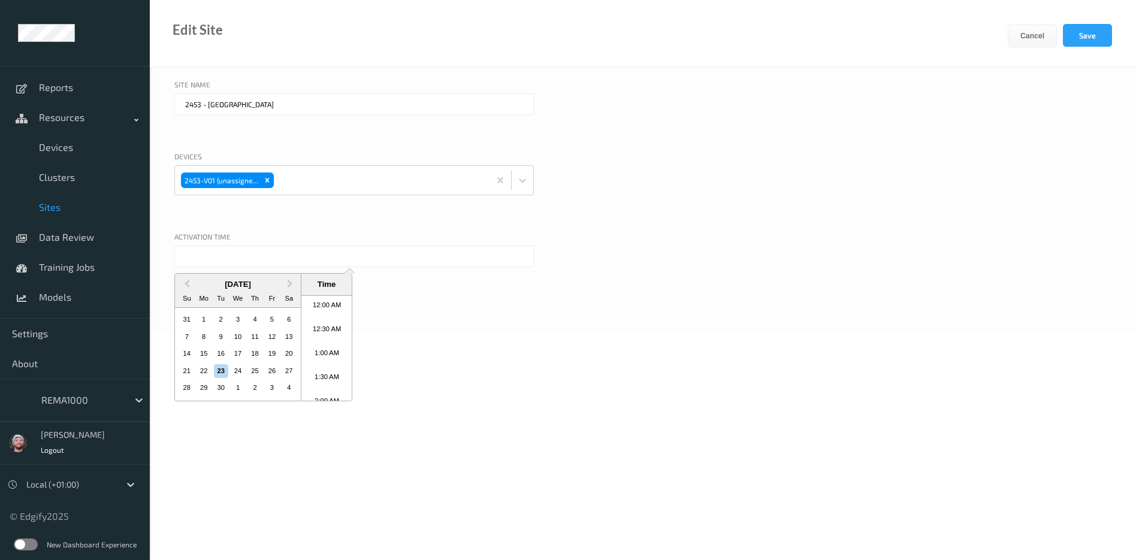
scroll to position [439, 0]
click at [324, 327] on li "9:30 AM" at bounding box center [326, 324] width 51 height 24
type input "[DATE] 9:30 AM"
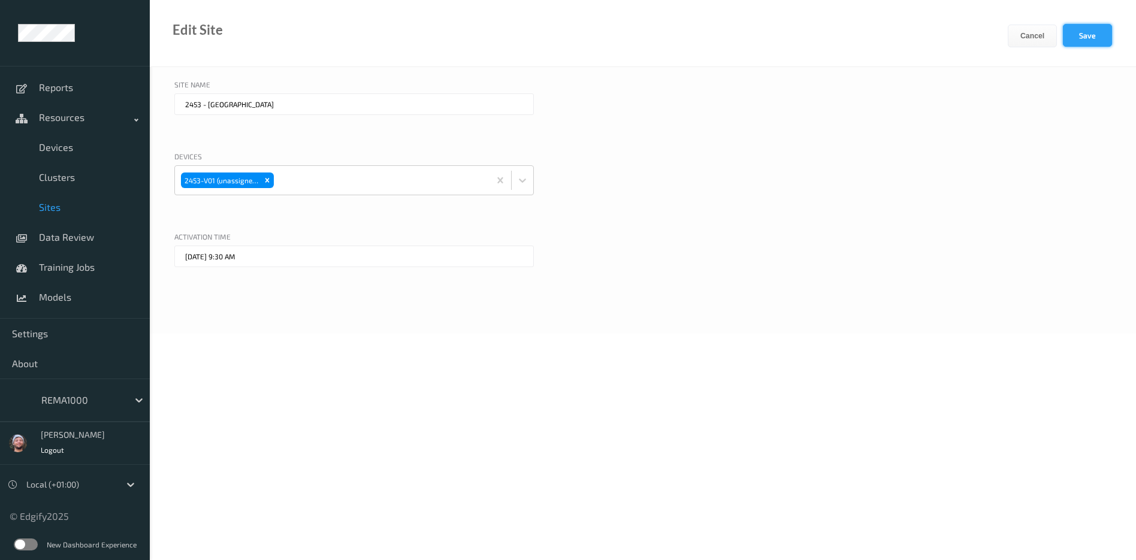
click at [1080, 37] on button "Save" at bounding box center [1087, 35] width 49 height 23
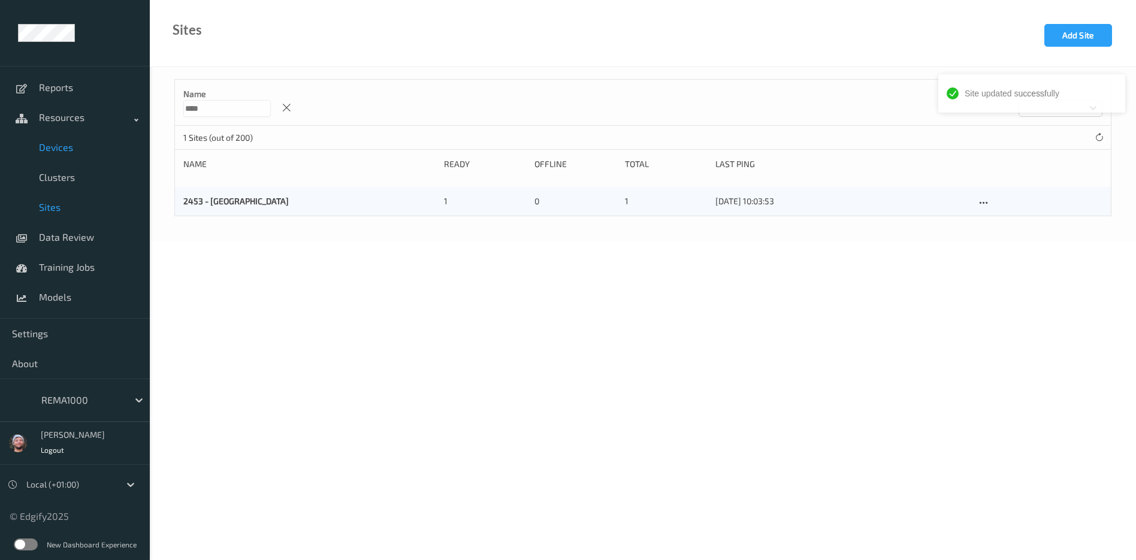
click at [146, 160] on link "Devices" at bounding box center [75, 147] width 150 height 30
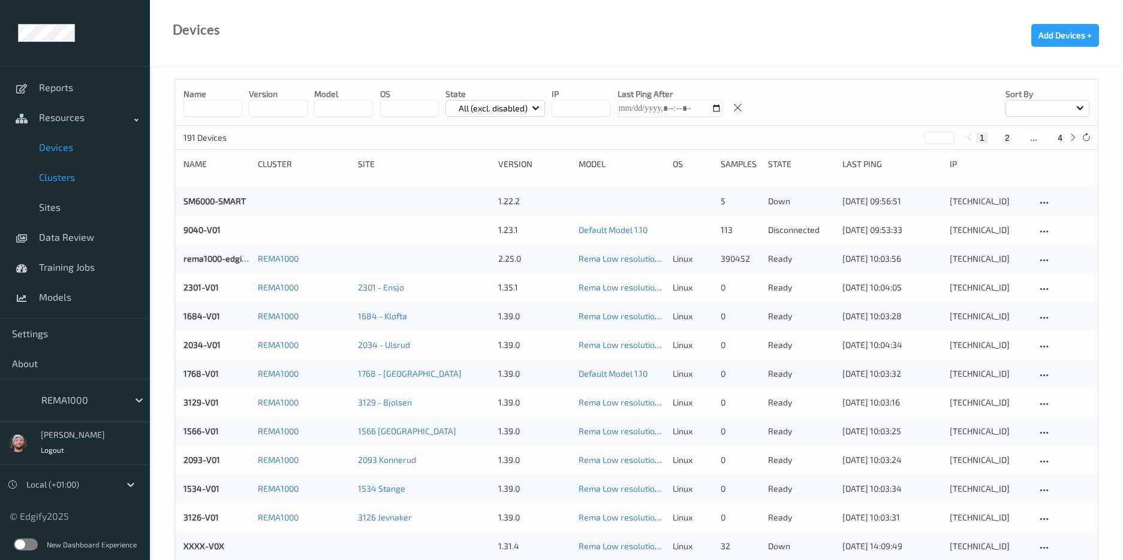
click at [107, 177] on span "Clusters" at bounding box center [88, 177] width 99 height 12
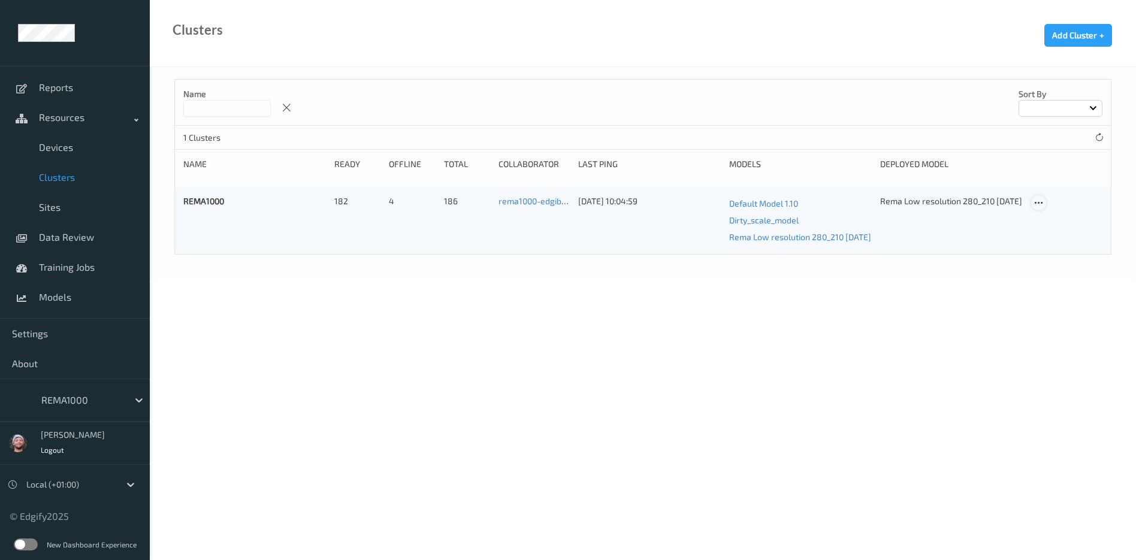
click at [1042, 205] on icon at bounding box center [1039, 203] width 10 height 11
click at [1054, 224] on div "Edit Cluster" at bounding box center [1072, 221] width 39 height 11
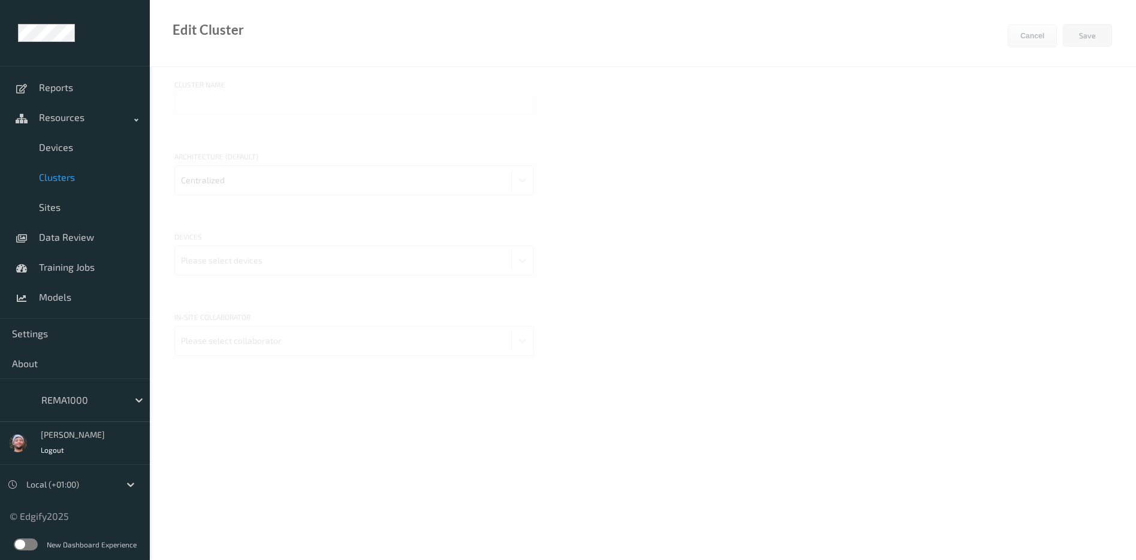
type input "REMA1000"
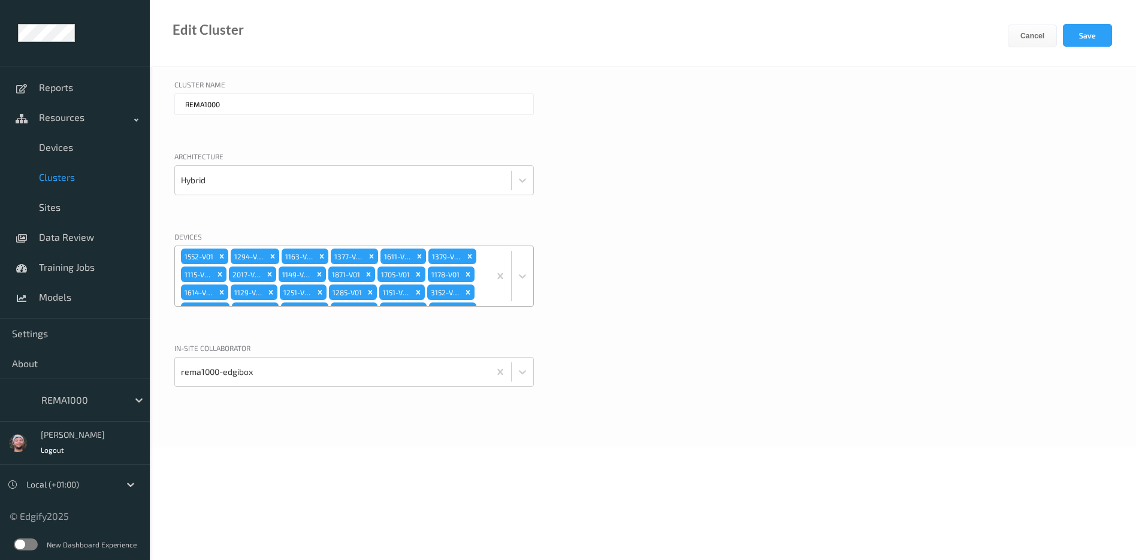
click at [480, 281] on div "1552-V01 1294-V01 1163-V01 1377-V01 1611-V01 1379-V01 1115-V01 2017-V01 1149-V0…" at bounding box center [332, 276] width 315 height 60
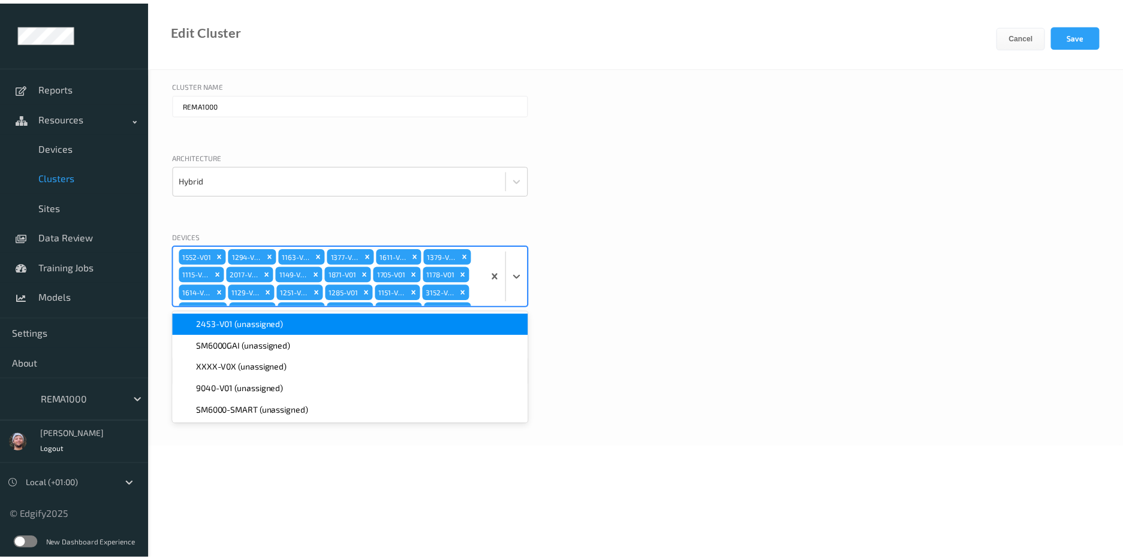
scroll to position [598, 0]
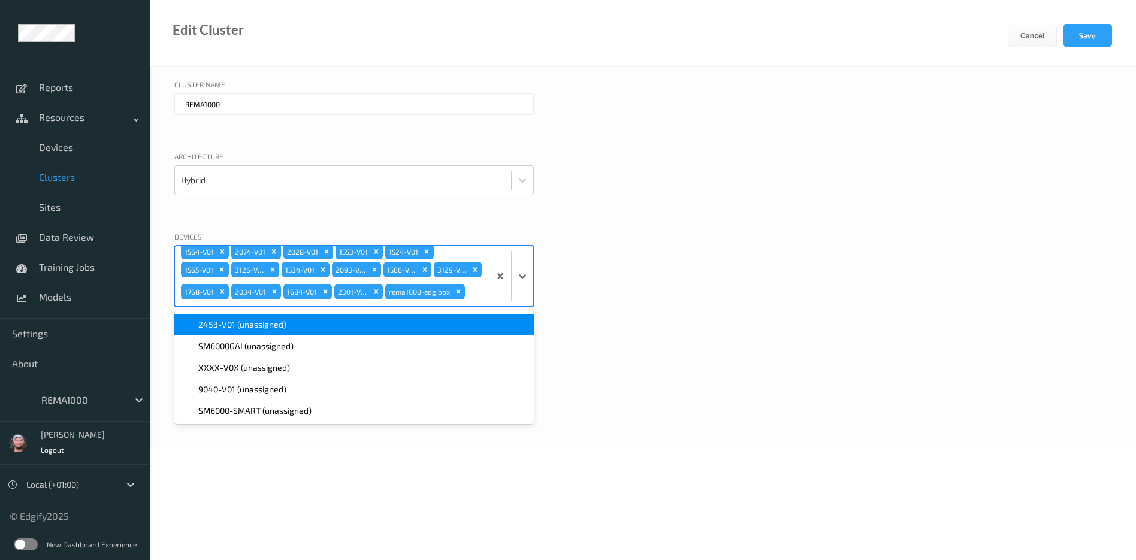
click at [289, 318] on div "2453-V01 (unassigned)" at bounding box center [354, 325] width 360 height 22
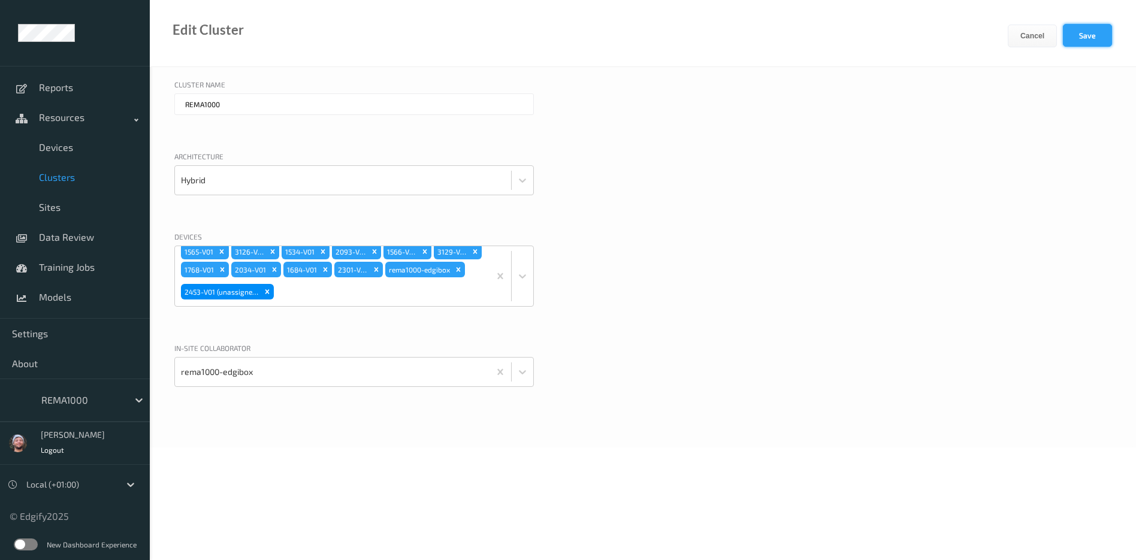
click at [1076, 36] on button "Save" at bounding box center [1087, 35] width 49 height 23
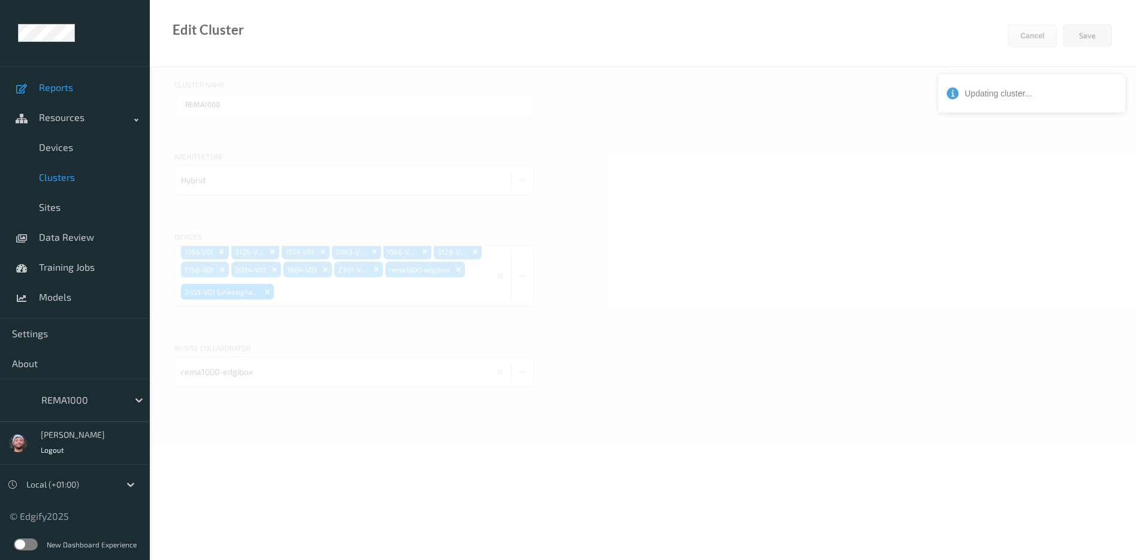
click at [80, 88] on span "Reports" at bounding box center [88, 88] width 99 height 12
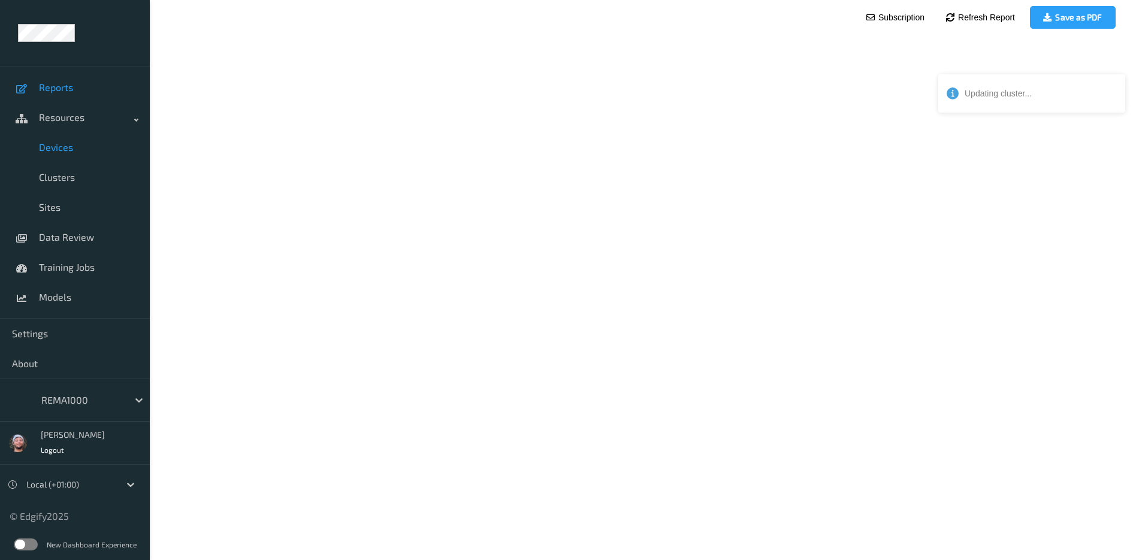
click at [85, 149] on span "Devices" at bounding box center [88, 147] width 99 height 12
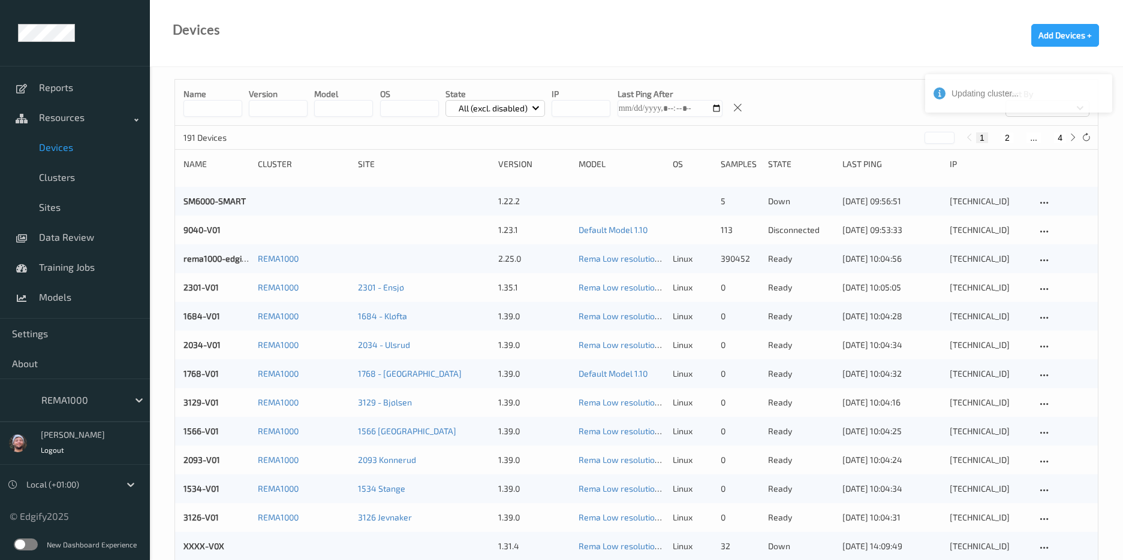
click at [1061, 137] on button "4" at bounding box center [1060, 137] width 12 height 11
type input "*"
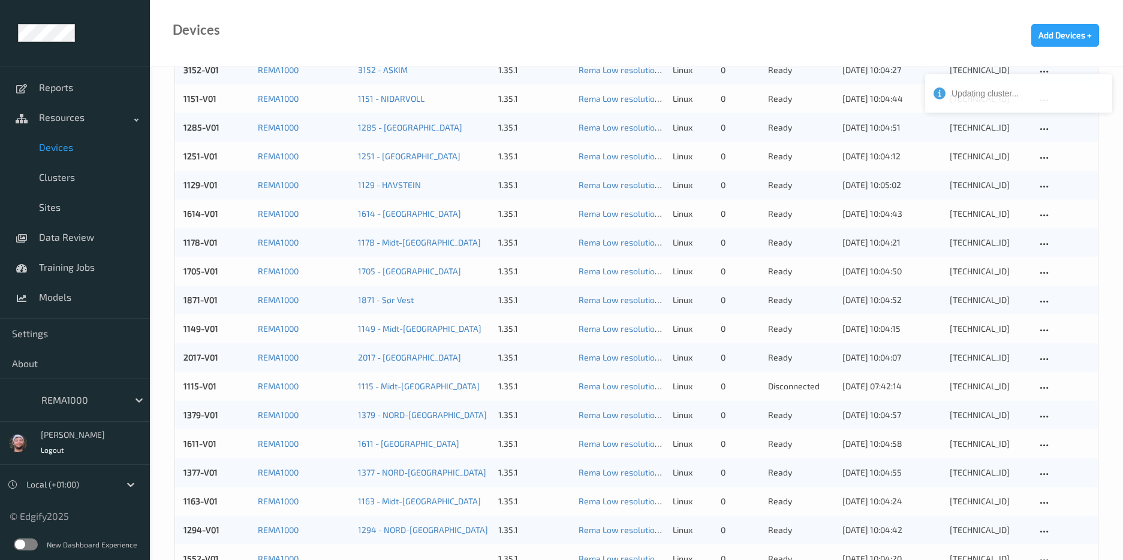
scroll to position [831, 0]
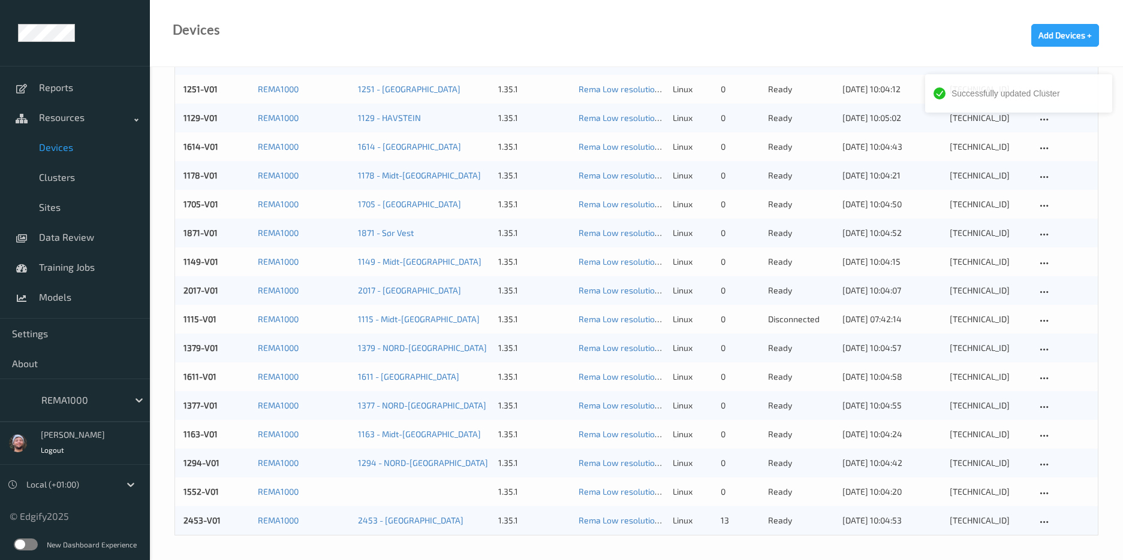
click at [91, 391] on div "REMA1000" at bounding box center [81, 400] width 93 height 19
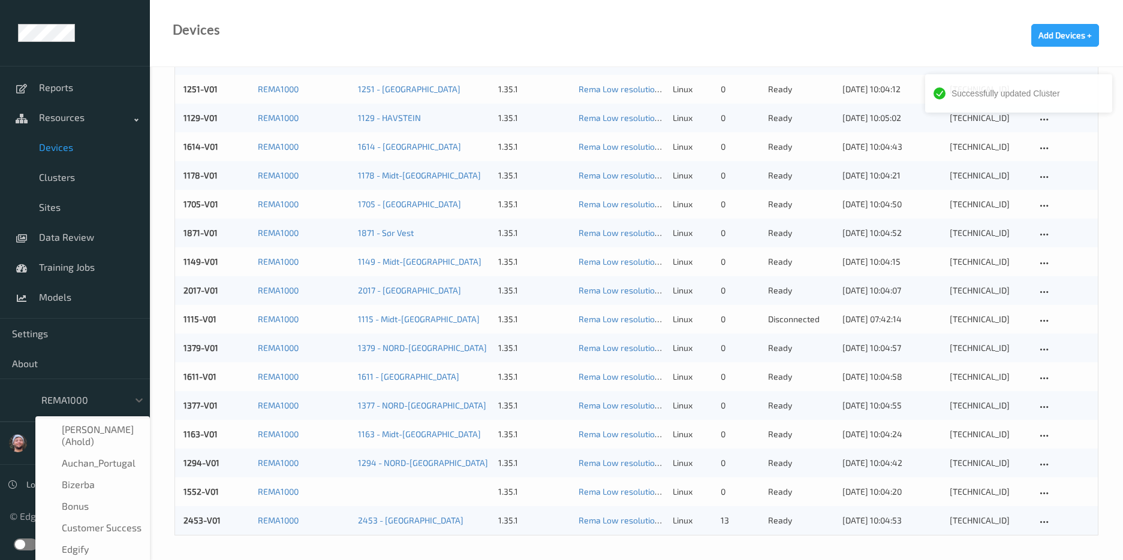
scroll to position [122, 0]
type input "h-"
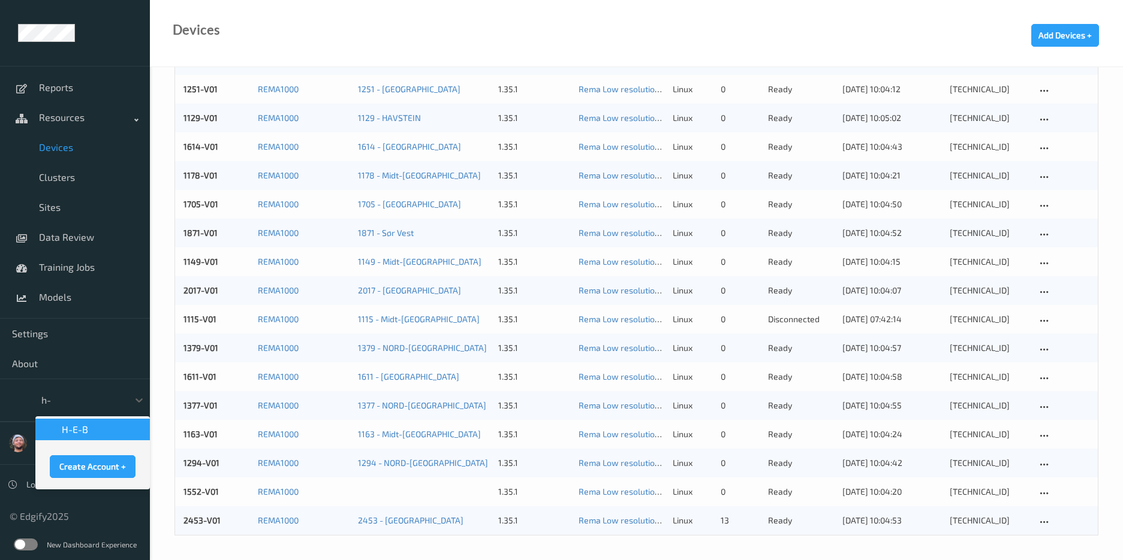
scroll to position [0, 0]
